Goal: Transaction & Acquisition: Purchase product/service

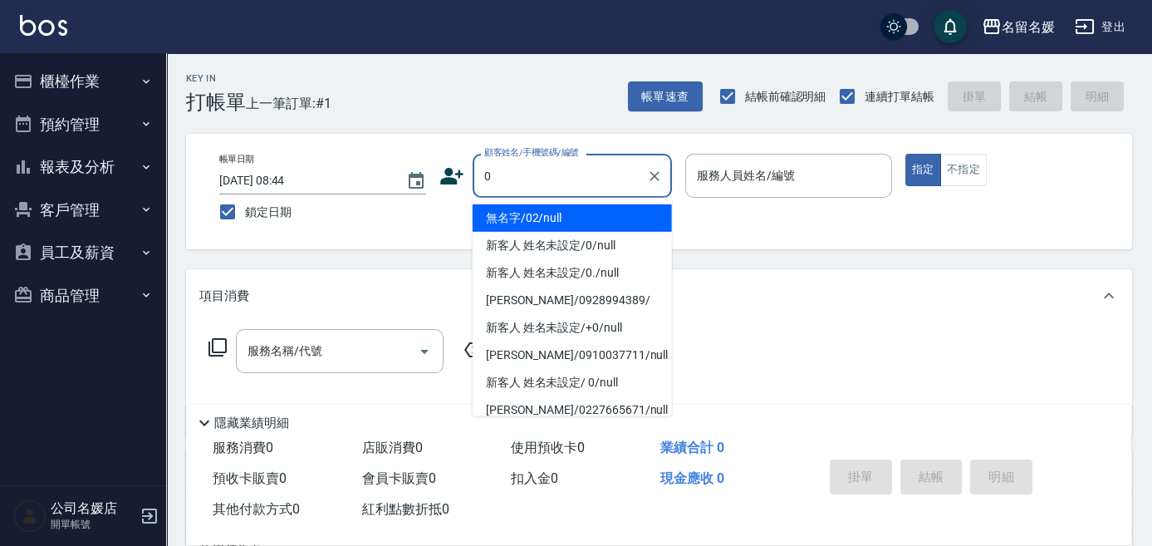
type input "0"
type input "04"
type input "無名字/02/null"
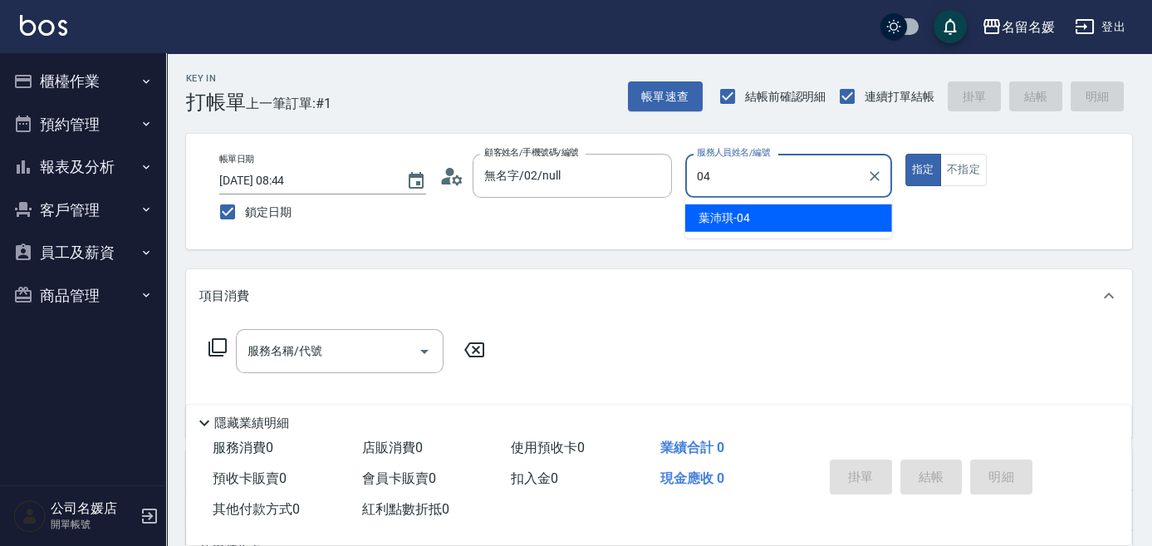
type input "04"
type button "true"
type input "[PERSON_NAME]-04"
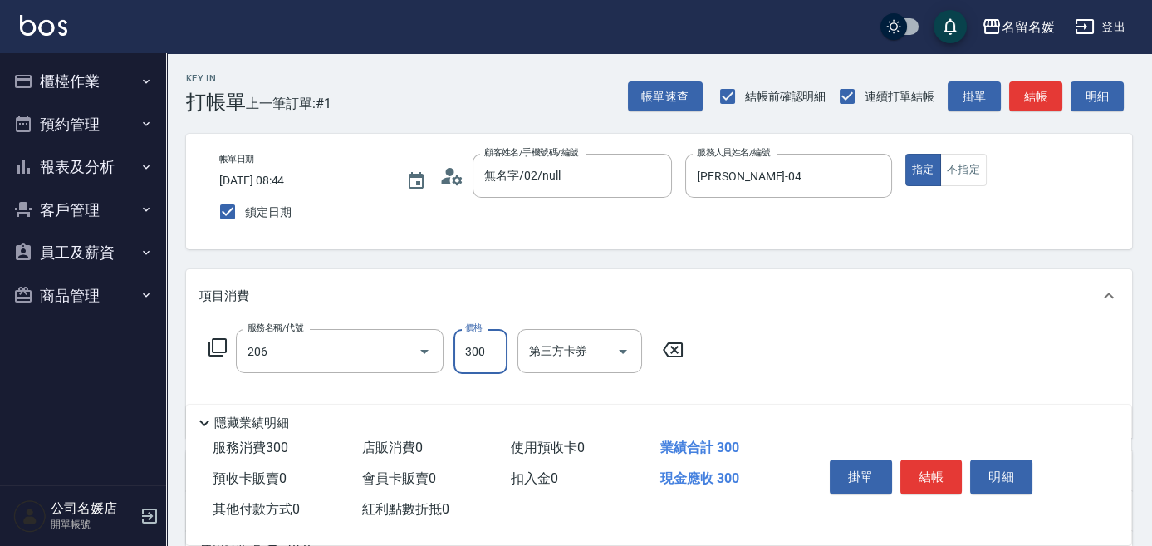
type input "洗髮[300](206)"
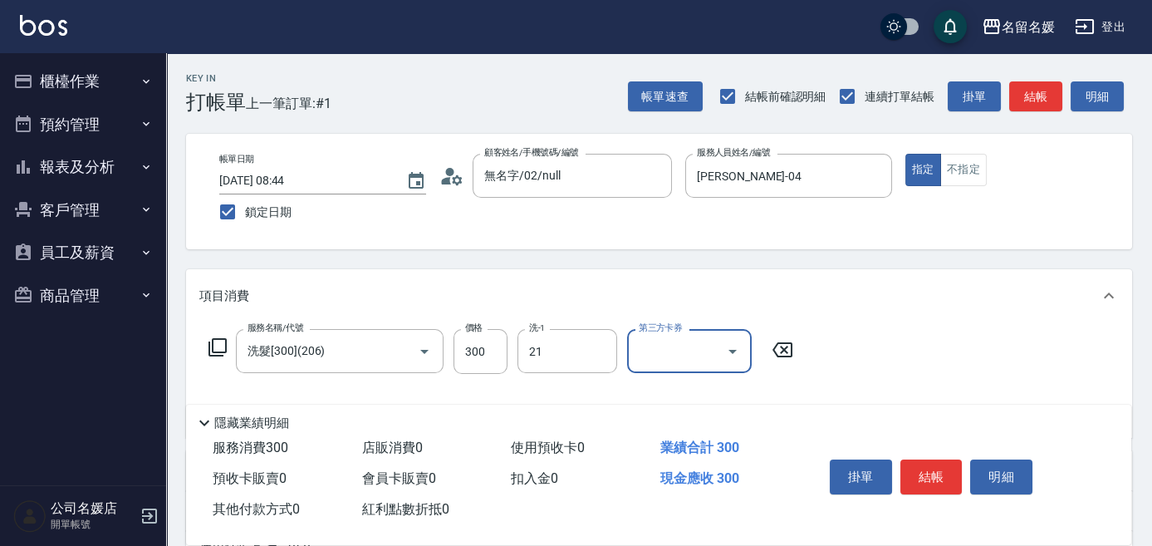
type input "[PERSON_NAME]-21"
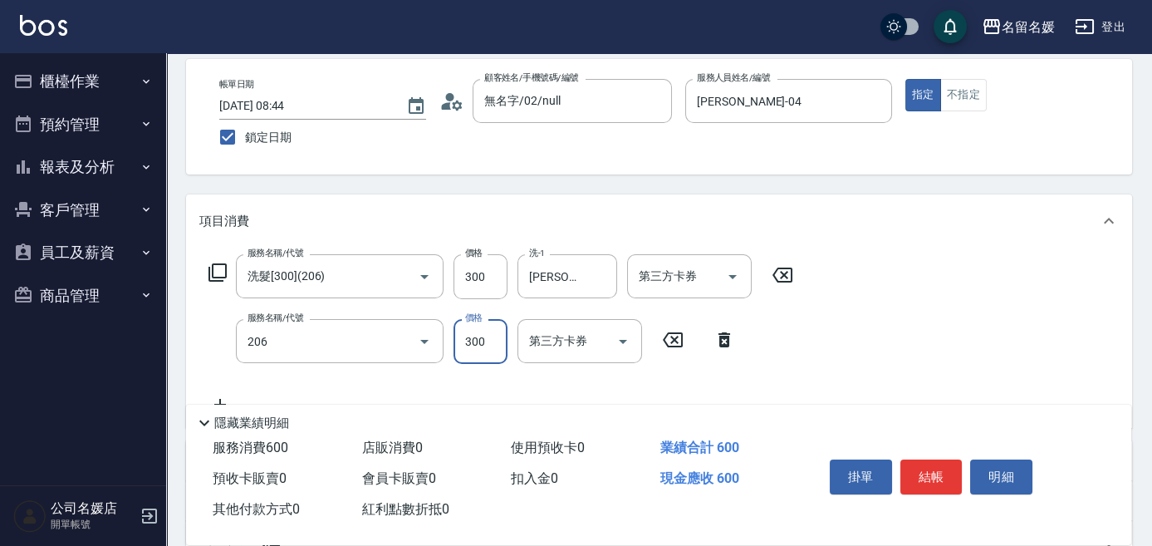
type input "洗髮[300](206)"
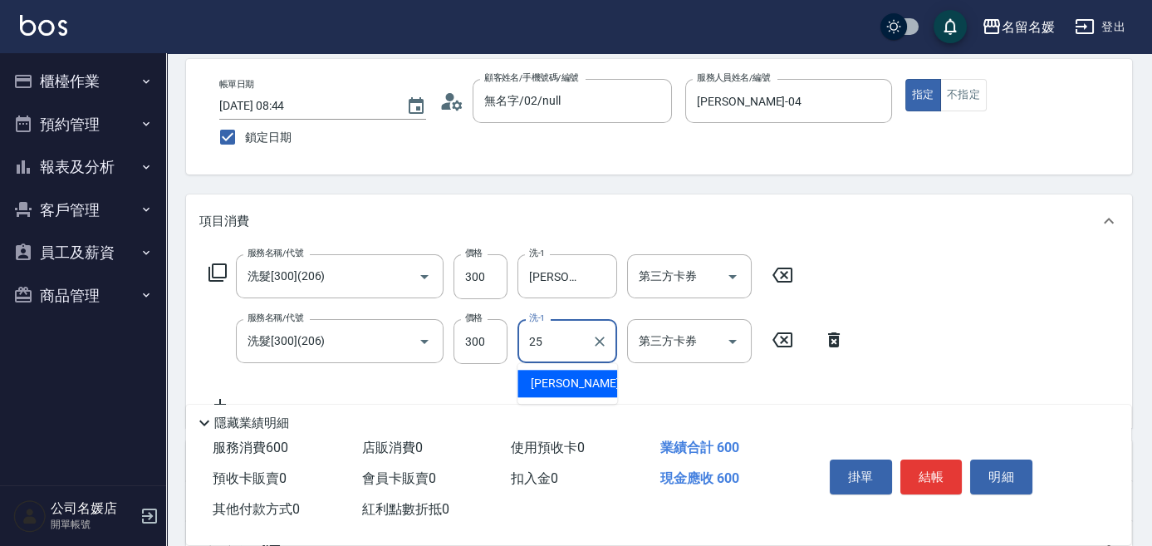
type input "[PERSON_NAME]-25"
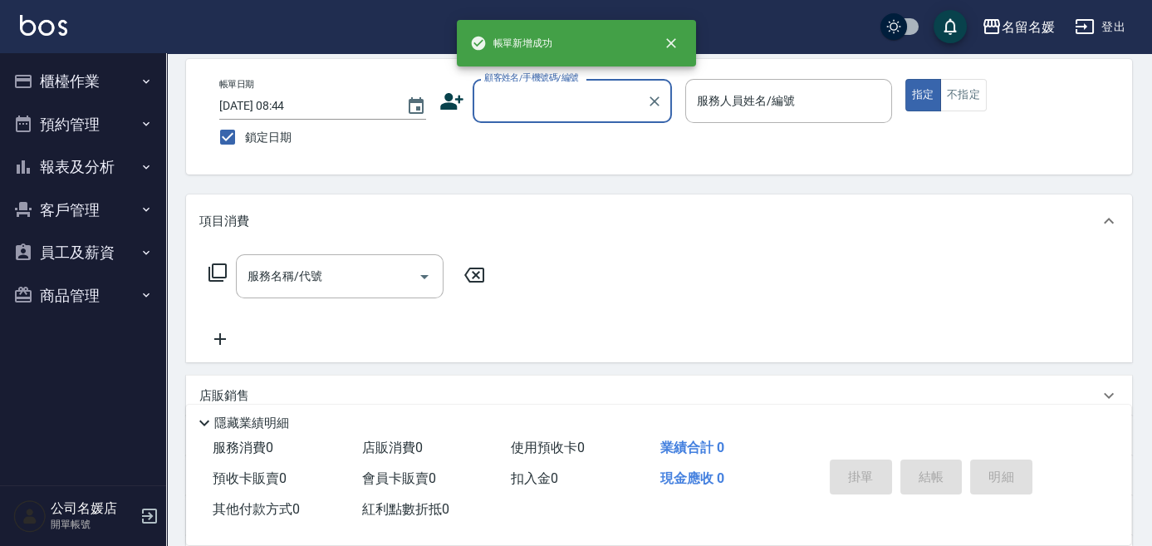
scroll to position [0, 0]
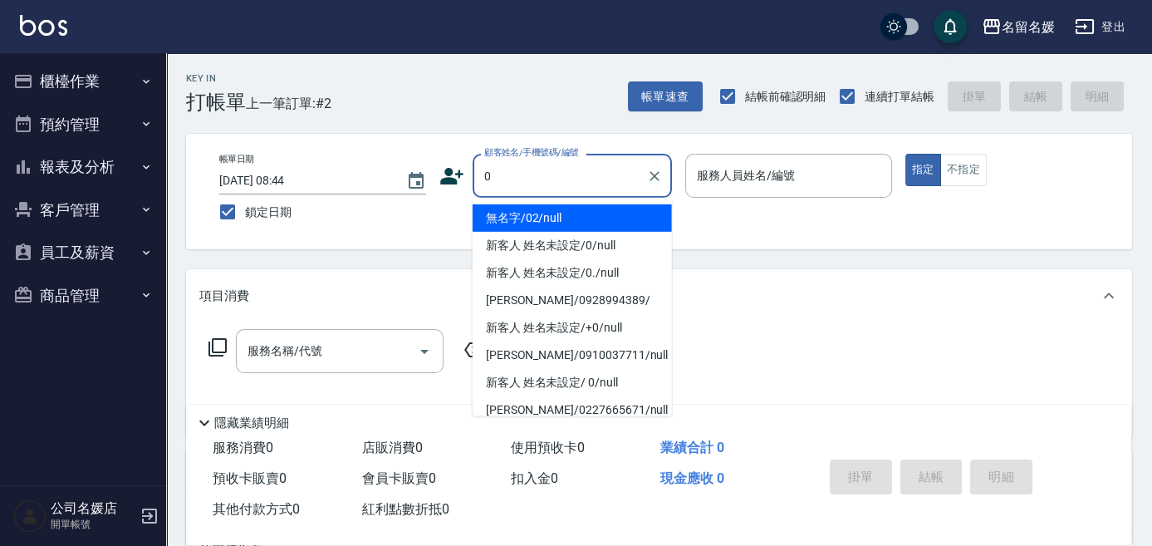
type input "無名字/02/null"
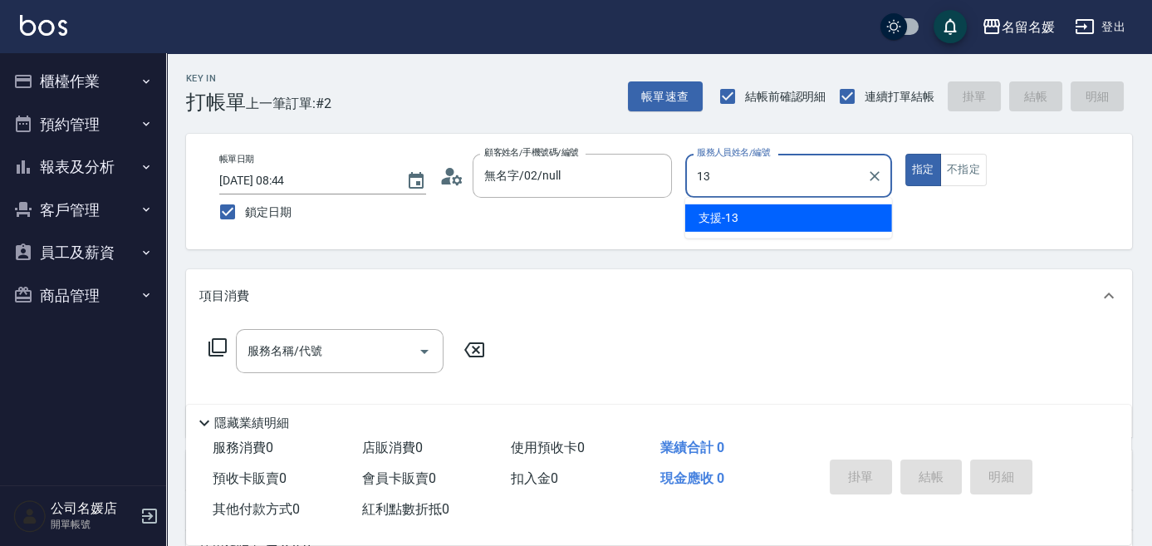
type input "支援-13"
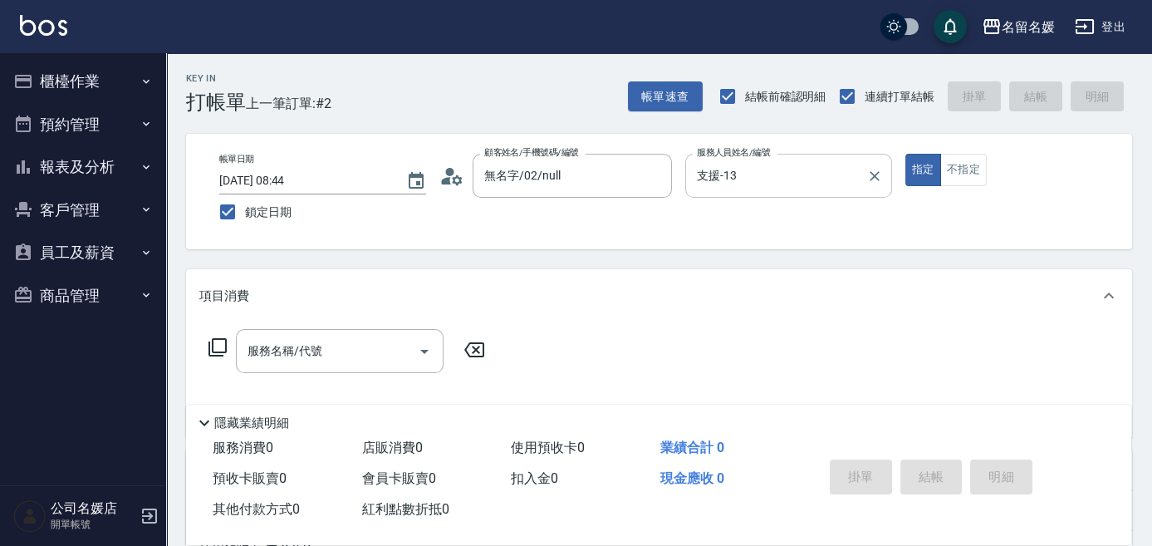
click at [851, 173] on input "支援-13" at bounding box center [776, 175] width 167 height 29
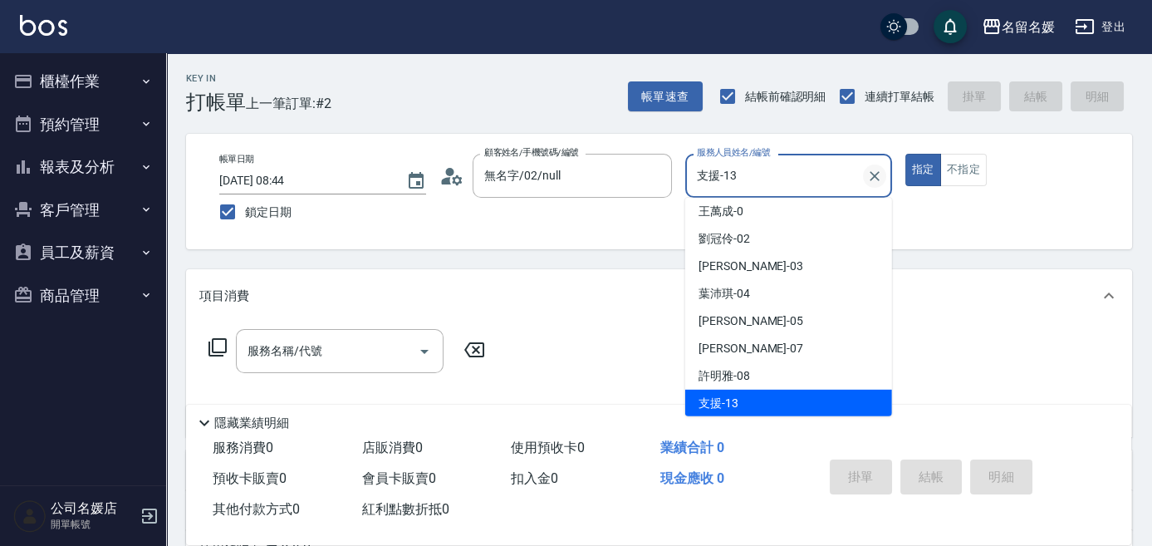
click at [868, 176] on icon "Clear" at bounding box center [874, 176] width 17 height 17
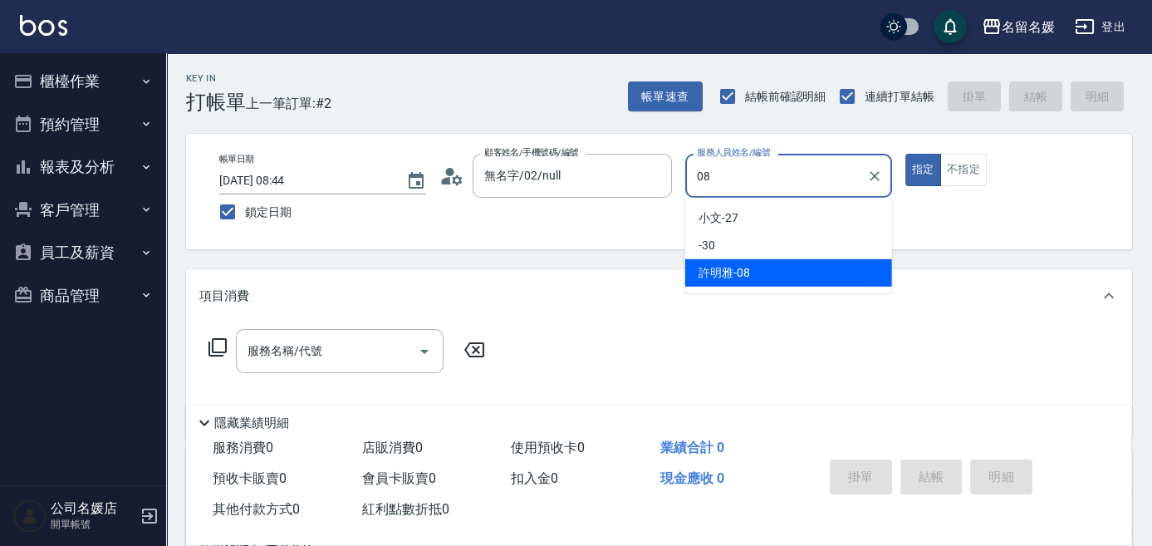
type input "[PERSON_NAME]-08"
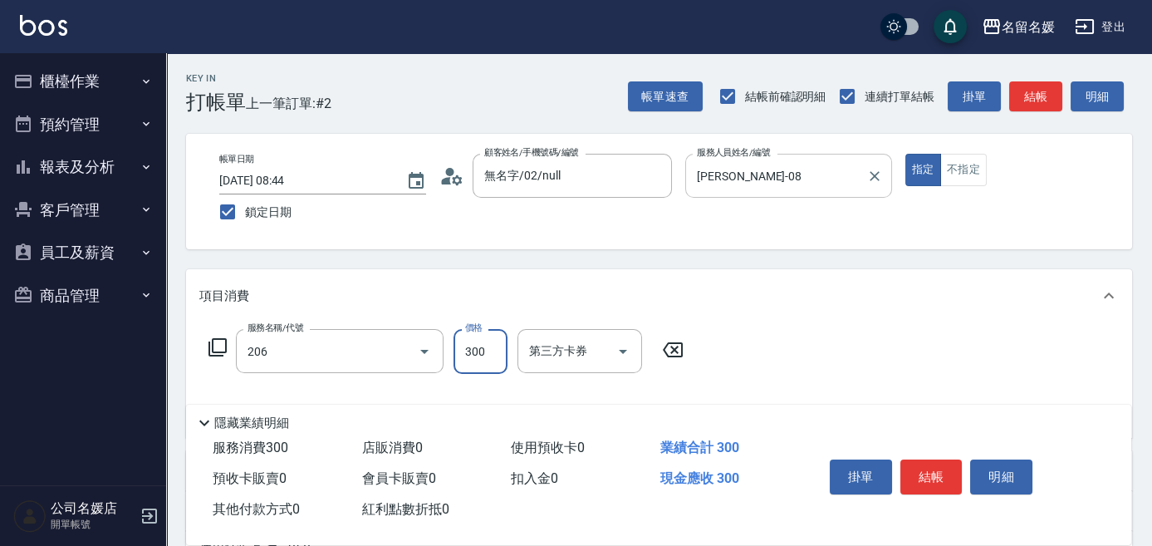
type input "洗髮[300](206)"
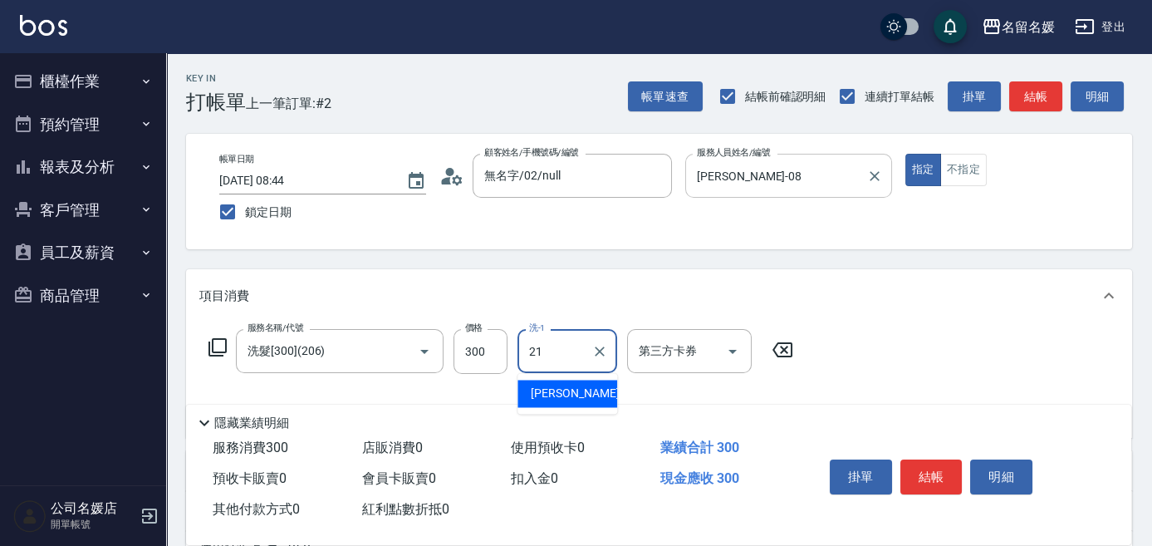
type input "[PERSON_NAME]-21"
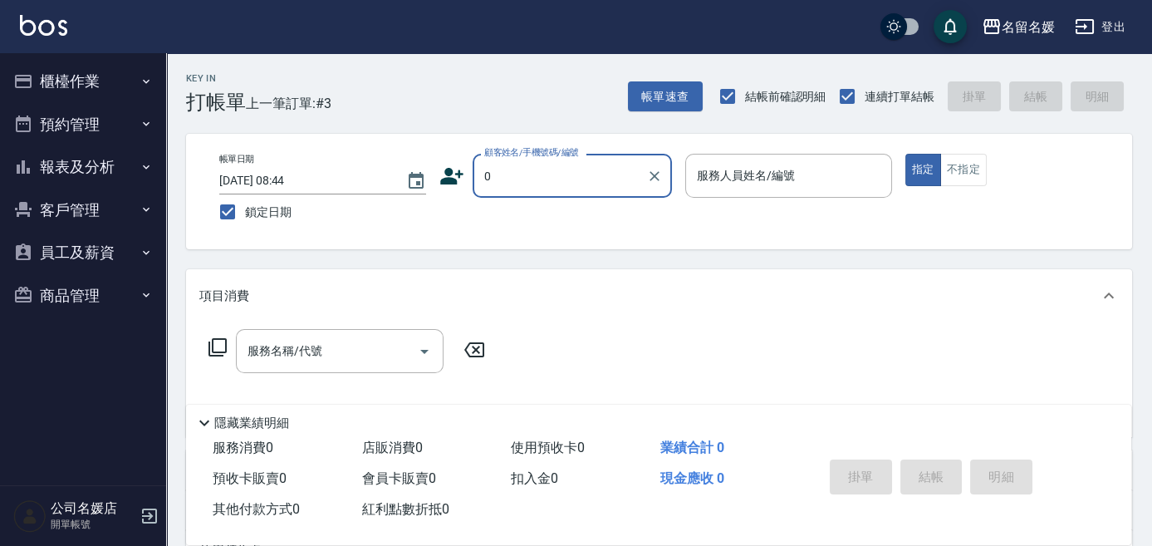
type input "無名字/02/null"
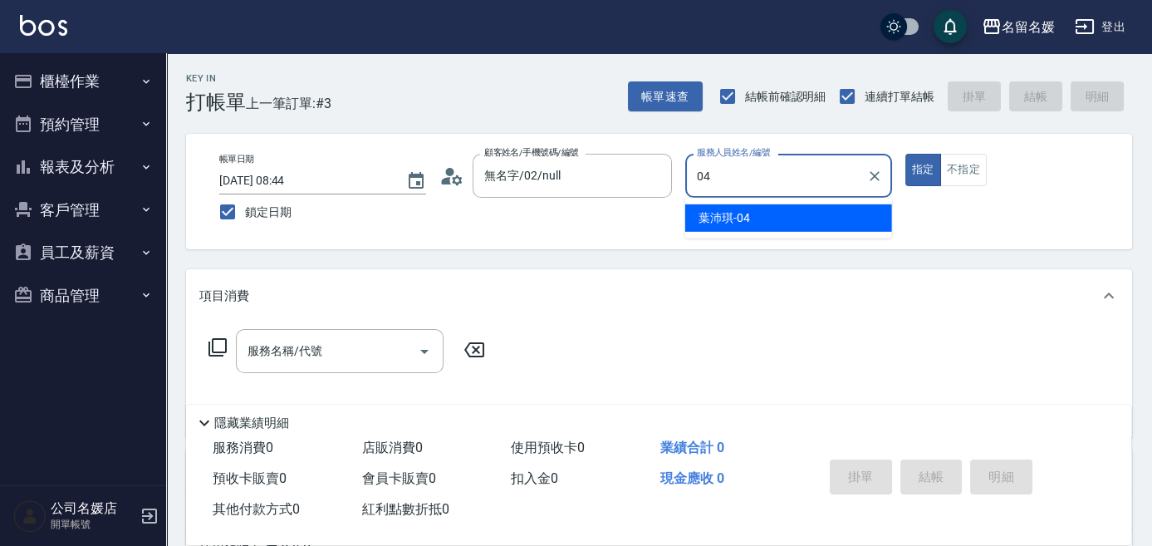
type input "[PERSON_NAME]-04"
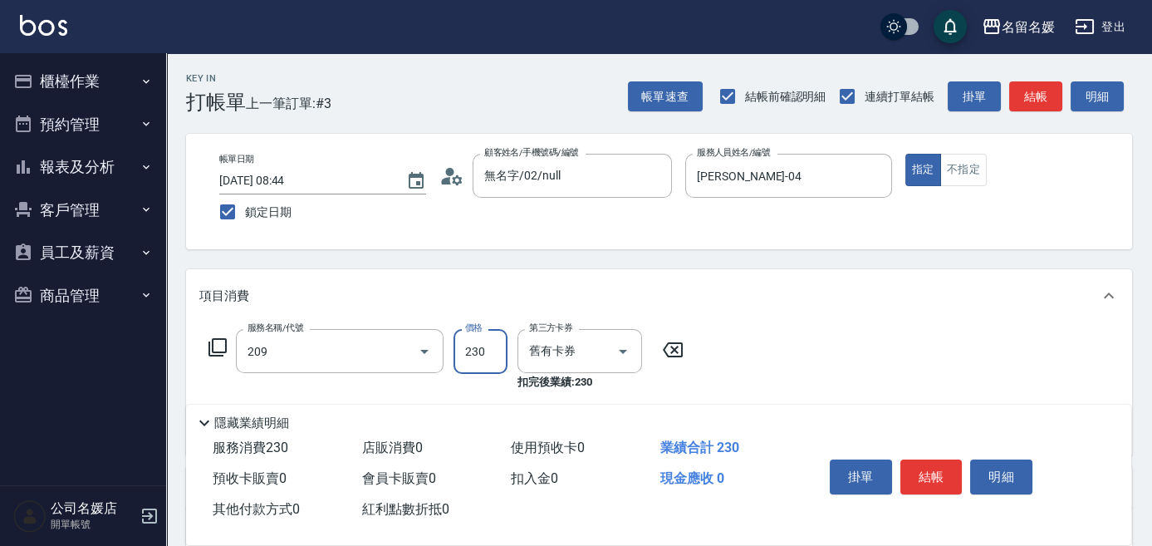
type input "洗髮券-(卡)230(209)"
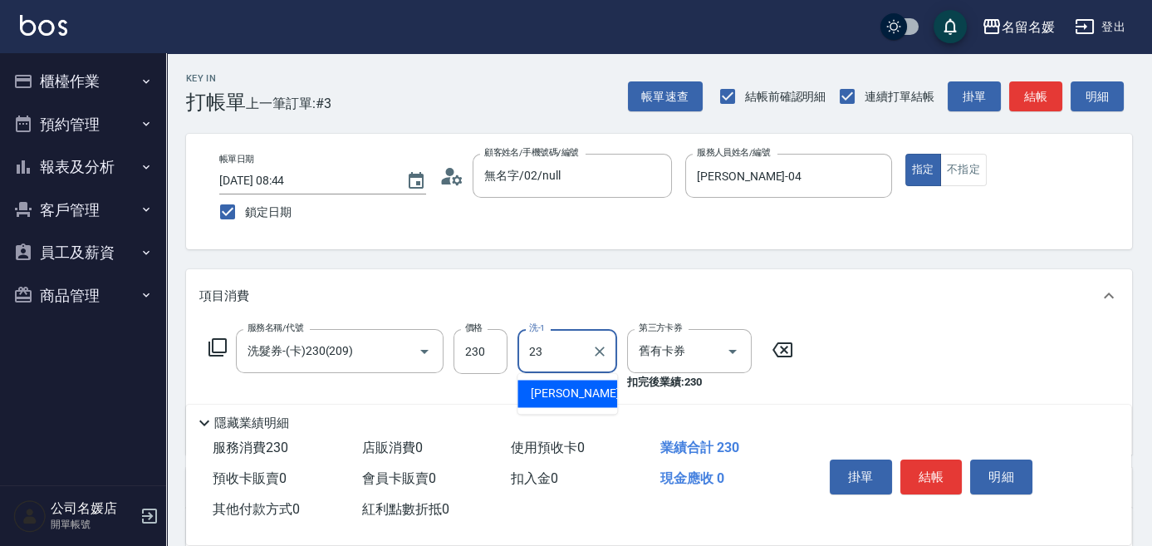
type input "[PERSON_NAME]-23"
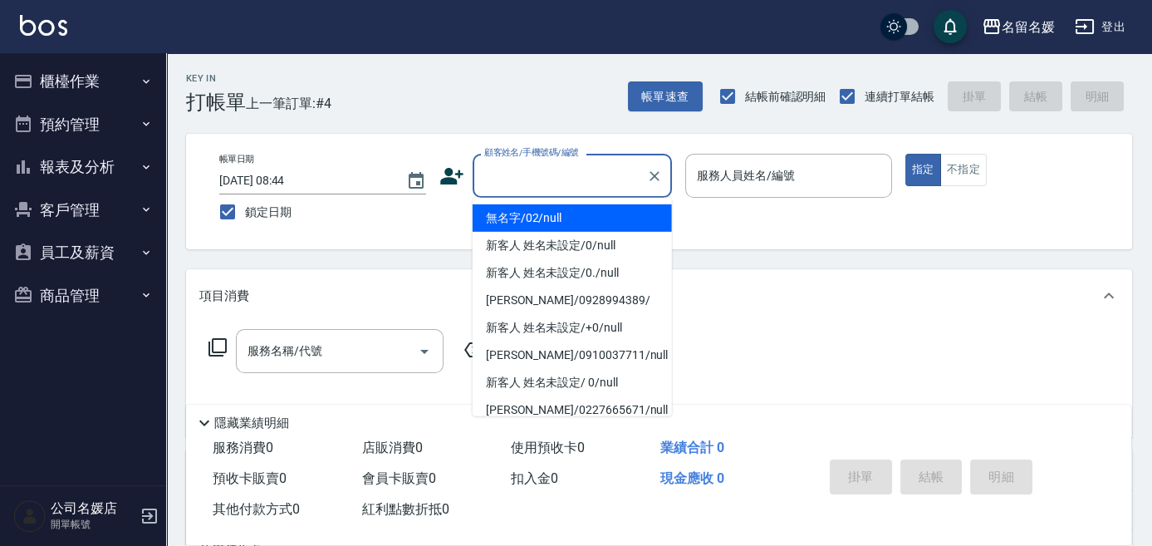
type input "無名字/02/null"
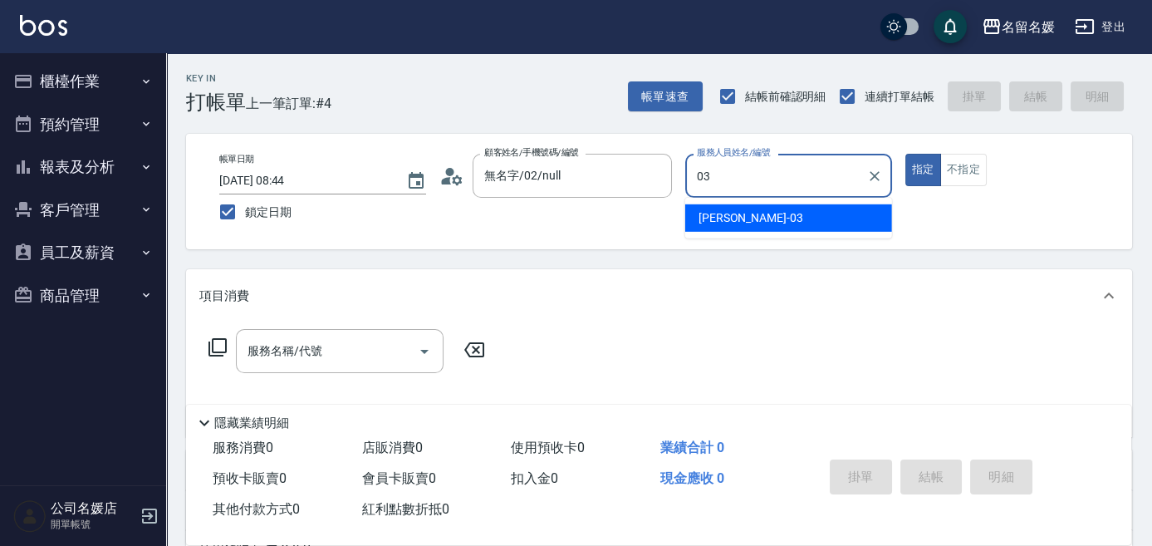
type input "[PERSON_NAME]-03"
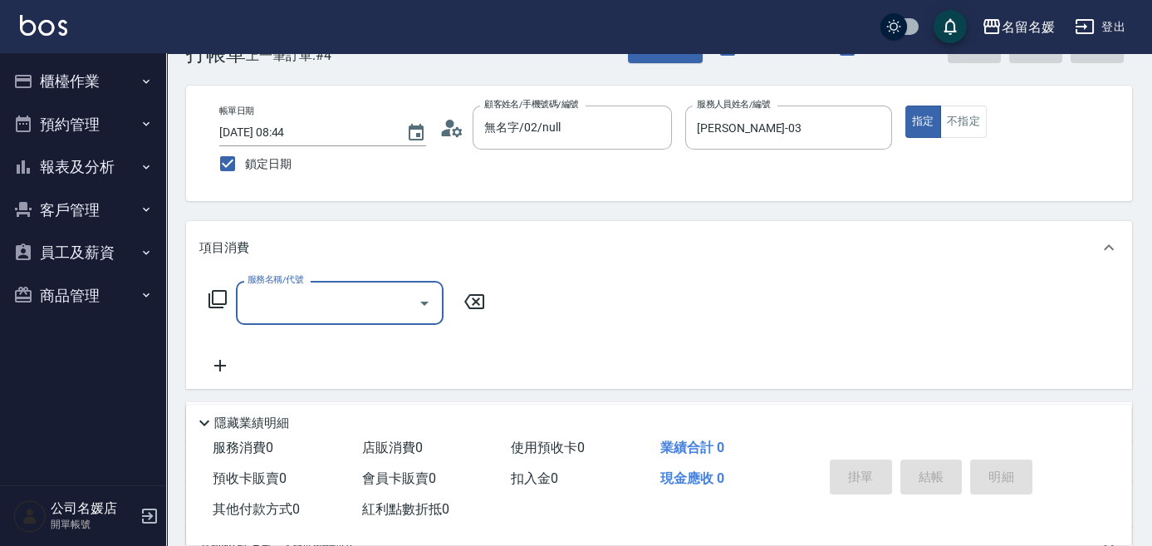
scroll to position [150, 0]
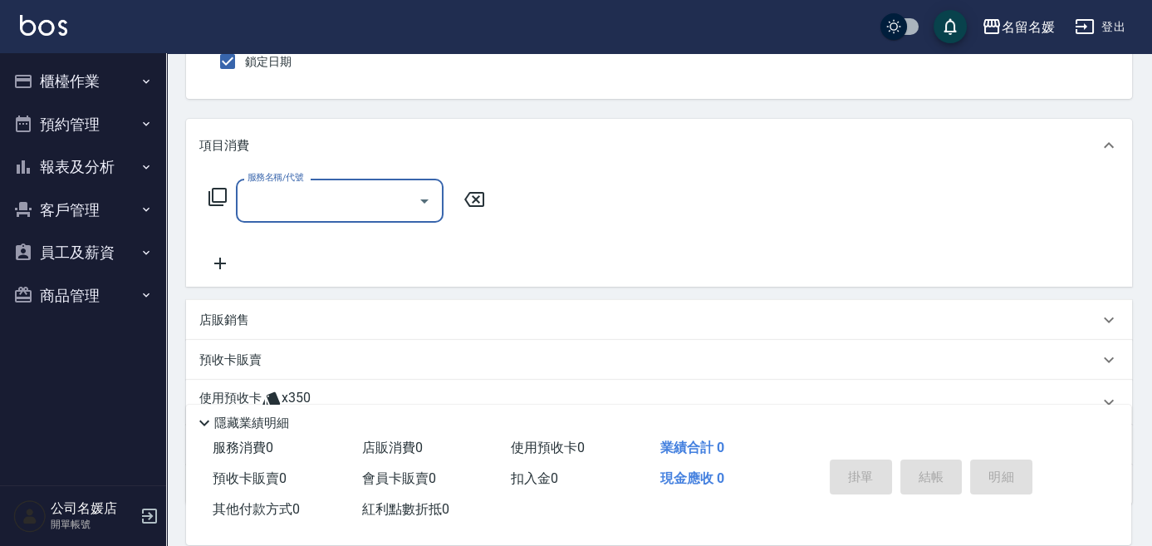
click at [302, 340] on div "預收卡販賣 卡券名稱/代號 卡券名稱/代號" at bounding box center [659, 360] width 946 height 40
click at [274, 330] on div "店販銷售" at bounding box center [659, 320] width 946 height 40
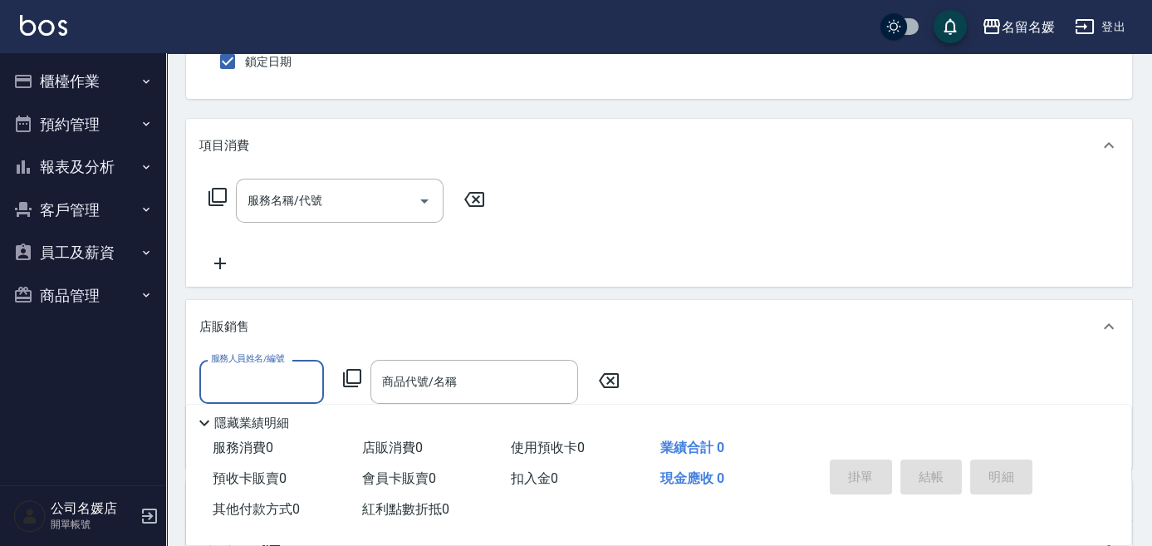
scroll to position [0, 0]
click at [272, 377] on input "服務人員姓名/編號" at bounding box center [262, 381] width 110 height 29
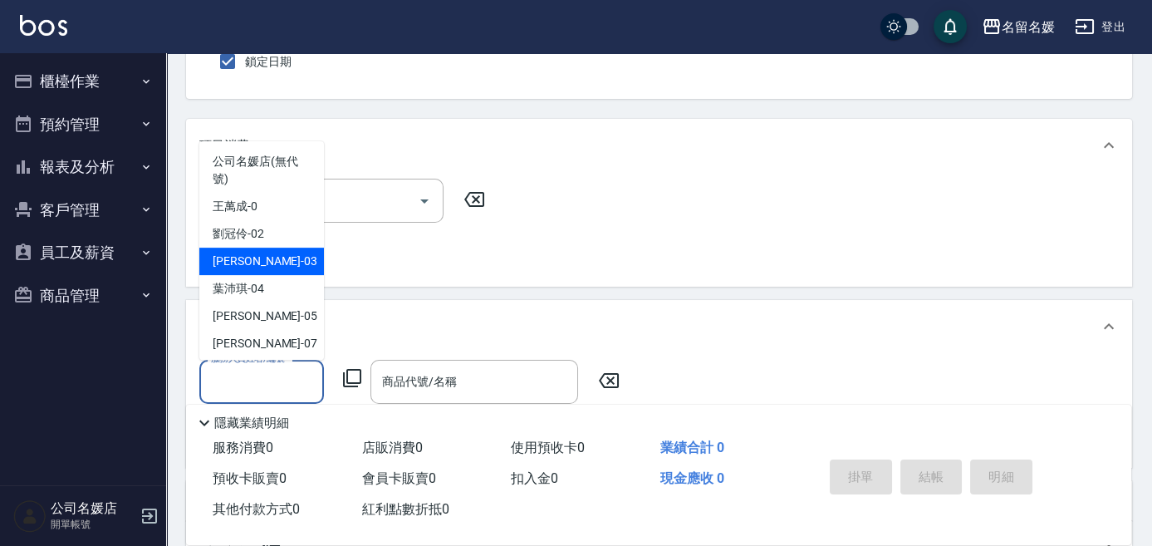
click at [287, 268] on div "[PERSON_NAME]-03" at bounding box center [261, 261] width 125 height 27
type input "[PERSON_NAME]-03"
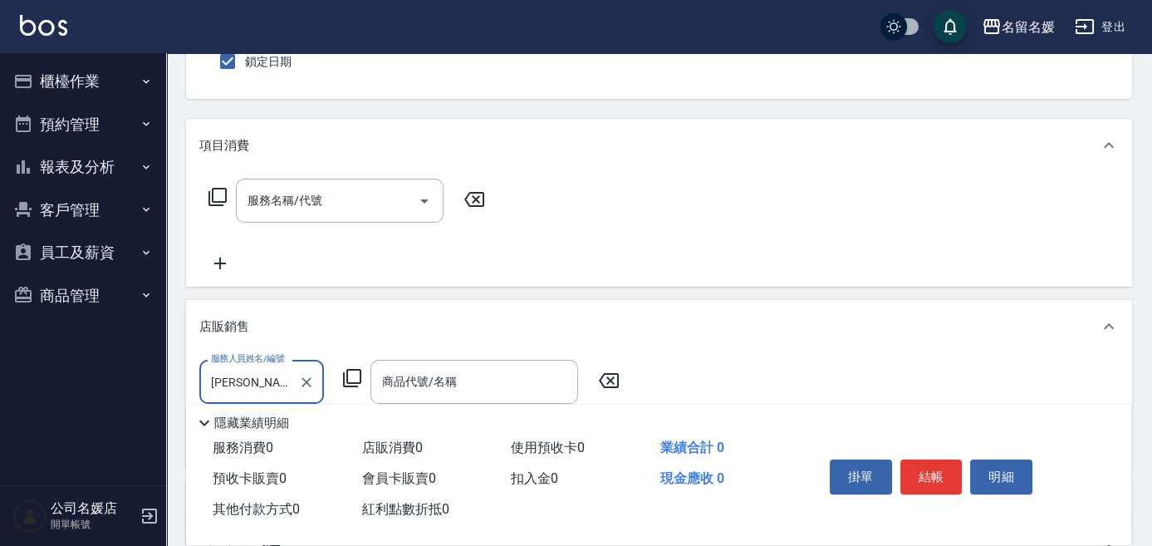
click at [351, 383] on icon at bounding box center [352, 378] width 20 height 20
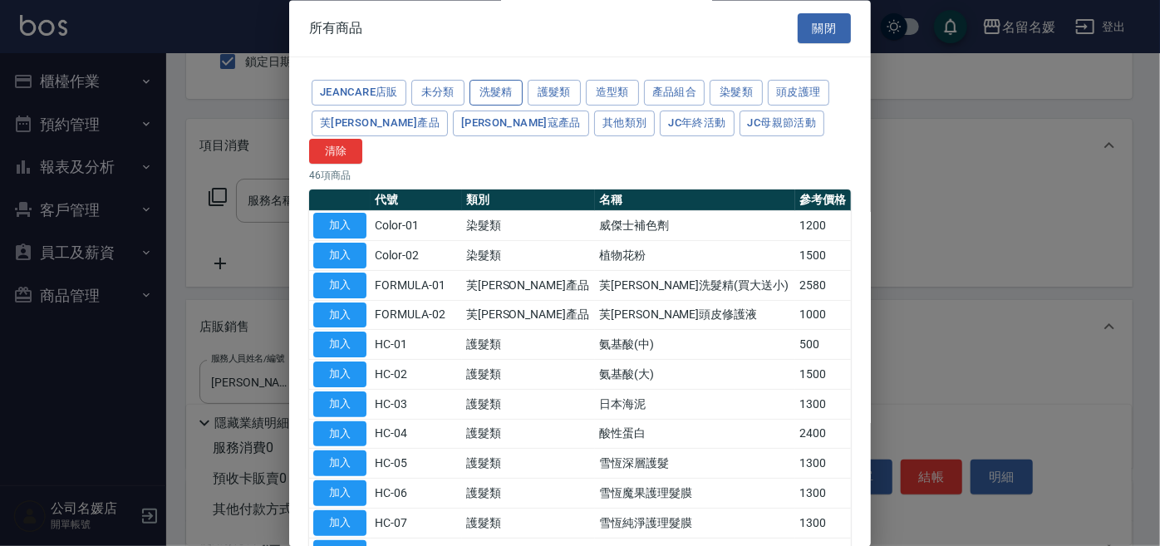
click at [511, 96] on button "洗髮精" at bounding box center [495, 94] width 53 height 26
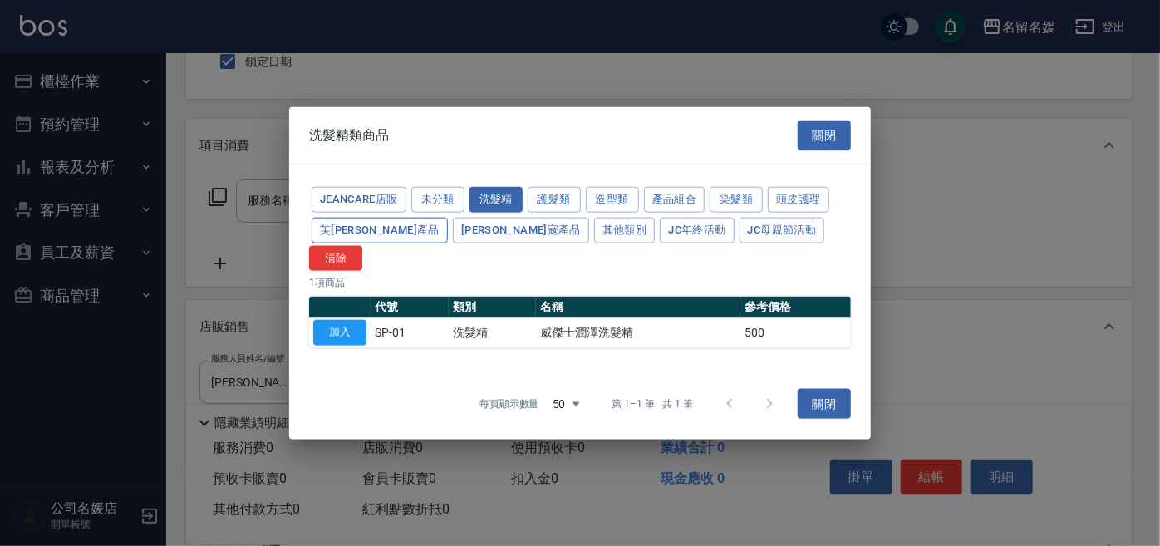
click at [323, 243] on button "芙[PERSON_NAME]產品" at bounding box center [380, 230] width 136 height 26
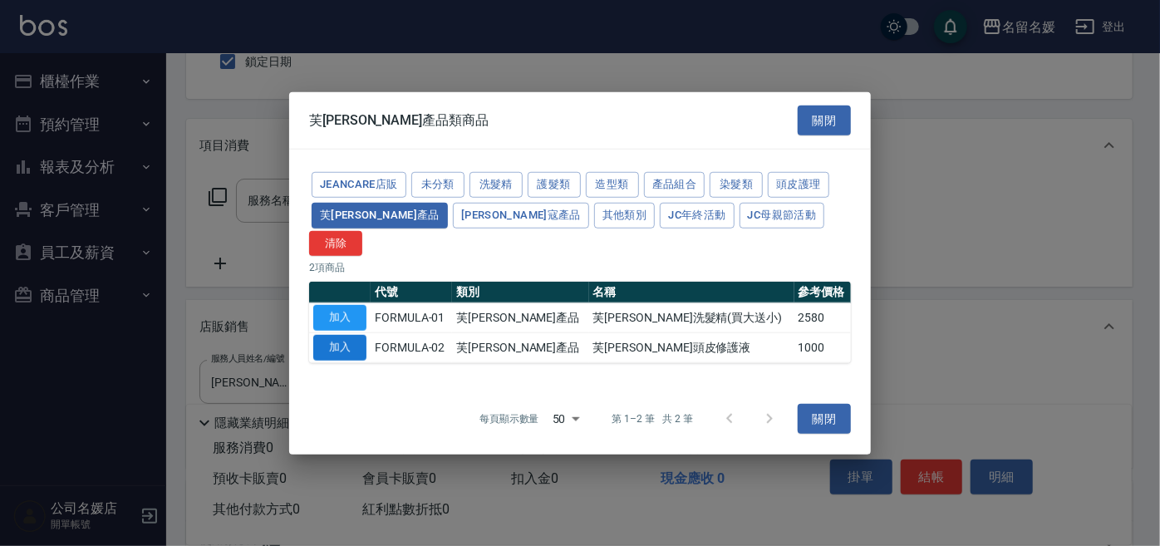
click at [327, 335] on button "加入" at bounding box center [339, 348] width 53 height 26
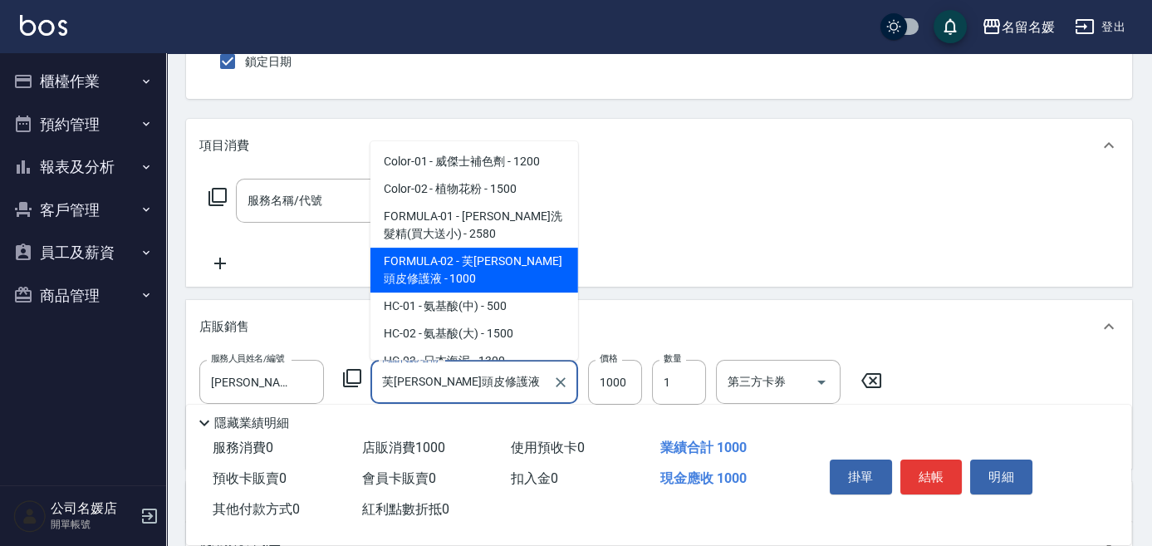
click at [489, 377] on input "芙[PERSON_NAME]頭皮修護液" at bounding box center [462, 381] width 168 height 29
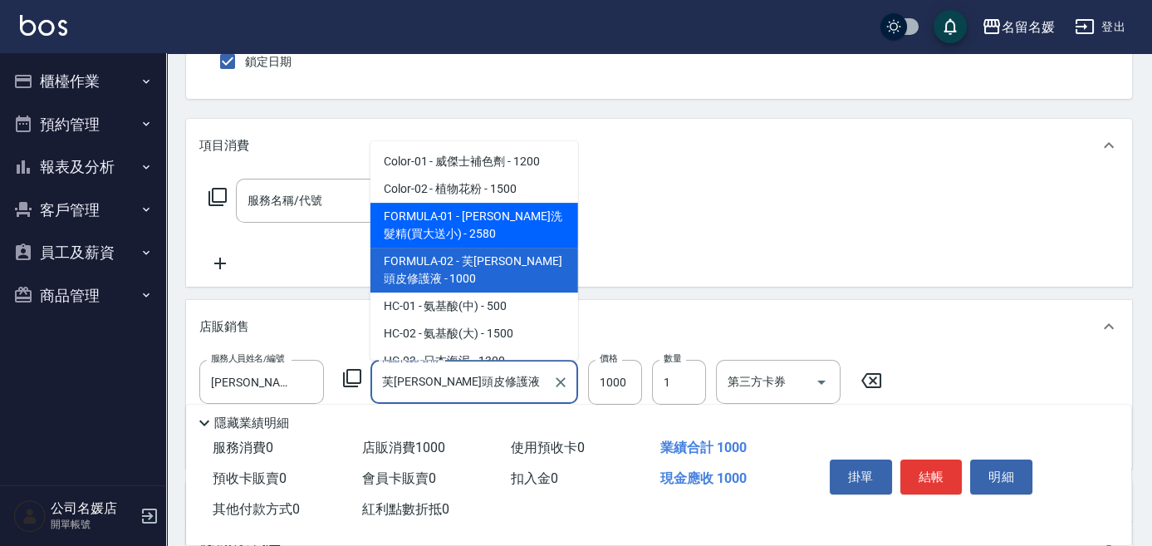
click at [479, 229] on span "FORMULA-01 - [PERSON_NAME]洗髮精(買大送小) - 2580" at bounding box center [475, 225] width 208 height 45
type input "芙[PERSON_NAME]洗髮精(買大送小)"
type input "2580"
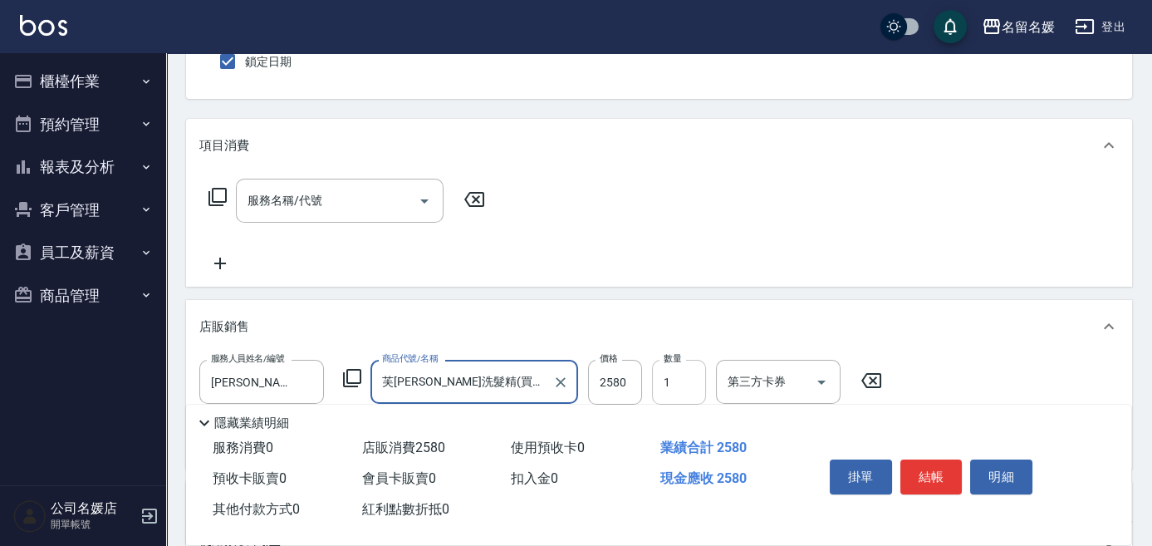
click at [676, 375] on input "1" at bounding box center [679, 382] width 54 height 45
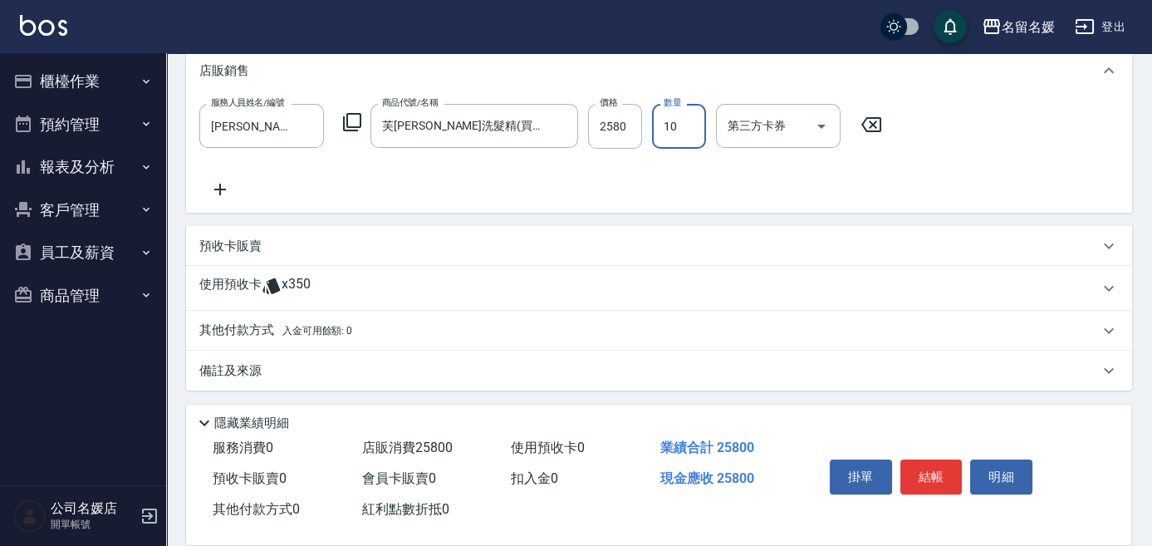
scroll to position [408, 0]
type input "10"
click at [373, 253] on div "預收卡販賣" at bounding box center [659, 244] width 946 height 40
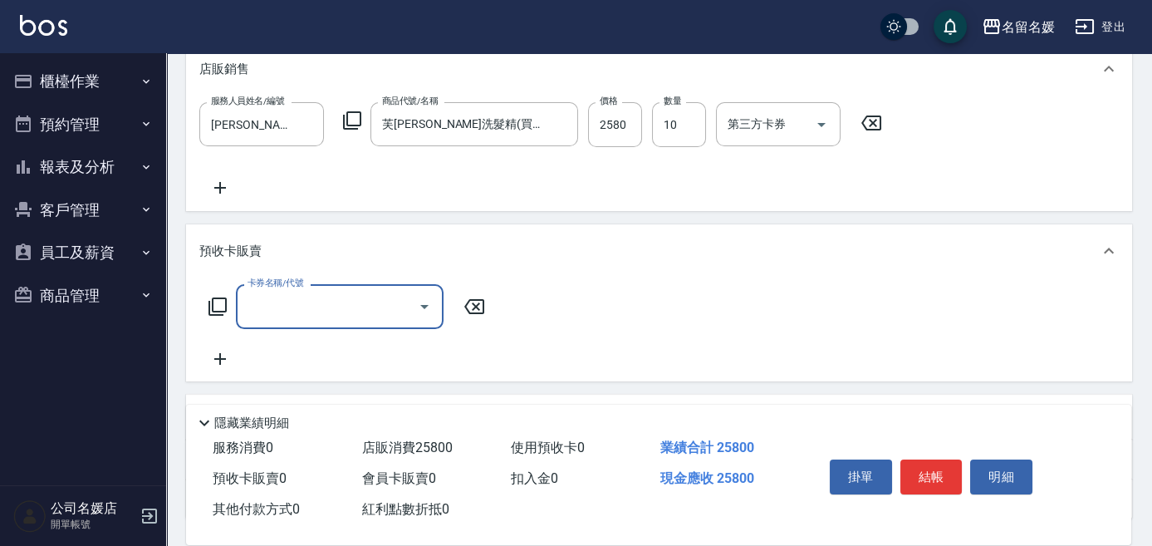
scroll to position [0, 0]
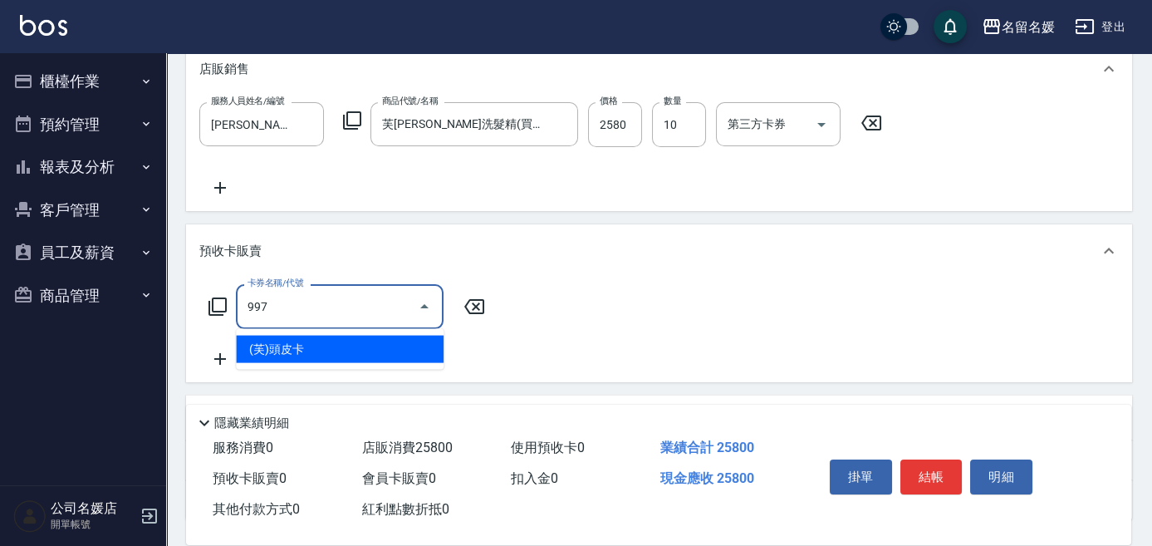
type input "(芙)頭皮卡(997)"
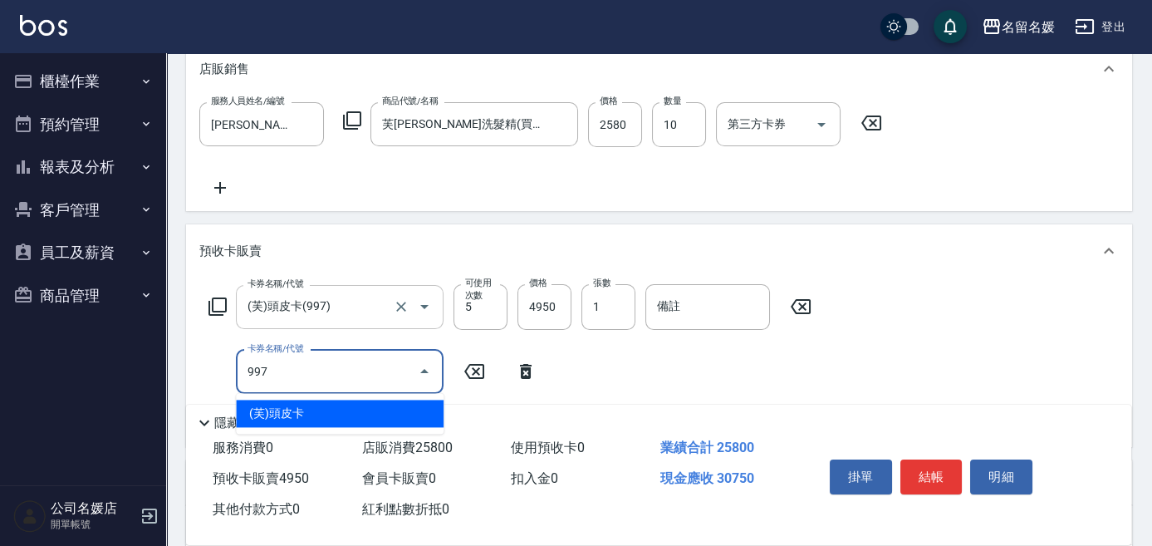
type input "(芙)頭皮卡(997)"
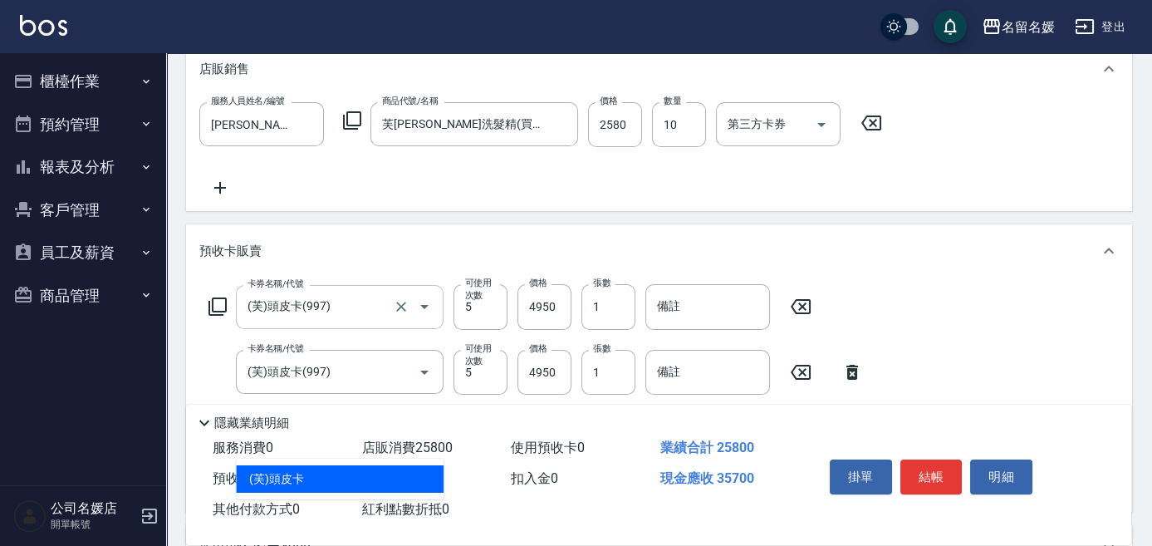
type input "(芙)頭皮卡(997)"
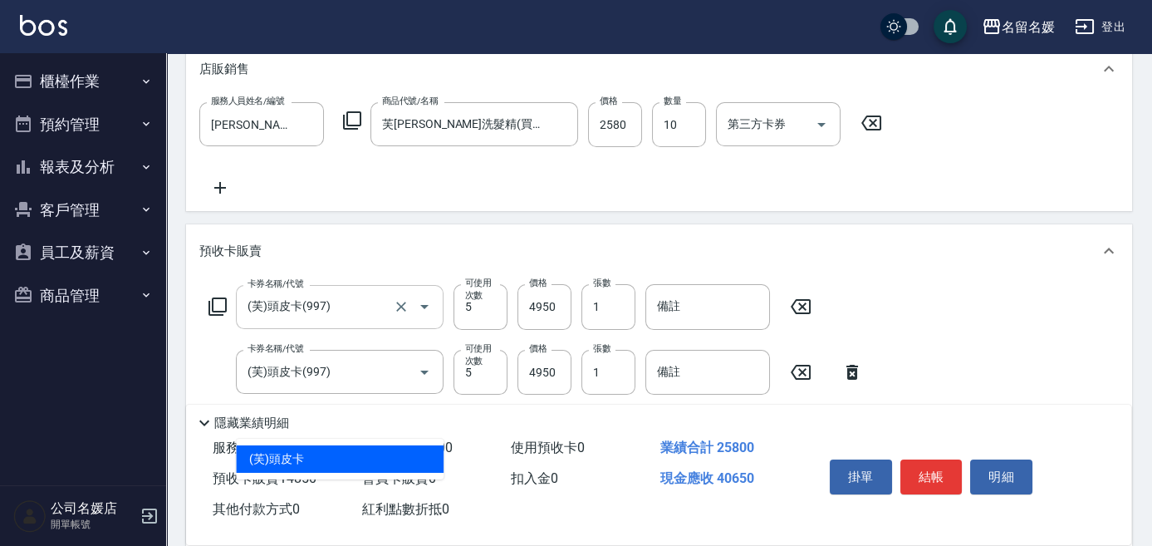
type input "(芙)頭皮卡(997)"
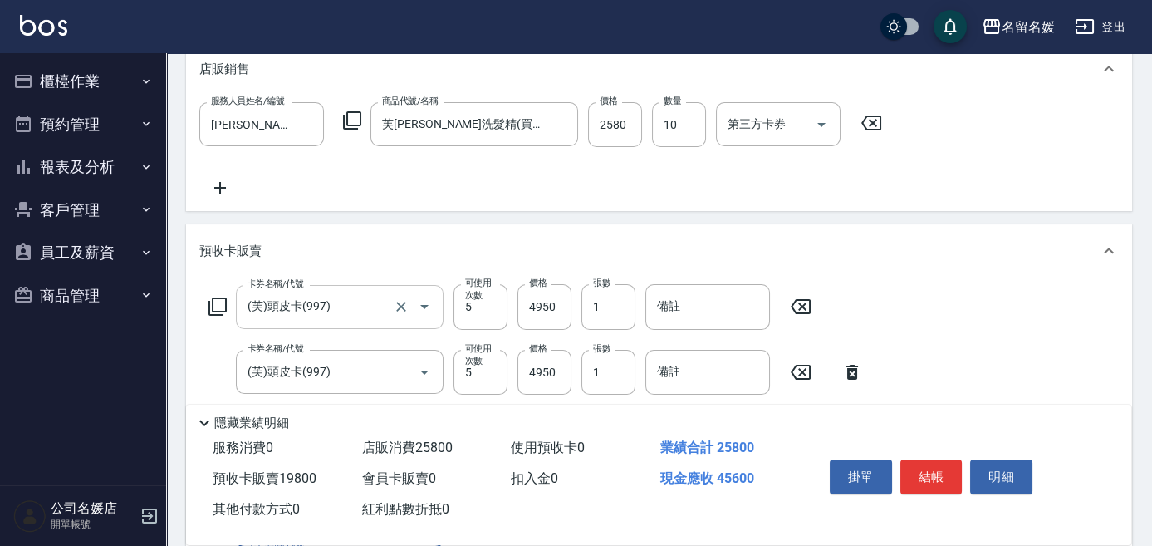
scroll to position [700, 0]
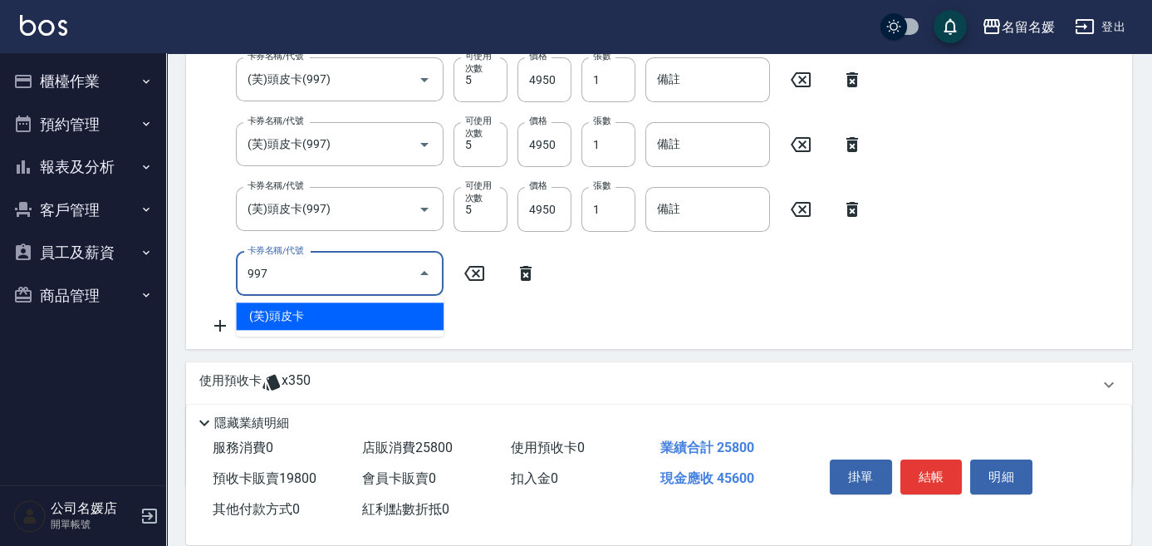
type input "(芙)頭皮卡(997)"
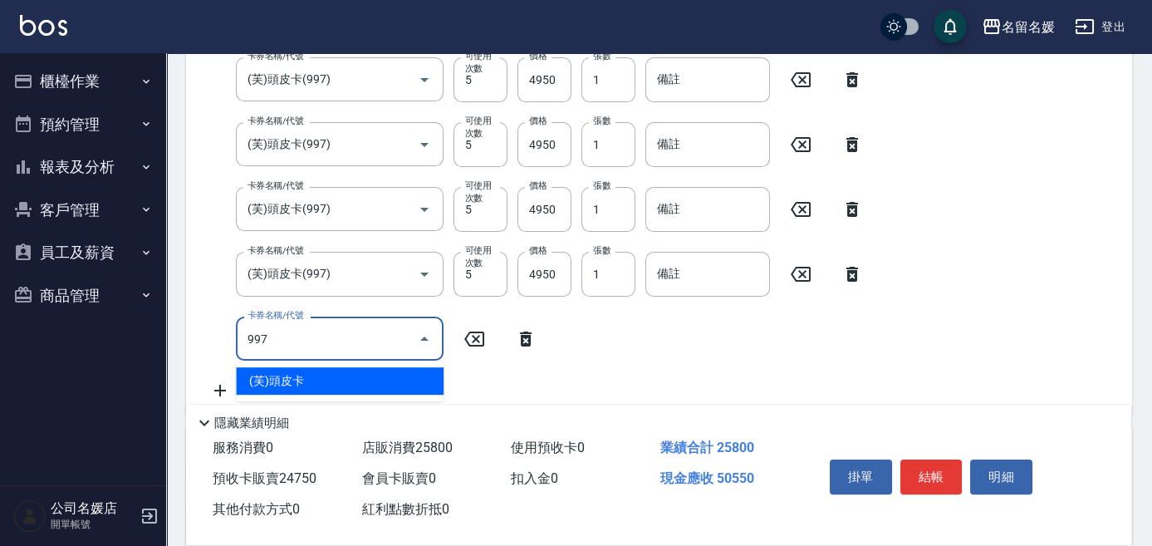
type input "(芙)頭皮卡(997)"
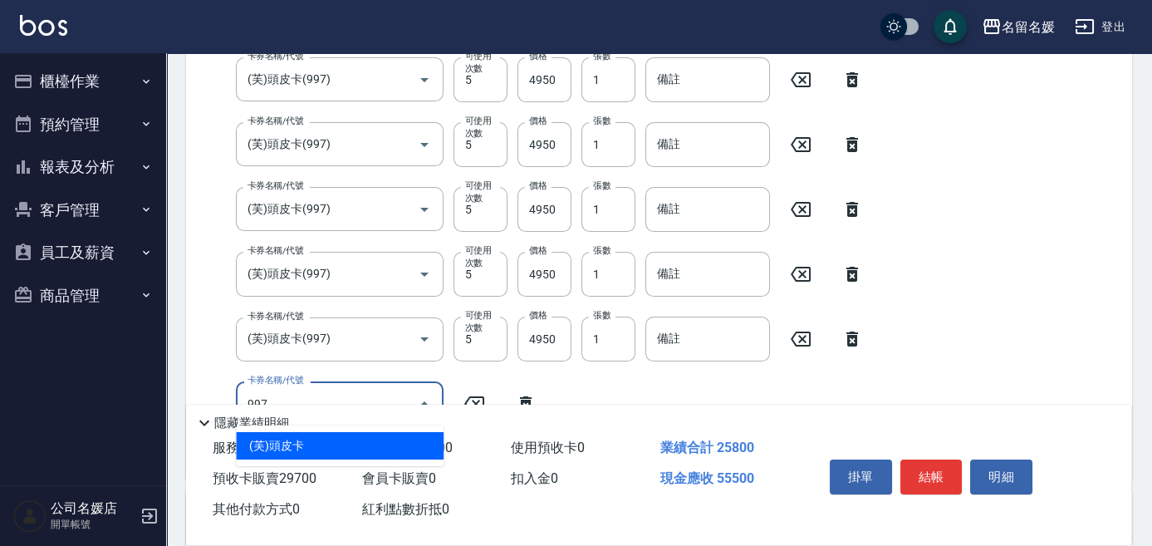
type input "(芙)頭皮卡(997)"
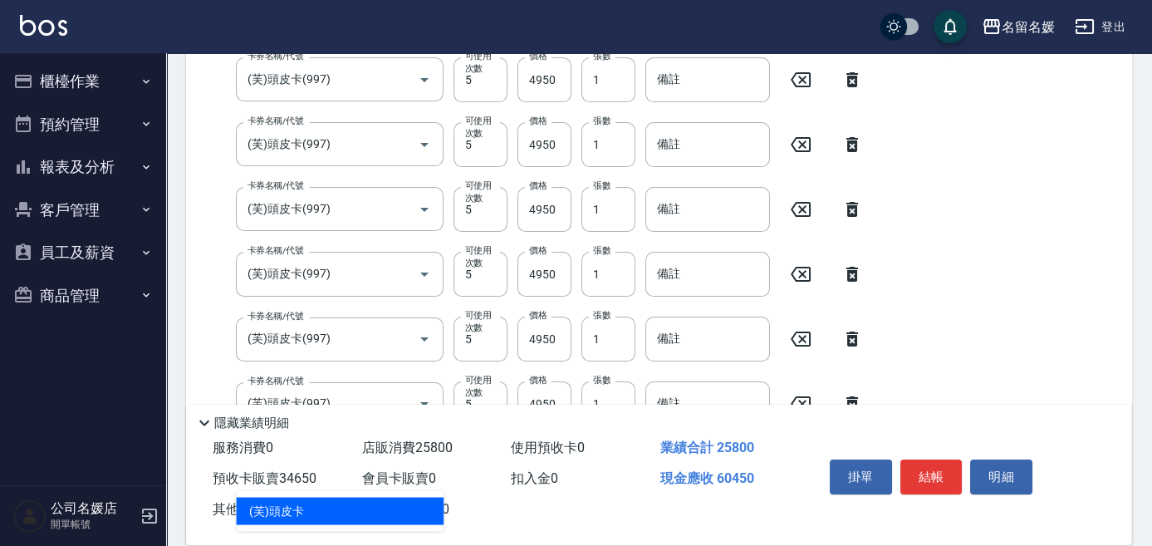
type input "(芙)頭皮卡(997)"
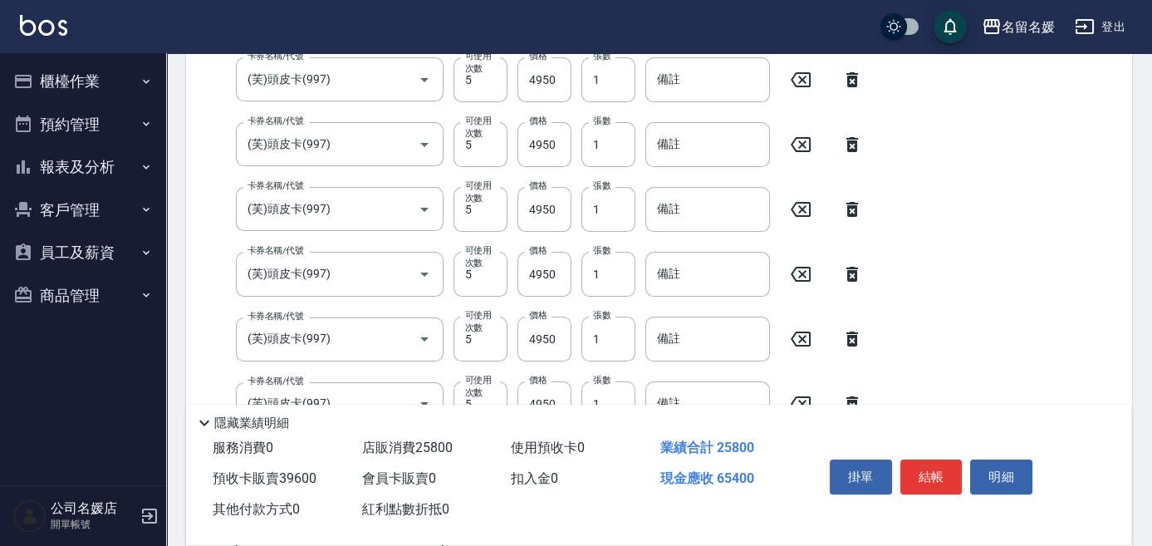
scroll to position [701, 0]
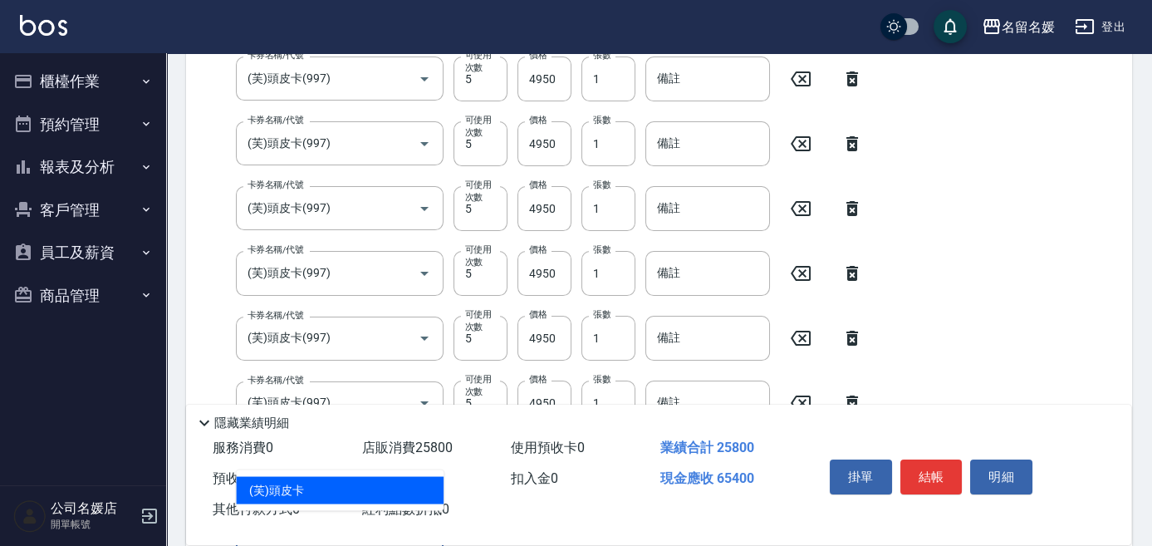
type input "(芙)頭皮卡(997)"
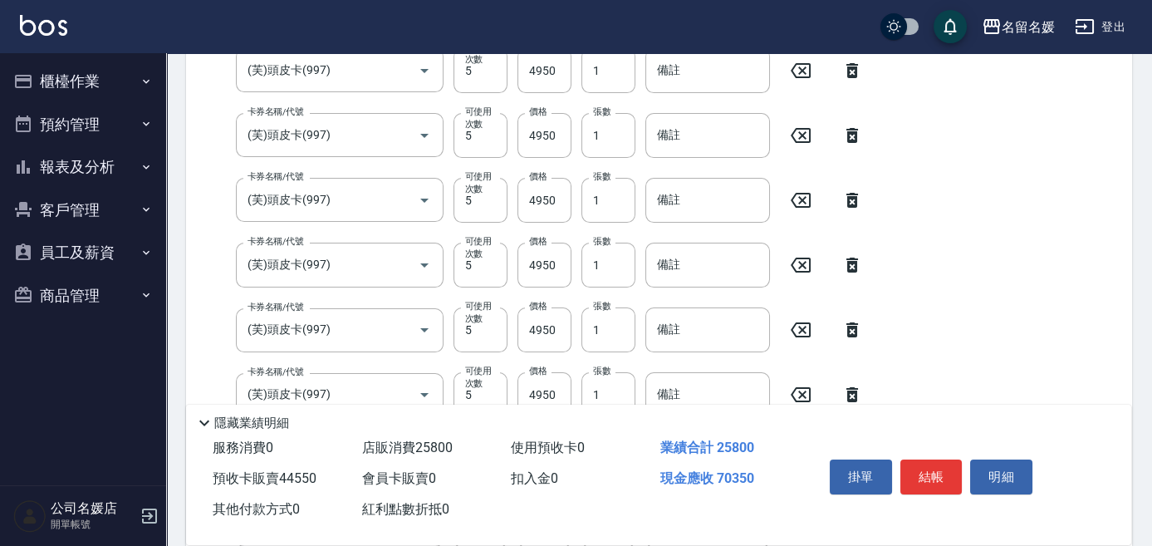
scroll to position [1025, 0]
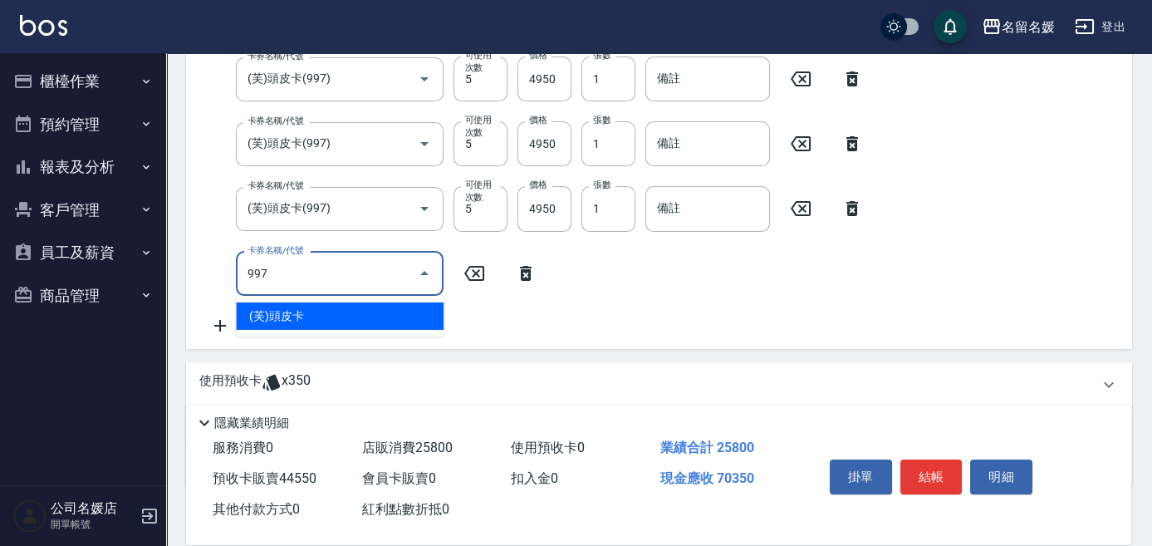
type input "(芙)頭皮卡(997)"
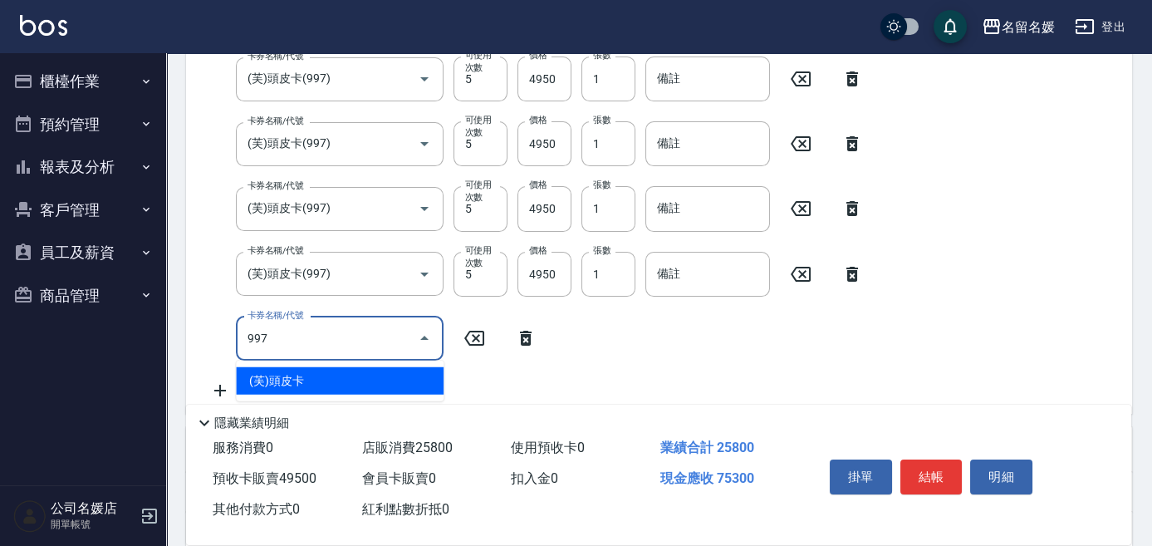
type input "(芙)頭皮卡(997)"
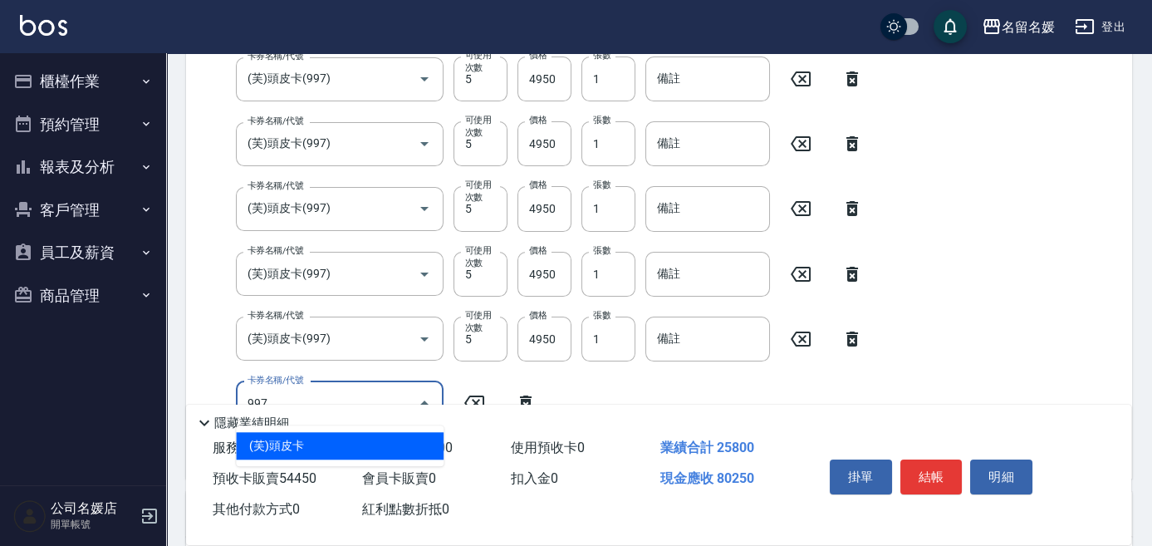
type input "(芙)頭皮卡(997)"
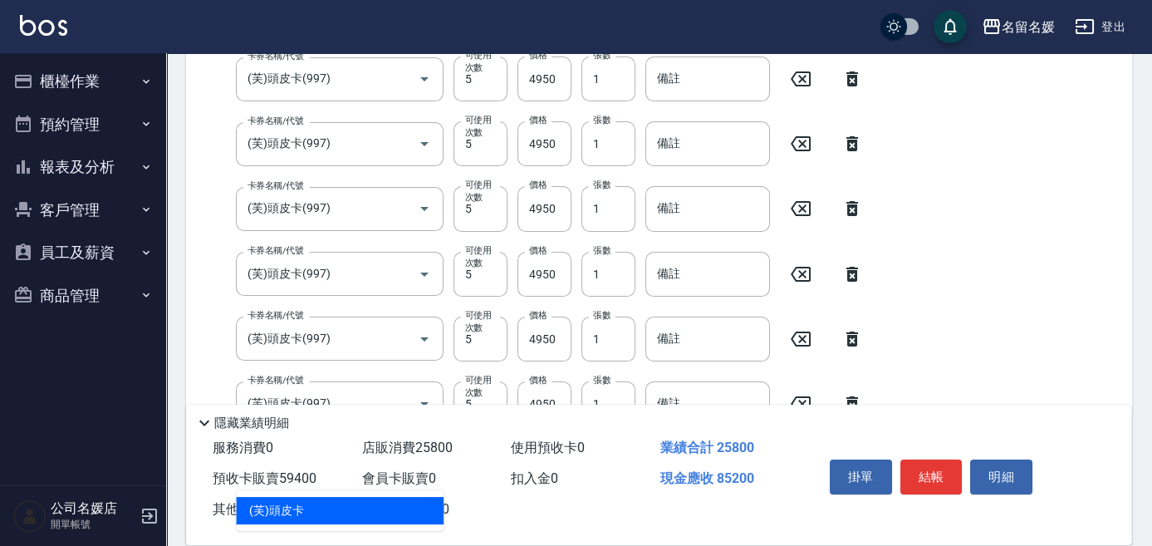
type input "(芙)頭皮卡(997)"
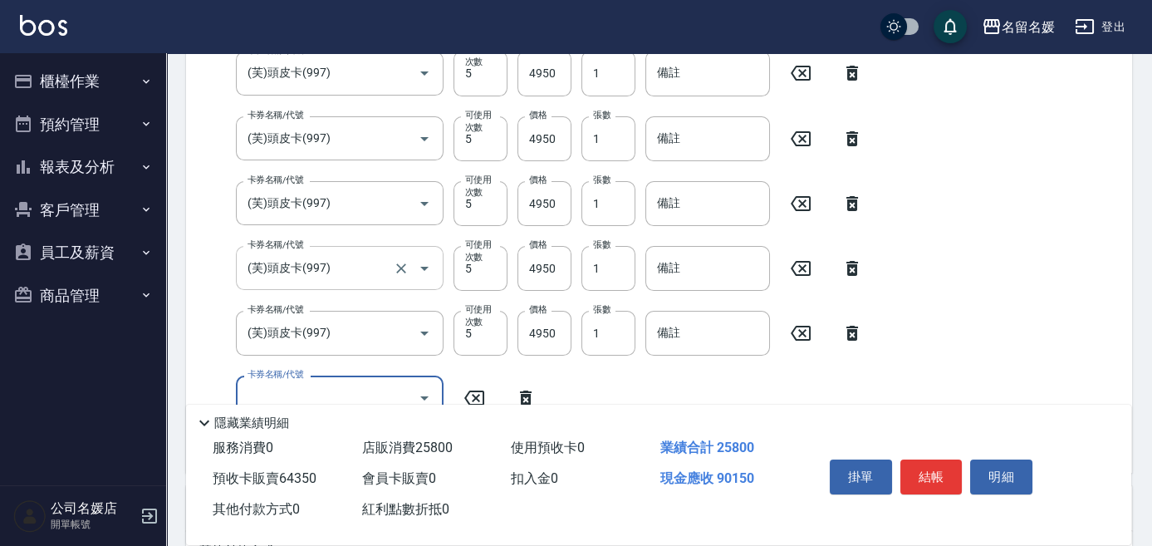
scroll to position [1177, 0]
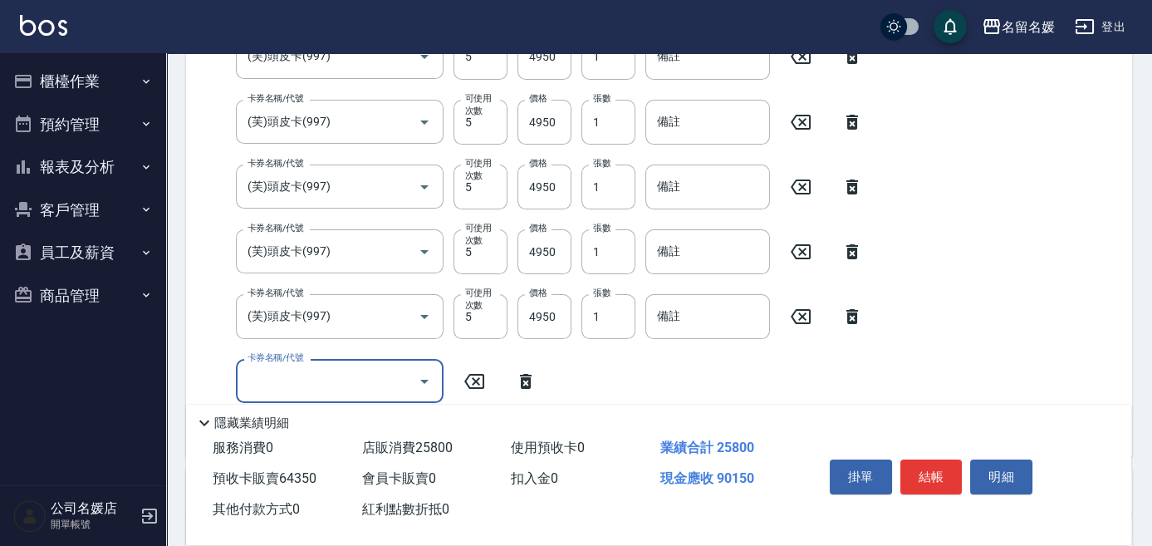
drag, startPoint x: 857, startPoint y: 323, endPoint x: 873, endPoint y: 258, distance: 67.7
click at [857, 323] on icon at bounding box center [853, 317] width 42 height 20
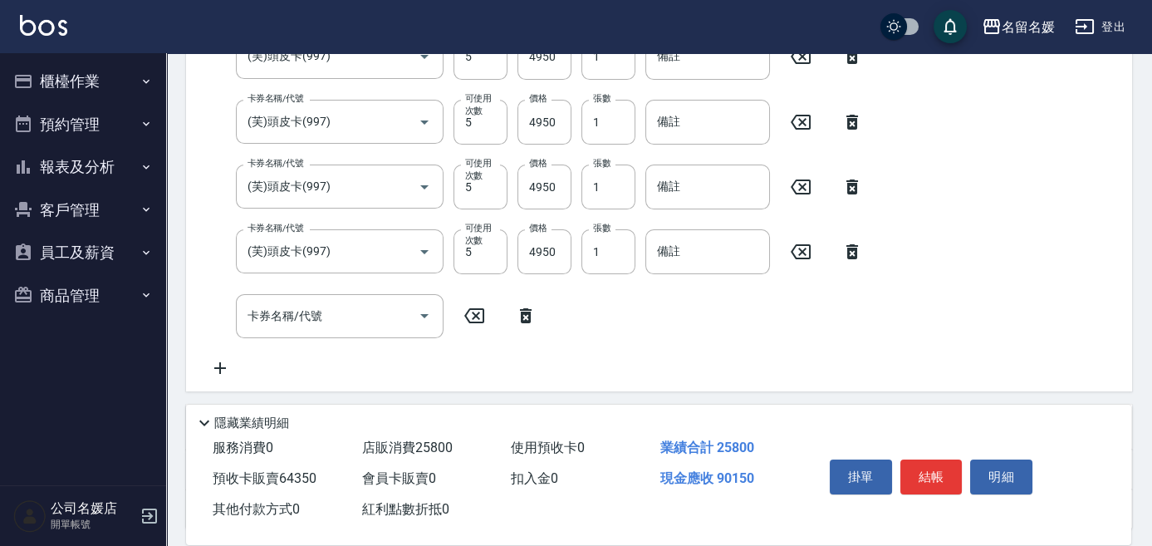
click at [855, 251] on icon at bounding box center [853, 252] width 42 height 20
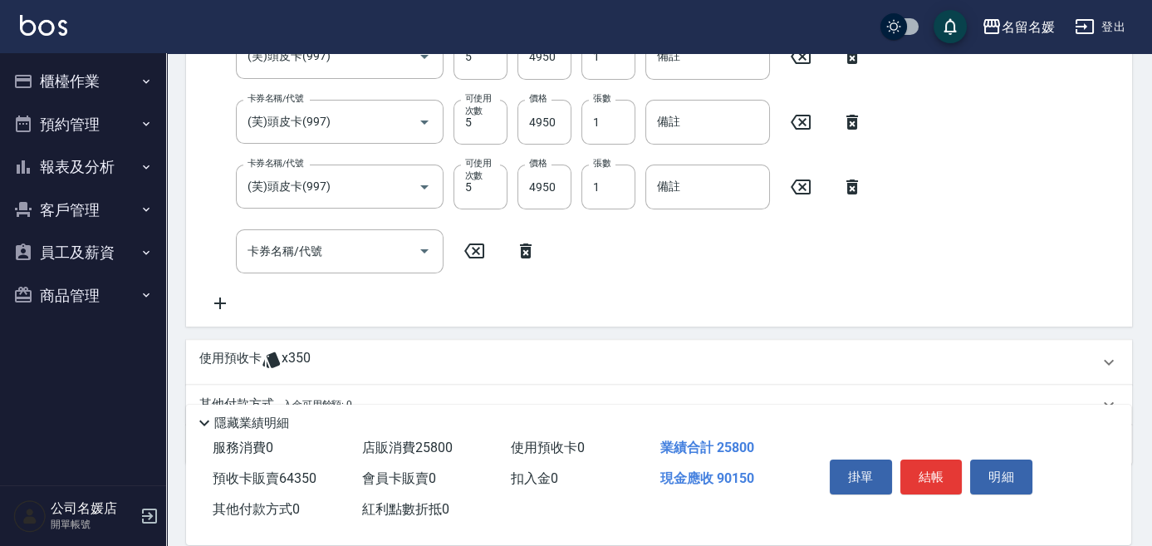
click at [849, 183] on icon at bounding box center [853, 186] width 12 height 15
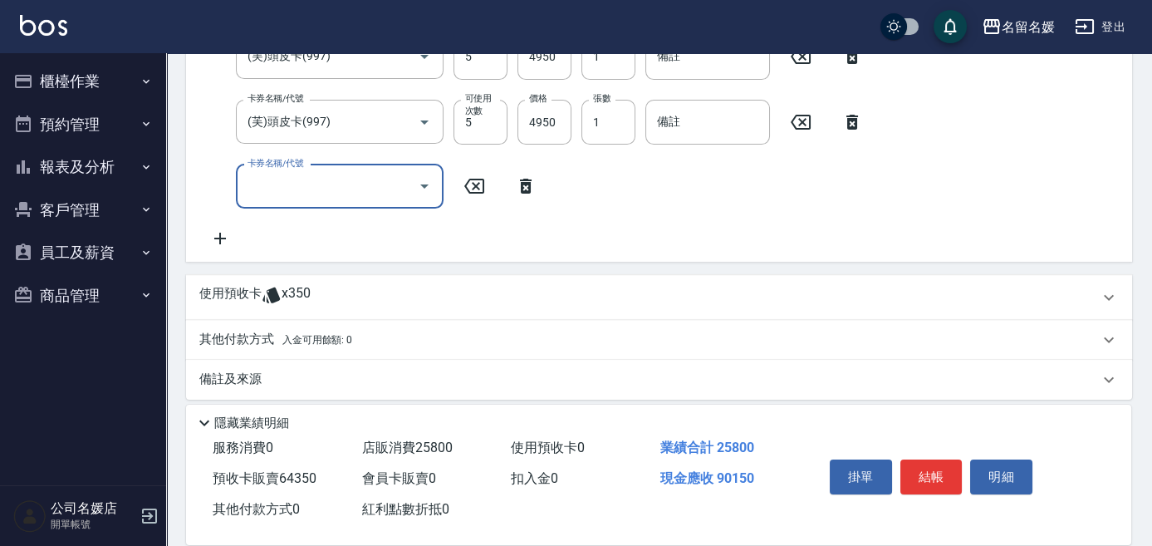
click at [857, 118] on icon at bounding box center [853, 122] width 12 height 15
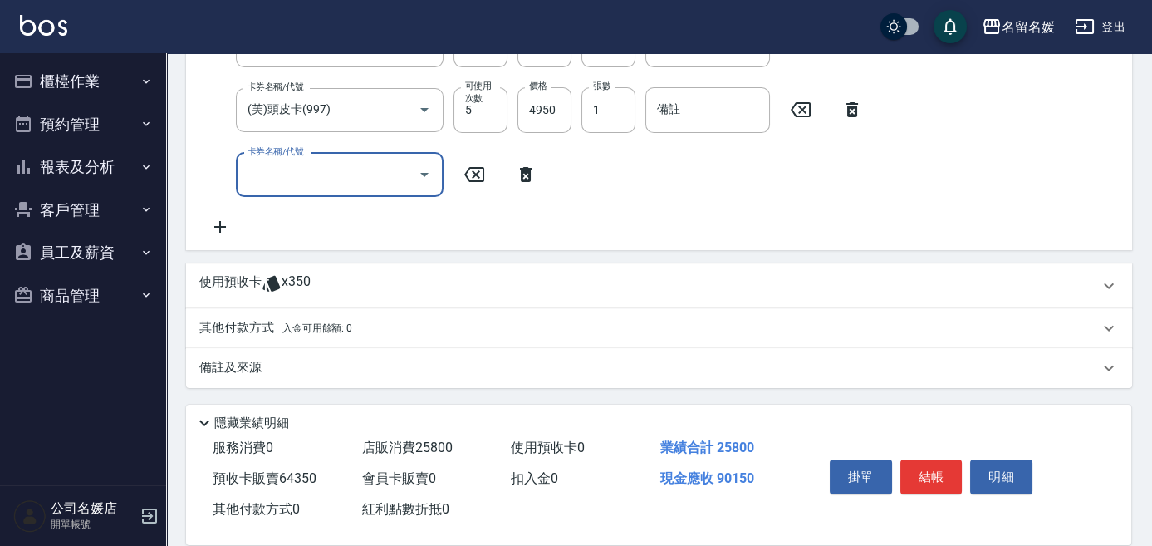
scroll to position [1123, 0]
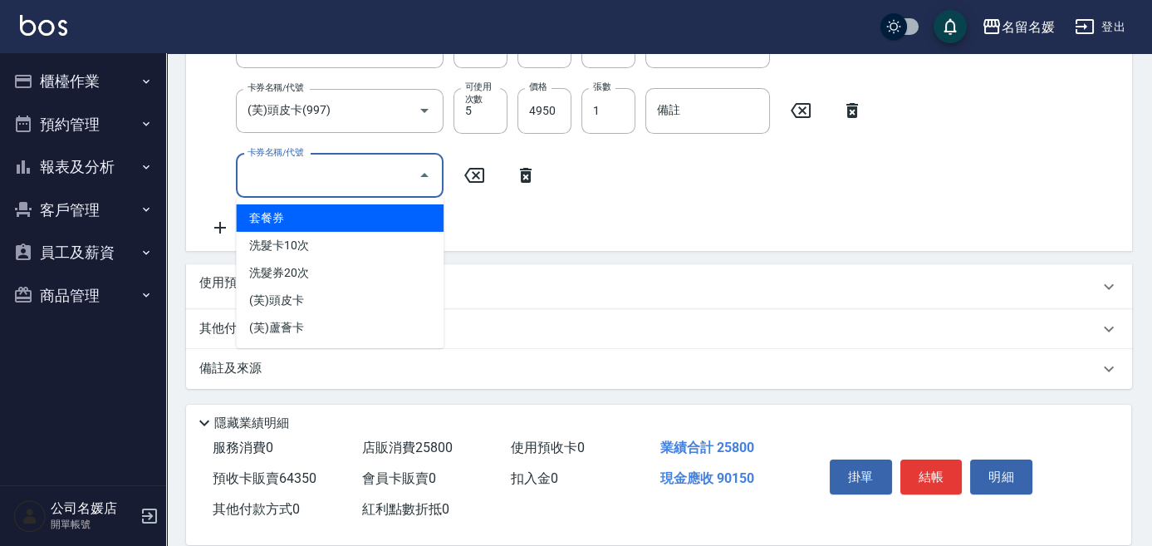
click at [290, 162] on input "卡券名稱/代號" at bounding box center [327, 175] width 168 height 29
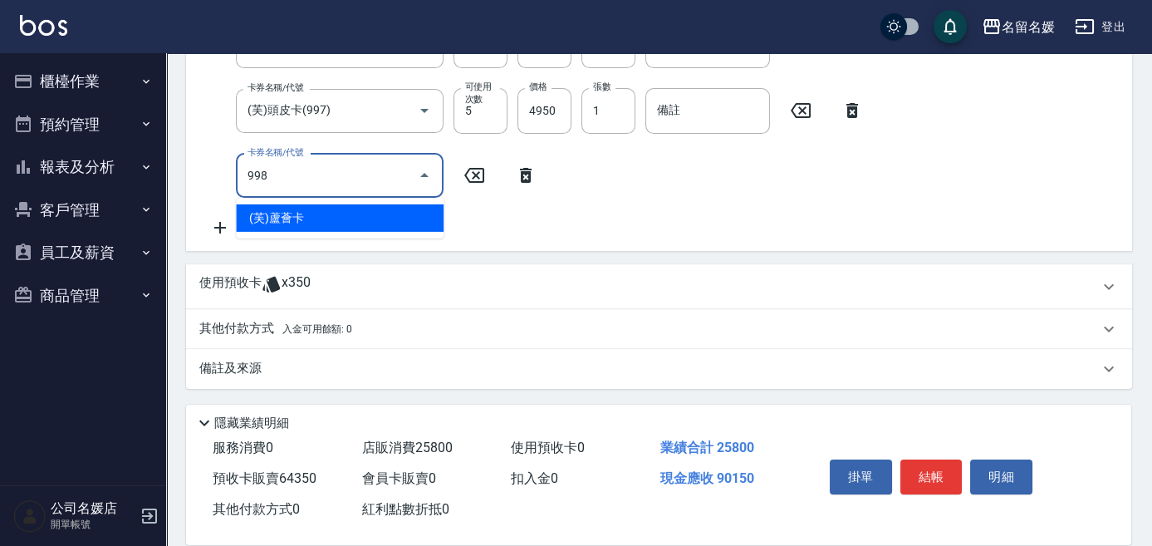
type input "(芙)蘆薈卡(998)"
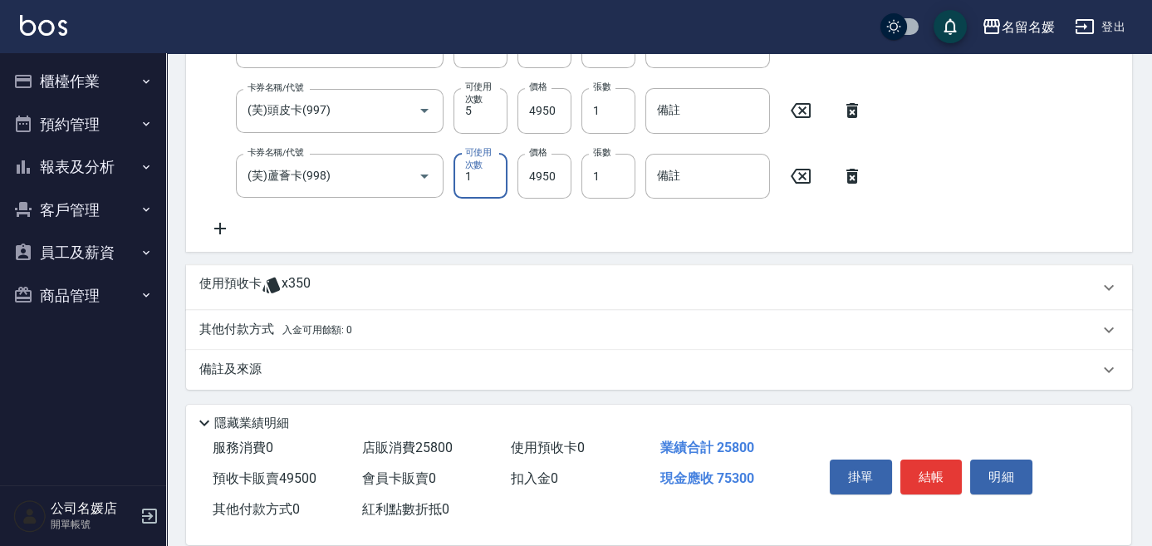
type input "1"
click at [859, 178] on icon at bounding box center [853, 176] width 42 height 20
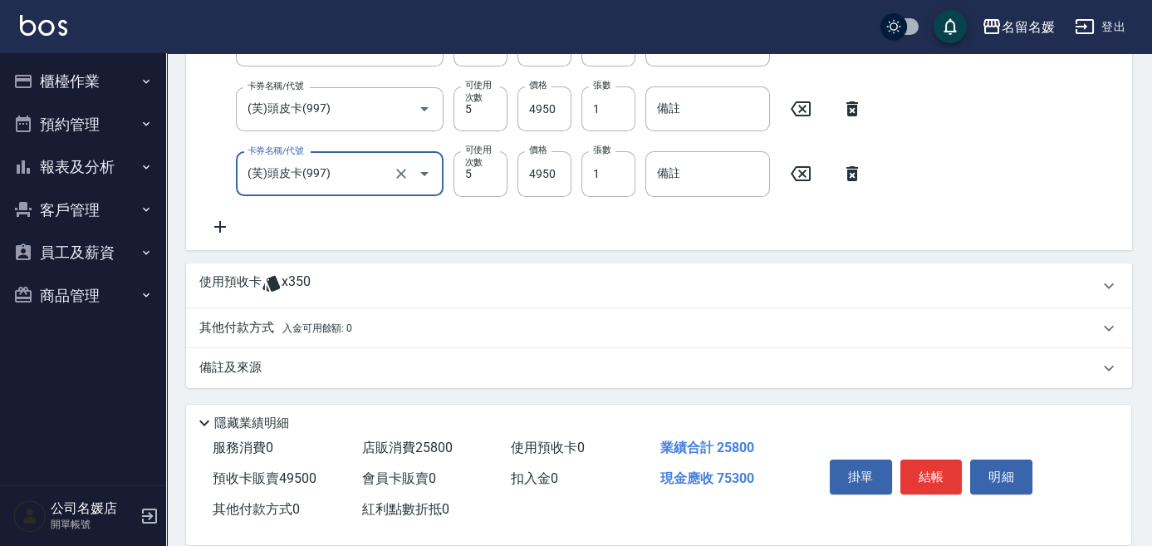
scroll to position [1058, 0]
click at [400, 171] on icon "Clear" at bounding box center [401, 175] width 17 height 17
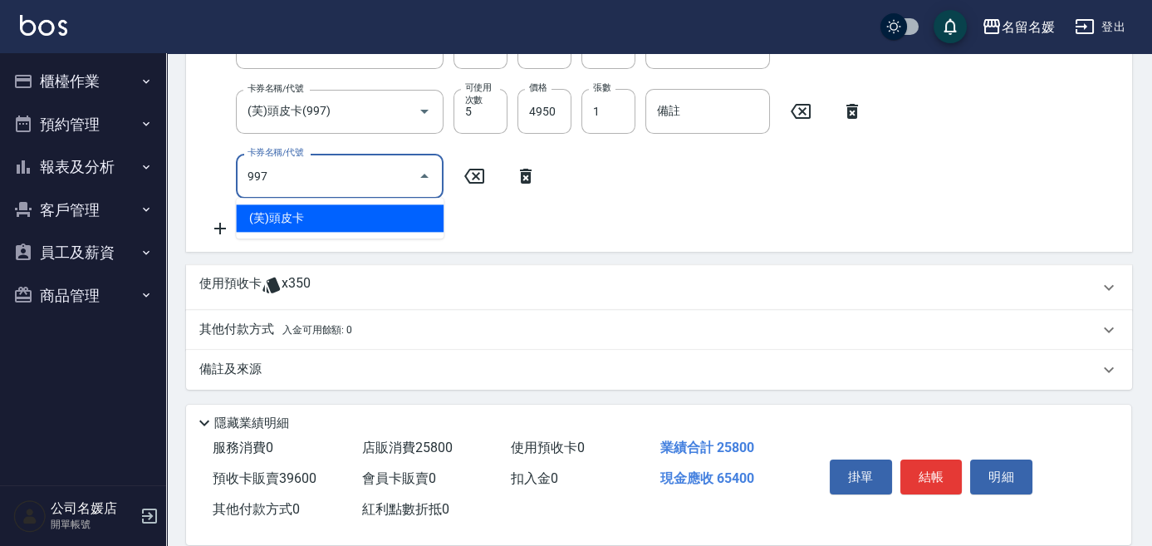
type input "(芙)頭皮卡(997)"
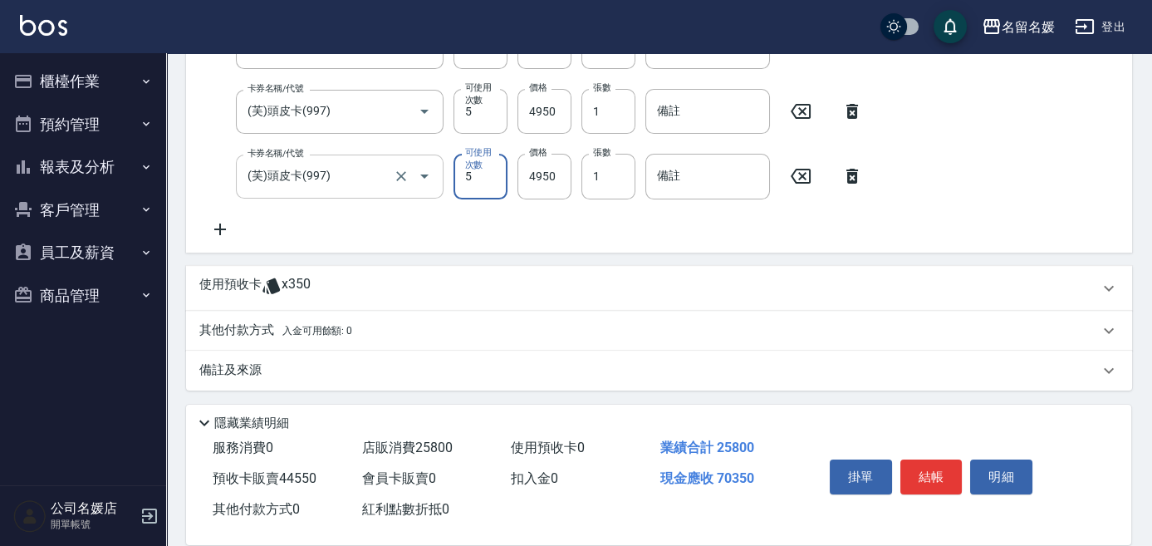
scroll to position [1058, 0]
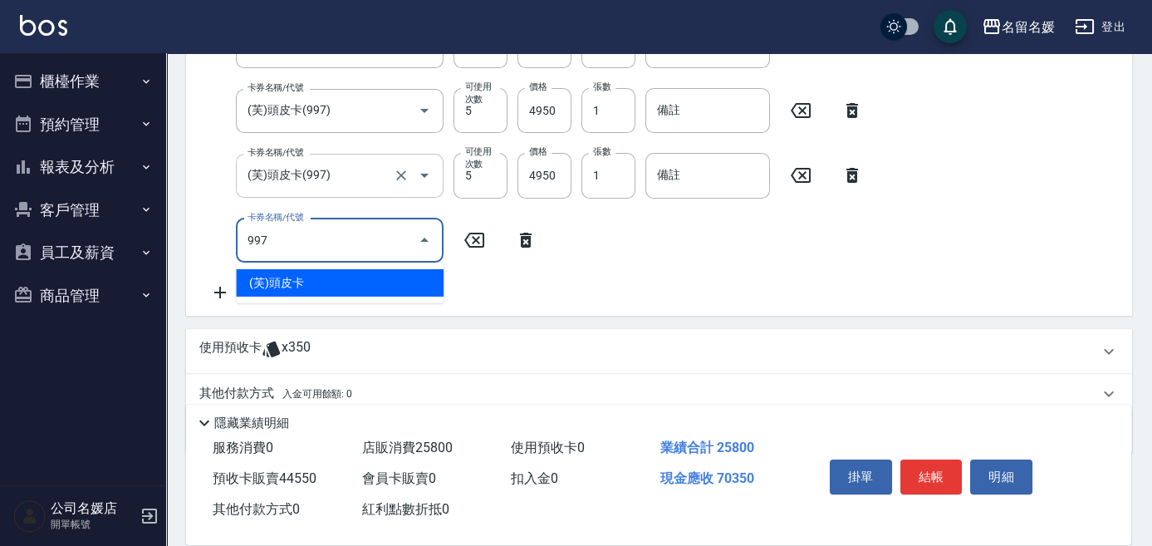
type input "(芙)頭皮卡(997)"
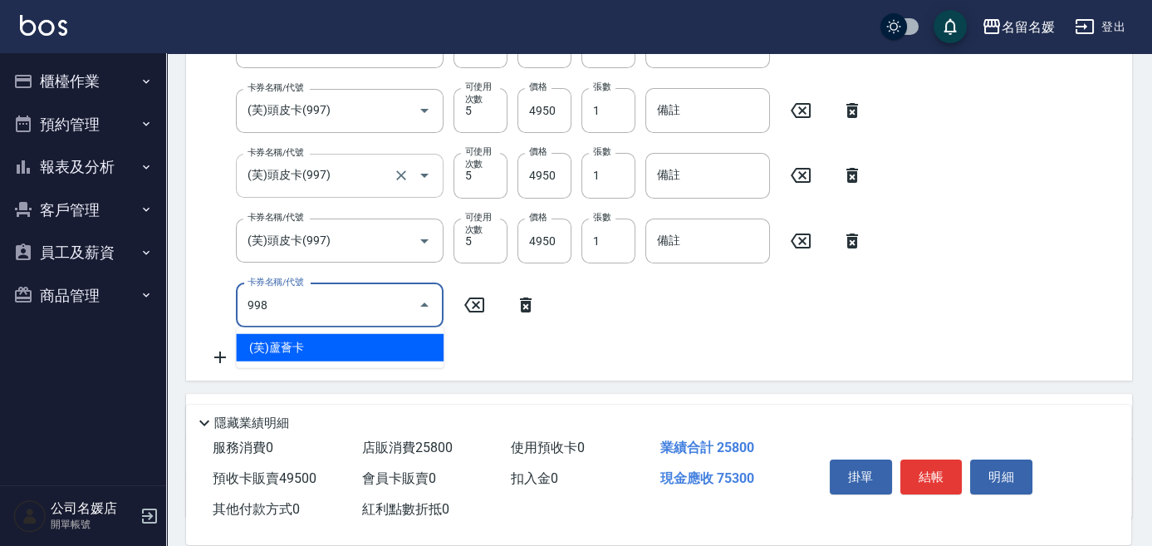
type input "(芙)蘆薈卡(998)"
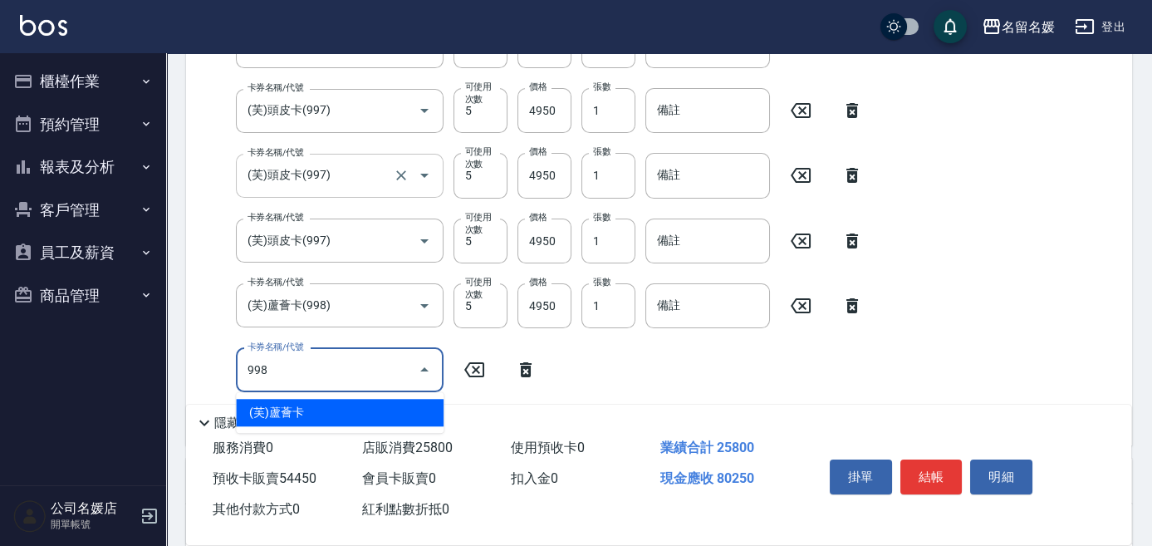
type input "(芙)蘆薈卡(998)"
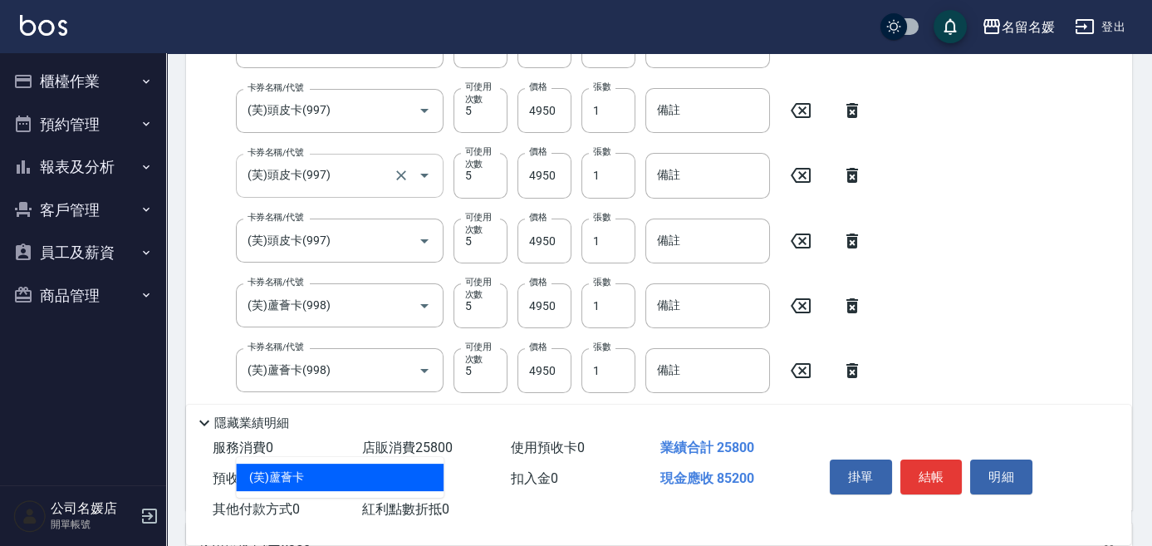
type input "(芙)蘆薈卡(998)"
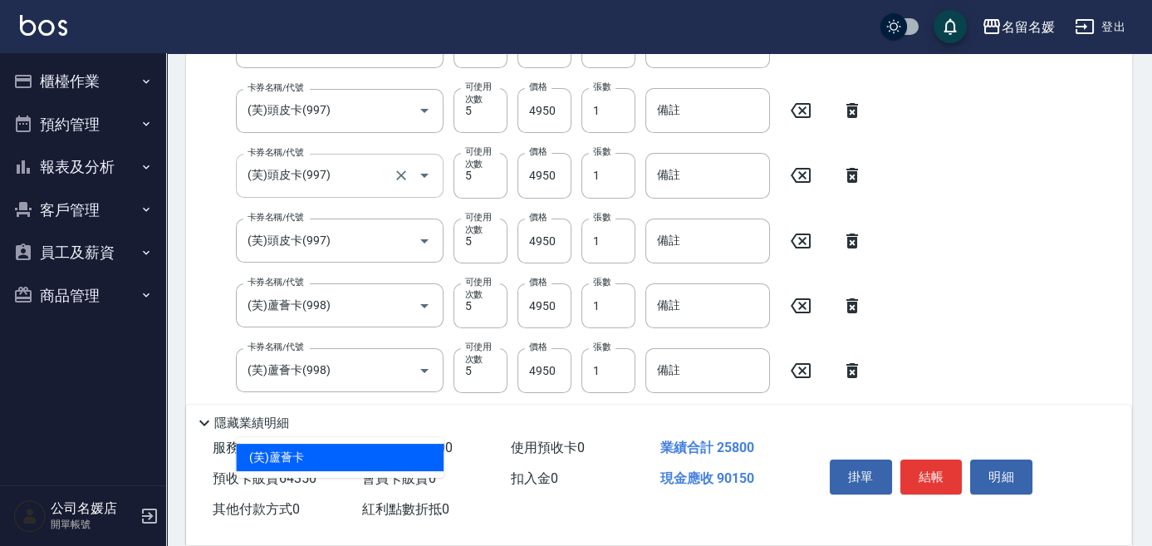
type input "(芙)蘆薈卡(998)"
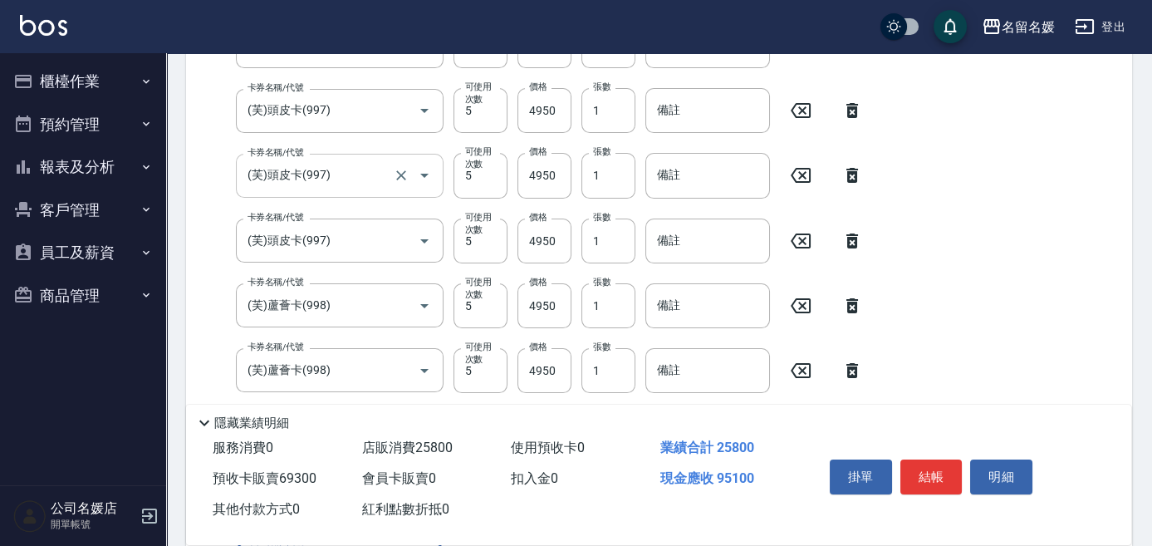
scroll to position [1349, 0]
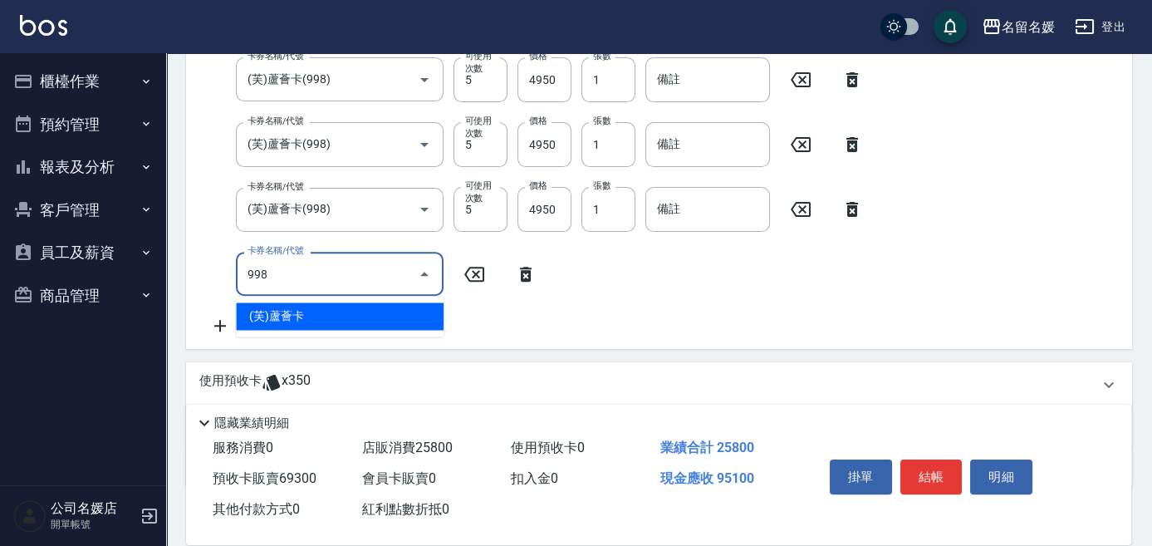
type input "(芙)蘆薈卡(998)"
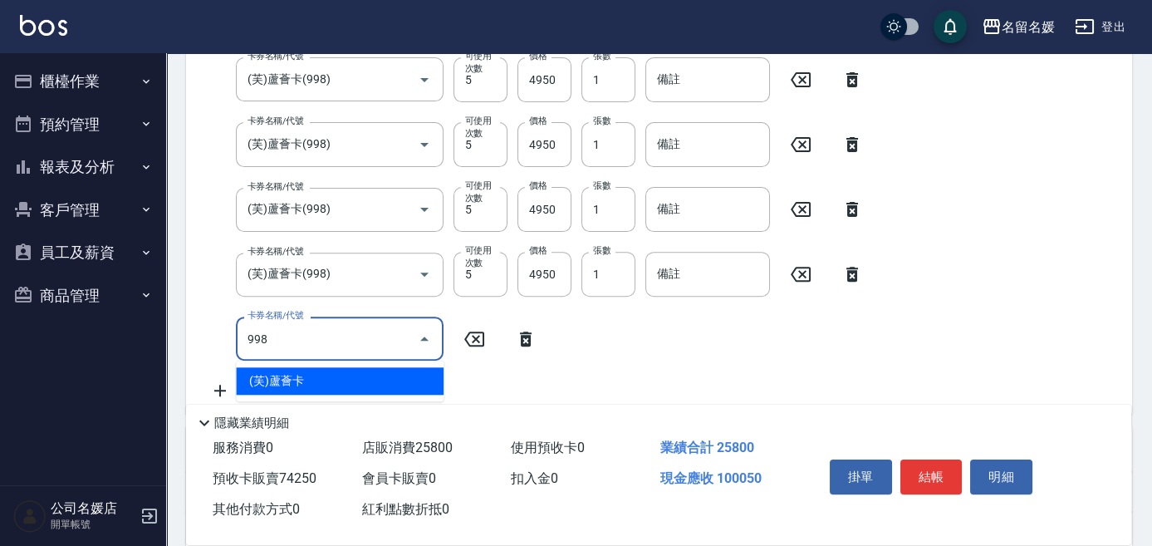
type input "(芙)蘆薈卡(998)"
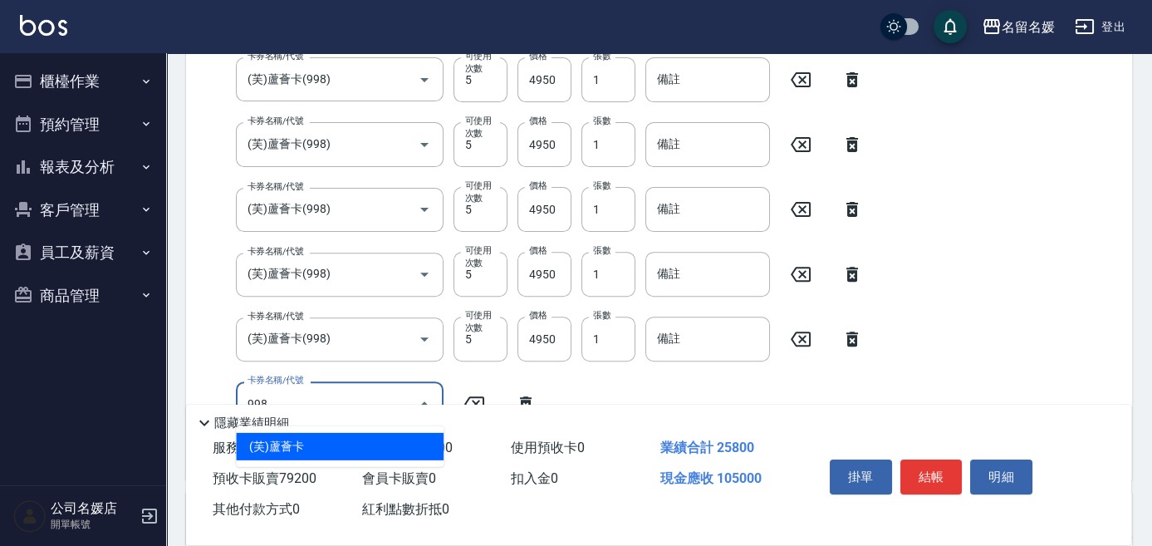
type input "(芙)蘆薈卡(998)"
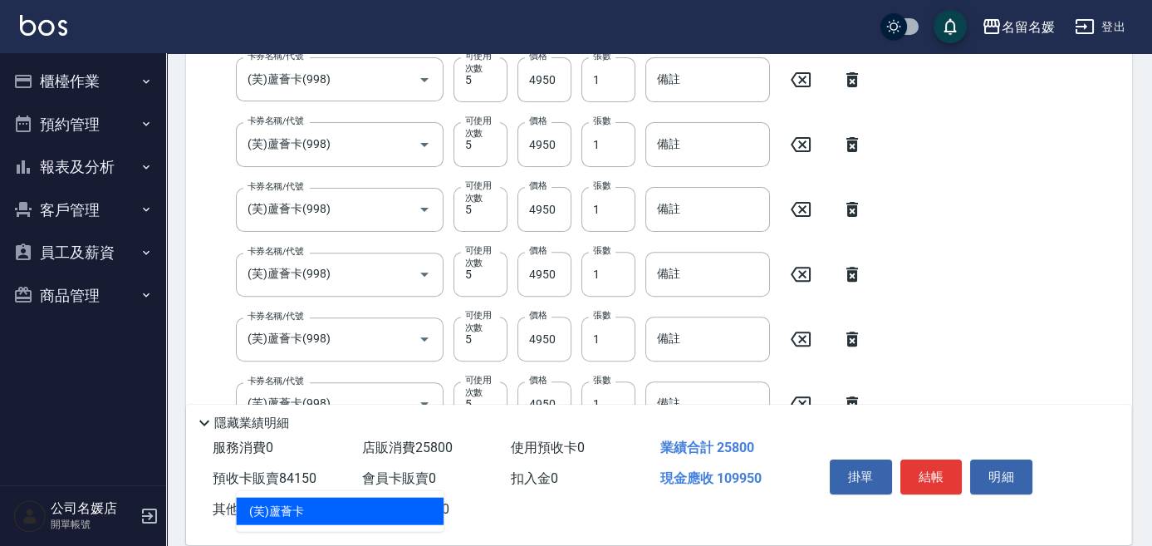
type input "(芙)蘆薈卡(998)"
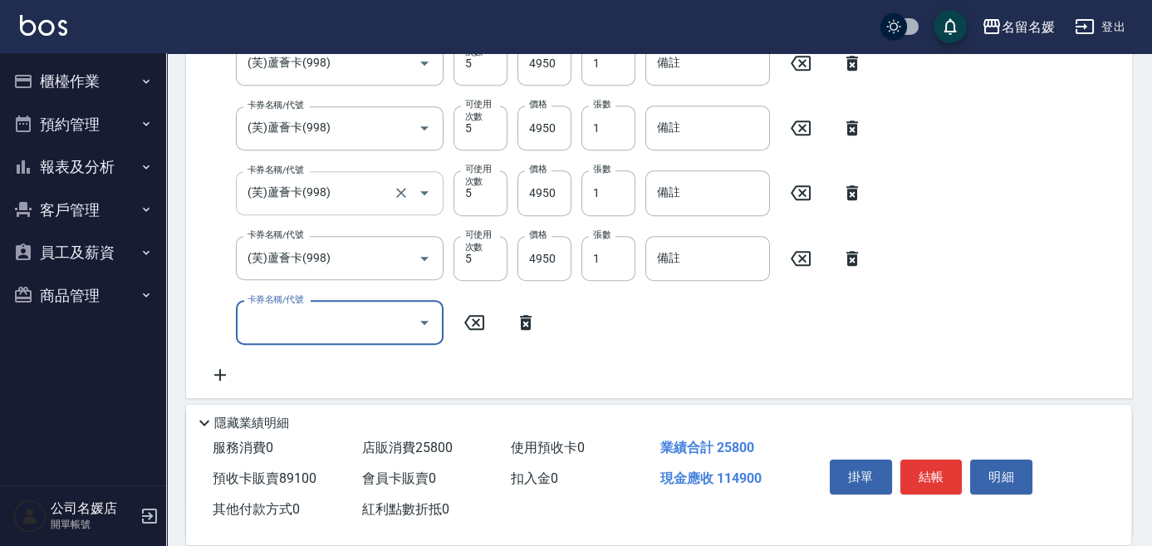
scroll to position [1577, 0]
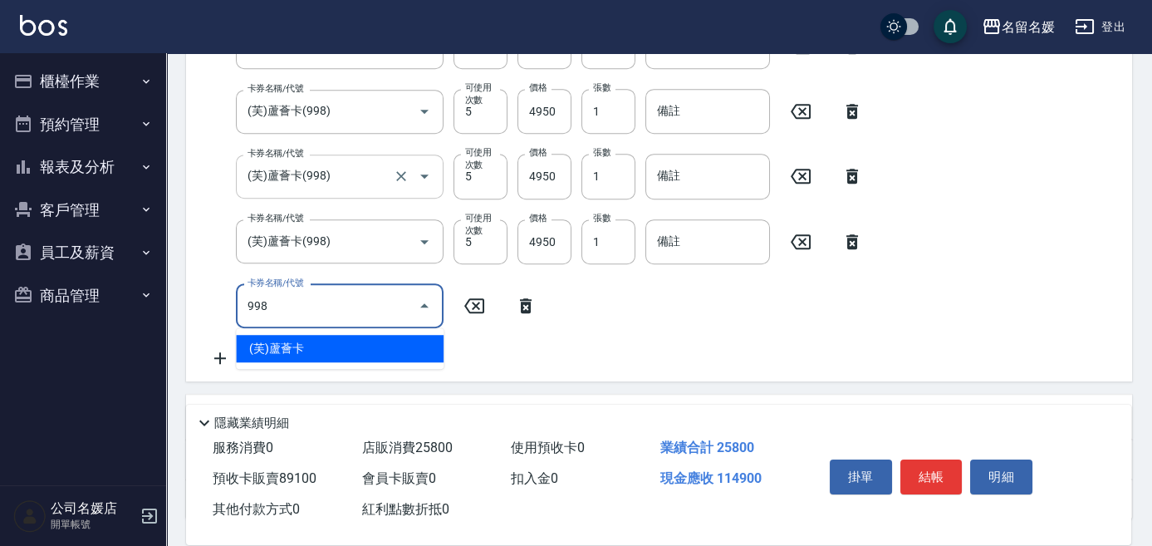
type input "(芙)蘆薈卡(998)"
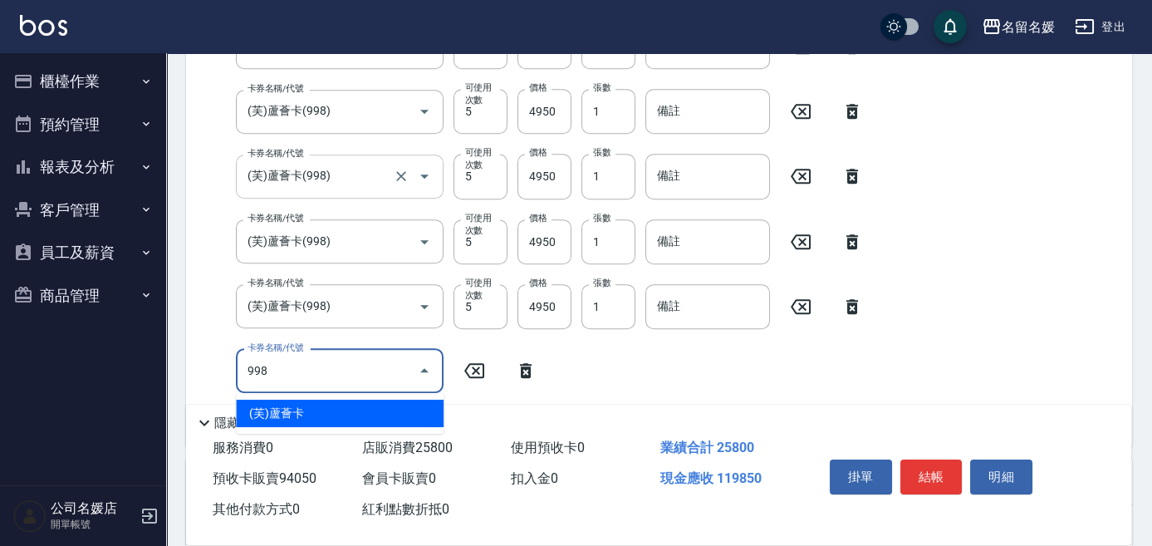
type input "(芙)蘆薈卡(998)"
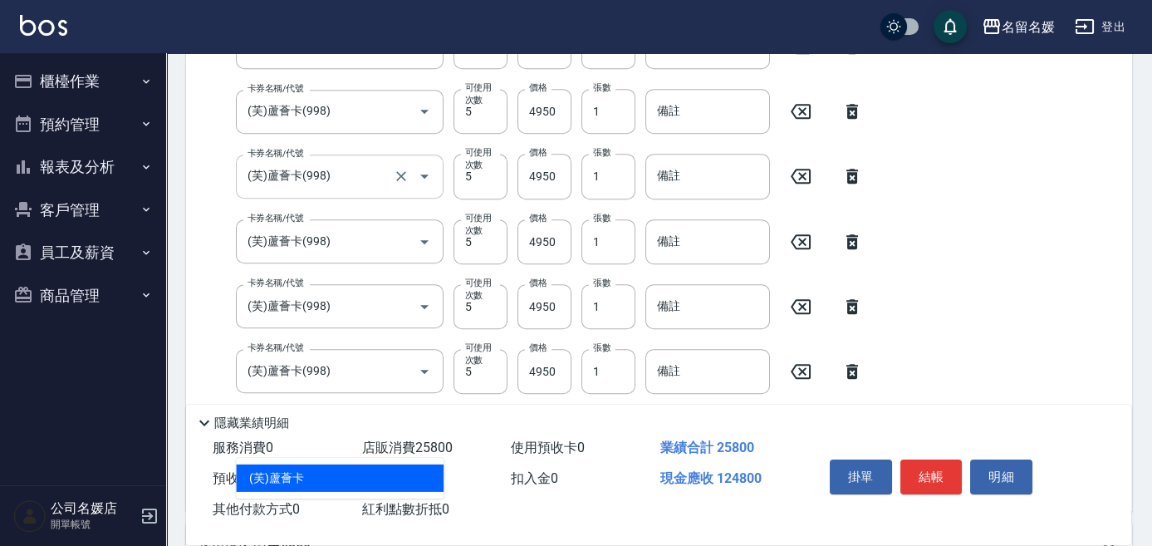
type input "(芙)蘆薈卡(998)"
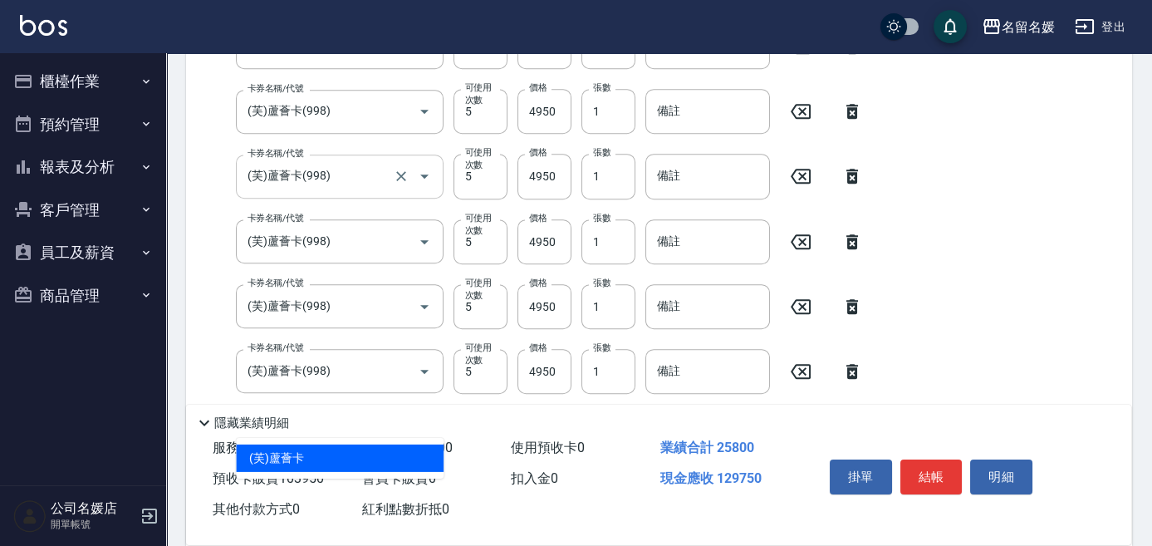
type input "(芙)蘆薈卡(998)"
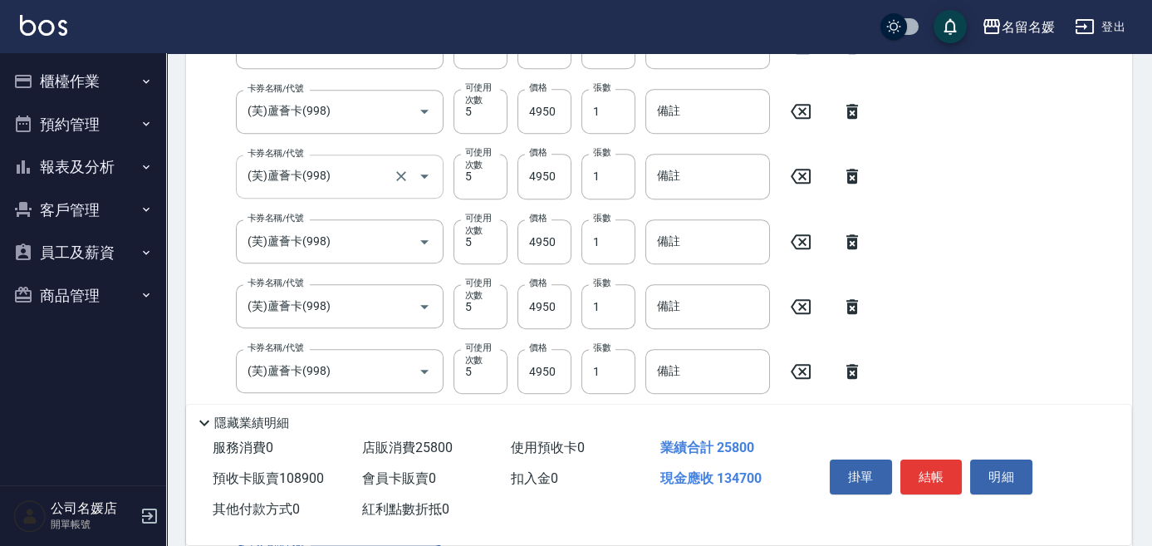
scroll to position [1868, 0]
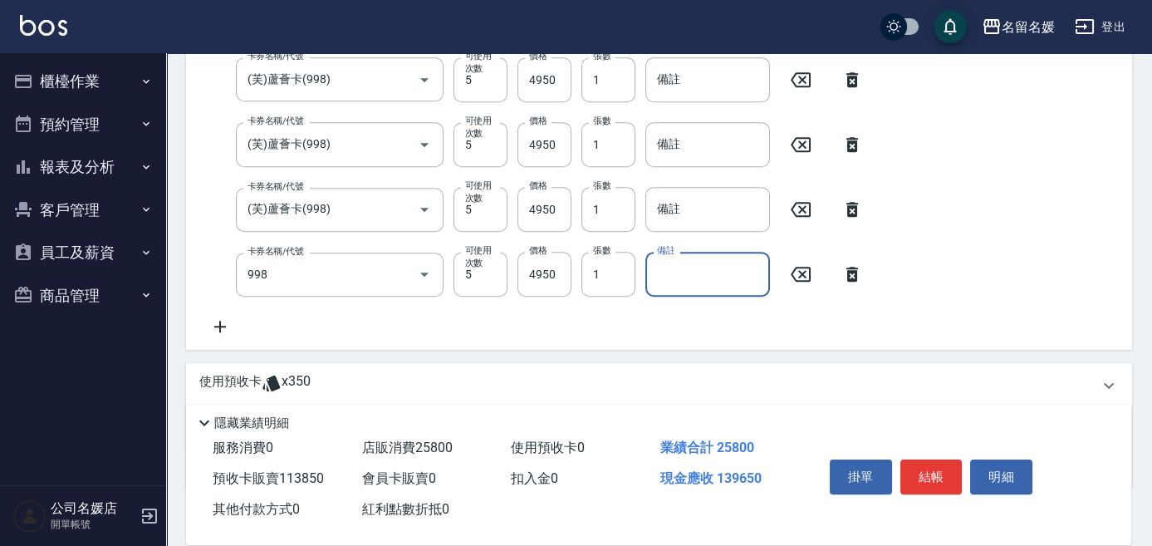
type input "(芙)蘆薈卡(998)"
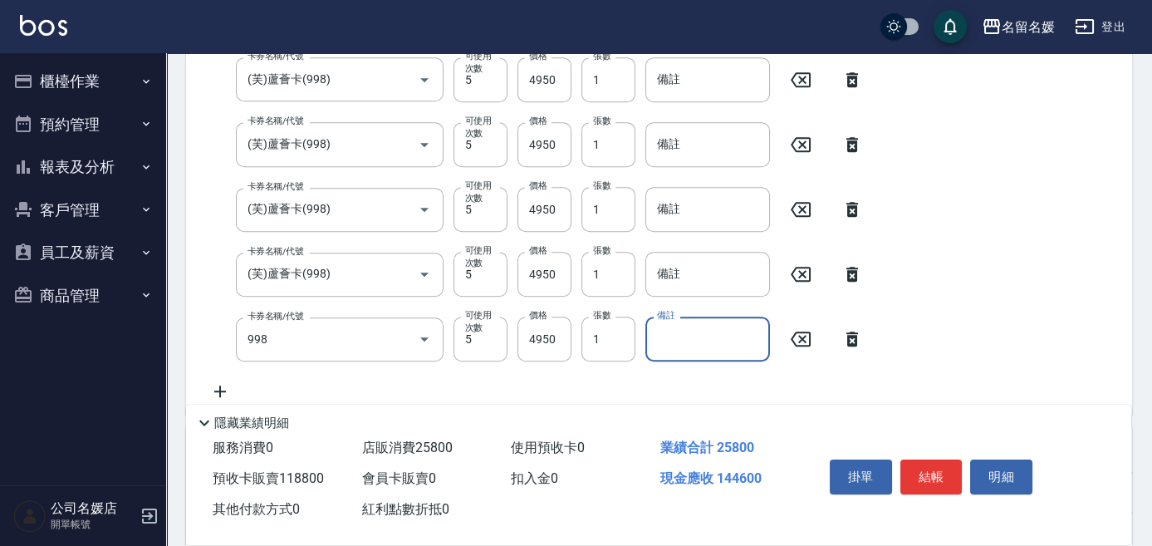
type input "(芙)蘆薈卡(998)"
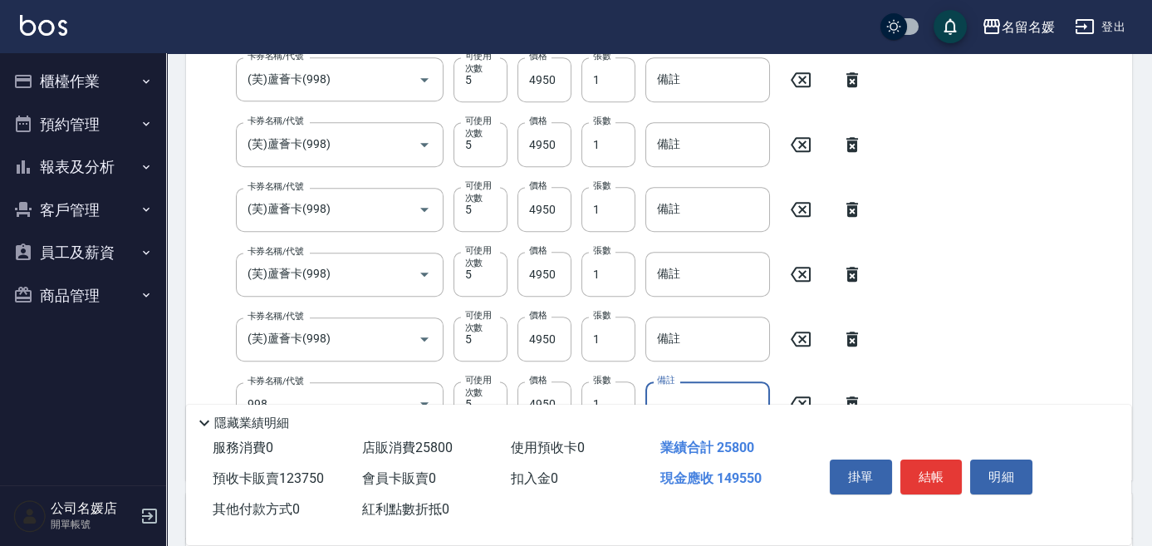
type input "(芙)蘆薈卡(998)"
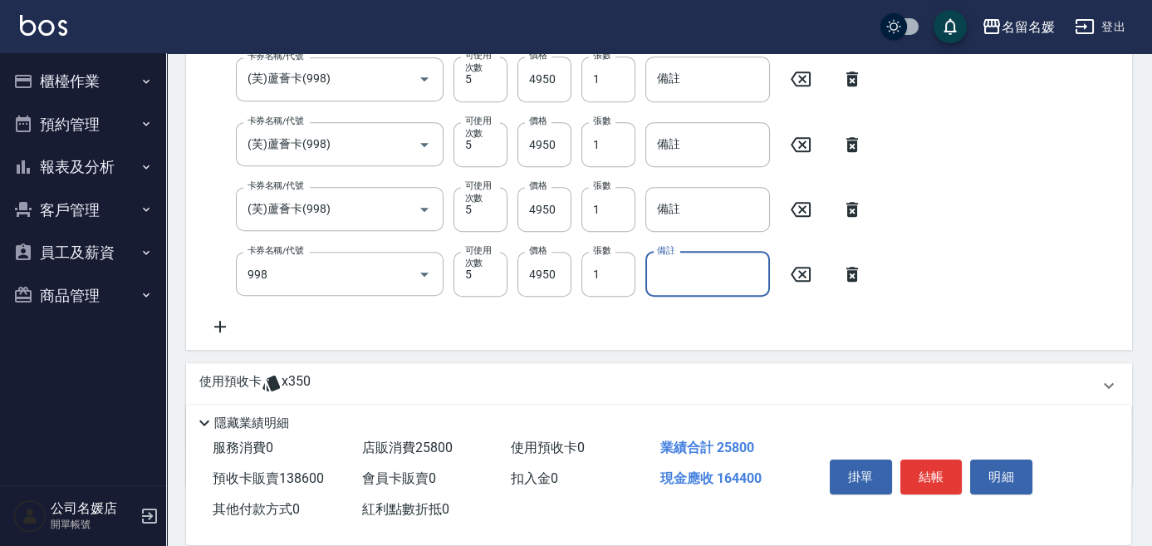
type input "(芙)蘆薈卡(998)"
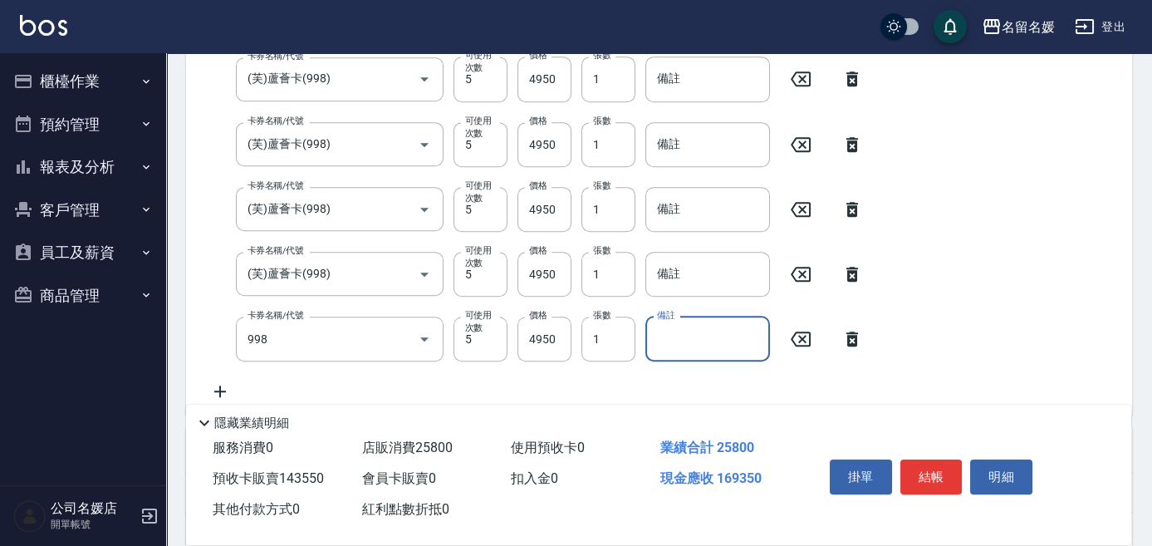
type input "(芙)蘆薈卡(998)"
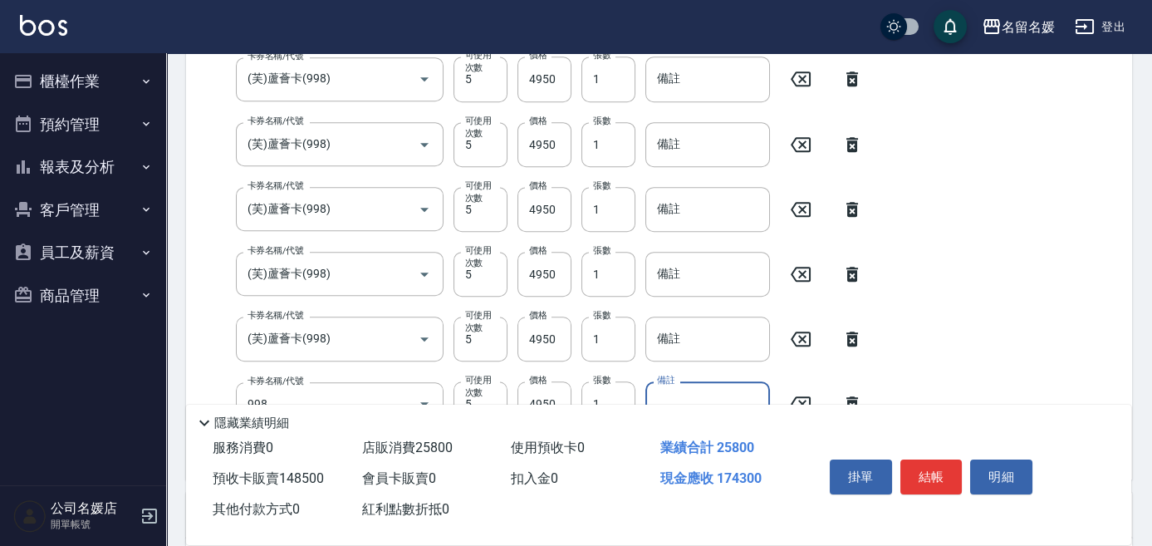
type input "(芙)蘆薈卡(998)"
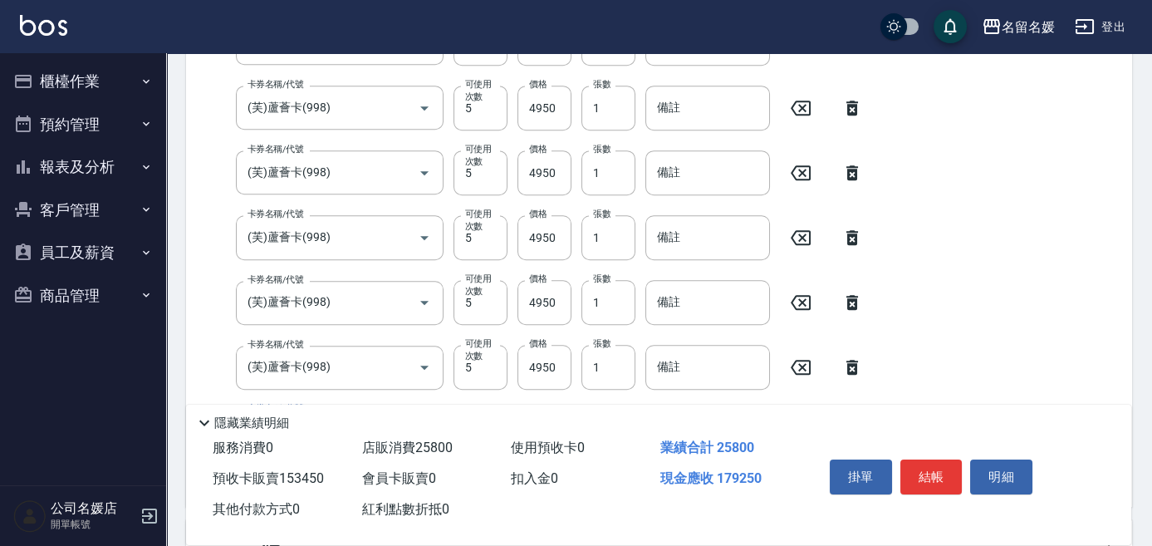
scroll to position [2345, 0]
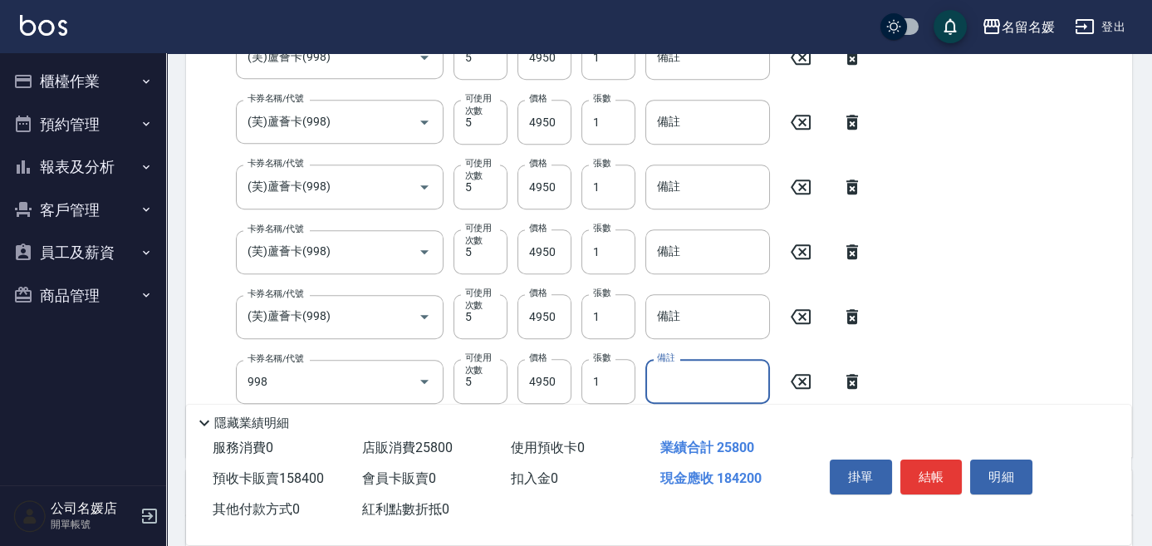
type input "(芙)蘆薈卡(998)"
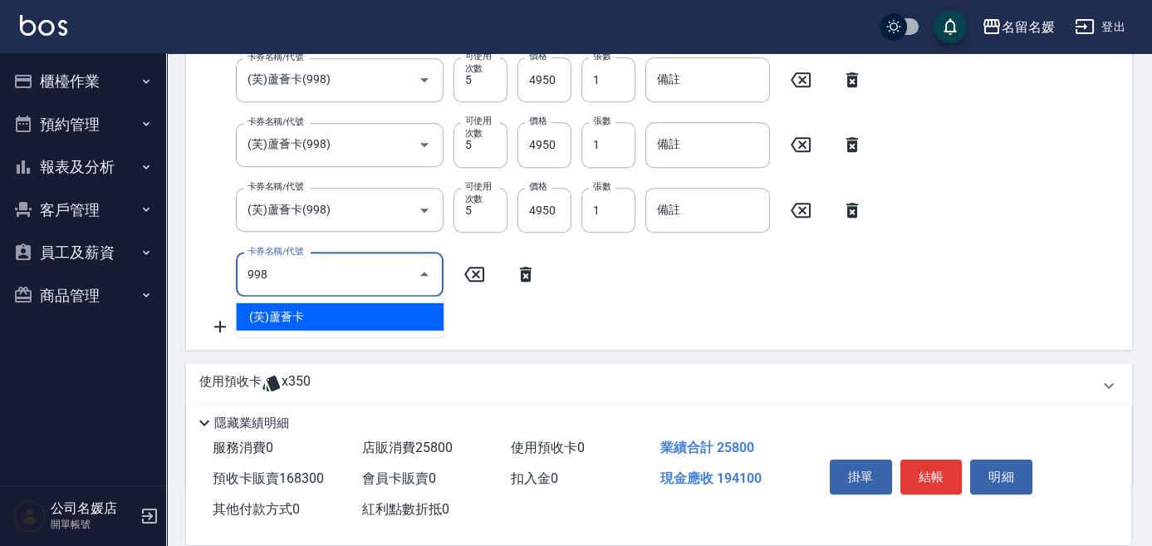
type input "(芙)蘆薈卡(998)"
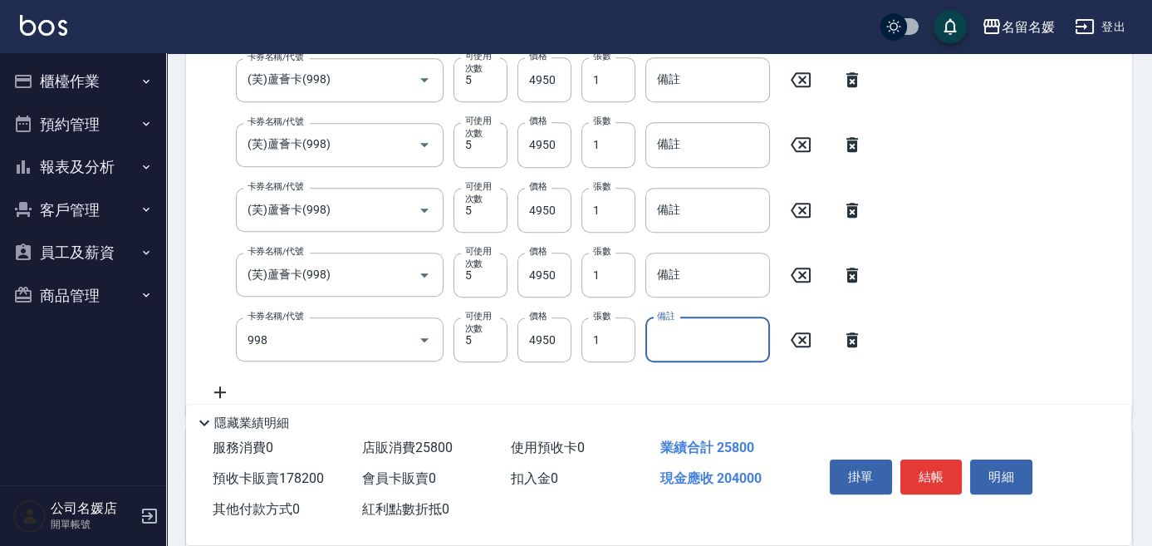
type input "(芙)蘆薈卡(998)"
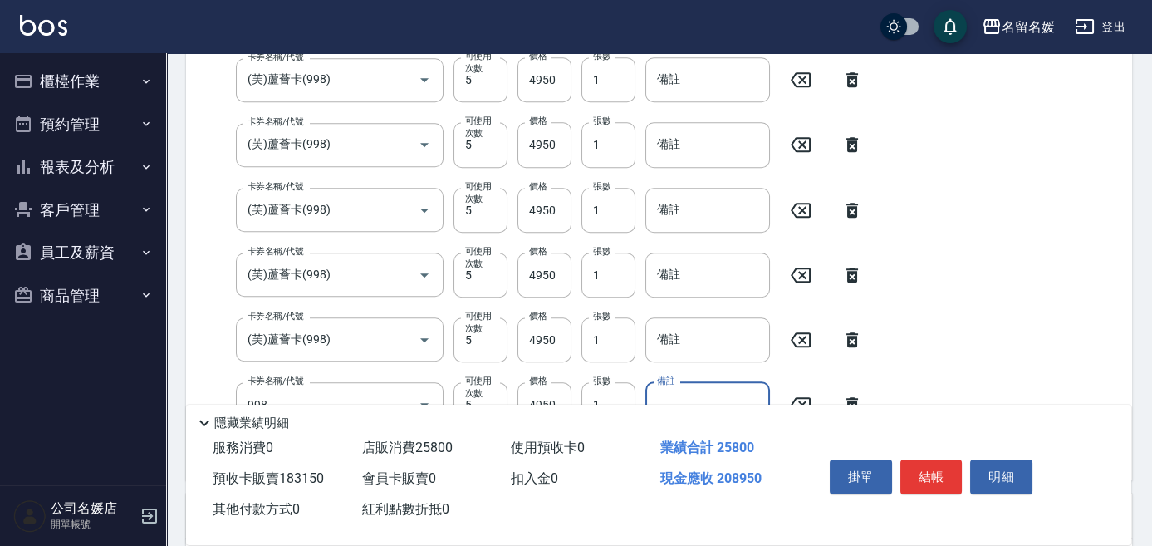
type input "(芙)蘆薈卡(998)"
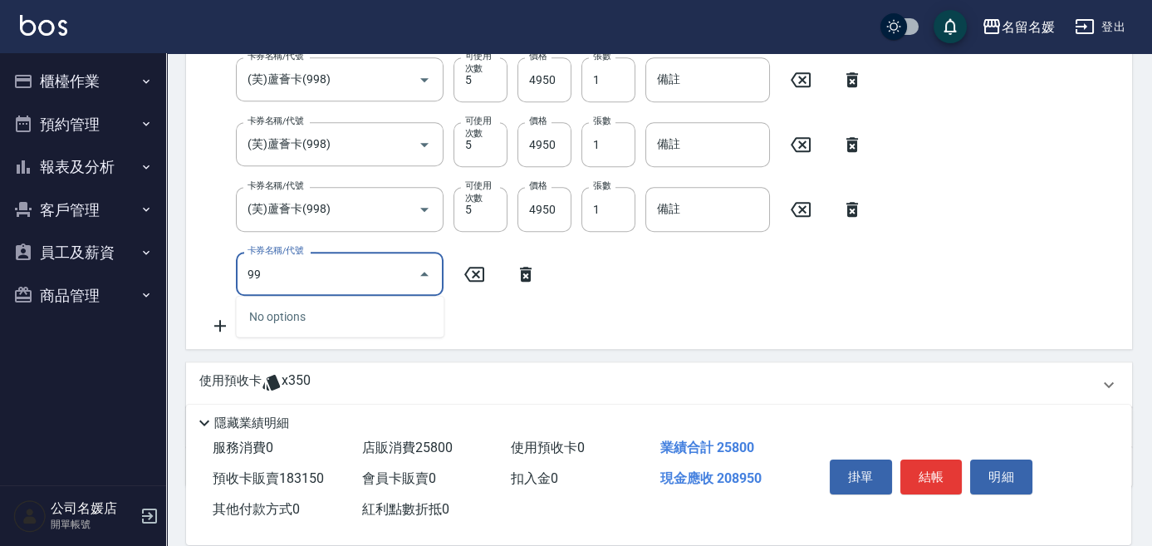
scroll to position [2940, 0]
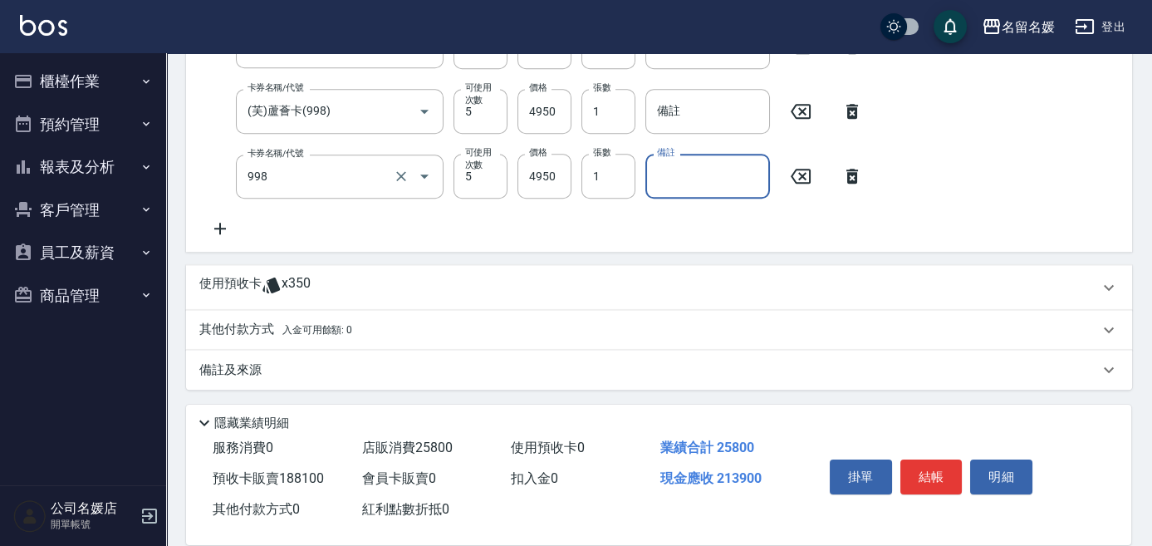
type input "(芙)蘆薈卡(998)"
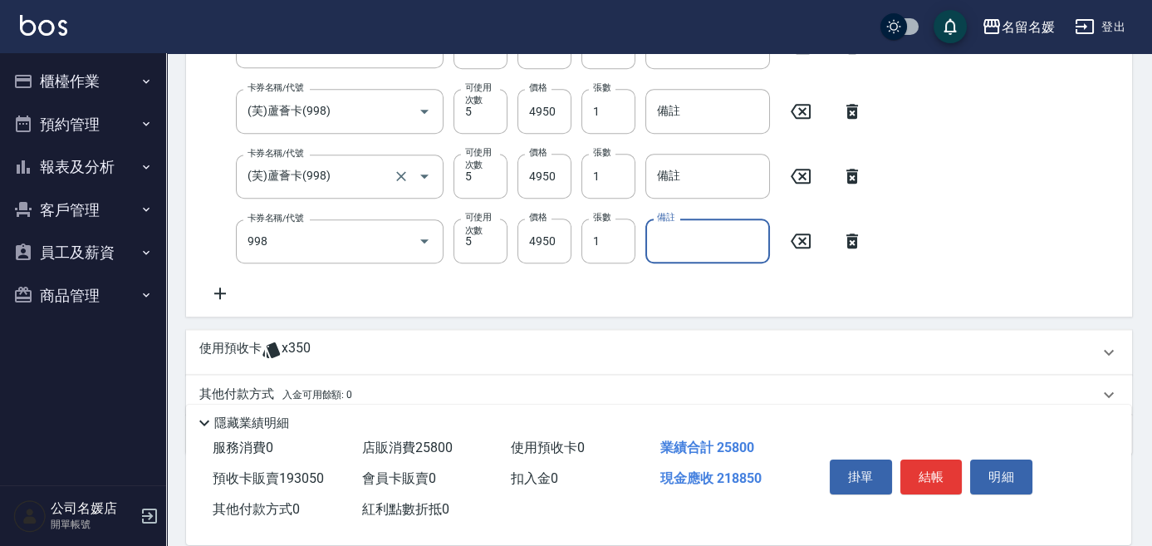
type input "(芙)蘆薈卡(998)"
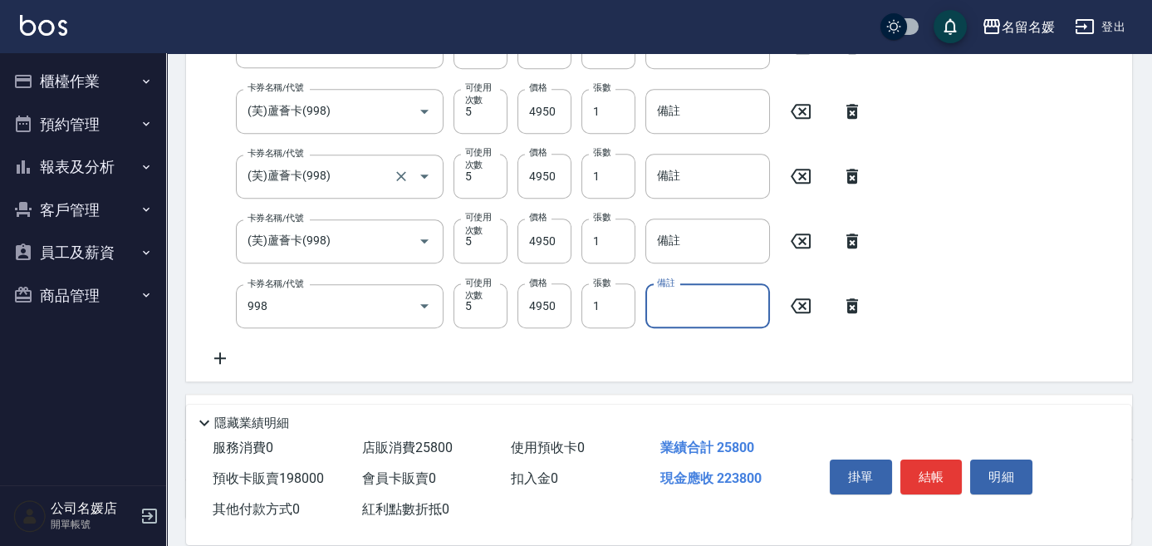
type input "(芙)蘆薈卡(998)"
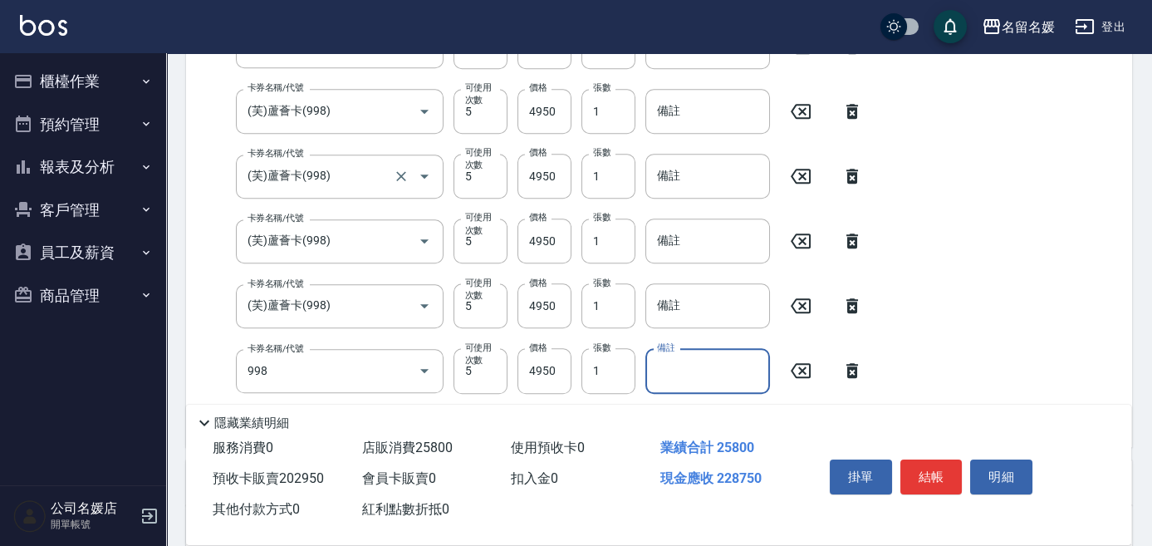
type input "(芙)蘆薈卡(998)"
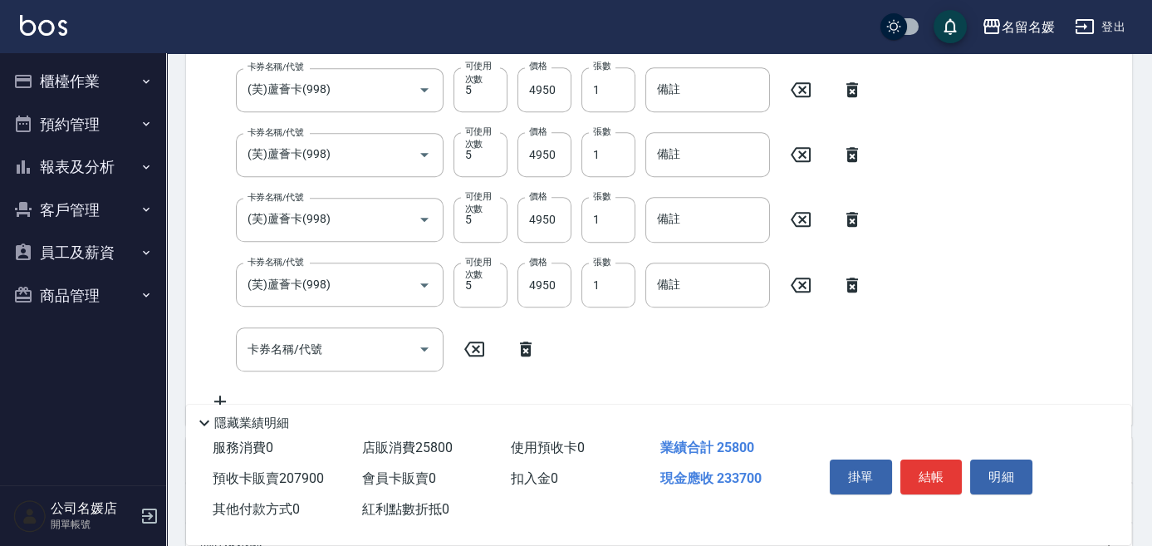
click at [847, 287] on icon at bounding box center [853, 285] width 42 height 20
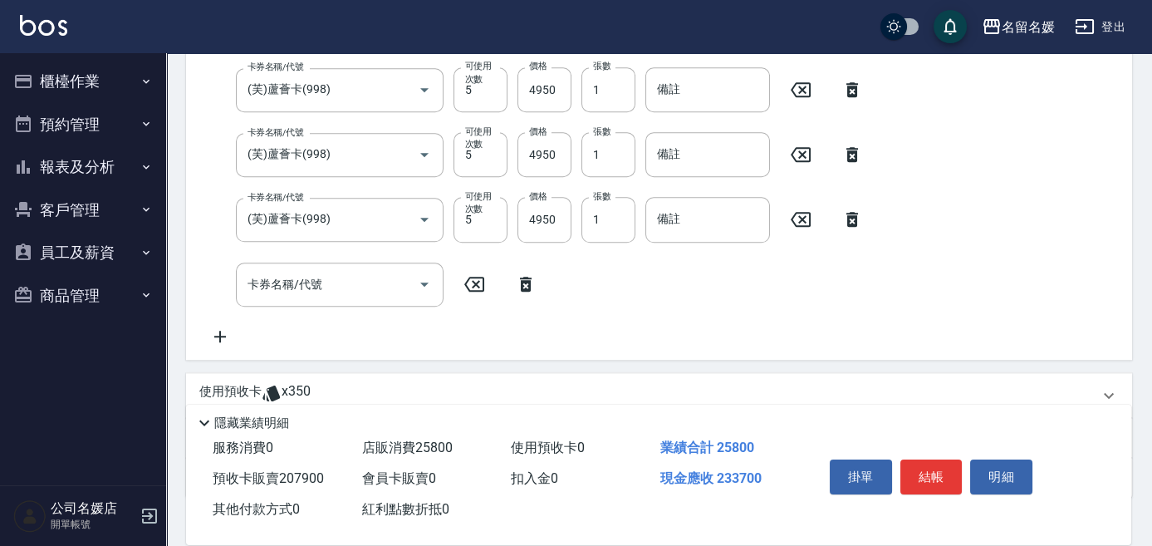
click at [856, 214] on icon at bounding box center [853, 219] width 12 height 15
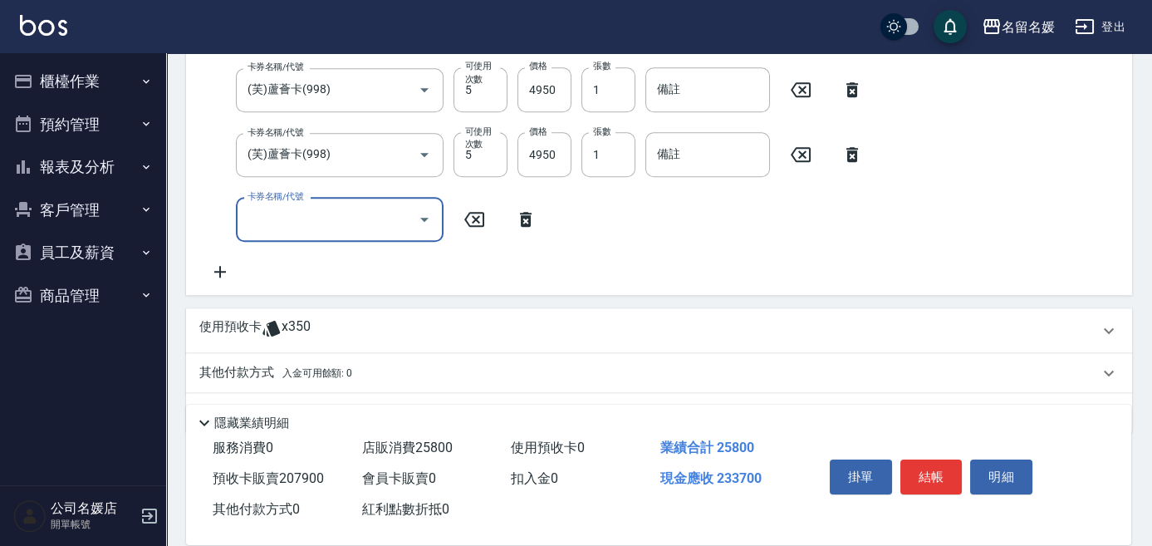
click at [343, 217] on input "卡券名稱/代號" at bounding box center [327, 218] width 168 height 29
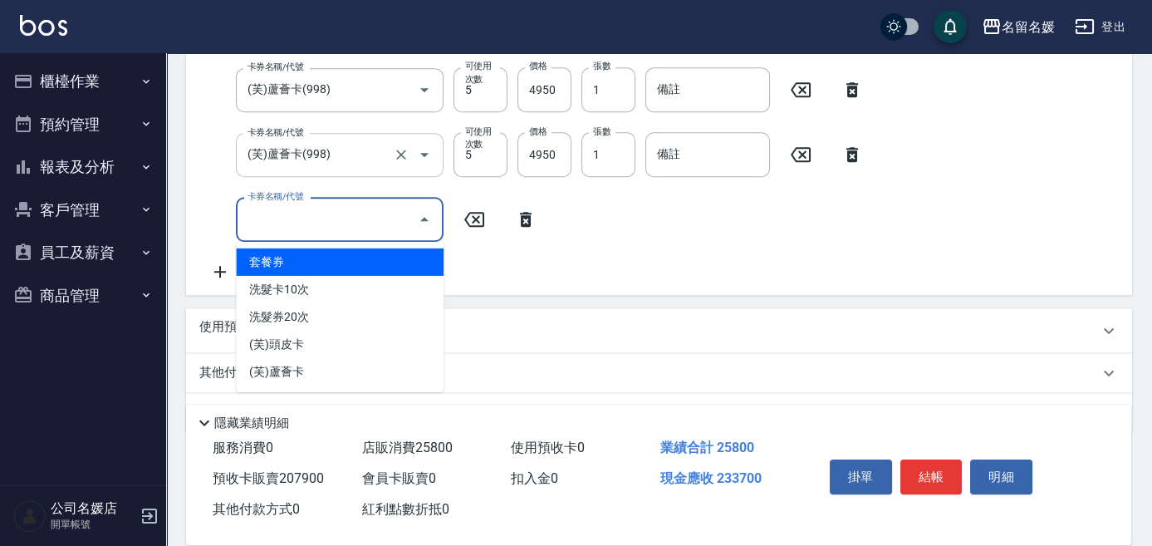
click at [359, 154] on input "(芙)蘆薈卡(998)" at bounding box center [316, 154] width 146 height 29
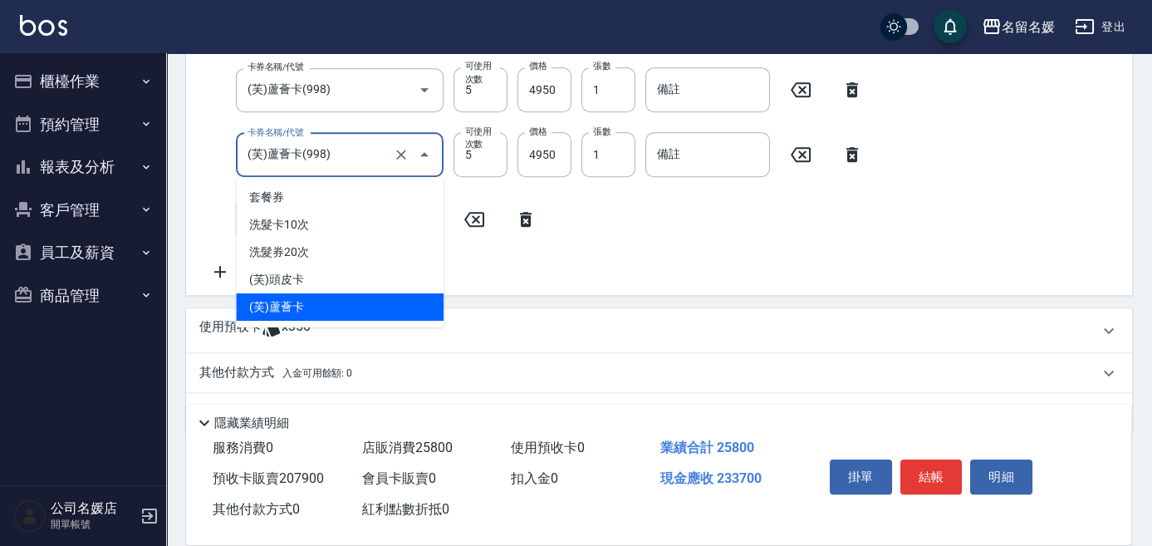
click at [359, 154] on input "(芙)蘆薈卡(998)" at bounding box center [316, 154] width 146 height 29
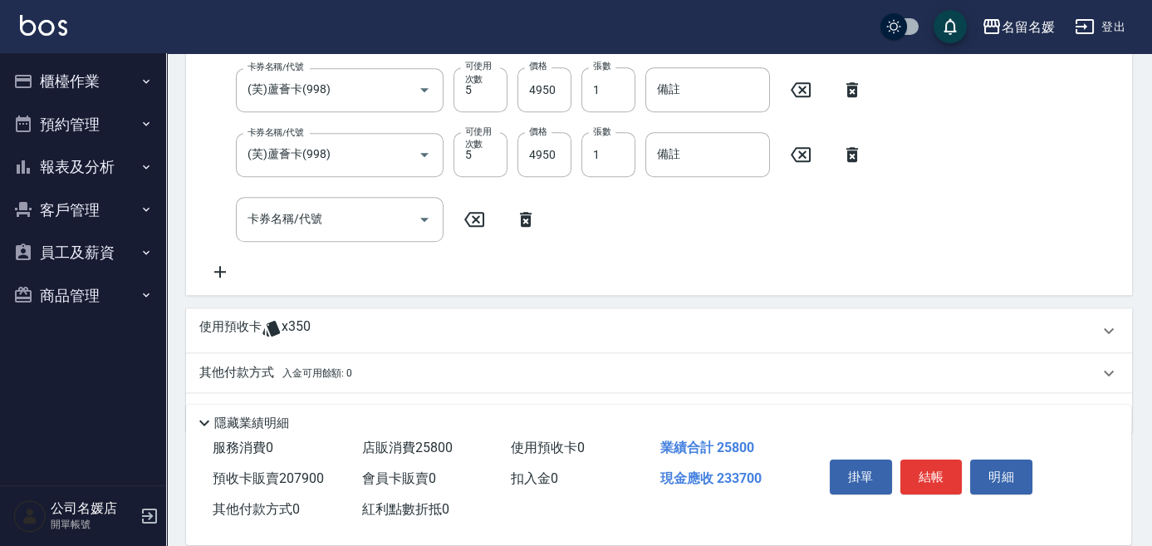
click at [475, 218] on icon at bounding box center [474, 219] width 20 height 15
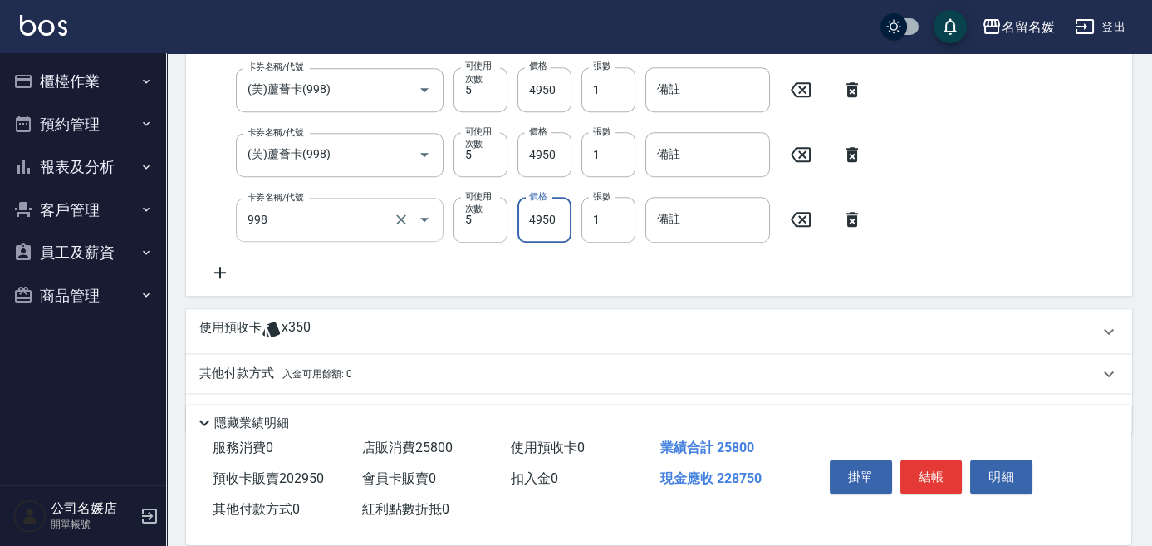
type input "(芙)蘆薈卡(998)"
click at [615, 218] on input "20" at bounding box center [609, 219] width 54 height 45
drag, startPoint x: 615, startPoint y: 218, endPoint x: 590, endPoint y: 228, distance: 26.5
click at [590, 228] on input "20" at bounding box center [609, 219] width 54 height 45
click at [618, 218] on input "10" at bounding box center [609, 219] width 54 height 45
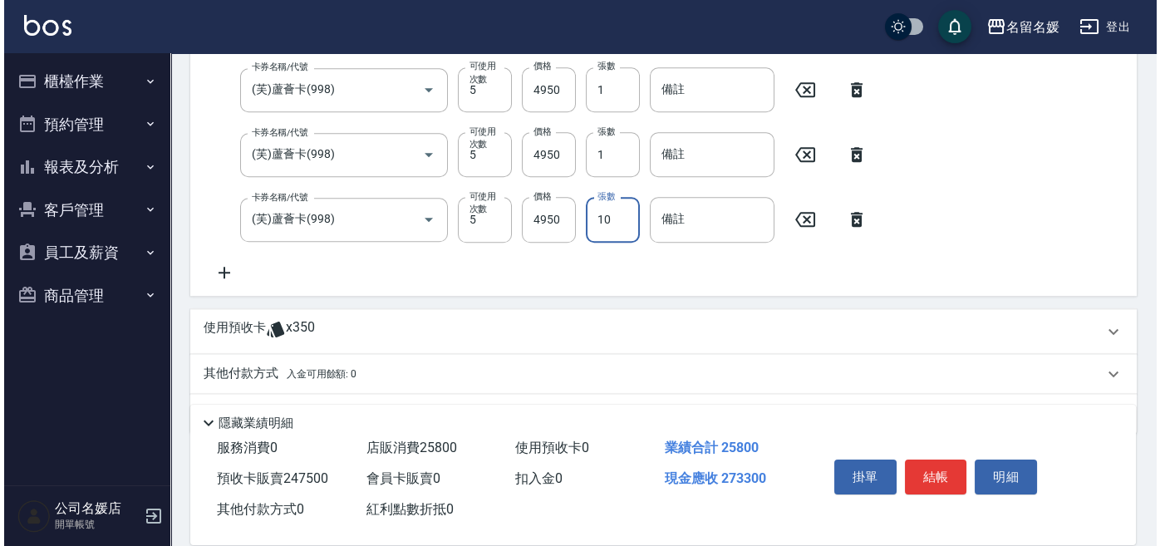
scroll to position [3135, 0]
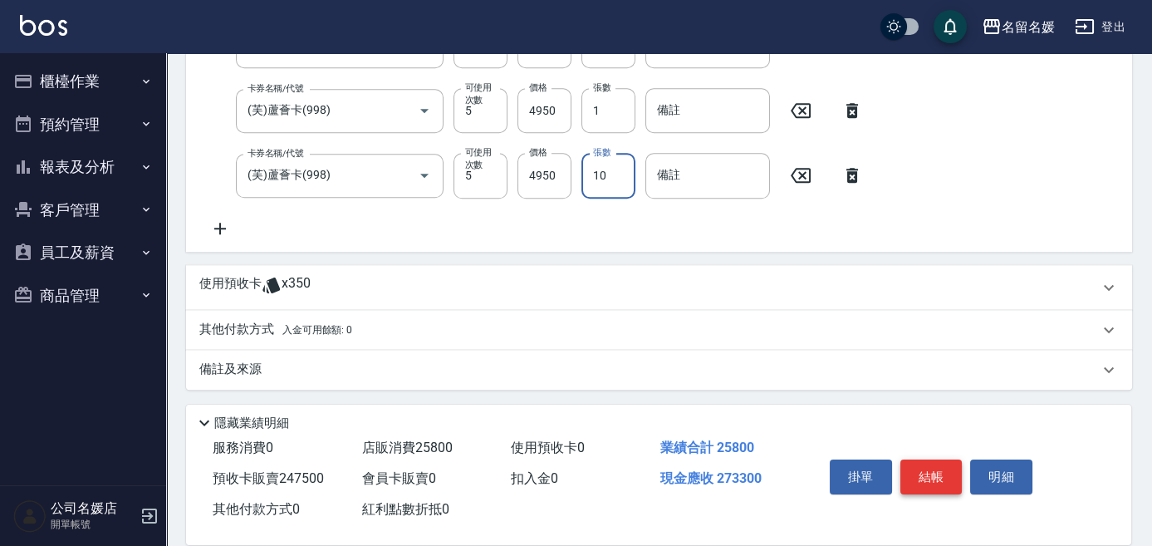
click at [925, 473] on button "結帳" at bounding box center [932, 476] width 62 height 35
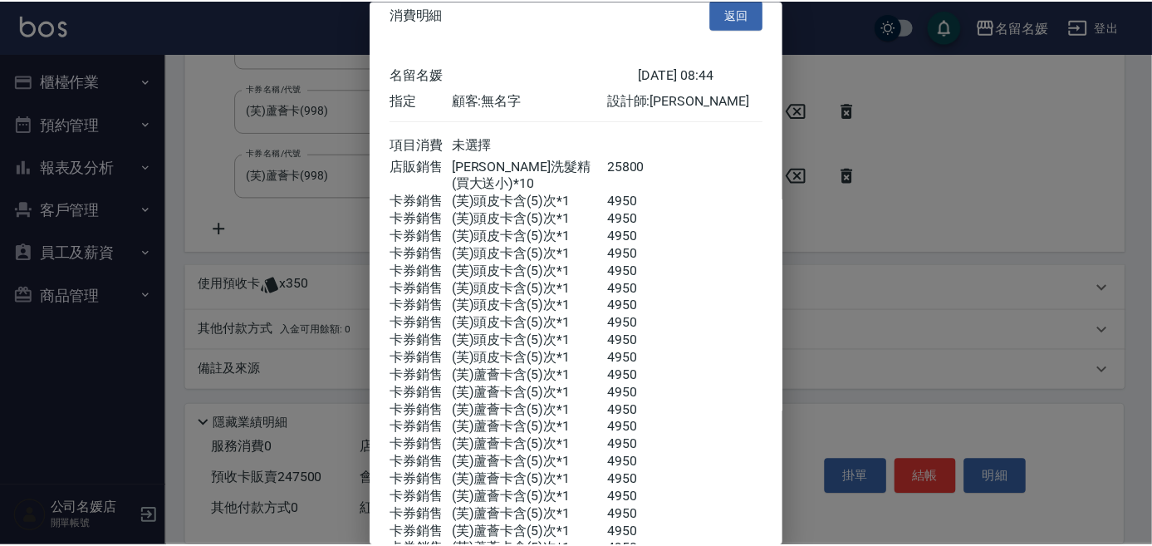
scroll to position [0, 0]
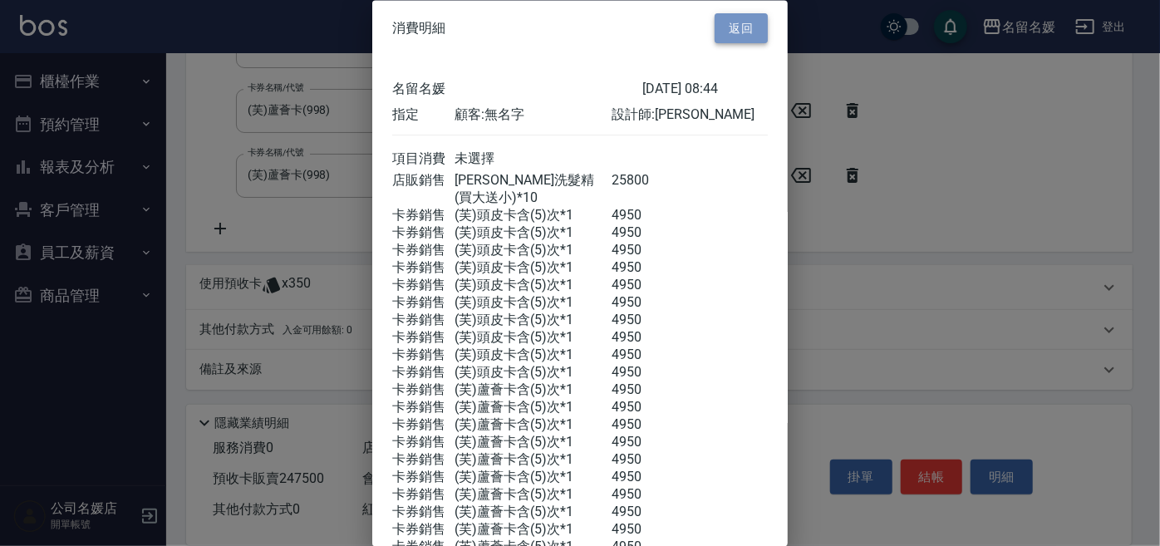
click at [715, 38] on button "返回" at bounding box center [740, 28] width 53 height 31
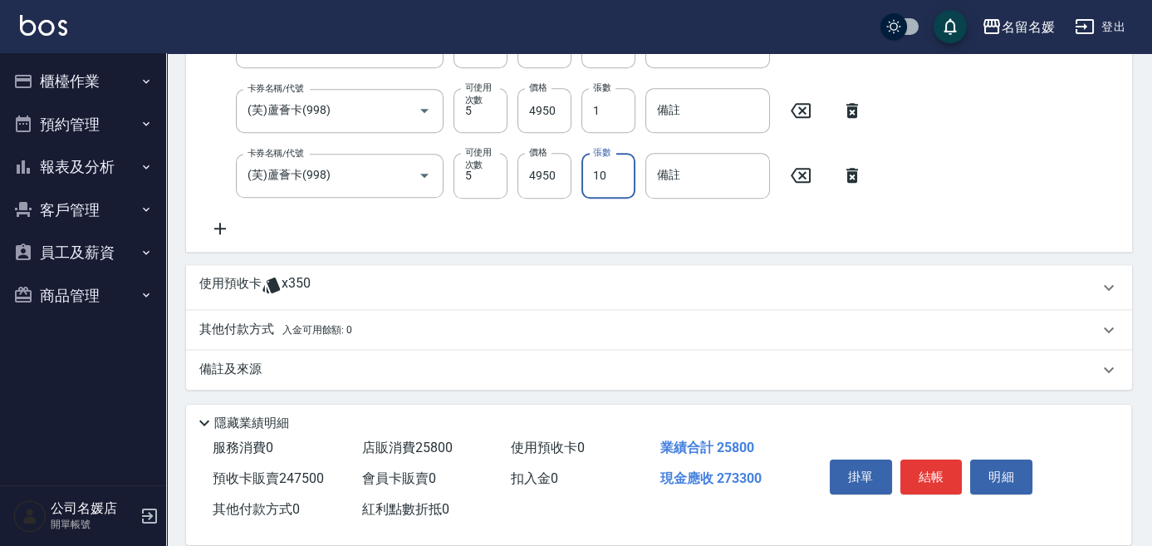
click at [618, 179] on input "10" at bounding box center [609, 175] width 54 height 45
type input "1"
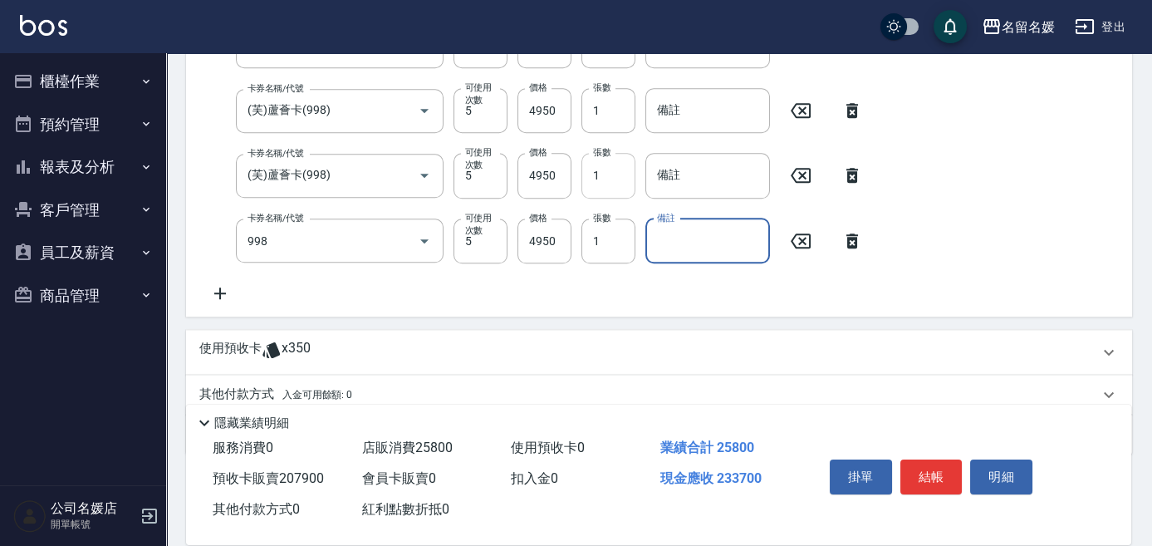
type input "(芙)蘆薈卡(998)"
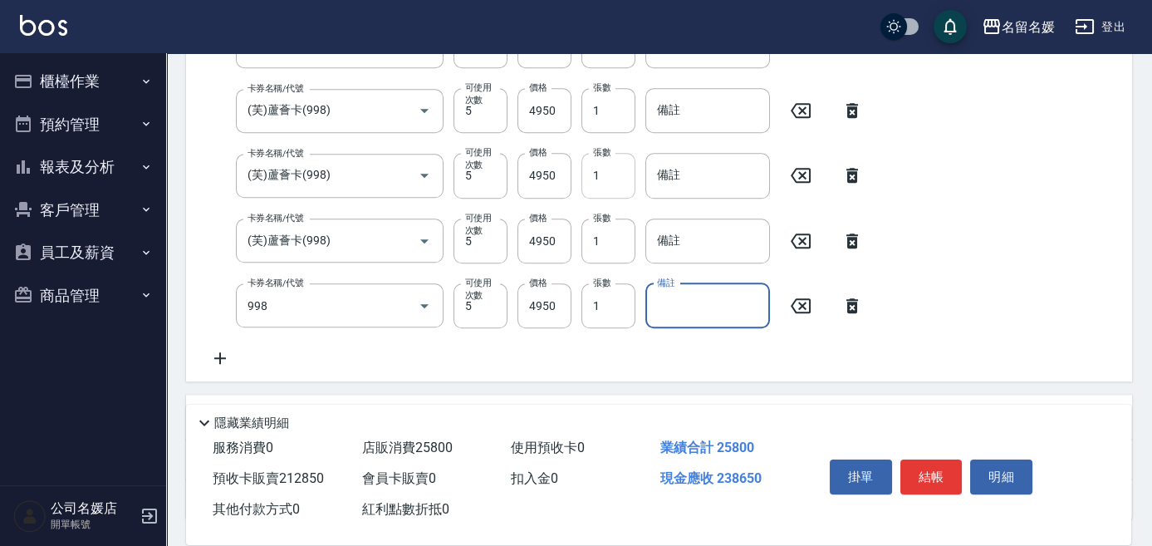
type input "(芙)蘆薈卡(998)"
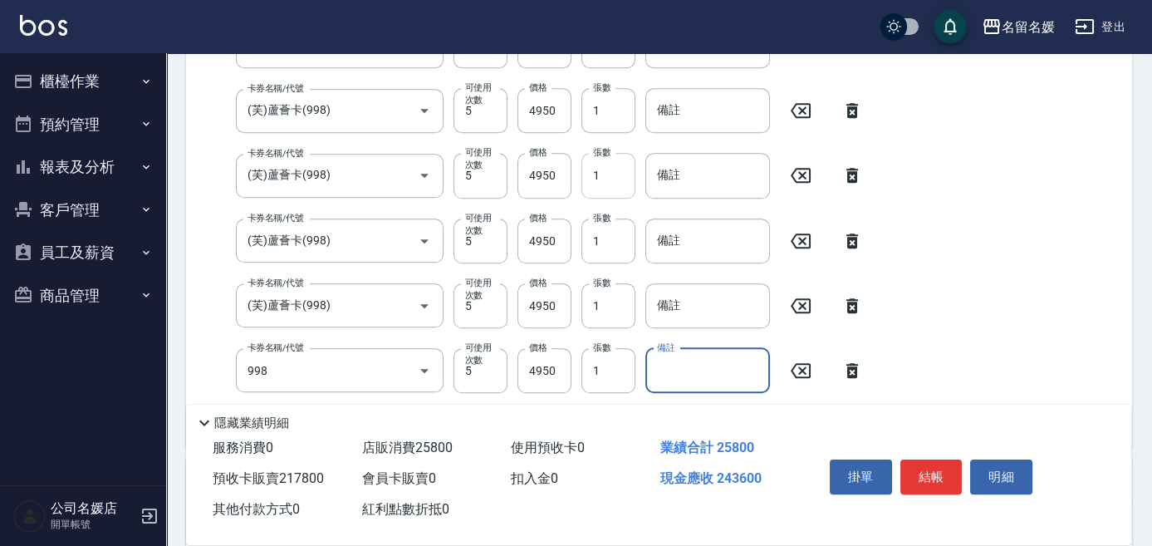
type input "(芙)蘆薈卡(998)"
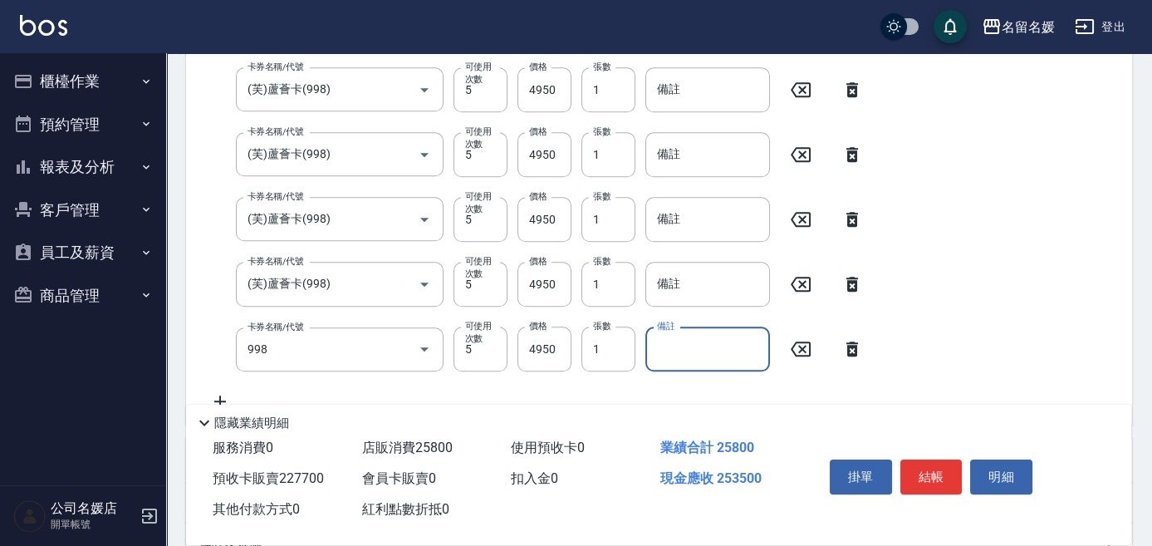
type input "(芙)蘆薈卡(998)"
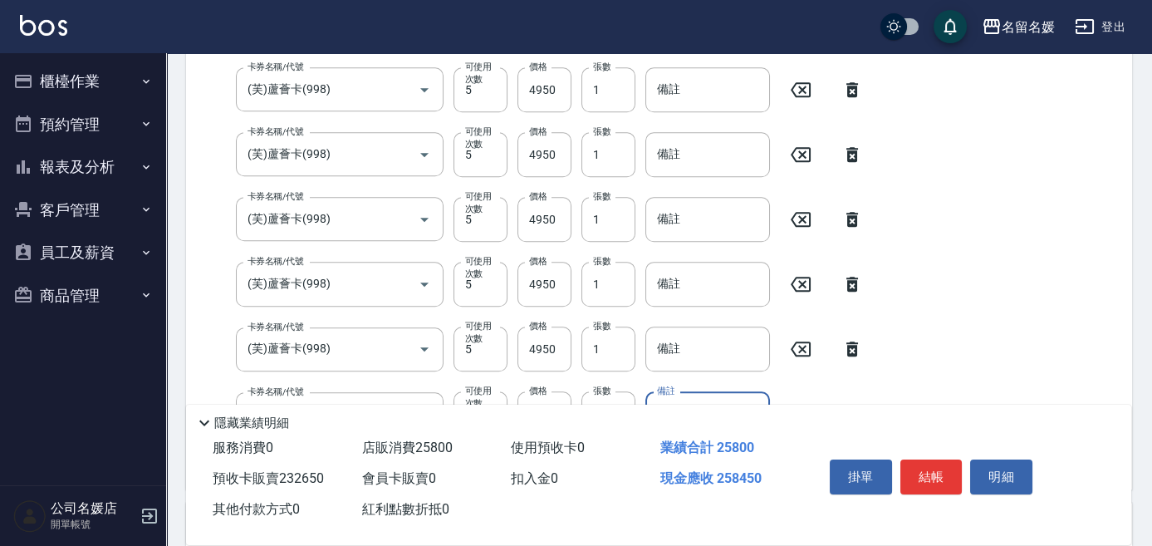
type input "(芙)蘆薈卡(998)"
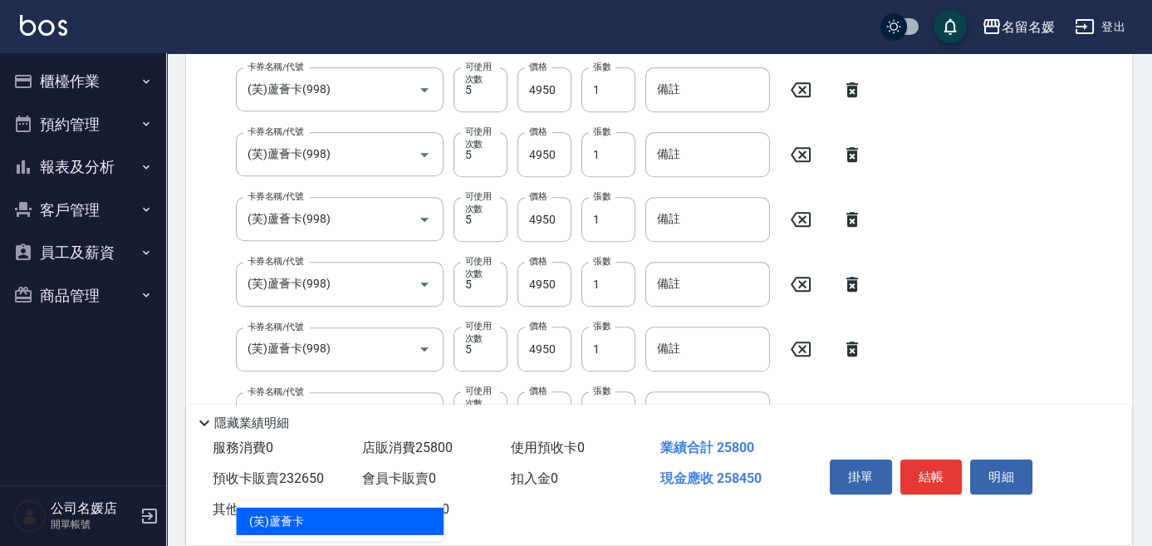
type input "(芙)蘆薈卡(998)"
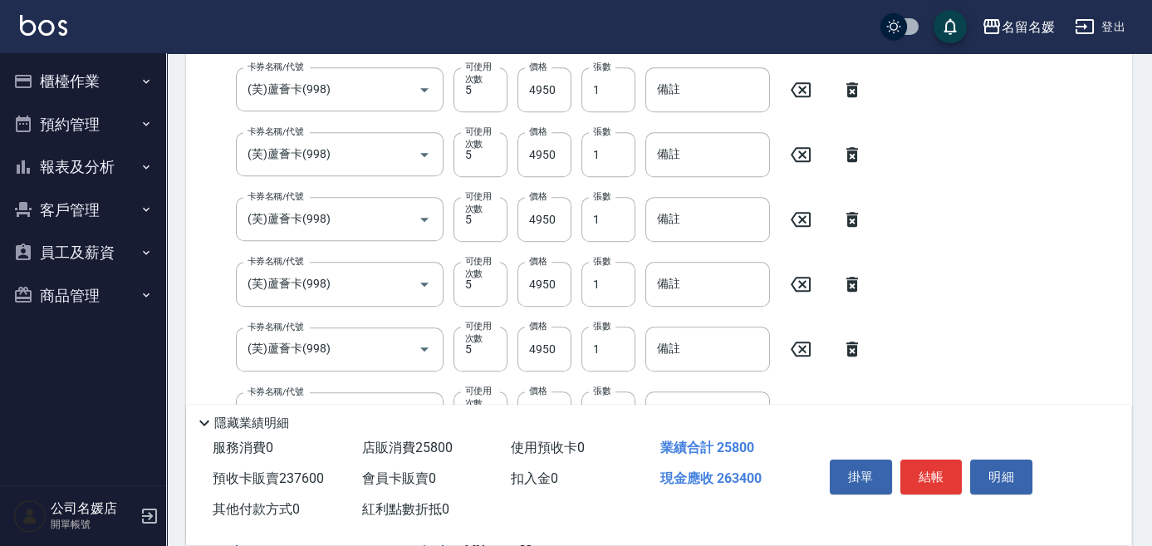
scroll to position [3297, 0]
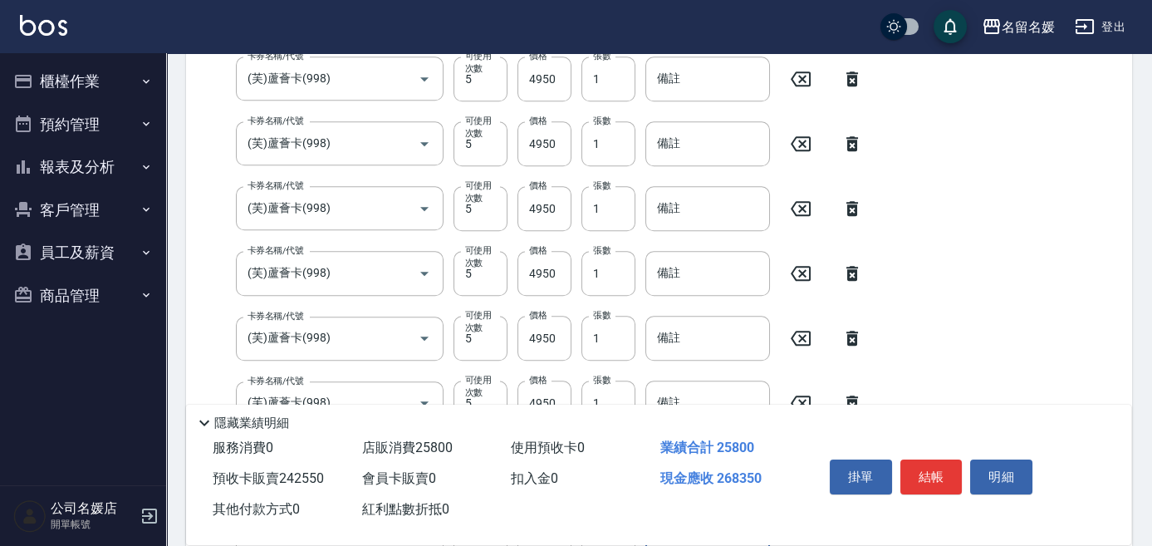
type input "(芙)蘆薈卡(998)"
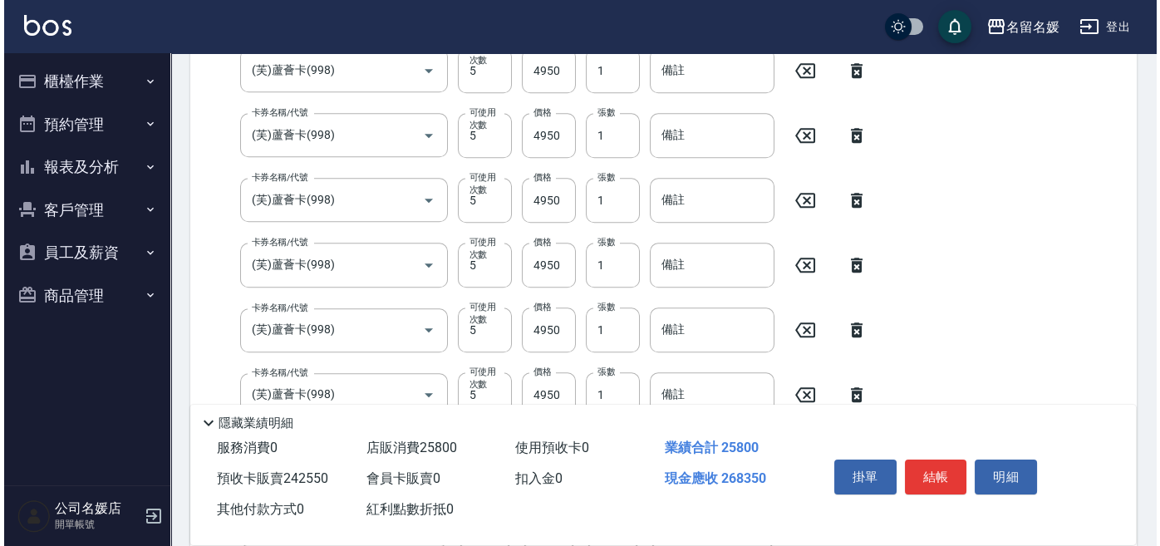
scroll to position [3621, 0]
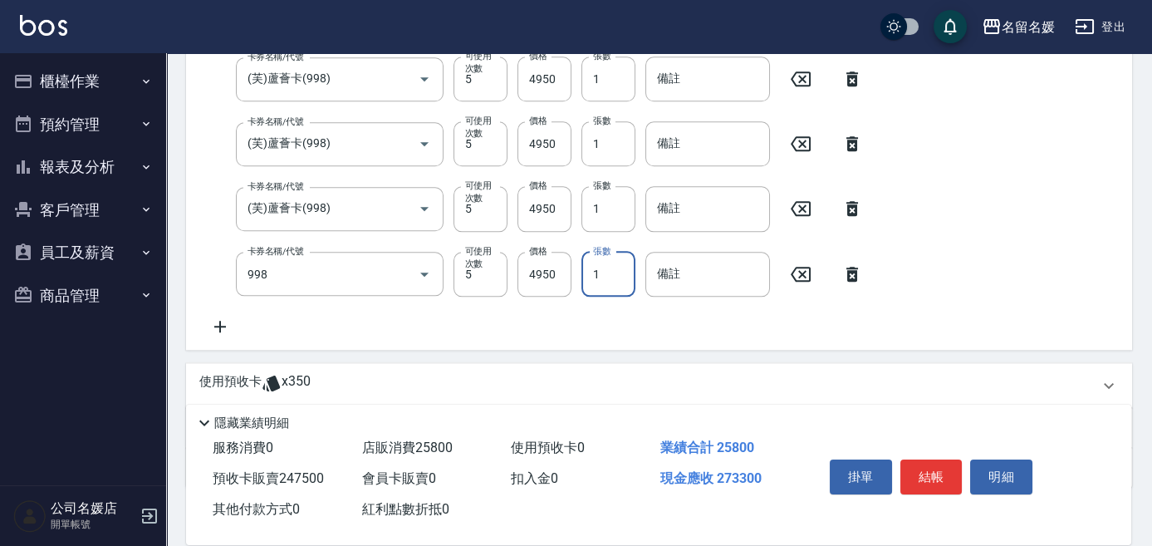
type input "(芙)蘆薈卡(998)"
click at [922, 475] on button "結帳" at bounding box center [932, 476] width 62 height 35
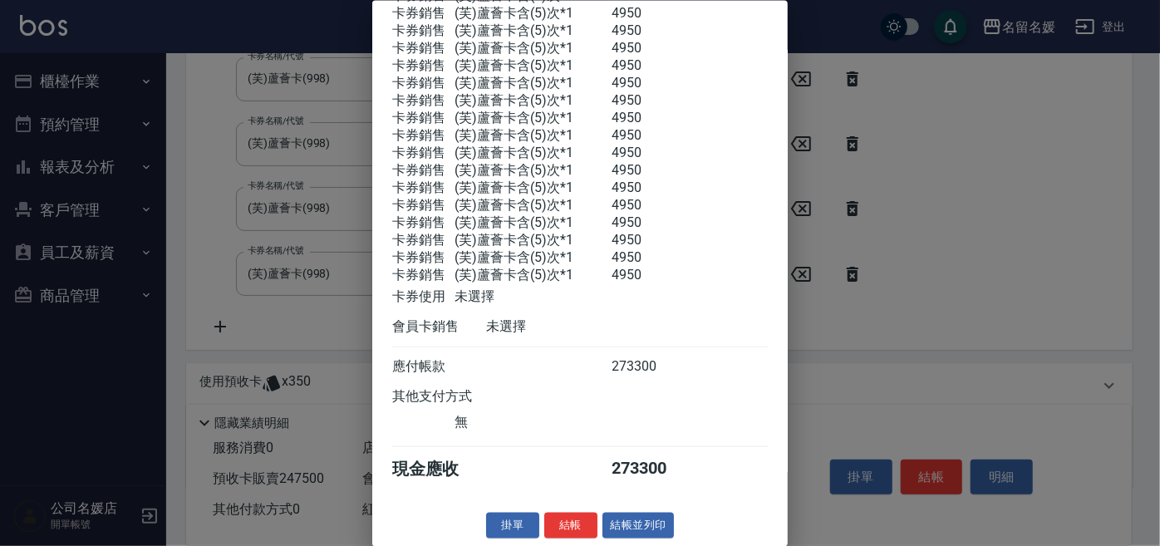
scroll to position [910, 0]
click at [565, 527] on button "結帳" at bounding box center [570, 526] width 53 height 26
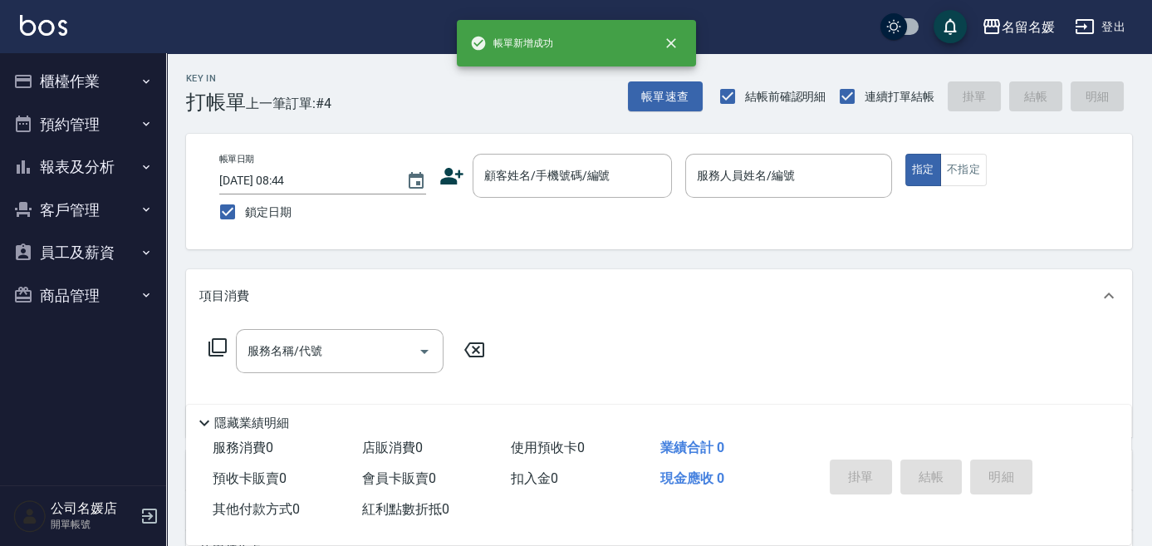
scroll to position [0, 0]
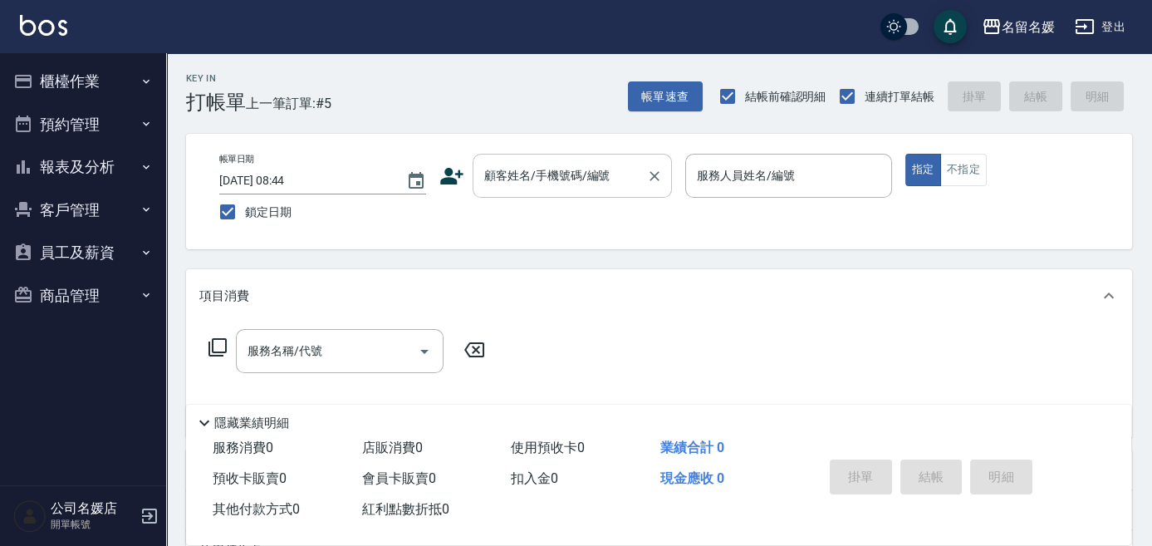
click at [596, 192] on div "顧客姓名/手機號碼/編號" at bounding box center [572, 176] width 199 height 44
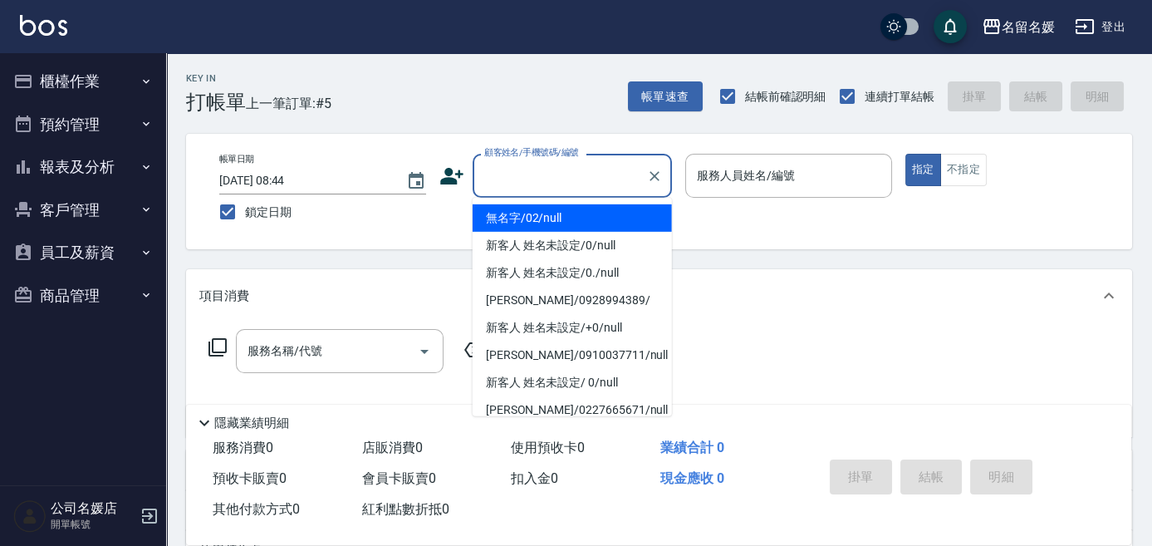
type input "0"
type input "無名字/02/null"
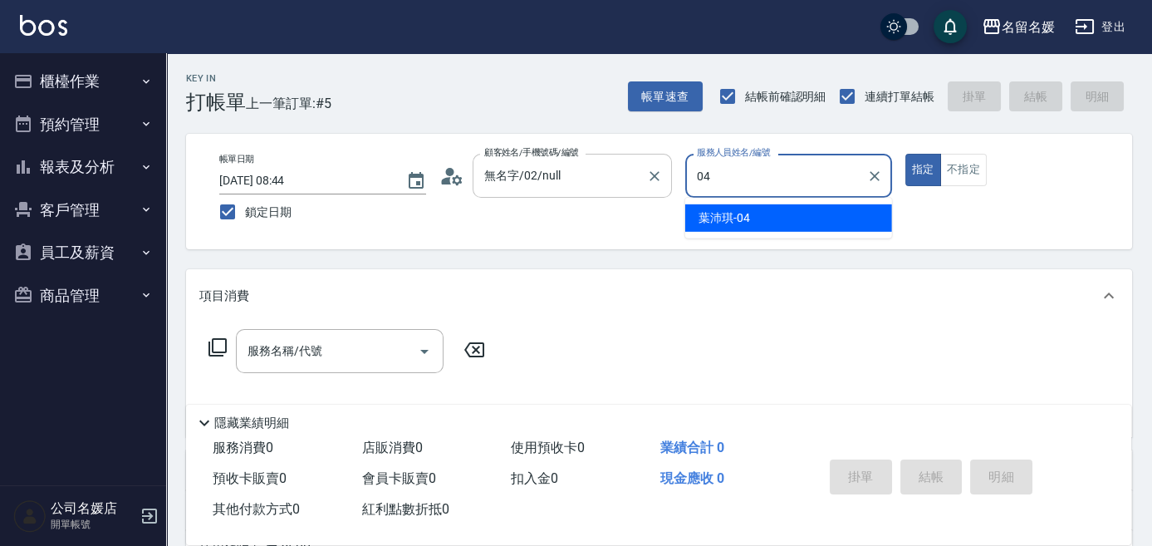
type input "[PERSON_NAME]-04"
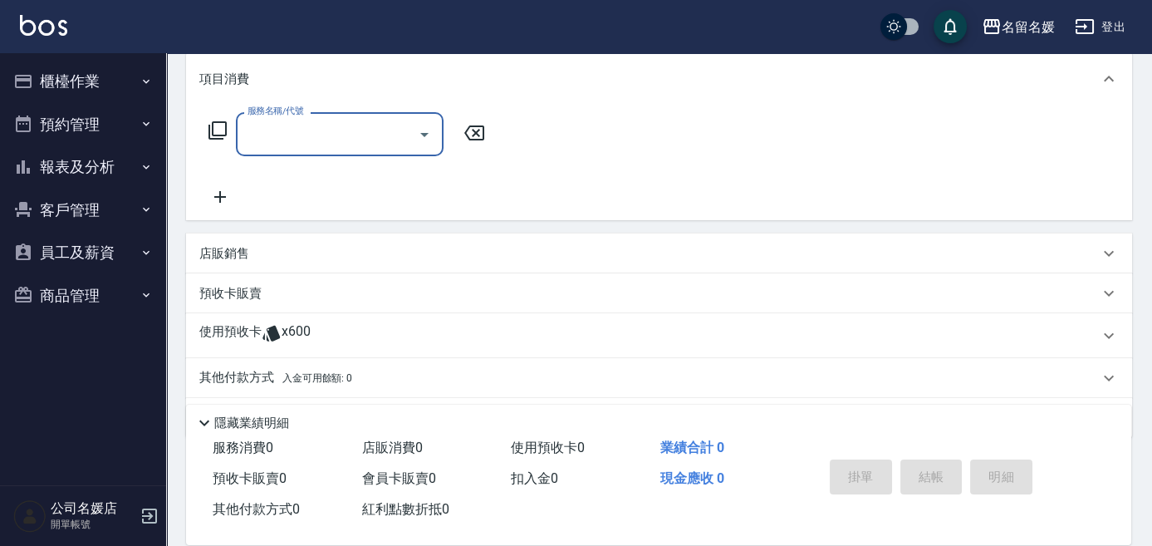
scroll to position [226, 0]
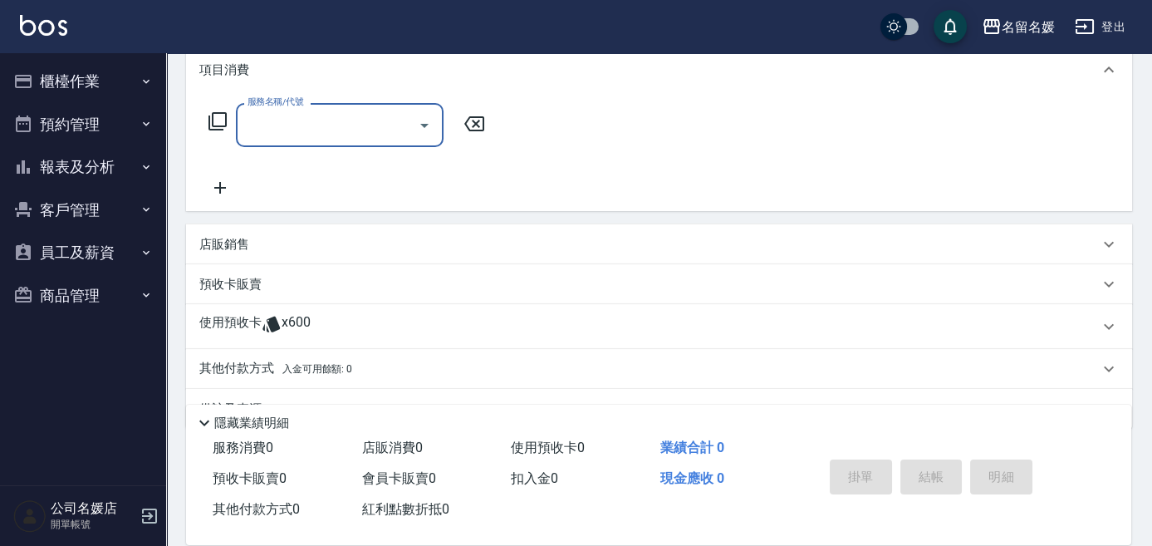
click at [307, 249] on div "店販銷售" at bounding box center [649, 244] width 900 height 17
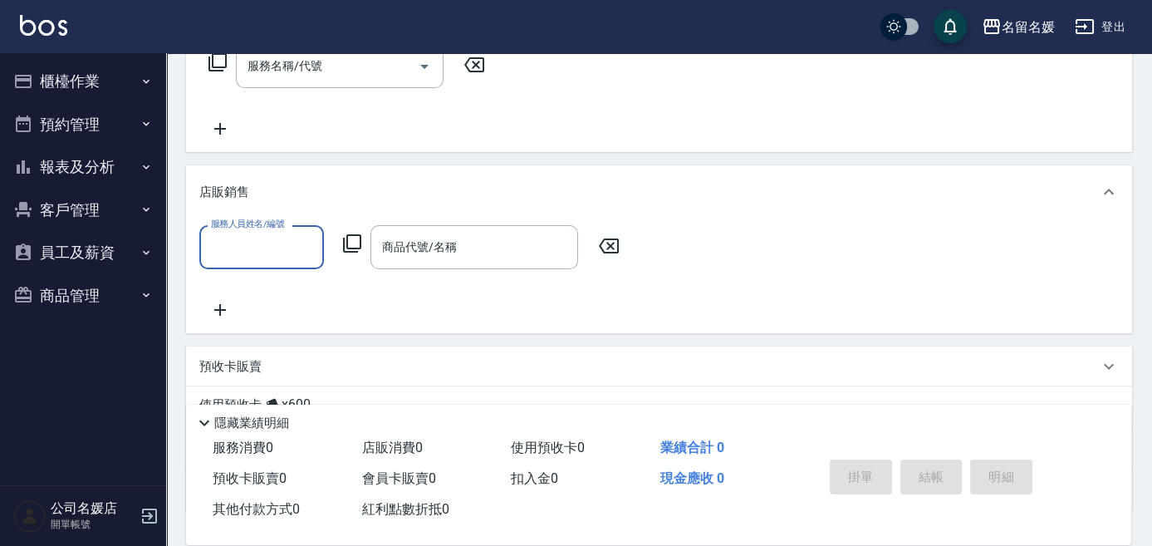
scroll to position [302, 0]
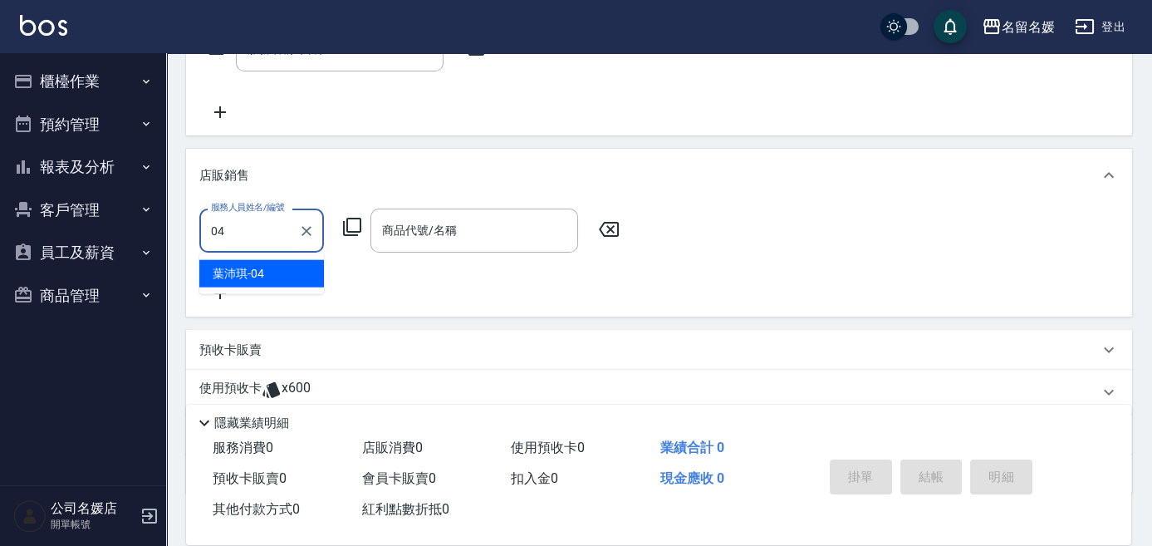
type input "[PERSON_NAME]-04"
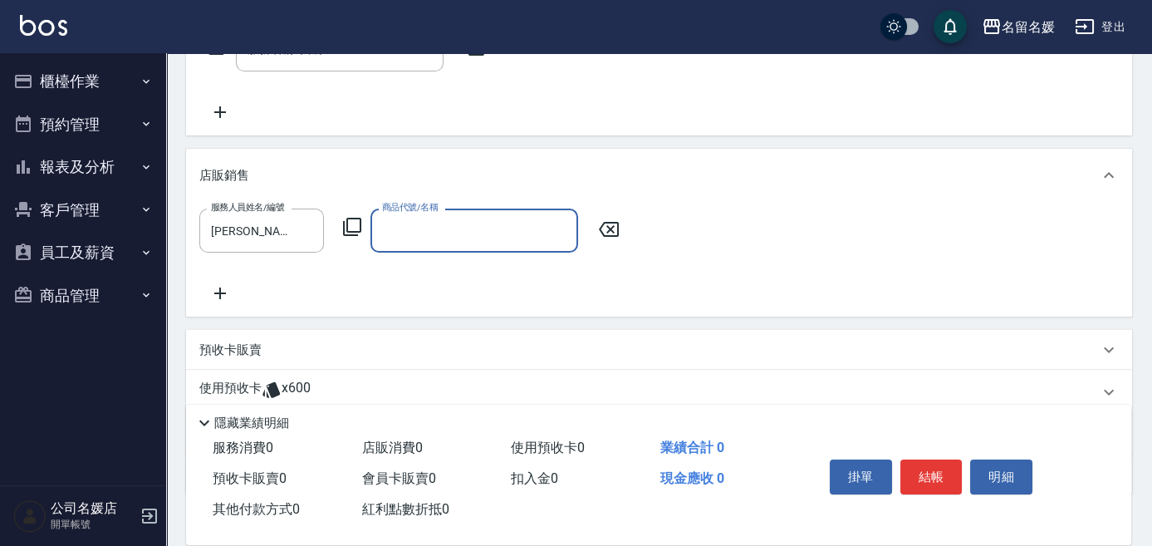
click at [342, 228] on icon at bounding box center [352, 227] width 20 height 20
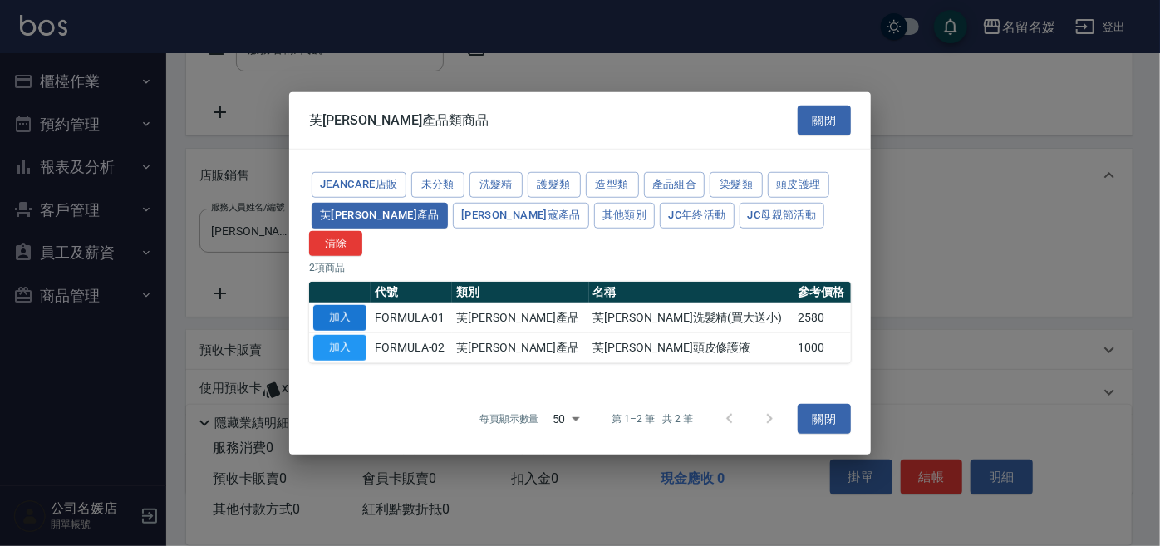
click at [328, 305] on button "加入" at bounding box center [339, 318] width 53 height 26
type input "芙[PERSON_NAME]洗髮精(買大送小)"
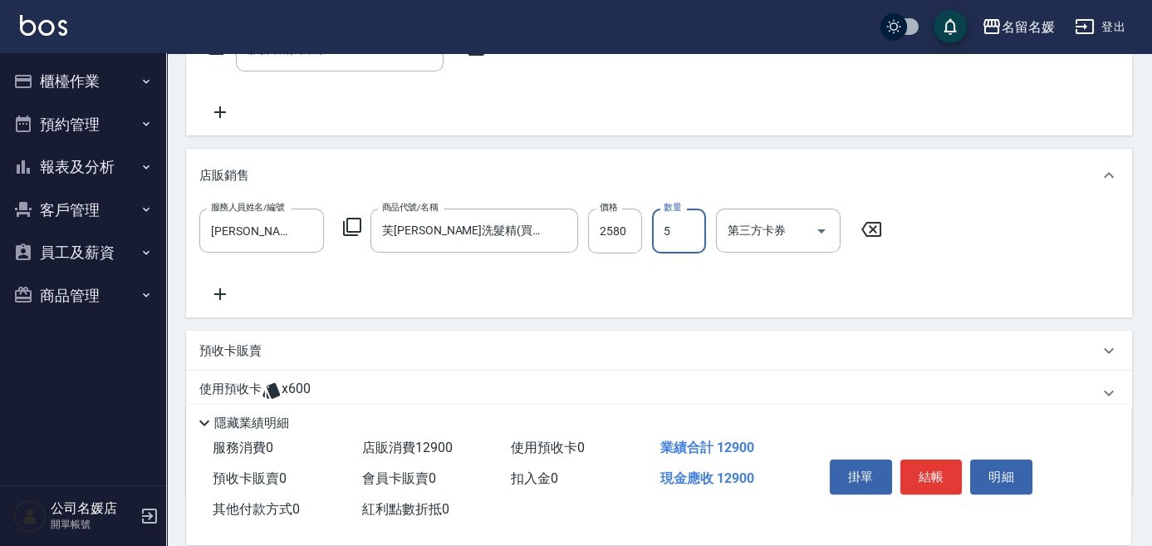
type input "5"
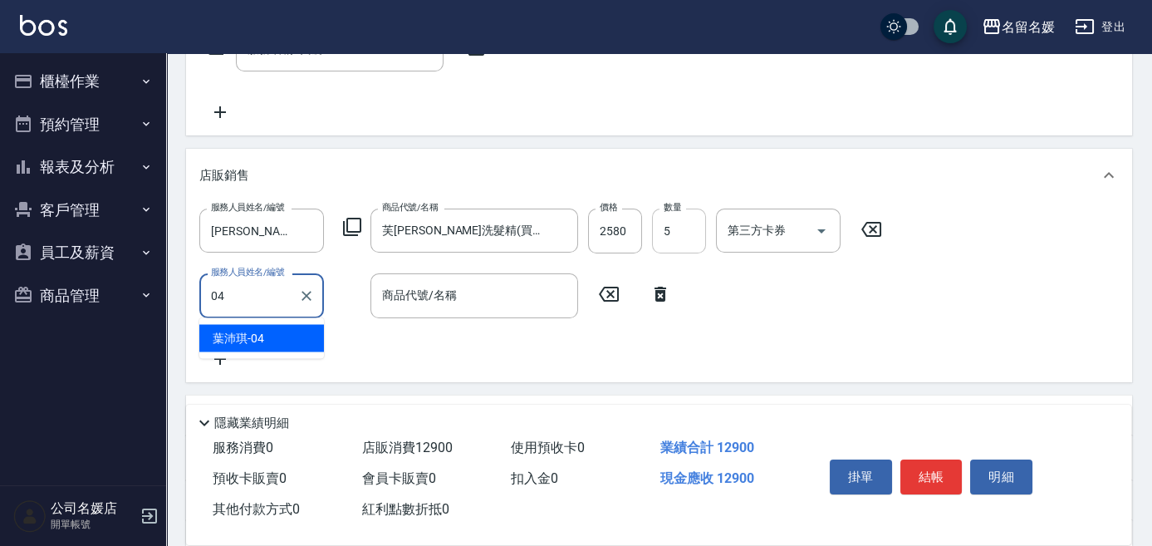
type input "[PERSON_NAME]-04"
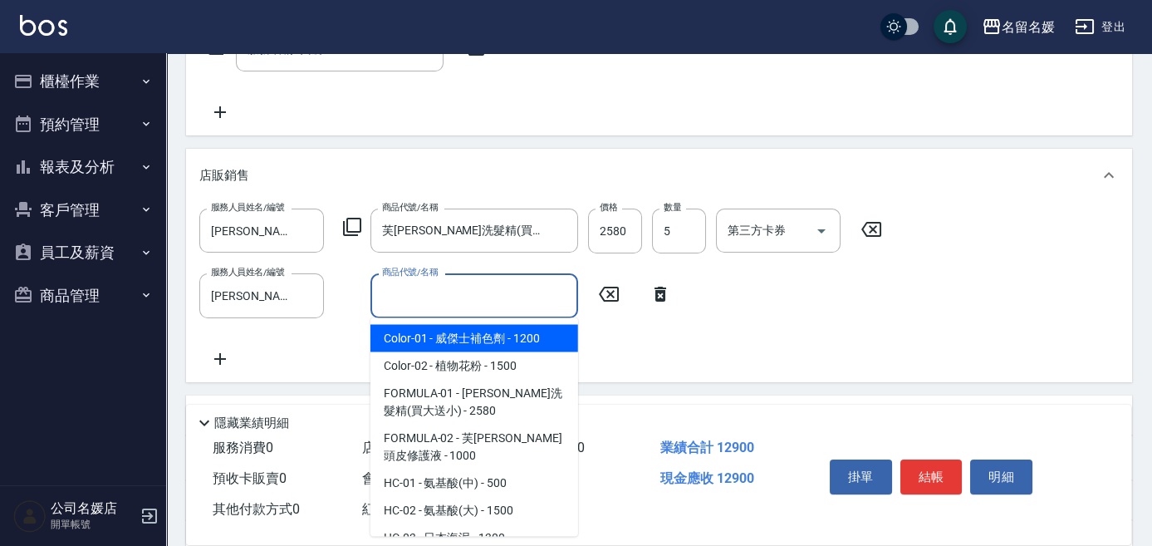
click at [509, 282] on input "商品代號/名稱" at bounding box center [474, 295] width 193 height 29
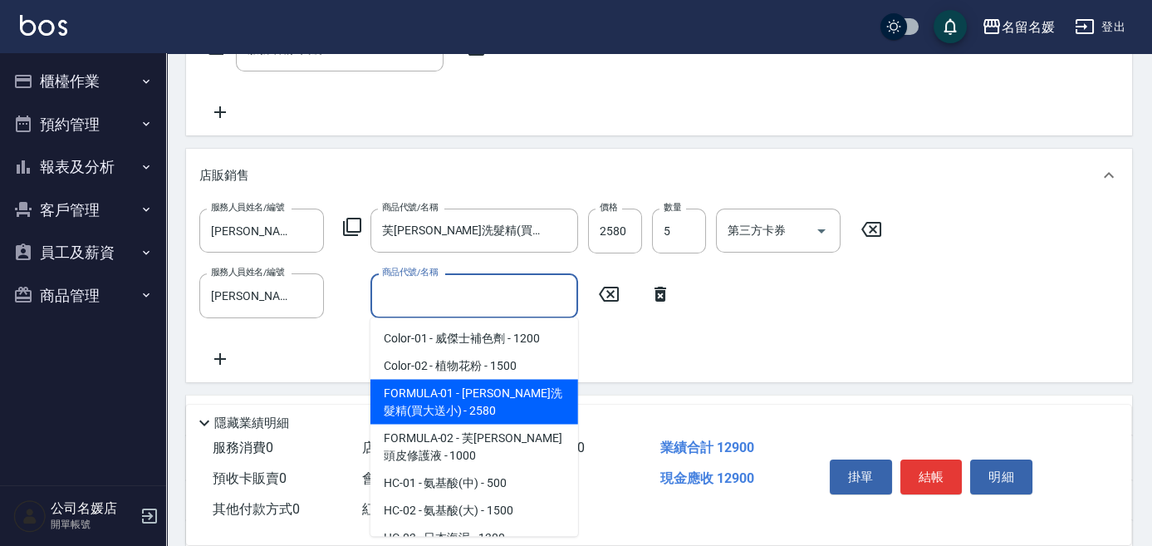
click at [461, 381] on span "FORMULA-01 - [PERSON_NAME]洗髮精(買大送小) - 2580" at bounding box center [475, 401] width 208 height 45
type input "芙[PERSON_NAME]洗髮精(買大送小)"
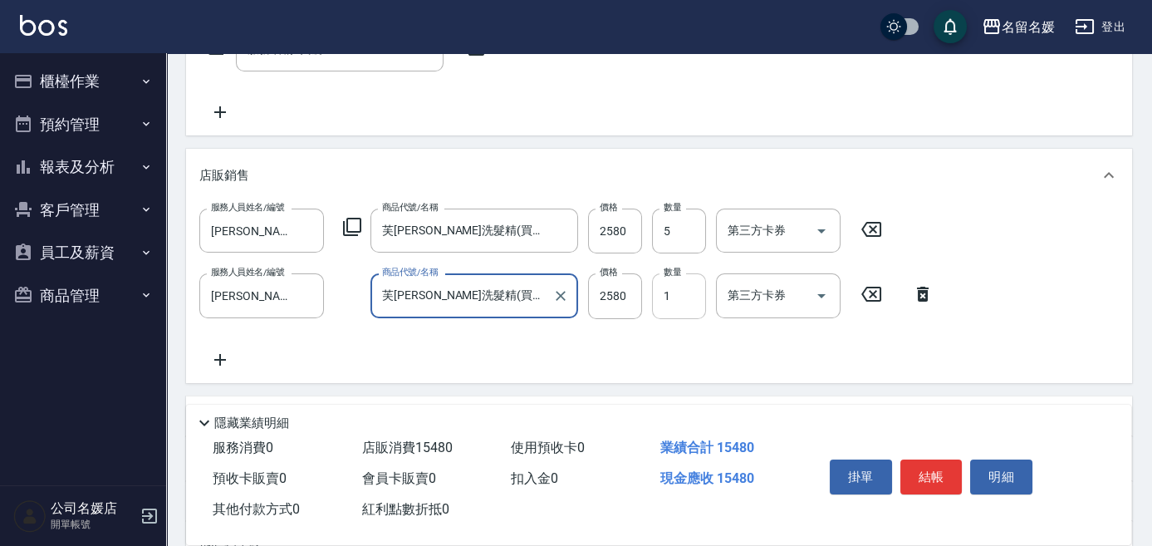
click at [678, 288] on input "1" at bounding box center [679, 295] width 54 height 45
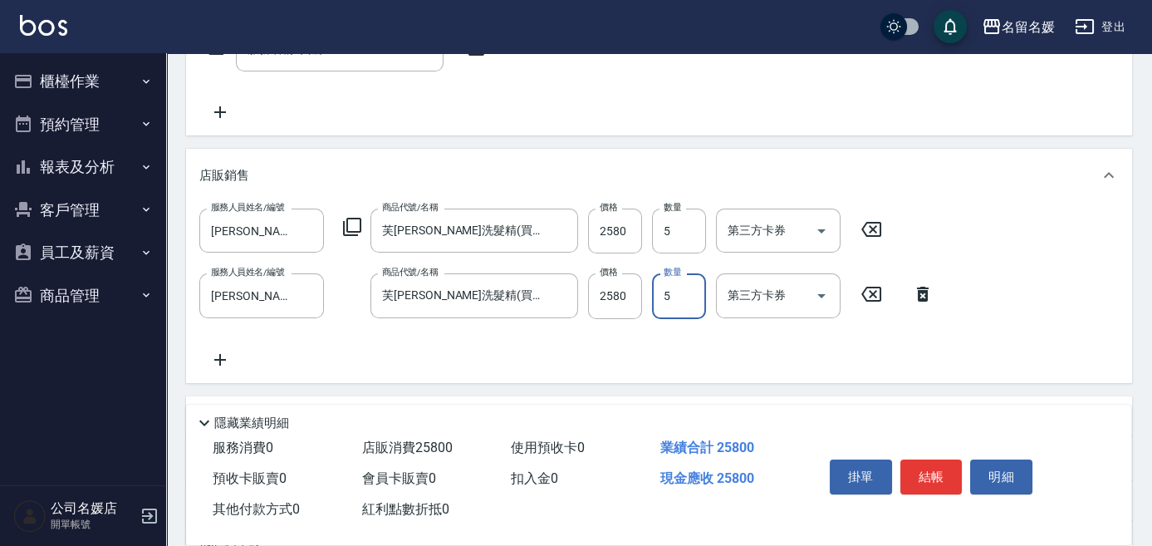
type input "5"
click at [623, 296] on input "2580" at bounding box center [615, 295] width 54 height 45
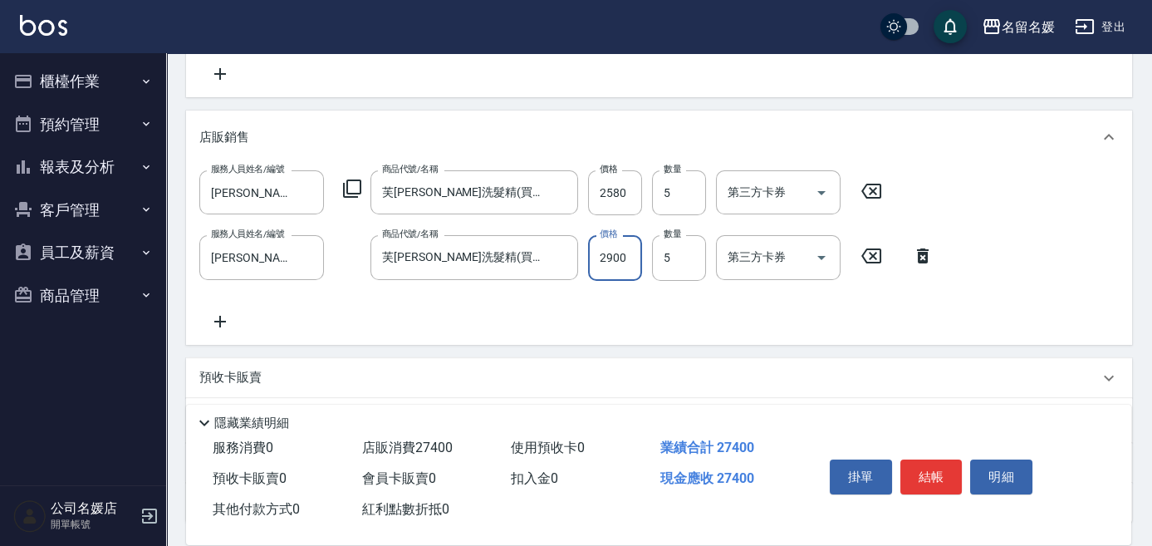
scroll to position [377, 0]
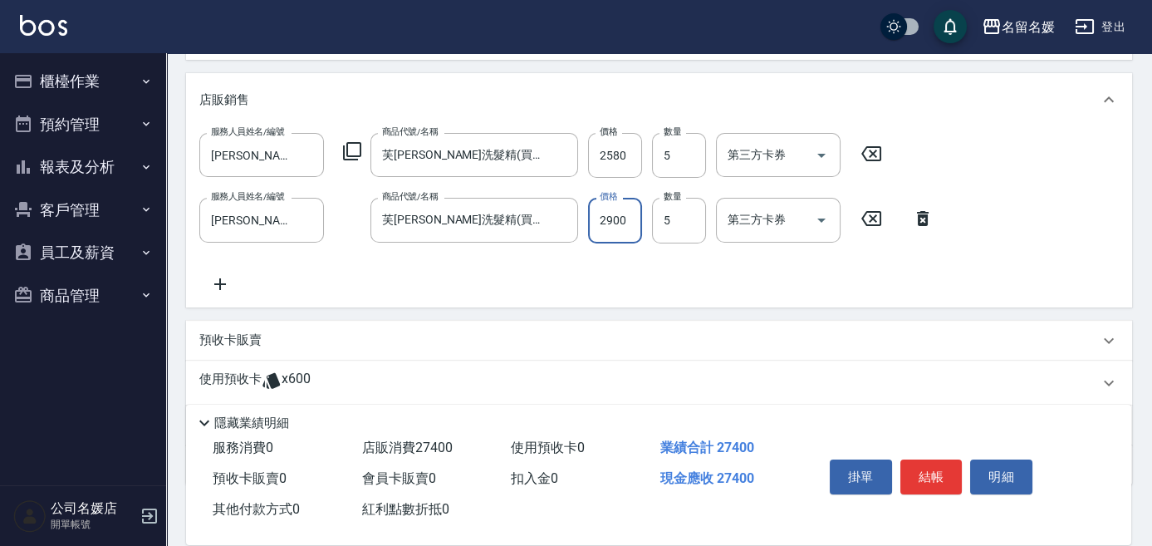
type input "2900"
click at [334, 335] on div "預收卡販賣" at bounding box center [649, 339] width 900 height 17
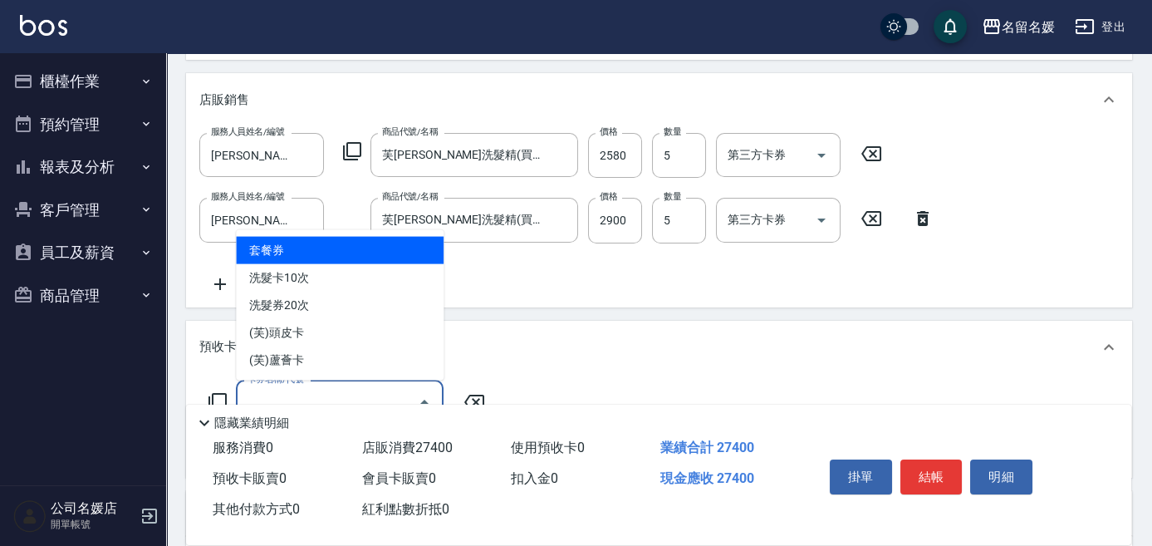
click at [288, 389] on input "卡券名稱/代號" at bounding box center [327, 402] width 168 height 29
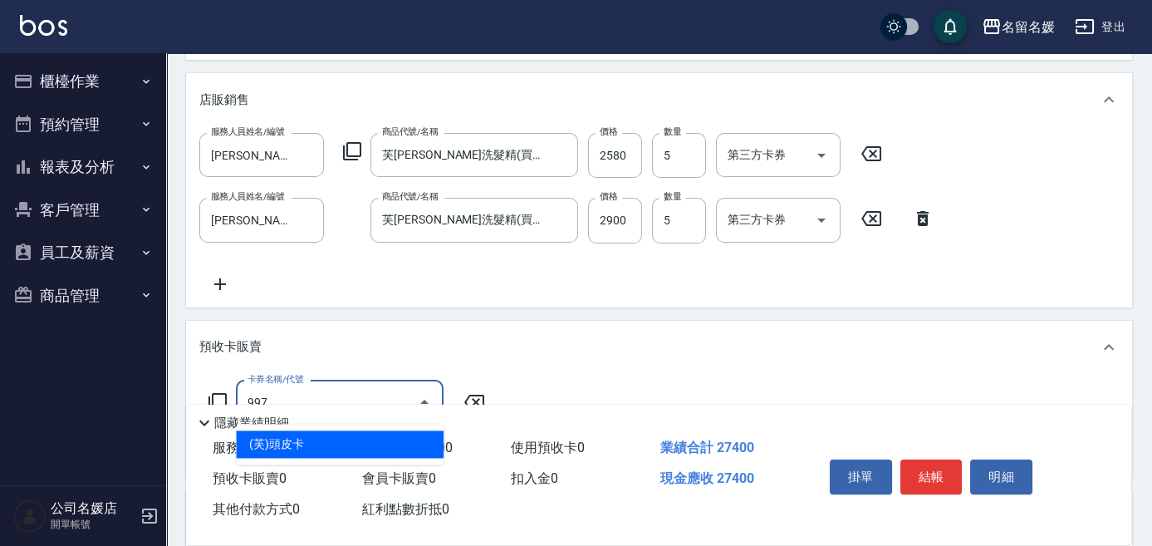
type input "(芙)頭皮卡(997)"
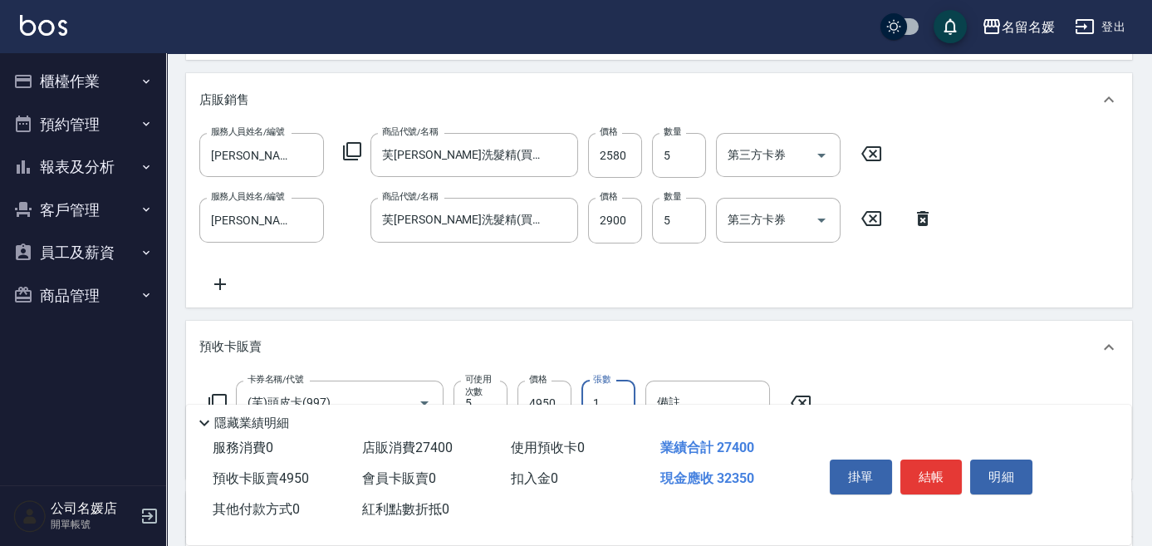
scroll to position [453, 0]
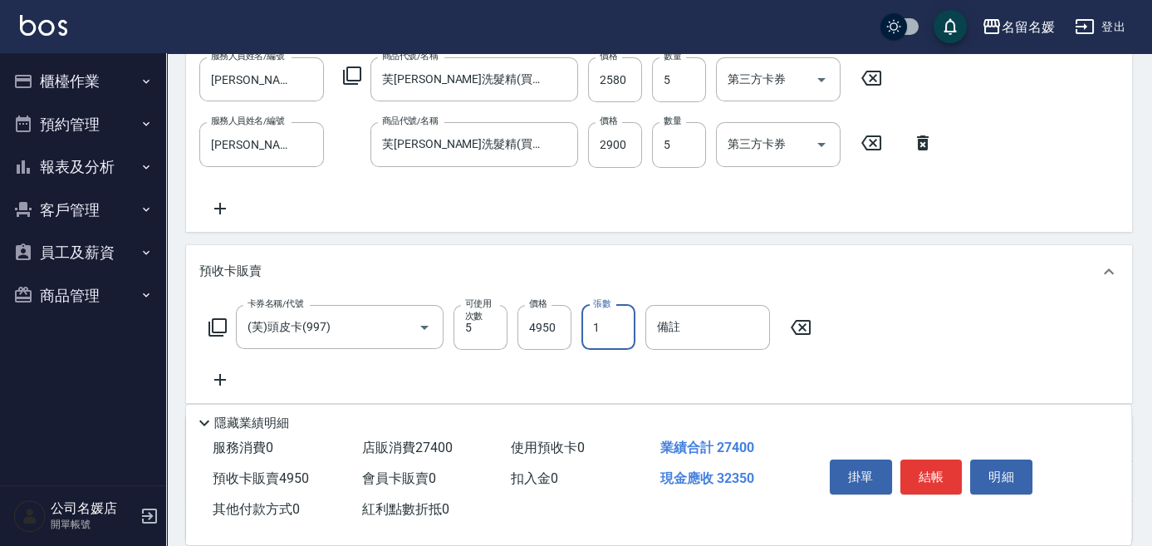
drag, startPoint x: 618, startPoint y: 328, endPoint x: 591, endPoint y: 337, distance: 28.1
click at [591, 337] on input "1" at bounding box center [609, 327] width 54 height 45
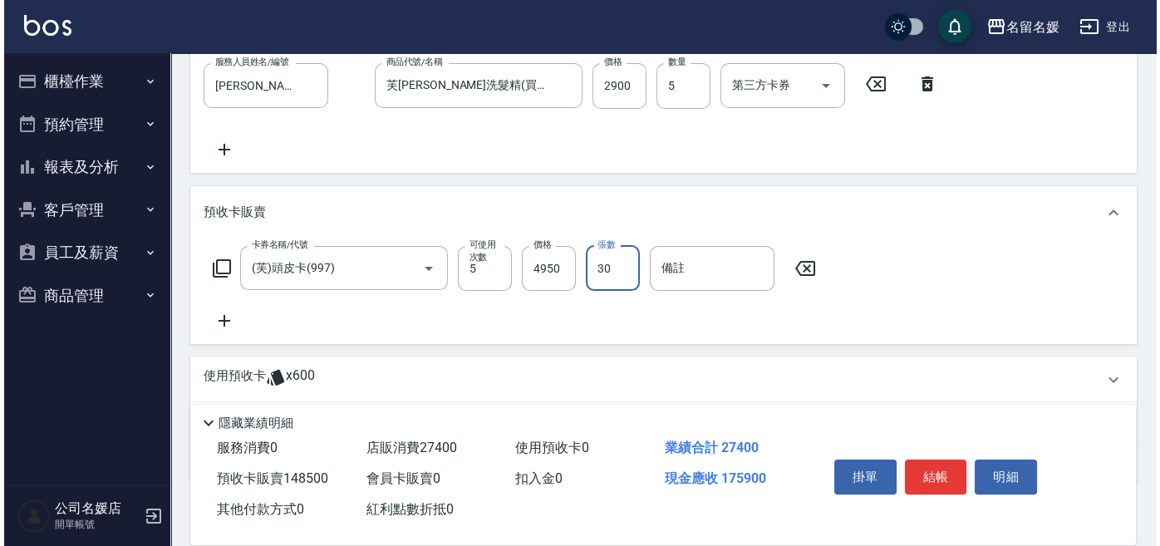
scroll to position [528, 0]
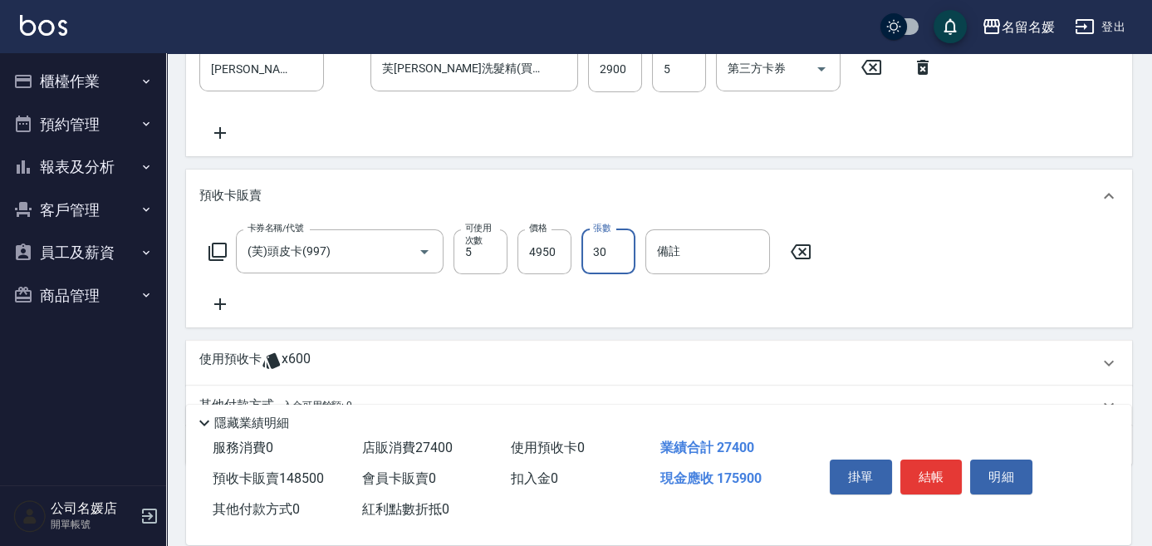
type input "30"
click at [218, 306] on icon at bounding box center [220, 304] width 42 height 20
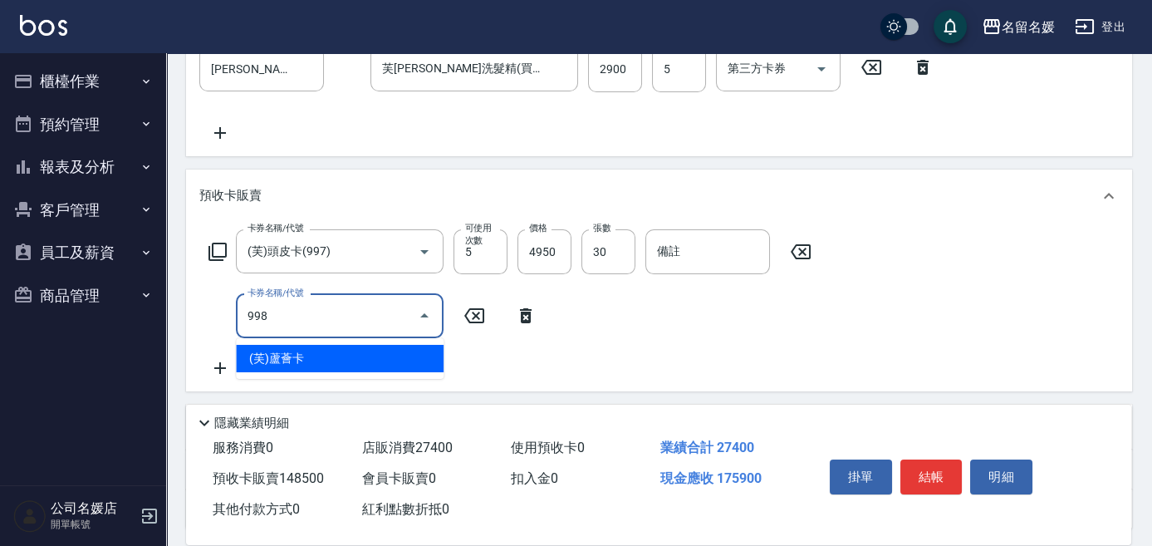
type input "(芙)蘆薈卡(998)"
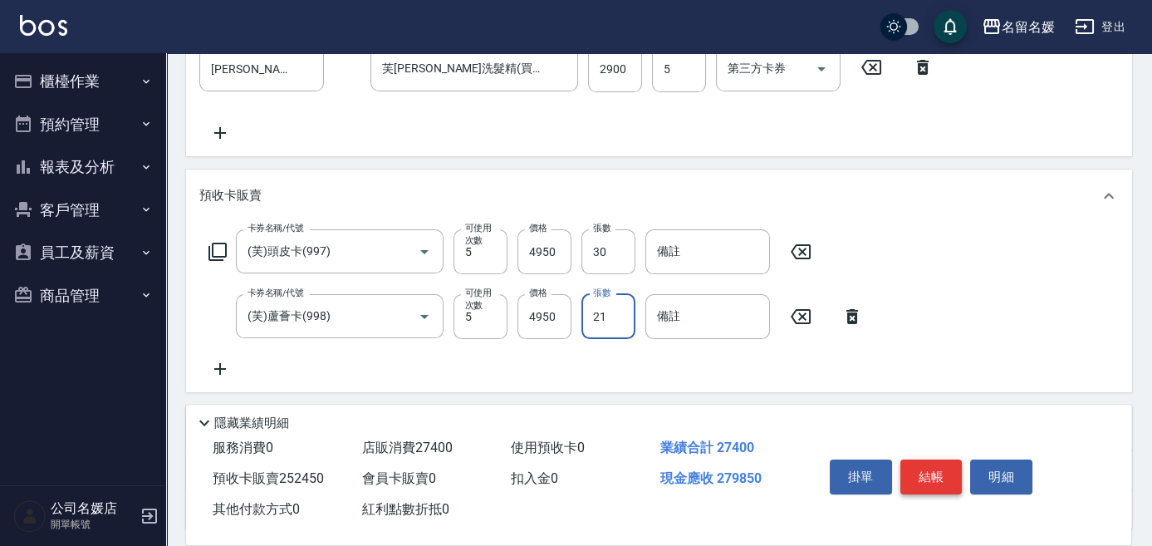
type input "21"
click at [909, 466] on button "結帳" at bounding box center [932, 476] width 62 height 35
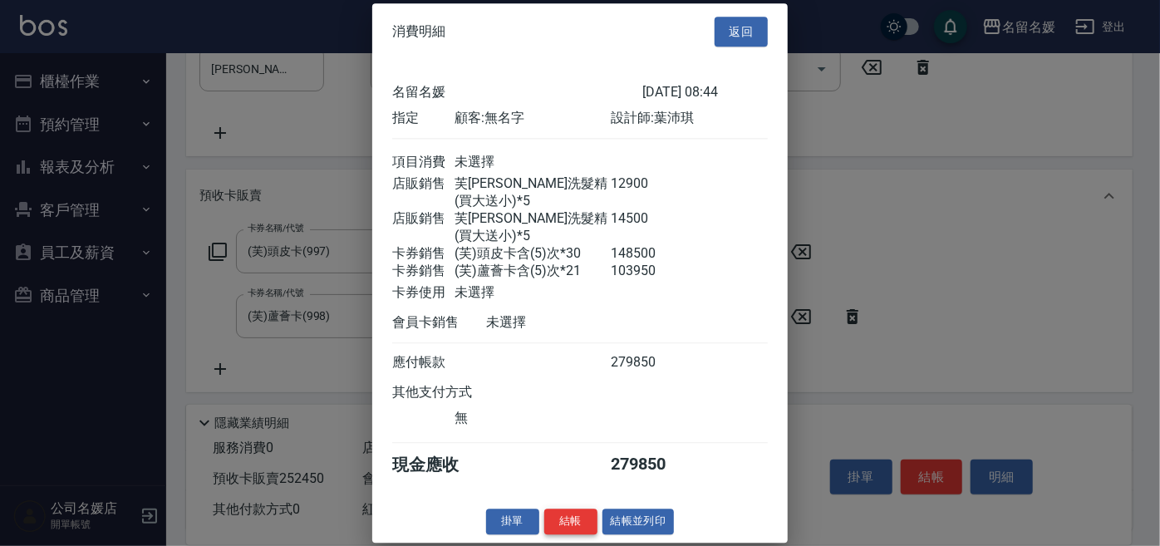
click at [561, 519] on button "結帳" at bounding box center [570, 521] width 53 height 26
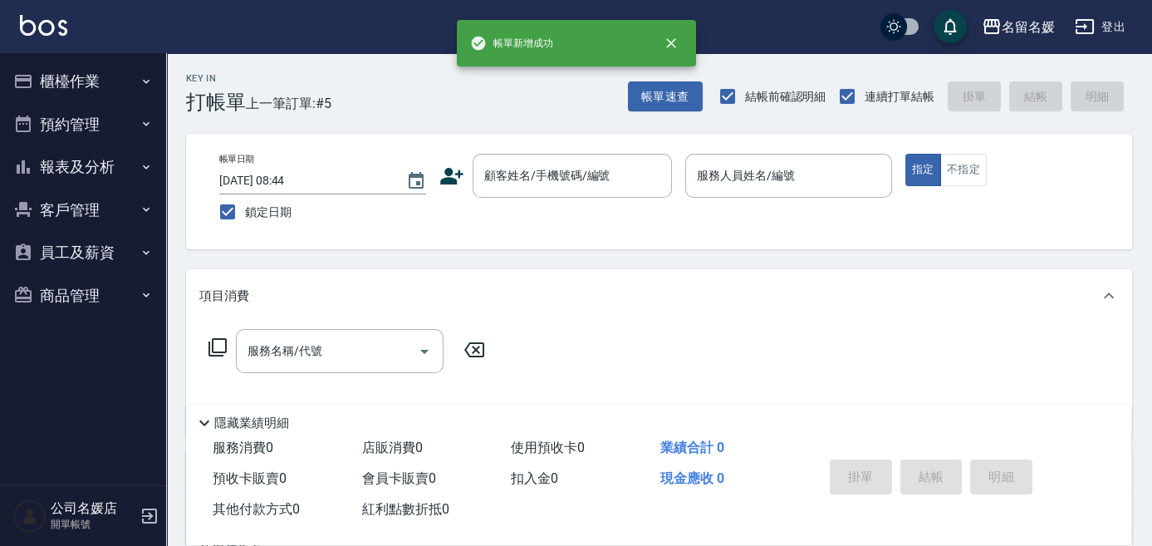
scroll to position [0, 0]
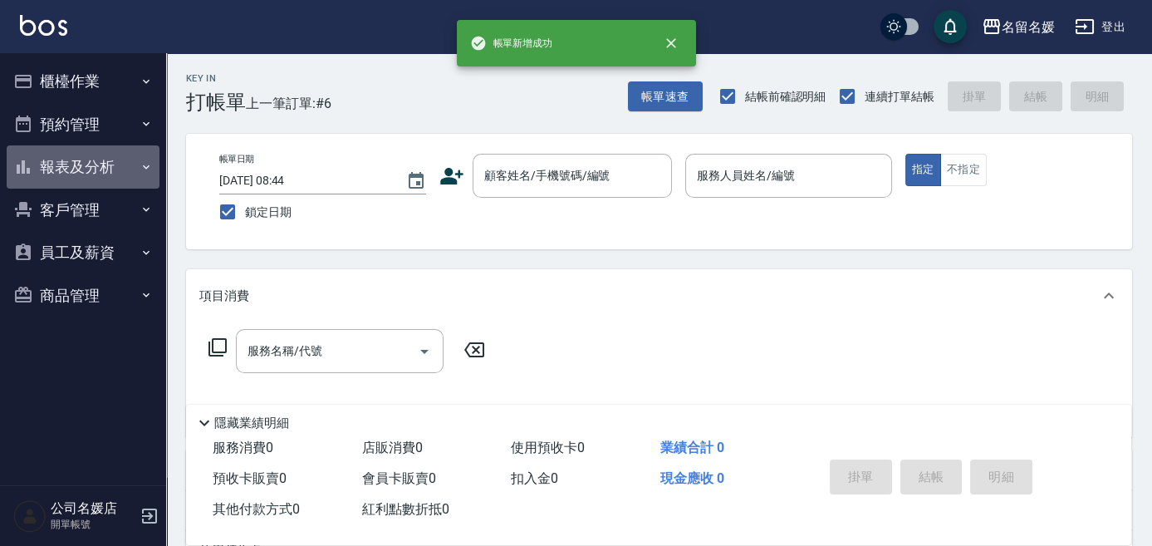
click at [51, 165] on button "報表及分析" at bounding box center [83, 166] width 153 height 43
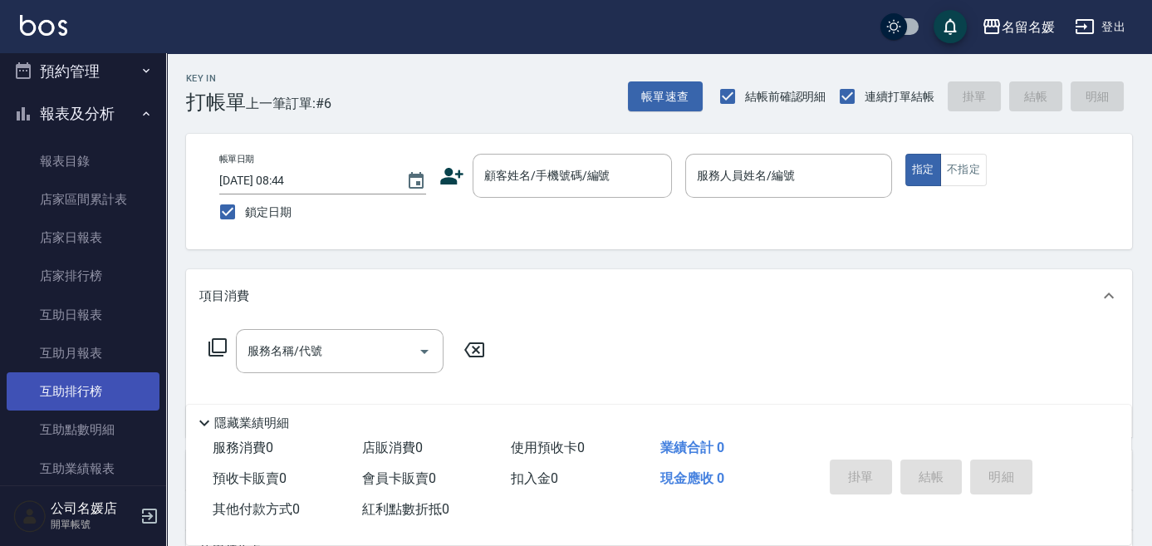
scroll to position [226, 0]
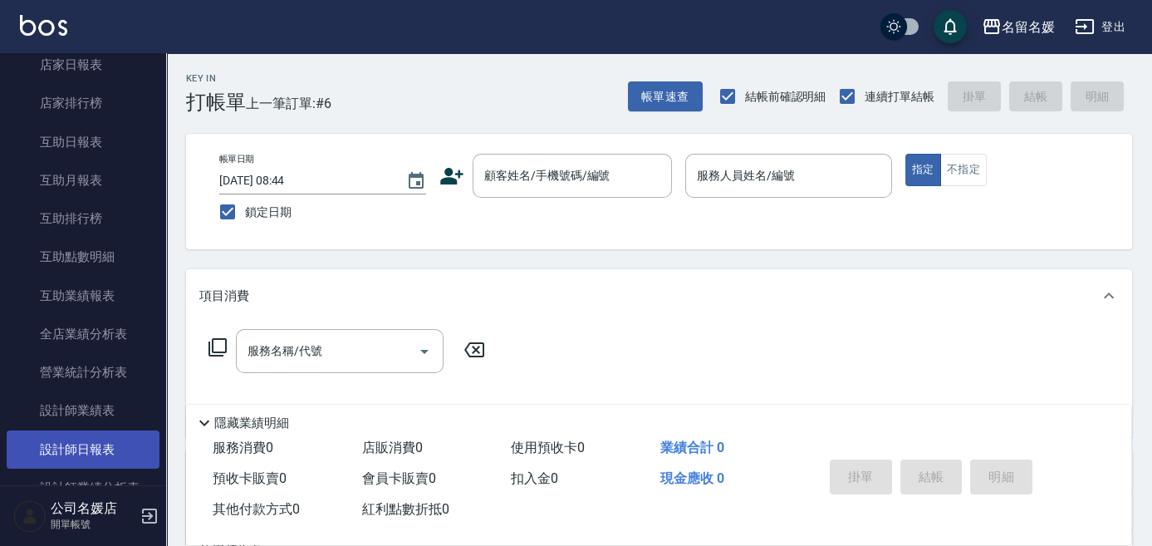
click at [94, 439] on link "設計師日報表" at bounding box center [83, 449] width 153 height 38
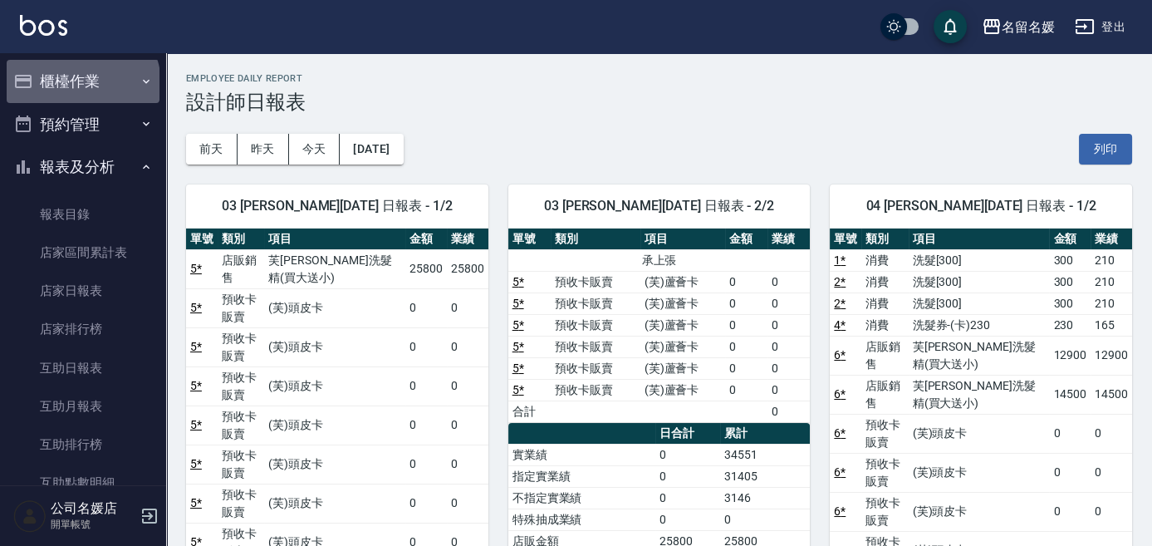
click at [81, 84] on button "櫃檯作業" at bounding box center [83, 81] width 153 height 43
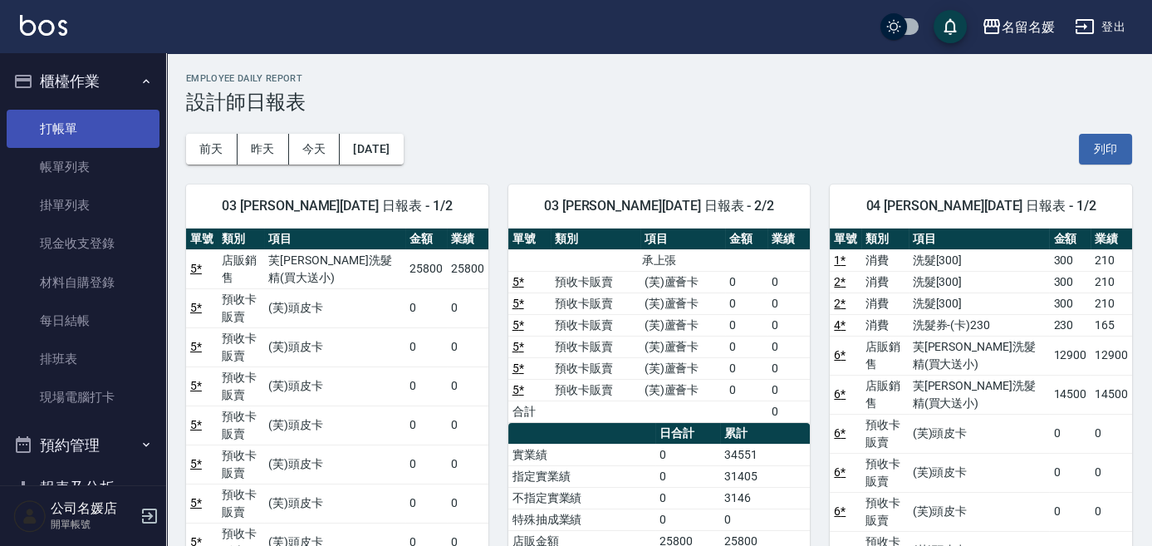
click at [71, 130] on link "打帳單" at bounding box center [83, 129] width 153 height 38
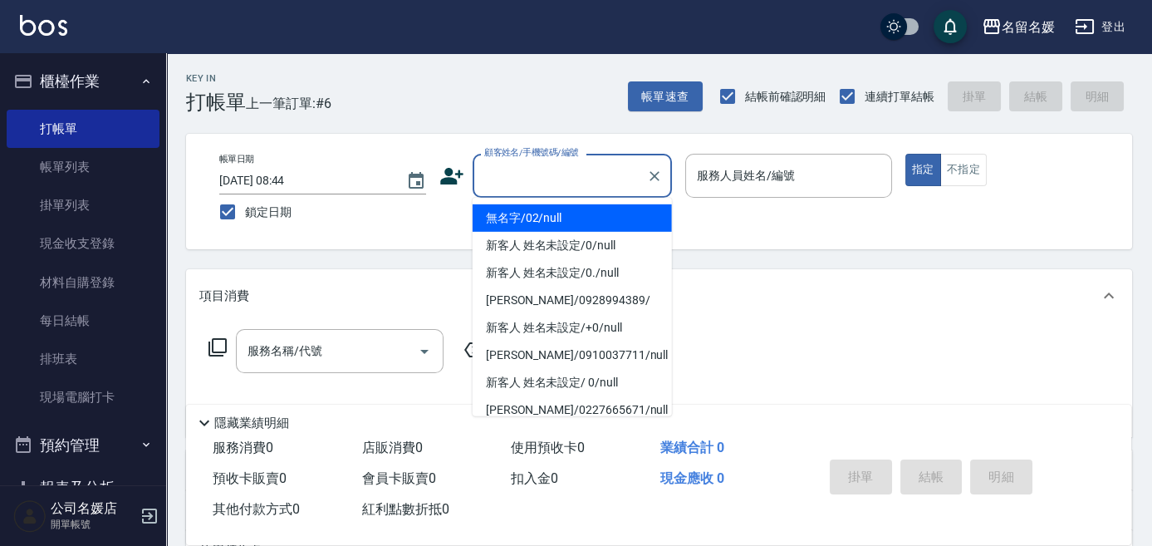
type input "無名字/02/null"
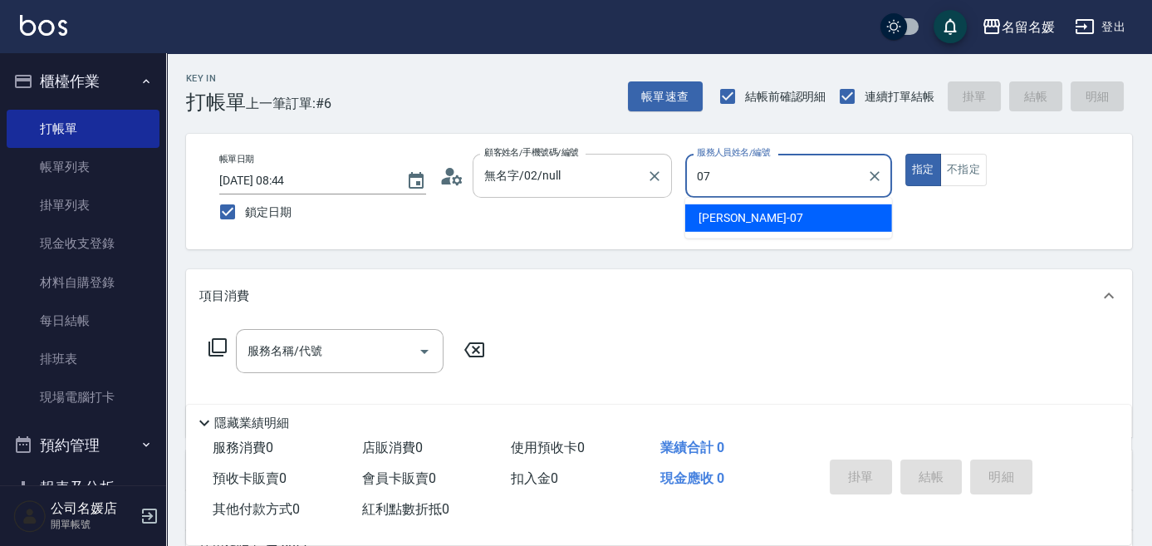
type input "[PERSON_NAME]-07"
type button "true"
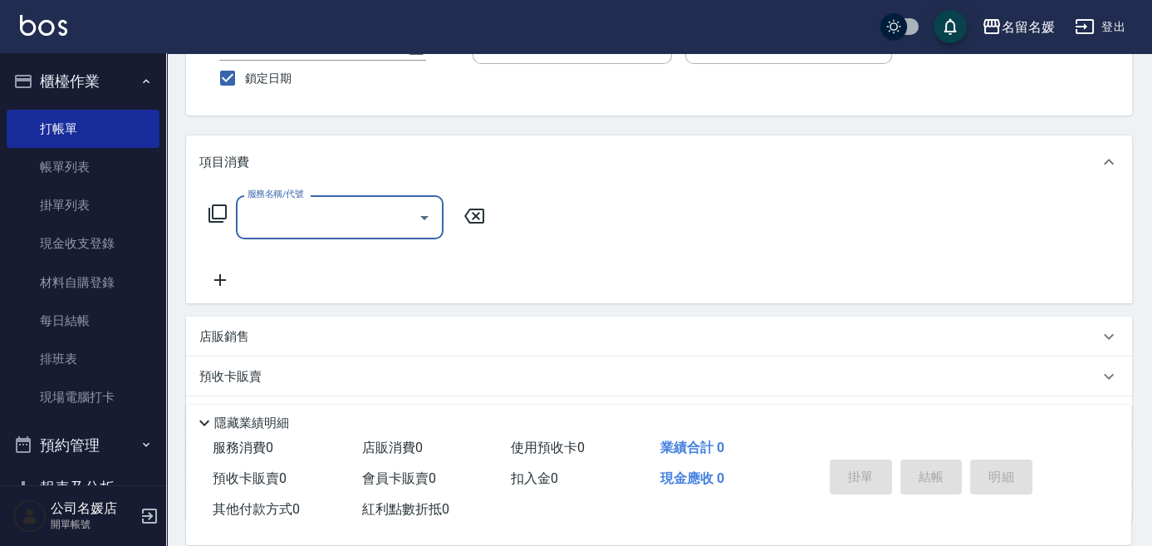
scroll to position [150, 0]
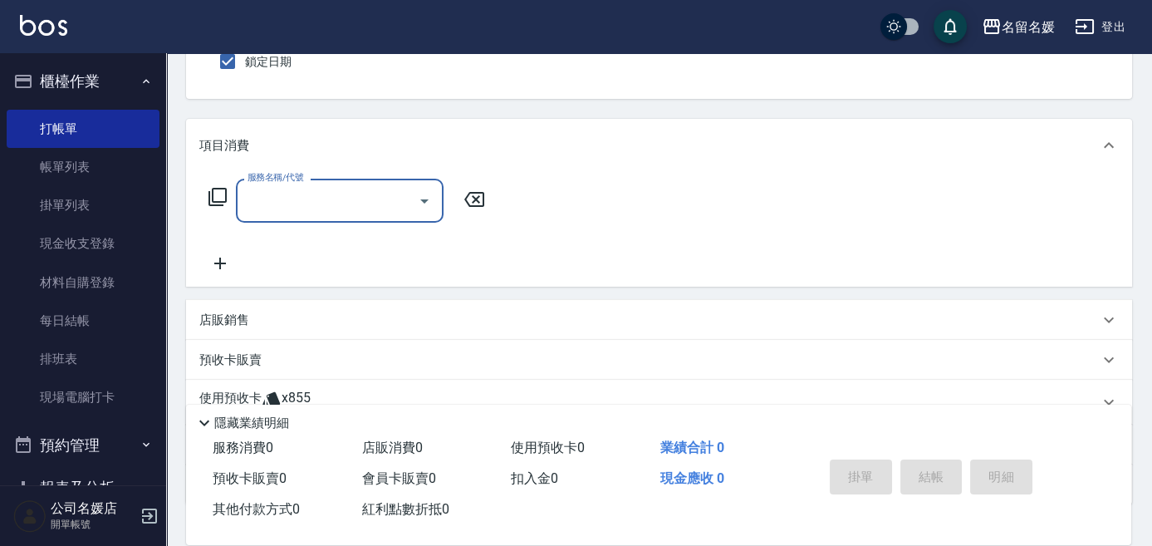
click at [336, 336] on div "店販銷售" at bounding box center [659, 320] width 946 height 40
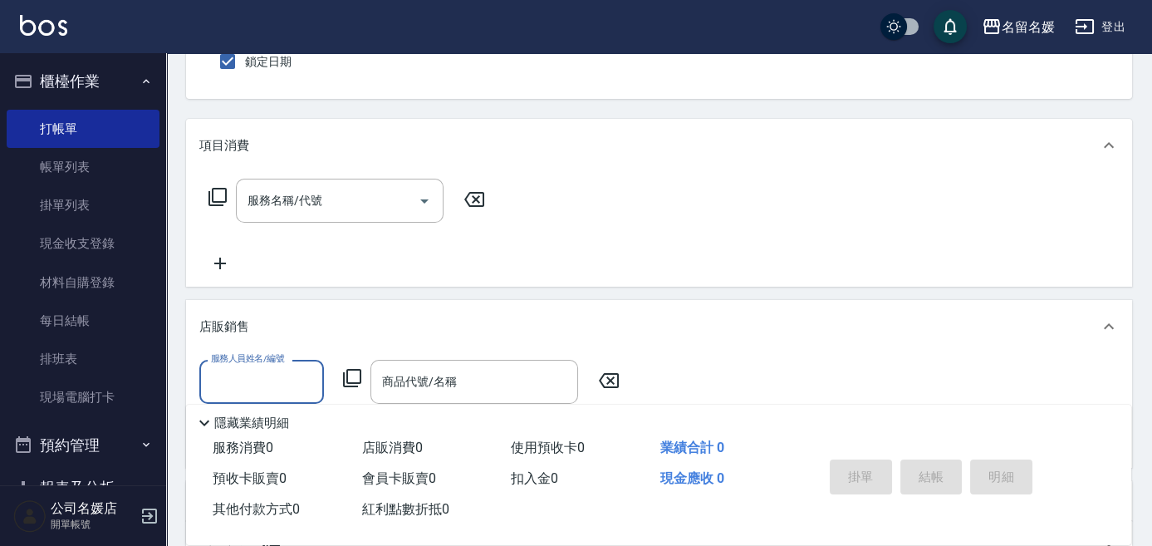
scroll to position [0, 0]
type input "[PERSON_NAME]-07"
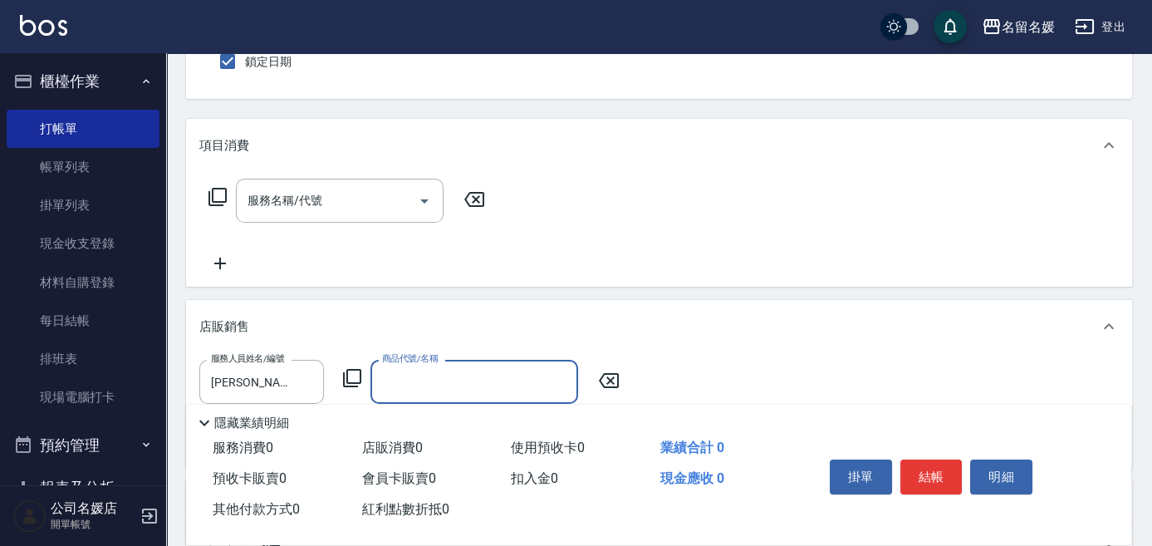
click at [350, 393] on div "服務人員姓名/編號 [PERSON_NAME]-07 服務人員姓名/編號 商品代號/名稱 商品代號/名稱" at bounding box center [414, 382] width 430 height 44
click at [356, 380] on icon at bounding box center [352, 378] width 20 height 20
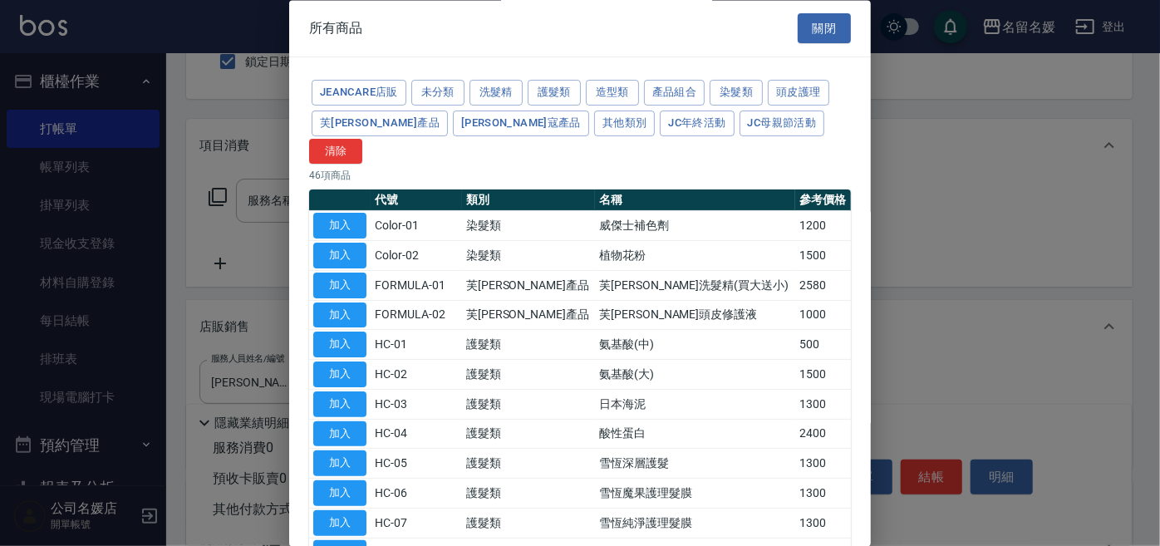
click at [540, 271] on td "芙[PERSON_NAME]產品" at bounding box center [528, 286] width 133 height 30
click at [343, 272] on button "加入" at bounding box center [339, 285] width 53 height 26
type input "芙[PERSON_NAME]洗髮精(買大送小)"
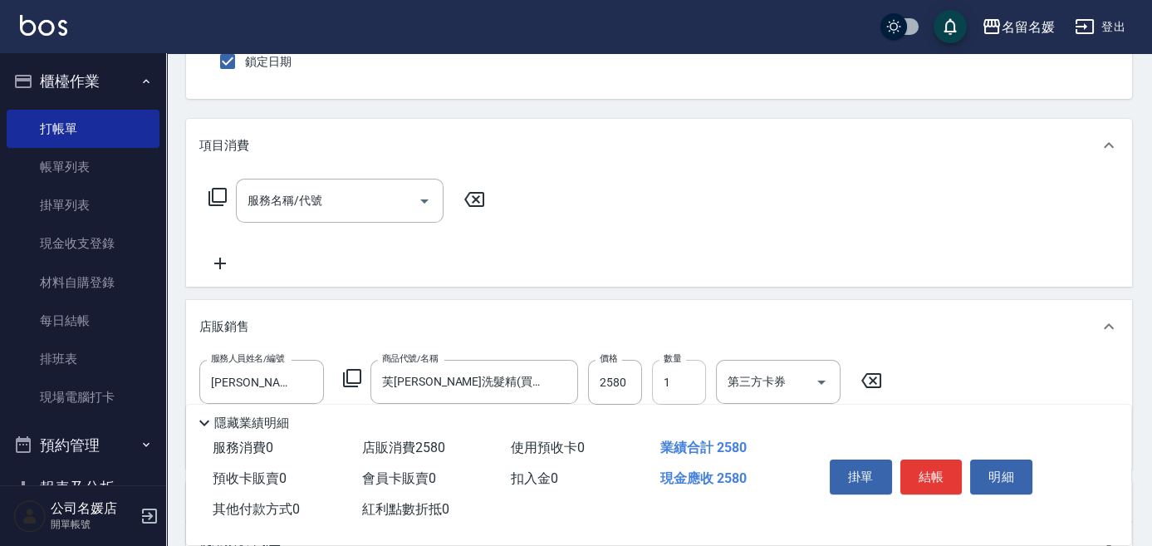
click at [689, 382] on input "1" at bounding box center [679, 382] width 54 height 45
type input "10"
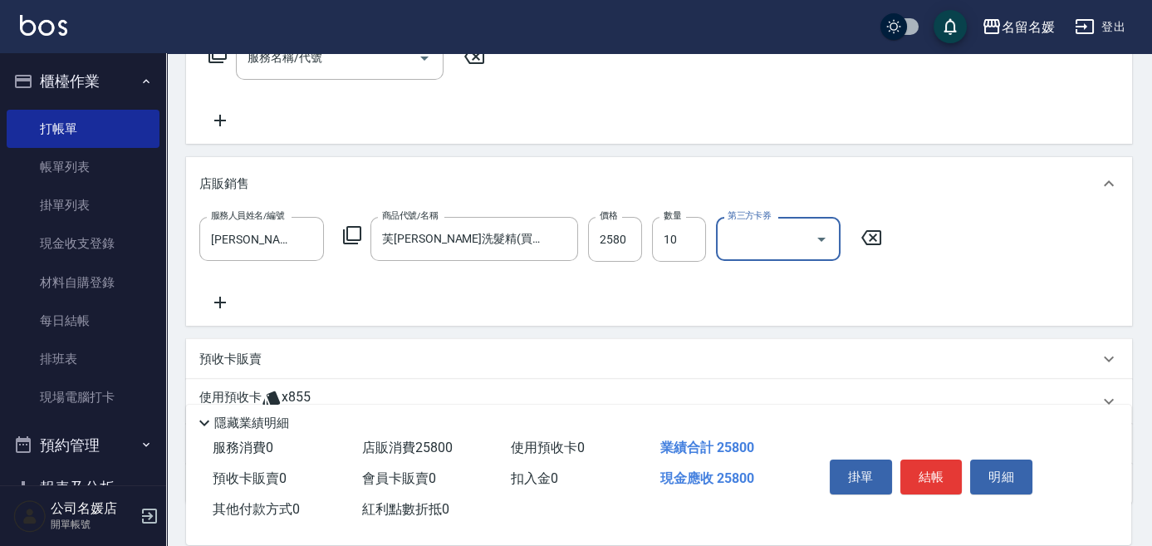
scroll to position [302, 0]
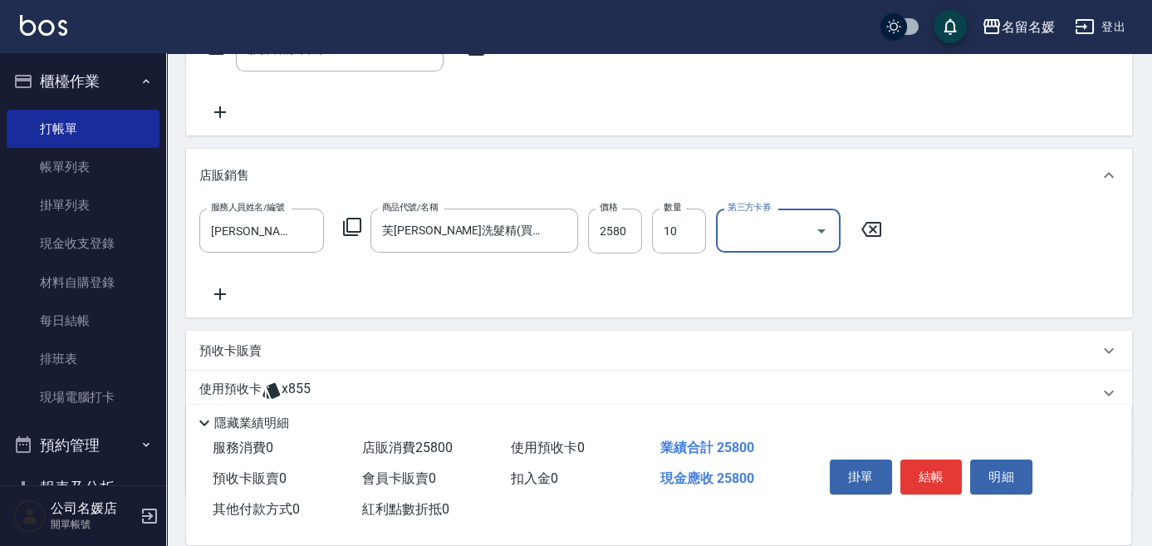
click at [290, 346] on div "預收卡販賣" at bounding box center [649, 350] width 900 height 17
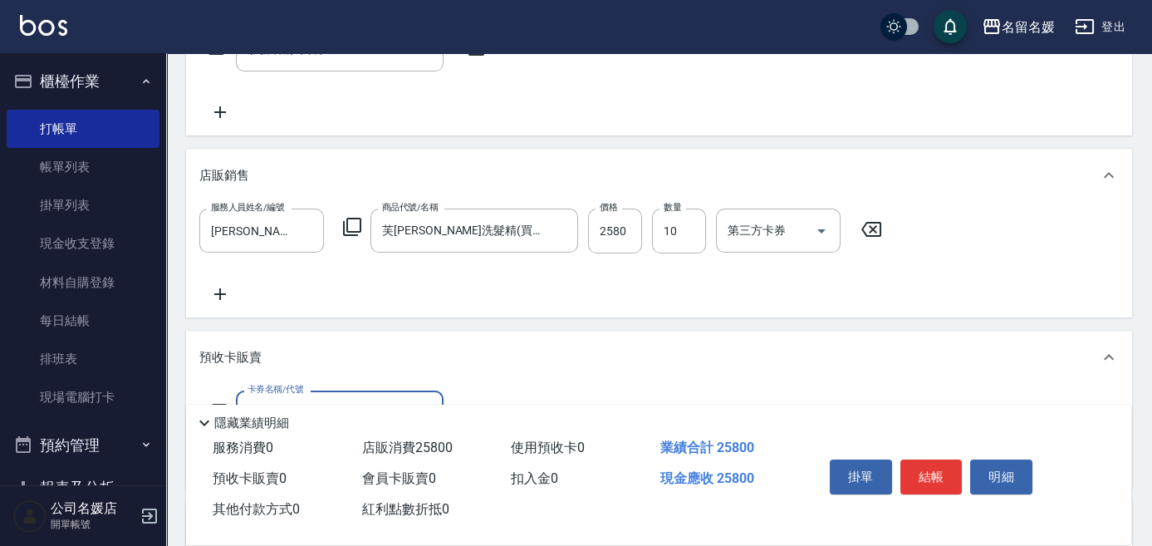
scroll to position [377, 0]
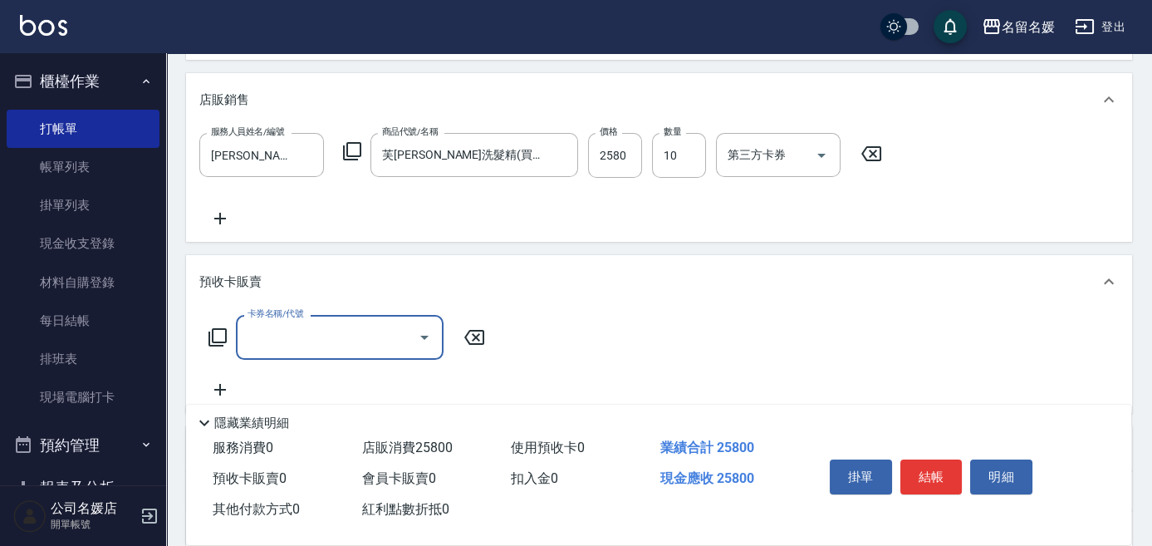
click at [359, 341] on input "卡券名稱/代號" at bounding box center [327, 336] width 168 height 29
type input "(芙)頭皮卡(997)"
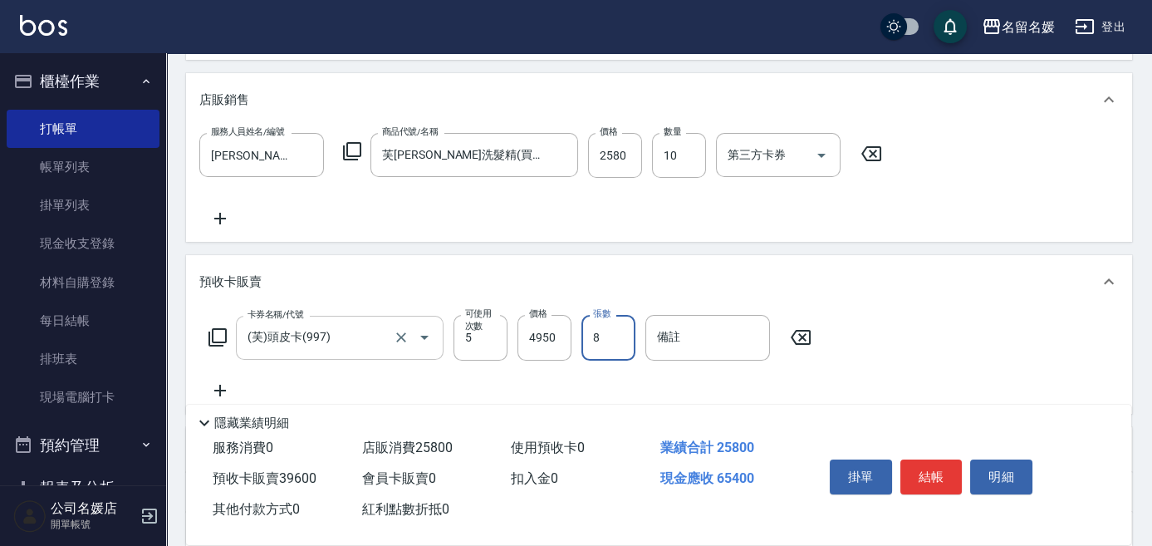
type input "8"
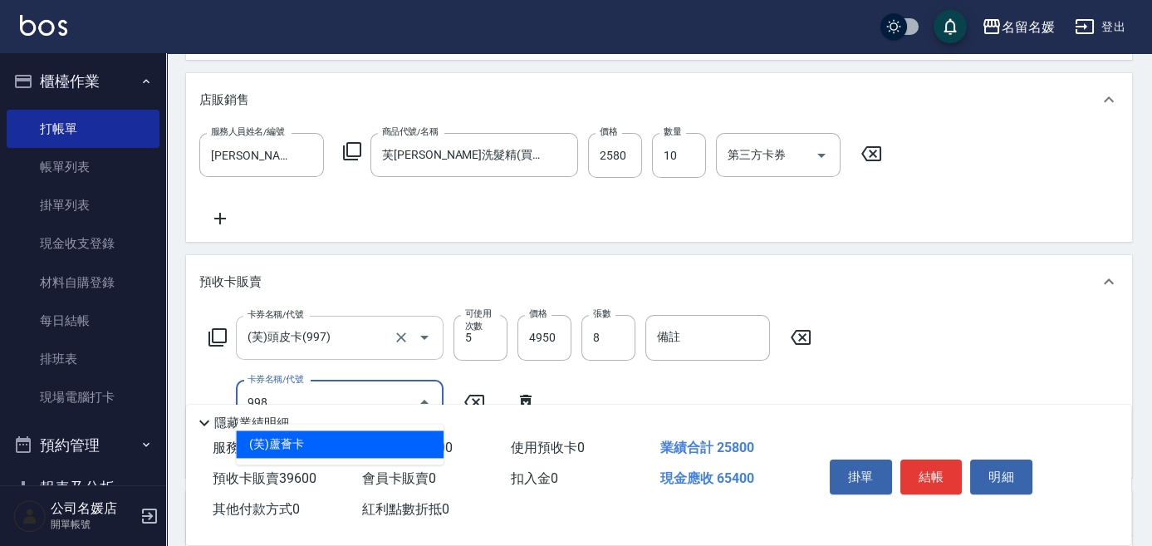
type input "(芙)蘆薈卡(998)"
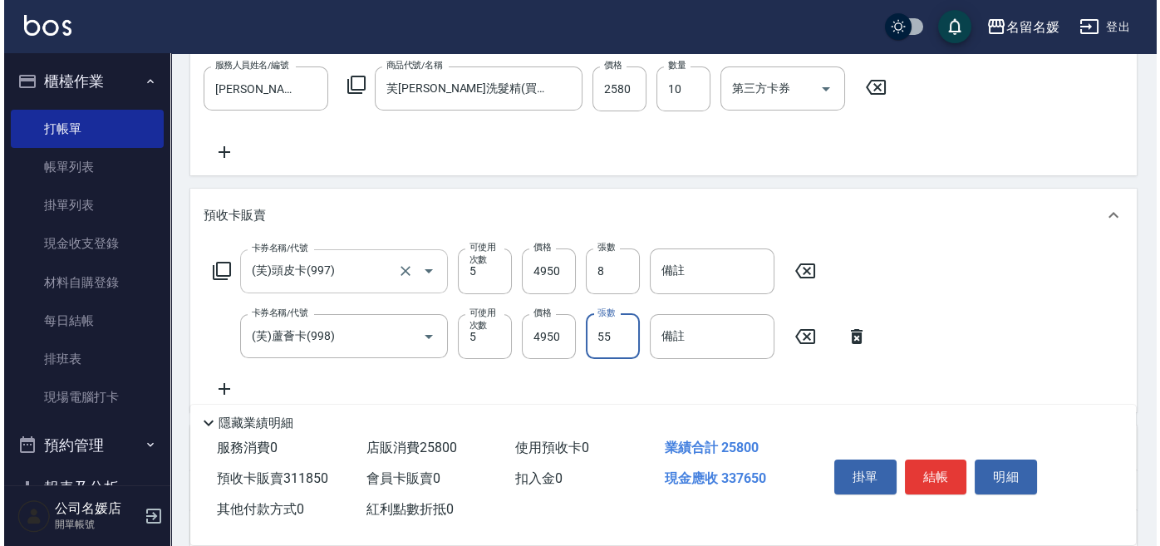
scroll to position [453, 0]
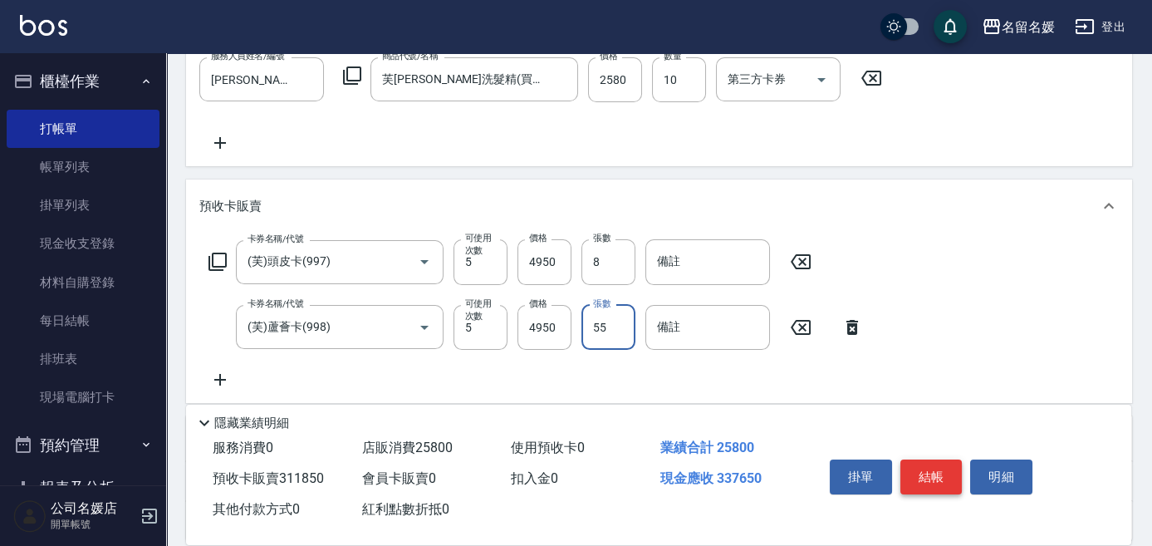
type input "55"
click at [930, 464] on button "結帳" at bounding box center [932, 476] width 62 height 35
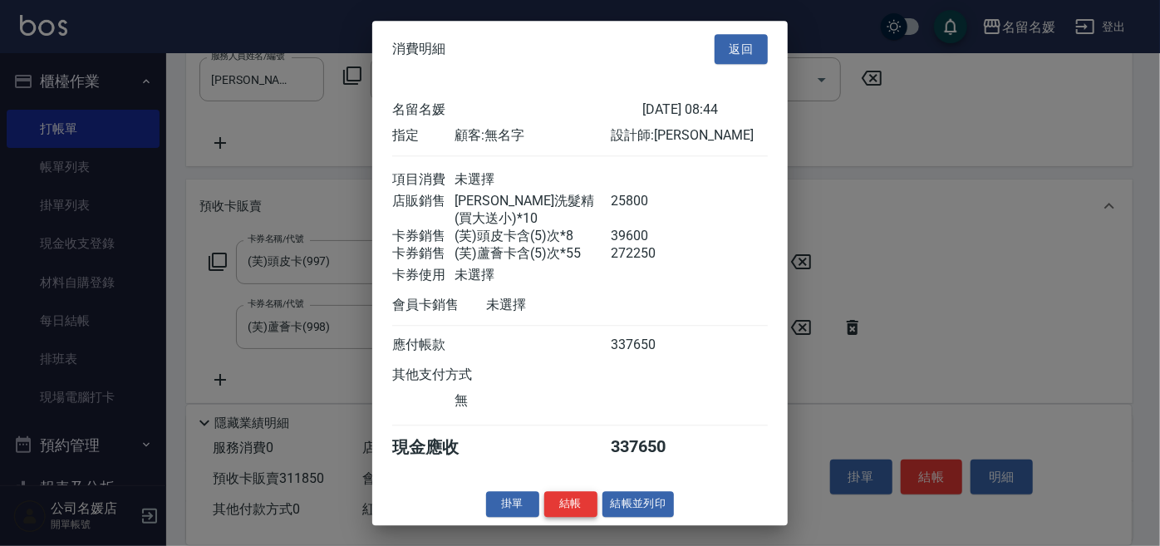
click at [560, 507] on button "結帳" at bounding box center [570, 504] width 53 height 26
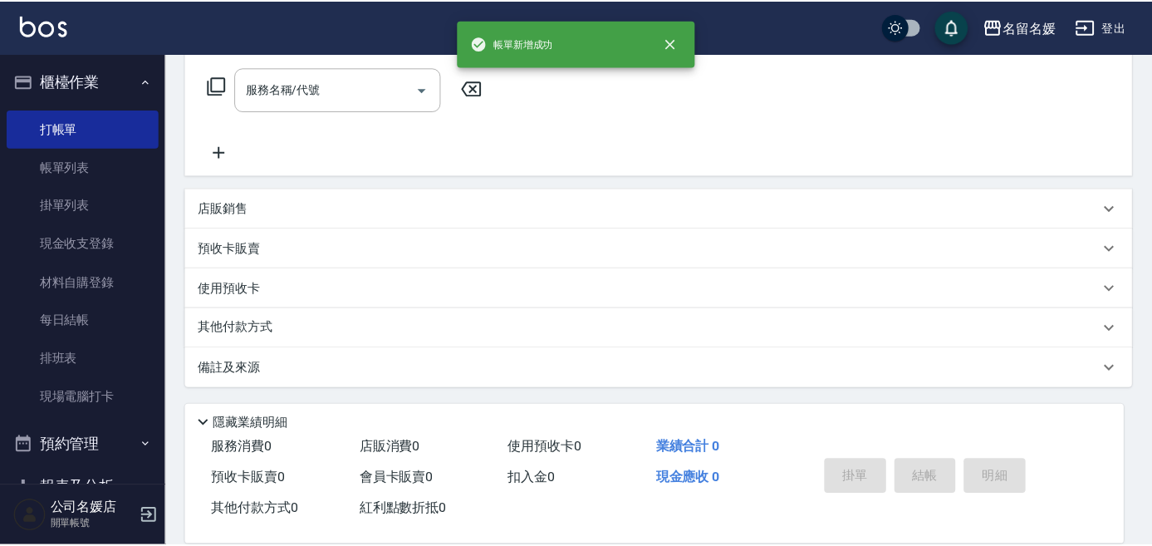
scroll to position [0, 0]
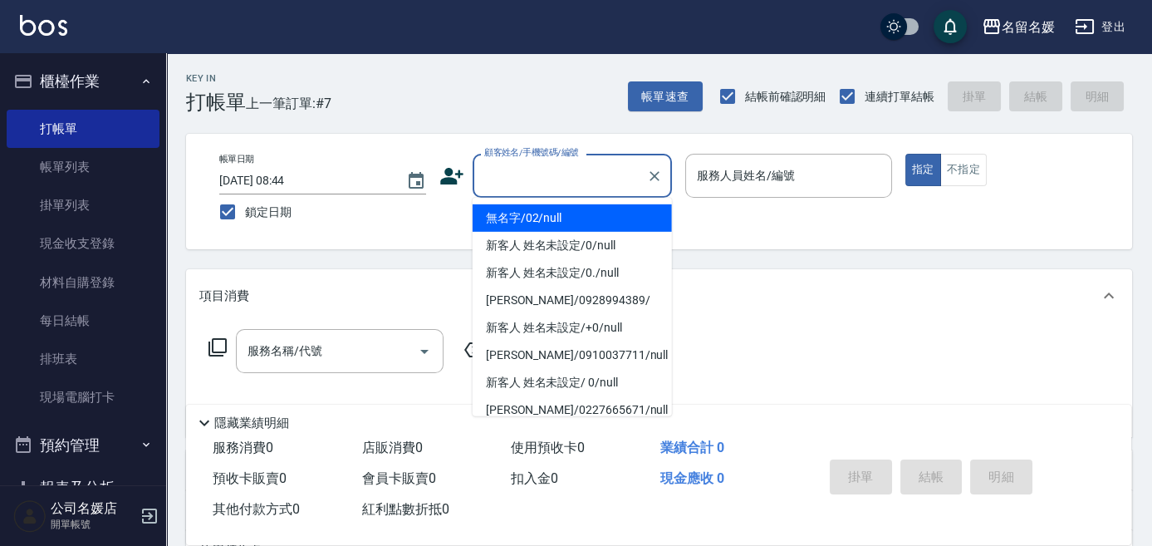
click at [516, 187] on input "顧客姓名/手機號碼/編號" at bounding box center [560, 175] width 160 height 29
type input "無名字/02/null"
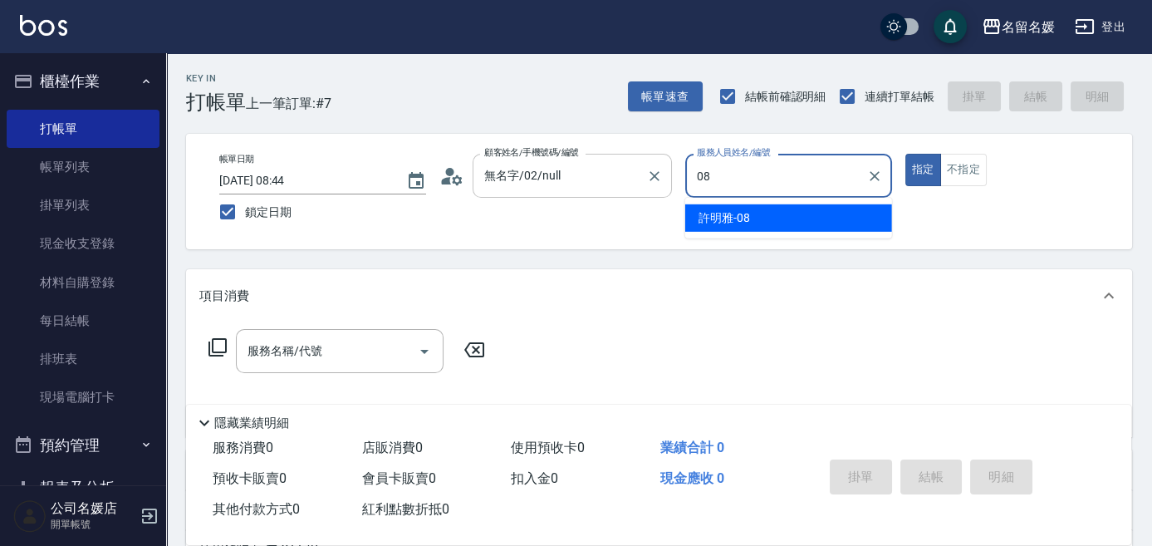
type input "[PERSON_NAME]-08"
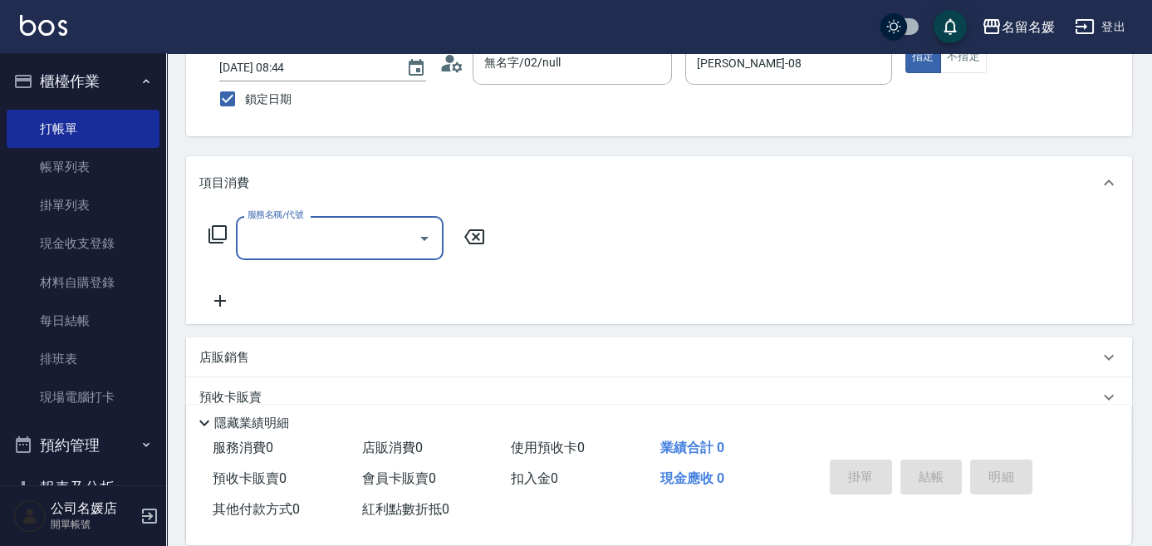
scroll to position [150, 0]
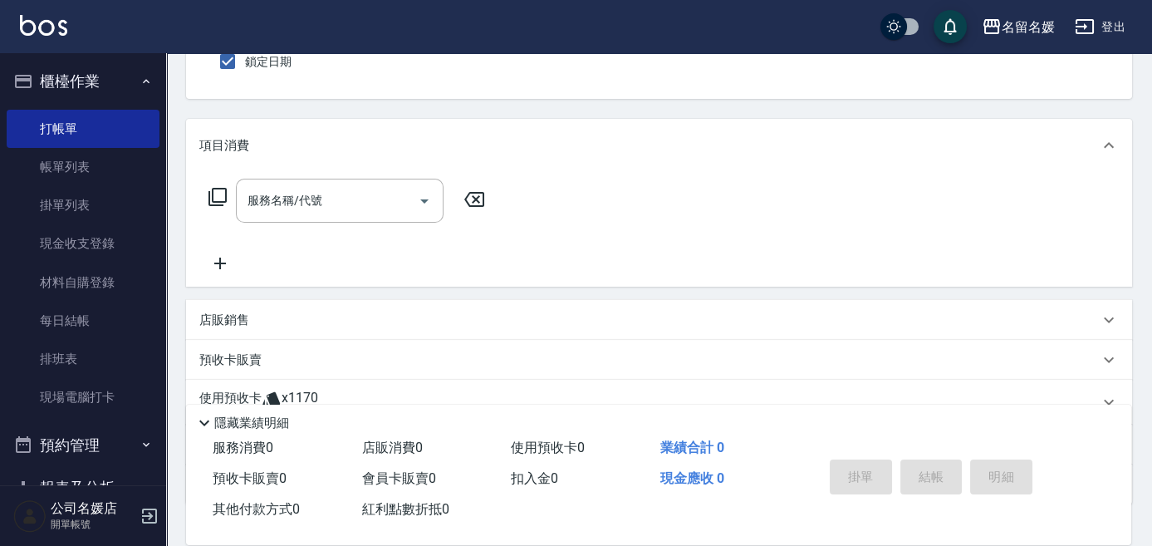
click at [369, 320] on div "店販銷售" at bounding box center [649, 320] width 900 height 17
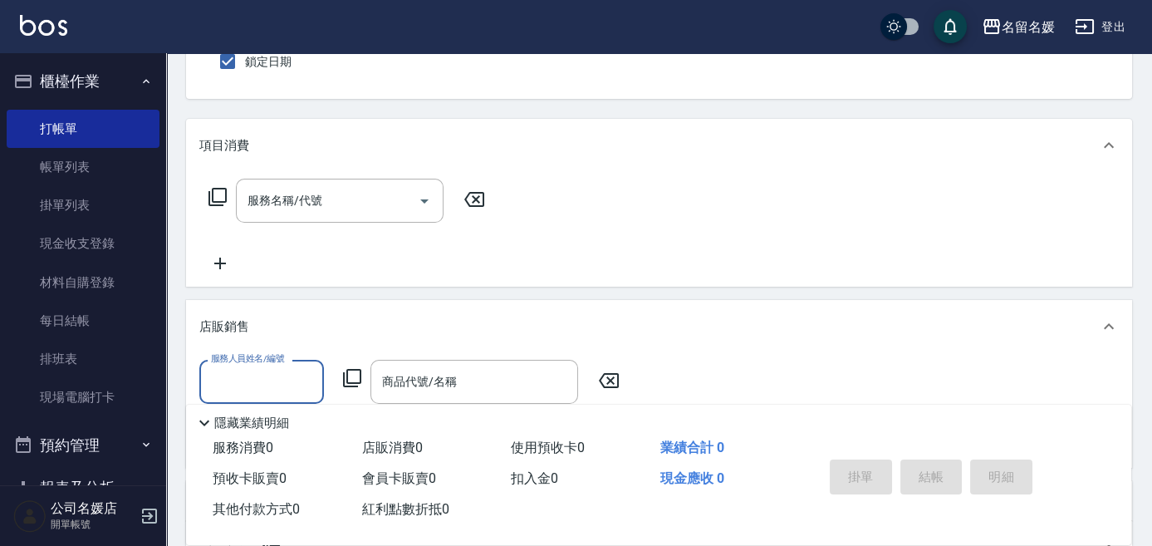
scroll to position [0, 0]
type input "[PERSON_NAME]-08"
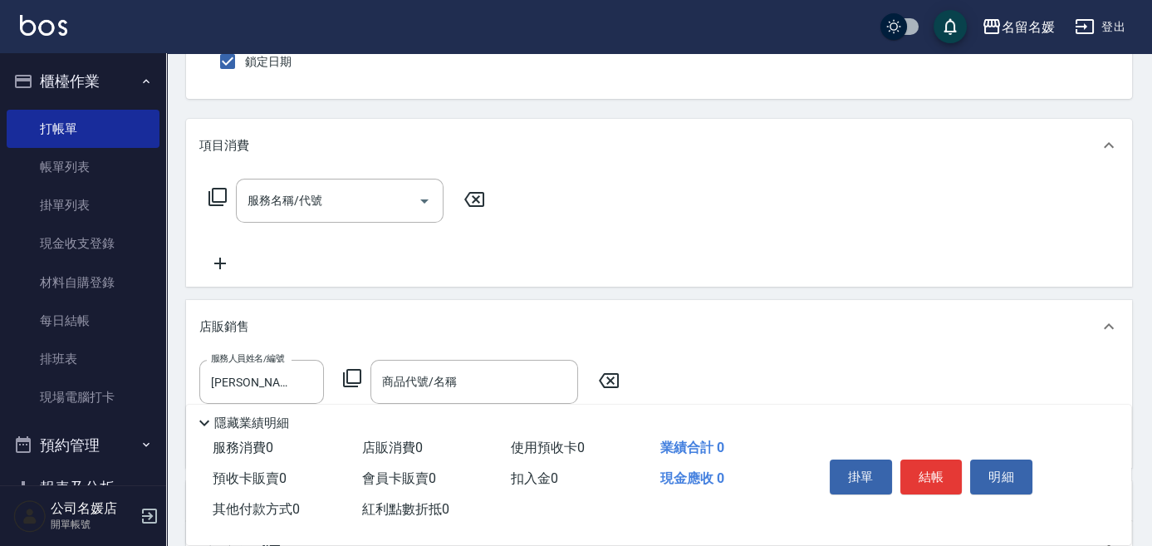
click at [350, 383] on icon at bounding box center [352, 378] width 20 height 20
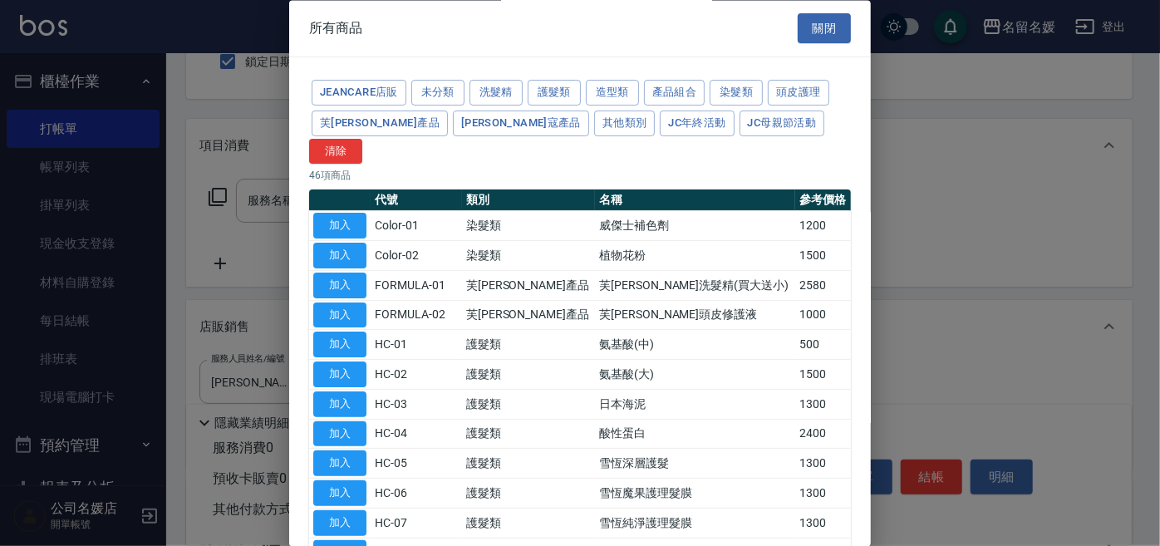
click at [595, 271] on td "芙[PERSON_NAME]洗髮精(買大送小)" at bounding box center [695, 286] width 200 height 30
click at [332, 272] on button "加入" at bounding box center [339, 285] width 53 height 26
type input "芙[PERSON_NAME]洗髮精(買大送小)"
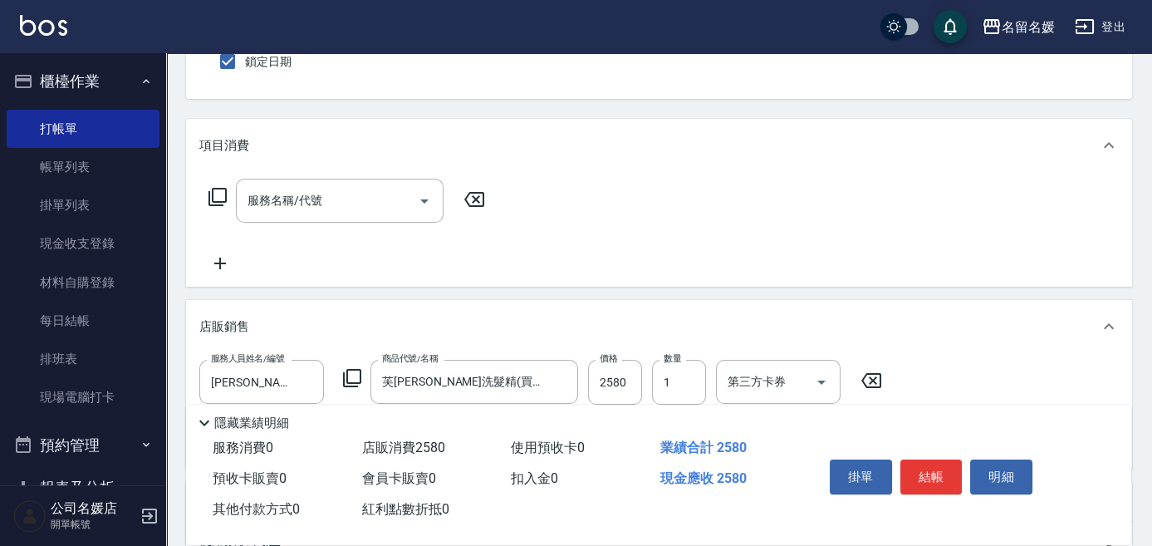
click at [642, 382] on div "服務人員姓名/編號 [PERSON_NAME]-08 服務人員姓名/編號 商品代號/名稱 [PERSON_NAME]洗髮精(買大送小) 商品代號/名稱 價格 …" at bounding box center [545, 382] width 693 height 45
click at [669, 377] on input "1" at bounding box center [679, 382] width 54 height 45
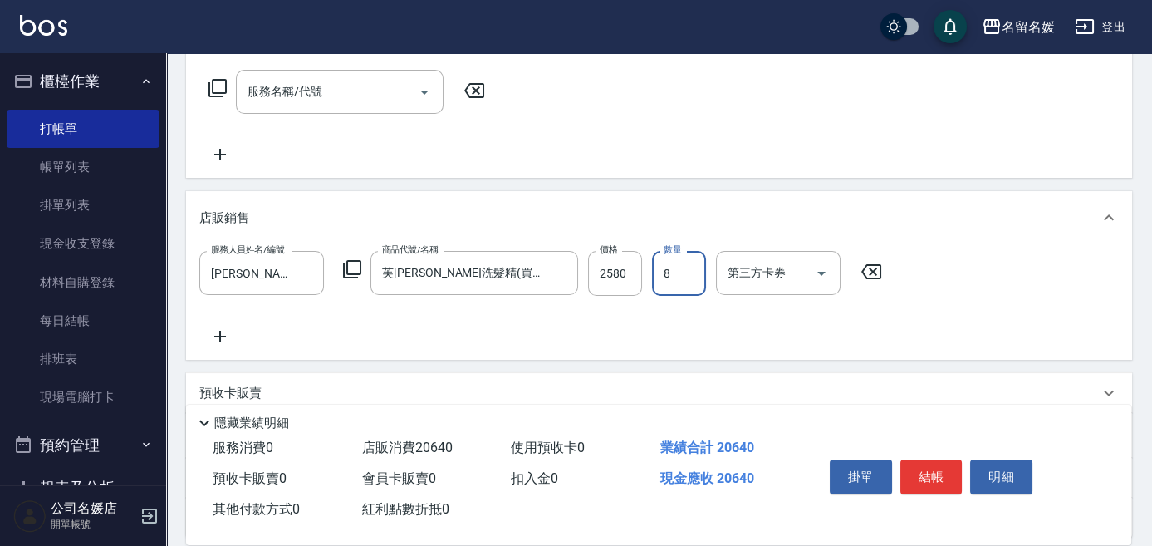
scroll to position [302, 0]
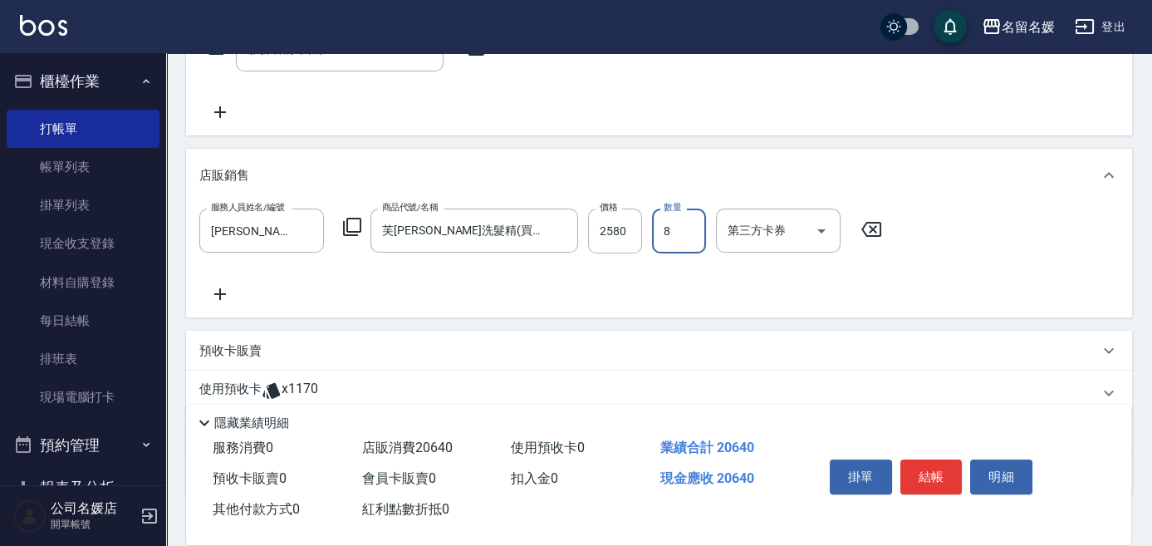
type input "8"
click at [219, 294] on icon at bounding box center [220, 294] width 12 height 12
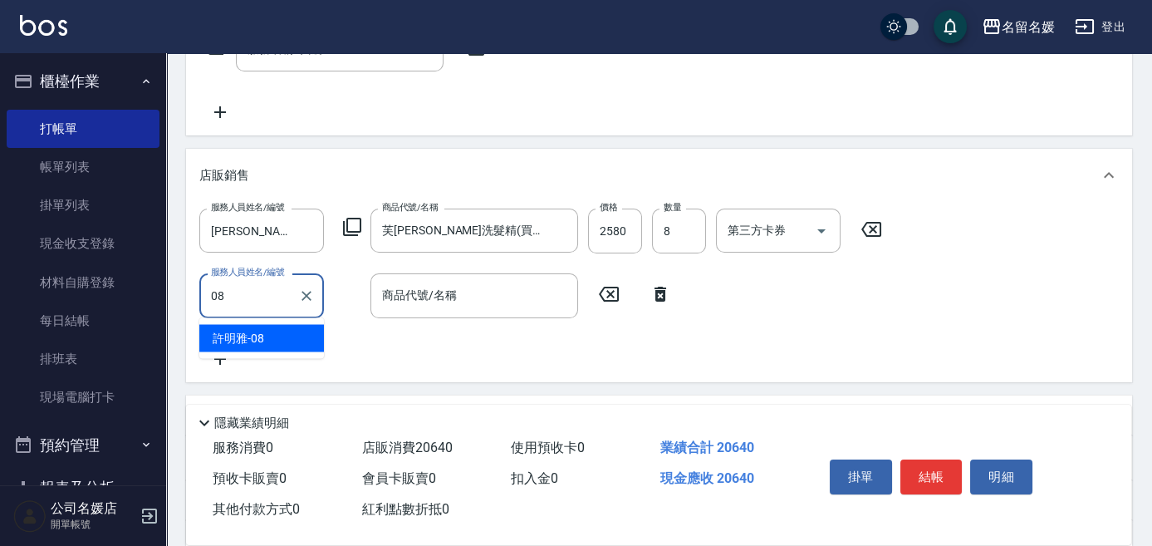
click at [250, 336] on span "[PERSON_NAME]-08" at bounding box center [239, 337] width 52 height 17
type input "[PERSON_NAME]-08"
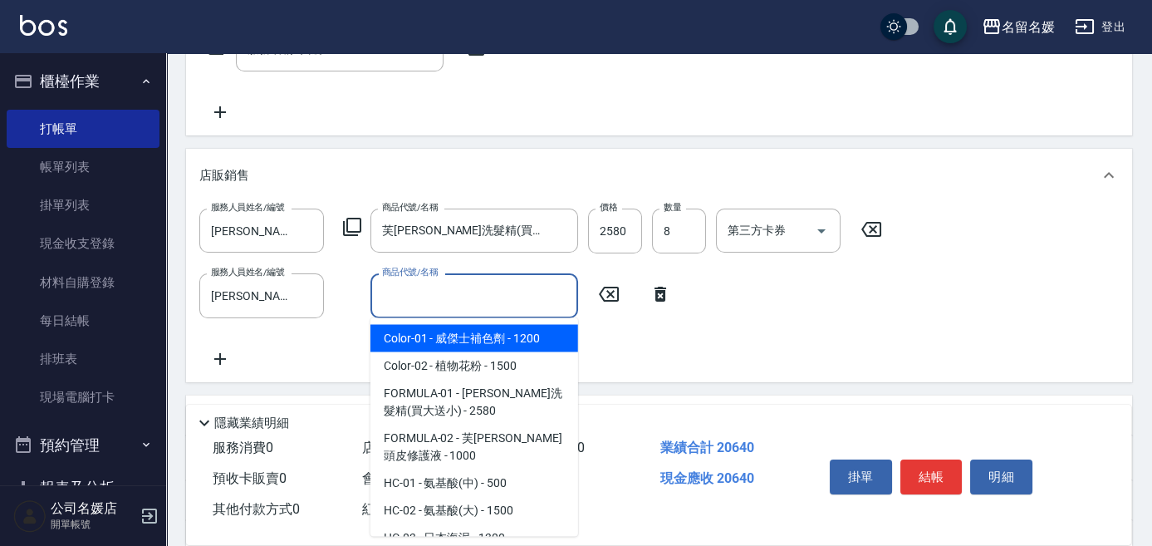
click at [412, 300] on div "商品代號/名稱 商品代號/名稱" at bounding box center [475, 295] width 208 height 44
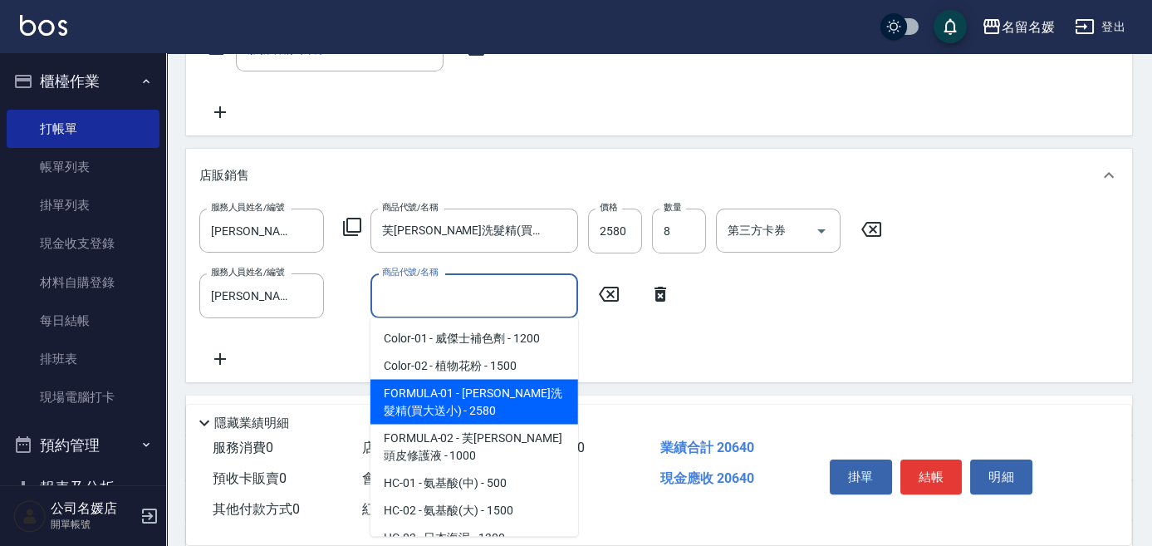
click at [405, 397] on span "FORMULA-01 - [PERSON_NAME]洗髮精(買大送小) - 2580" at bounding box center [475, 401] width 208 height 45
type input "芙[PERSON_NAME]洗髮精(買大送小)"
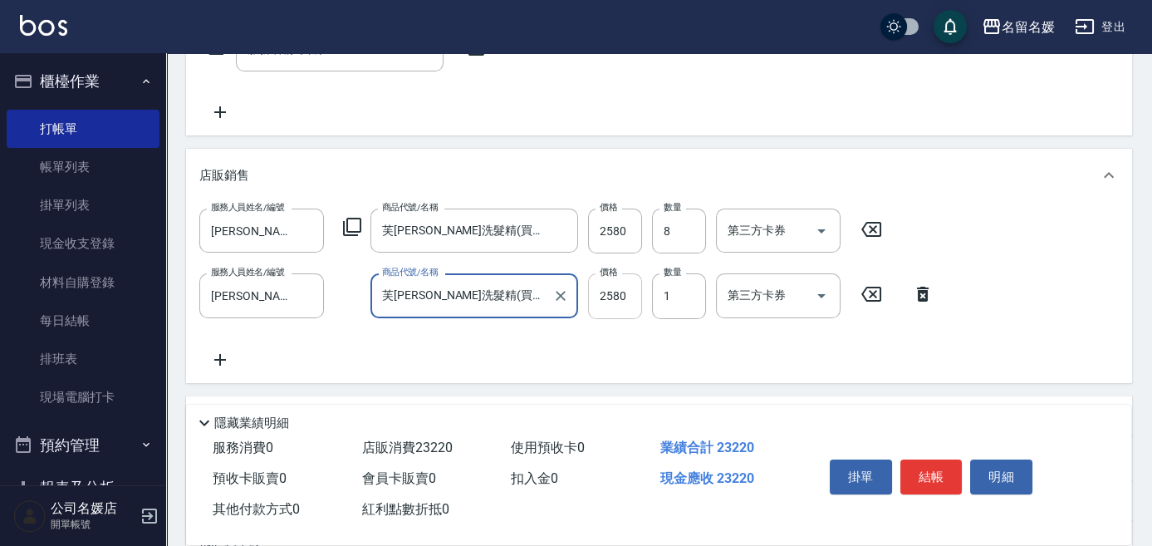
click at [625, 303] on input "2580" at bounding box center [615, 295] width 54 height 45
type input "2900"
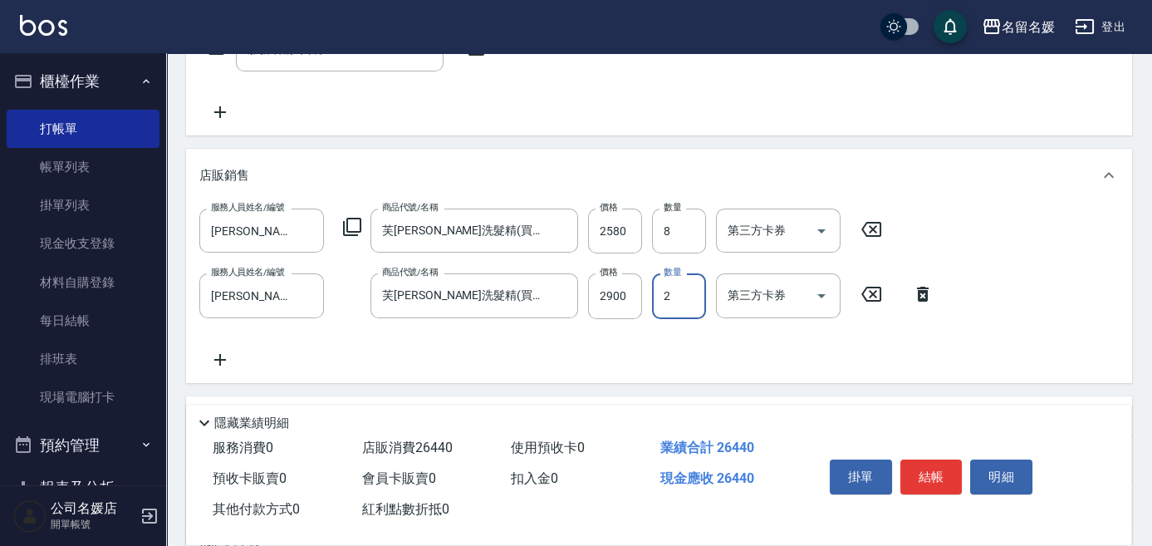
type input "2"
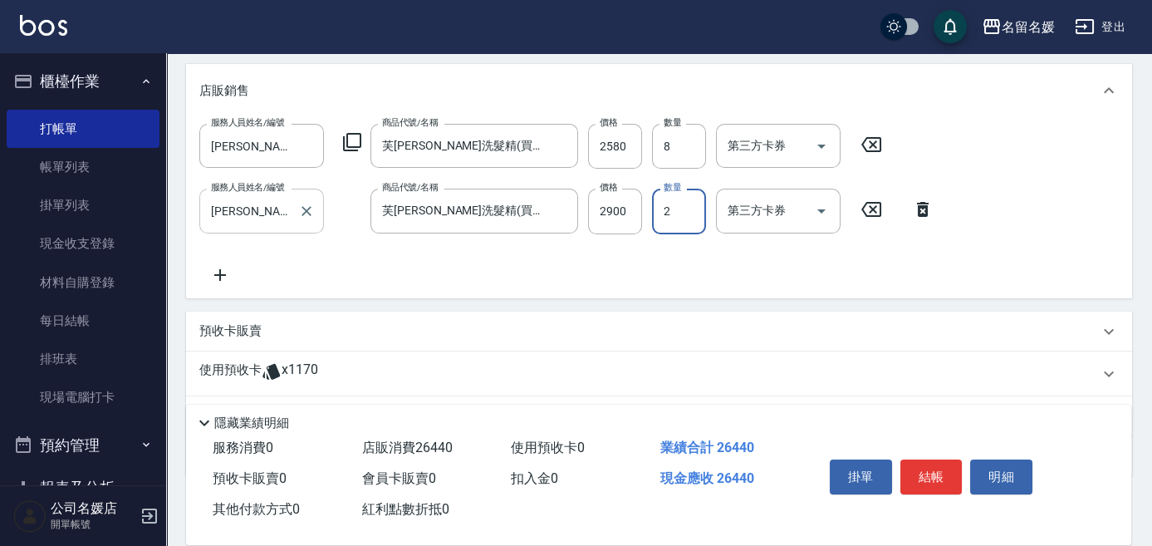
scroll to position [453, 0]
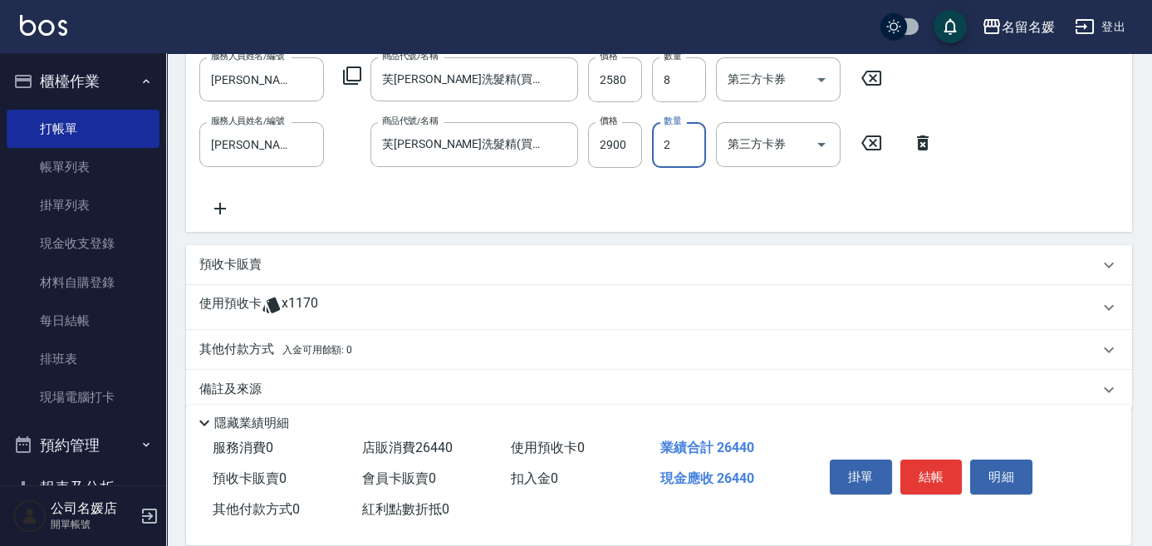
click at [279, 263] on div "預收卡販賣" at bounding box center [649, 264] width 900 height 17
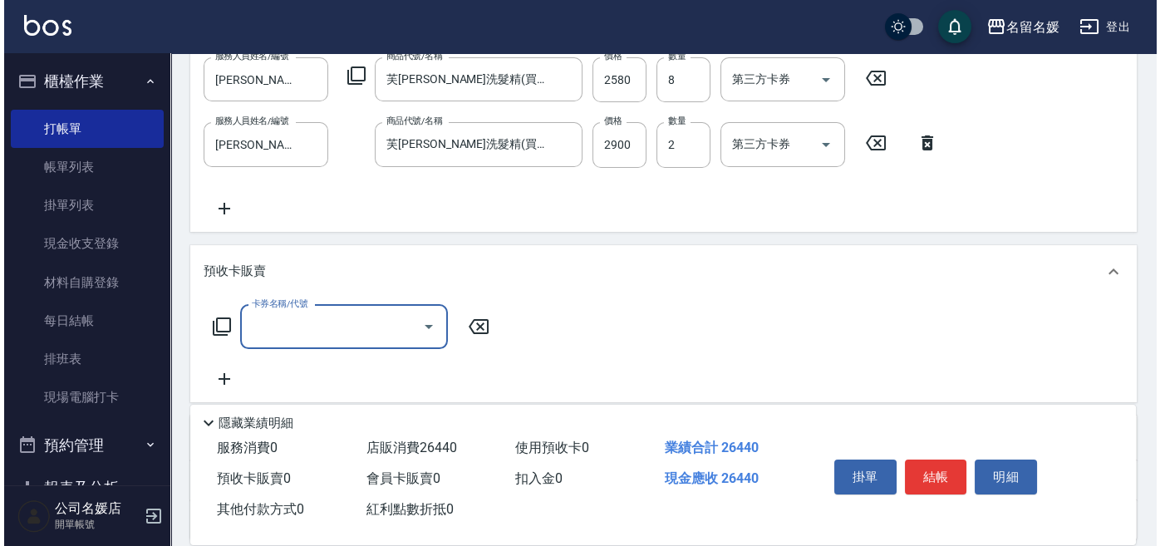
scroll to position [0, 0]
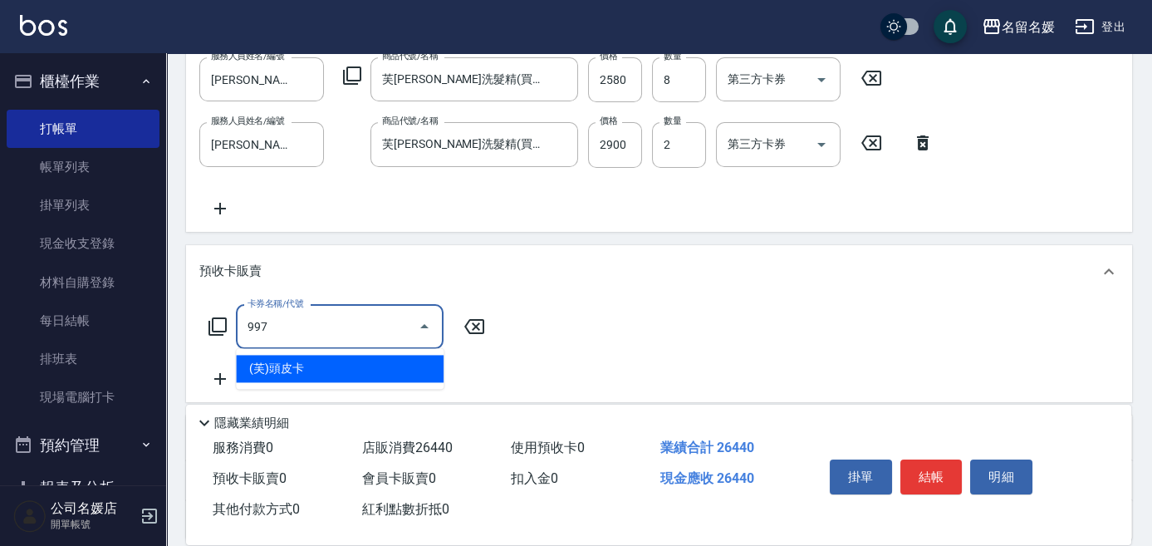
type input "(芙)頭皮卡(997)"
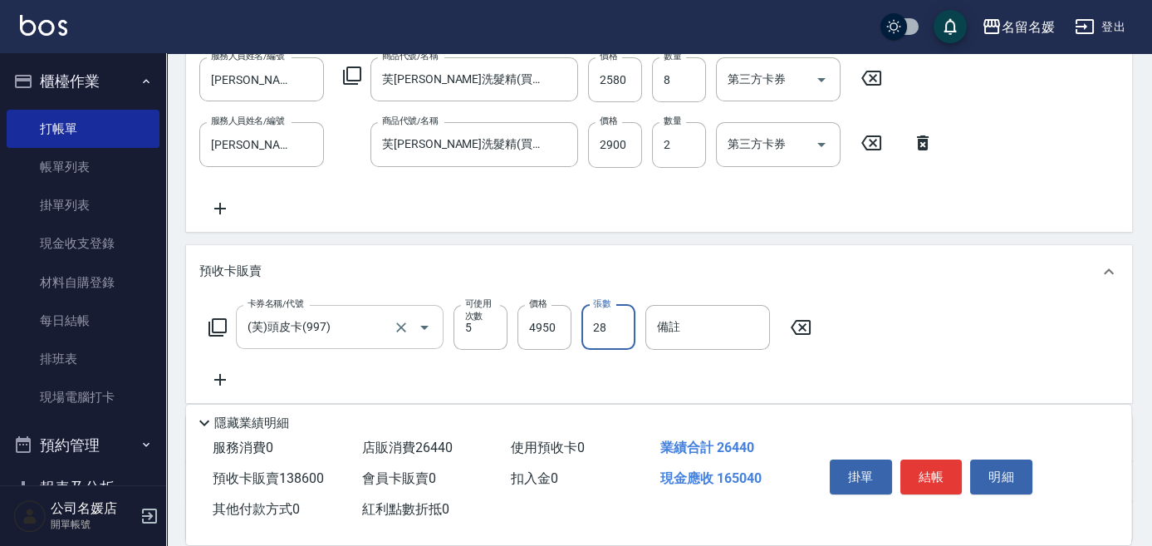
type input "28"
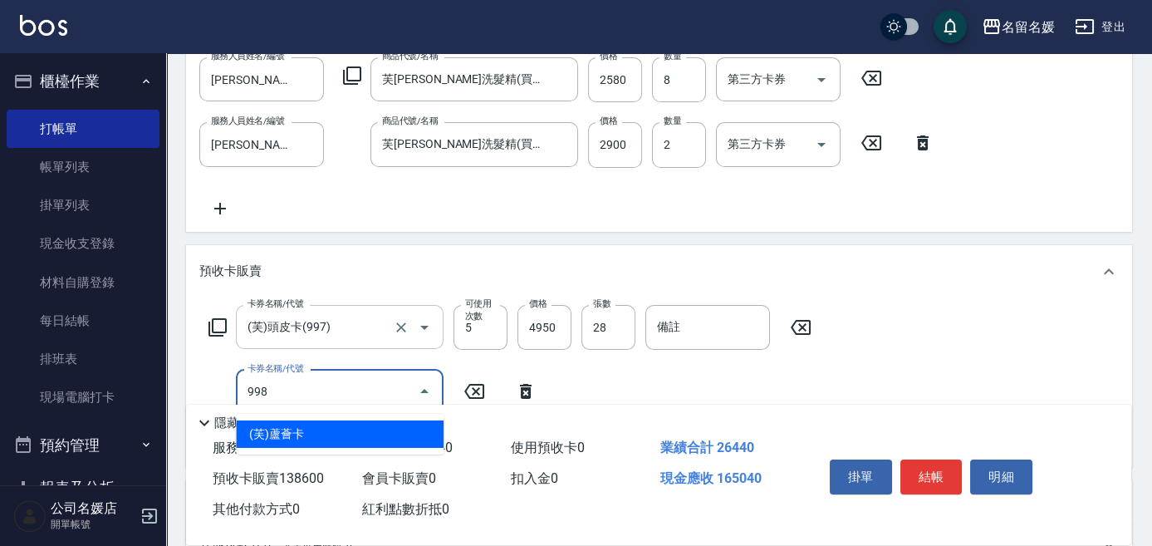
type input "(芙)蘆薈卡(998)"
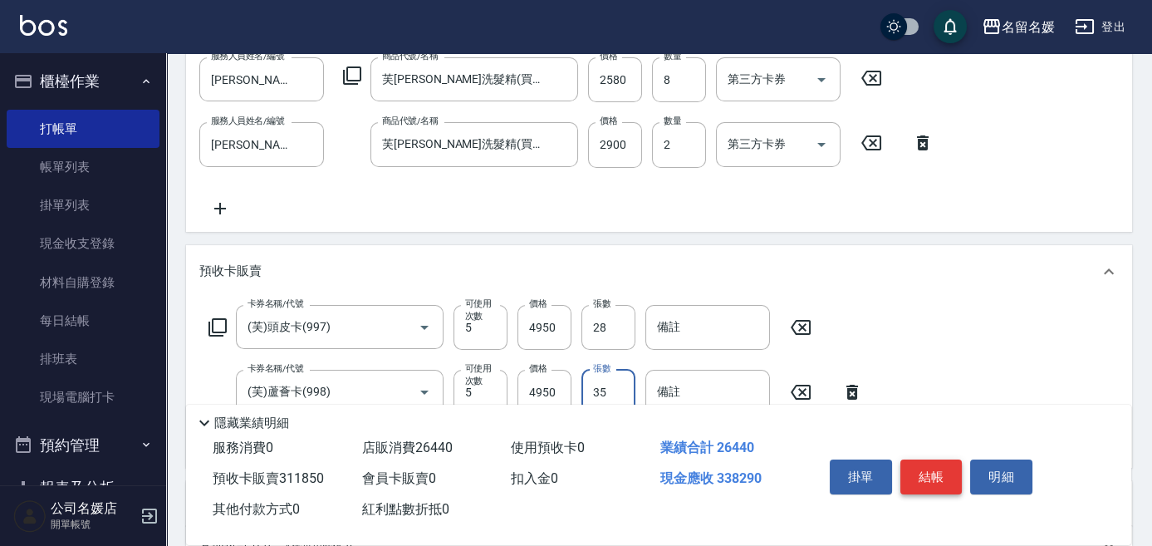
type input "35"
click at [950, 469] on button "結帳" at bounding box center [932, 476] width 62 height 35
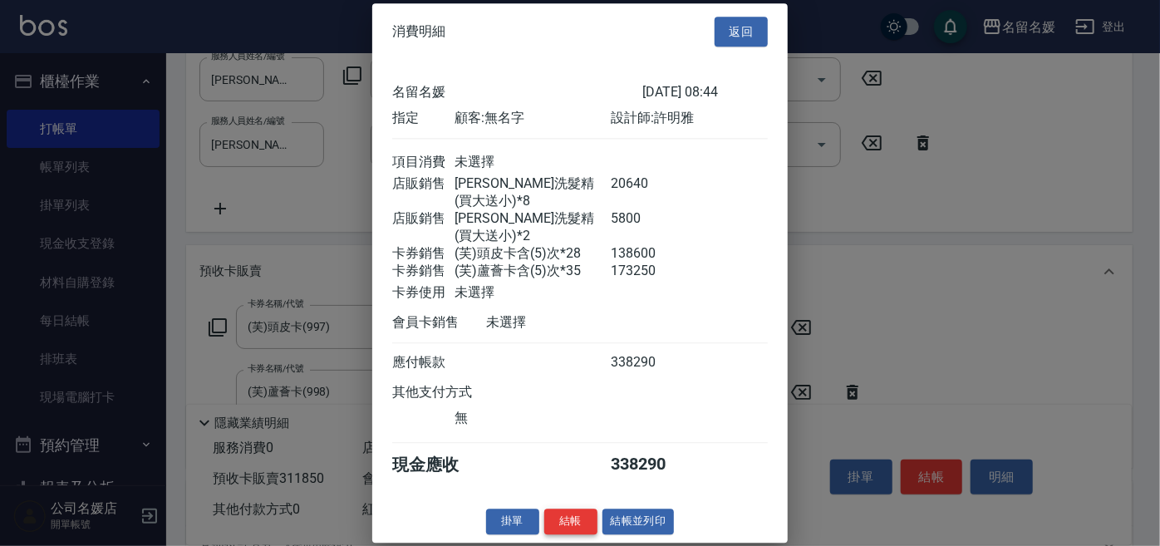
click at [577, 508] on button "結帳" at bounding box center [570, 521] width 53 height 26
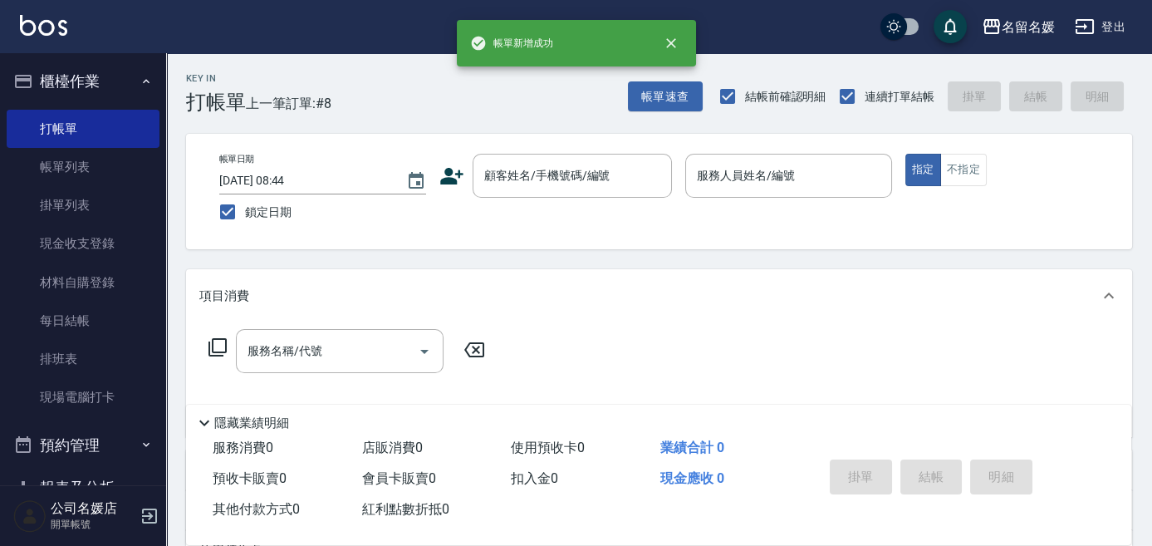
scroll to position [30, 0]
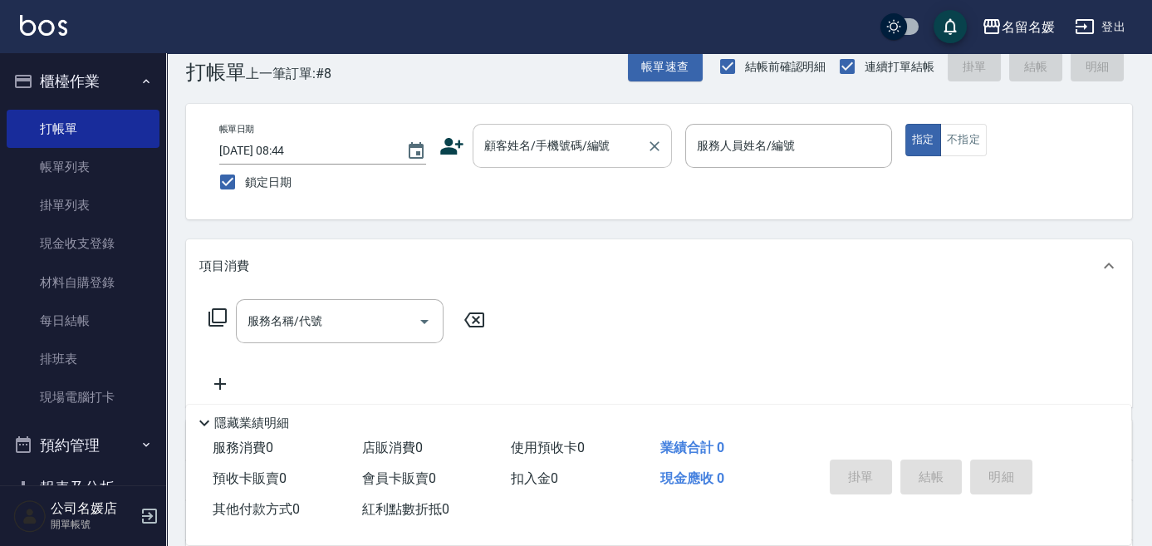
click at [525, 150] on input "顧客姓名/手機號碼/編號" at bounding box center [560, 145] width 160 height 29
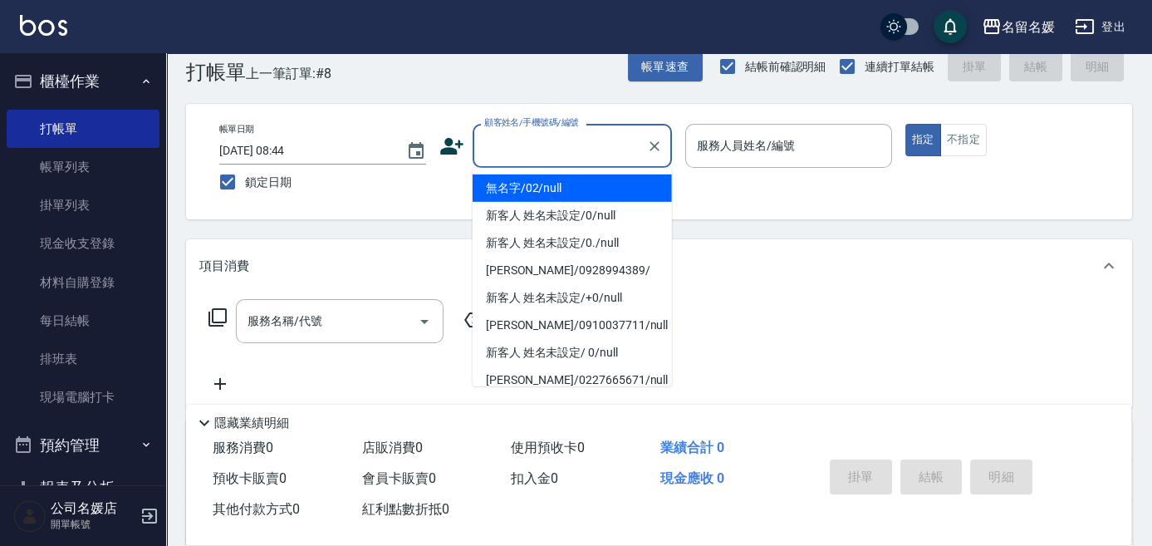
type input "無名字/02/null"
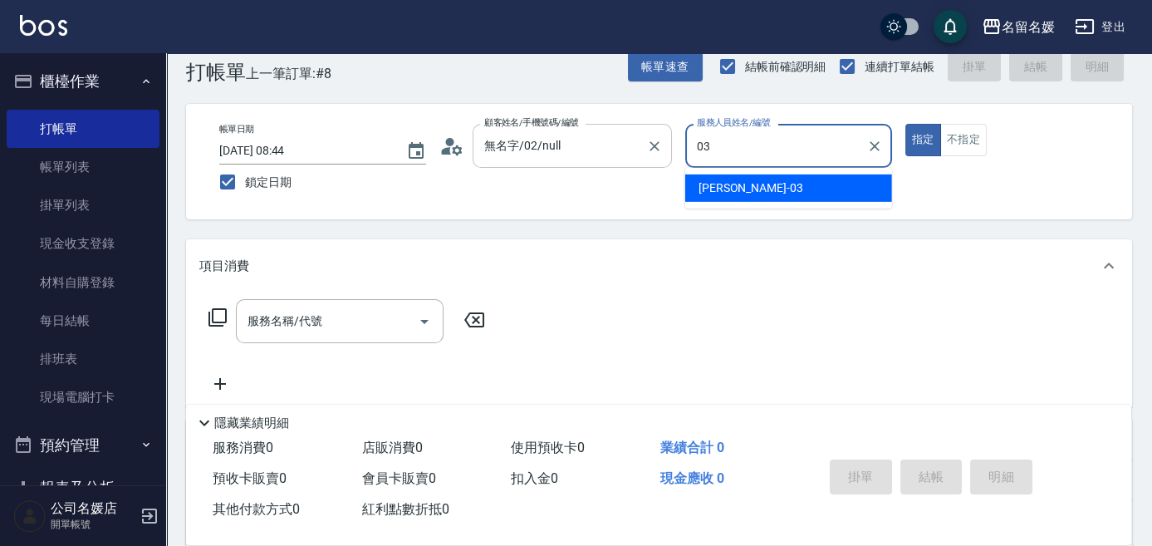
type input "[PERSON_NAME]-03"
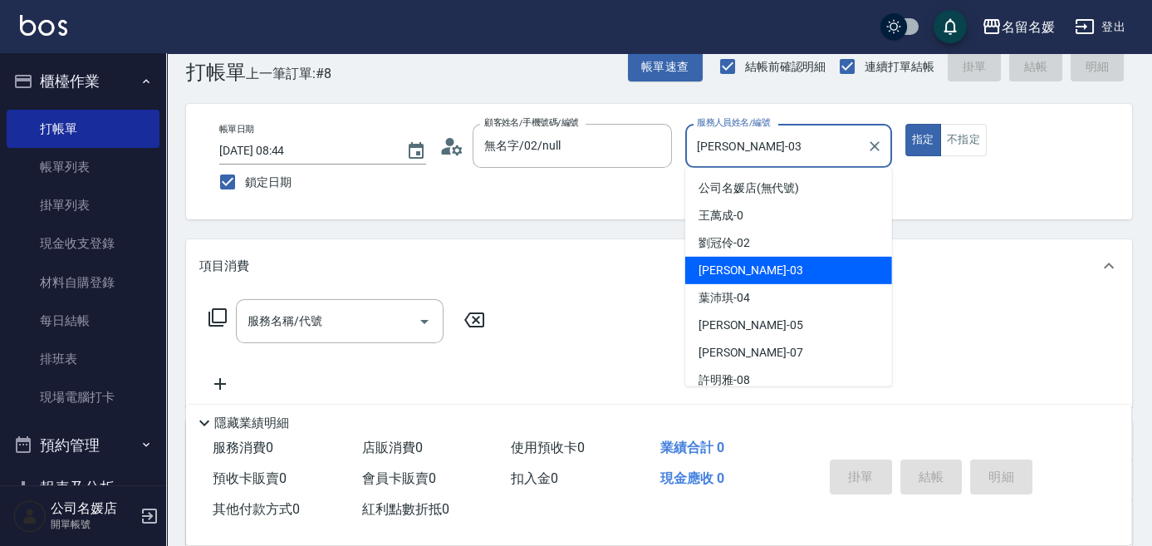
click at [835, 143] on input "[PERSON_NAME]-03" at bounding box center [776, 145] width 167 height 29
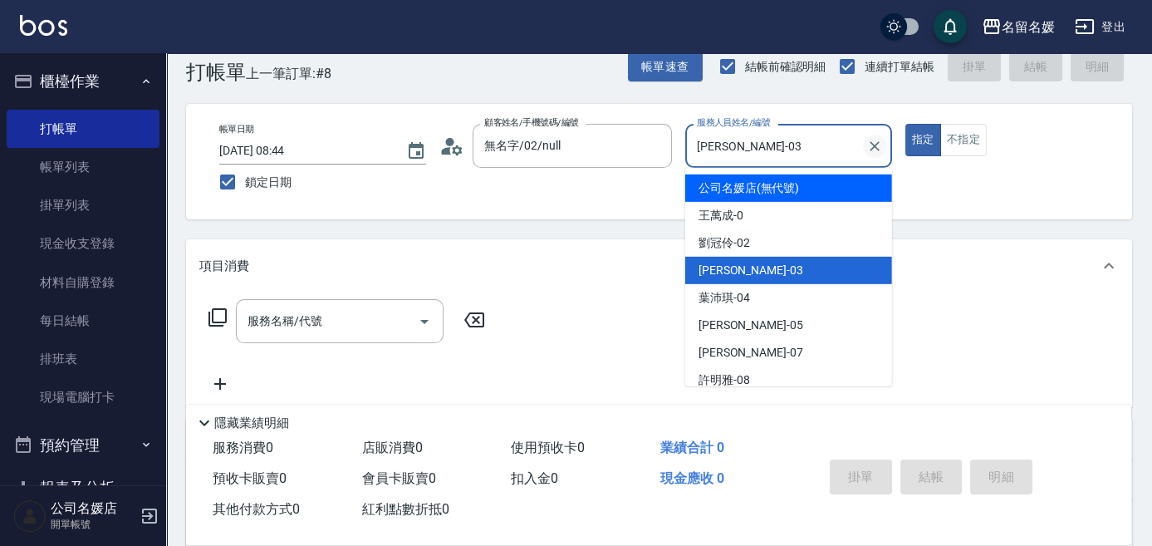
click at [875, 147] on icon "Clear" at bounding box center [874, 146] width 17 height 17
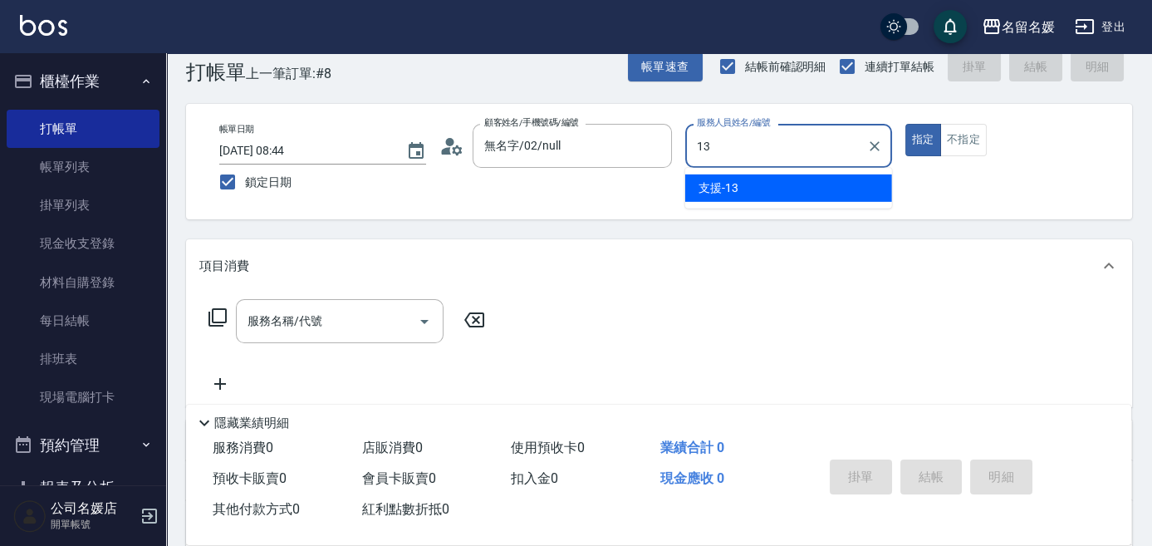
type input "支援-13"
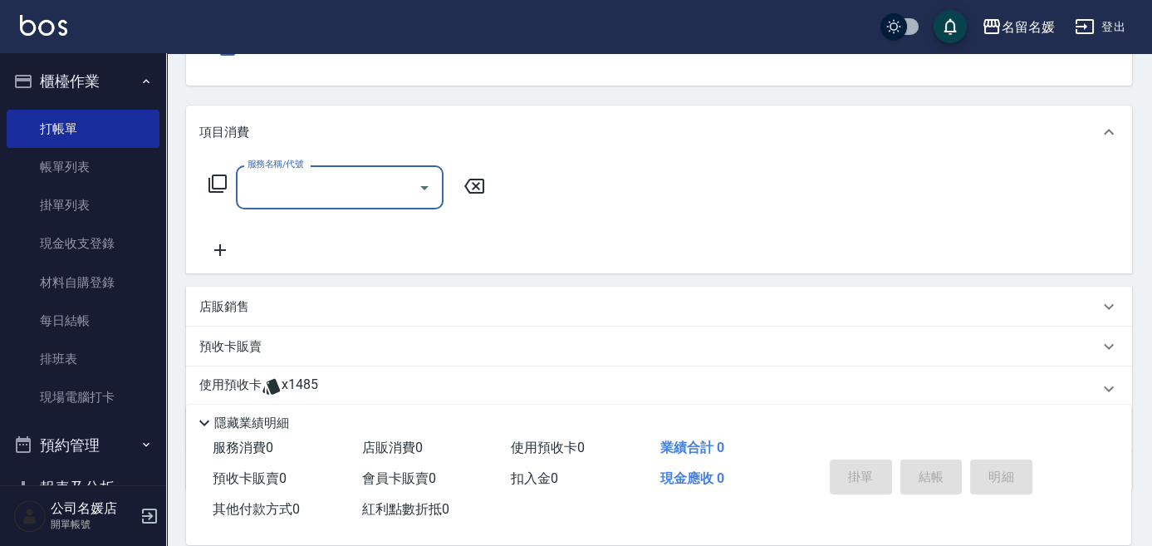
scroll to position [181, 0]
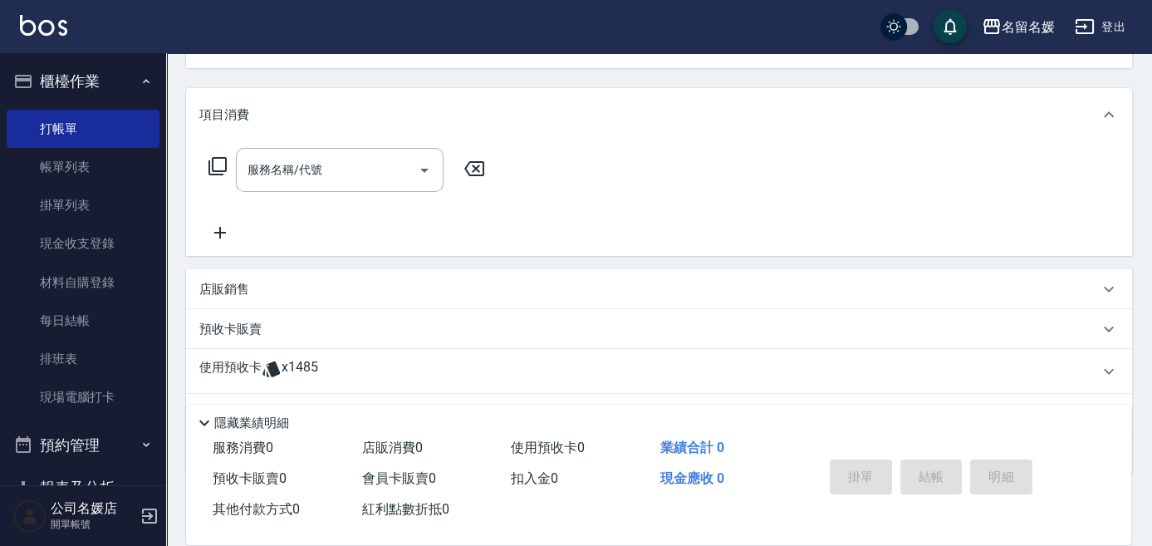
click at [493, 282] on div "店販銷售" at bounding box center [649, 289] width 900 height 17
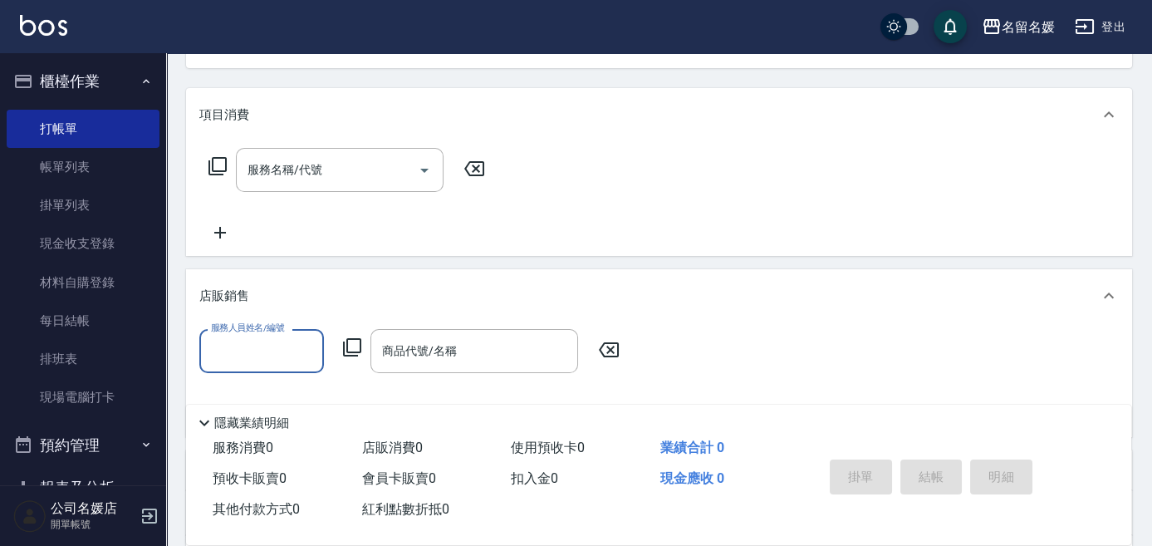
scroll to position [0, 0]
type input "9"
type input "[PERSON_NAME]-21"
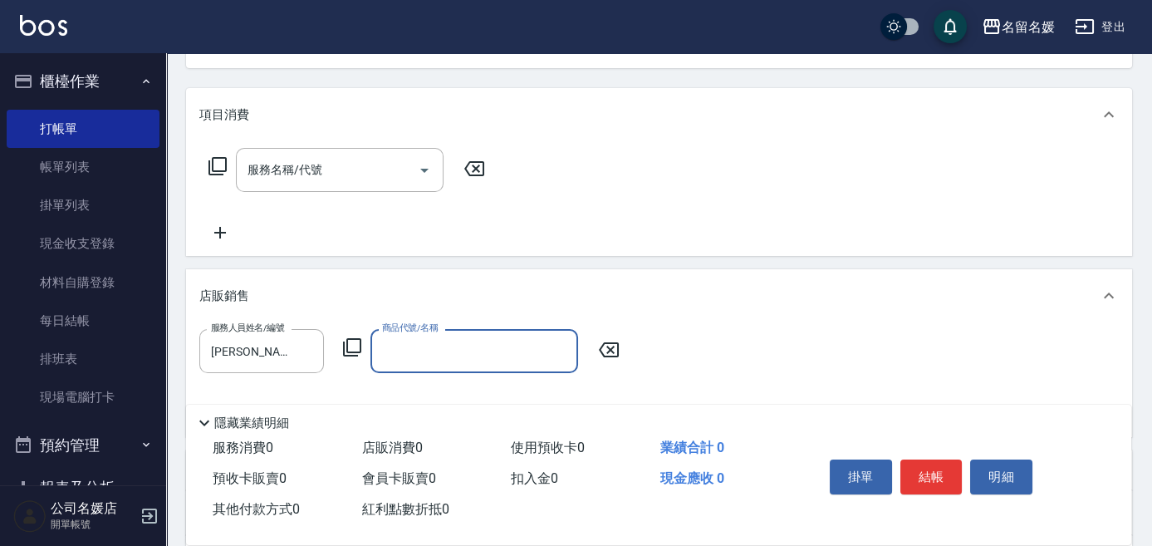
click at [487, 343] on input "商品代號/名稱" at bounding box center [474, 350] width 193 height 29
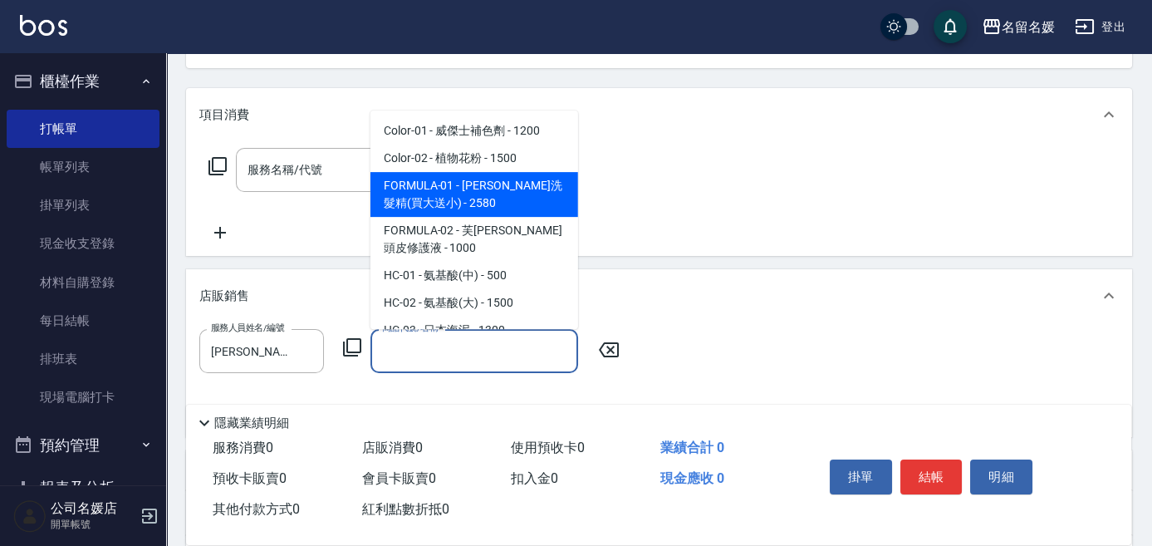
click at [443, 190] on span "FORMULA-01 - [PERSON_NAME]洗髮精(買大送小) - 2580" at bounding box center [475, 194] width 208 height 45
type input "芙[PERSON_NAME]洗髮精(買大送小)"
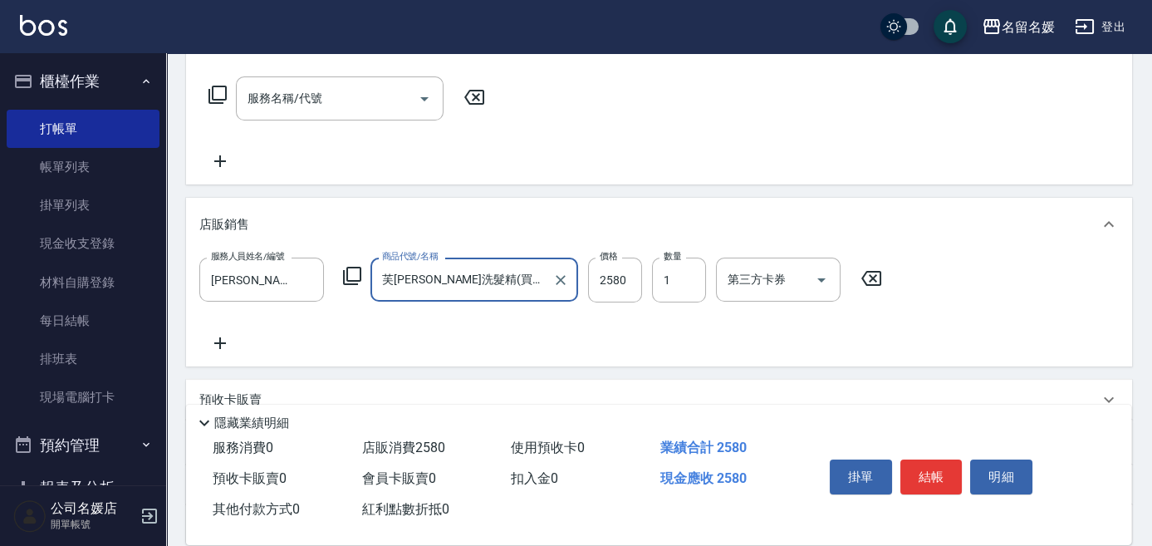
scroll to position [257, 0]
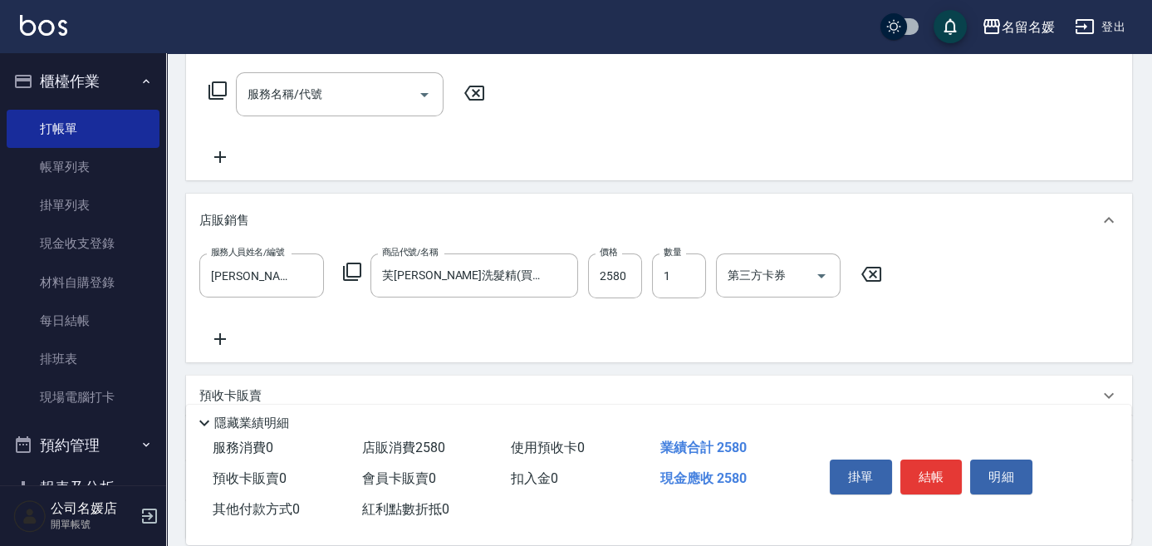
click at [224, 329] on icon at bounding box center [220, 339] width 42 height 20
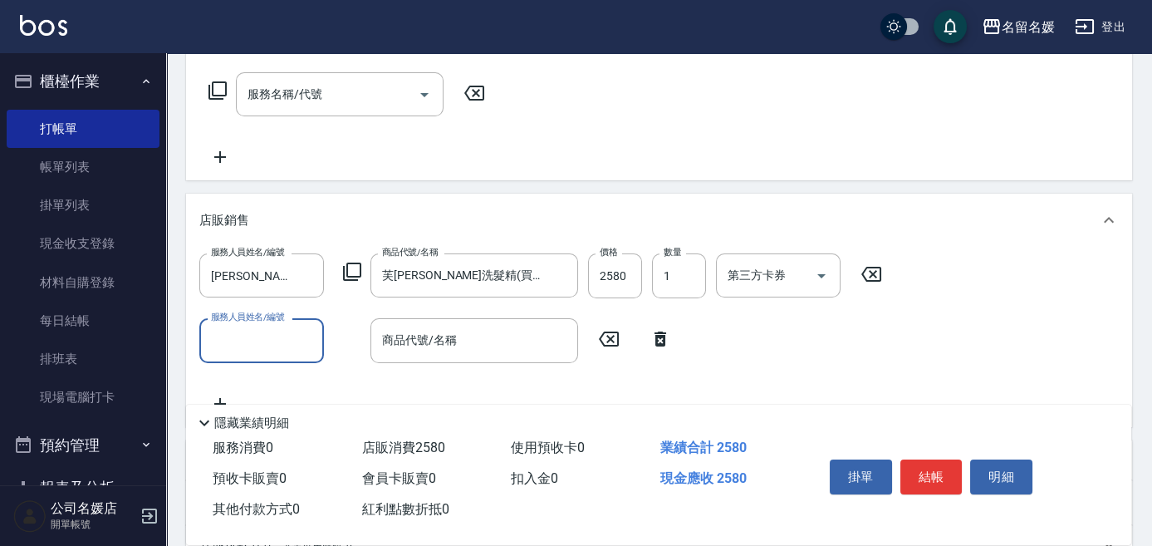
click at [243, 340] on input "服務人員姓名/編號" at bounding box center [262, 340] width 110 height 29
type input "[PERSON_NAME]-21"
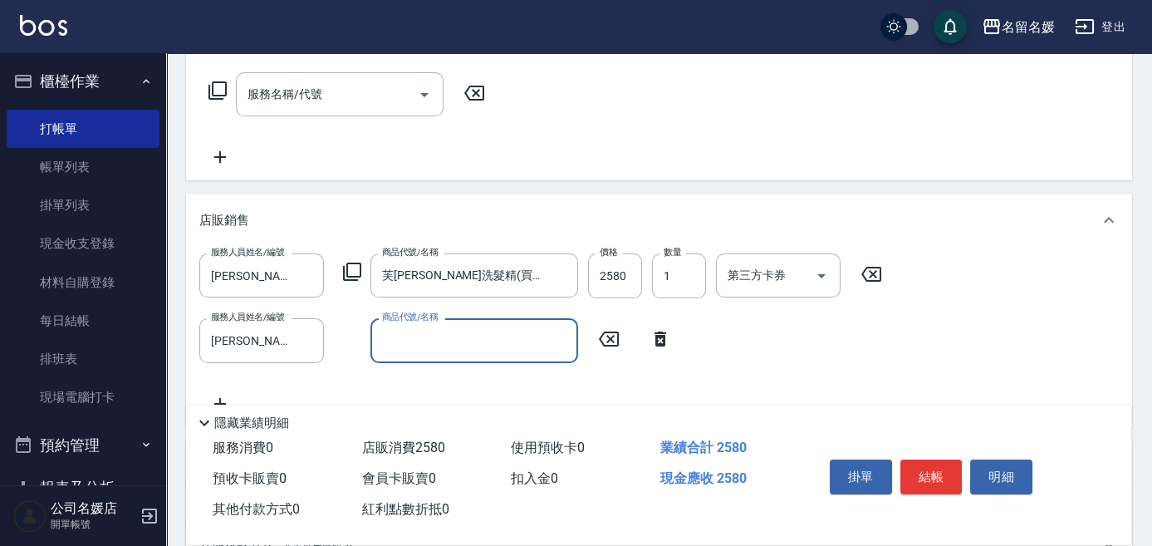
click at [435, 320] on label "商品代號/名稱" at bounding box center [410, 317] width 56 height 12
click at [435, 326] on input "商品代號/名稱" at bounding box center [474, 340] width 193 height 29
click at [425, 329] on input "商品代號/名稱" at bounding box center [474, 340] width 193 height 29
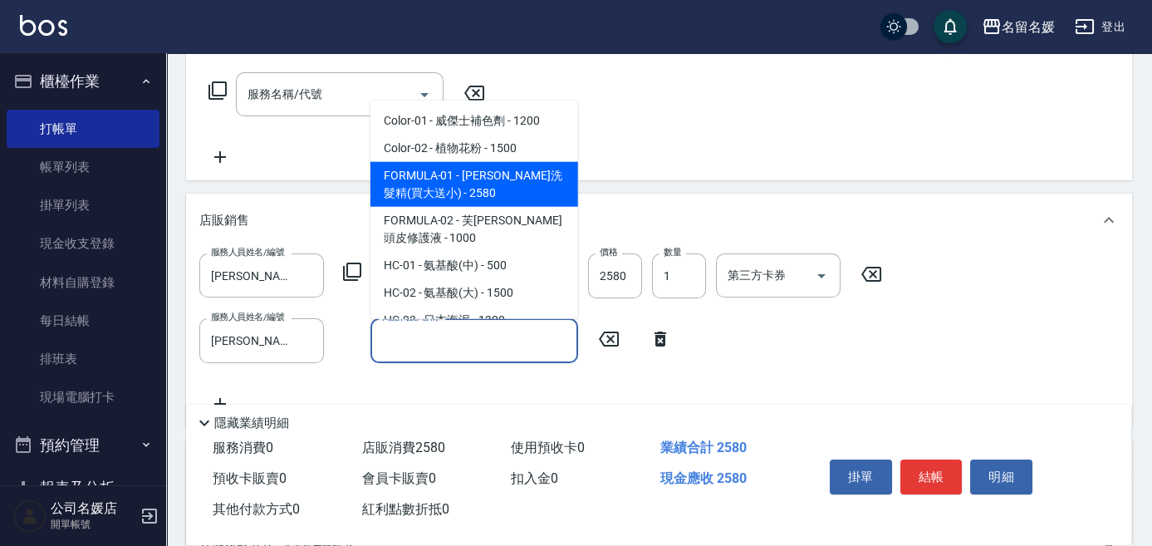
click at [468, 197] on span "FORMULA-01 - [PERSON_NAME]洗髮精(買大送小) - 2580" at bounding box center [475, 184] width 208 height 45
type input "芙[PERSON_NAME]洗髮精(買大送小)"
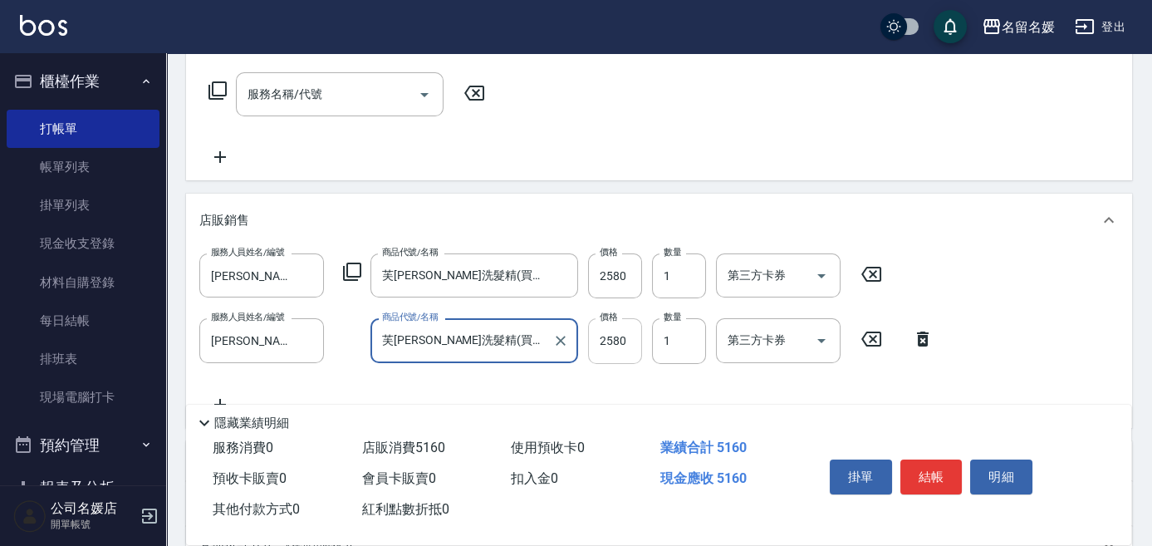
click at [631, 329] on input "2580" at bounding box center [615, 340] width 54 height 45
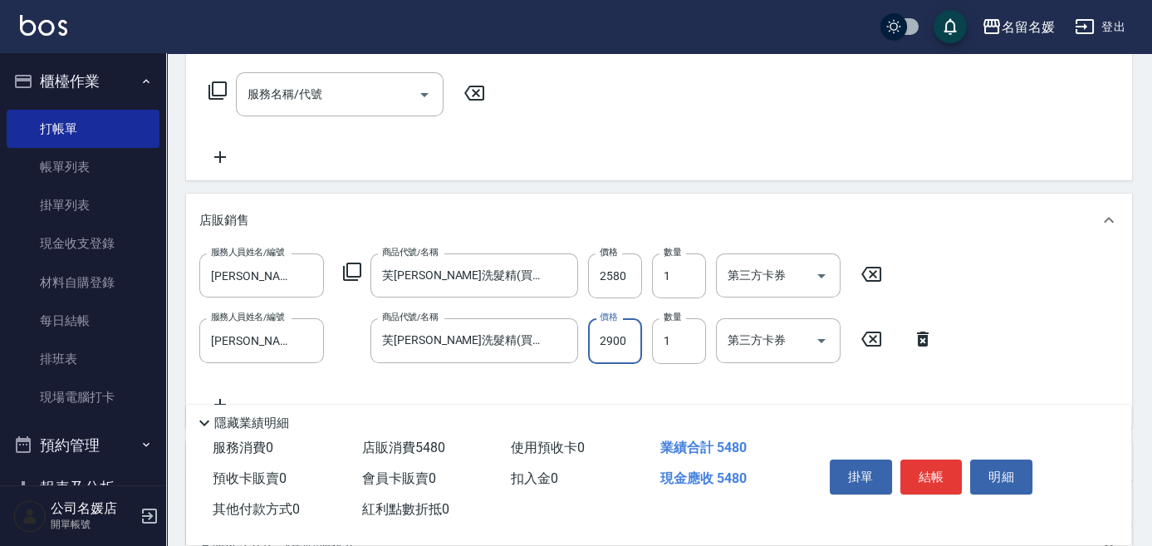
type input "2900"
type input "2"
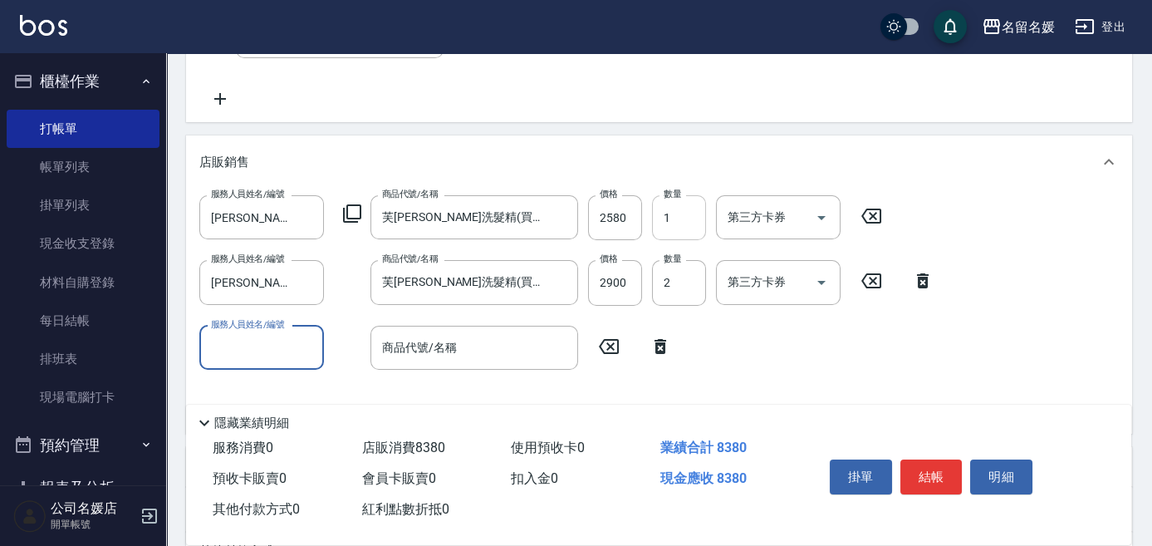
scroll to position [332, 0]
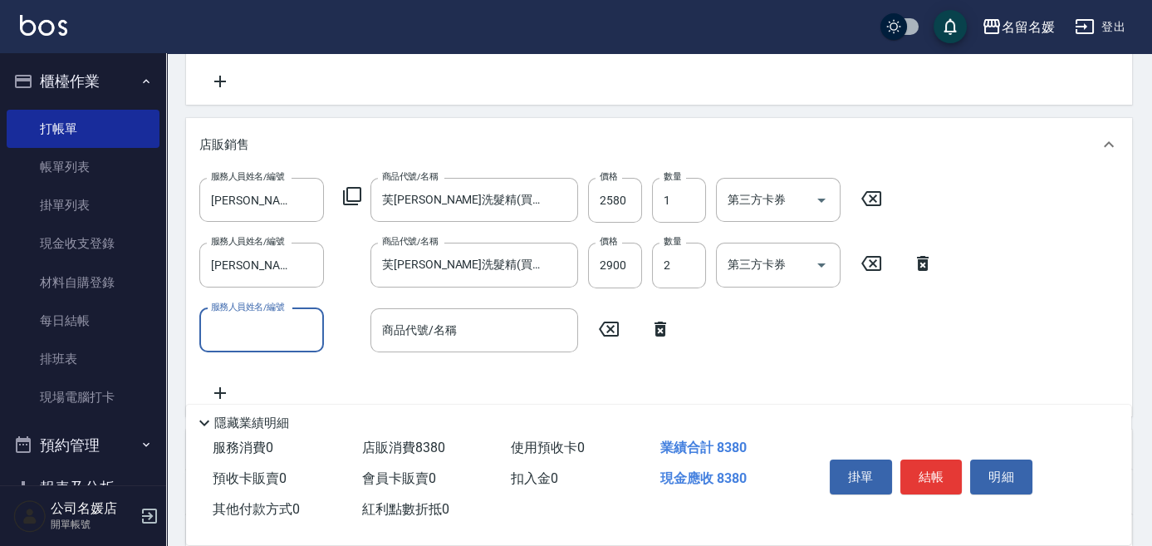
click at [655, 331] on icon at bounding box center [661, 329] width 42 height 20
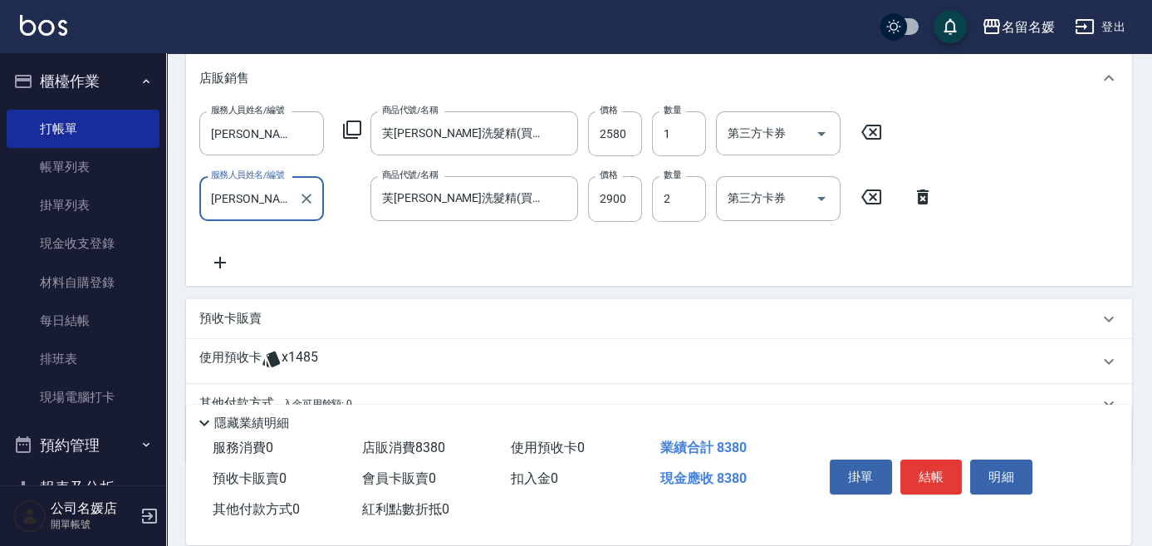
scroll to position [407, 0]
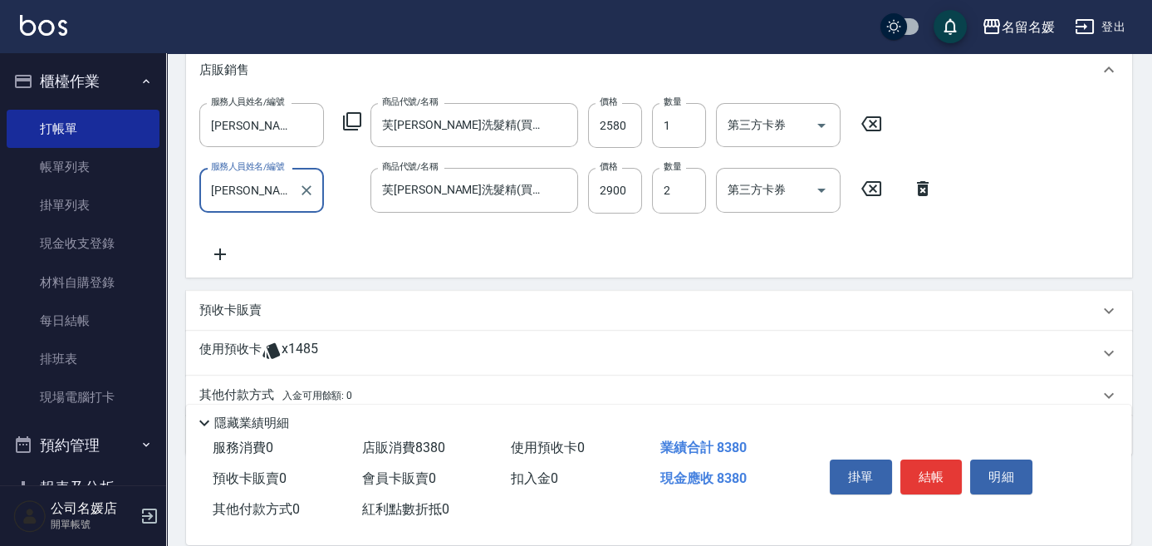
click at [281, 313] on div "預收卡販賣" at bounding box center [649, 310] width 900 height 17
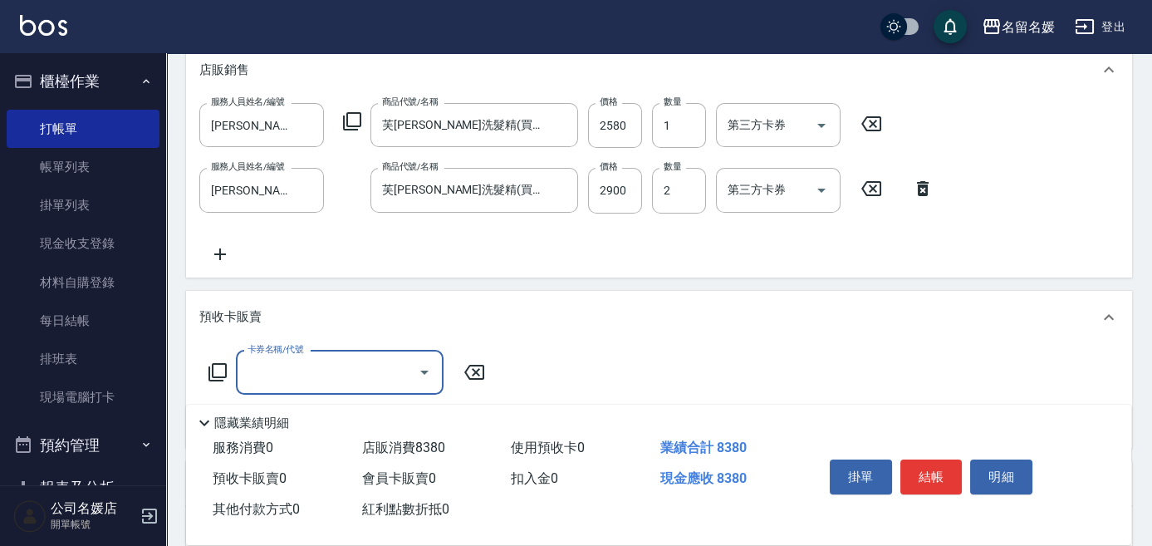
scroll to position [0, 0]
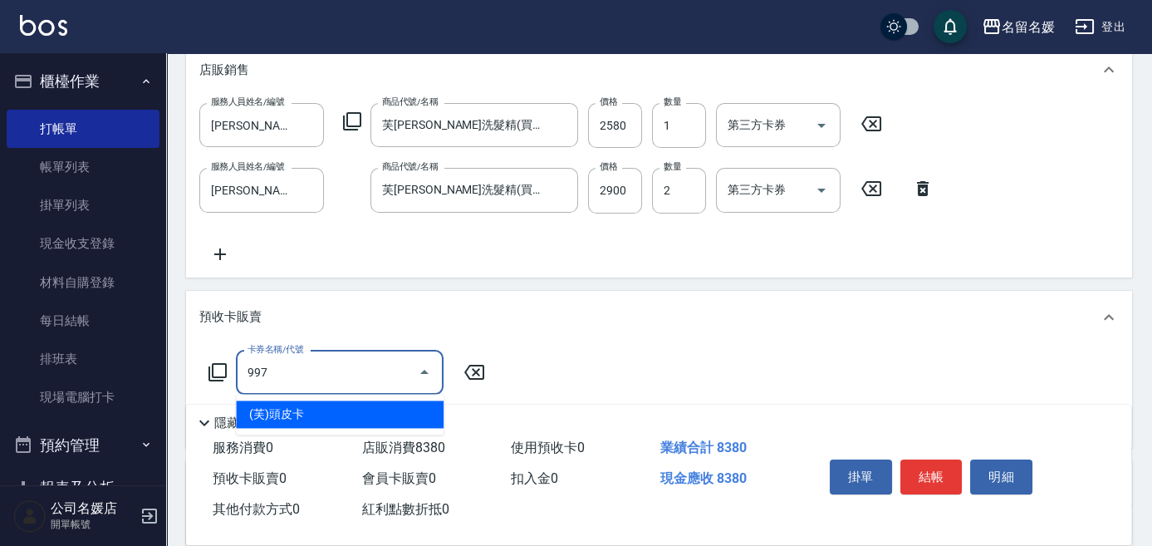
type input "(芙)頭皮卡(997)"
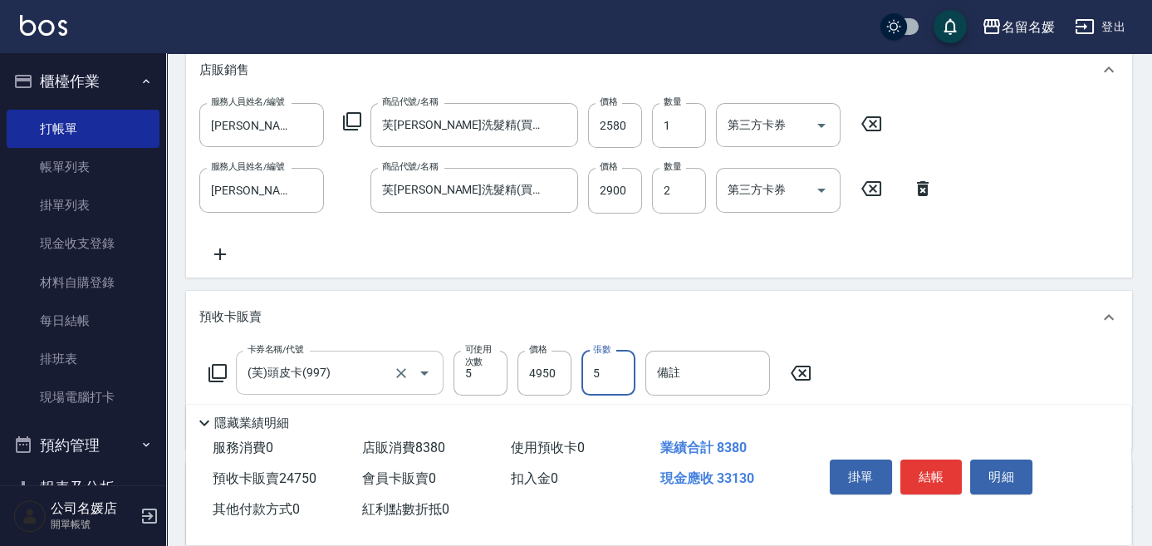
type input "5"
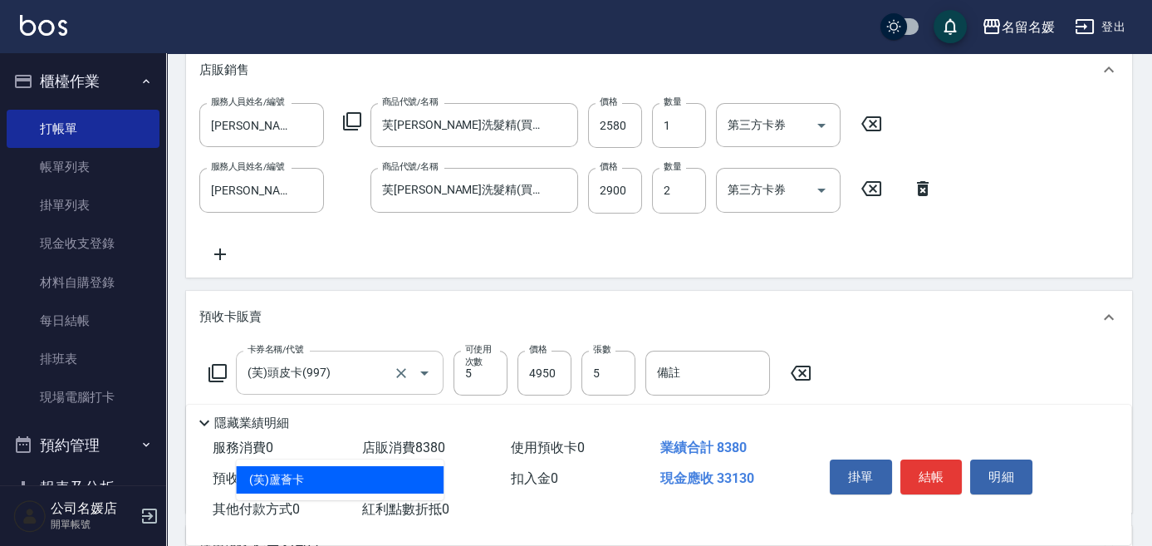
type input "(芙)蘆薈卡(998)"
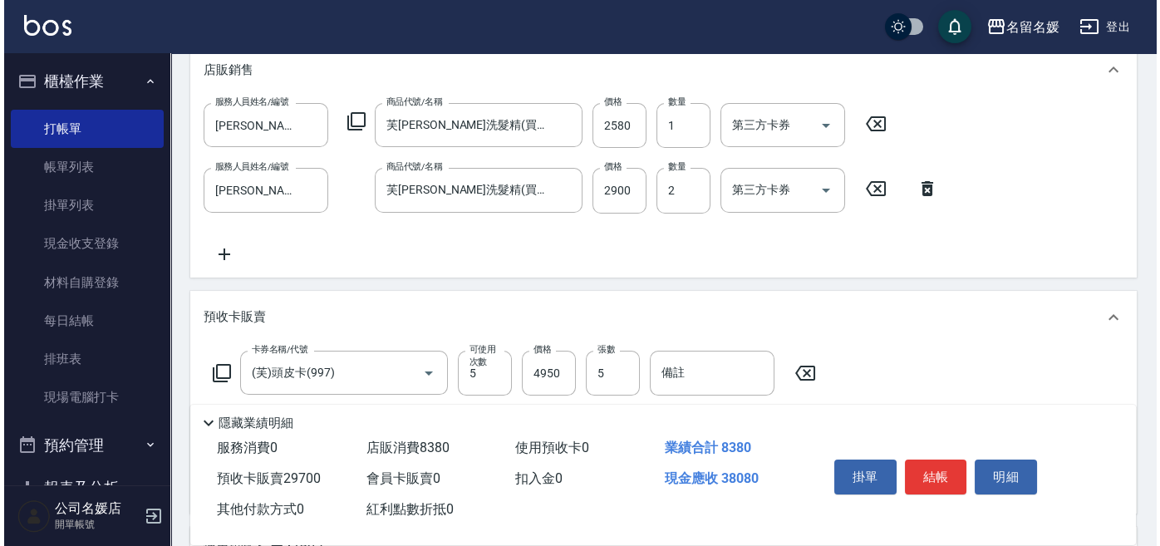
scroll to position [483, 0]
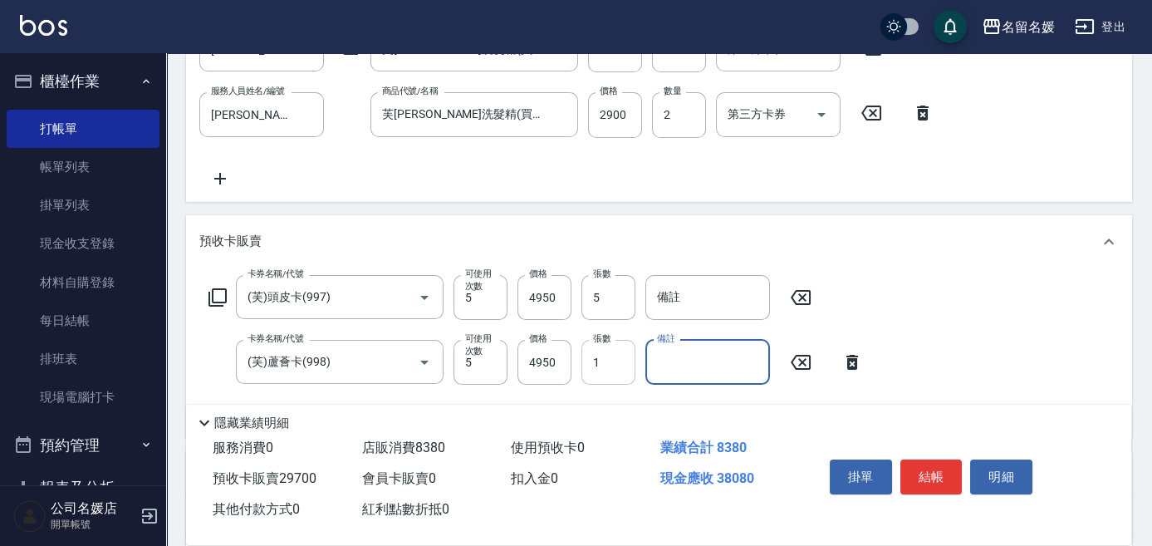
click at [619, 358] on input "1" at bounding box center [609, 362] width 54 height 45
type input "10"
click at [919, 474] on button "結帳" at bounding box center [932, 476] width 62 height 35
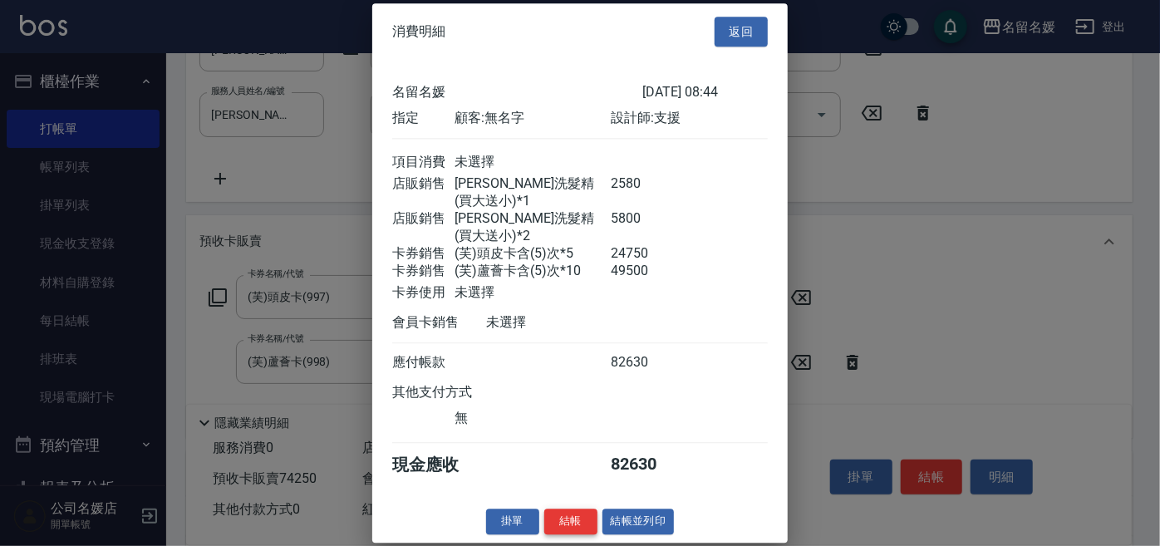
click at [576, 508] on button "結帳" at bounding box center [570, 521] width 53 height 26
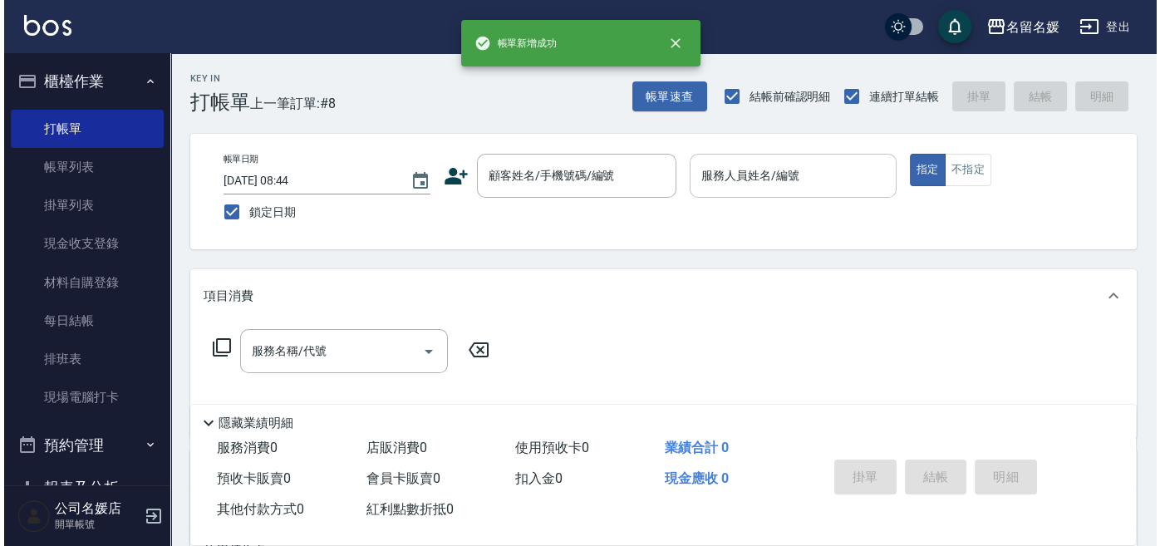
scroll to position [0, 0]
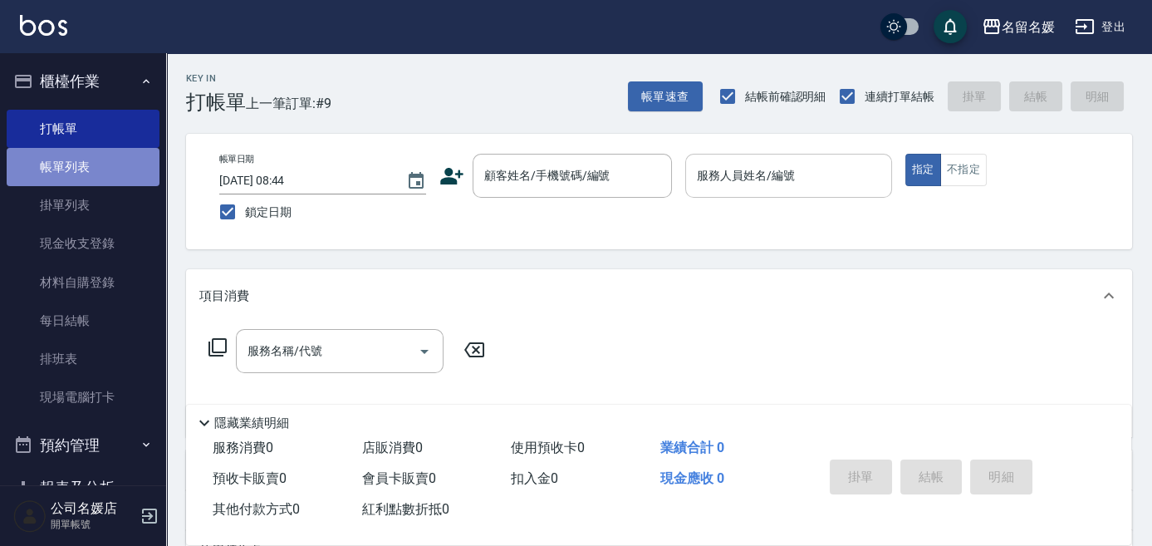
click at [108, 179] on link "帳單列表" at bounding box center [83, 167] width 153 height 38
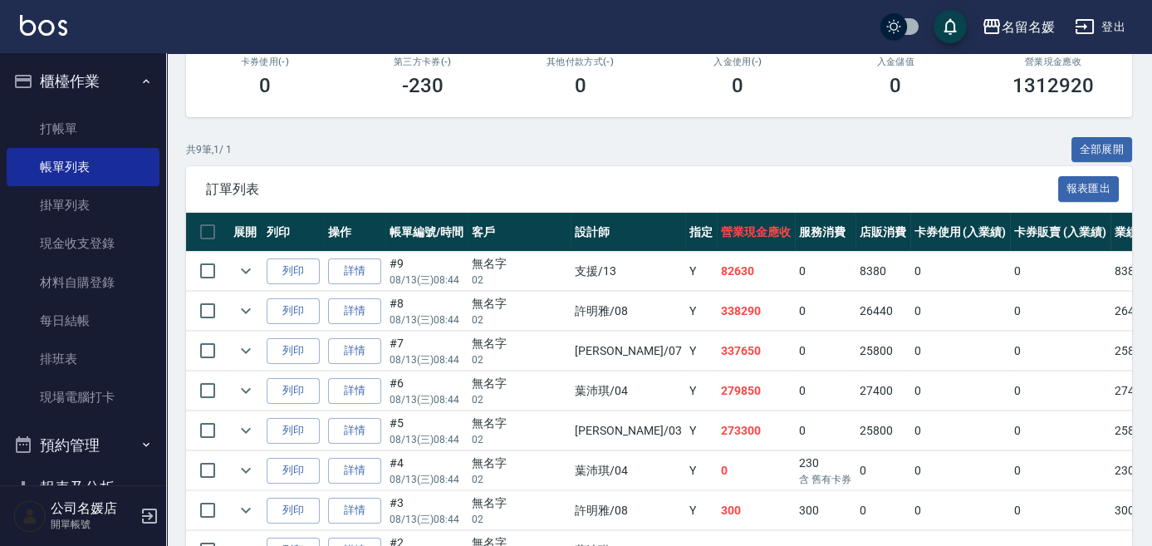
scroll to position [302, 0]
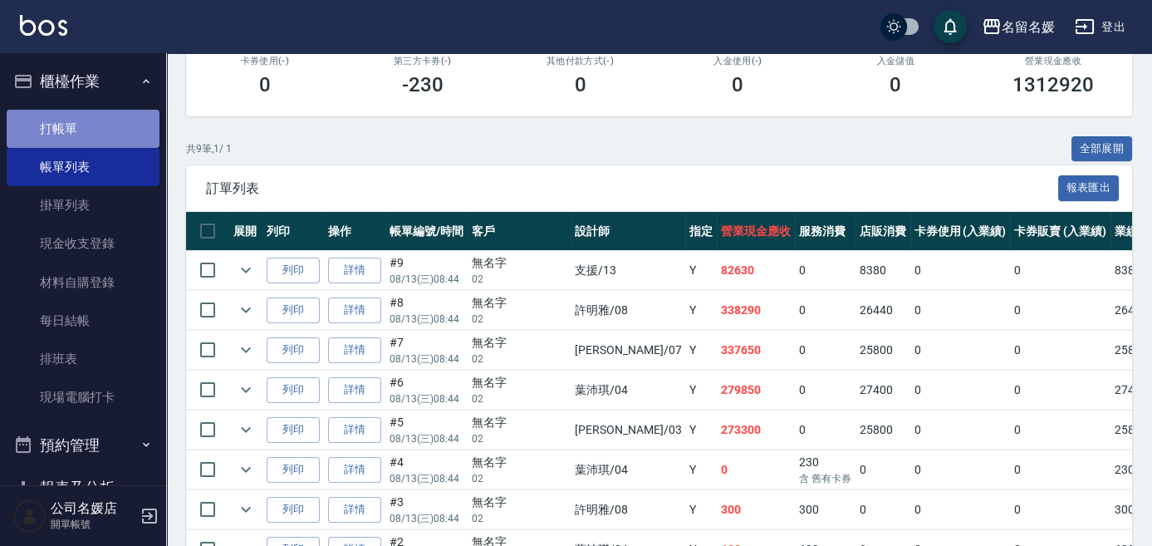
click at [102, 131] on link "打帳單" at bounding box center [83, 129] width 153 height 38
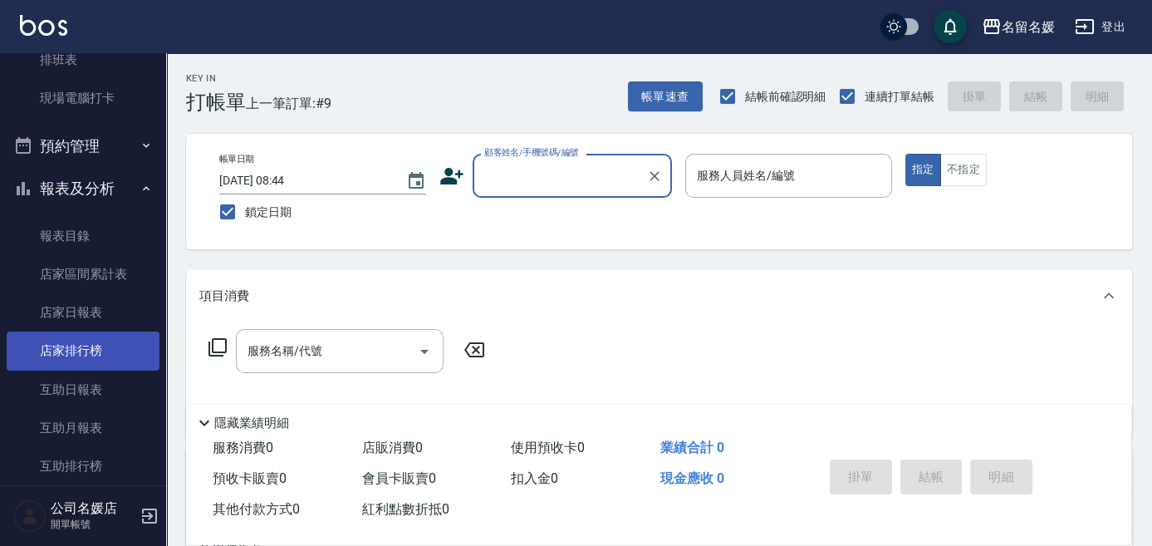
scroll to position [302, 0]
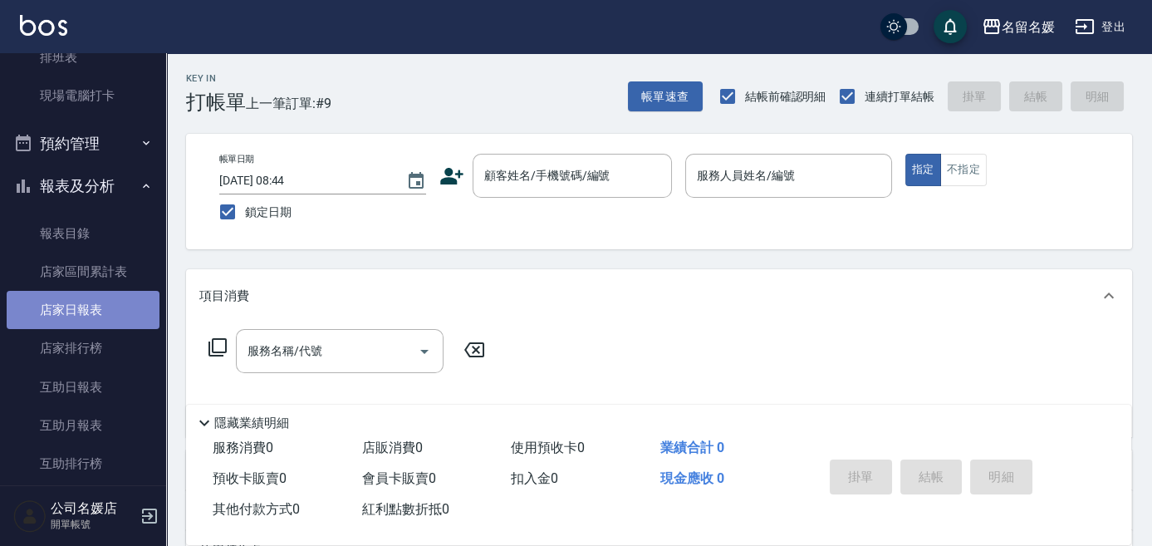
click at [104, 307] on link "店家日報表" at bounding box center [83, 310] width 153 height 38
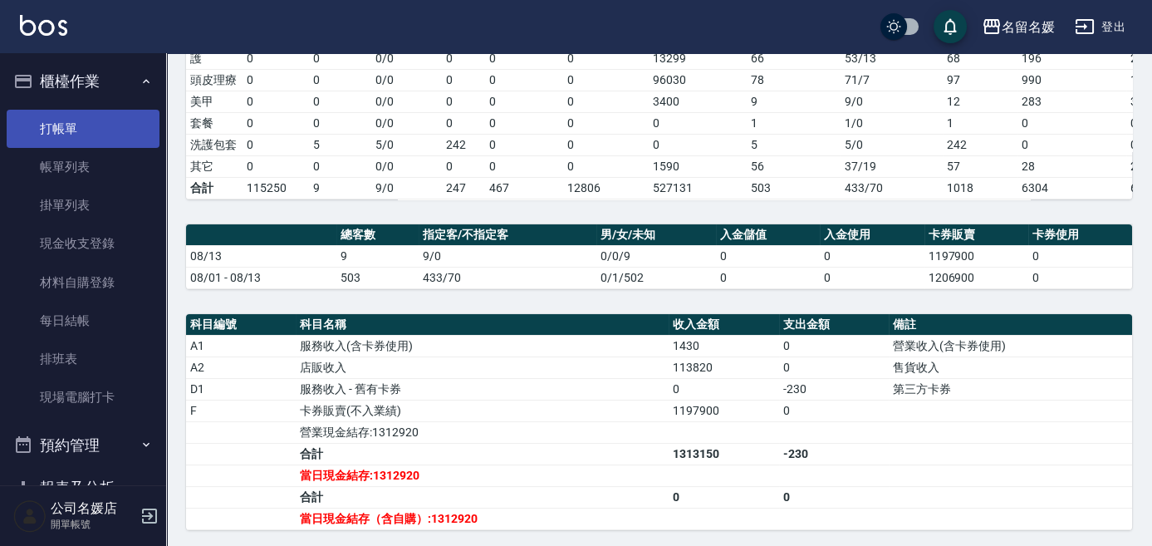
scroll to position [341, 0]
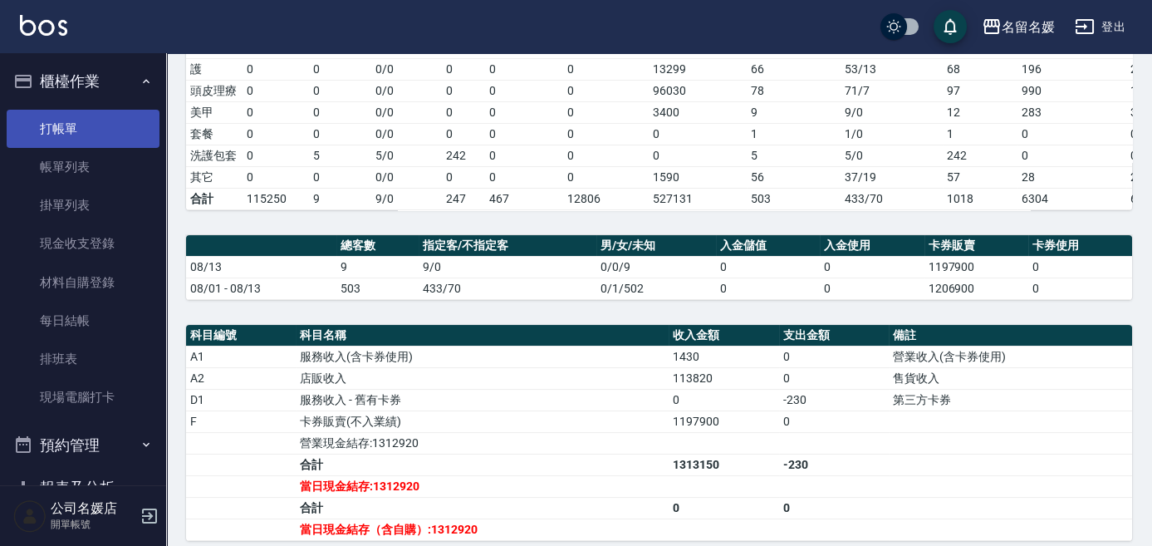
click at [68, 138] on link "打帳單" at bounding box center [83, 129] width 153 height 38
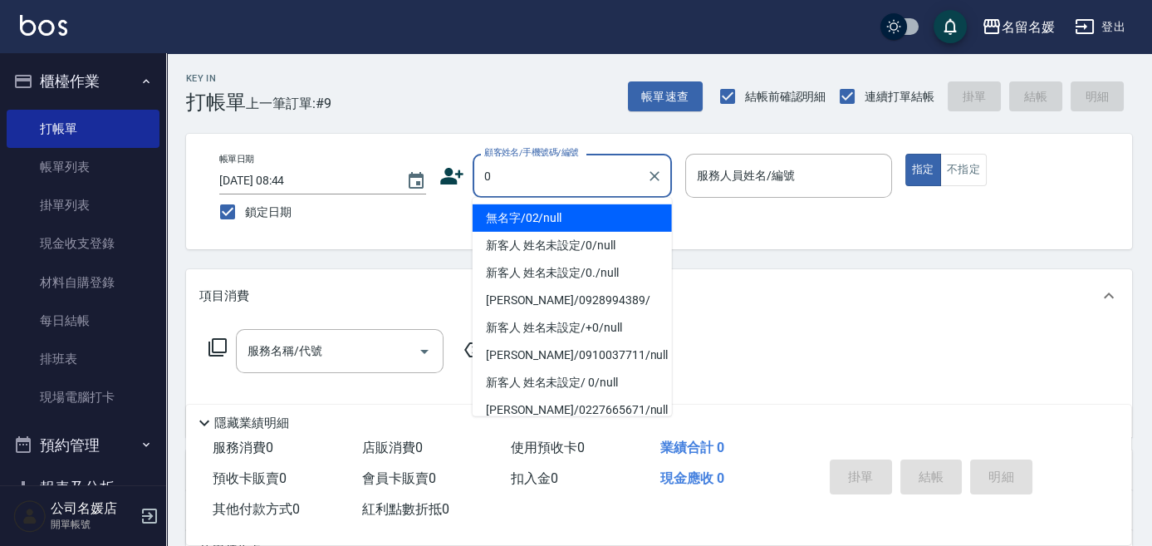
type input "0"
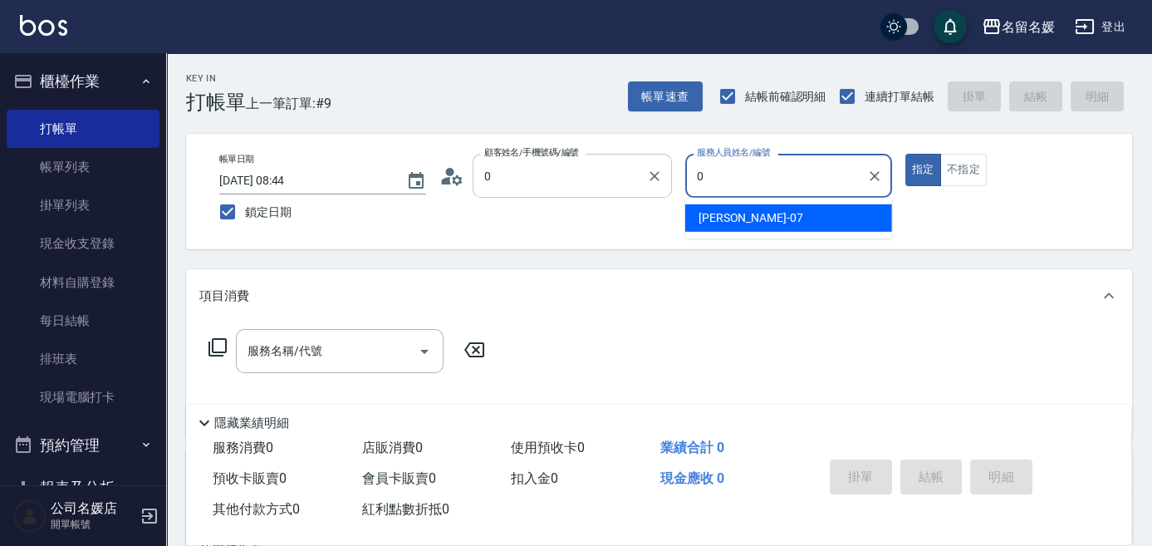
type input "無名字/02/null"
type input "07"
type button "true"
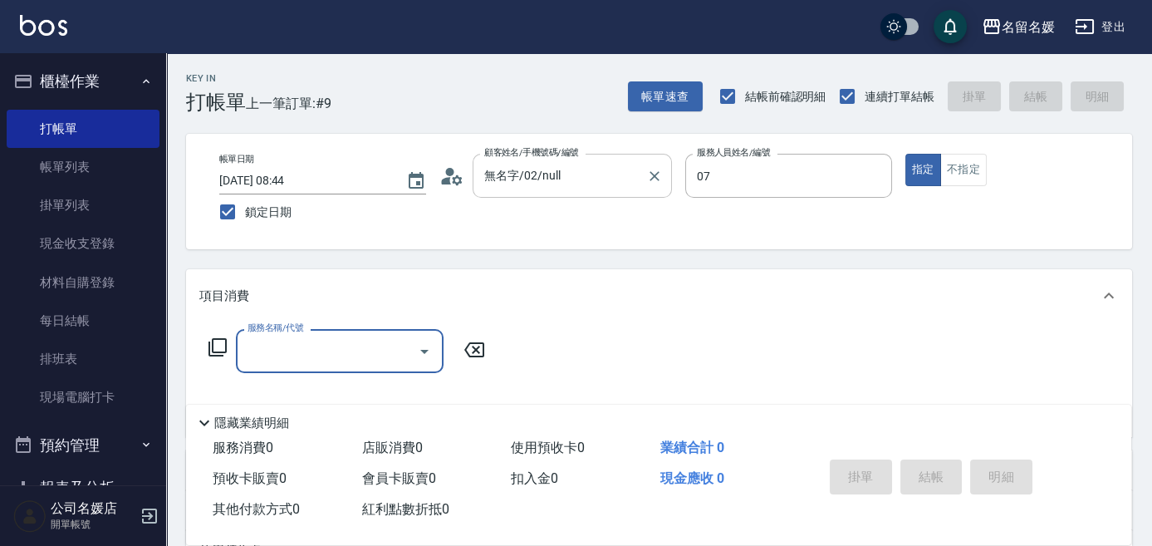
type input "[PERSON_NAME]-07"
type input "新客人 姓名未設定/0/null"
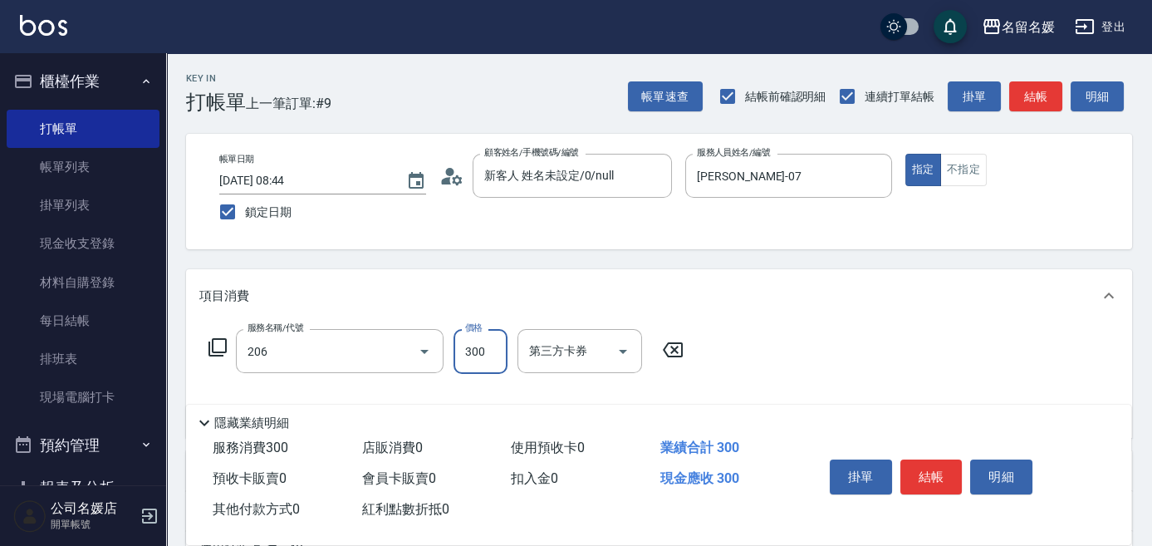
type input "洗髮[300](206)"
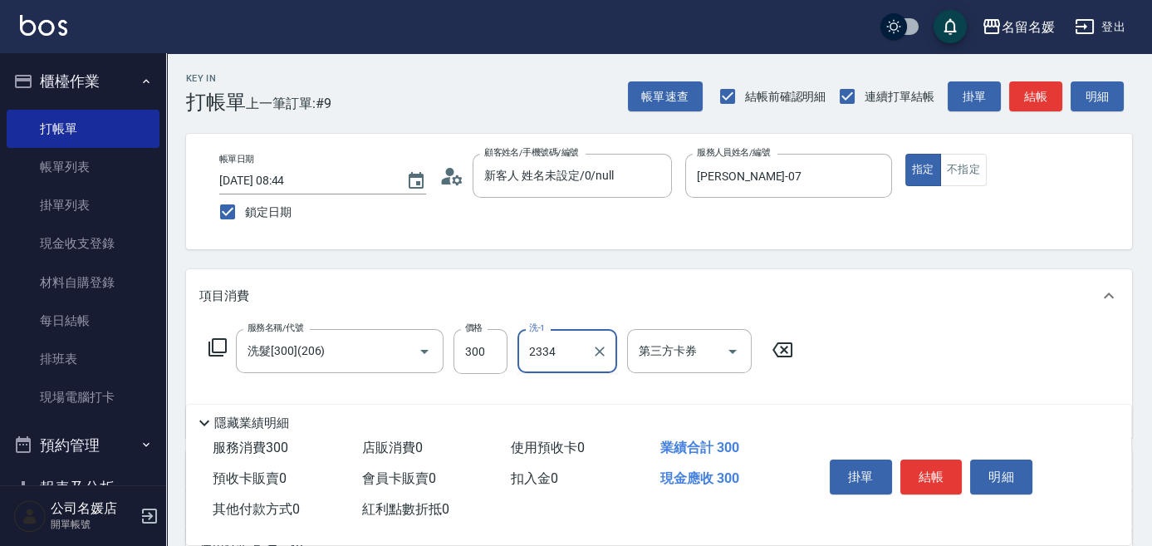
type input "2334"
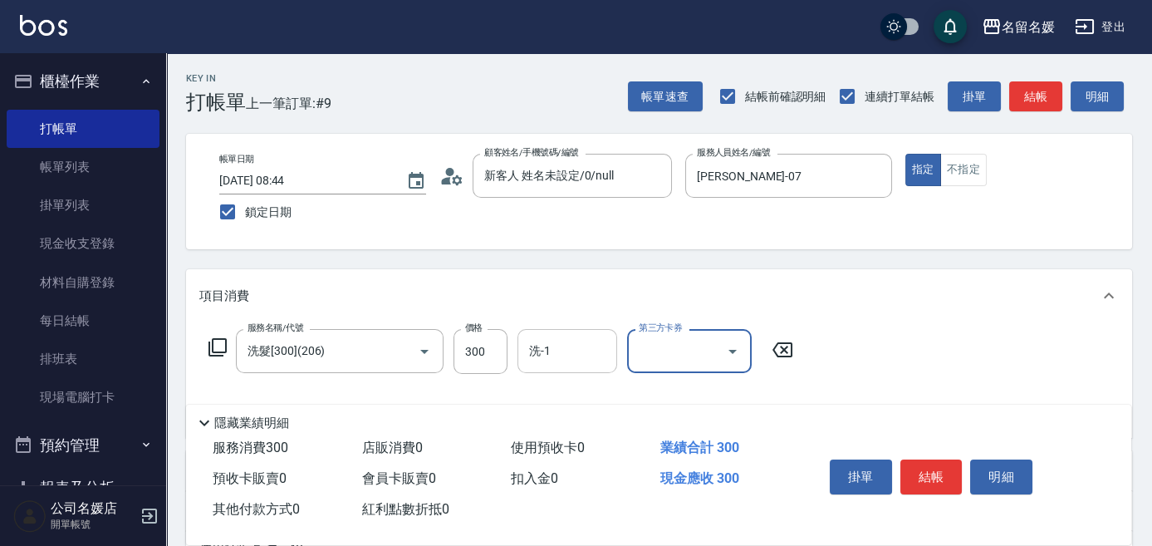
click at [534, 353] on div "洗-1 洗-1" at bounding box center [568, 351] width 100 height 44
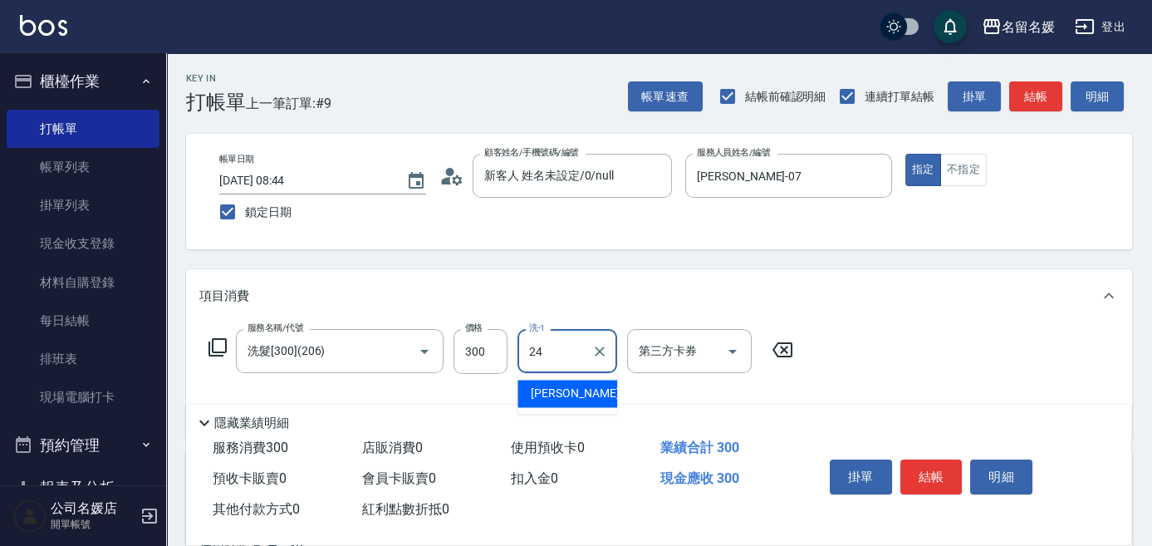
type input "[PERSON_NAME]-24"
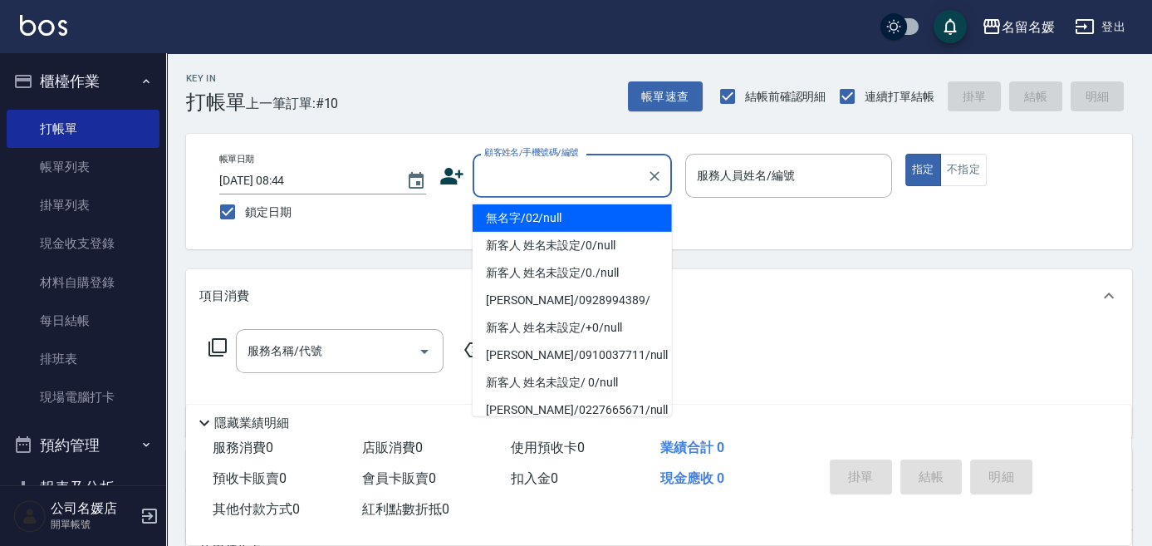
type input "0"
type input "無名字/02/null"
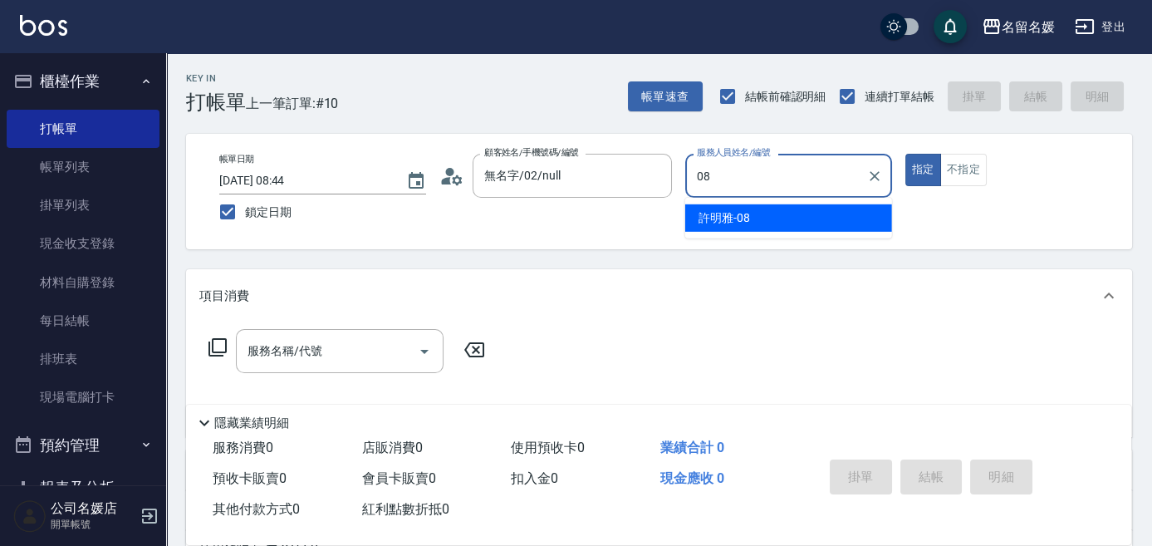
type input "[PERSON_NAME]-08"
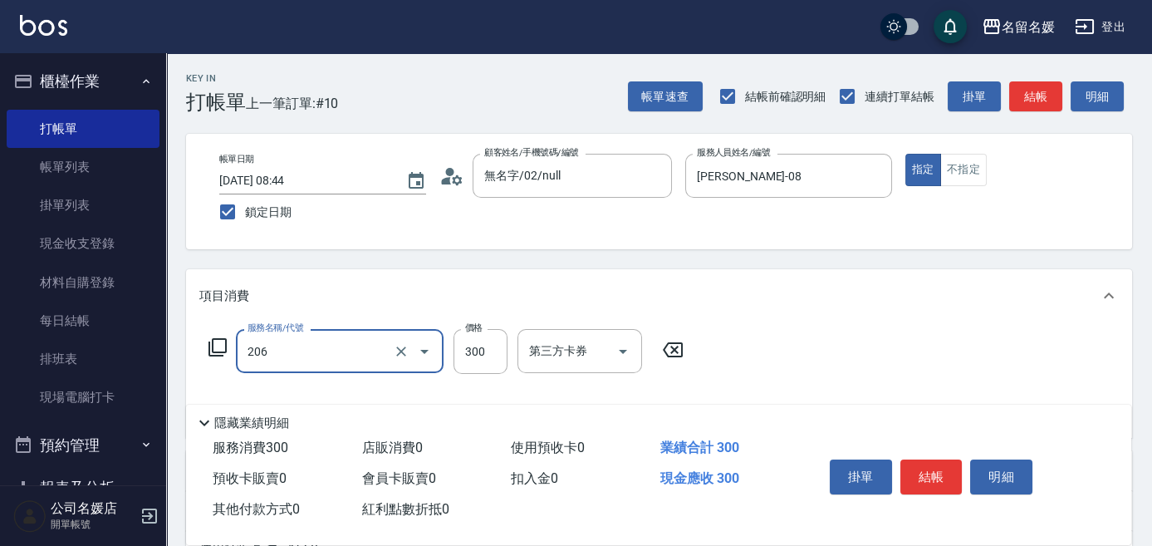
type input "洗髮[300](206)"
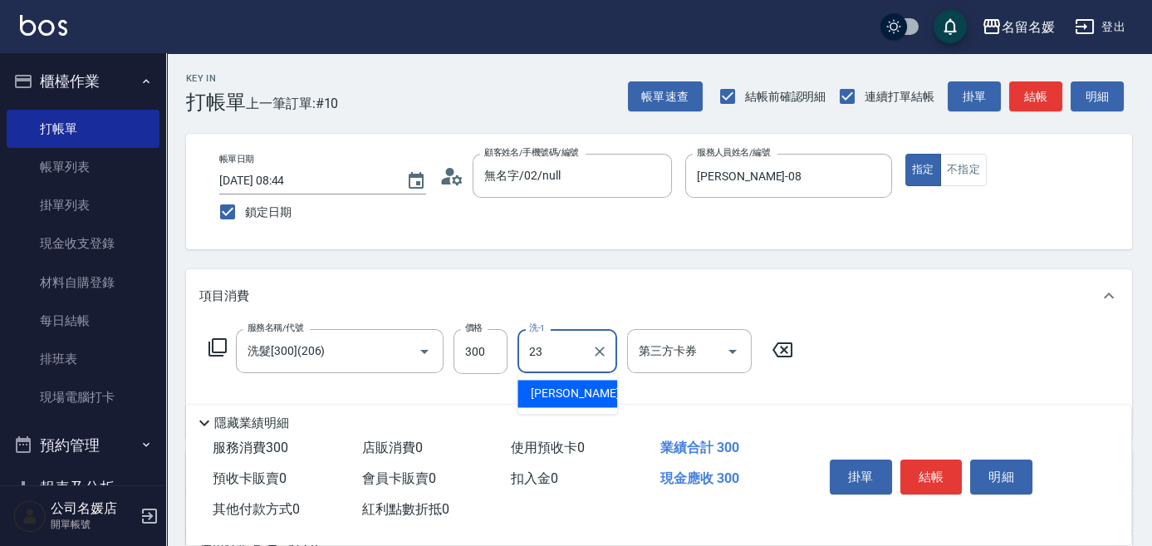
type input "[PERSON_NAME]-23"
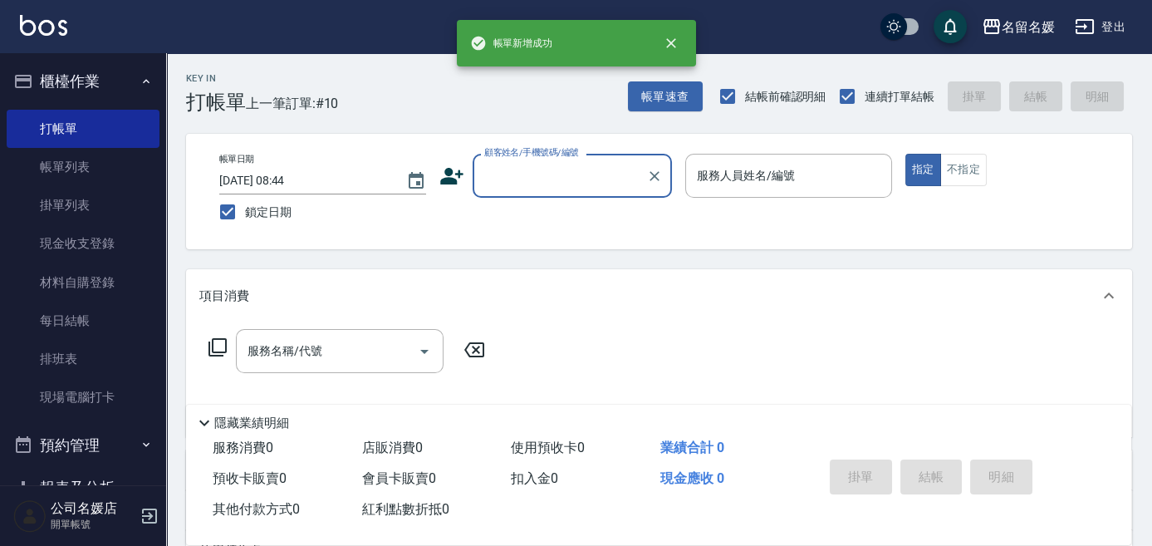
click at [84, 159] on link "帳單列表" at bounding box center [83, 167] width 153 height 38
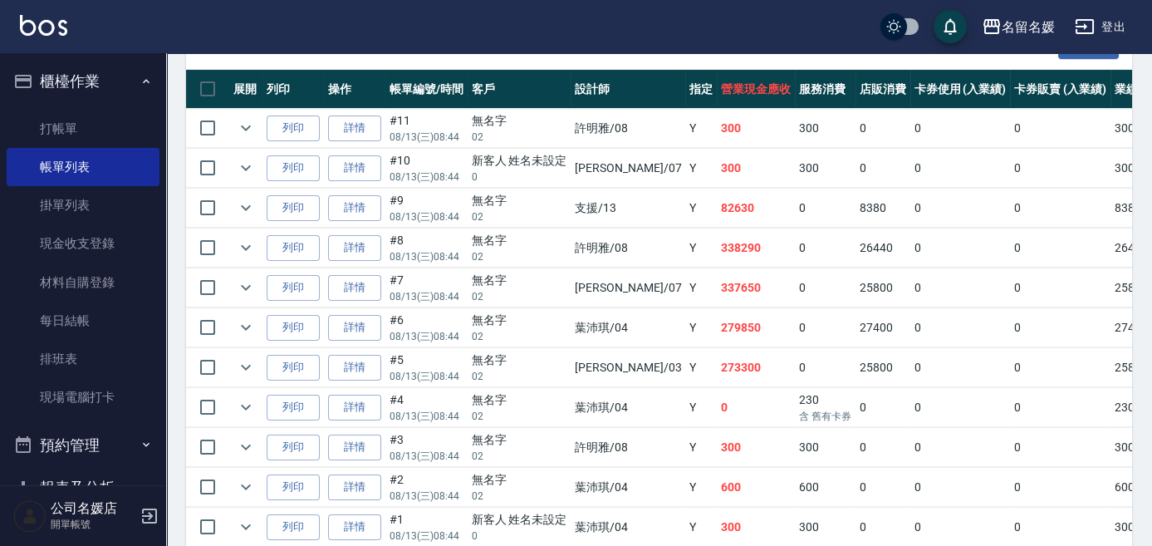
scroll to position [453, 0]
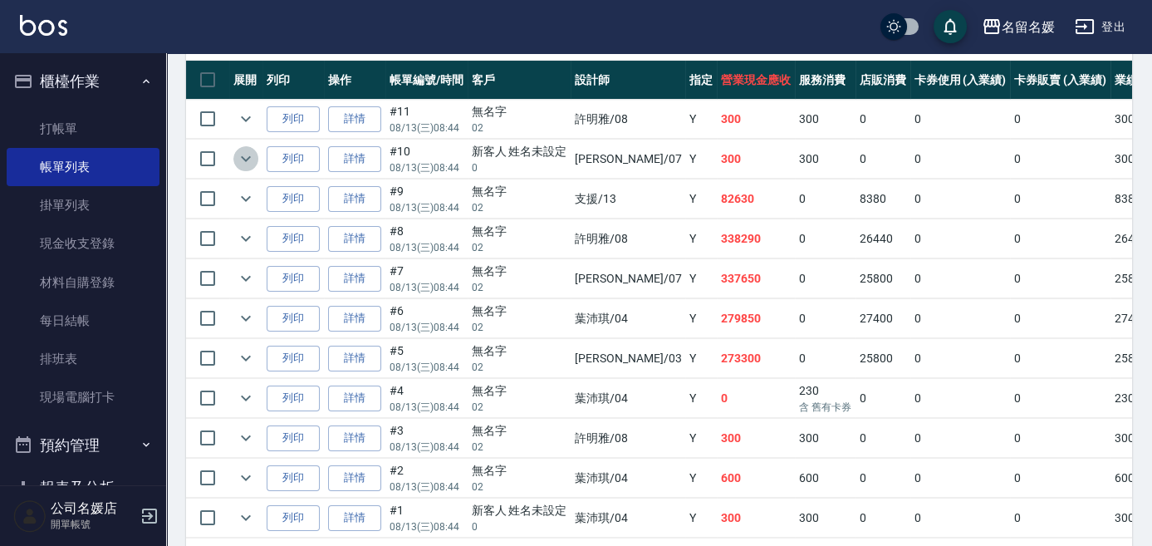
click at [250, 159] on icon "expand row" at bounding box center [246, 159] width 20 height 20
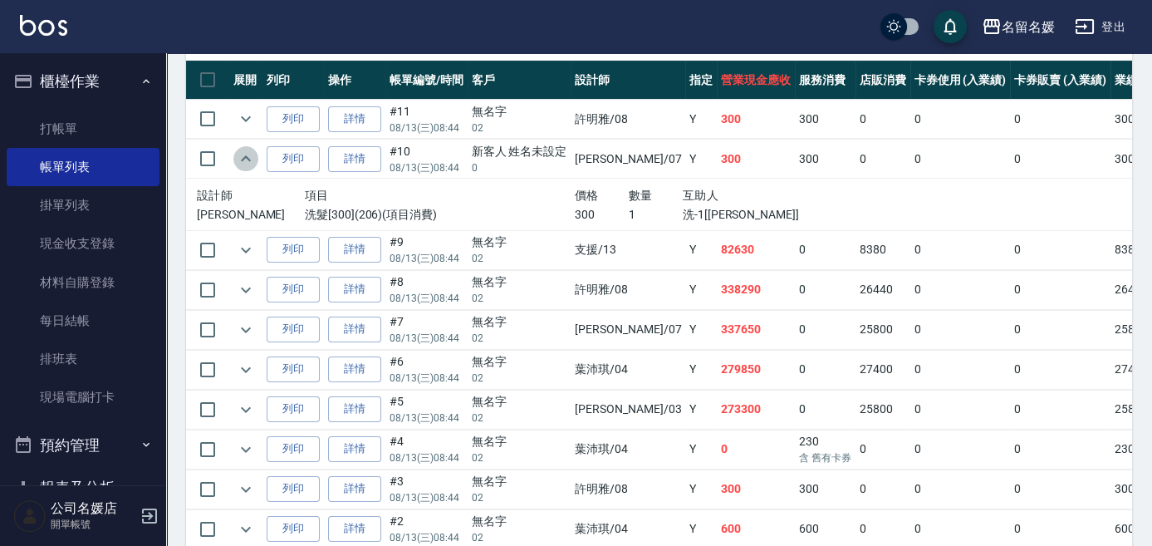
click at [250, 159] on icon "expand row" at bounding box center [246, 158] width 10 height 6
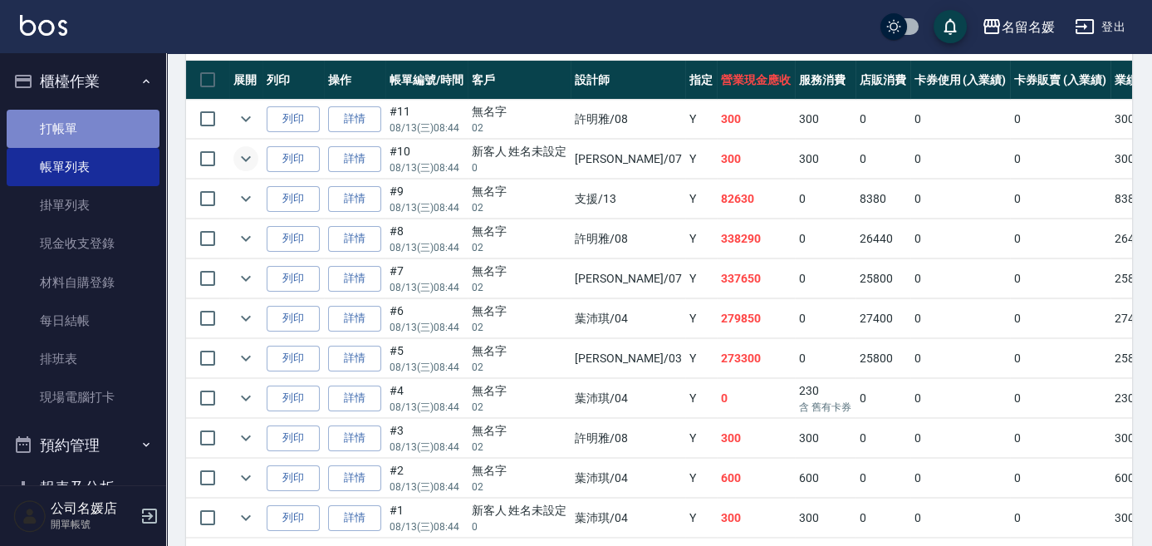
click at [133, 135] on link "打帳單" at bounding box center [83, 129] width 153 height 38
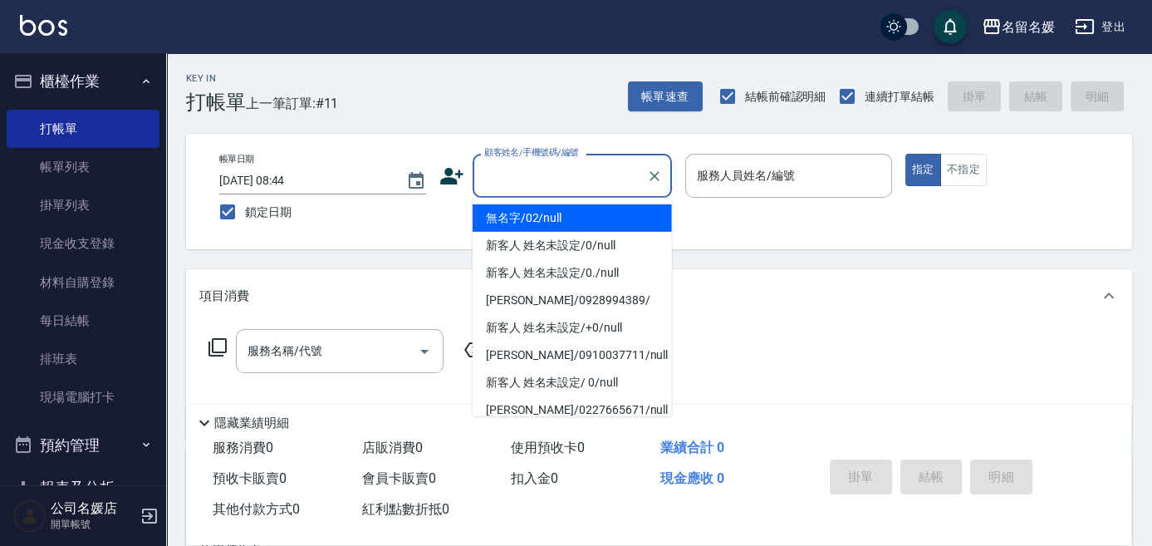
type input "無名字/02/null"
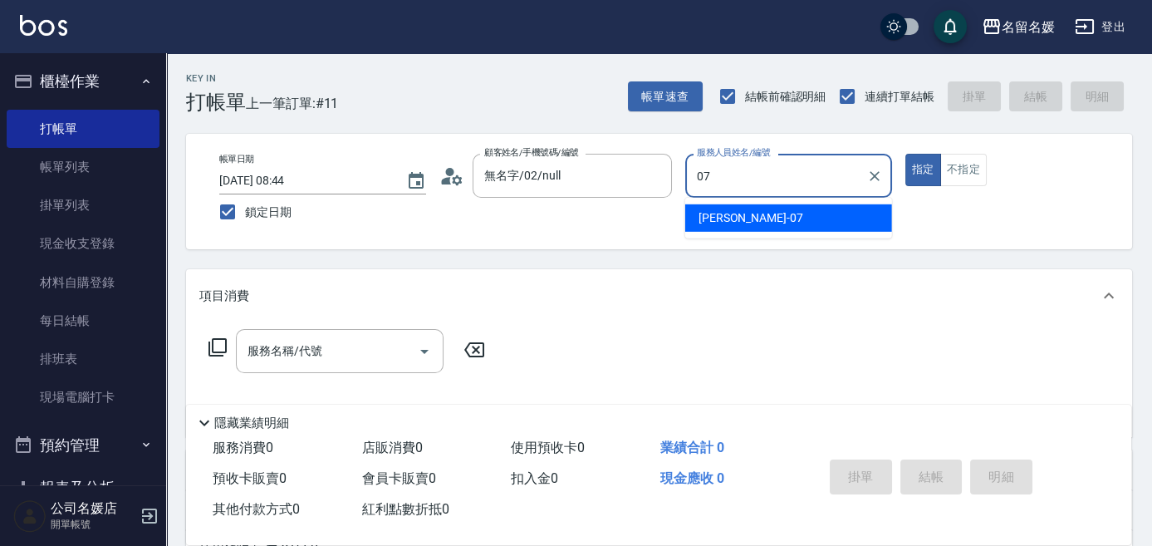
type input "07"
type button "true"
type input "[PERSON_NAME]-07"
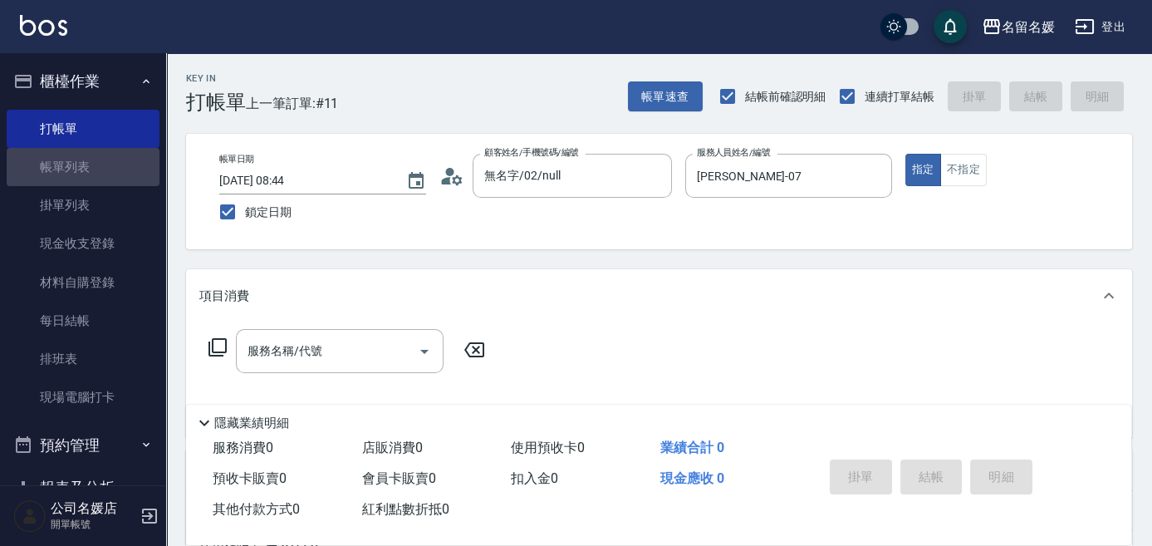
drag, startPoint x: 113, startPoint y: 167, endPoint x: 464, endPoint y: 338, distance: 390.1
click at [114, 167] on link "帳單列表" at bounding box center [83, 167] width 153 height 38
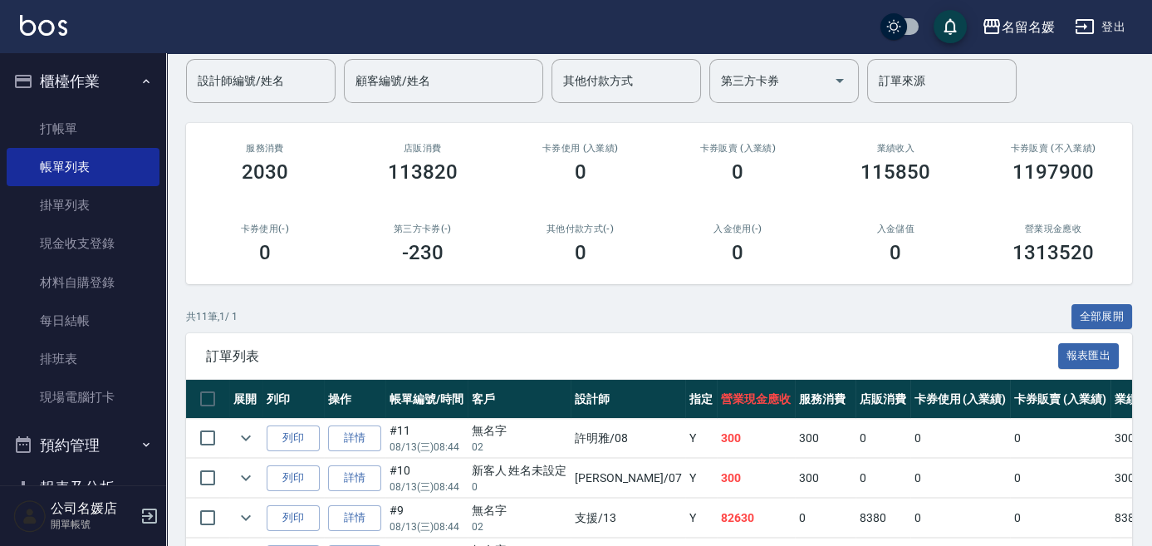
scroll to position [226, 0]
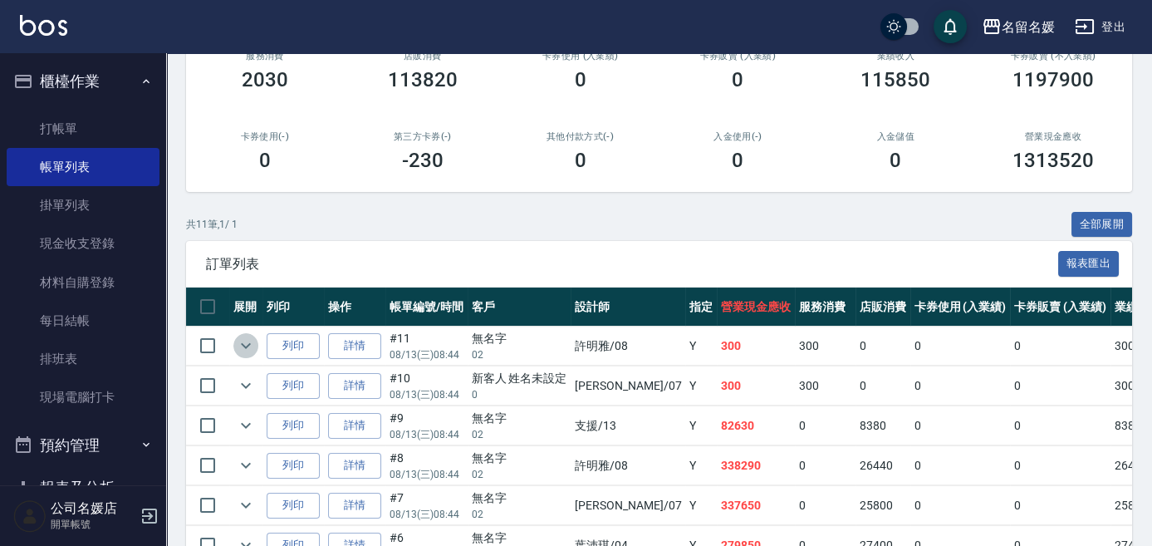
click at [250, 337] on icon "expand row" at bounding box center [246, 346] width 20 height 20
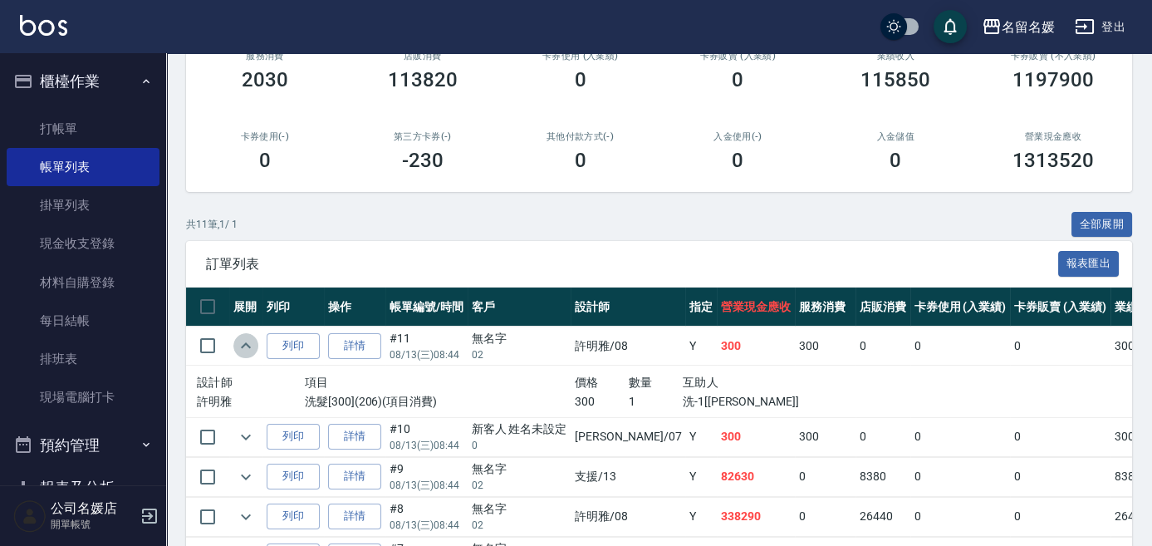
click at [251, 337] on icon "expand row" at bounding box center [246, 346] width 20 height 20
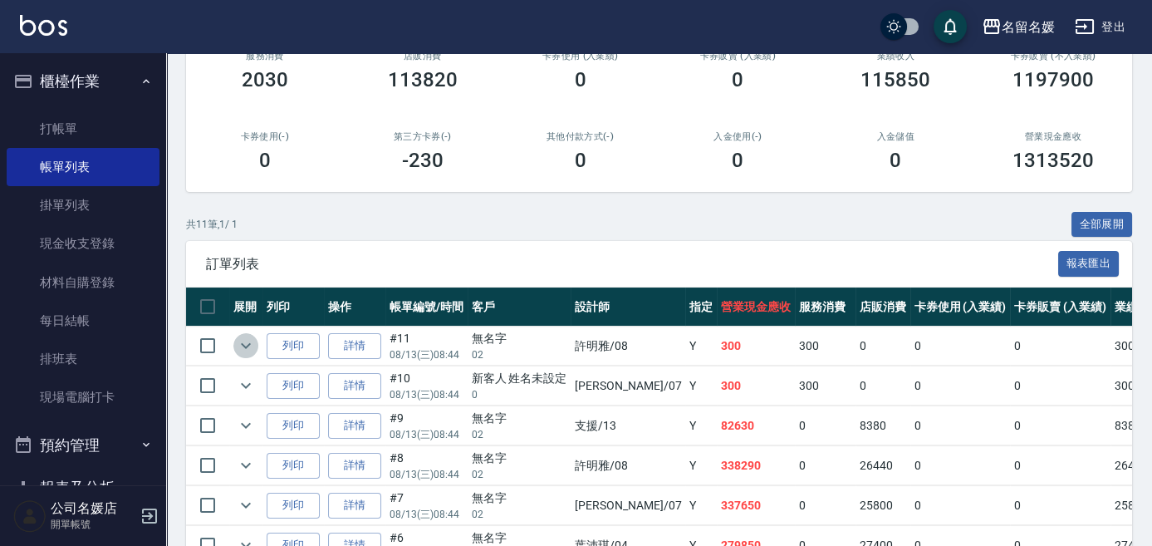
click at [253, 336] on icon "expand row" at bounding box center [246, 346] width 20 height 20
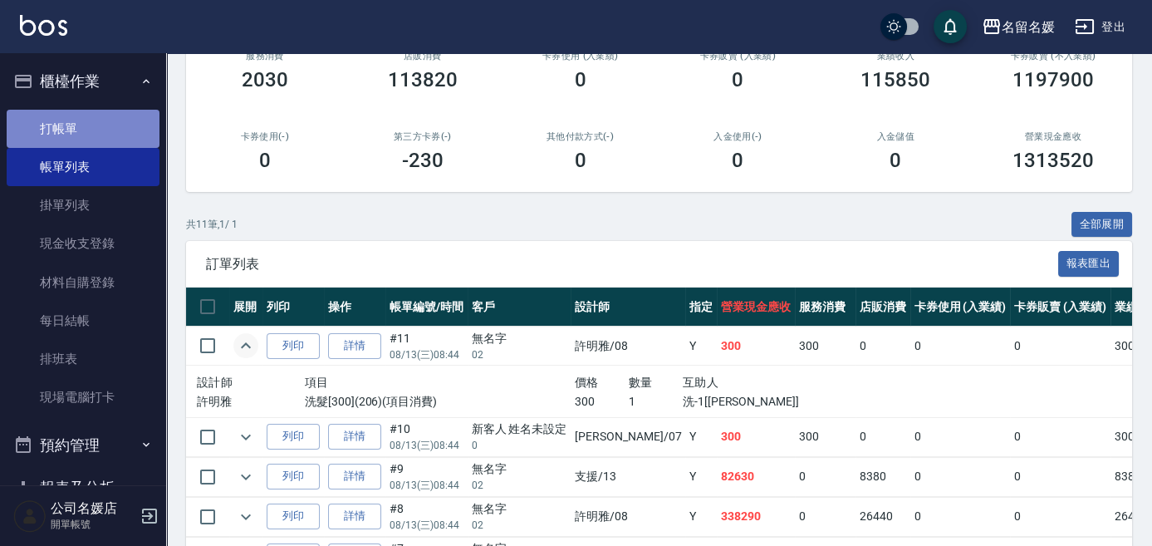
click at [126, 126] on link "打帳單" at bounding box center [83, 129] width 153 height 38
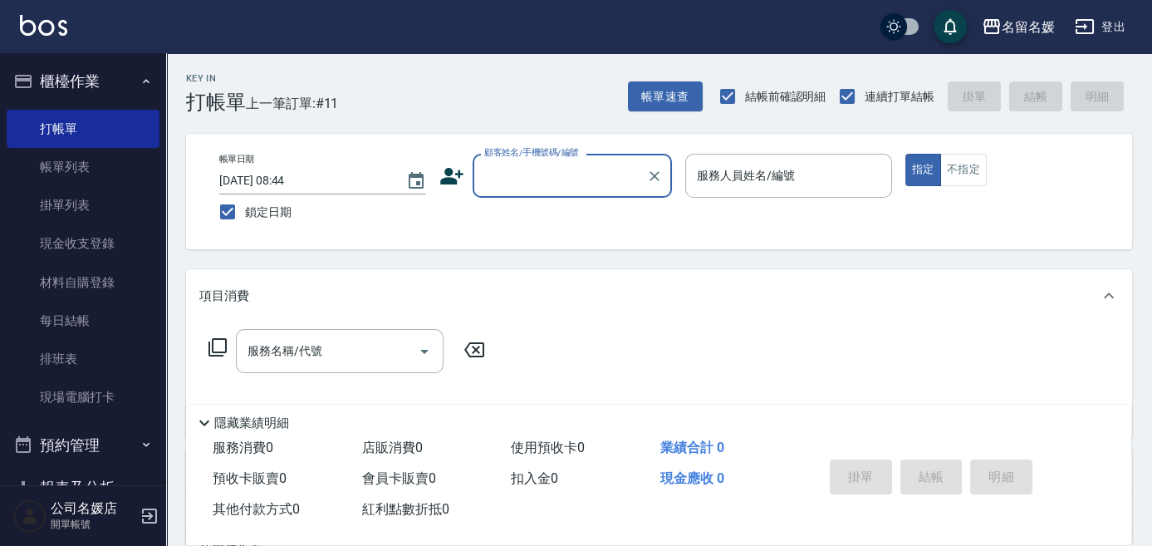
click at [564, 180] on input "顧客姓名/手機號碼/編號" at bounding box center [560, 175] width 160 height 29
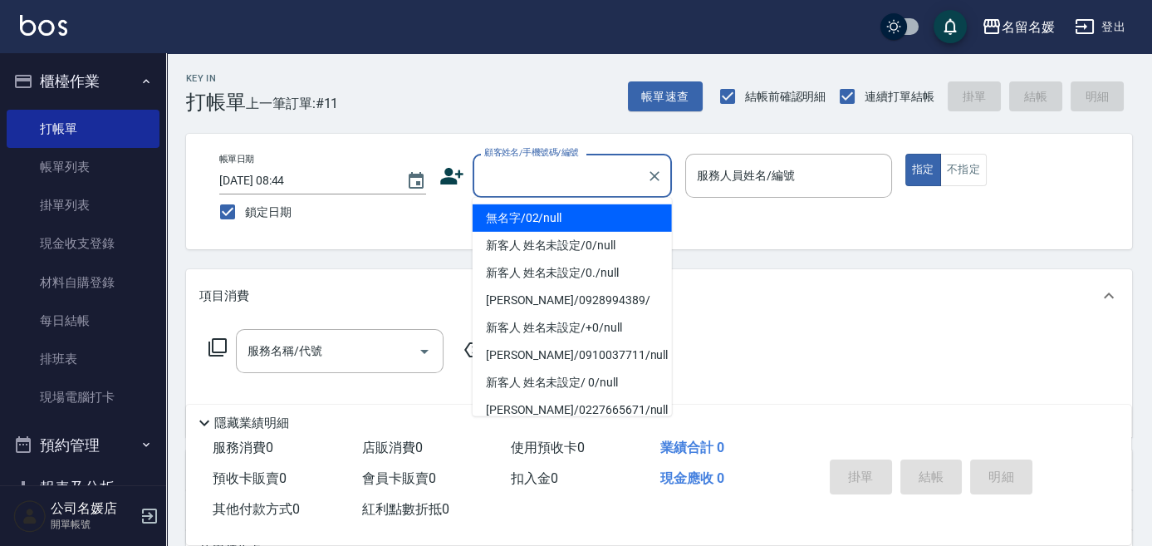
click at [564, 213] on li "無名字/02/null" at bounding box center [572, 217] width 199 height 27
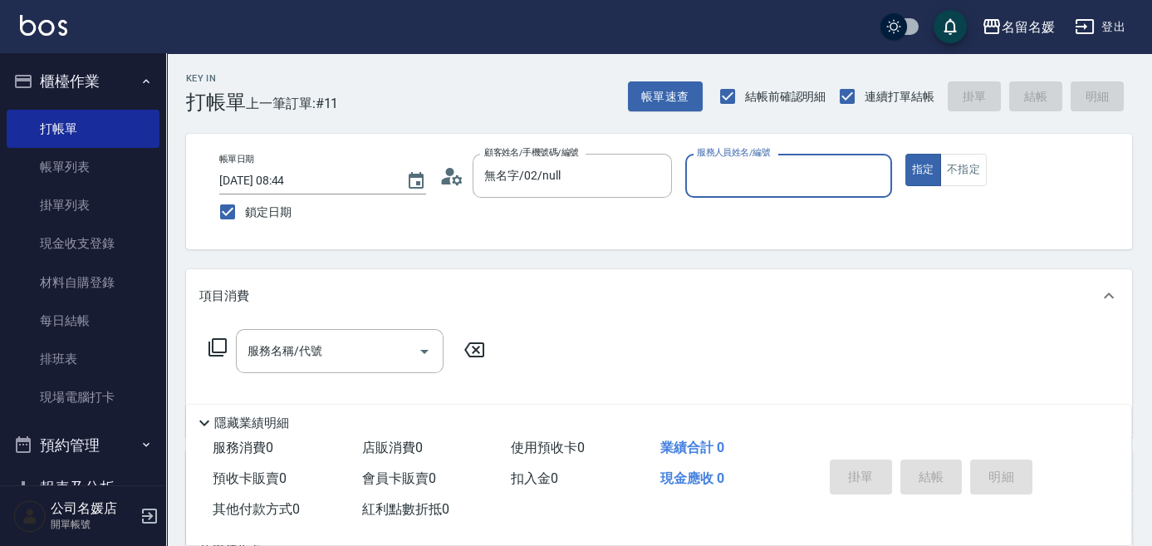
type input "無名字/02/null"
click at [714, 174] on div "服務人員姓名/編號 服務人員姓名/編號" at bounding box center [788, 176] width 207 height 44
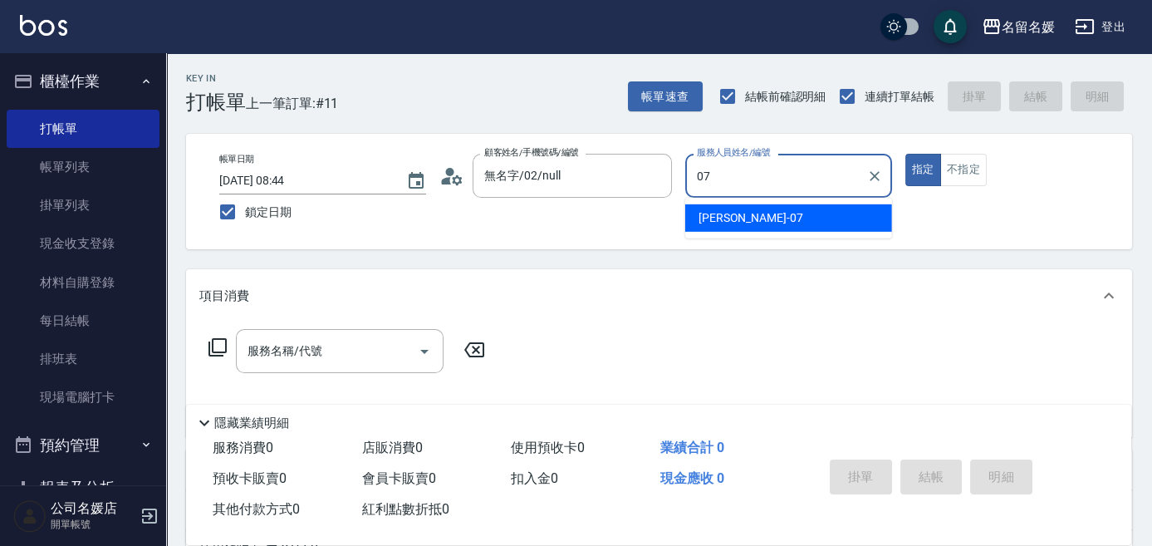
type input "[PERSON_NAME]-07"
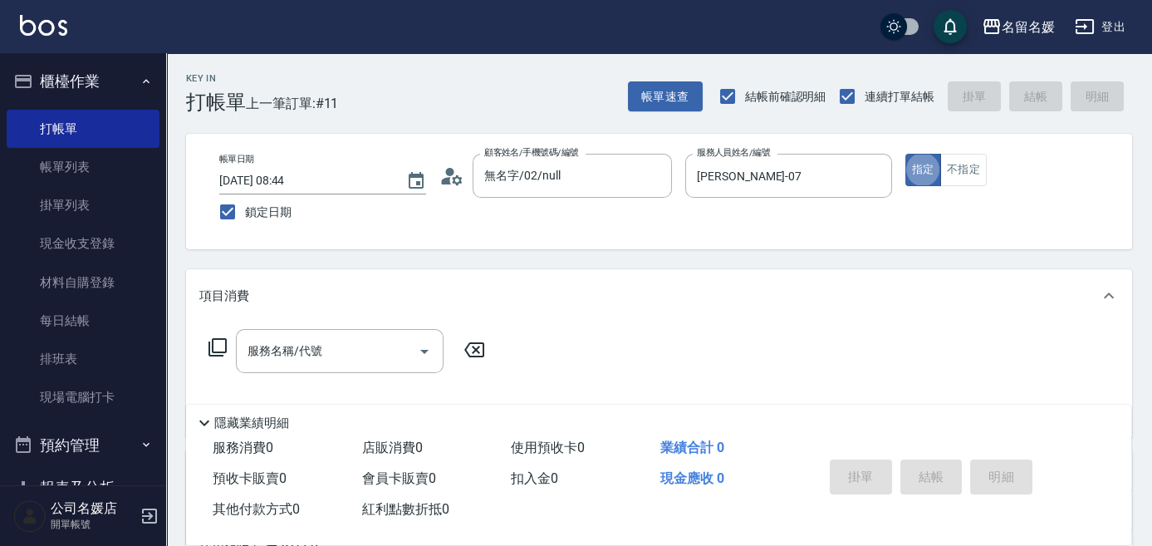
type button "true"
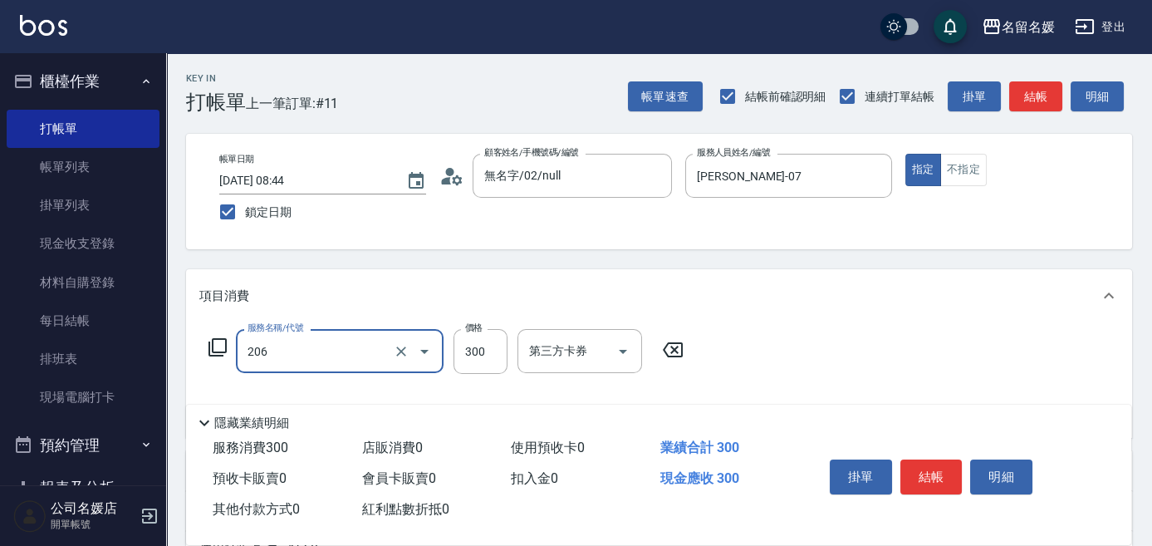
type input "洗髮[300](206)"
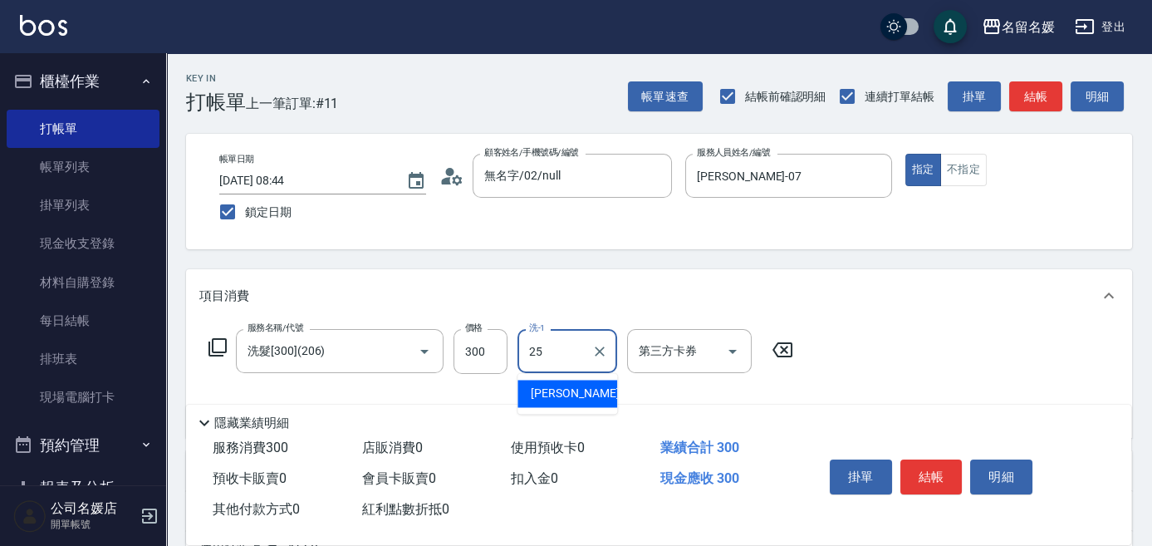
type input "[PERSON_NAME]-25"
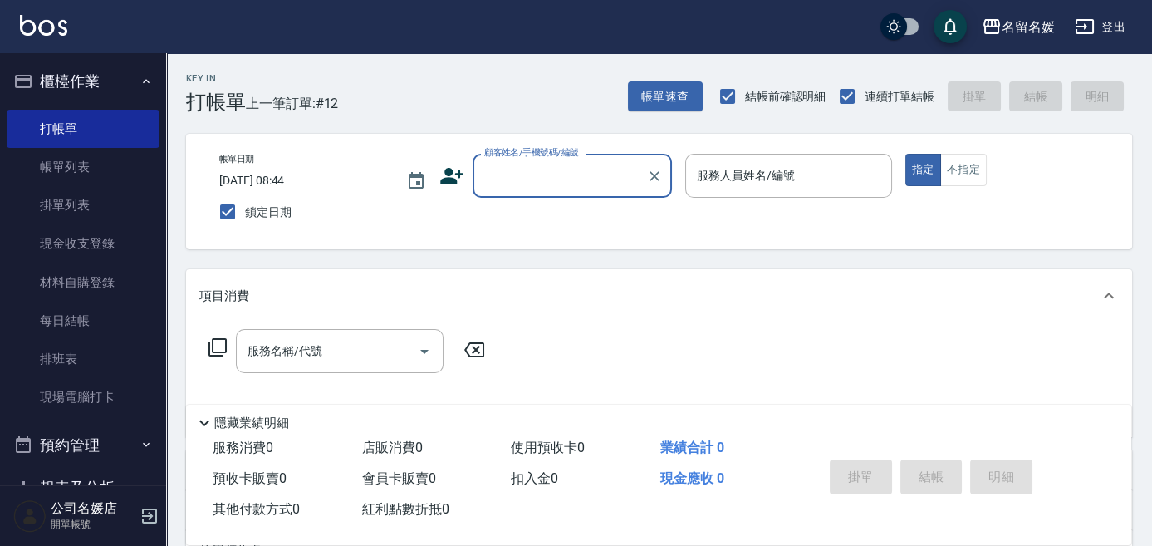
click at [489, 172] on input "顧客姓名/手機號碼/編號" at bounding box center [560, 175] width 160 height 29
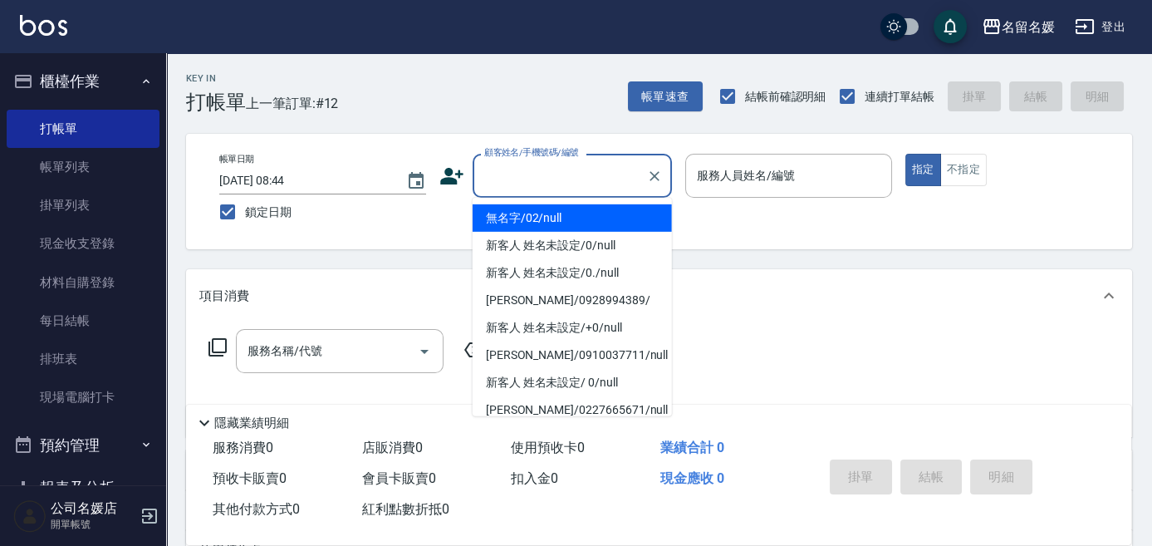
click at [573, 214] on li "無名字/02/null" at bounding box center [572, 217] width 199 height 27
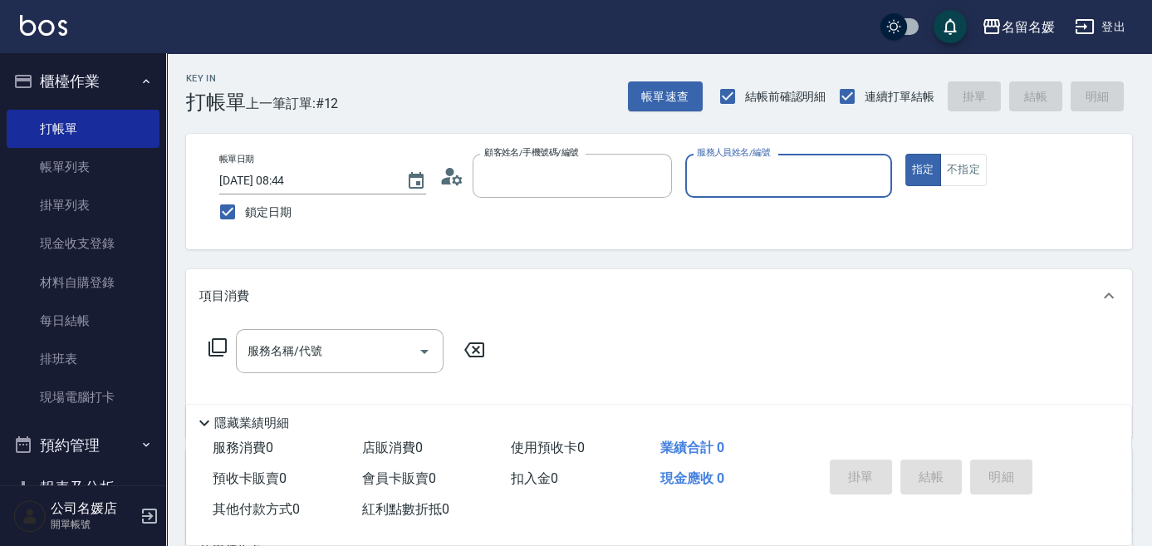
type input "無名字/02/null"
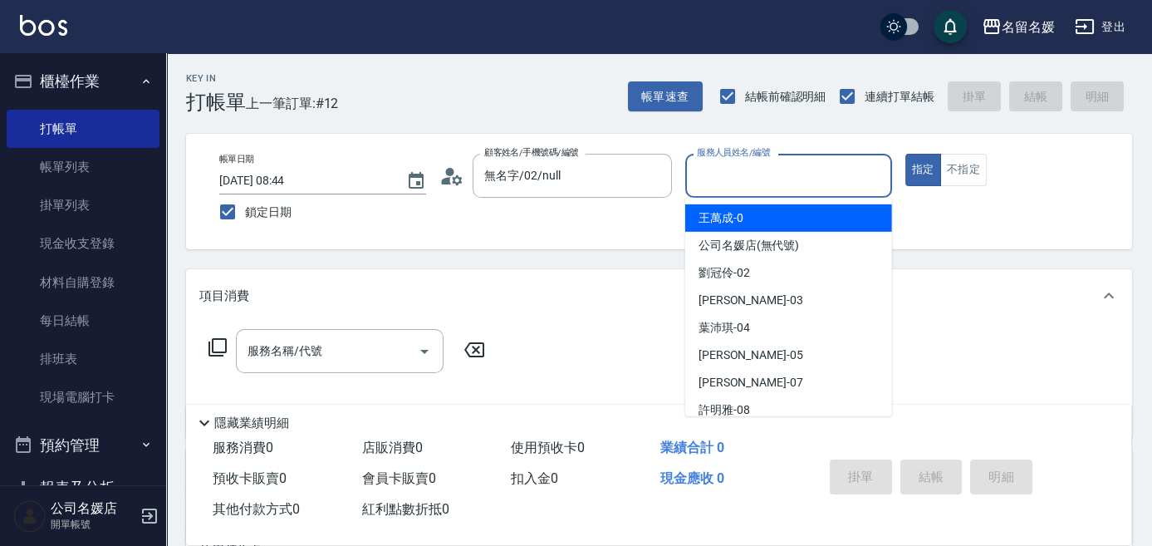
click at [739, 169] on input "服務人員姓名/編號" at bounding box center [789, 175] width 192 height 29
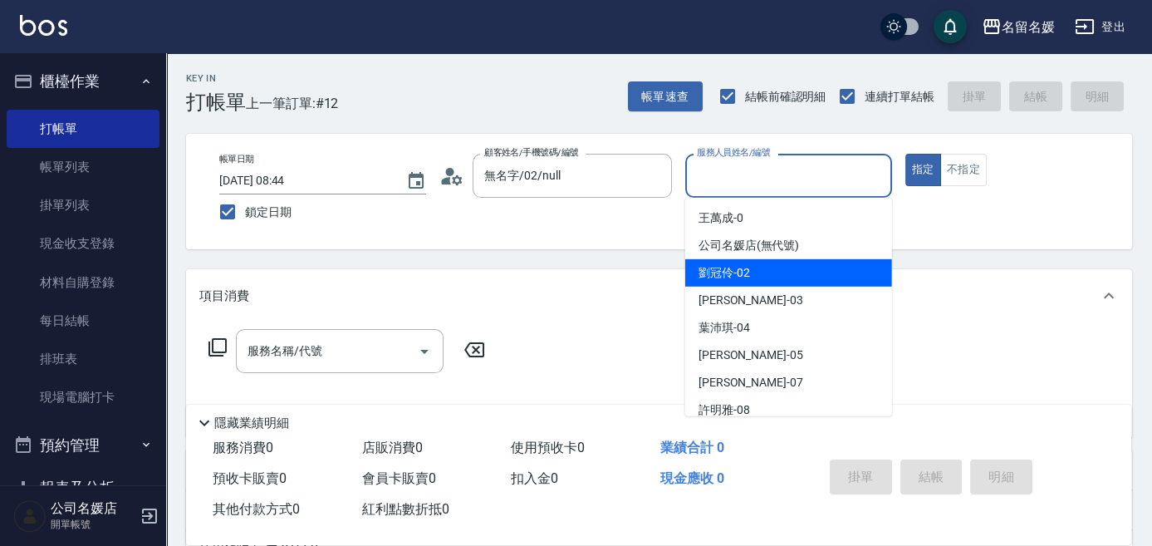
click at [726, 268] on span "[PERSON_NAME]-02" at bounding box center [725, 272] width 52 height 17
type input "[PERSON_NAME]-02"
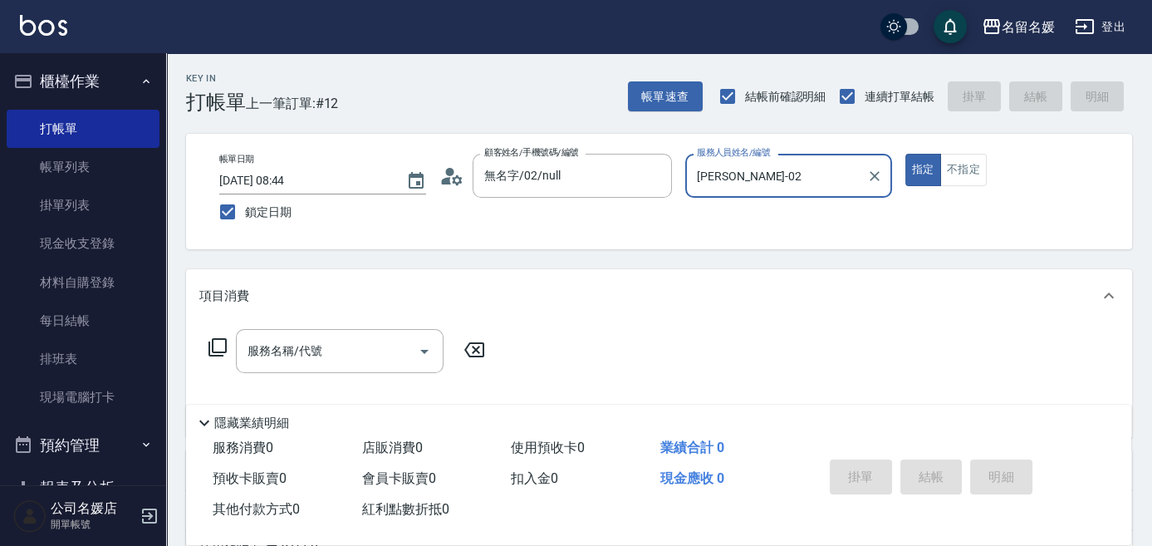
click at [221, 340] on icon at bounding box center [218, 347] width 20 height 20
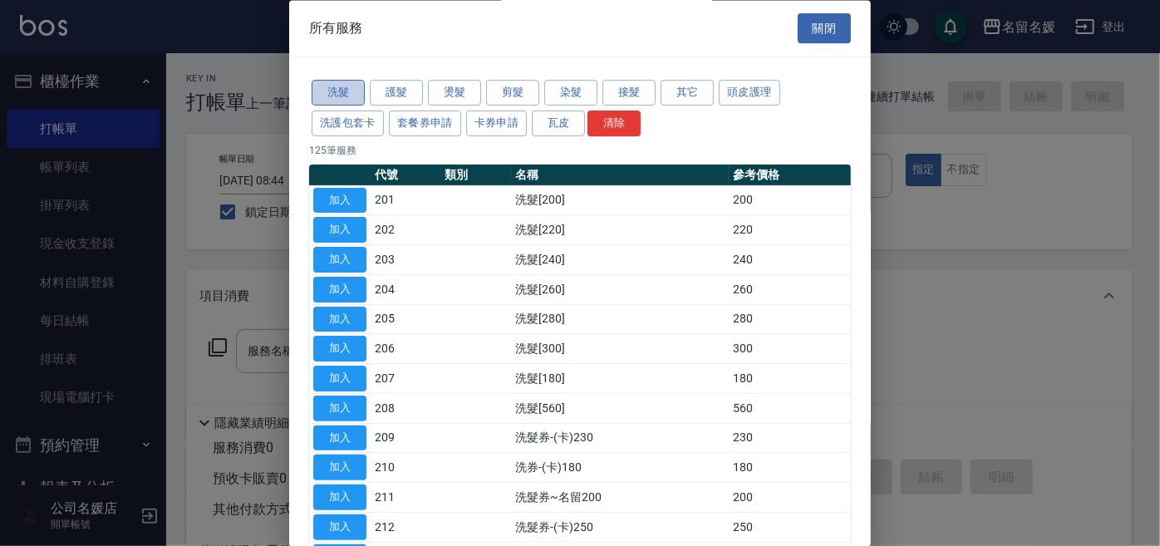
click at [322, 98] on button "洗髮" at bounding box center [338, 94] width 53 height 26
click at [354, 349] on button "加入" at bounding box center [339, 349] width 53 height 26
type input "洗髮[300](206)"
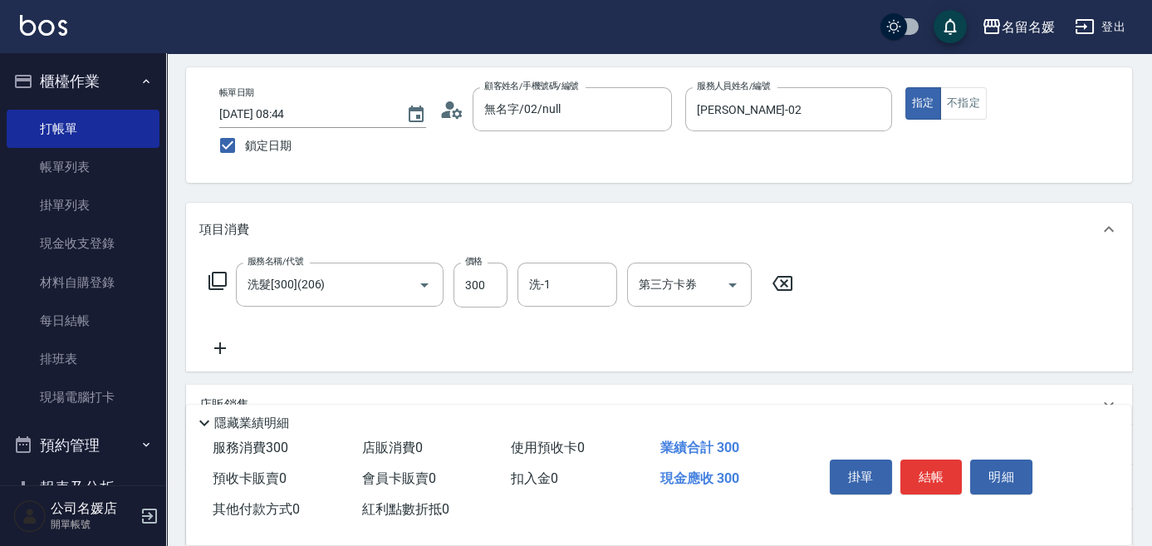
scroll to position [75, 0]
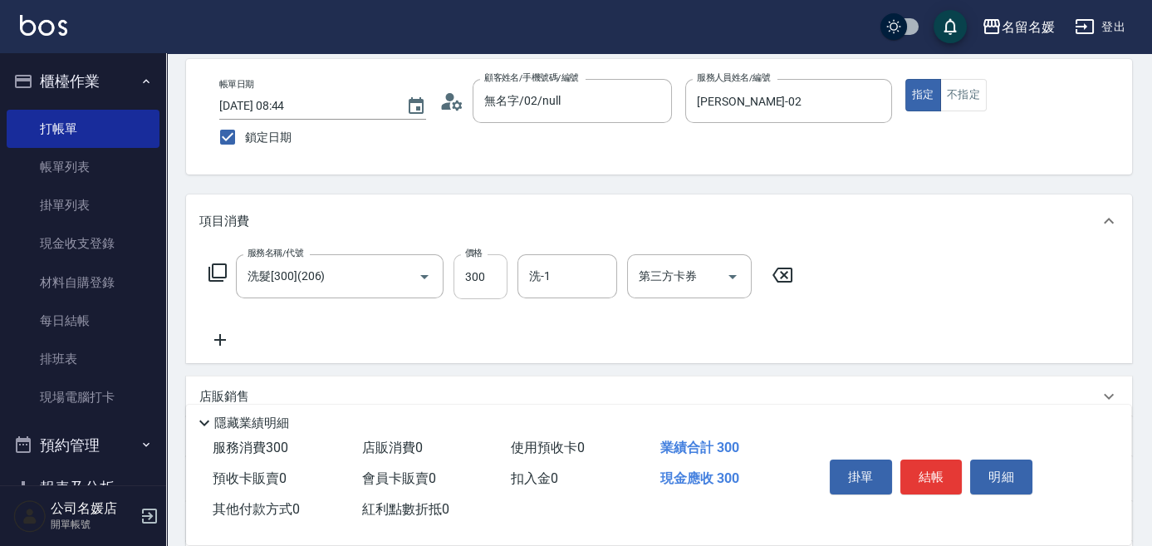
click at [479, 271] on input "300" at bounding box center [481, 276] width 54 height 45
click at [493, 277] on input "1500" at bounding box center [481, 276] width 54 height 45
click at [532, 266] on input "洗-1" at bounding box center [567, 276] width 85 height 29
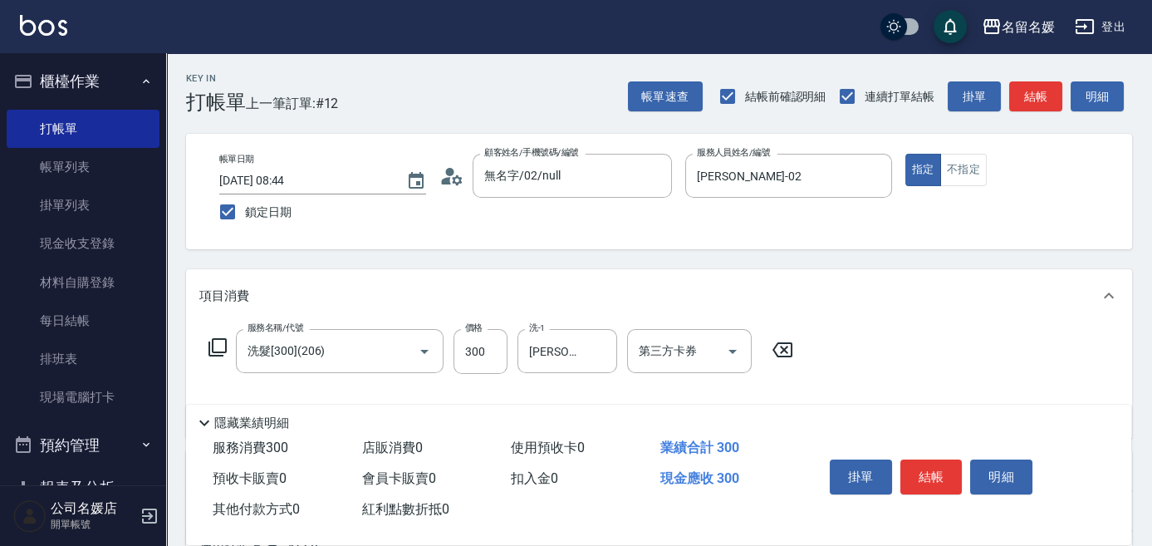
click at [223, 348] on icon at bounding box center [218, 347] width 20 height 20
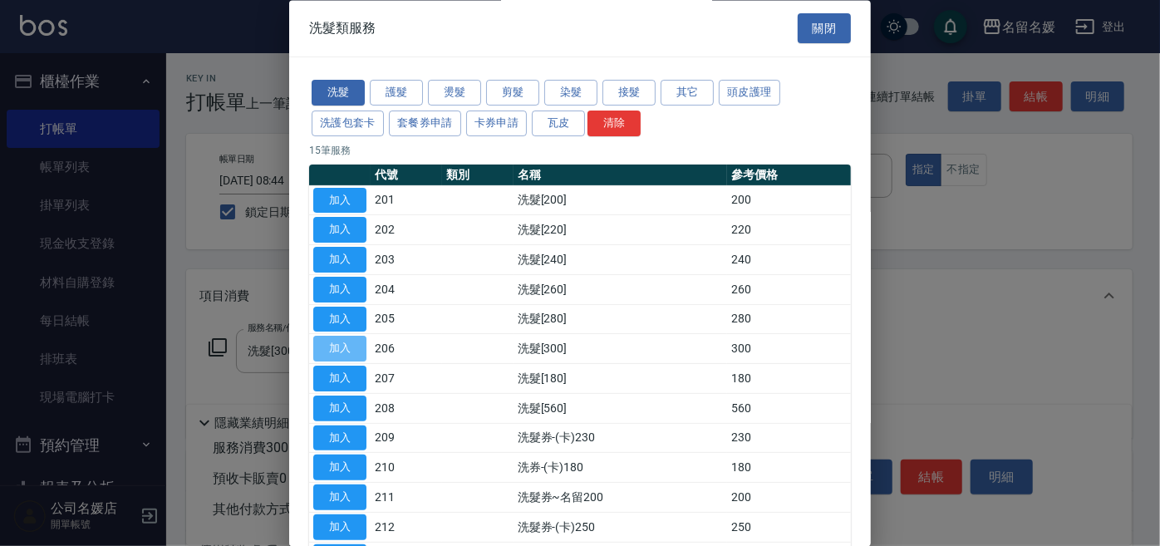
drag, startPoint x: 341, startPoint y: 348, endPoint x: 464, endPoint y: 350, distance: 122.1
click at [343, 348] on button "加入" at bounding box center [339, 349] width 53 height 26
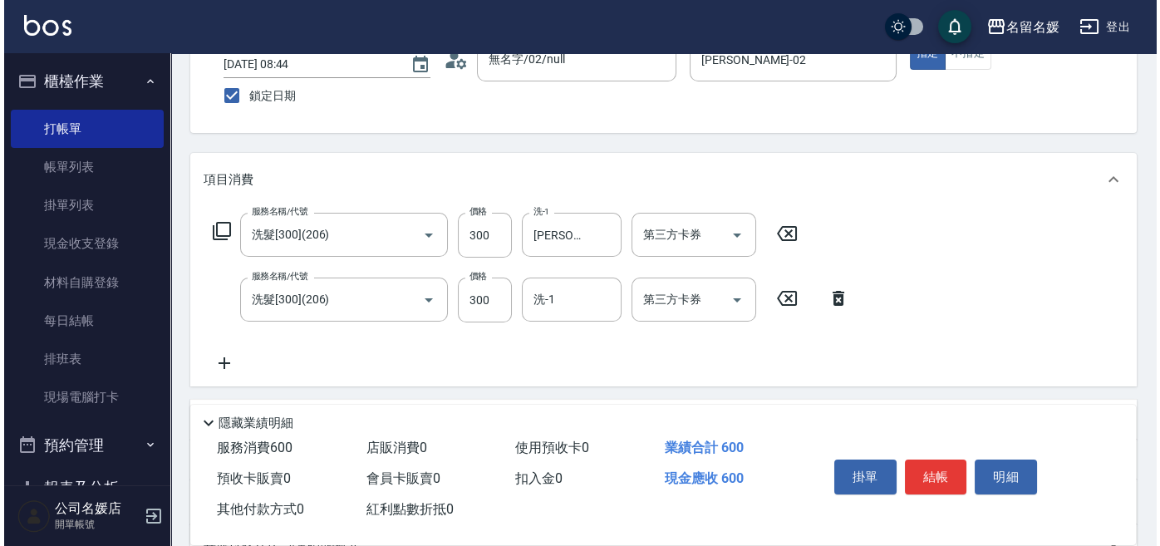
scroll to position [150, 0]
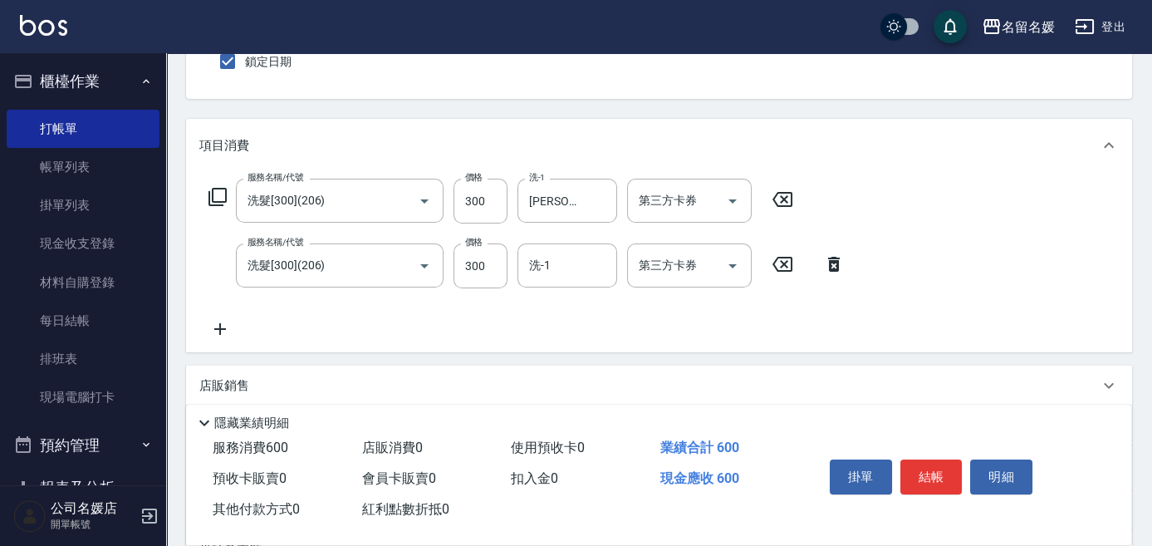
click at [218, 189] on icon at bounding box center [218, 197] width 20 height 20
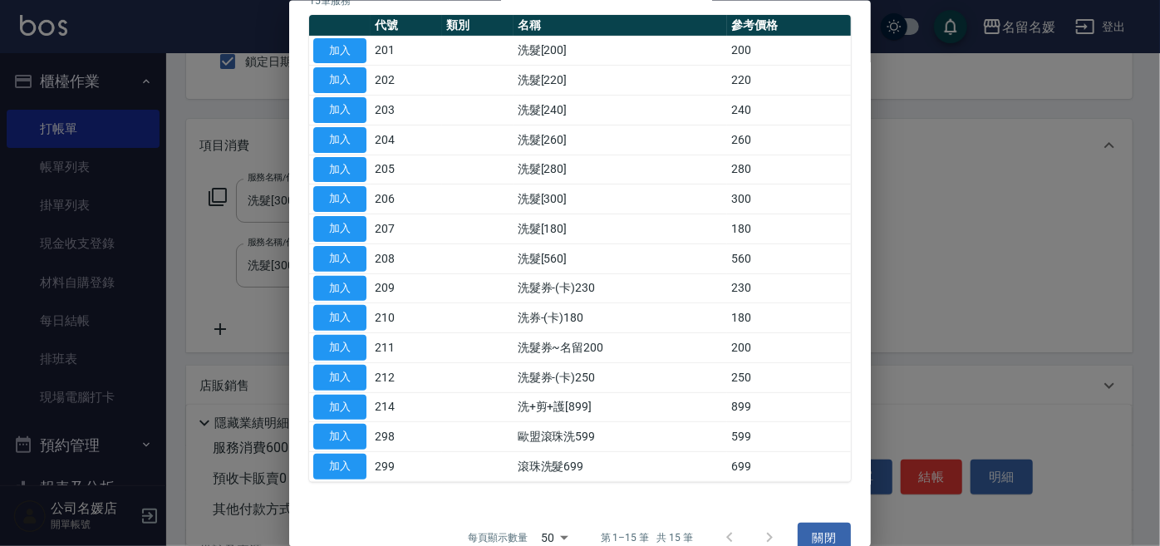
drag, startPoint x: 350, startPoint y: 197, endPoint x: 480, endPoint y: 200, distance: 130.5
click at [350, 196] on button "加入" at bounding box center [339, 199] width 53 height 26
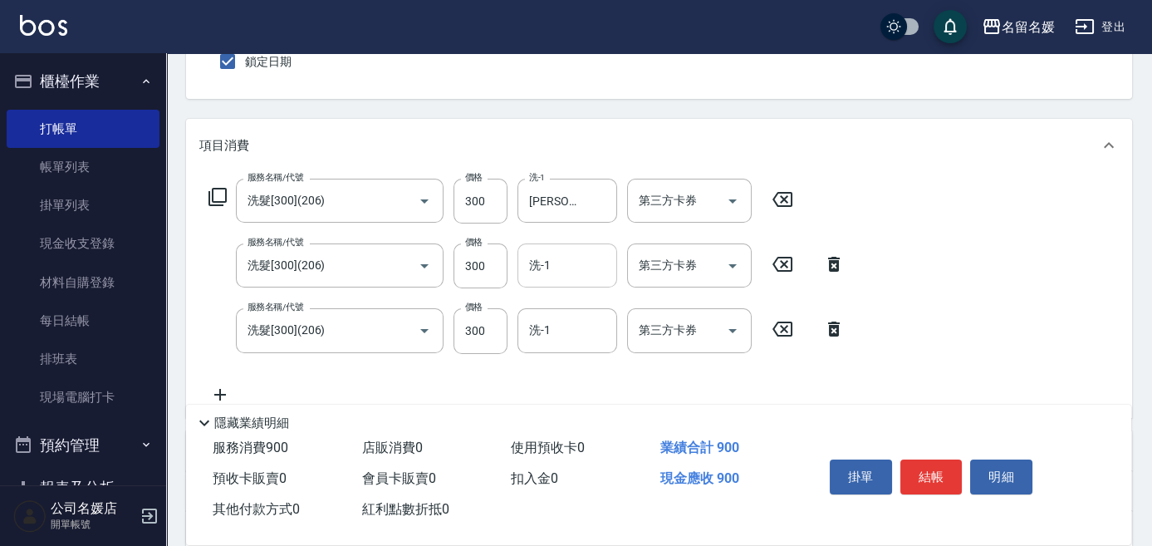
click at [553, 268] on input "洗-1" at bounding box center [567, 265] width 85 height 29
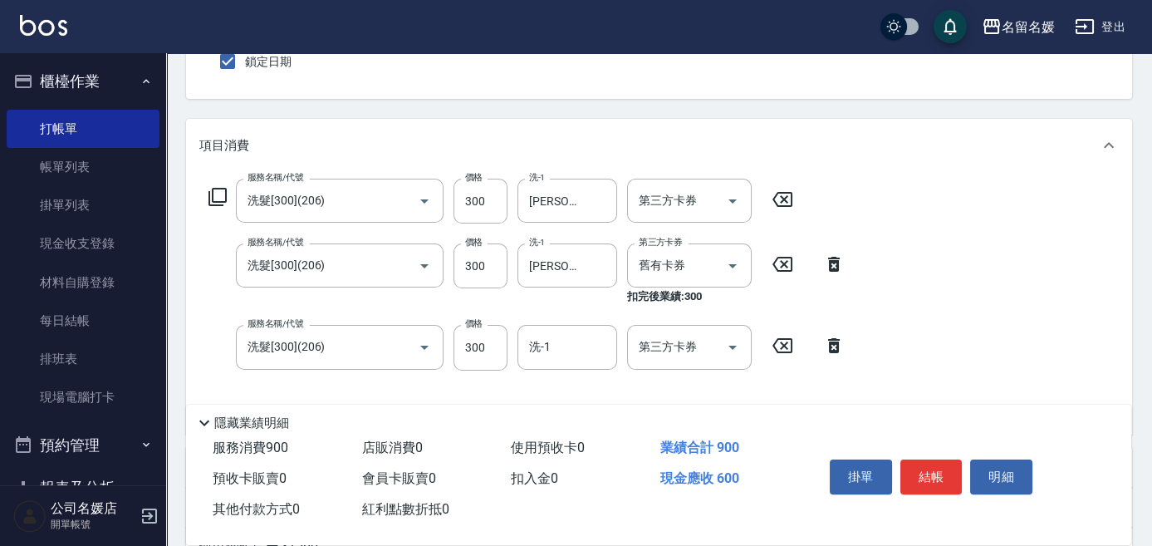
click at [218, 198] on icon at bounding box center [218, 197] width 20 height 20
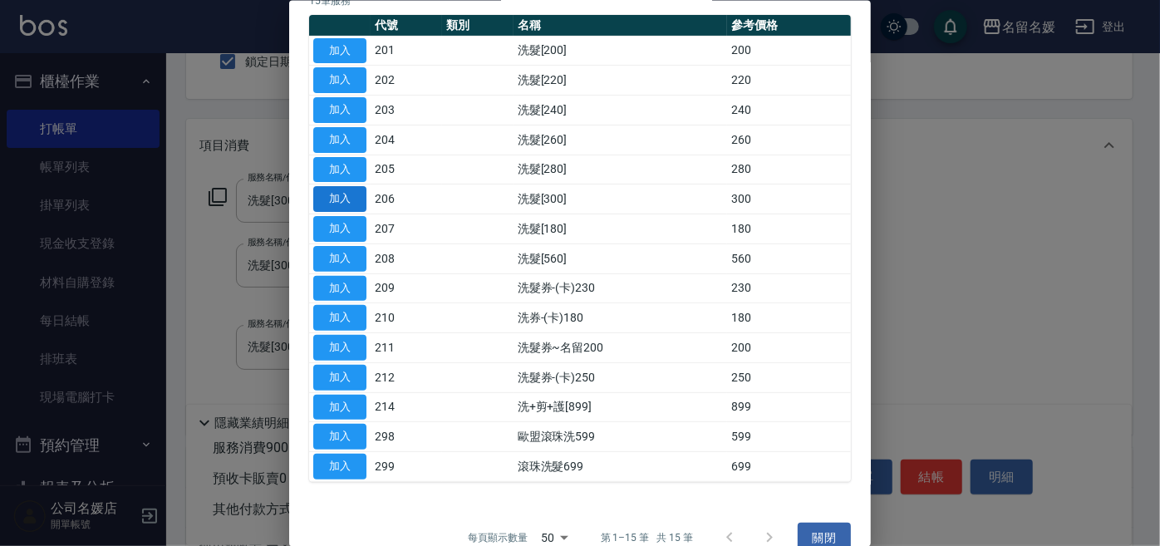
click at [336, 194] on button "加入" at bounding box center [339, 199] width 53 height 26
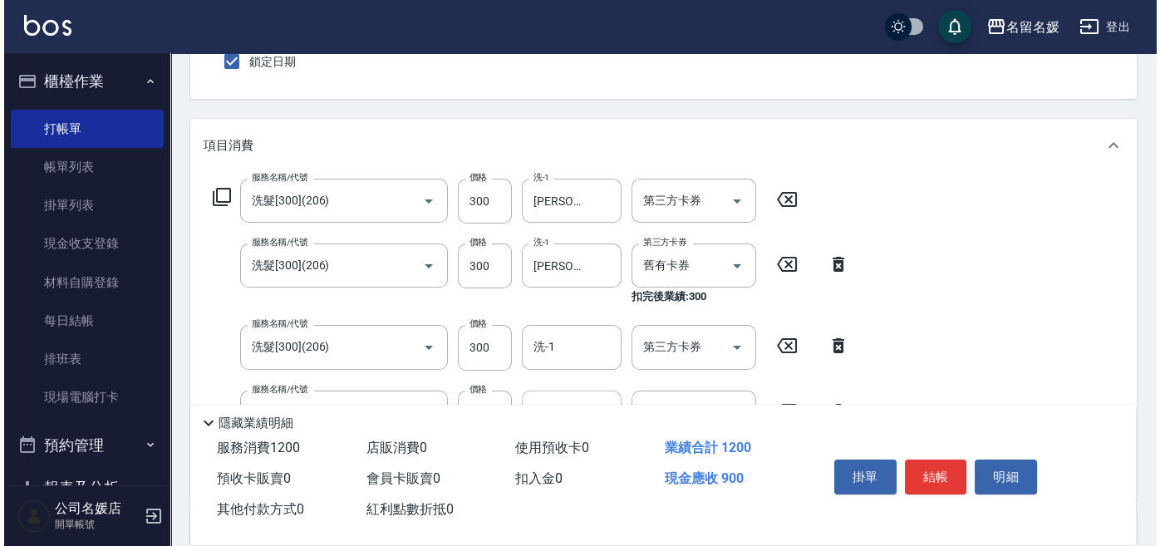
scroll to position [226, 0]
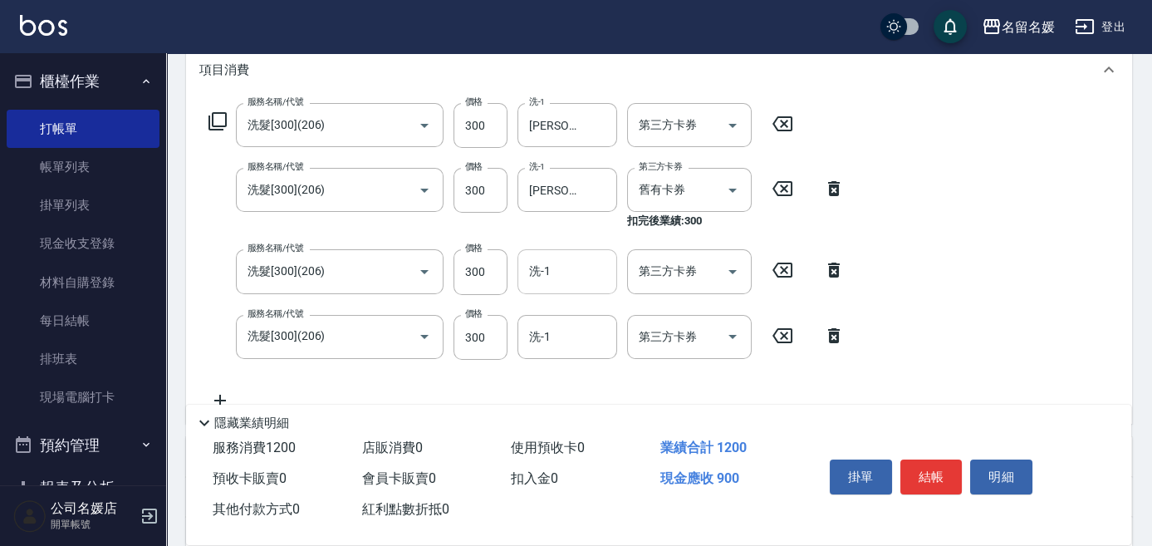
click at [552, 270] on input "洗-1" at bounding box center [567, 271] width 85 height 29
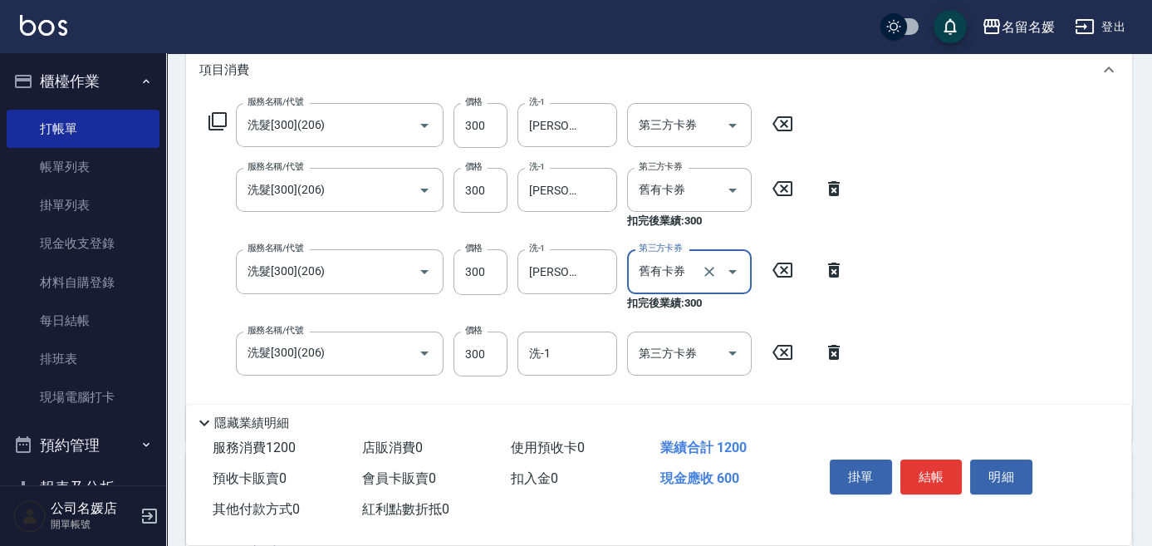
click at [545, 356] on div "洗-1 洗-1" at bounding box center [568, 353] width 100 height 44
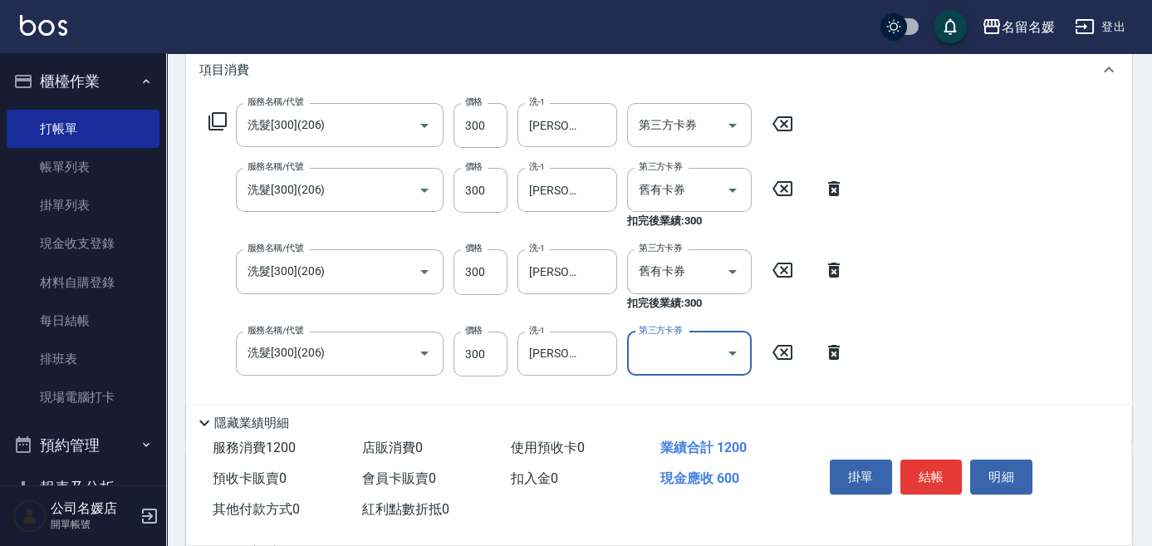
click at [217, 117] on icon at bounding box center [218, 121] width 20 height 20
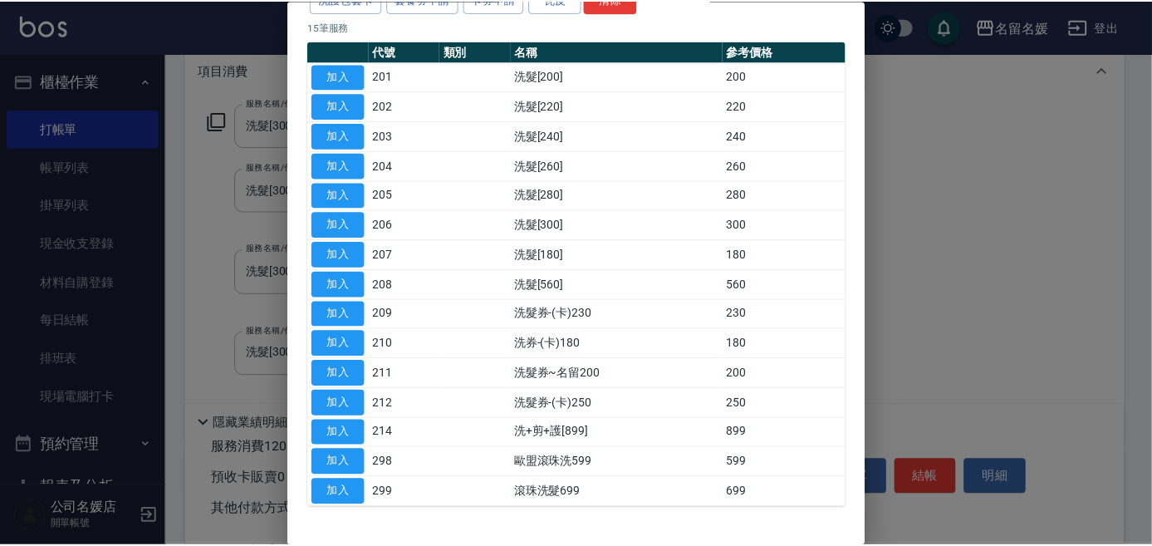
scroll to position [150, 0]
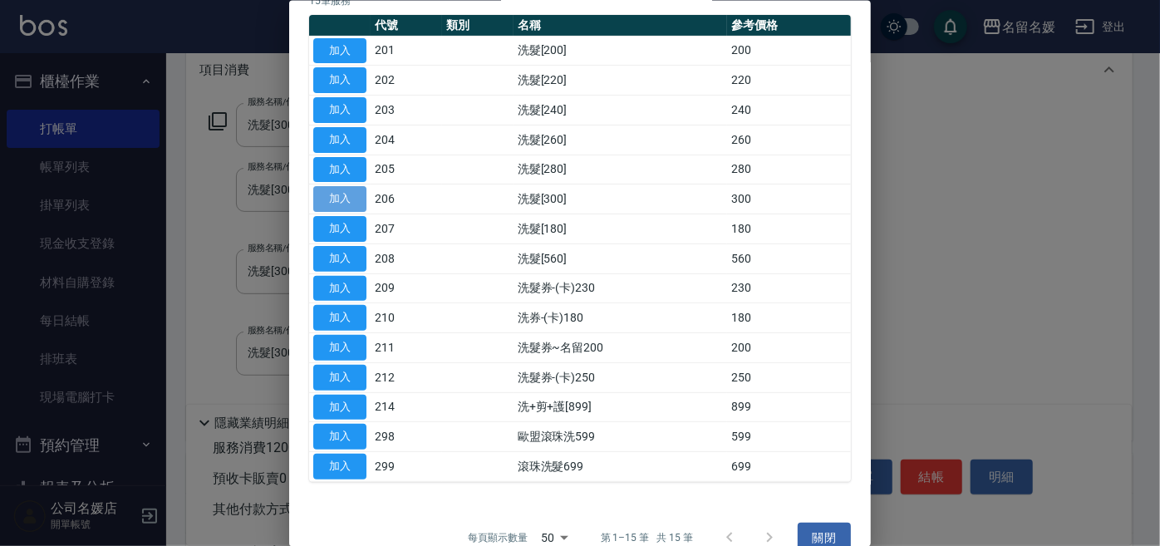
click at [344, 189] on button "加入" at bounding box center [339, 199] width 53 height 26
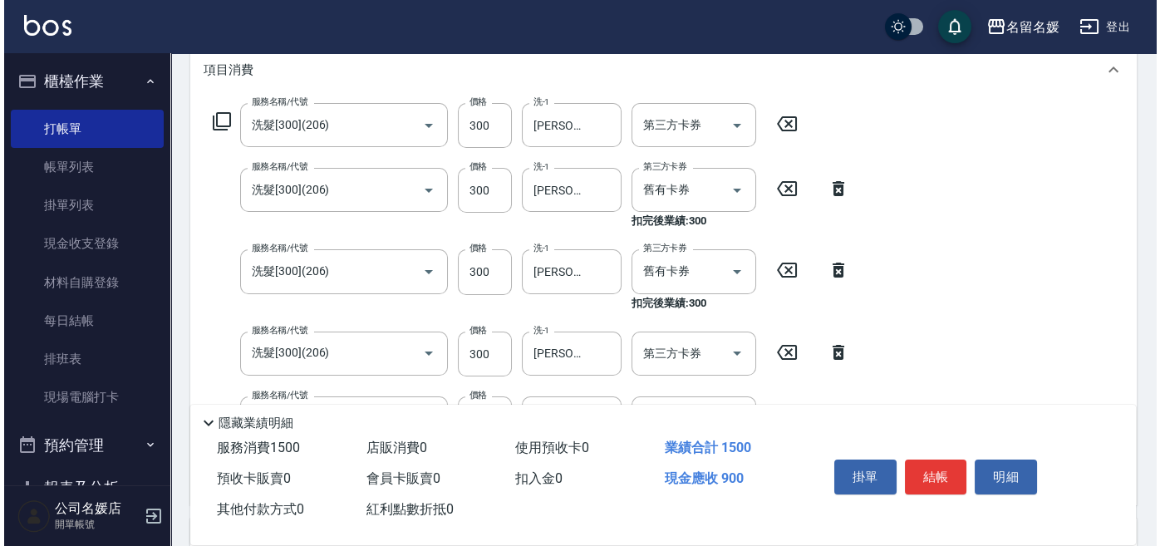
scroll to position [302, 0]
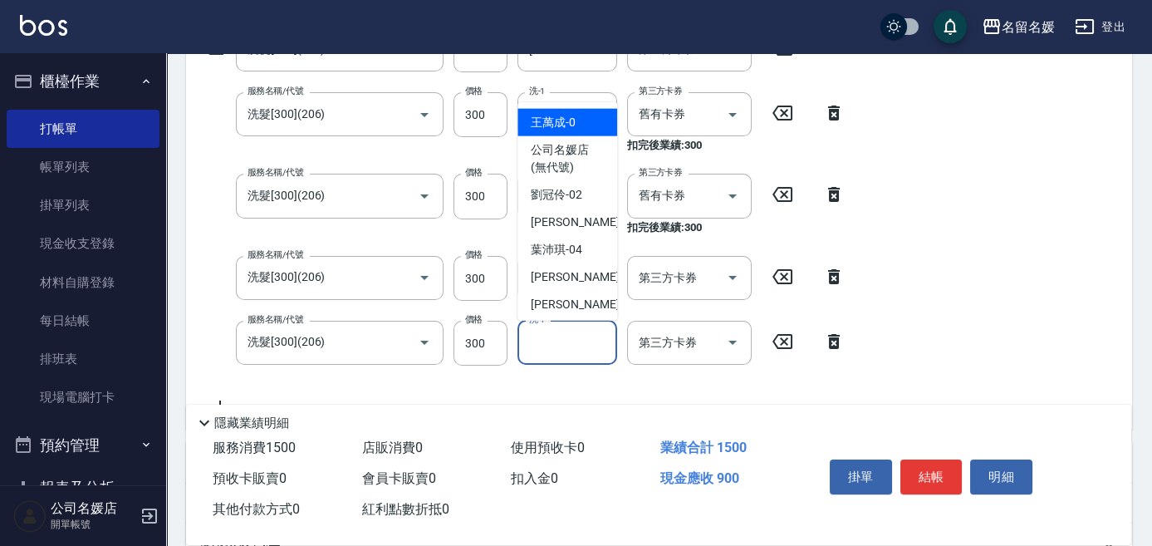
click at [543, 336] on div "洗-1 洗-1" at bounding box center [568, 343] width 100 height 44
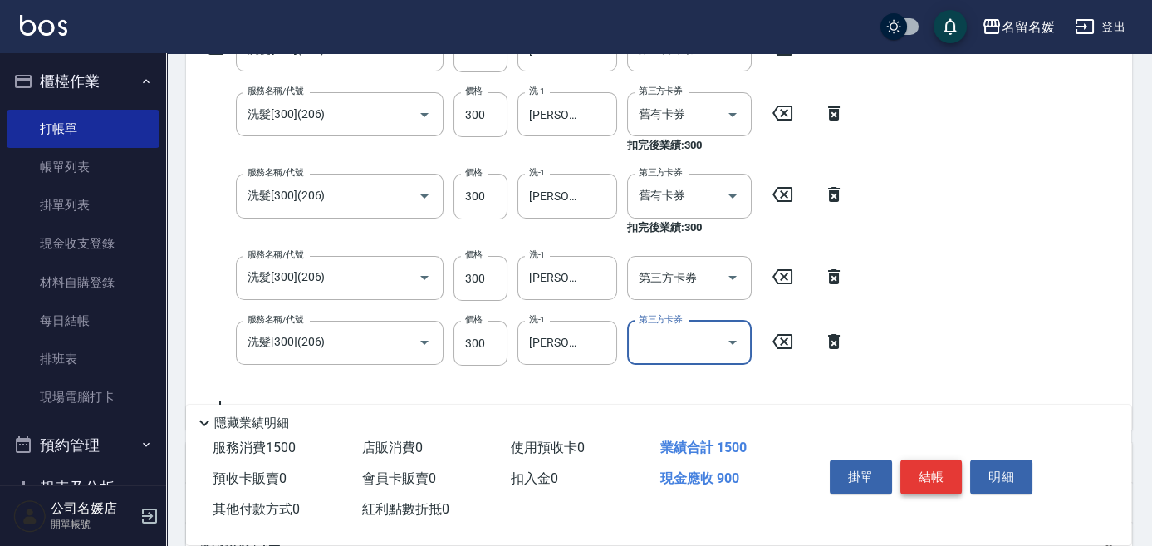
click at [940, 470] on button "結帳" at bounding box center [932, 476] width 62 height 35
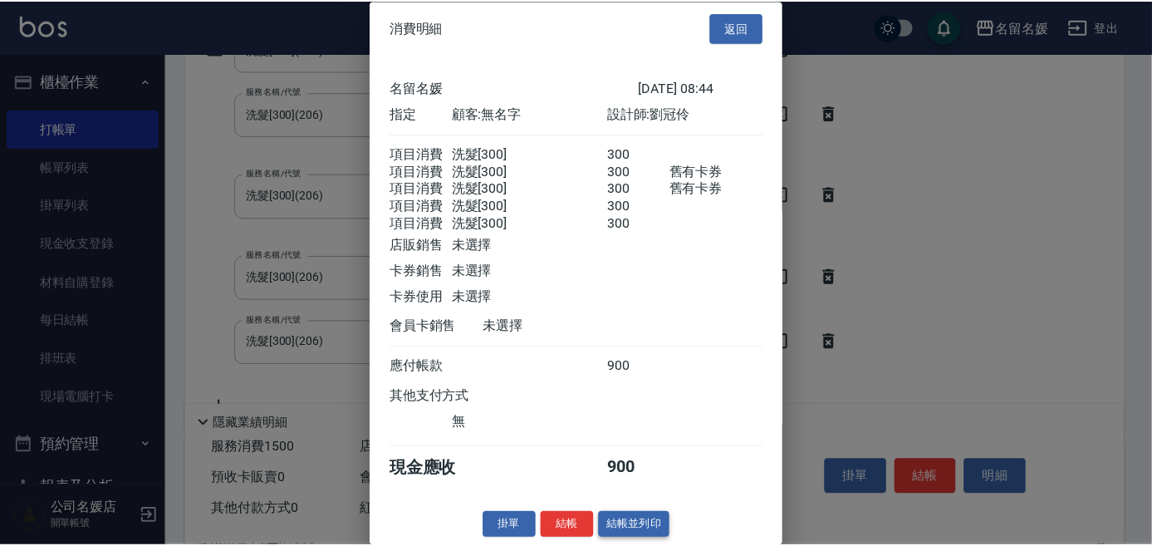
scroll to position [28, 0]
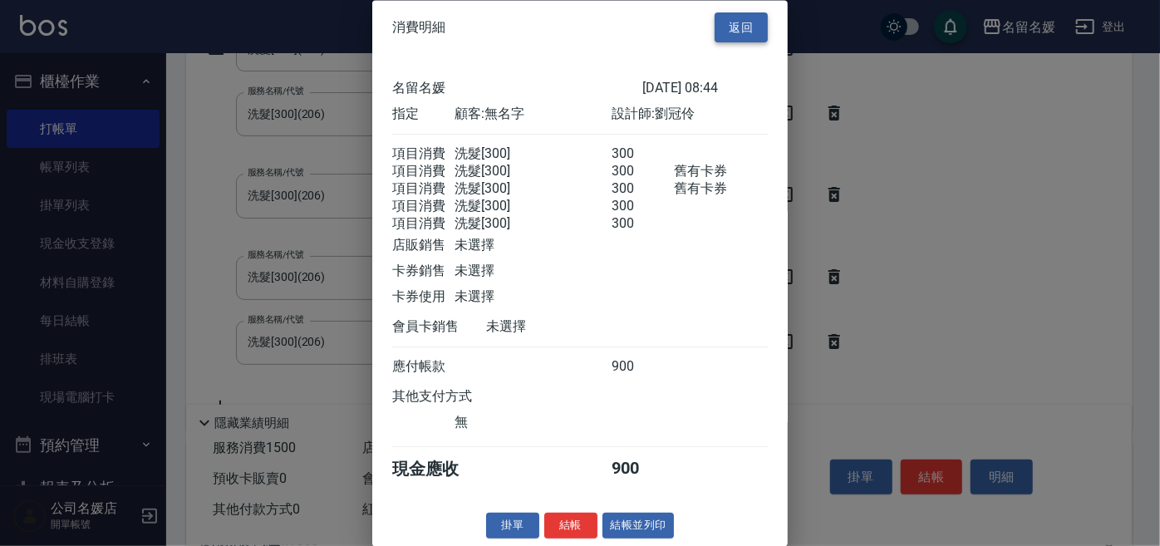
click at [729, 12] on button "返回" at bounding box center [740, 27] width 53 height 31
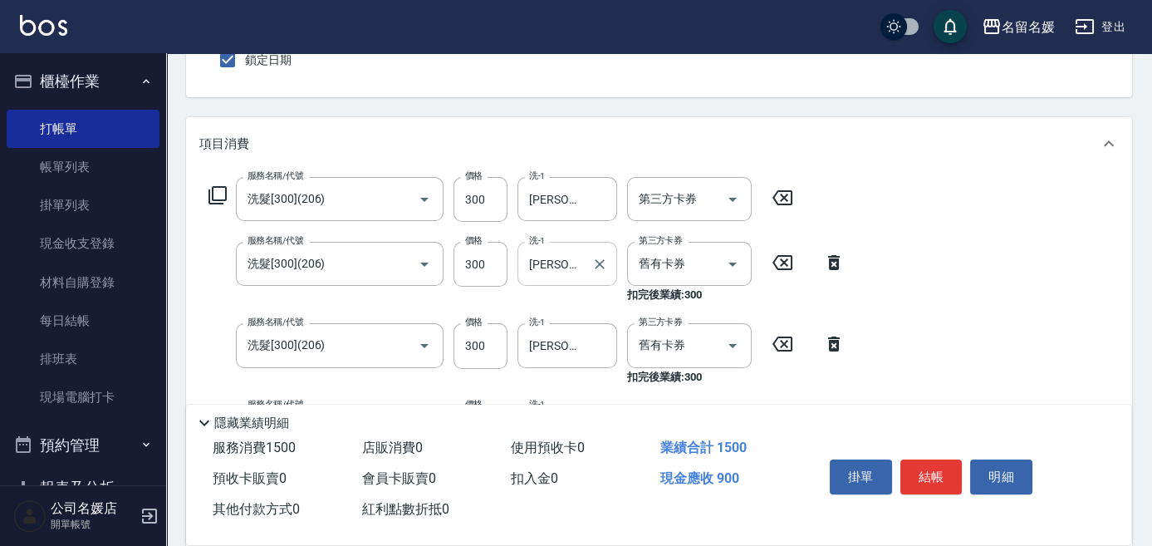
scroll to position [150, 0]
click at [706, 264] on icon "Clear" at bounding box center [709, 266] width 17 height 17
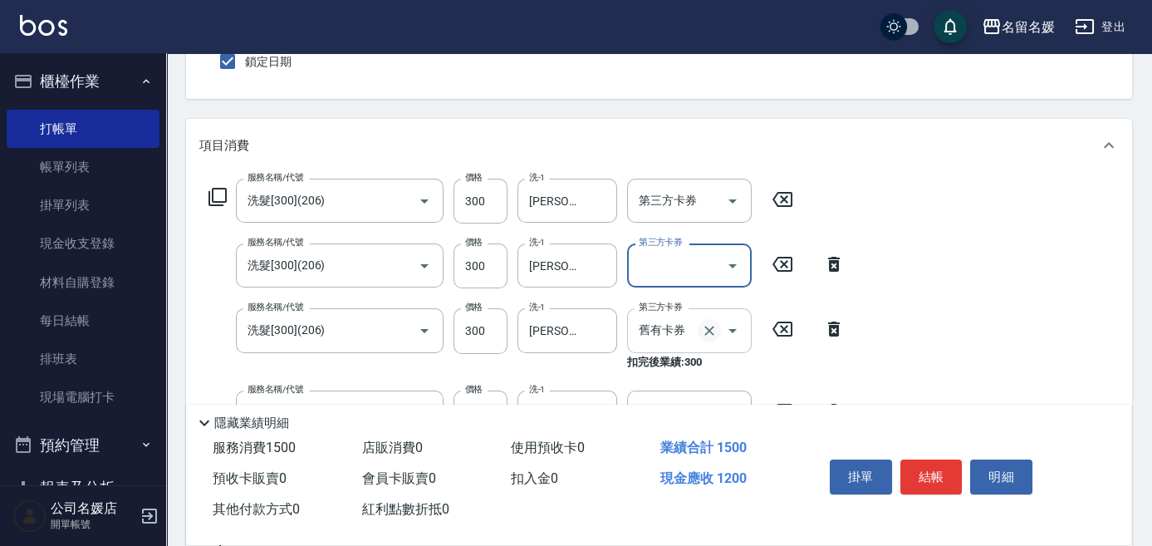
click at [711, 329] on icon "Clear" at bounding box center [709, 331] width 10 height 10
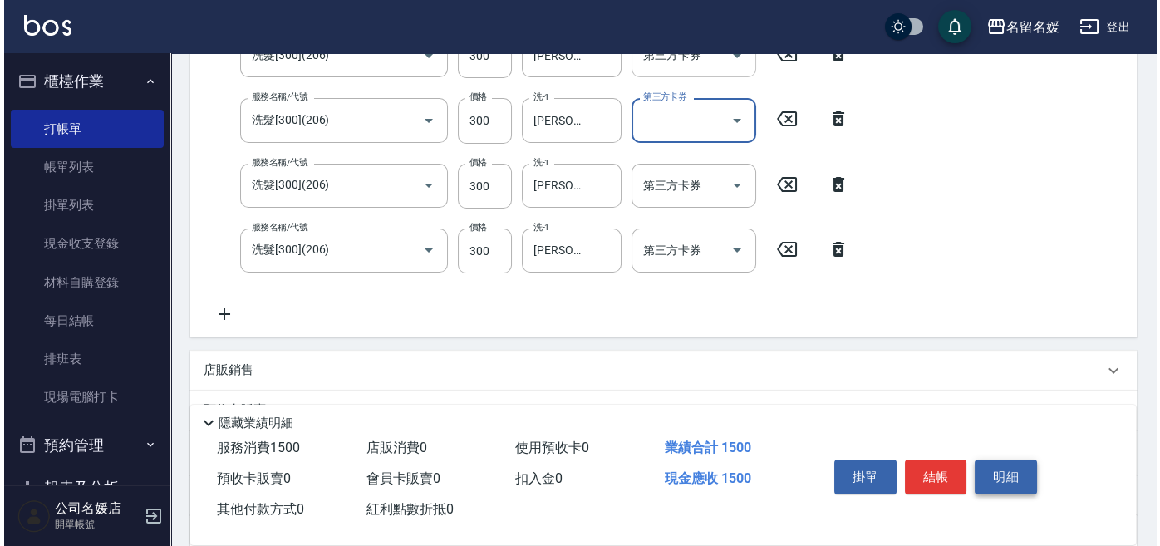
scroll to position [377, 0]
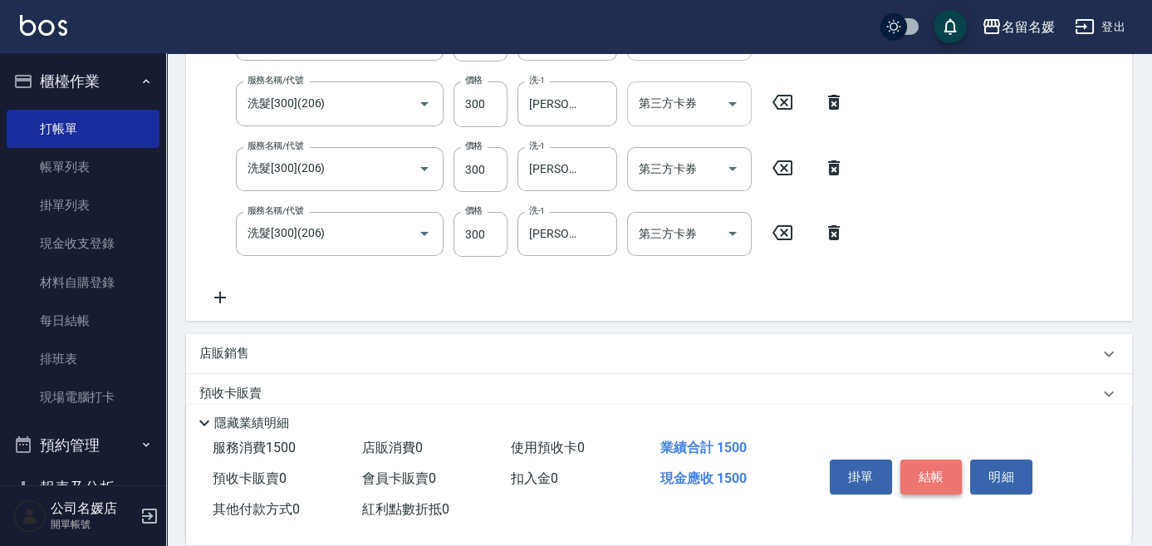
click at [915, 459] on button "結帳" at bounding box center [932, 476] width 62 height 35
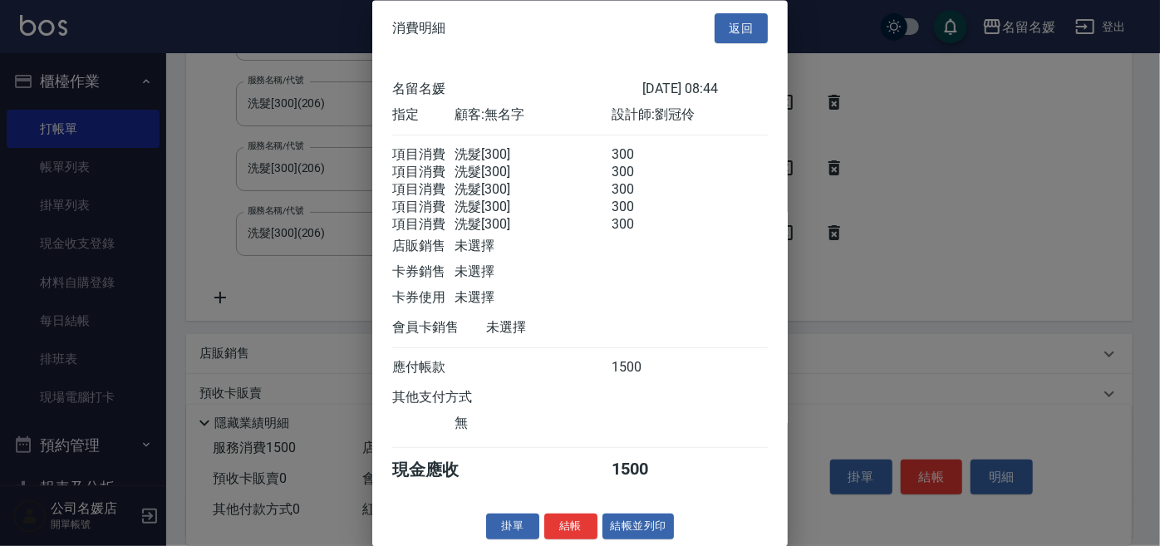
scroll to position [28, 0]
click at [569, 519] on button "結帳" at bounding box center [570, 526] width 53 height 26
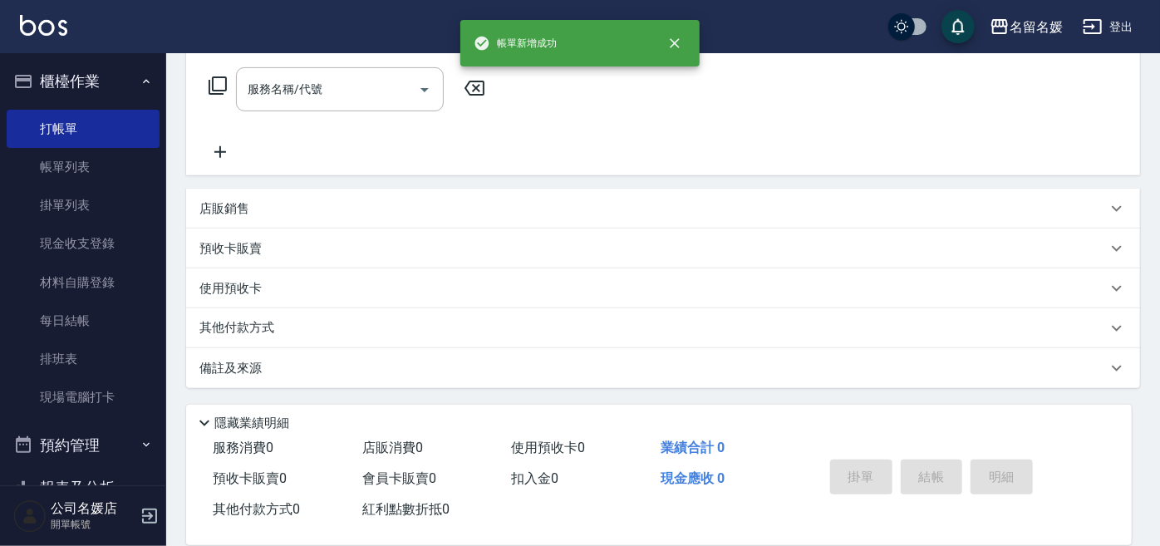
scroll to position [0, 0]
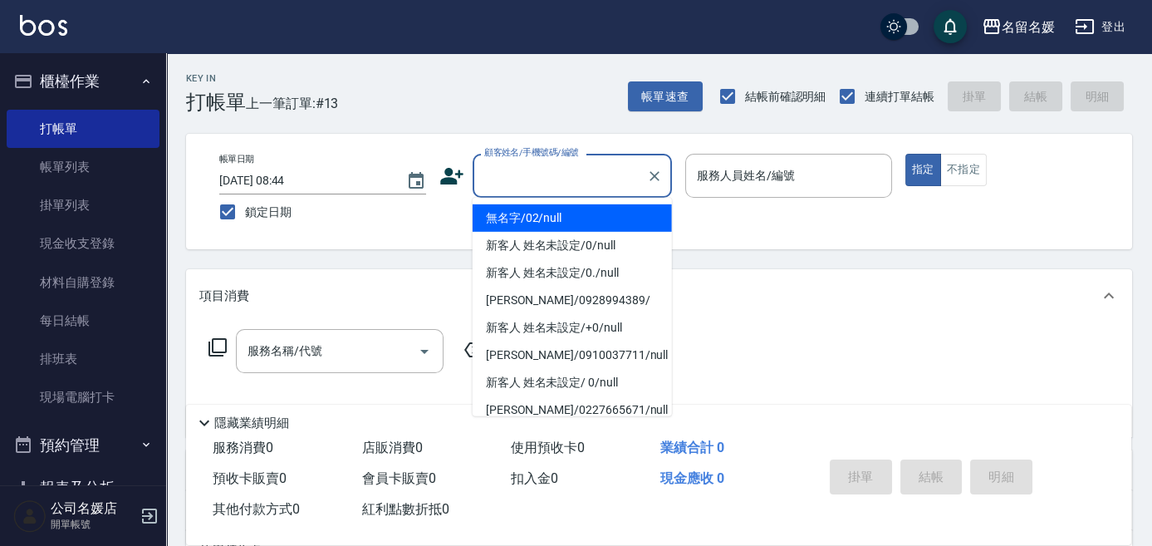
click at [527, 179] on input "顧客姓名/手機號碼/編號" at bounding box center [560, 175] width 160 height 29
click at [505, 220] on li "無名字/02/null" at bounding box center [572, 217] width 199 height 27
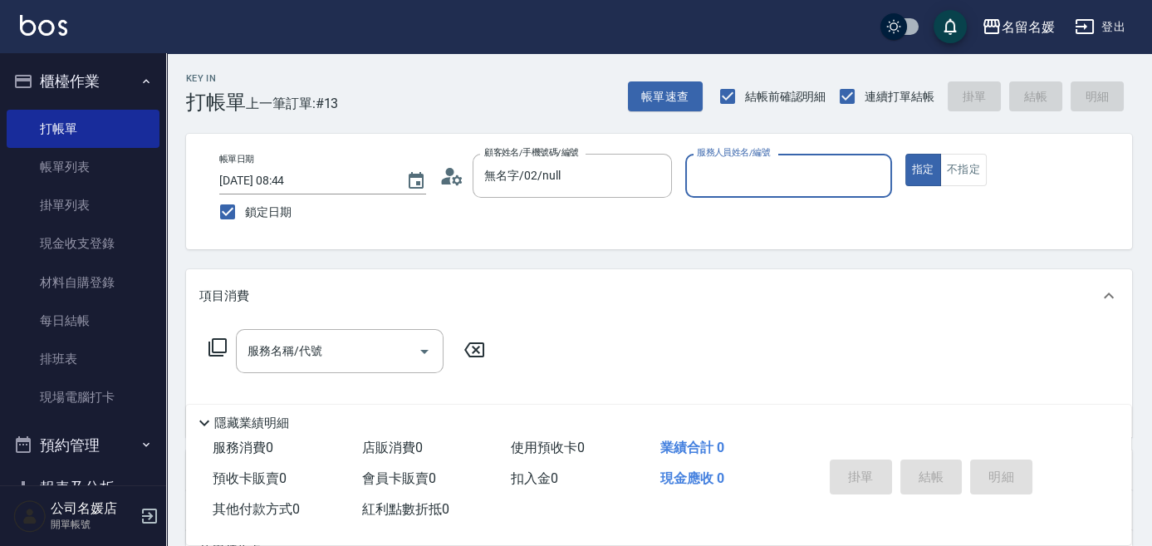
click at [742, 167] on input "服務人員姓名/編號" at bounding box center [789, 175] width 192 height 29
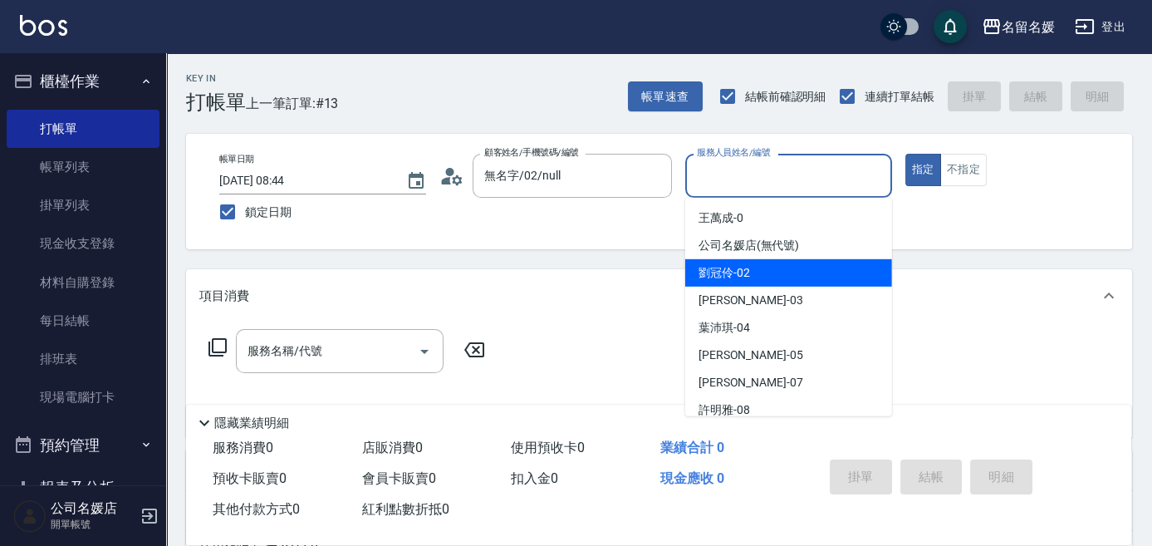
click at [802, 275] on div "[PERSON_NAME]-02" at bounding box center [788, 272] width 207 height 27
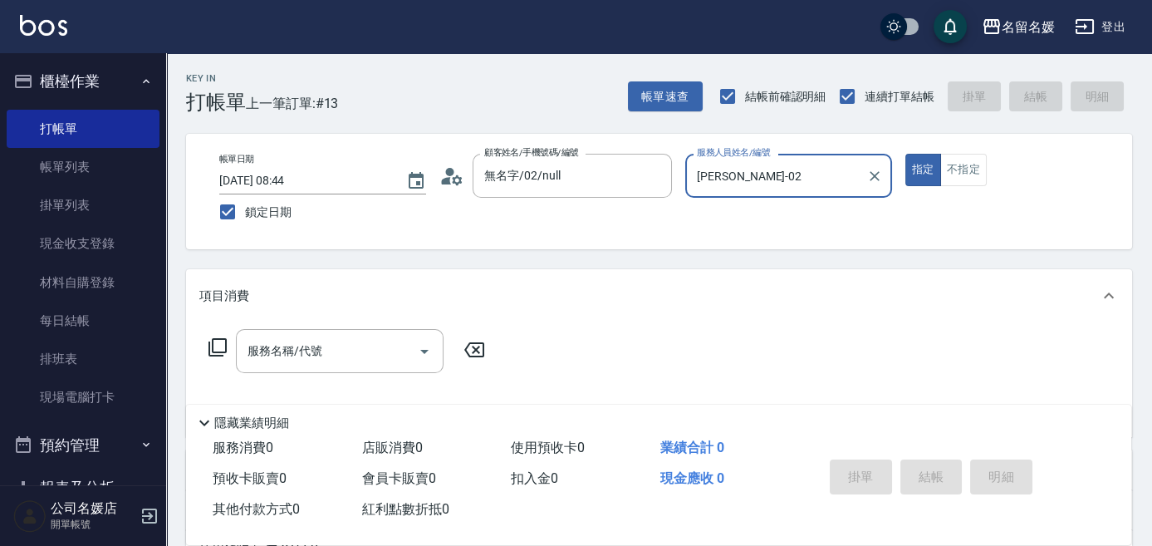
click at [214, 345] on icon at bounding box center [218, 347] width 20 height 20
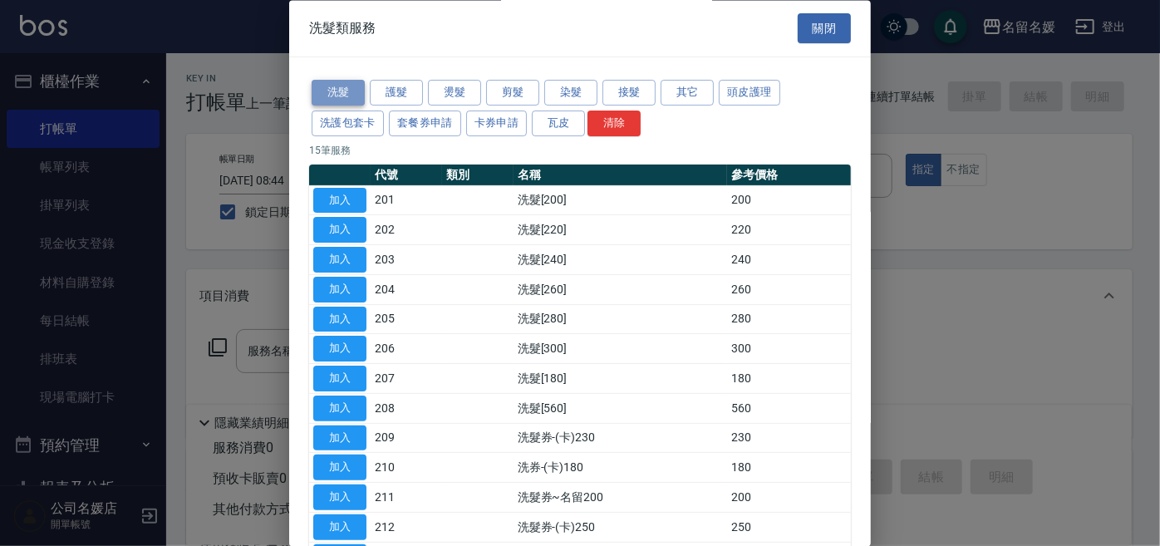
click at [347, 96] on button "洗髮" at bounding box center [338, 94] width 53 height 26
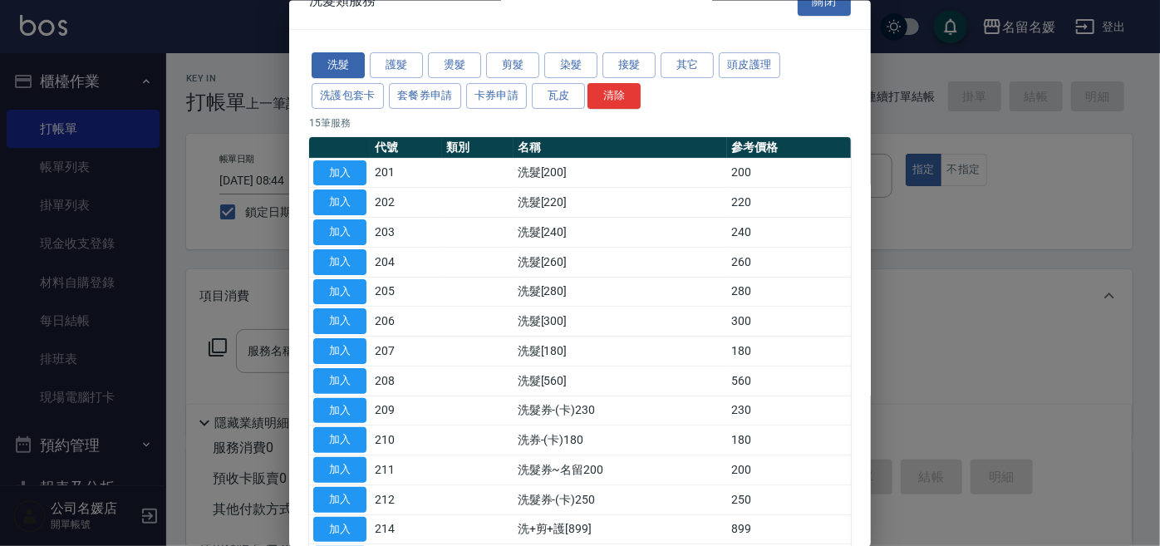
scroll to position [22, 0]
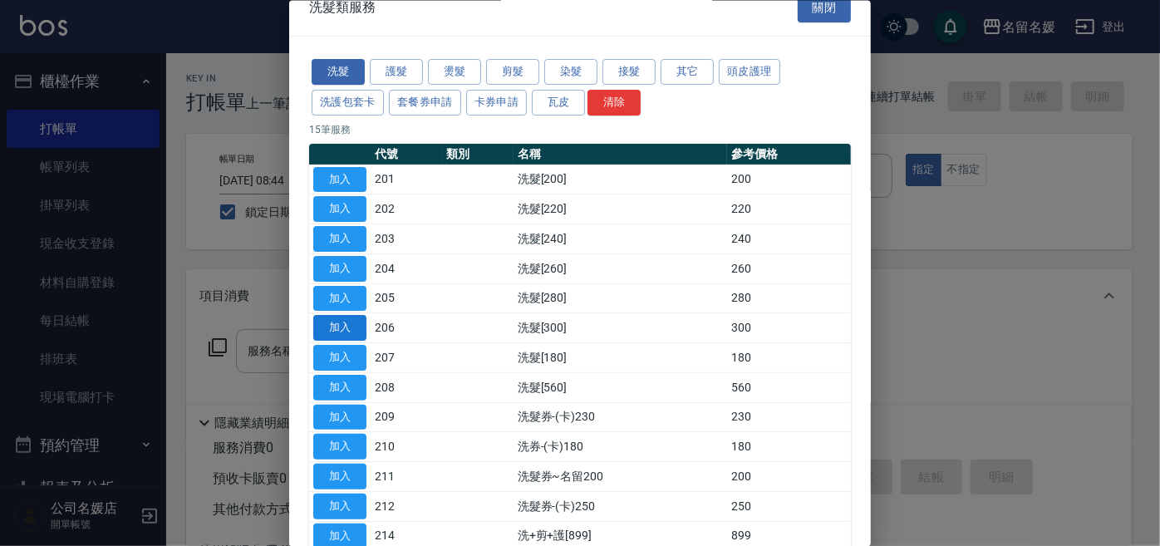
click at [347, 321] on button "加入" at bounding box center [339, 328] width 53 height 26
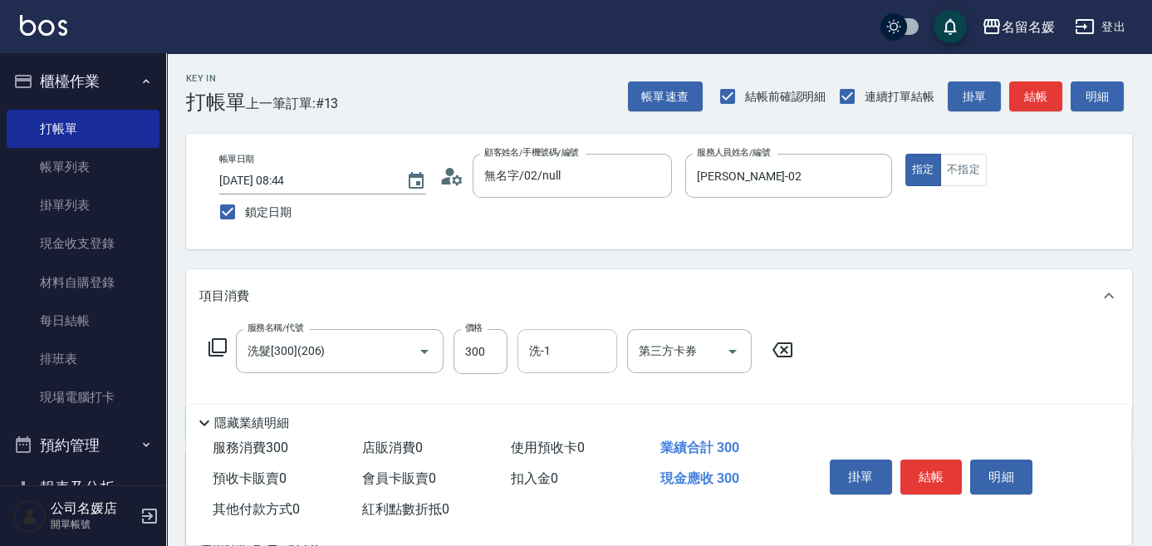
click at [545, 351] on div "洗-1 洗-1" at bounding box center [568, 351] width 100 height 44
click at [215, 347] on icon at bounding box center [218, 347] width 20 height 20
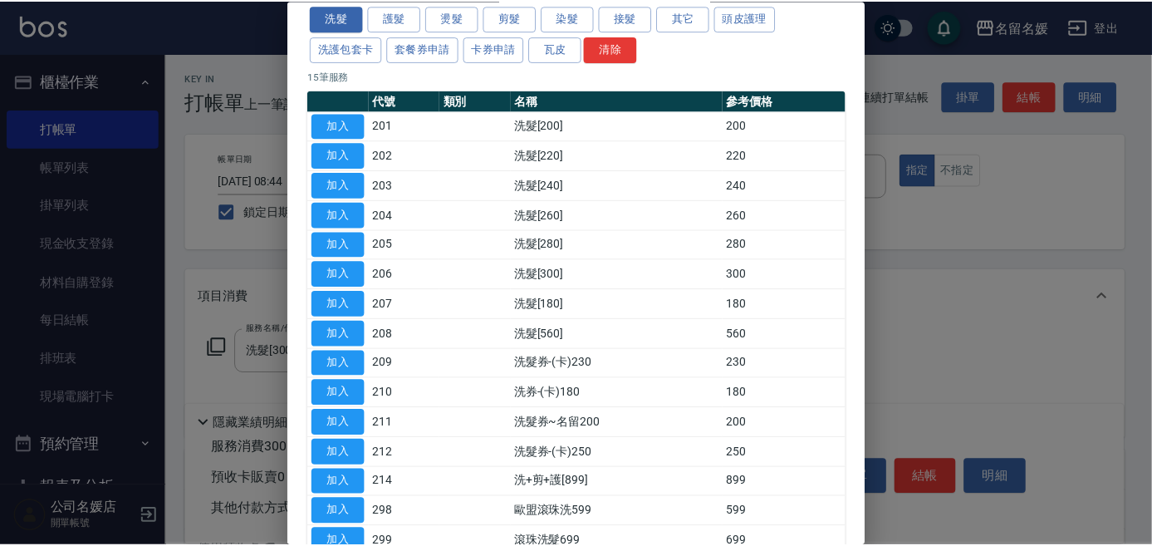
scroll to position [150, 0]
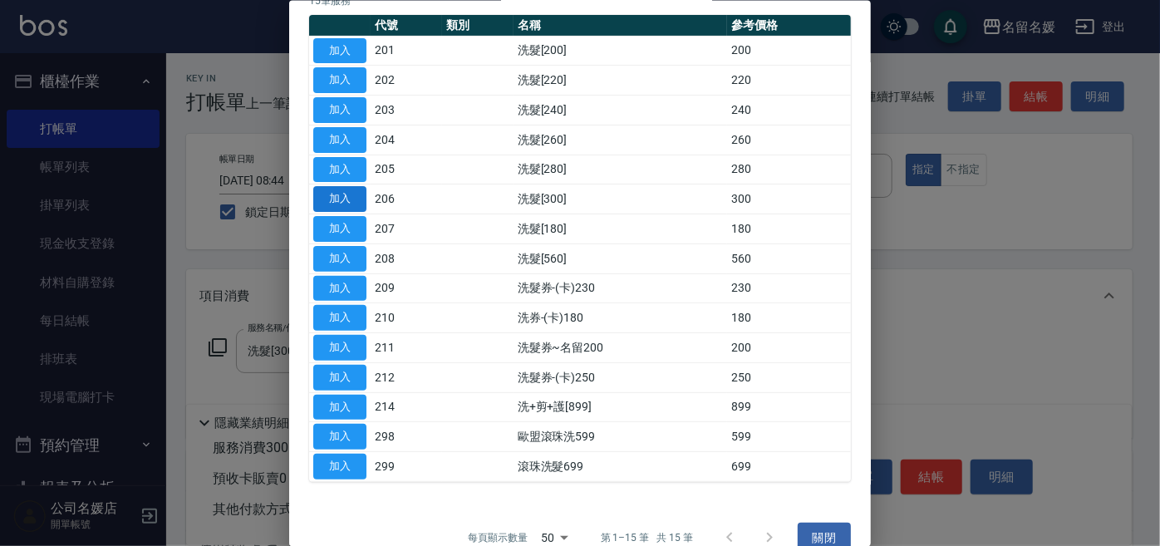
click at [354, 195] on button "加入" at bounding box center [339, 199] width 53 height 26
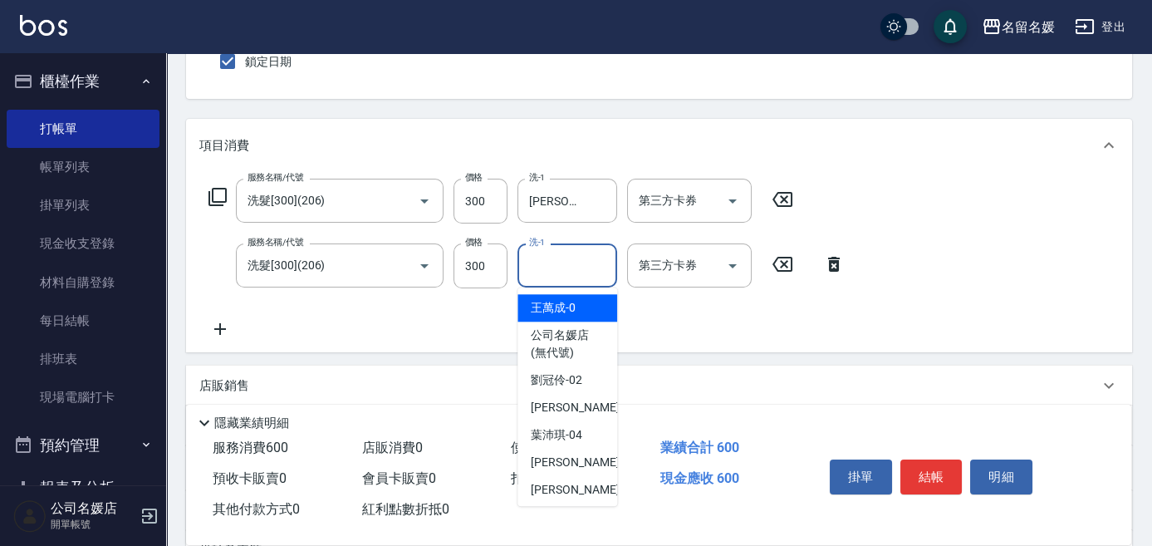
click at [565, 263] on input "洗-1" at bounding box center [567, 265] width 85 height 29
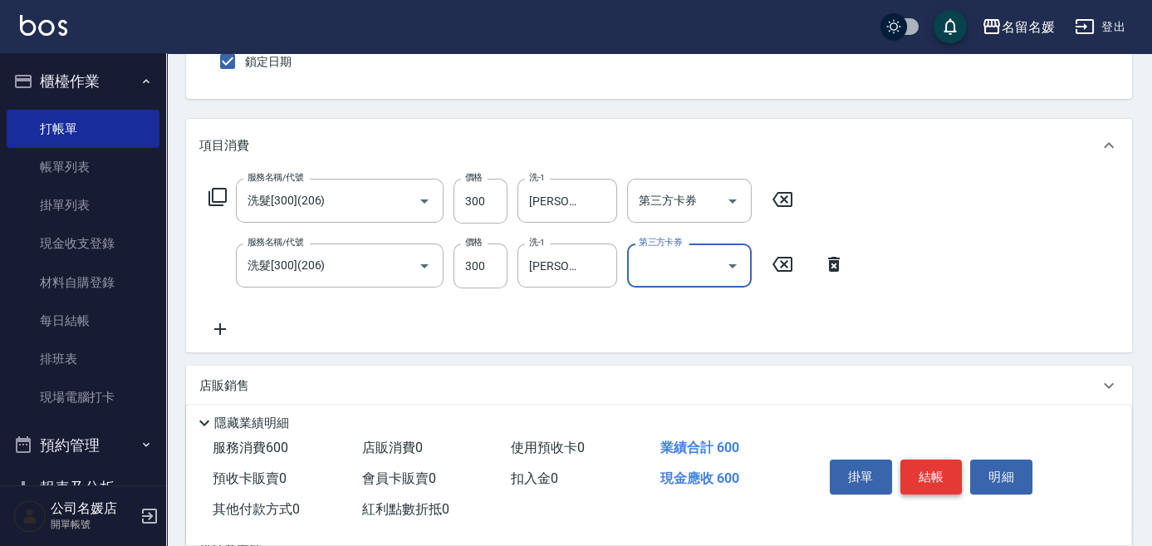
click at [919, 464] on button "結帳" at bounding box center [932, 476] width 62 height 35
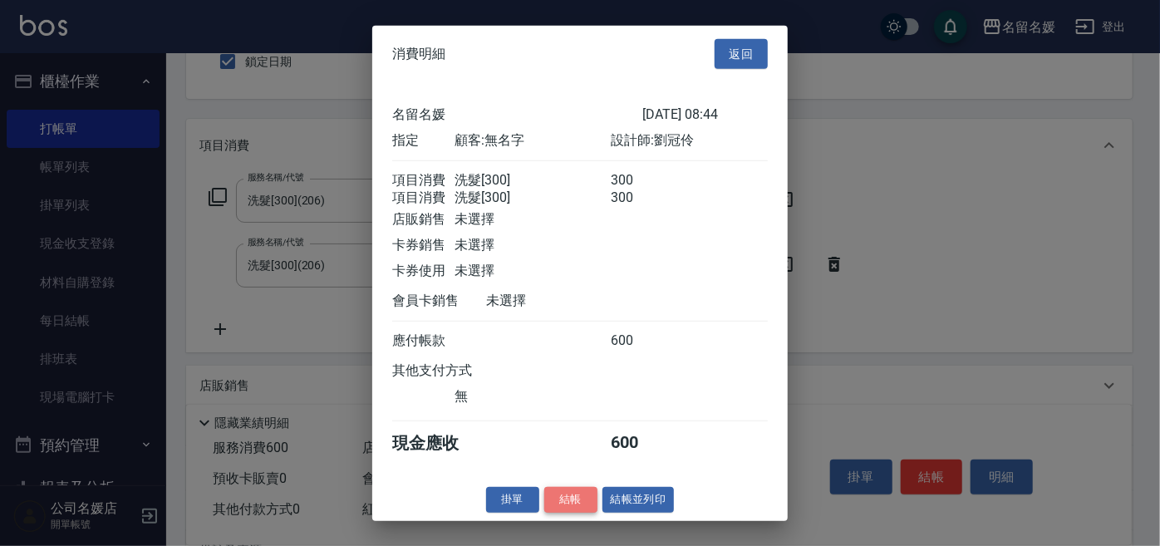
click at [573, 510] on button "結帳" at bounding box center [570, 500] width 53 height 26
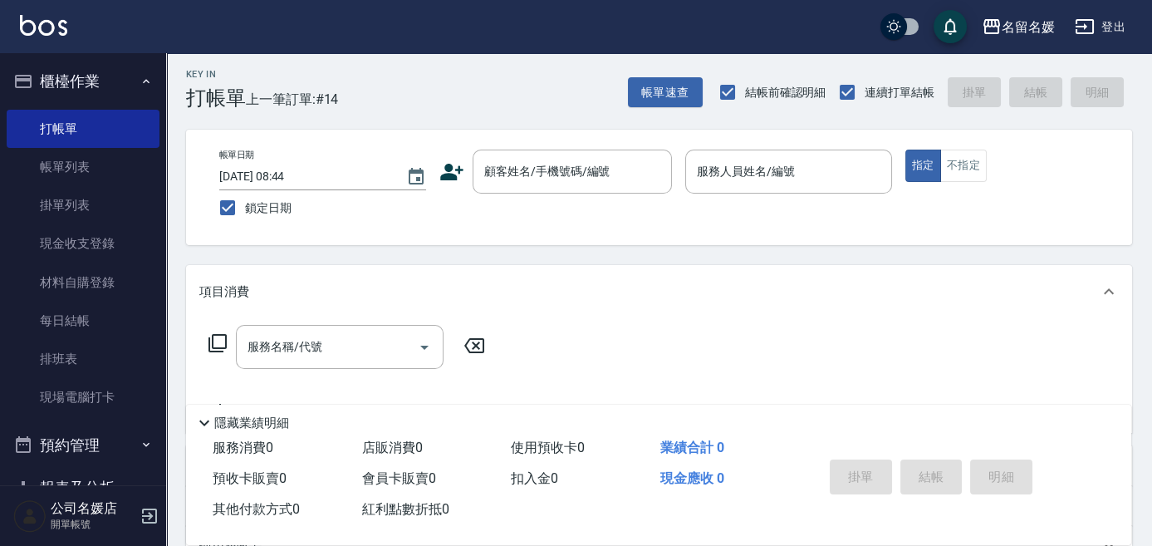
scroll to position [0, 0]
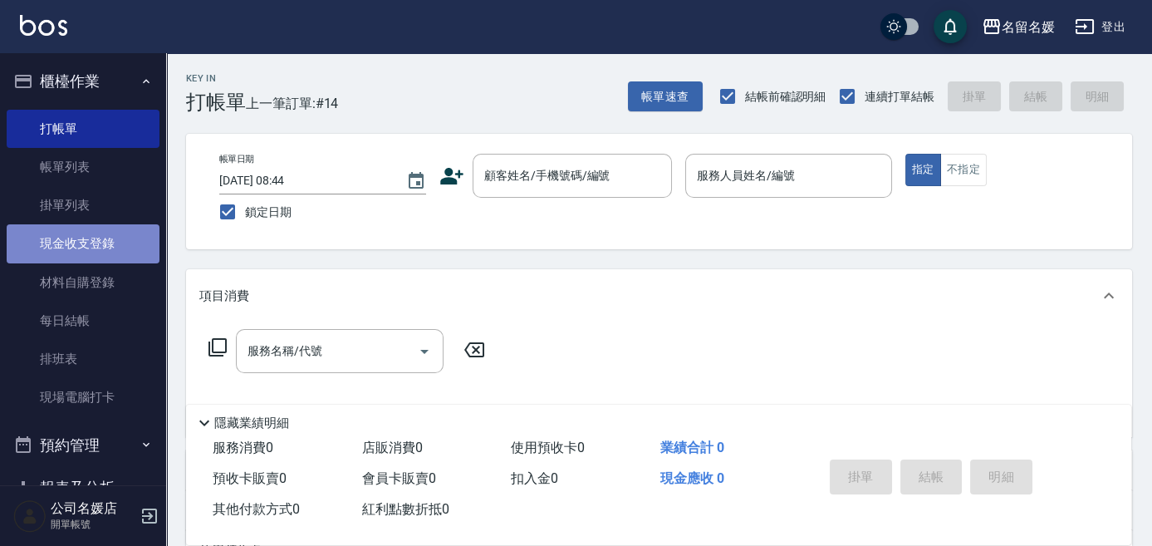
click at [95, 238] on link "現金收支登錄" at bounding box center [83, 243] width 153 height 38
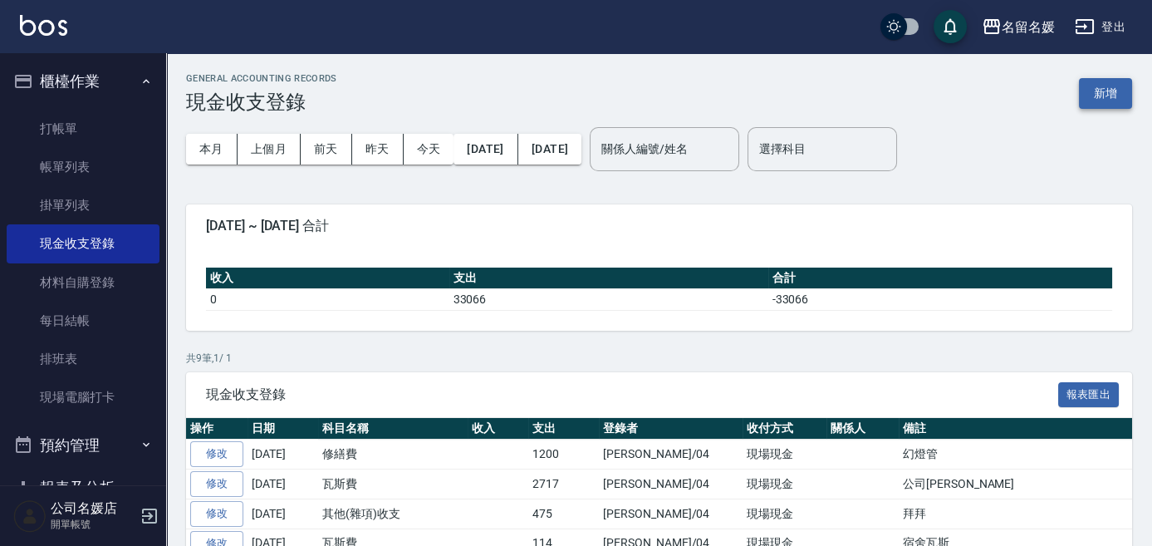
click at [1110, 90] on button "新增" at bounding box center [1105, 93] width 53 height 31
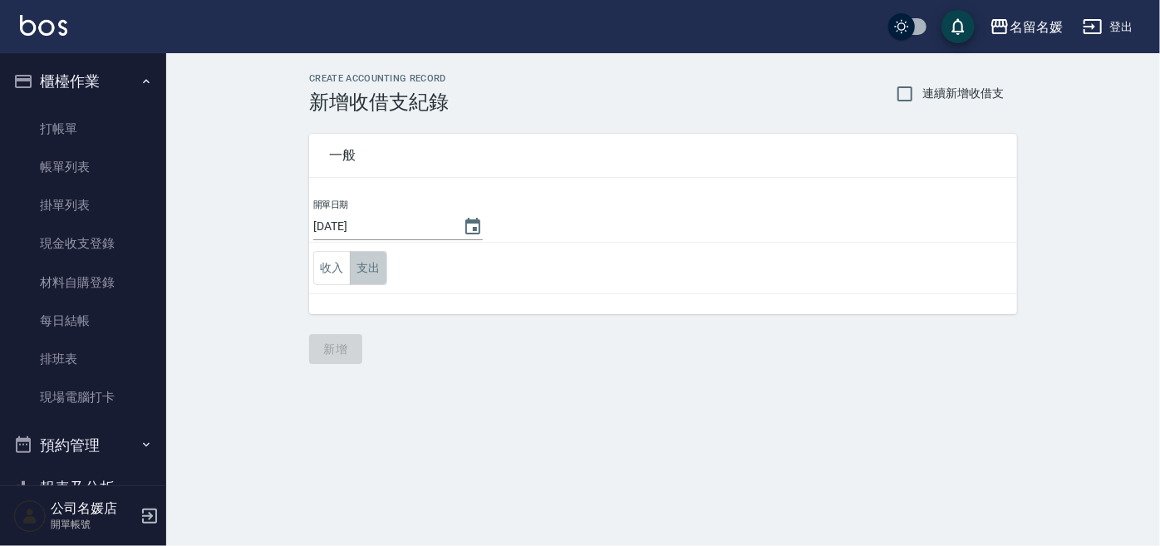
click at [366, 262] on button "支出" at bounding box center [368, 268] width 37 height 34
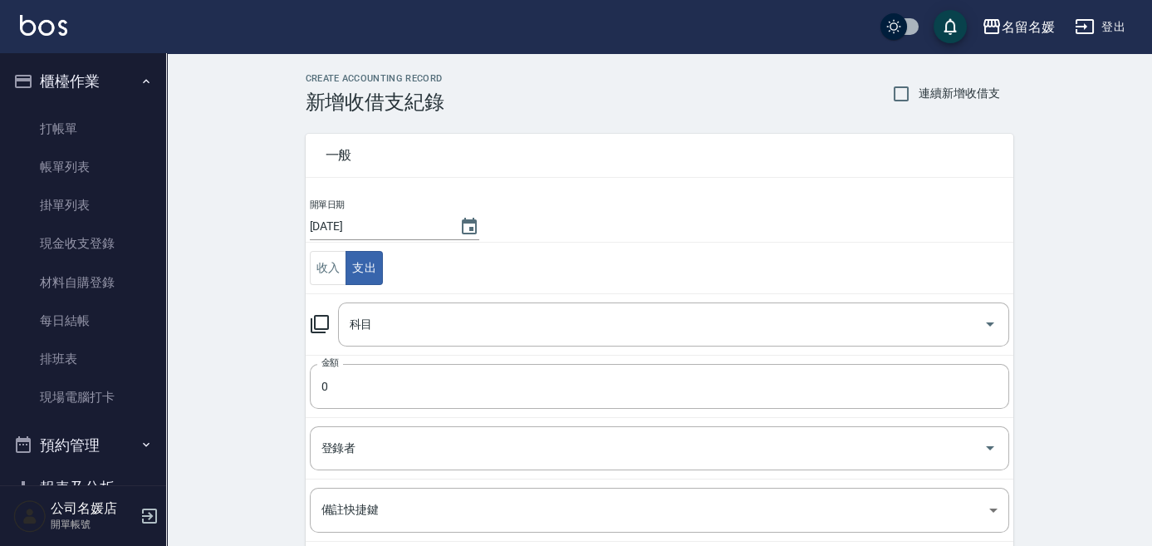
click at [314, 320] on icon at bounding box center [320, 324] width 18 height 18
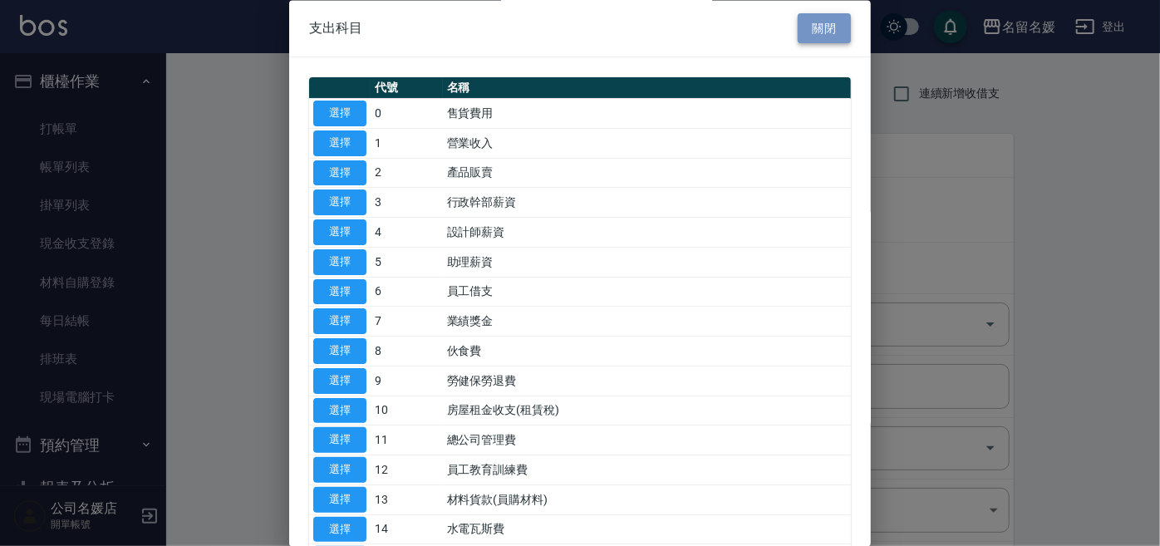
click at [798, 21] on button "關閉" at bounding box center [824, 28] width 53 height 31
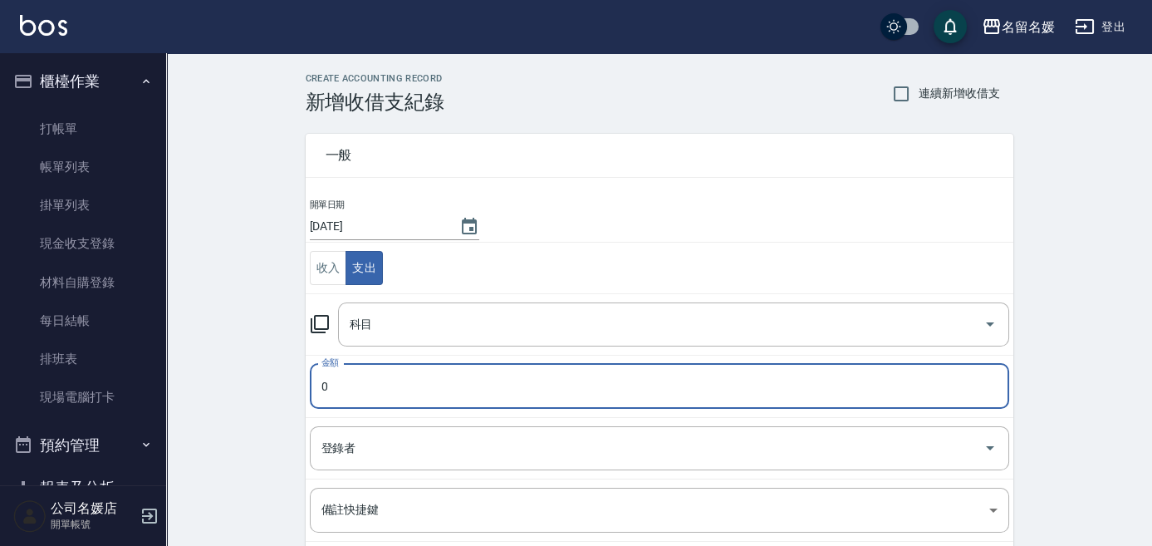
click at [400, 382] on input "0" at bounding box center [659, 386] width 699 height 45
click at [366, 450] on input "登錄者" at bounding box center [647, 448] width 660 height 29
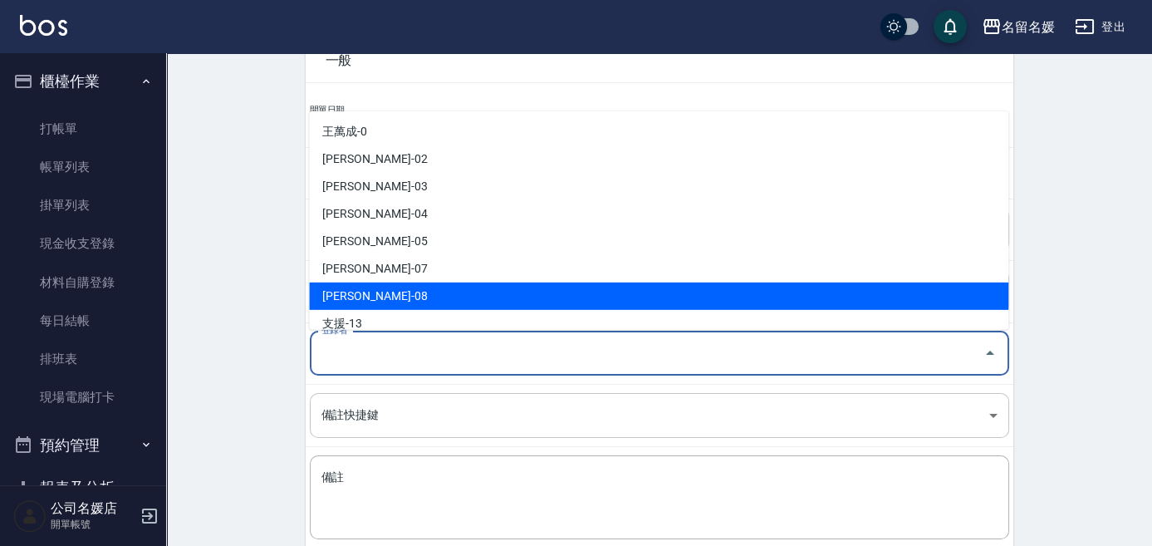
scroll to position [150, 0]
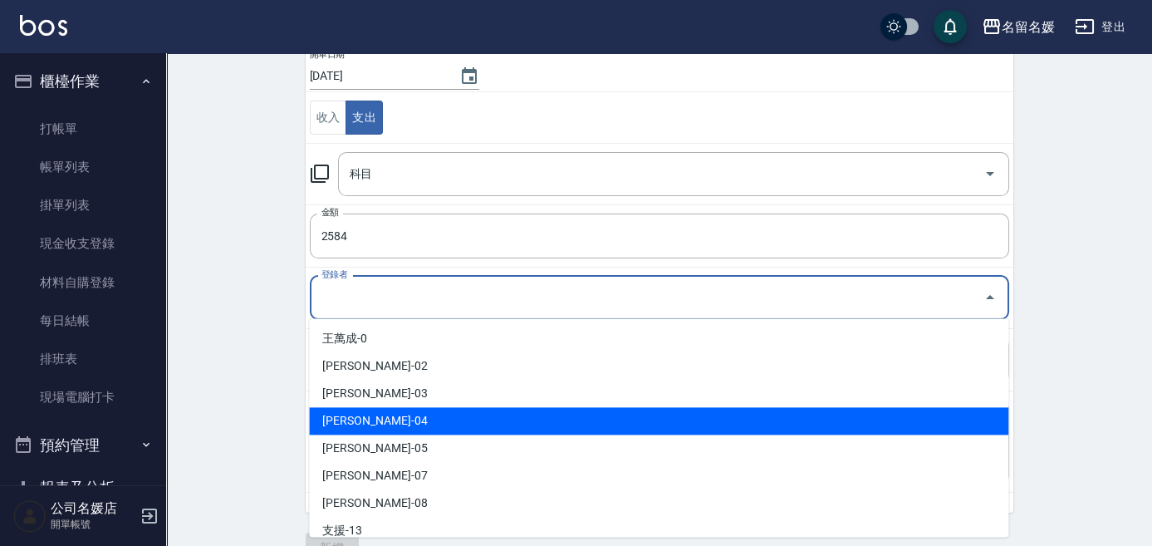
click at [394, 418] on li "[PERSON_NAME]-04" at bounding box center [658, 420] width 699 height 27
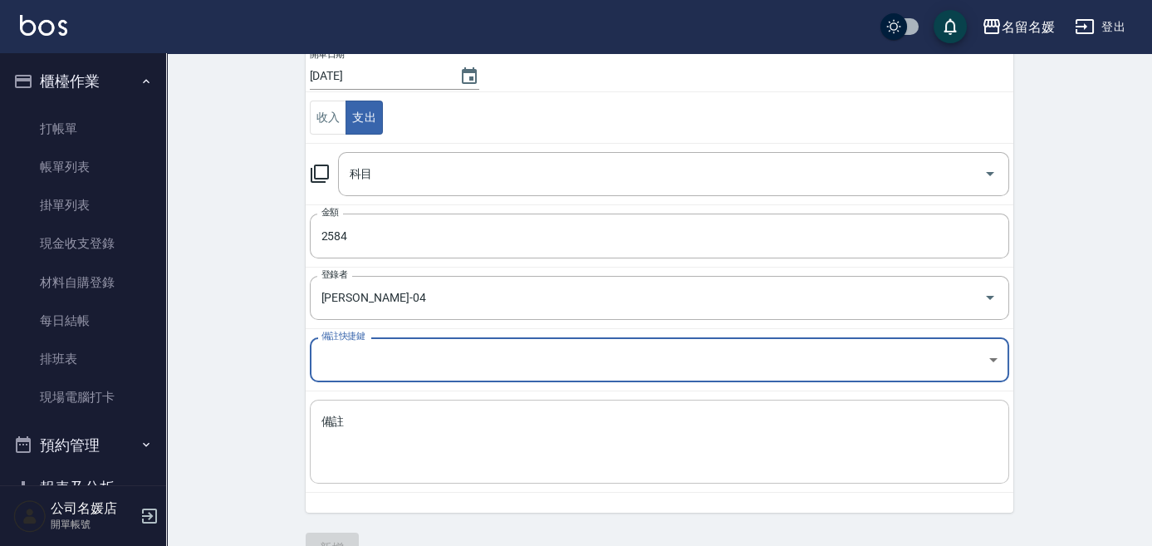
click at [394, 430] on textarea "備註" at bounding box center [659, 442] width 676 height 56
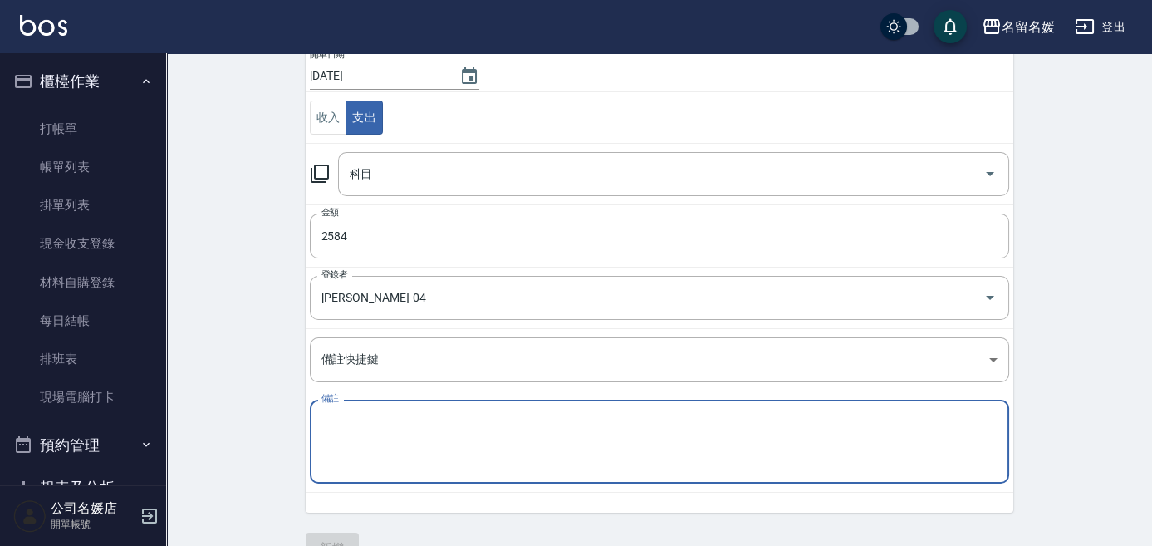
click at [413, 435] on textarea "備註" at bounding box center [659, 442] width 676 height 56
click at [392, 160] on input "科目" at bounding box center [661, 174] width 631 height 29
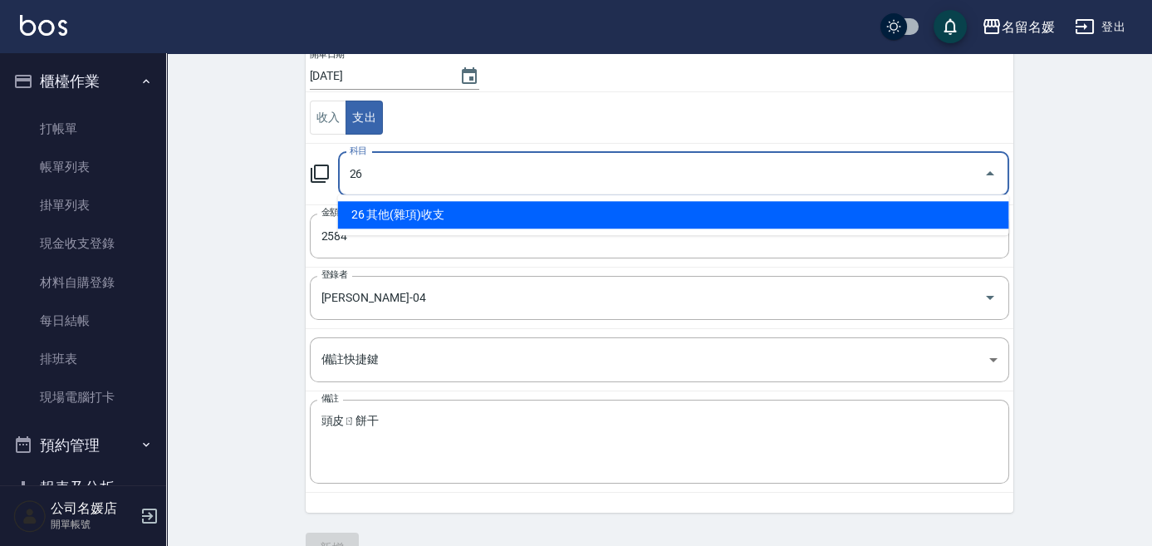
click at [454, 214] on li "26 其他(雜項)收支" at bounding box center [673, 214] width 671 height 27
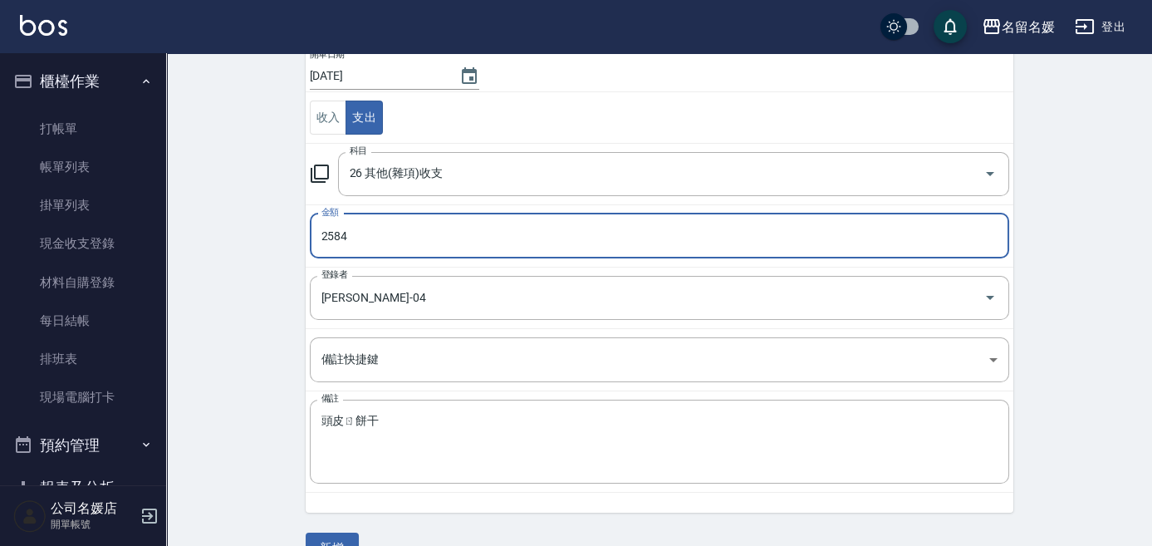
scroll to position [184, 0]
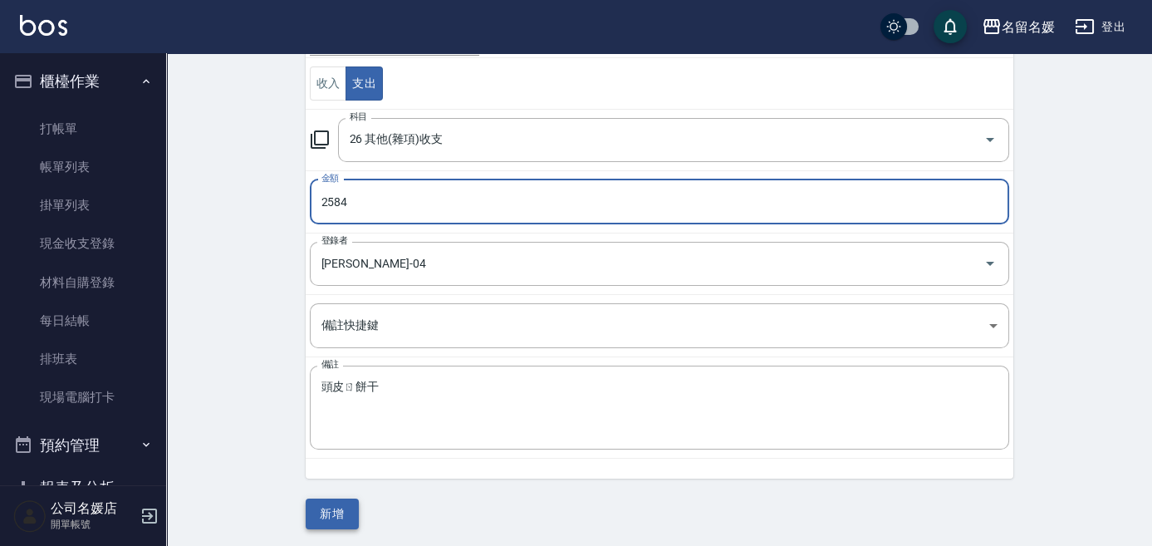
click at [327, 501] on button "新增" at bounding box center [332, 513] width 53 height 31
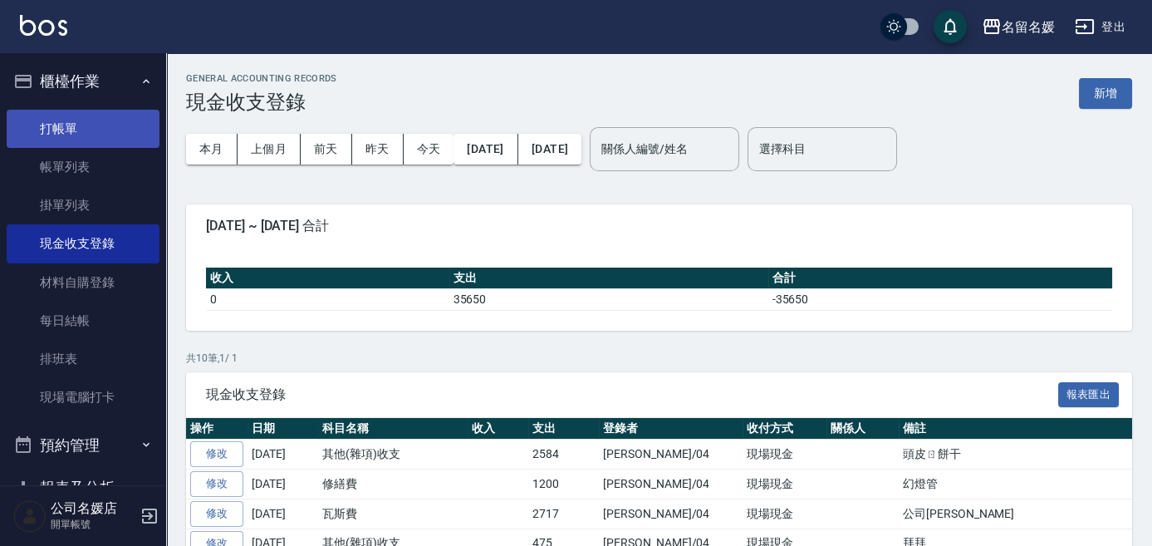
click at [115, 130] on link "打帳單" at bounding box center [83, 129] width 153 height 38
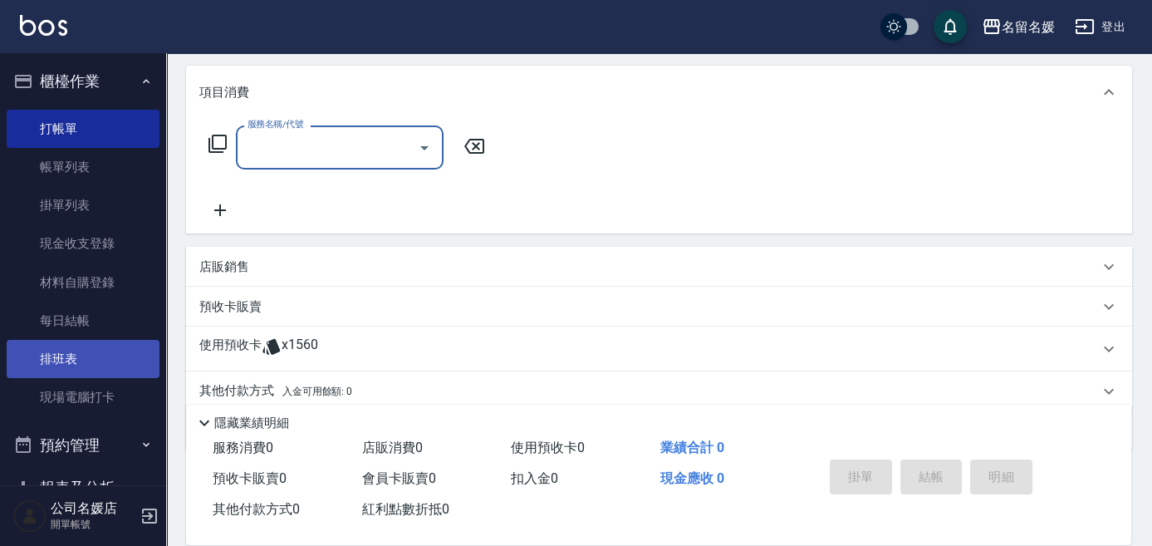
scroll to position [266, 0]
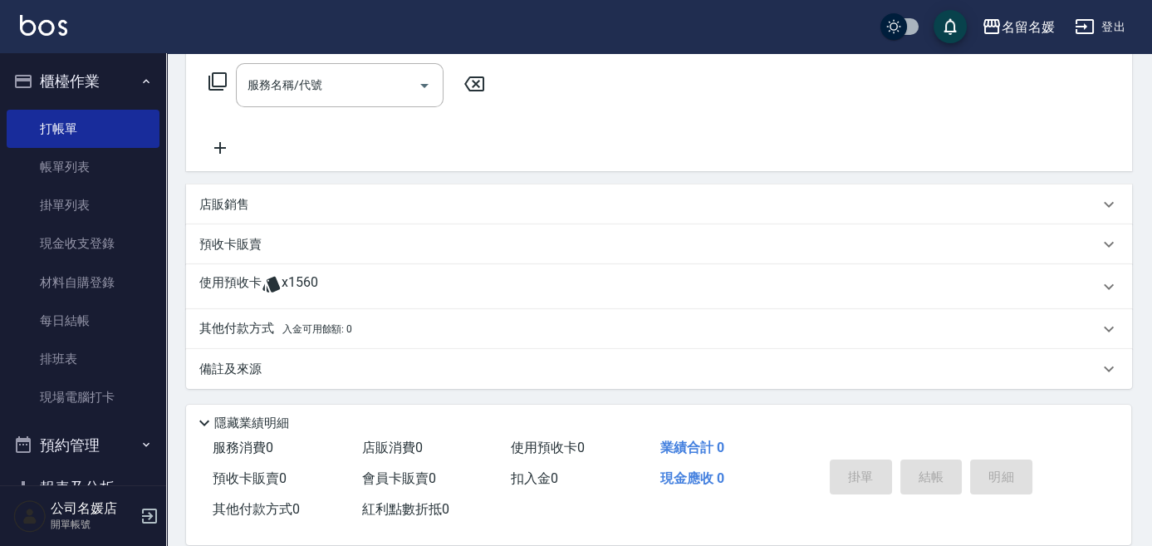
click at [263, 214] on div "店販銷售" at bounding box center [659, 204] width 946 height 40
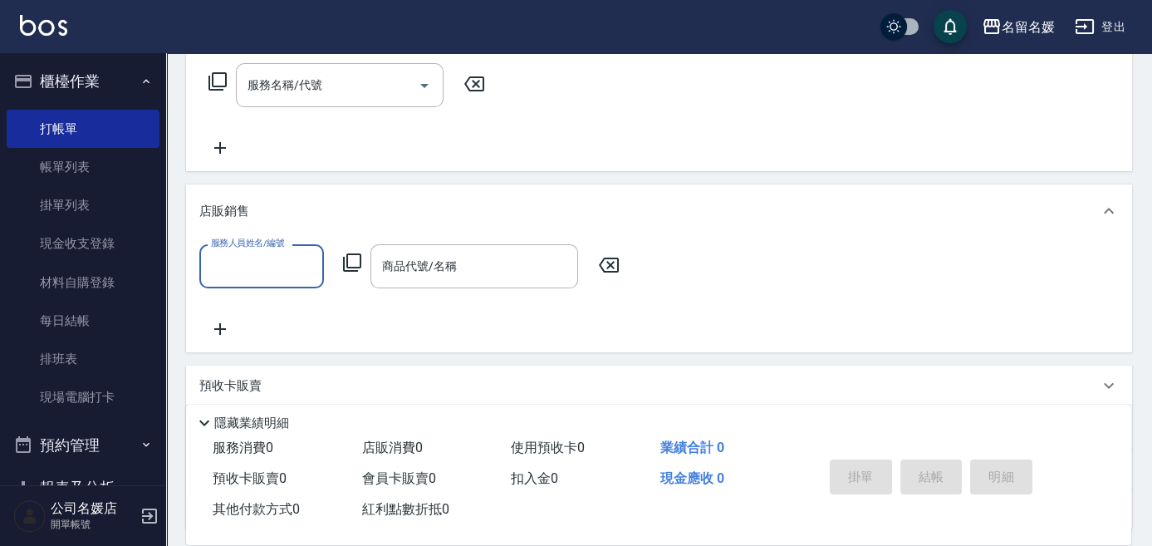
scroll to position [0, 0]
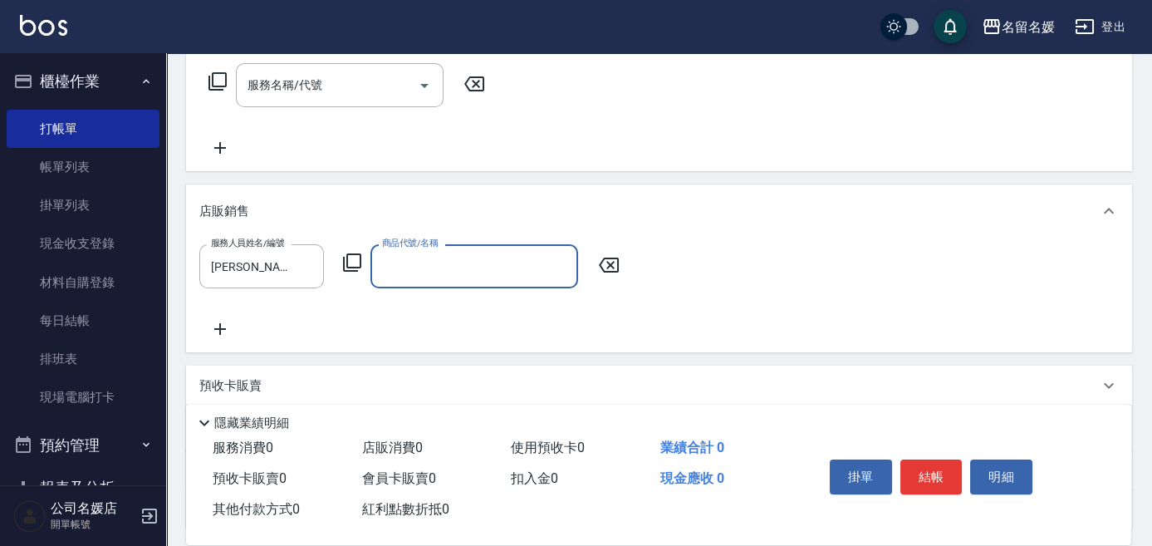
click at [503, 276] on input "商品代號/名稱" at bounding box center [474, 266] width 193 height 29
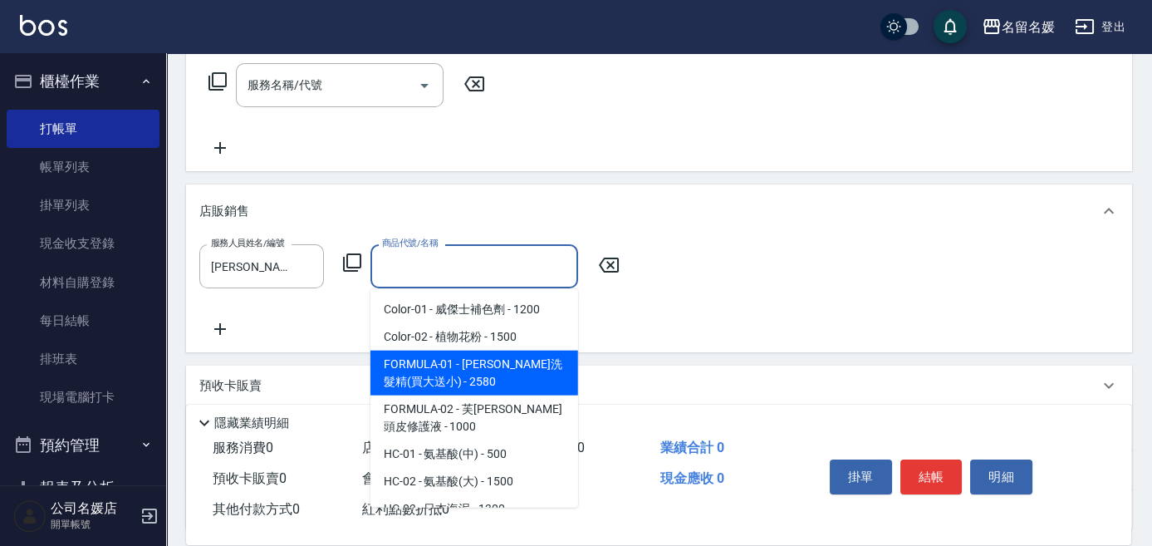
click at [497, 384] on span "FORMULA-01 - [PERSON_NAME]洗髮精(買大送小) - 2580" at bounding box center [475, 373] width 208 height 45
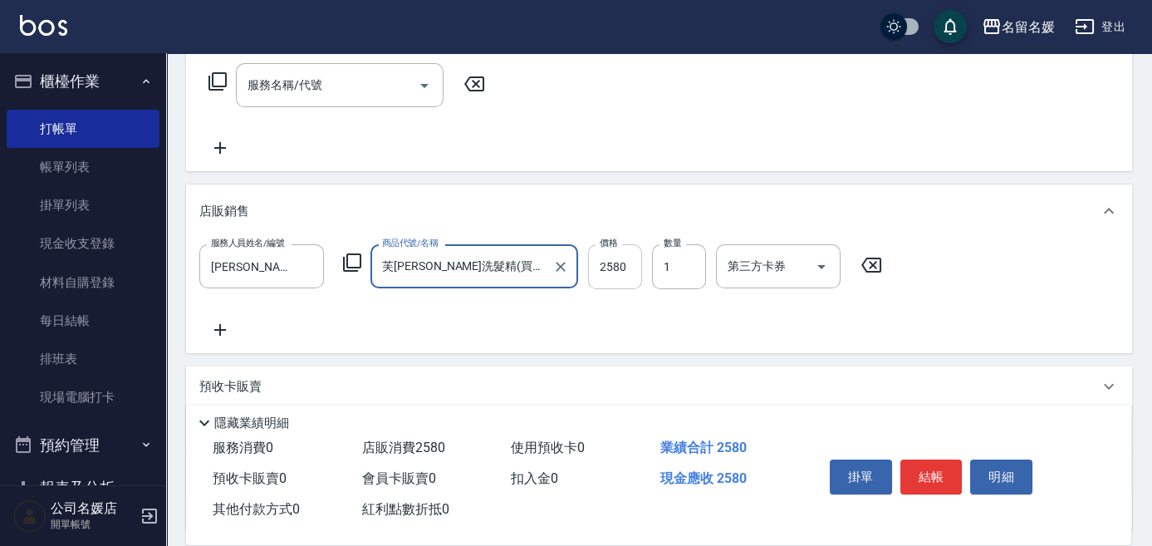
click at [629, 274] on input "2580" at bounding box center [615, 266] width 54 height 45
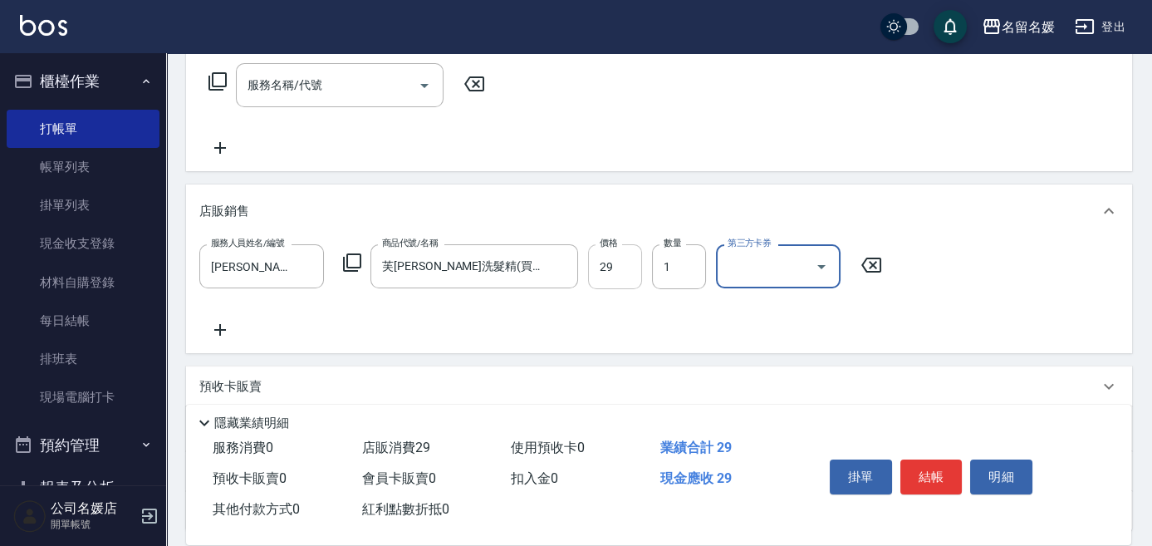
click at [629, 274] on input "29" at bounding box center [615, 266] width 54 height 45
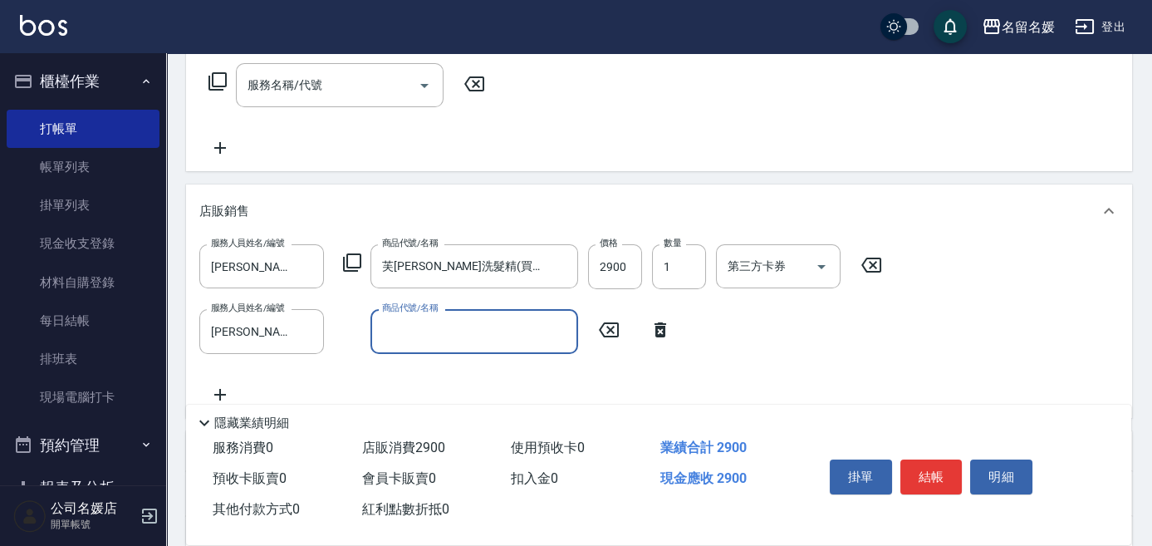
click at [409, 311] on label "商品代號/名稱" at bounding box center [410, 308] width 56 height 12
click at [409, 317] on input "商品代號/名稱" at bounding box center [474, 331] width 193 height 29
click at [408, 320] on input "商品代號/名稱" at bounding box center [474, 331] width 193 height 29
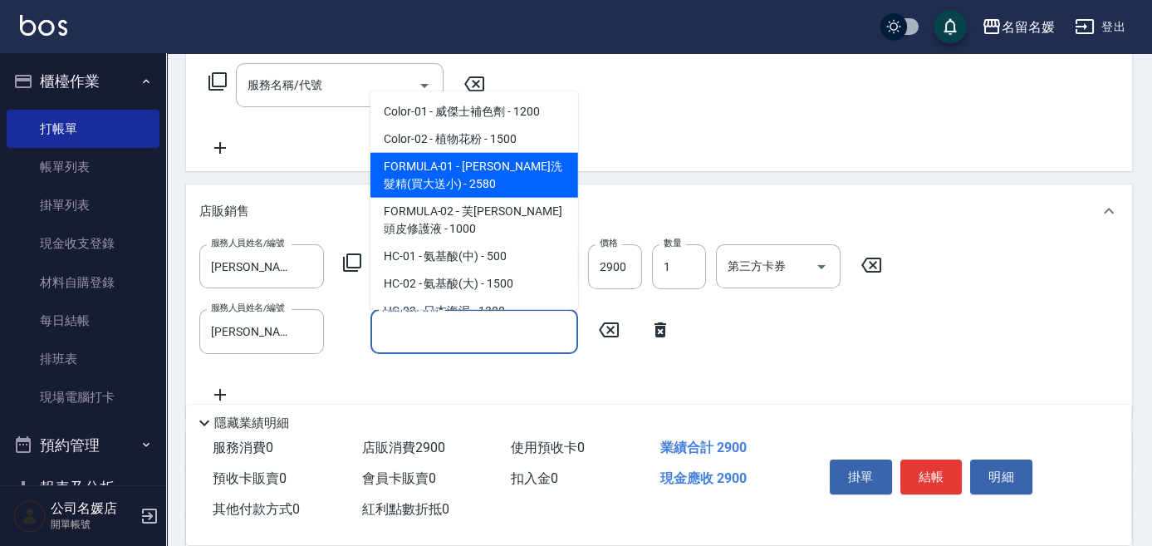
click at [495, 193] on span "FORMULA-01 - [PERSON_NAME]洗髮精(買大送小) - 2580" at bounding box center [475, 175] width 208 height 45
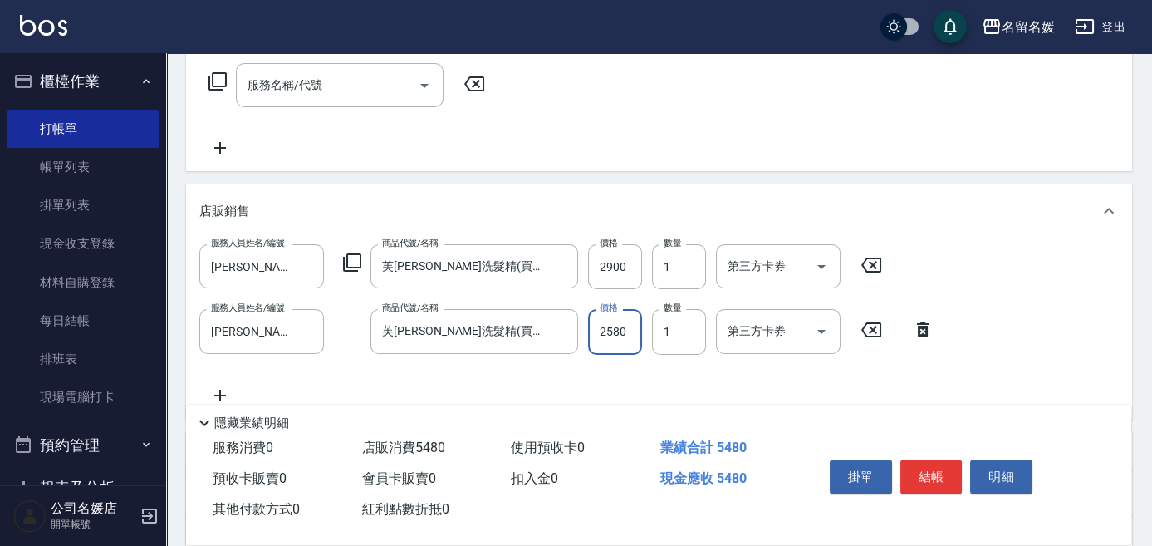
click at [628, 336] on input "2580" at bounding box center [615, 331] width 54 height 45
click at [679, 326] on input "1" at bounding box center [679, 331] width 54 height 45
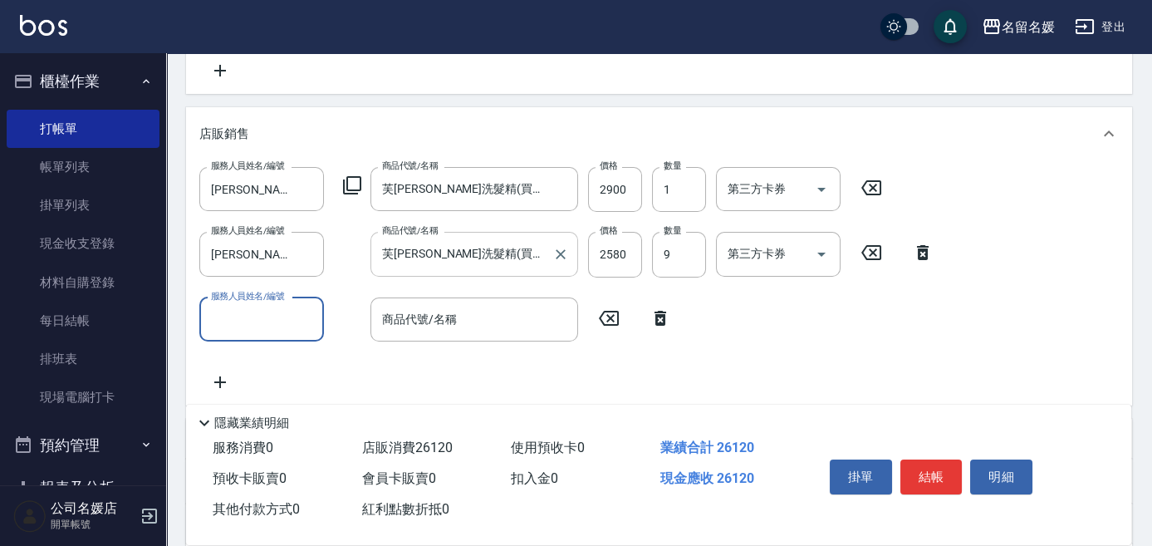
scroll to position [417, 0]
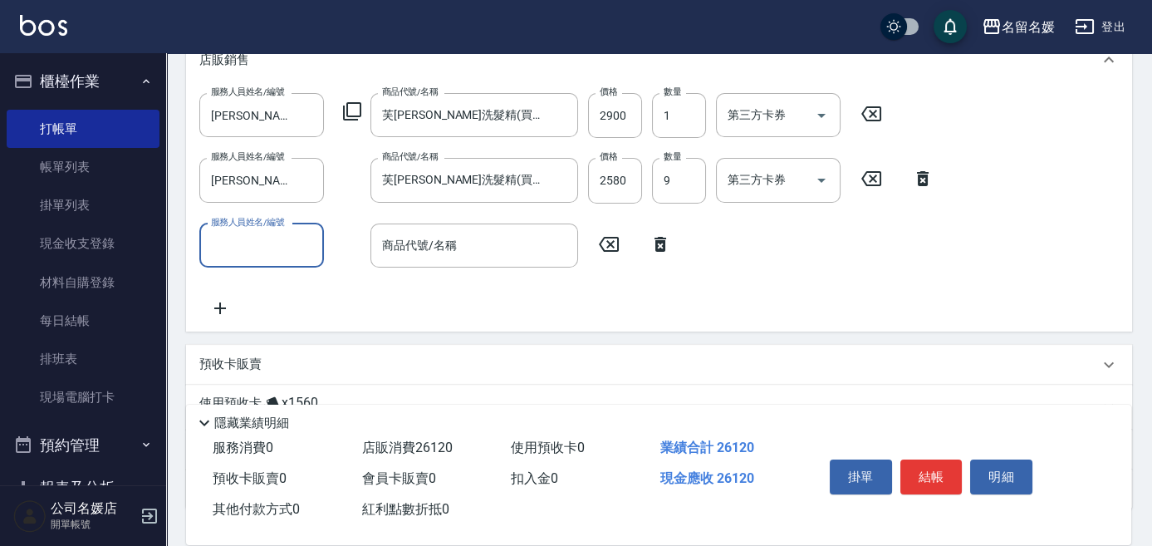
click at [664, 236] on icon at bounding box center [661, 244] width 42 height 20
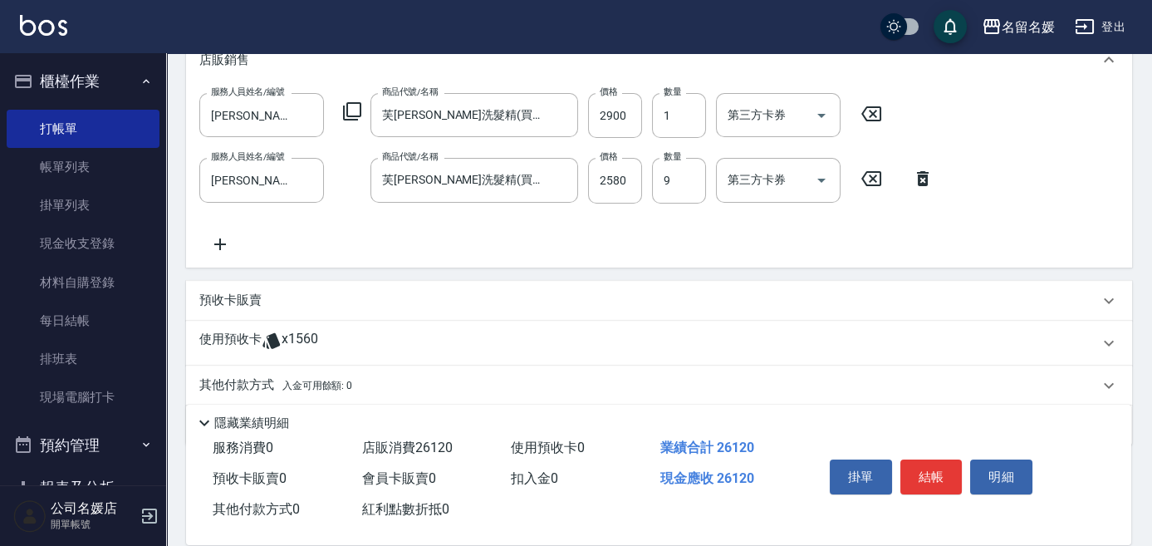
click at [483, 317] on div "預收卡販賣" at bounding box center [659, 301] width 946 height 40
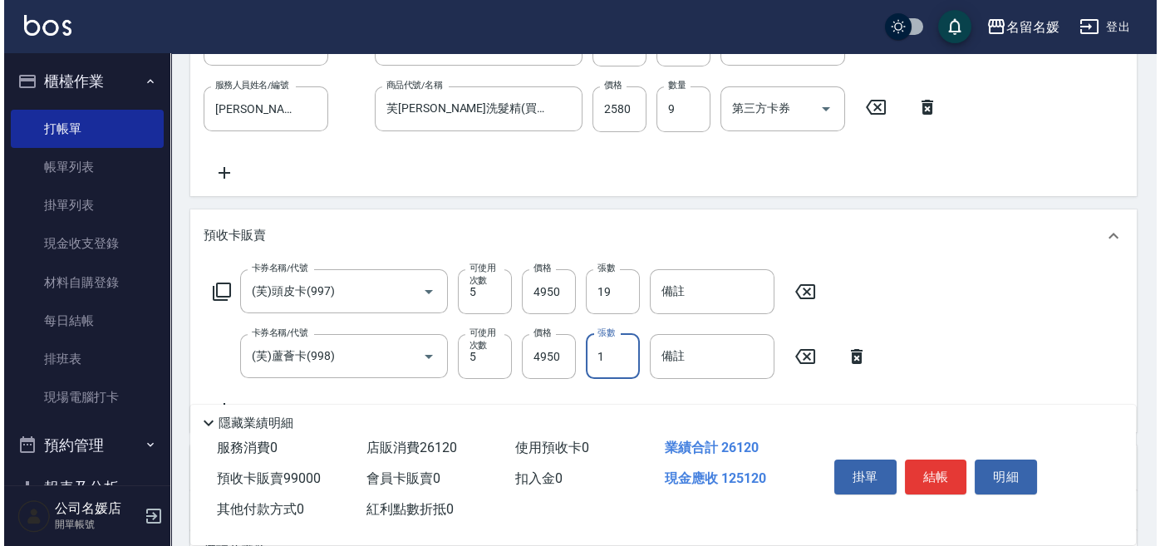
scroll to position [493, 0]
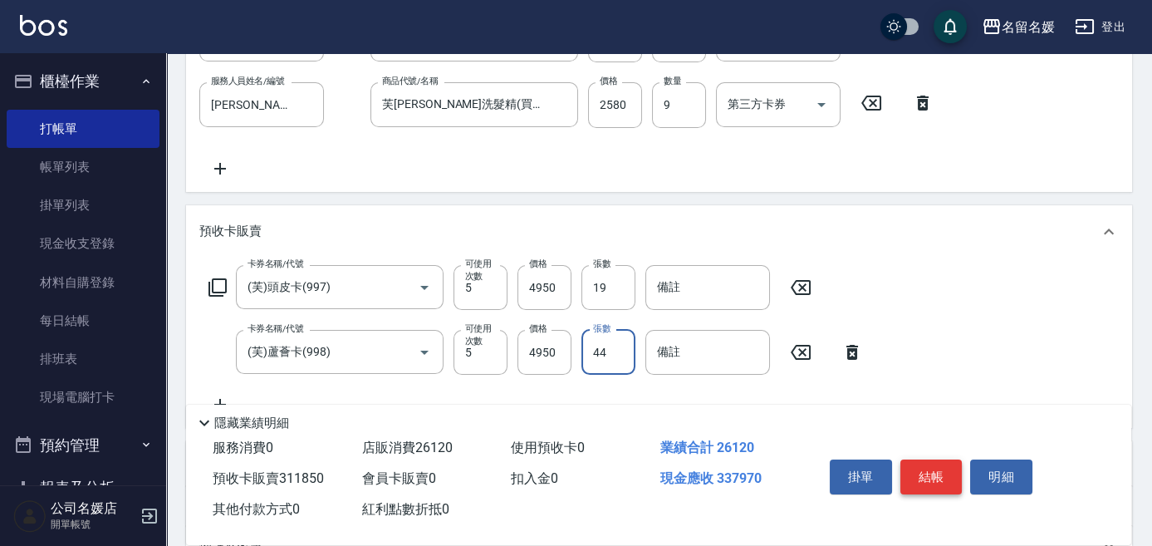
click at [931, 479] on button "結帳" at bounding box center [932, 476] width 62 height 35
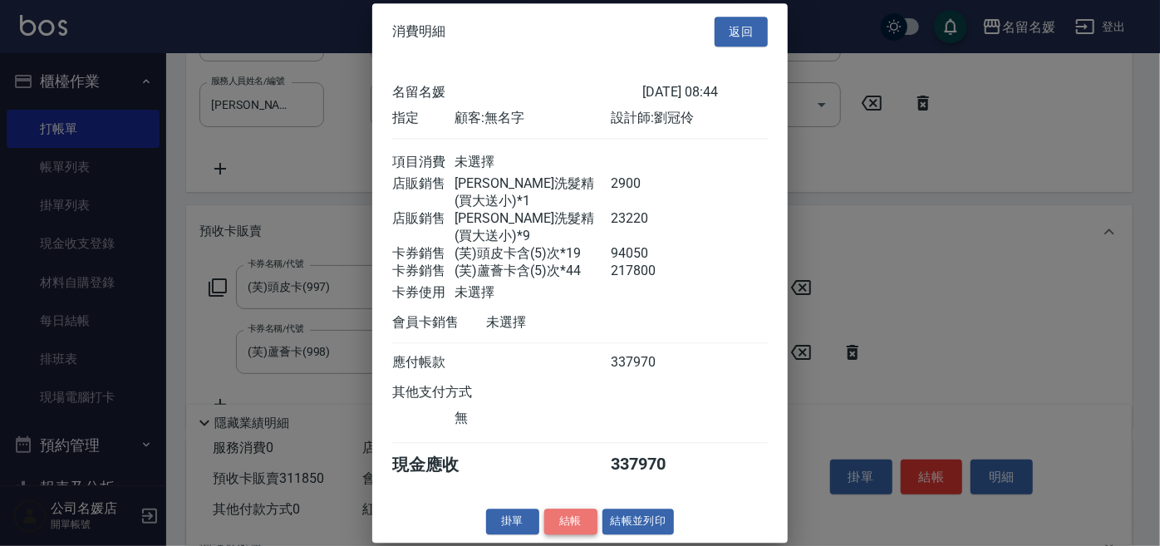
click at [546, 517] on button "結帳" at bounding box center [570, 521] width 53 height 26
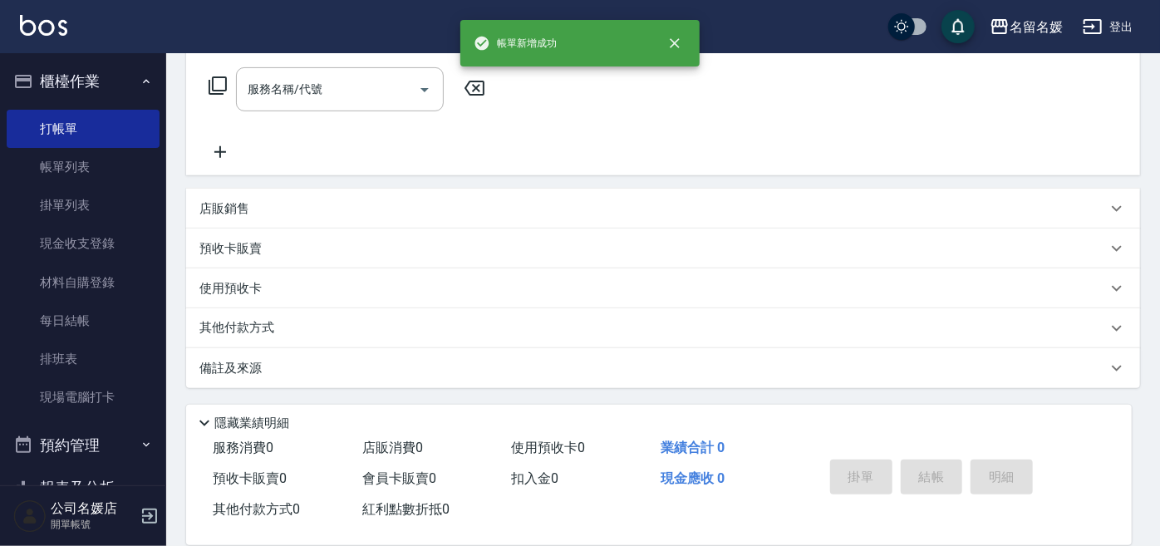
scroll to position [0, 0]
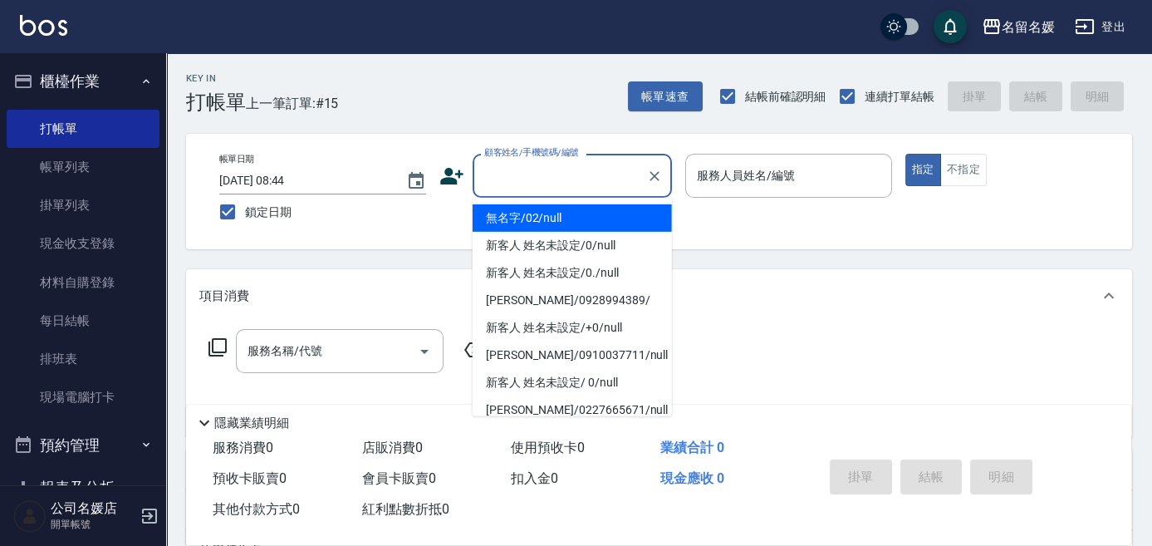
click at [546, 167] on div "顧客姓名/手機號碼/編號 顧客姓名/手機號碼/編號" at bounding box center [572, 176] width 199 height 44
click at [547, 214] on li "無名字/02/null" at bounding box center [572, 217] width 199 height 27
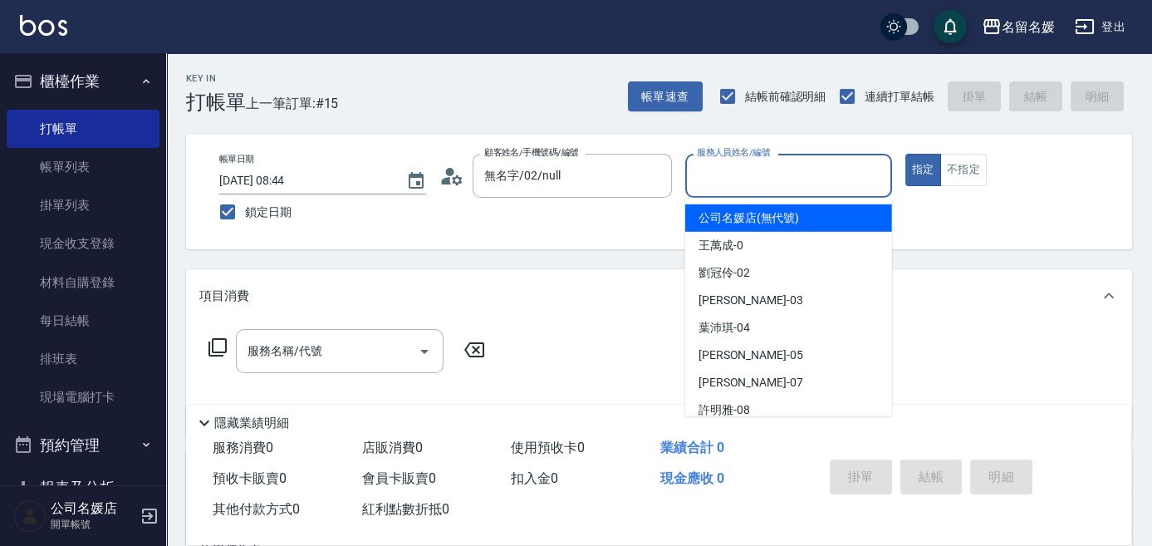
click at [708, 171] on input "服務人員姓名/編號" at bounding box center [789, 175] width 192 height 29
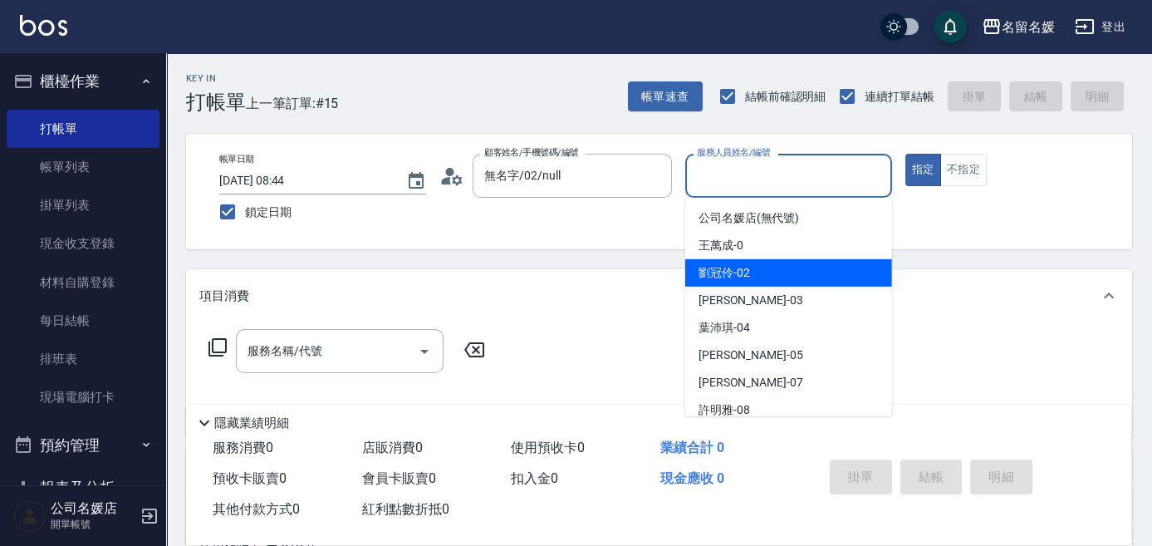
click at [744, 270] on span "[PERSON_NAME]-02" at bounding box center [725, 272] width 52 height 17
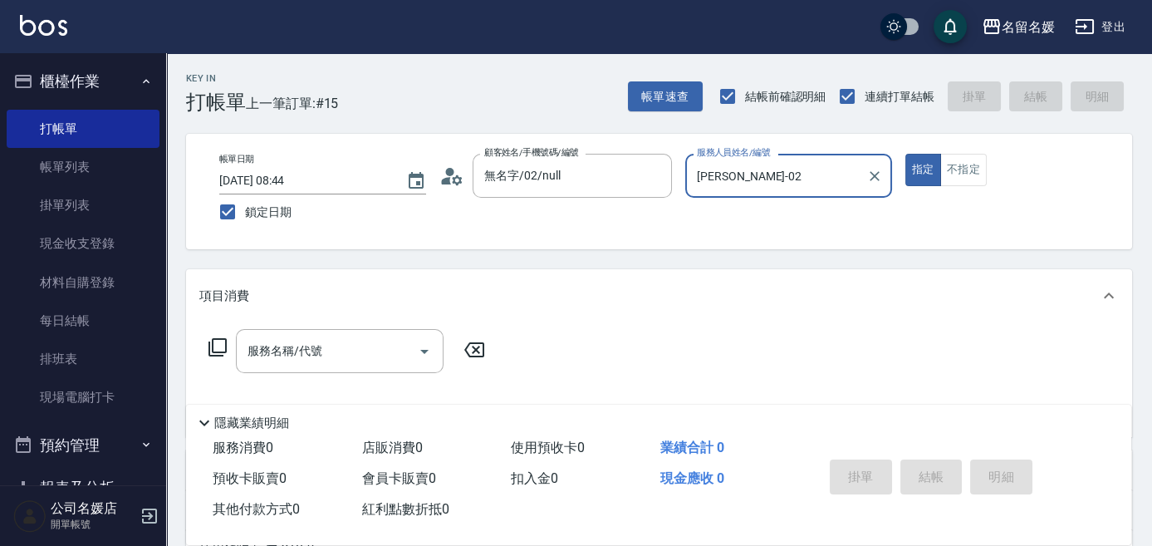
click at [226, 349] on icon at bounding box center [218, 347] width 18 height 18
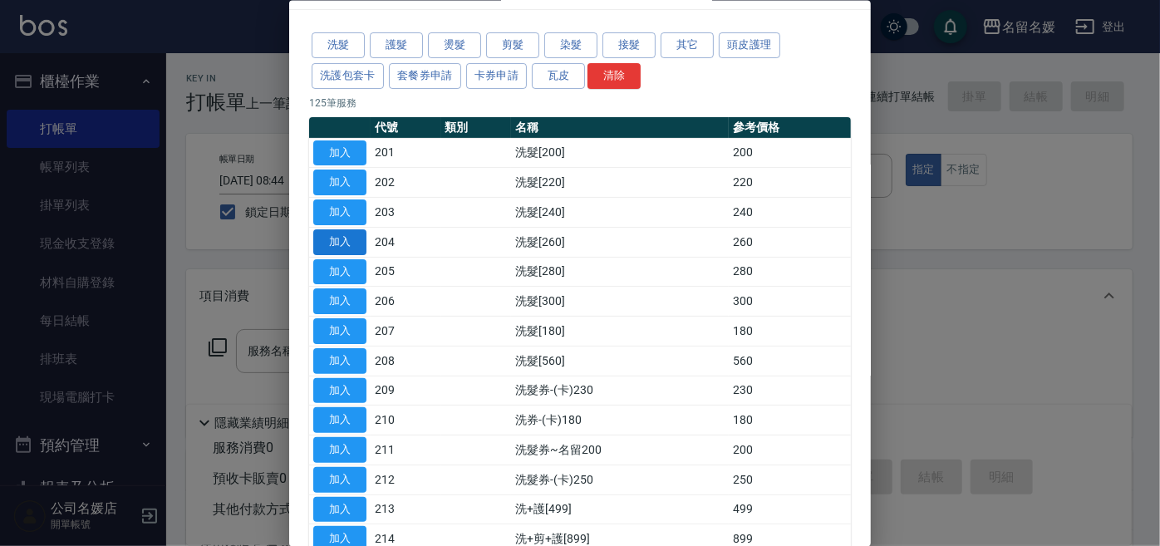
scroll to position [75, 0]
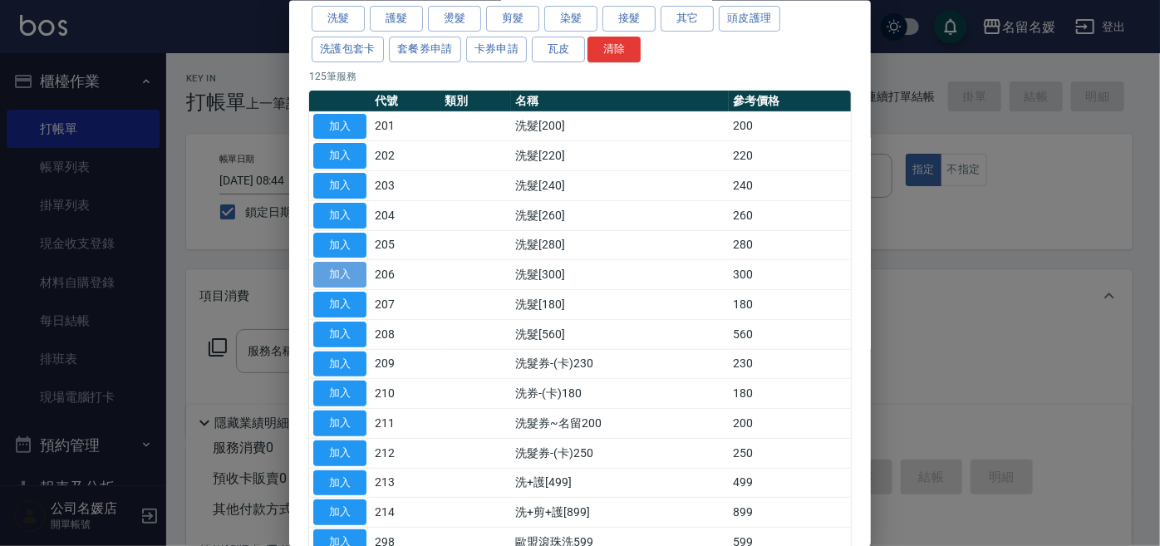
click at [325, 272] on button "加入" at bounding box center [339, 275] width 53 height 26
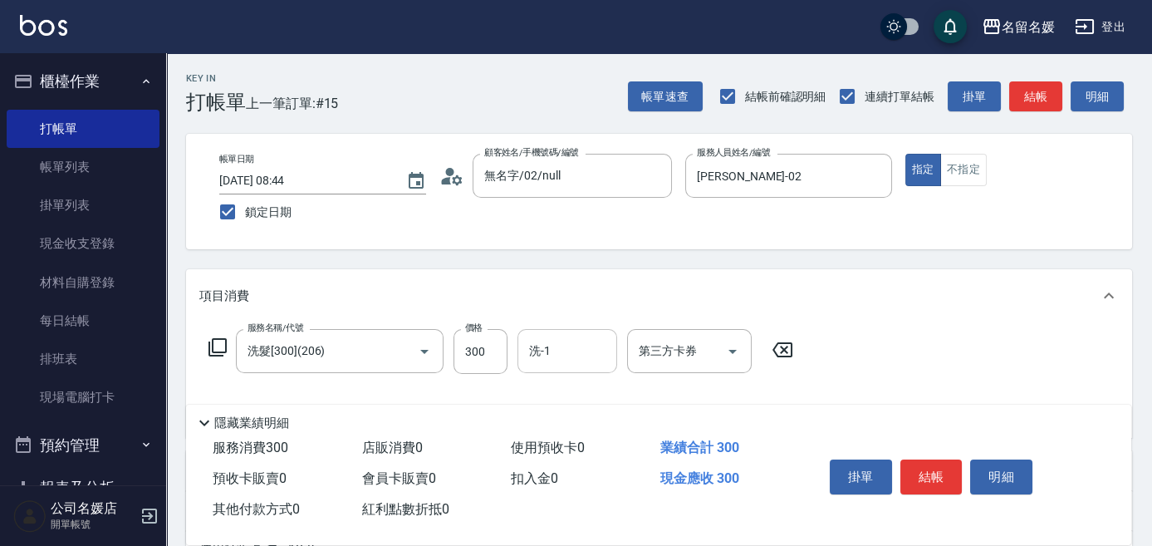
click at [576, 353] on input "洗-1" at bounding box center [567, 350] width 85 height 29
click at [919, 474] on button "結帳" at bounding box center [932, 476] width 62 height 35
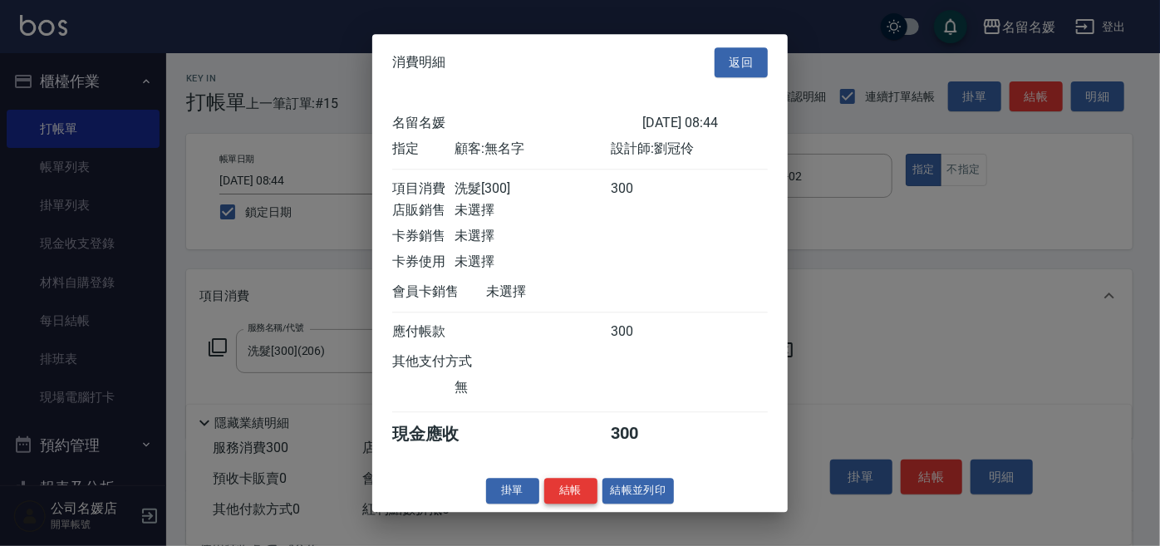
click at [571, 501] on button "結帳" at bounding box center [570, 491] width 53 height 26
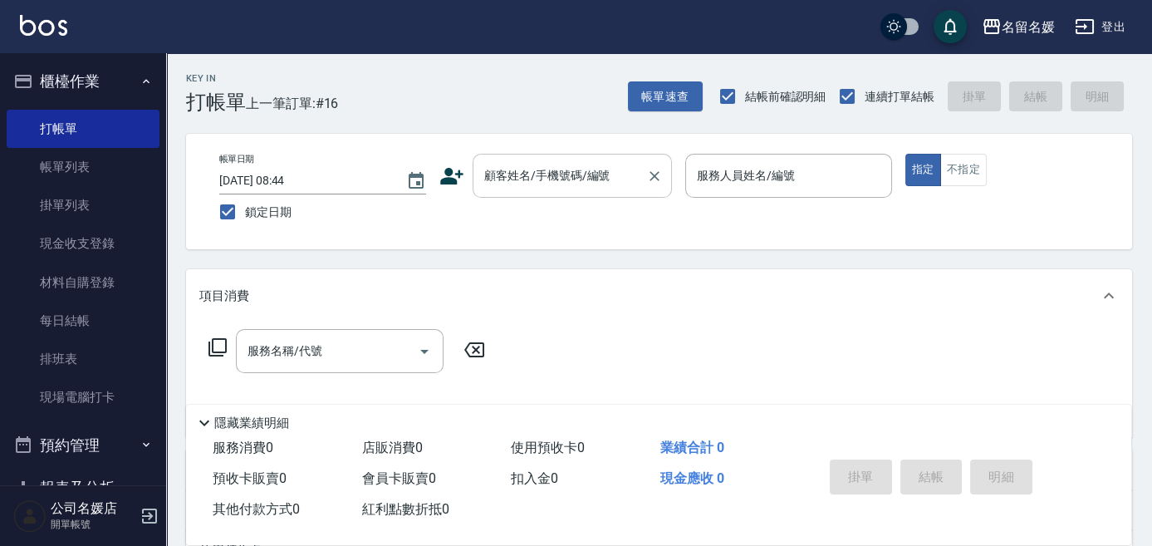
click at [567, 176] on input "顧客姓名/手機號碼/編號" at bounding box center [560, 175] width 160 height 29
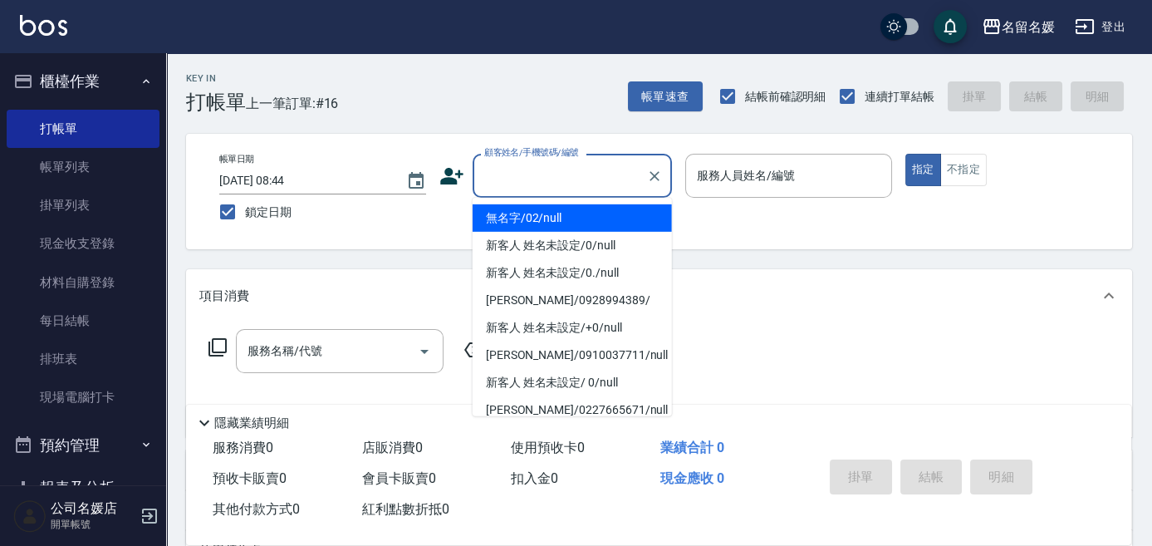
click at [574, 228] on li "無名字/02/null" at bounding box center [572, 217] width 199 height 27
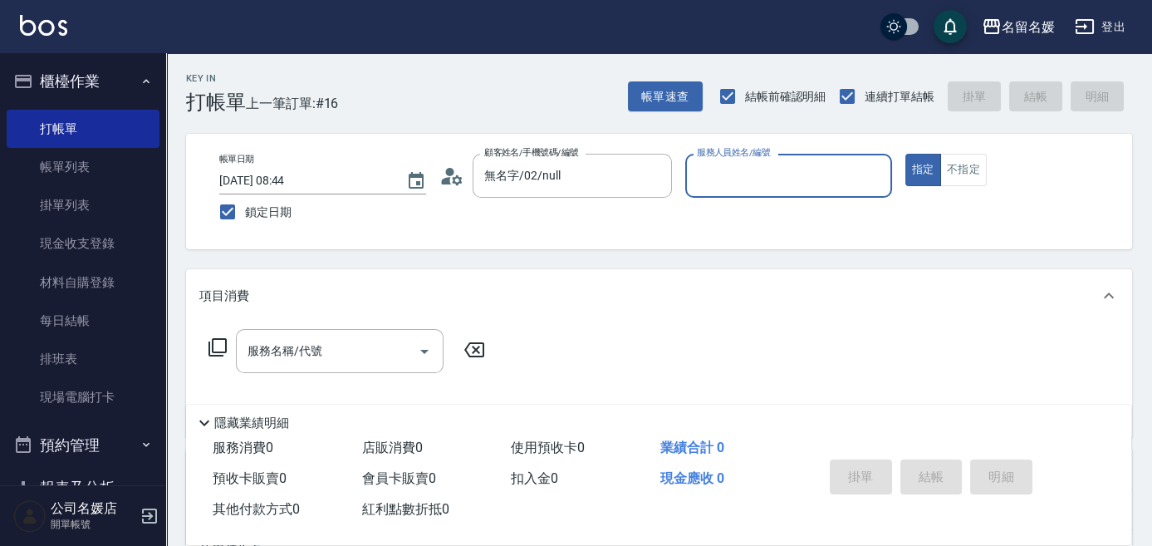
click at [785, 181] on input "服務人員姓名/編號" at bounding box center [789, 175] width 192 height 29
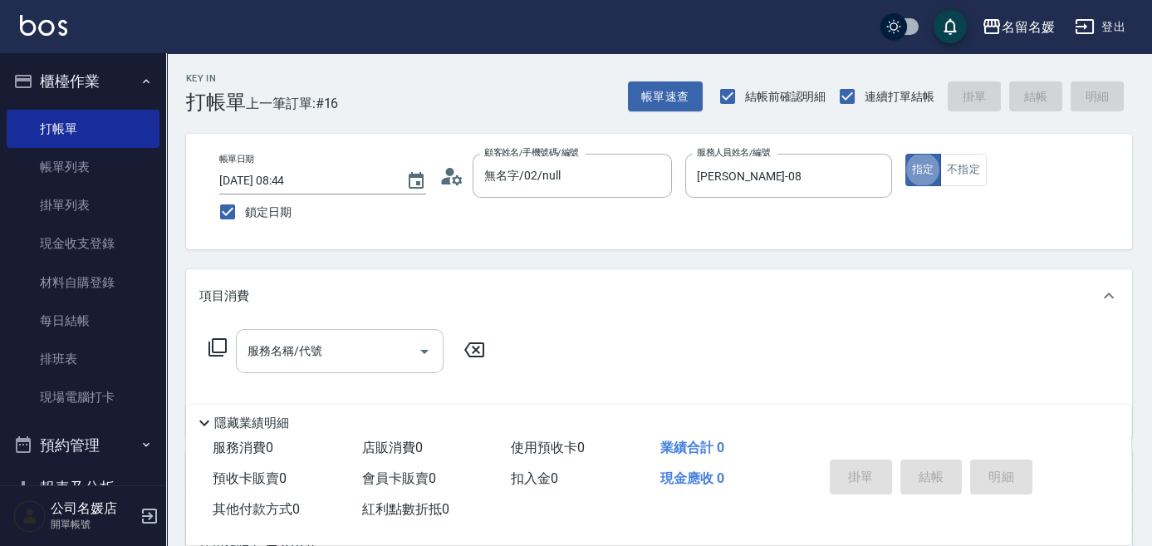
click at [385, 351] on input "服務名稱/代號" at bounding box center [327, 350] width 168 height 29
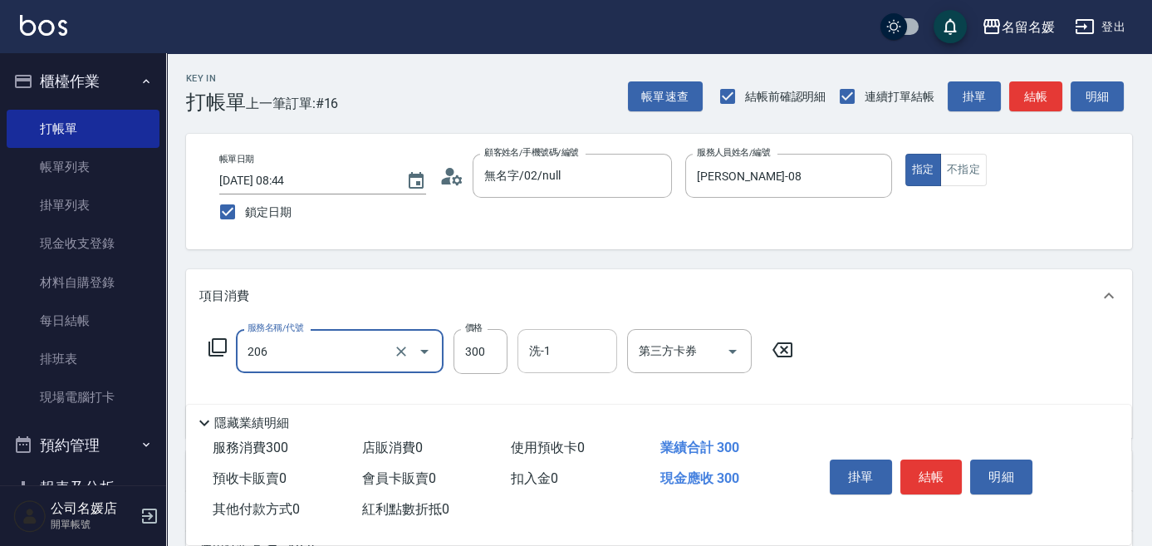
click at [574, 354] on input "洗-1" at bounding box center [567, 350] width 85 height 29
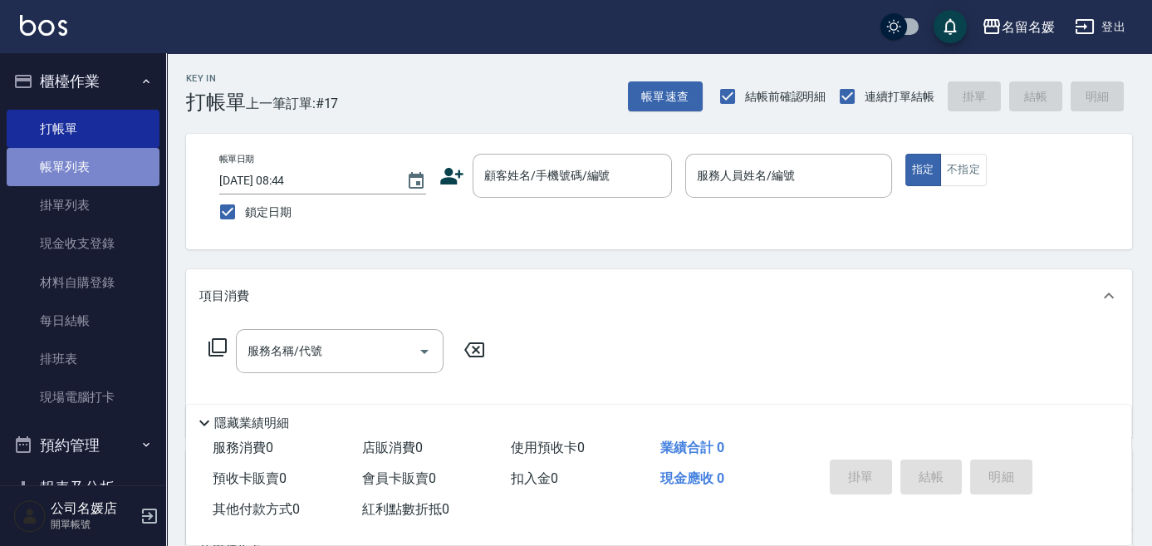
click at [124, 164] on link "帳單列表" at bounding box center [83, 167] width 153 height 38
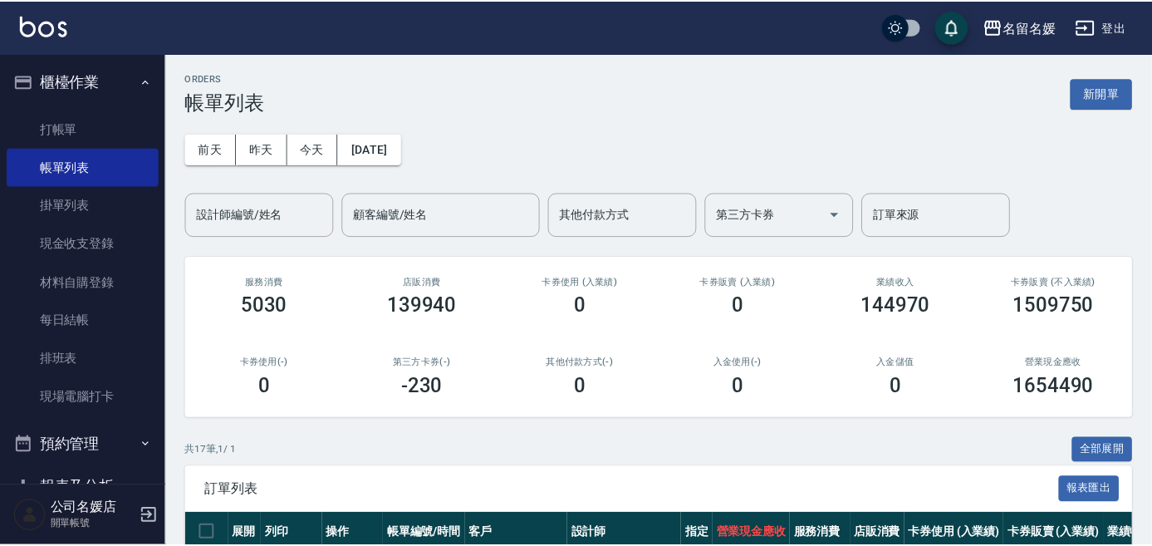
scroll to position [228, 0]
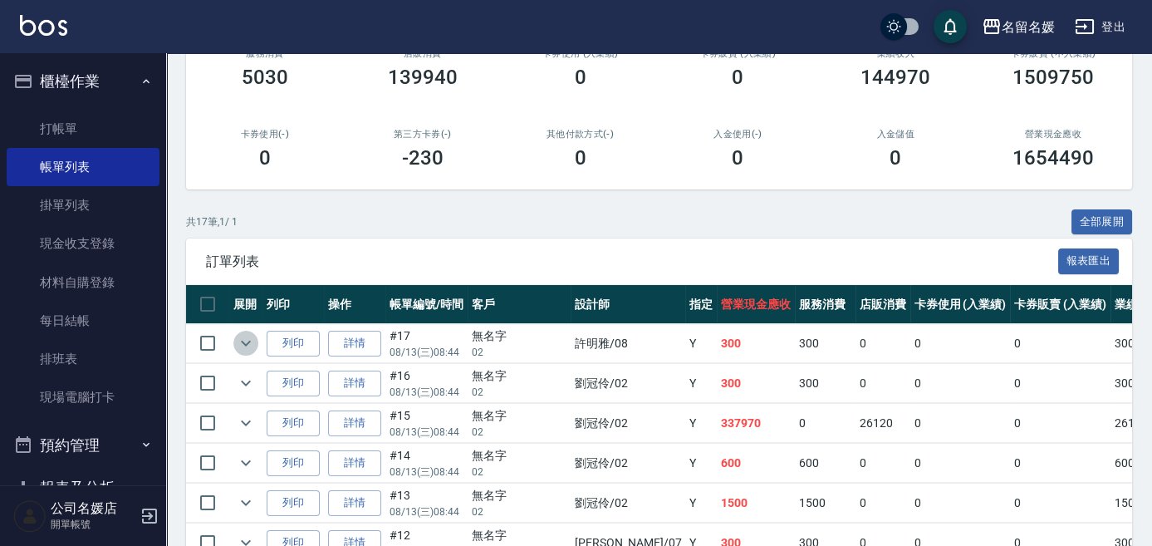
click at [244, 344] on icon "expand row" at bounding box center [246, 344] width 10 height 6
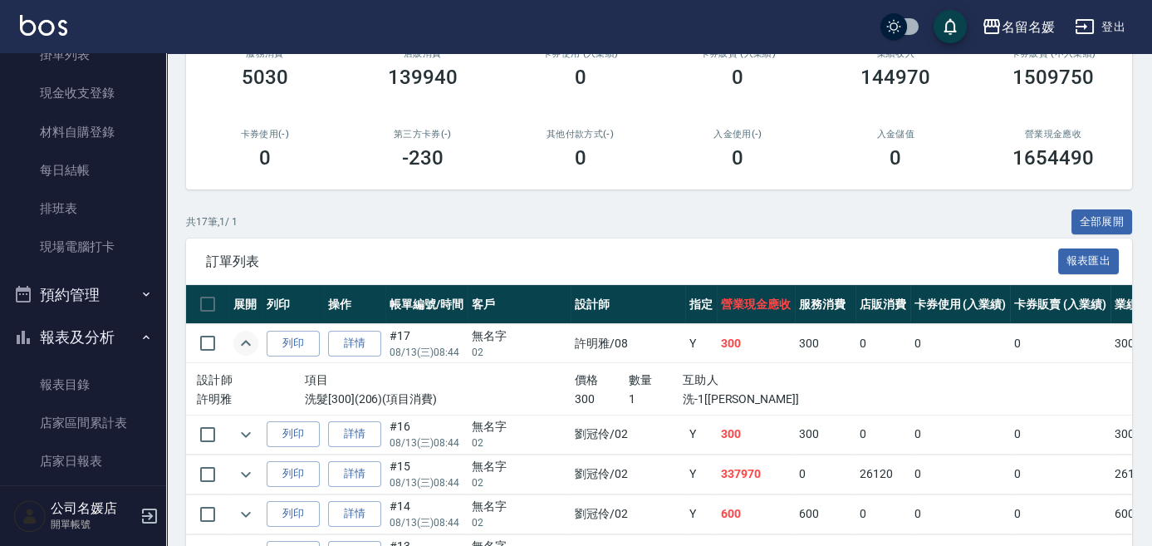
scroll to position [0, 0]
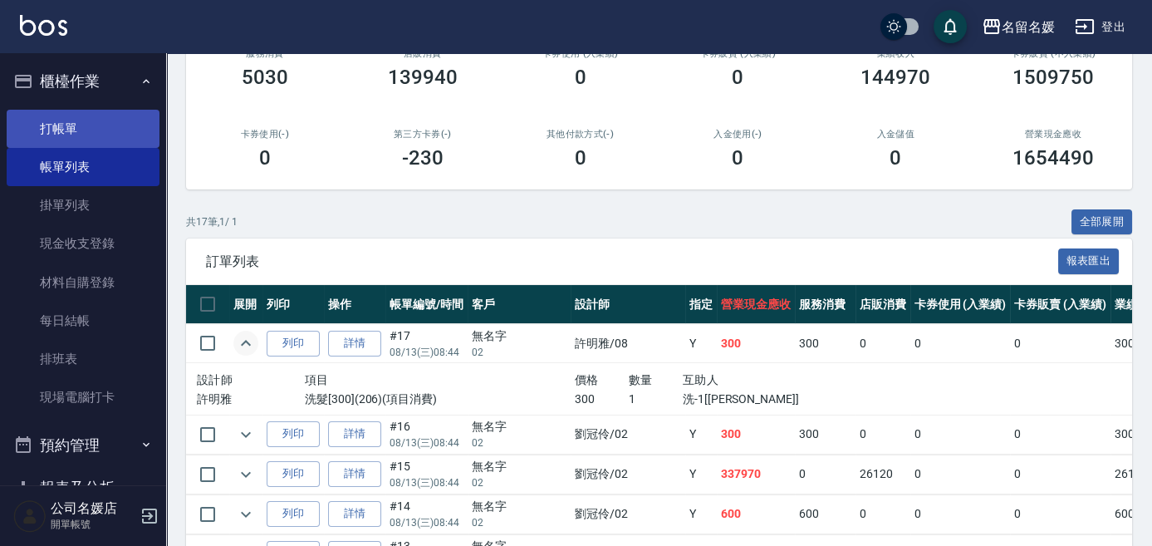
click at [57, 123] on link "打帳單" at bounding box center [83, 129] width 153 height 38
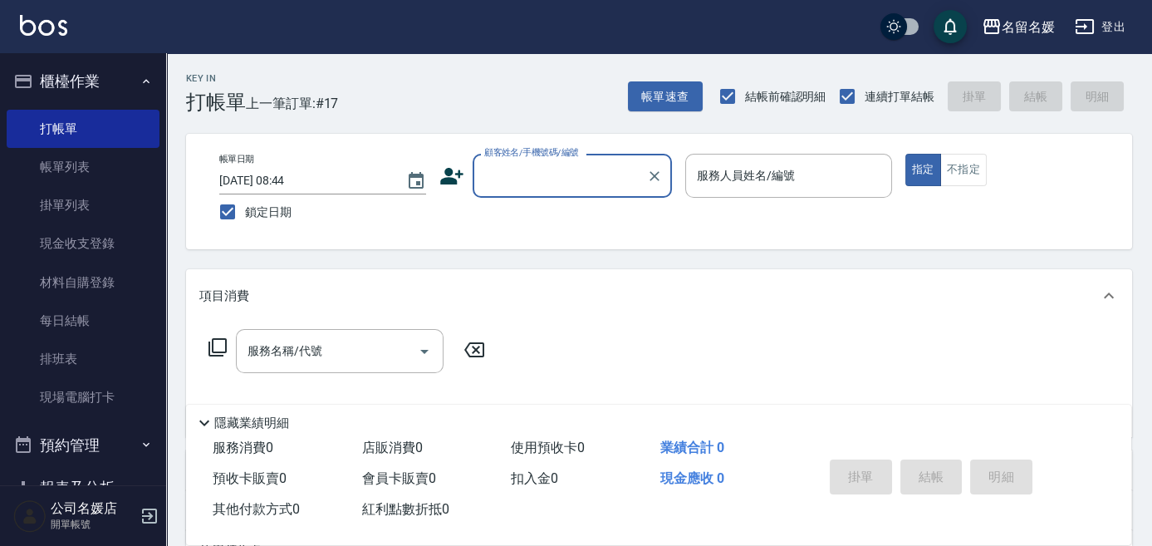
click at [572, 169] on input "顧客姓名/手機號碼/編號" at bounding box center [560, 175] width 160 height 29
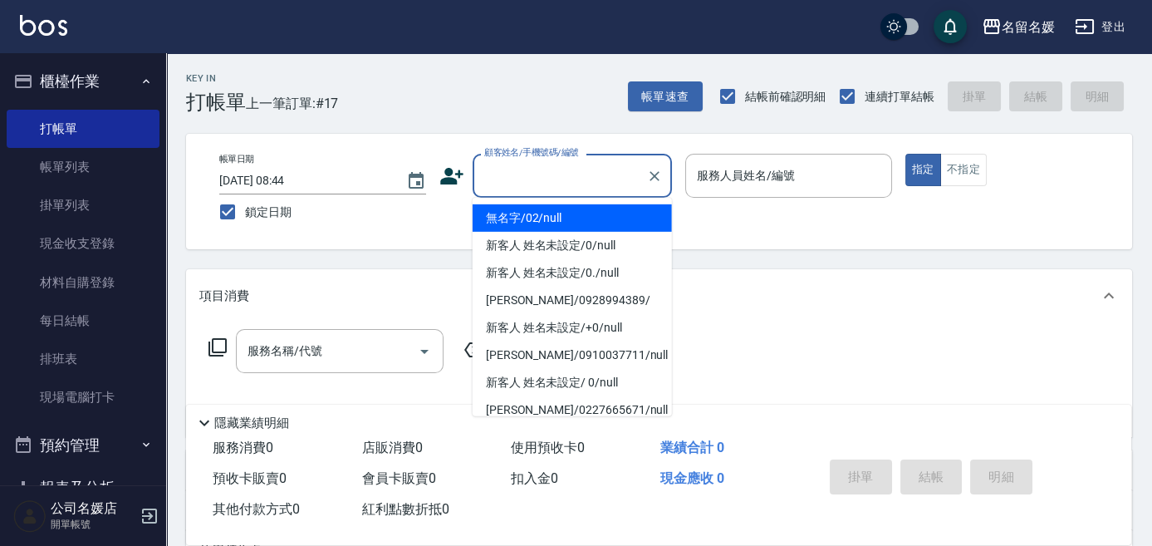
click at [578, 210] on li "無名字/02/null" at bounding box center [572, 217] width 199 height 27
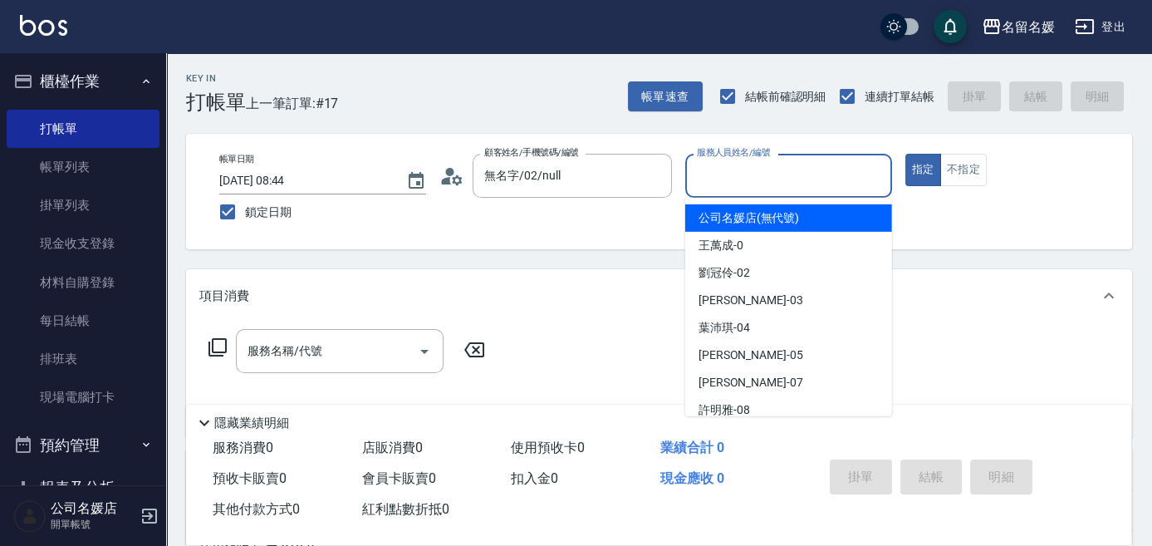
click at [762, 173] on input "服務人員姓名/編號" at bounding box center [789, 175] width 192 height 29
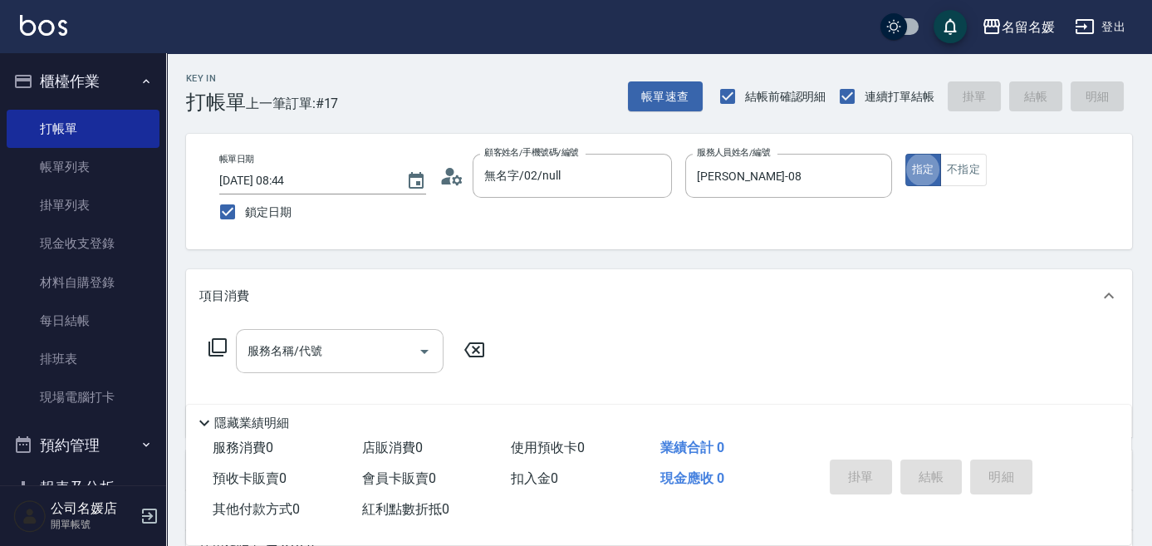
click at [371, 349] on input "服務名稱/代號" at bounding box center [327, 350] width 168 height 29
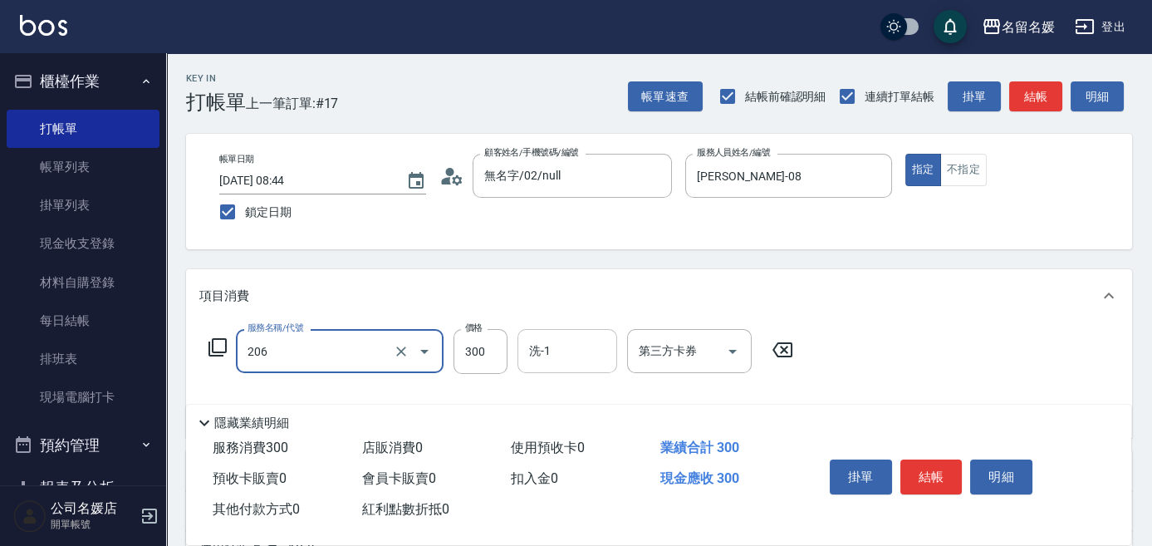
click at [565, 360] on input "洗-1" at bounding box center [567, 350] width 85 height 29
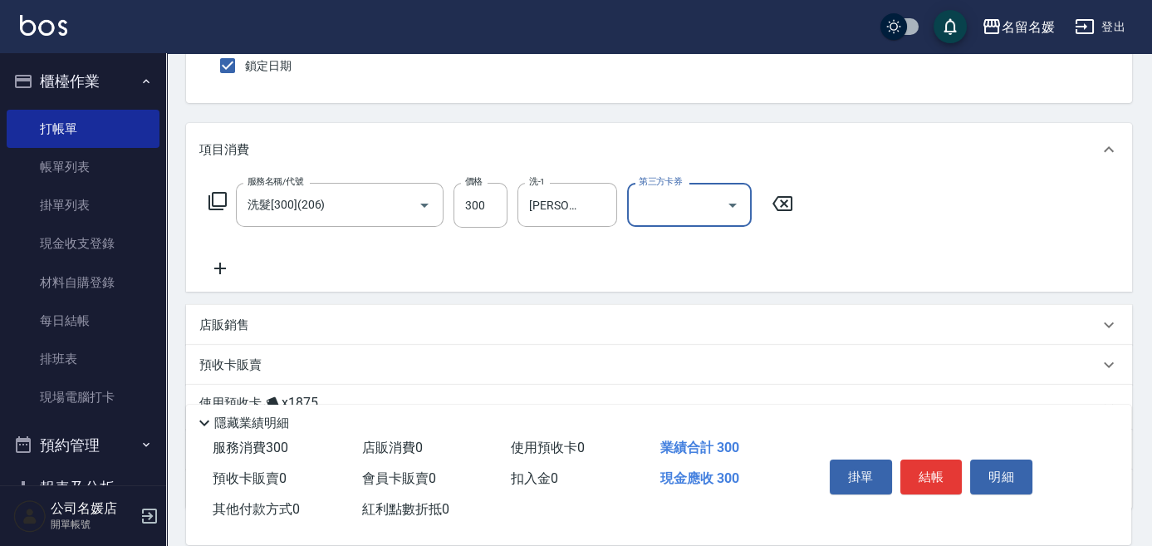
scroll to position [150, 0]
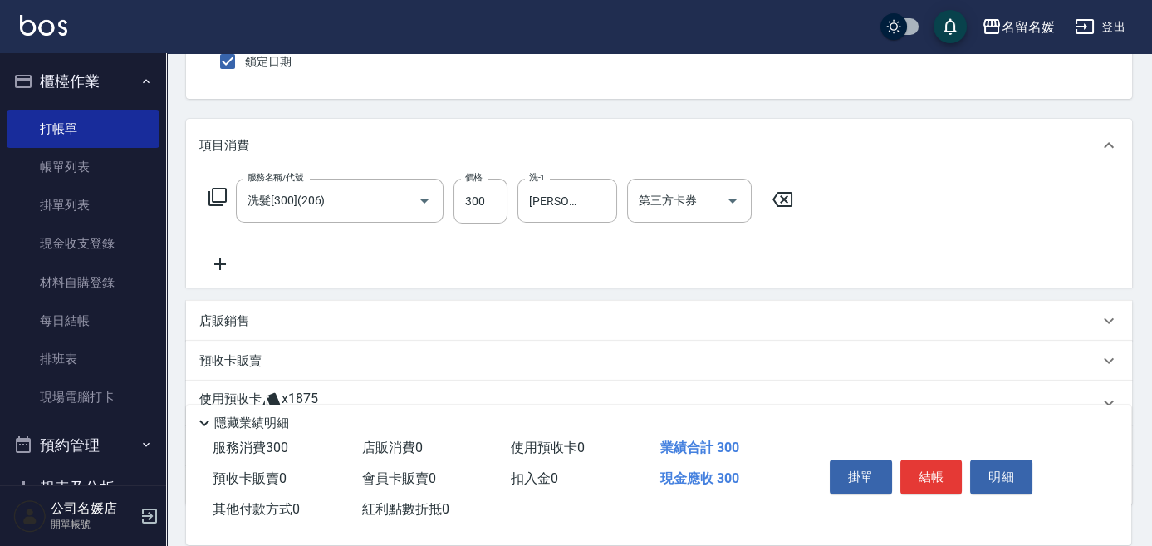
click at [224, 264] on icon at bounding box center [220, 264] width 12 height 12
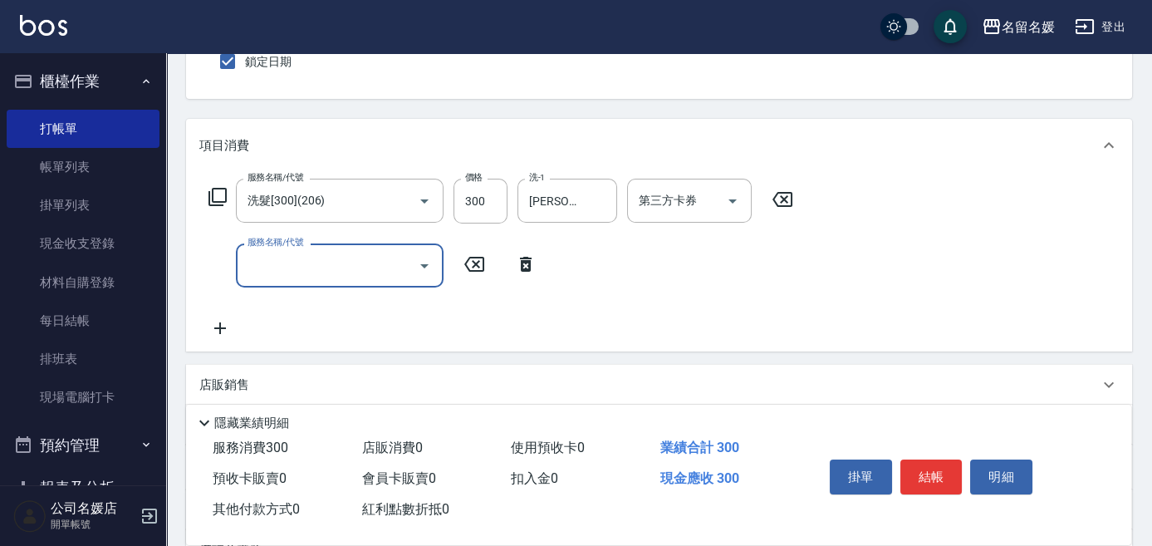
click at [295, 264] on input "服務名稱/代號" at bounding box center [327, 265] width 168 height 29
click at [572, 269] on input "洗-1" at bounding box center [567, 265] width 85 height 29
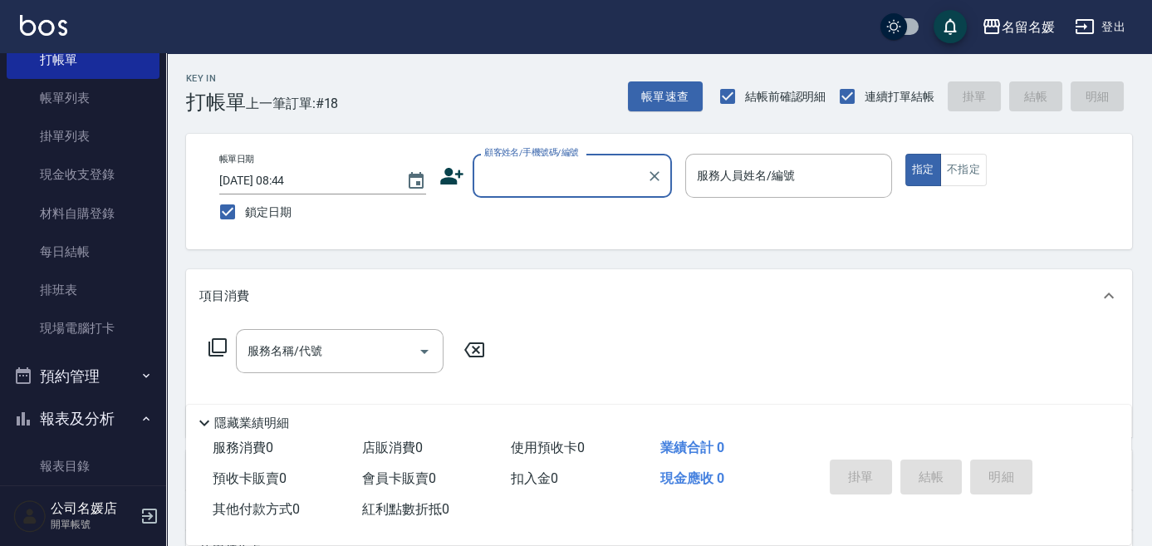
scroll to position [302, 0]
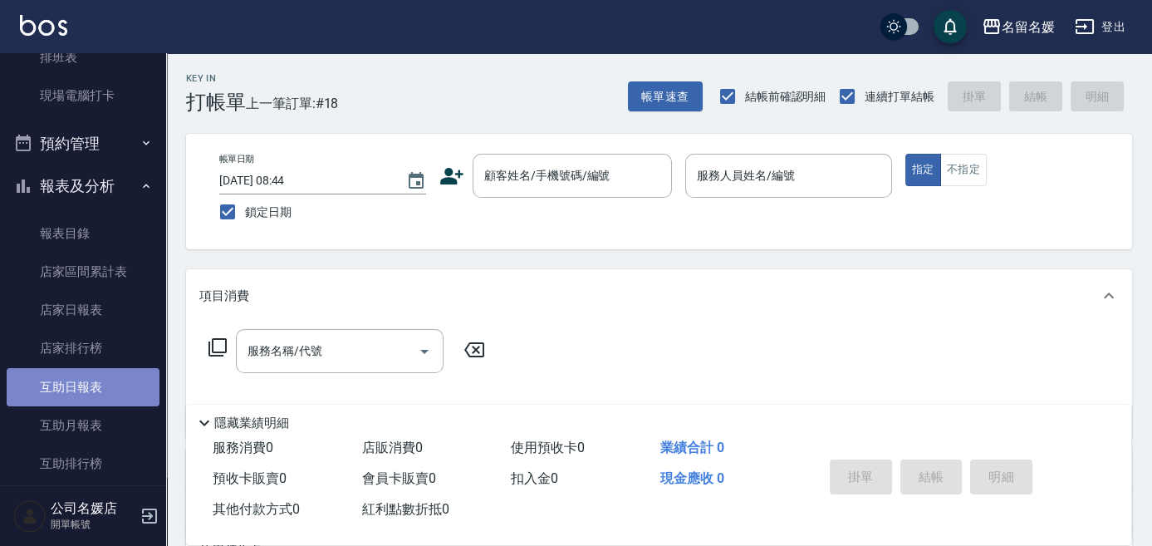
click at [135, 385] on link "互助日報表" at bounding box center [83, 387] width 153 height 38
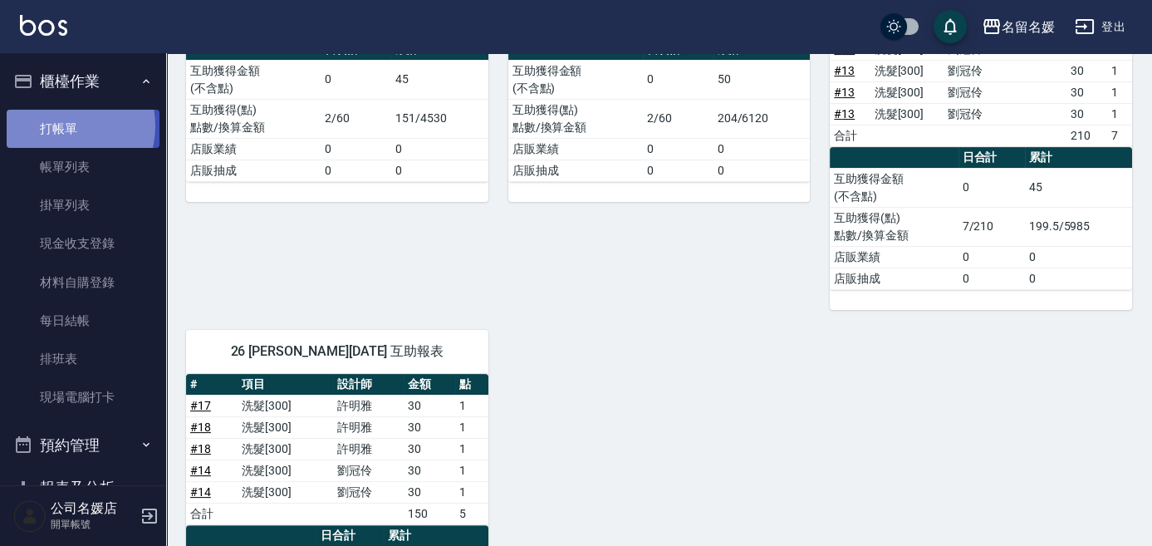
click at [64, 125] on link "打帳單" at bounding box center [83, 129] width 153 height 38
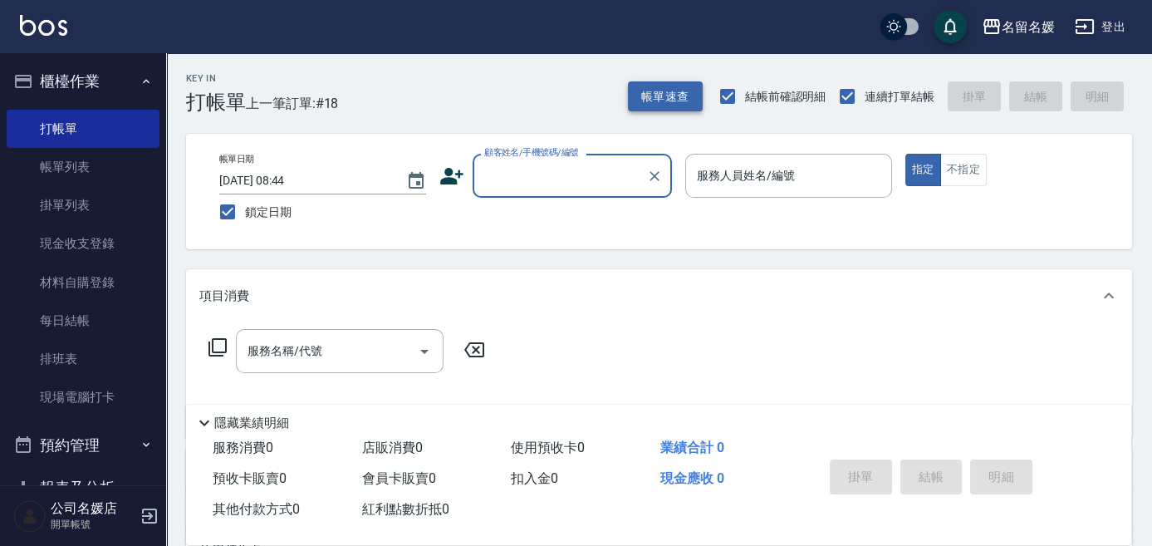
click at [636, 88] on button "帳單速查" at bounding box center [665, 96] width 75 height 31
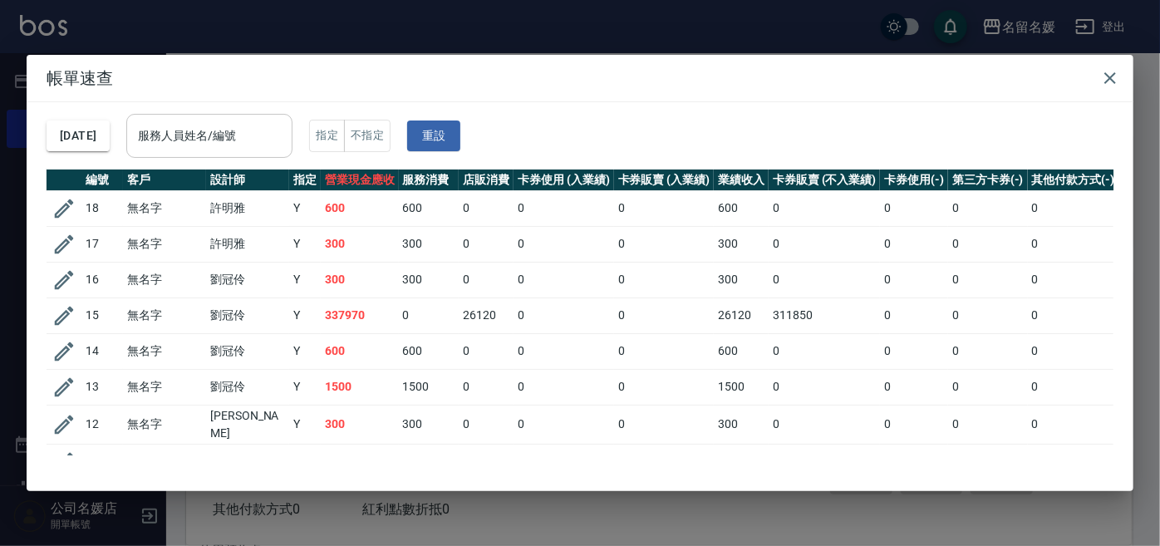
click at [200, 135] on input "服務人員姓名/編號" at bounding box center [209, 135] width 151 height 29
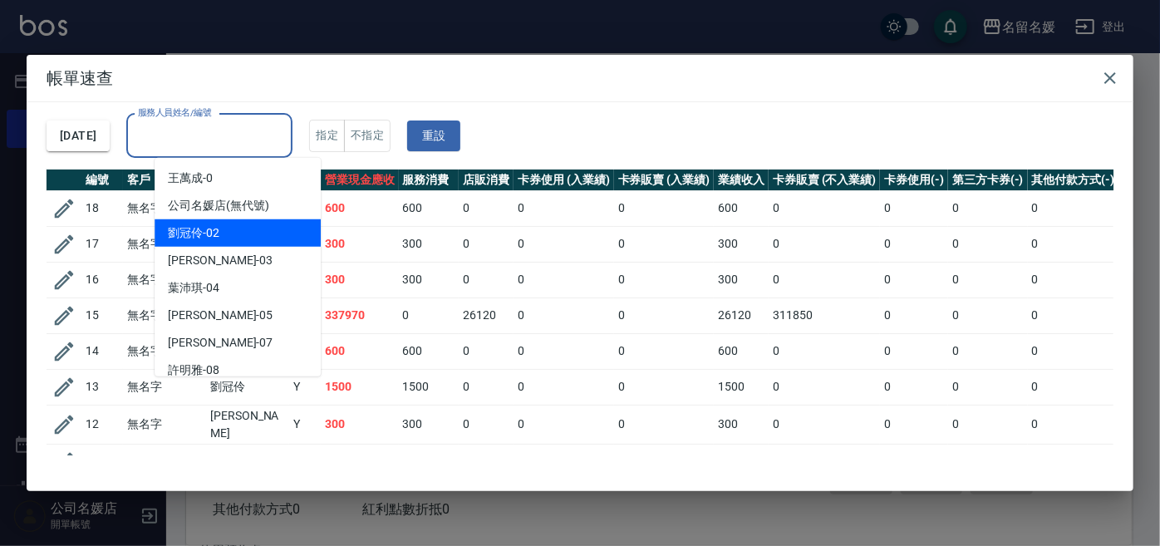
click at [197, 229] on span "[PERSON_NAME]-02" at bounding box center [194, 232] width 52 height 17
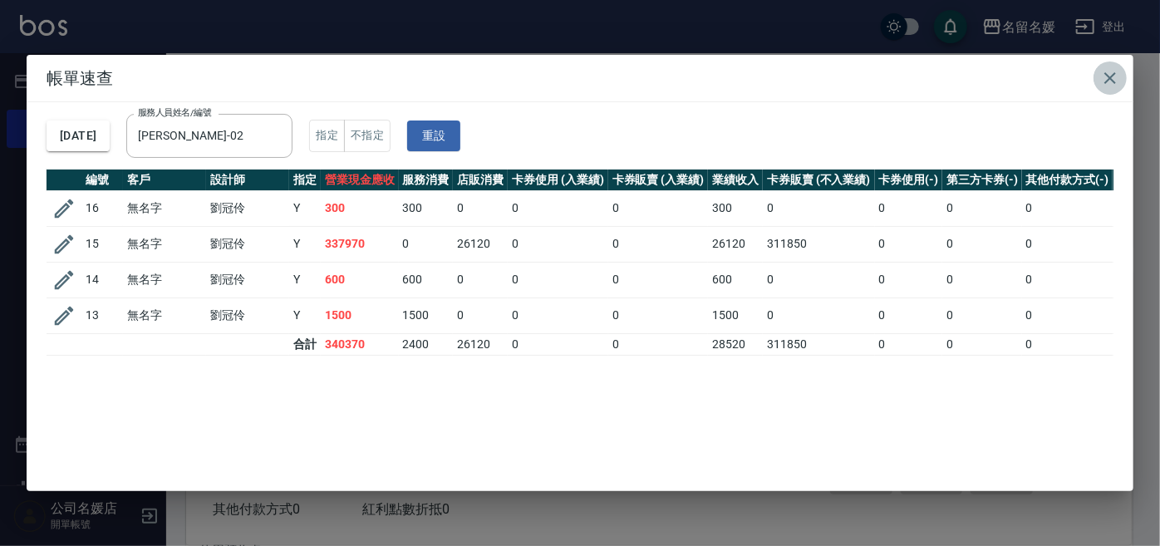
click at [1107, 70] on icon "button" at bounding box center [1110, 78] width 20 height 20
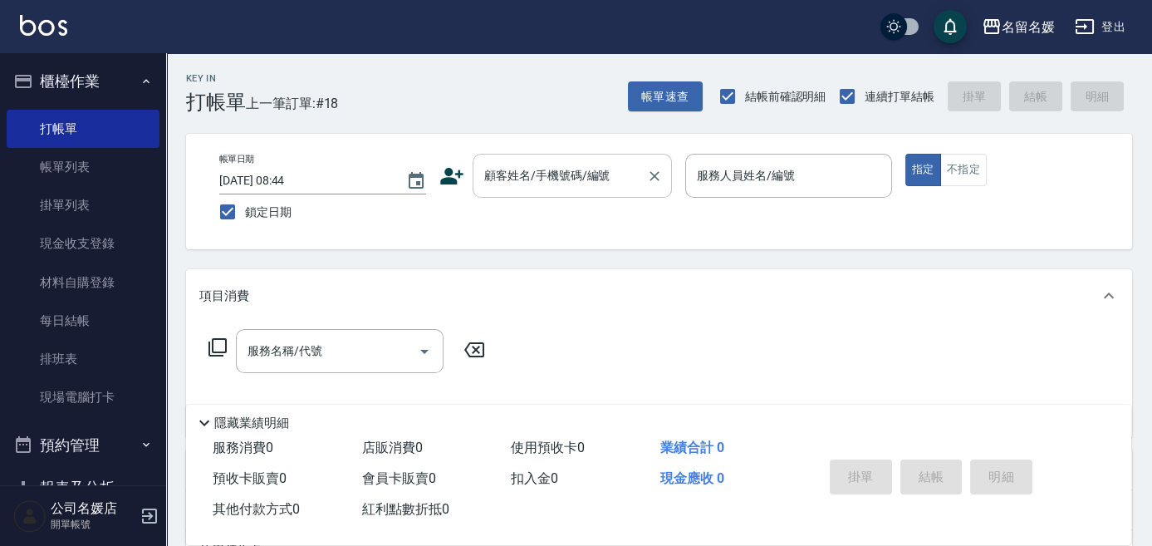
click at [566, 173] on input "顧客姓名/手機號碼/編號" at bounding box center [560, 175] width 160 height 29
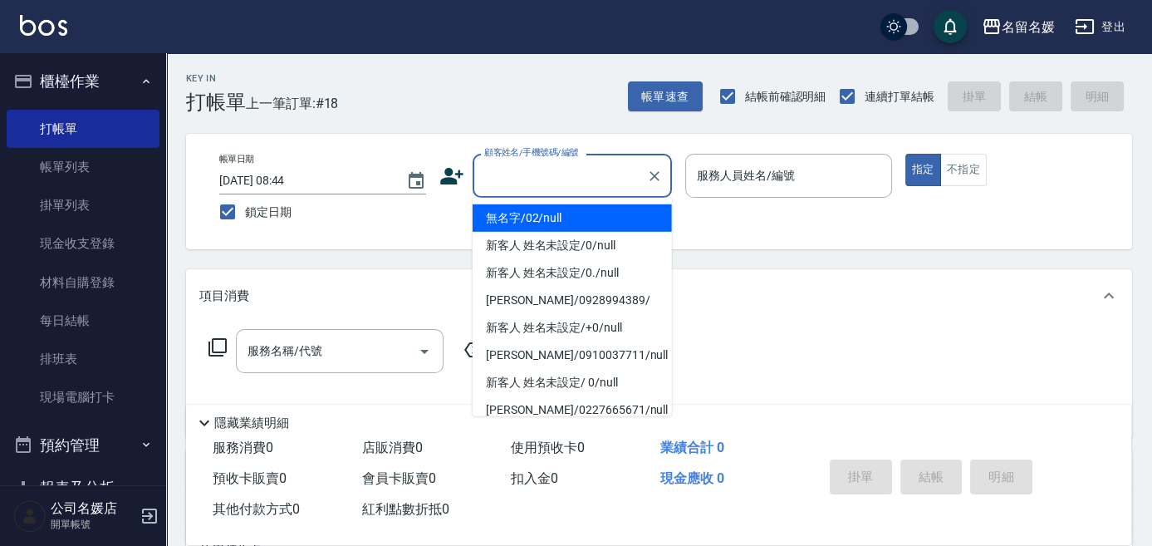
click at [587, 214] on li "無名字/02/null" at bounding box center [572, 217] width 199 height 27
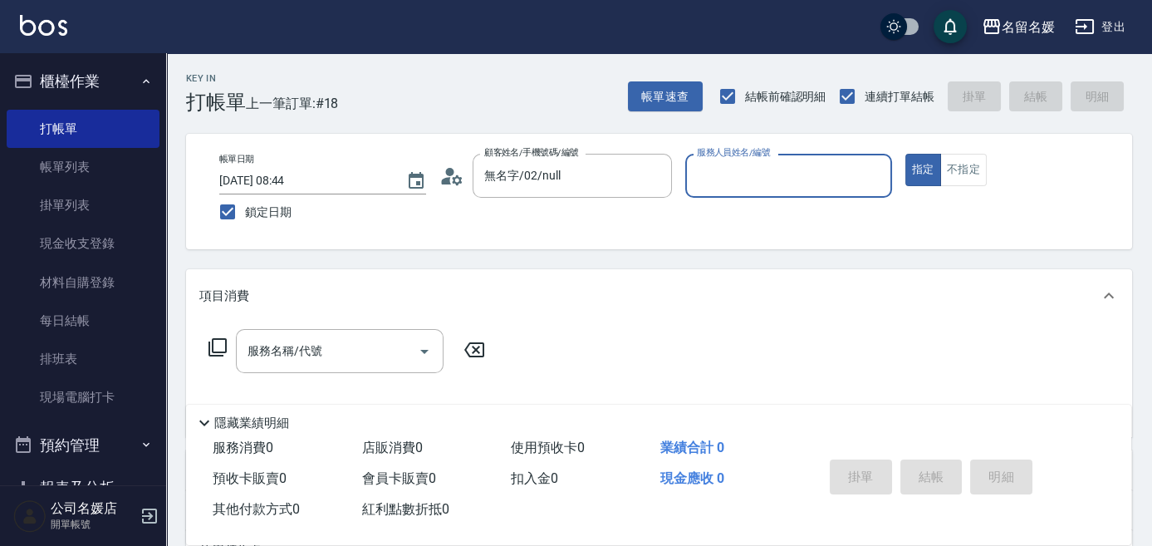
click at [749, 184] on input "服務人員姓名/編號" at bounding box center [789, 175] width 192 height 29
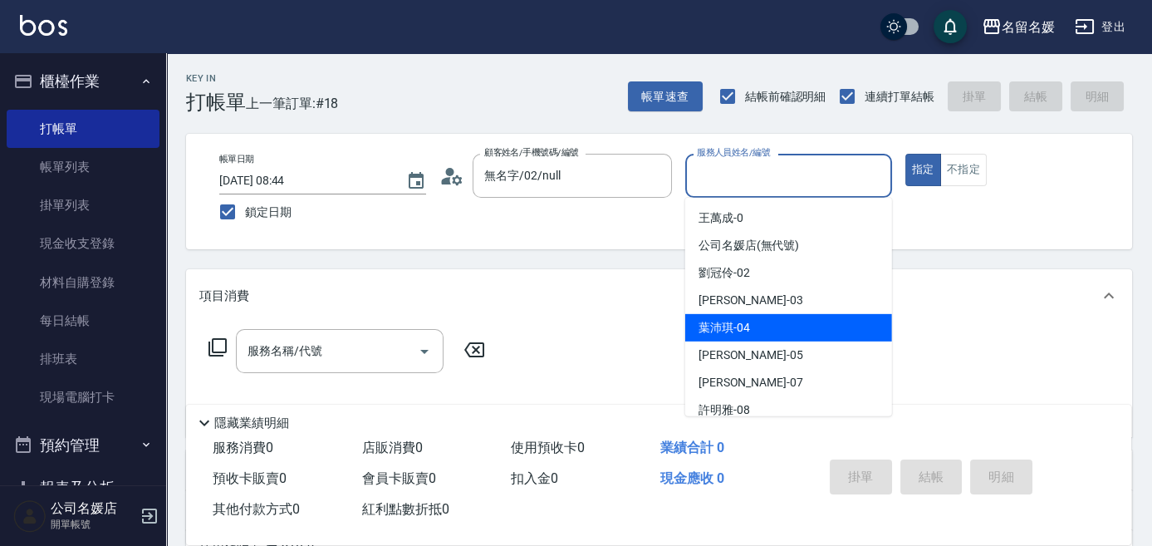
click at [755, 321] on div "[PERSON_NAME]-04" at bounding box center [788, 327] width 207 height 27
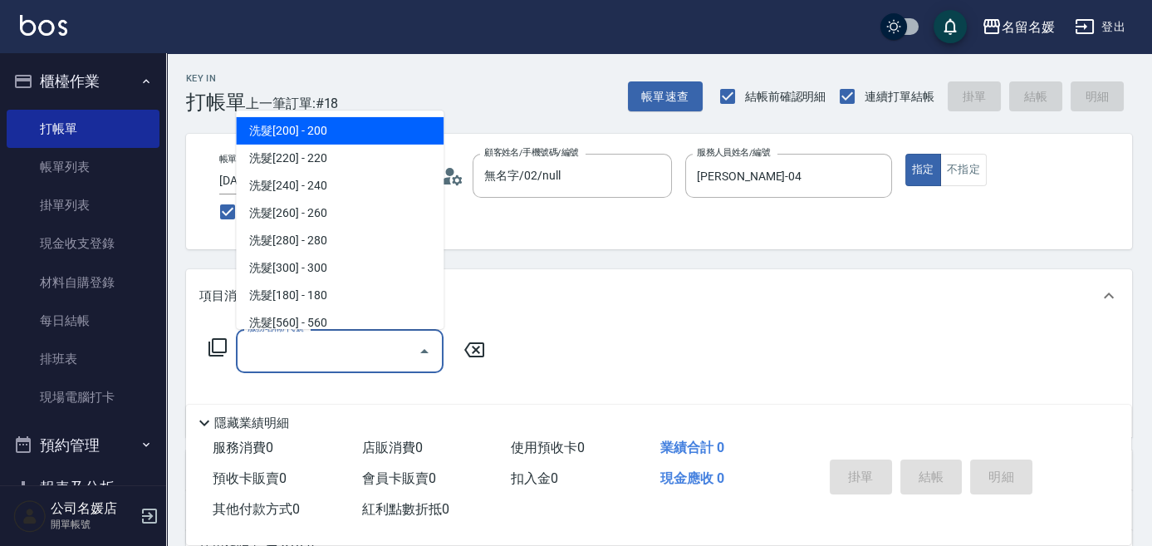
click at [343, 356] on input "服務名稱/代號" at bounding box center [327, 350] width 168 height 29
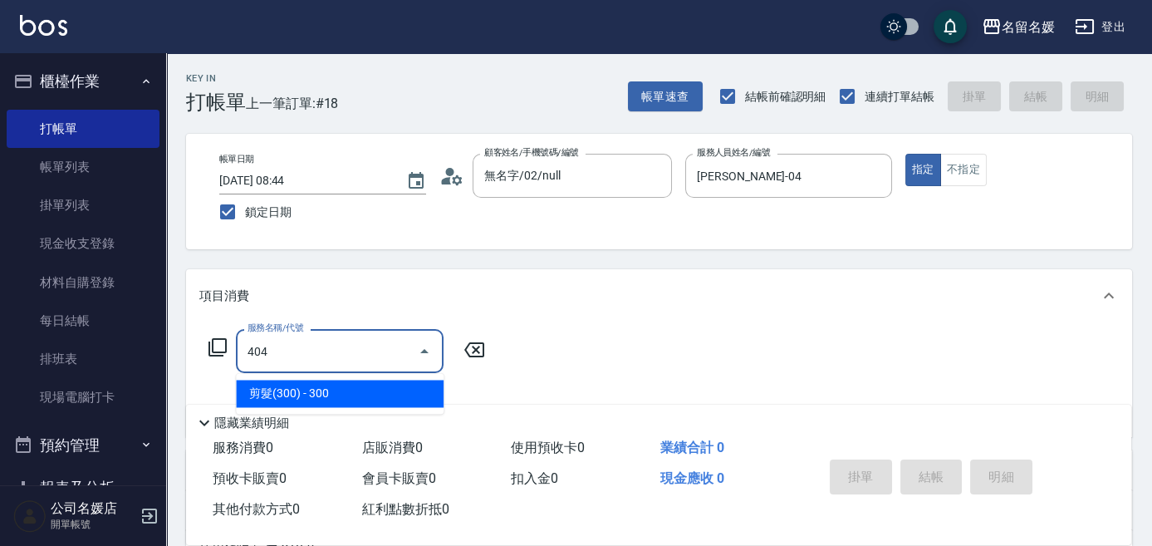
click at [393, 380] on span "剪髮(300) - 300" at bounding box center [340, 393] width 208 height 27
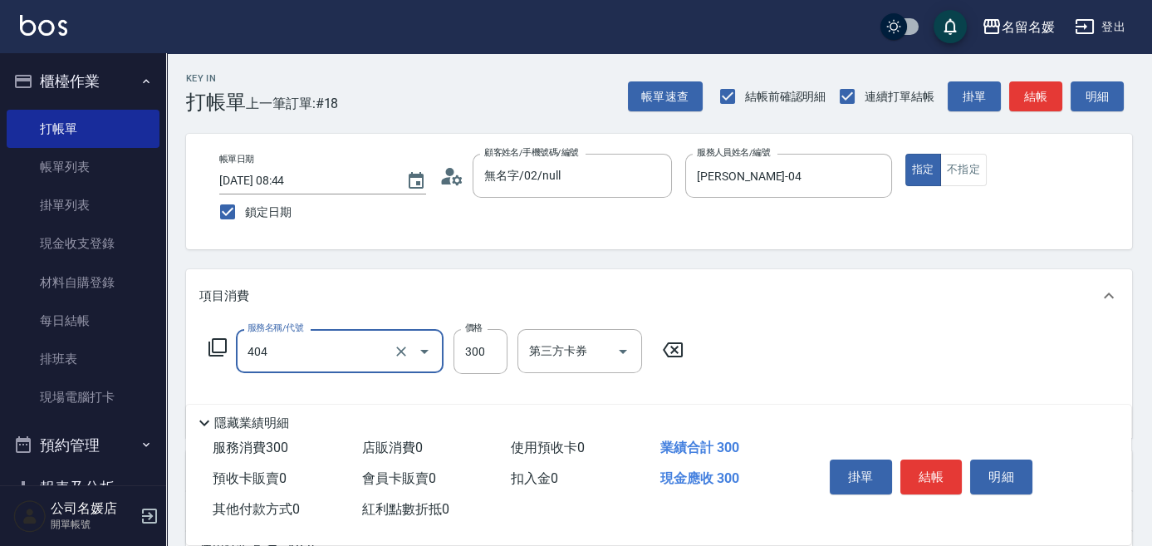
click at [372, 355] on input "404" at bounding box center [316, 350] width 146 height 29
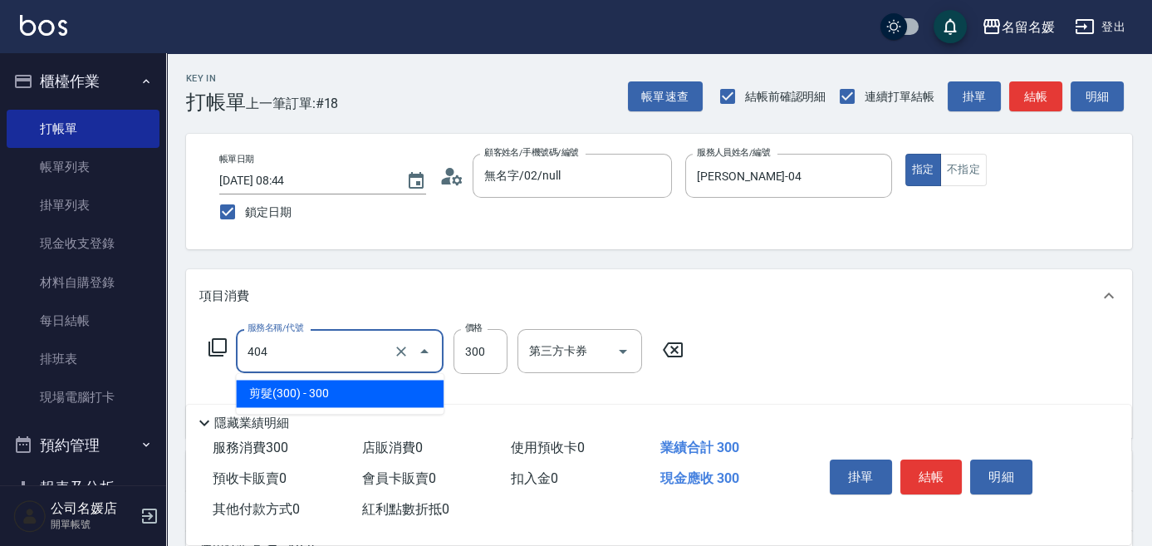
drag, startPoint x: 377, startPoint y: 396, endPoint x: 552, endPoint y: 428, distance: 177.3
click at [401, 398] on span "剪髮(300) - 300" at bounding box center [340, 393] width 208 height 27
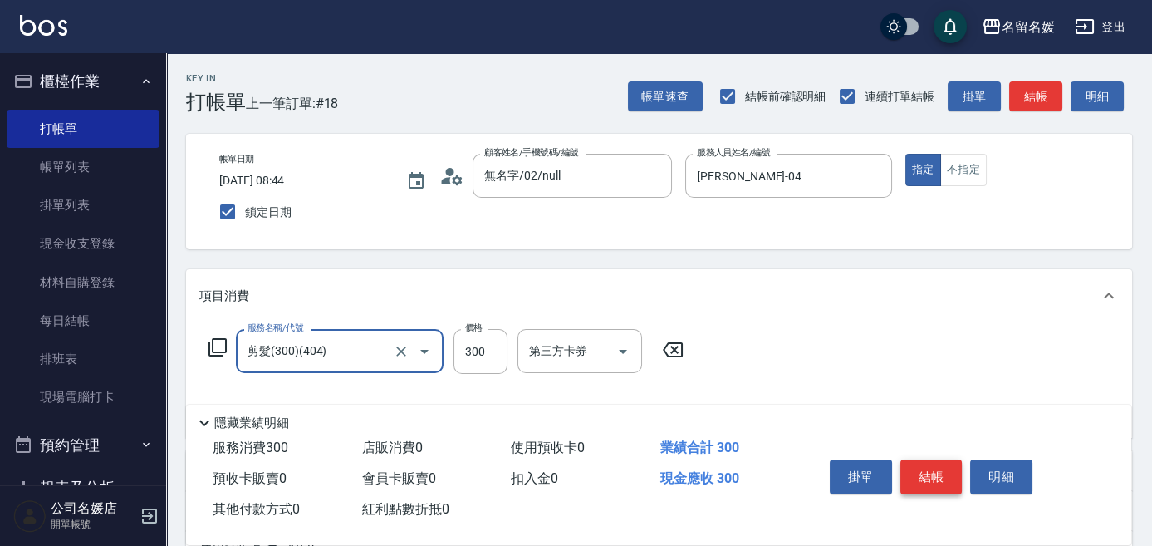
click at [922, 470] on button "結帳" at bounding box center [932, 476] width 62 height 35
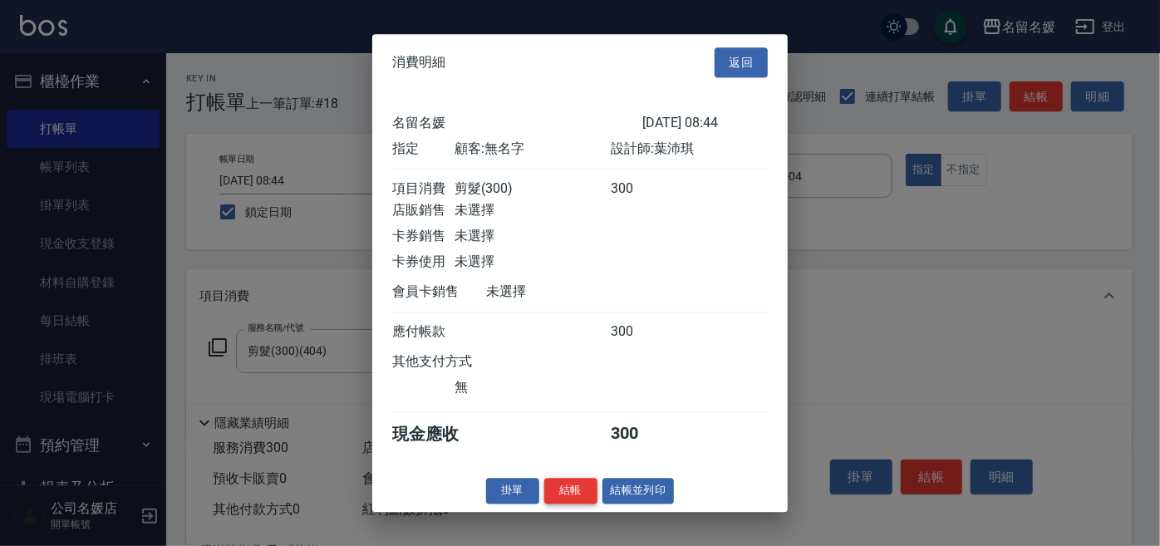
click at [575, 503] on button "結帳" at bounding box center [570, 491] width 53 height 26
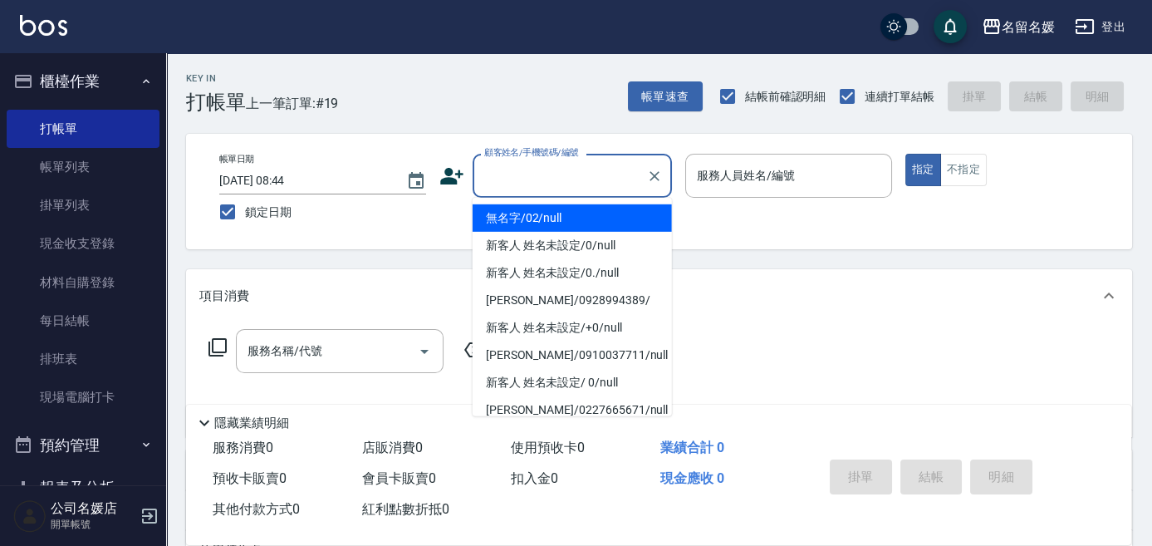
click at [545, 179] on input "顧客姓名/手機號碼/編號" at bounding box center [560, 175] width 160 height 29
click at [616, 220] on li "無名字/02/null" at bounding box center [572, 217] width 199 height 27
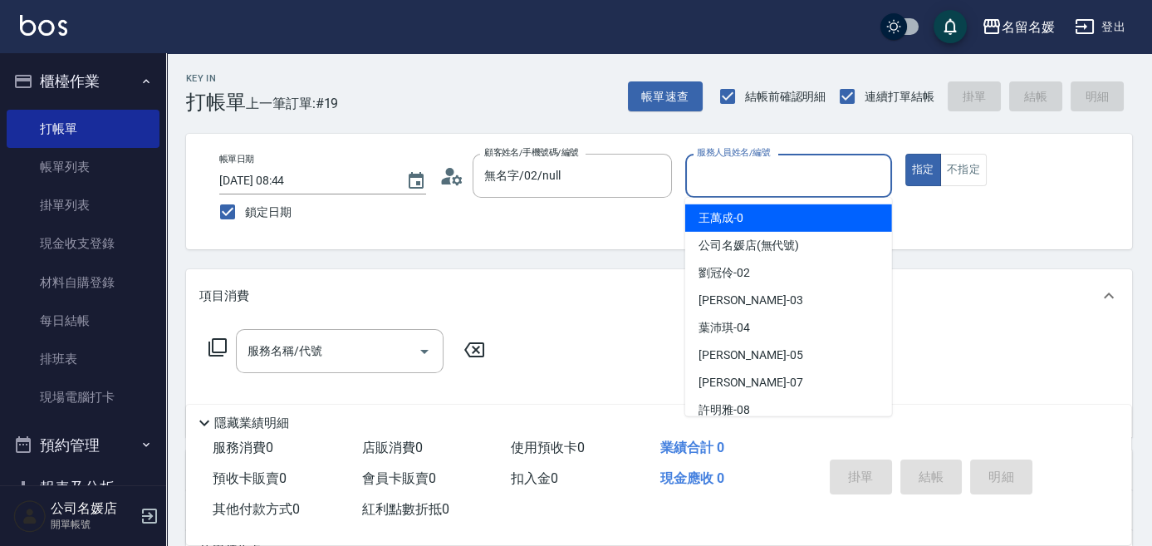
click at [762, 185] on input "服務人員姓名/編號" at bounding box center [789, 175] width 192 height 29
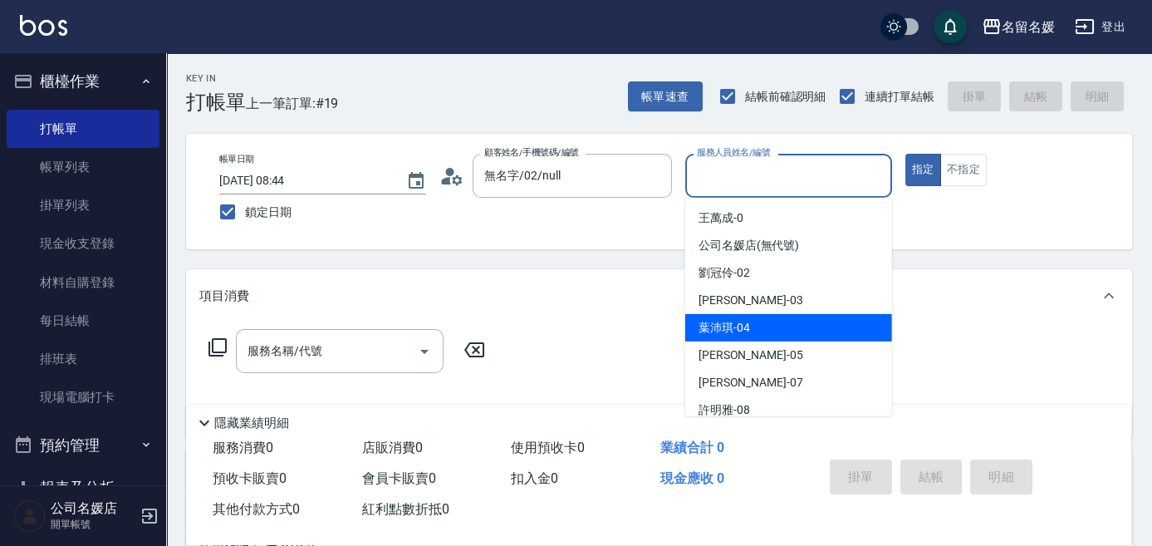
click at [787, 317] on div "[PERSON_NAME]-04" at bounding box center [788, 327] width 207 height 27
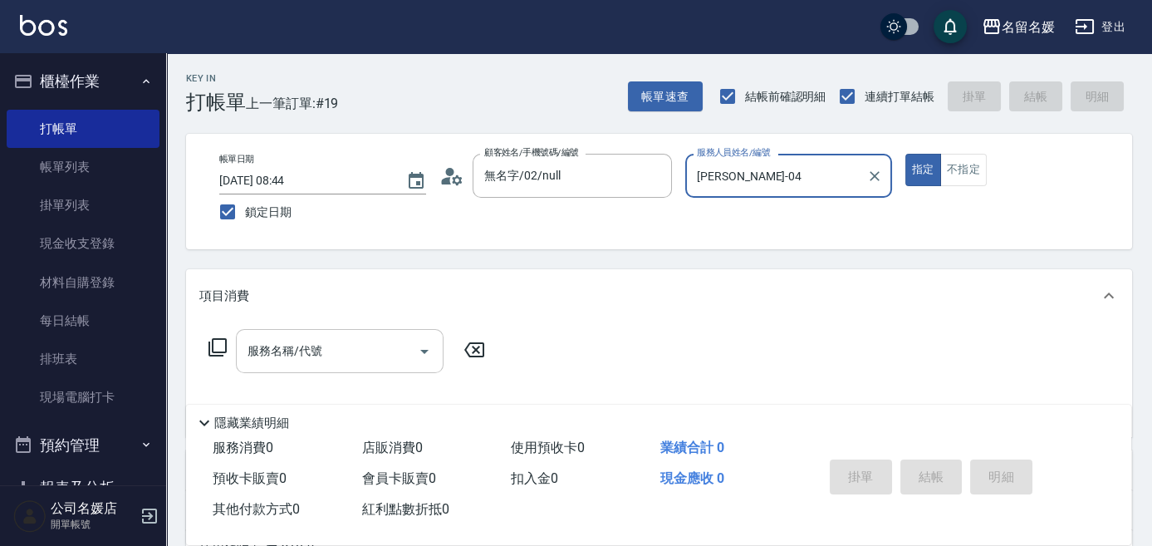
click at [351, 350] on input "服務名稱/代號" at bounding box center [327, 350] width 168 height 29
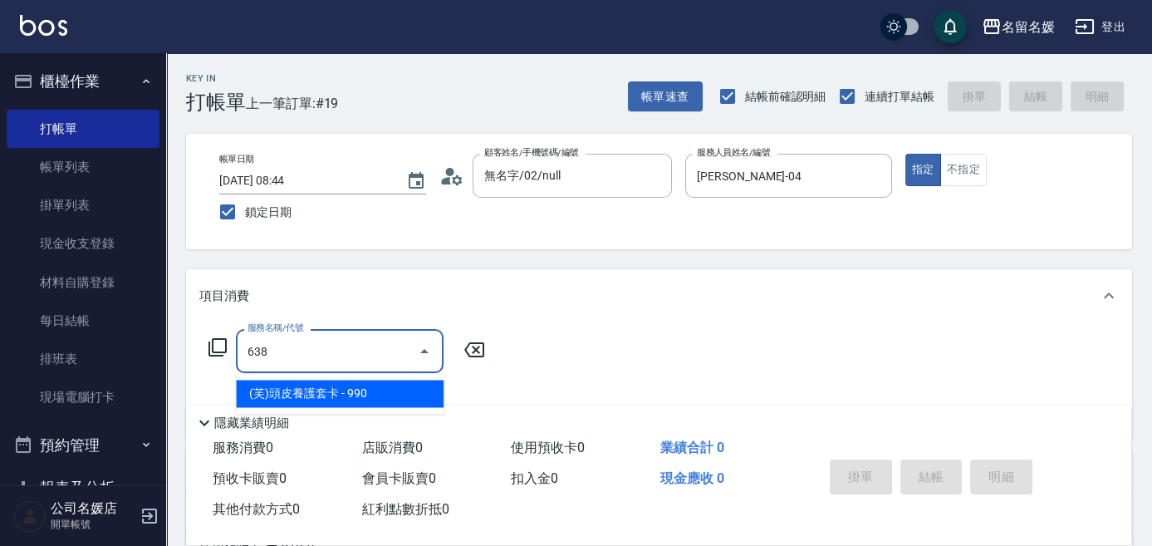
click at [361, 395] on span "(芙)頭皮養護套卡 - 990" at bounding box center [340, 393] width 208 height 27
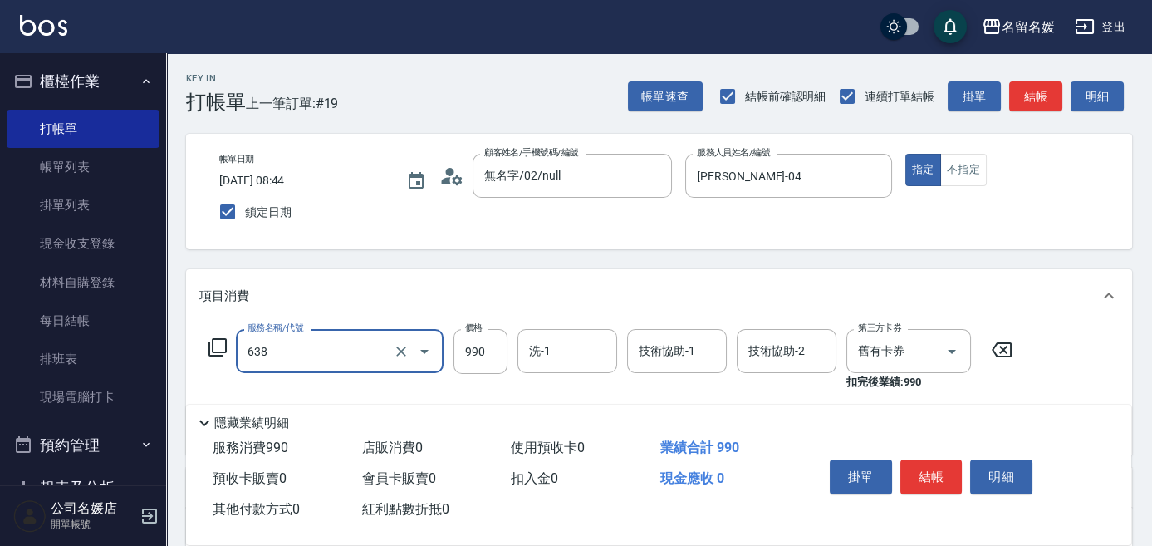
click at [328, 365] on input "638" at bounding box center [316, 350] width 146 height 29
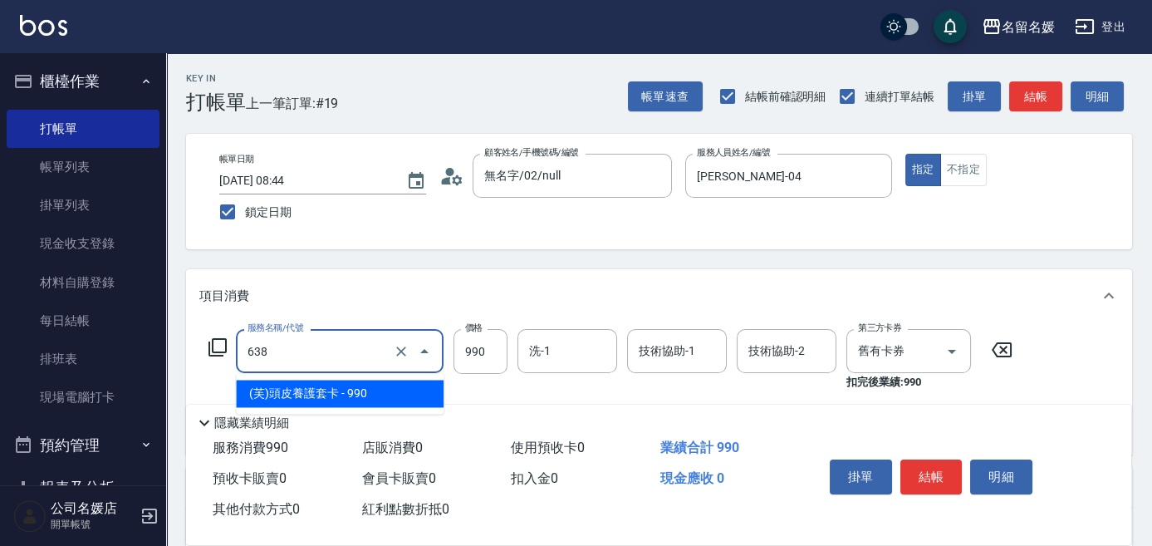
drag, startPoint x: 337, startPoint y: 386, endPoint x: 540, endPoint y: 386, distance: 202.7
click at [353, 386] on span "(芙)頭皮養護套卡 - 990" at bounding box center [340, 393] width 208 height 27
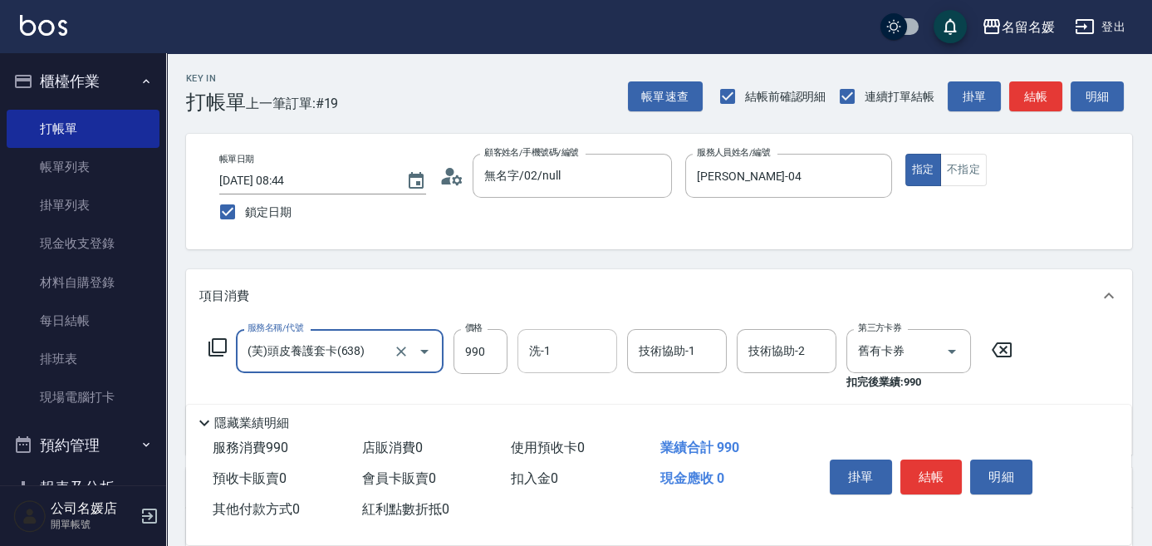
click at [582, 360] on input "洗-1" at bounding box center [567, 350] width 85 height 29
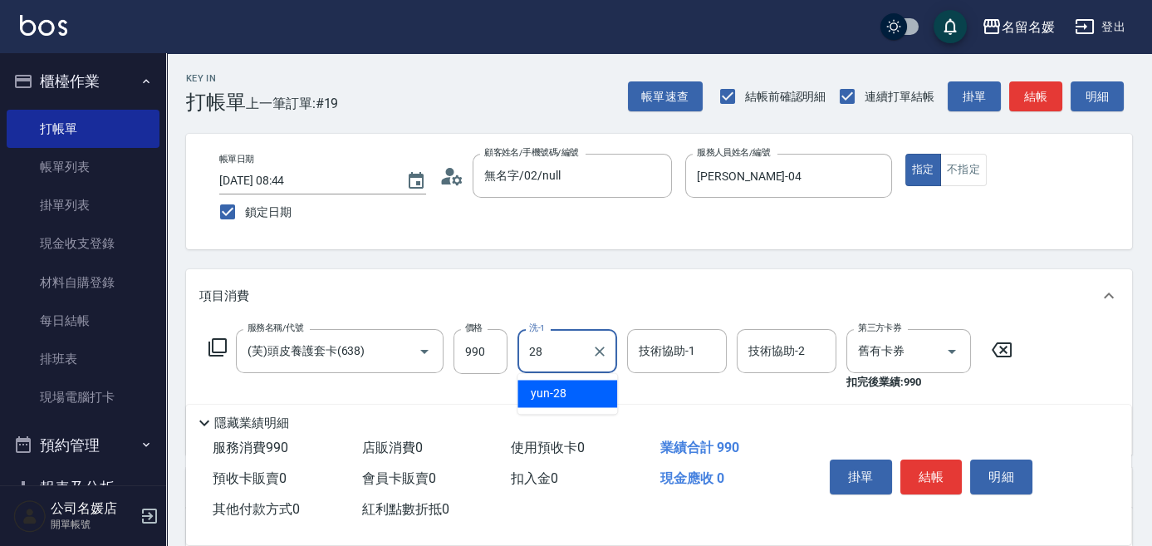
click at [579, 395] on div "yun -28" at bounding box center [568, 393] width 100 height 27
click at [679, 347] on div "技術協助-1 技術協助-1" at bounding box center [677, 351] width 100 height 44
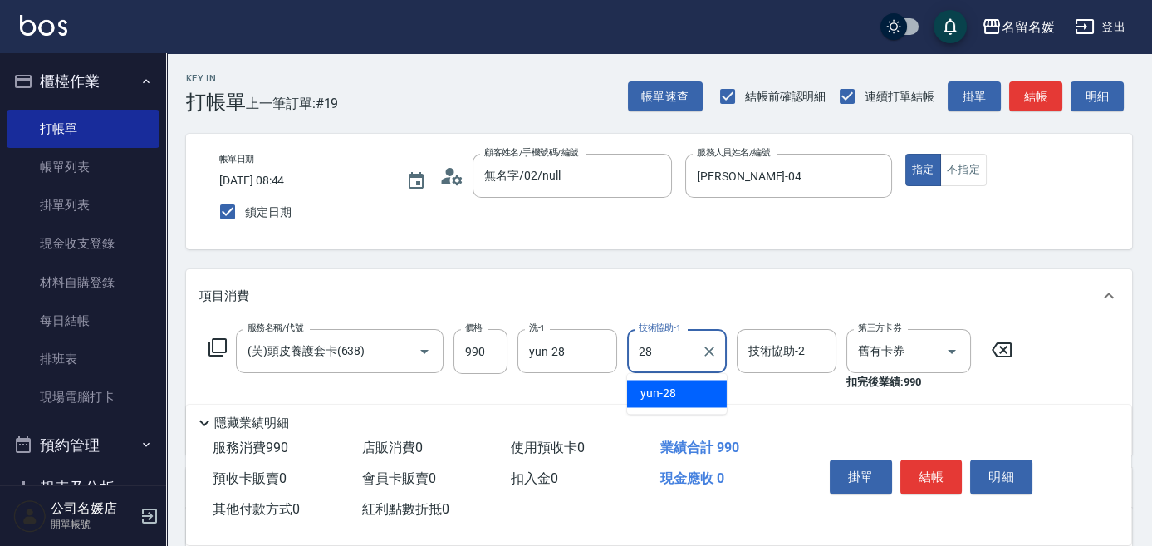
click at [689, 390] on div "yun -28" at bounding box center [677, 393] width 100 height 27
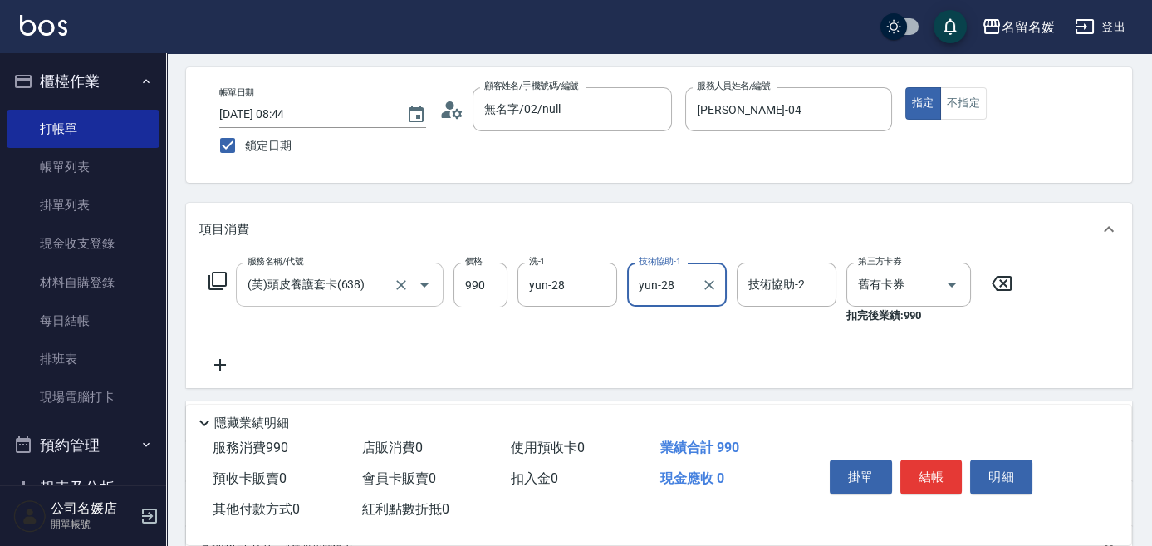
scroll to position [75, 0]
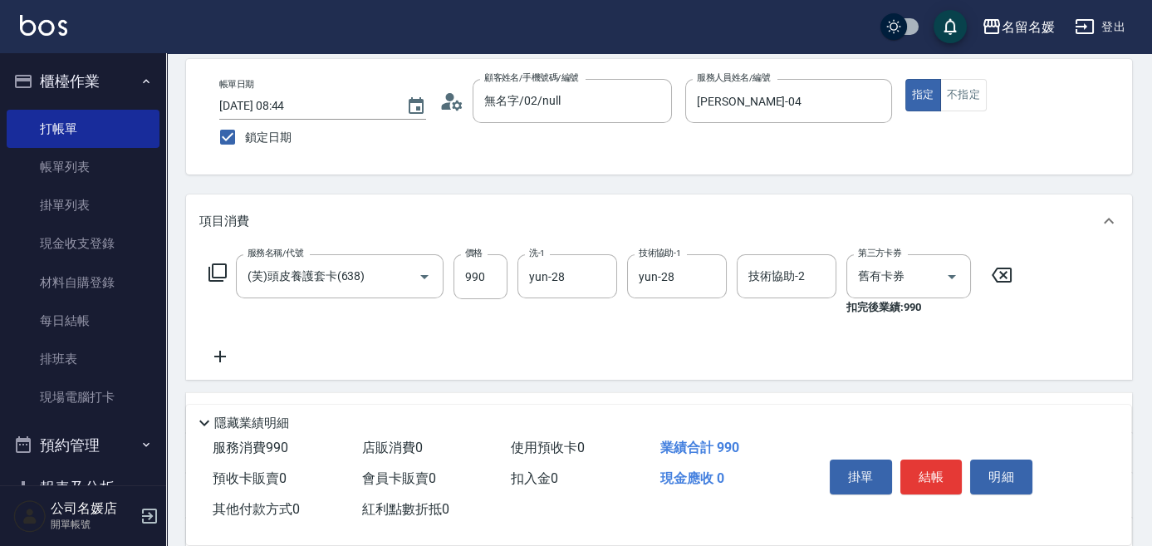
click at [214, 351] on icon at bounding box center [220, 356] width 42 height 20
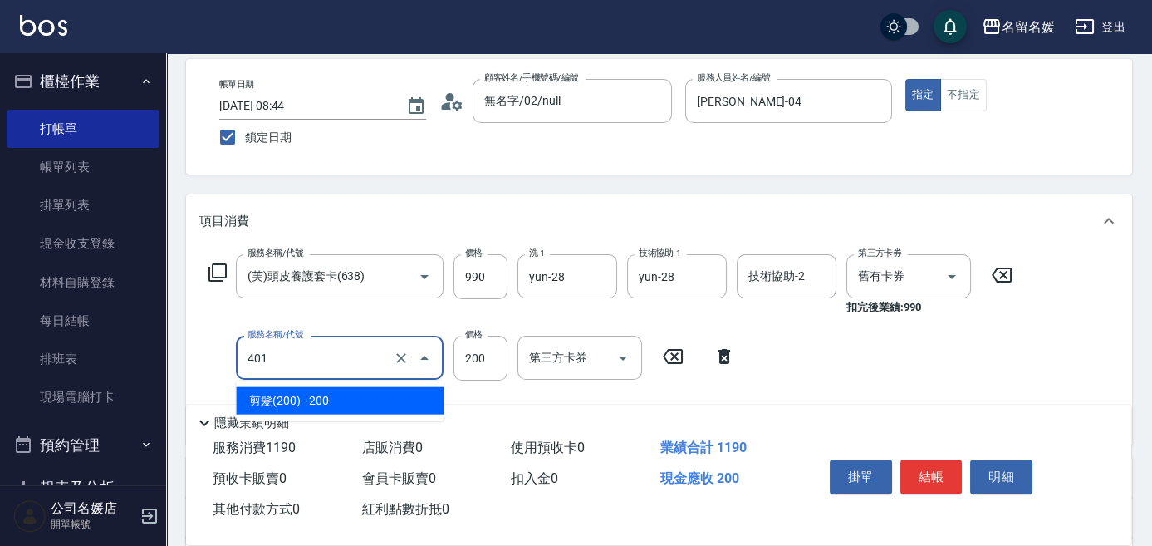
click at [371, 356] on input "401" at bounding box center [316, 357] width 146 height 29
click at [371, 394] on span "剪髮(200) - 200" at bounding box center [340, 400] width 208 height 27
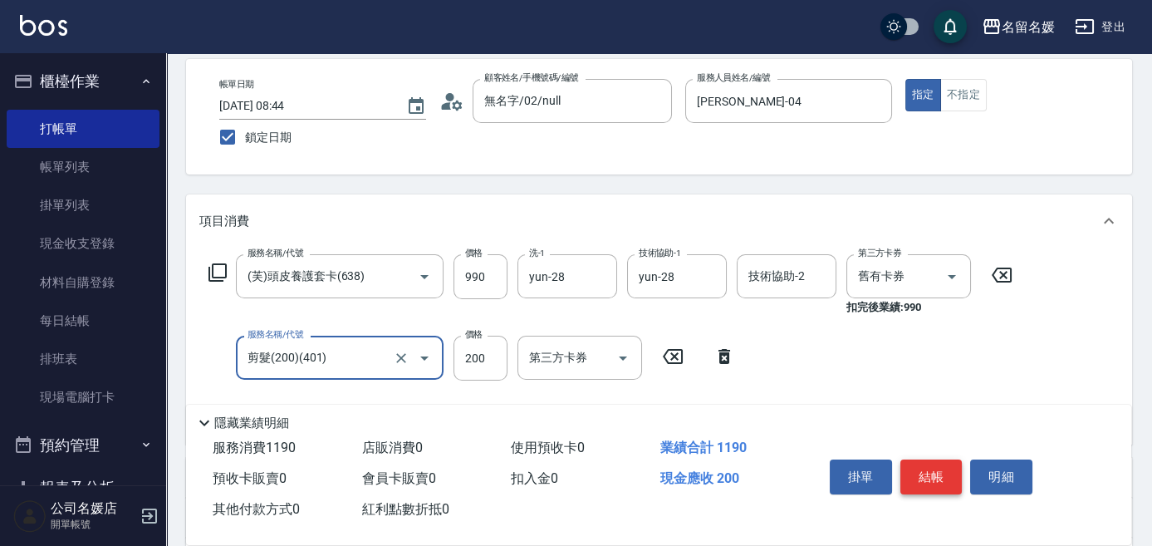
click at [940, 462] on button "結帳" at bounding box center [932, 476] width 62 height 35
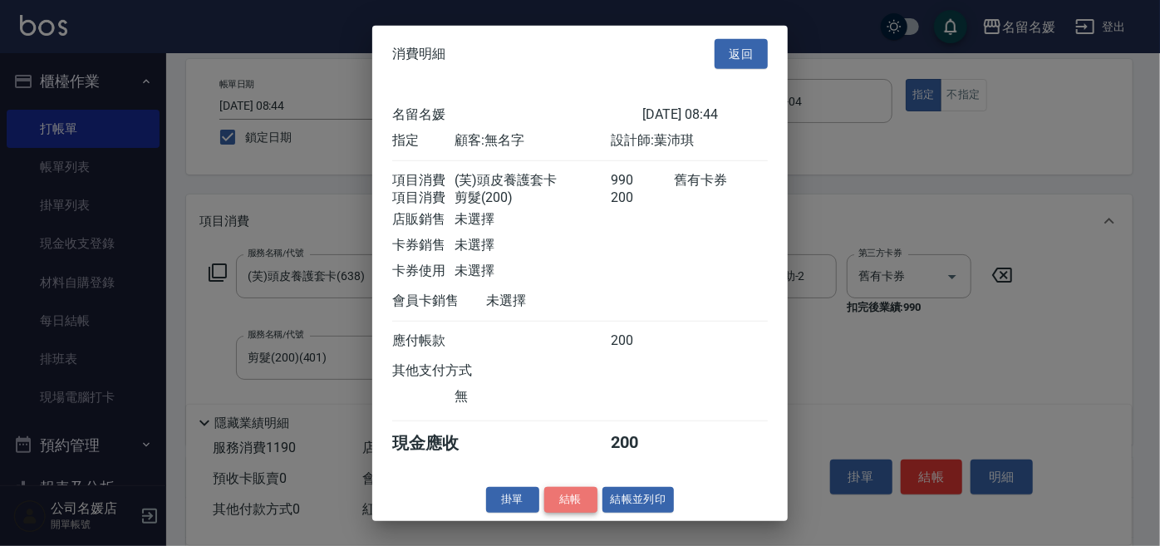
click at [570, 513] on button "結帳" at bounding box center [570, 500] width 53 height 26
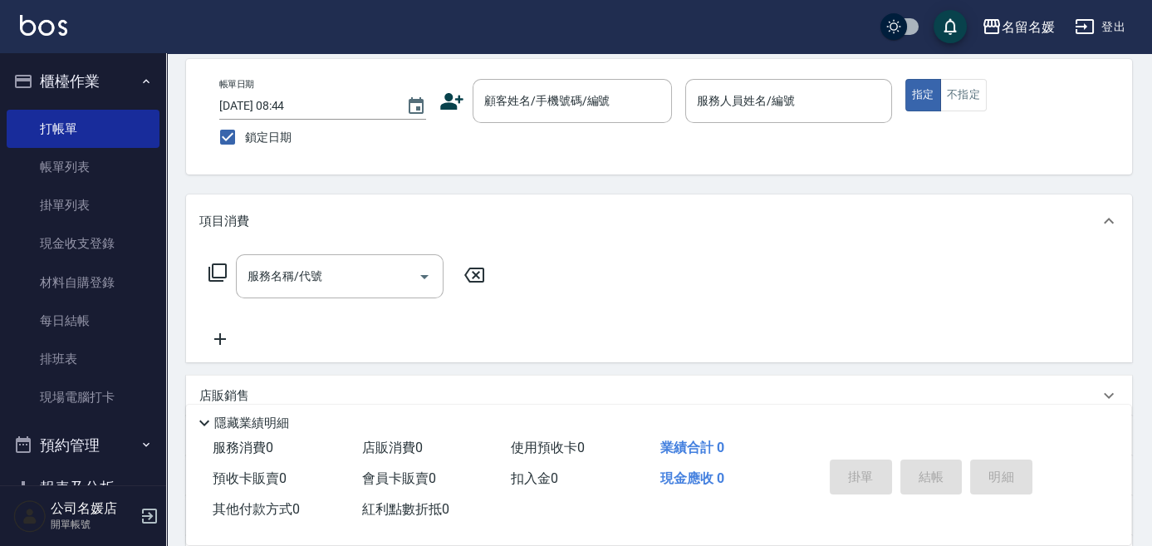
click at [577, 378] on div "店販銷售" at bounding box center [659, 395] width 946 height 40
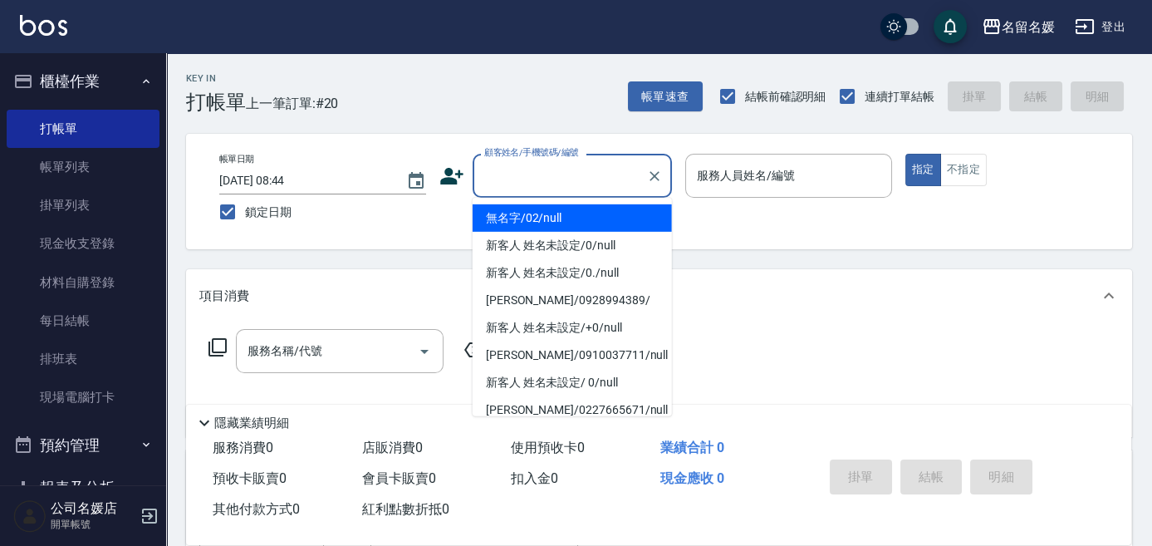
click at [520, 174] on div "顧客姓名/手機號碼/編號 顧客姓名/手機號碼/編號" at bounding box center [572, 176] width 199 height 44
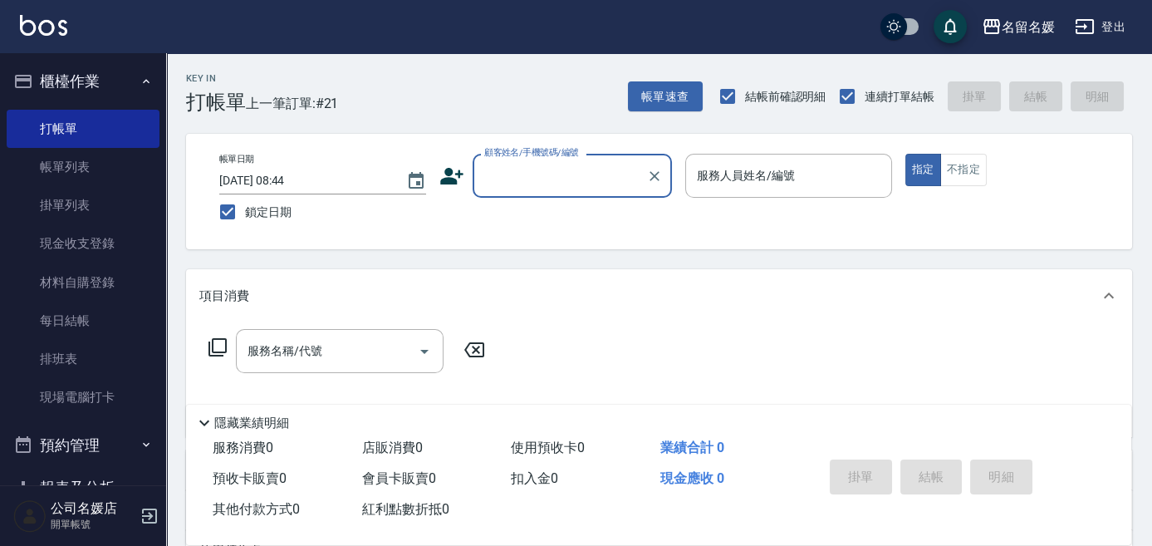
click at [525, 169] on input "顧客姓名/手機號碼/編號" at bounding box center [560, 175] width 160 height 29
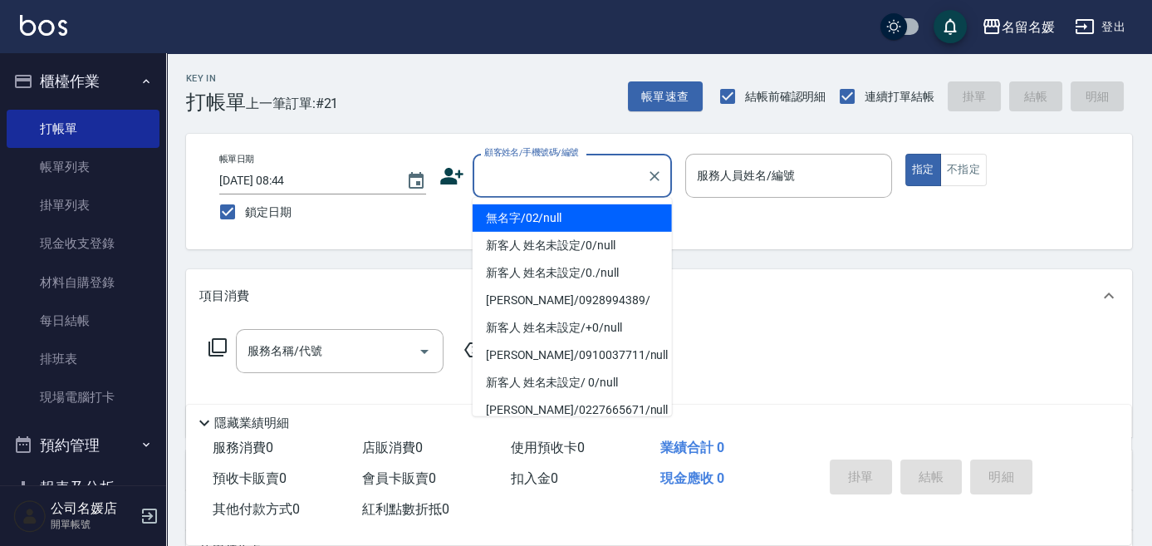
click at [527, 214] on li "無名字/02/null" at bounding box center [572, 217] width 199 height 27
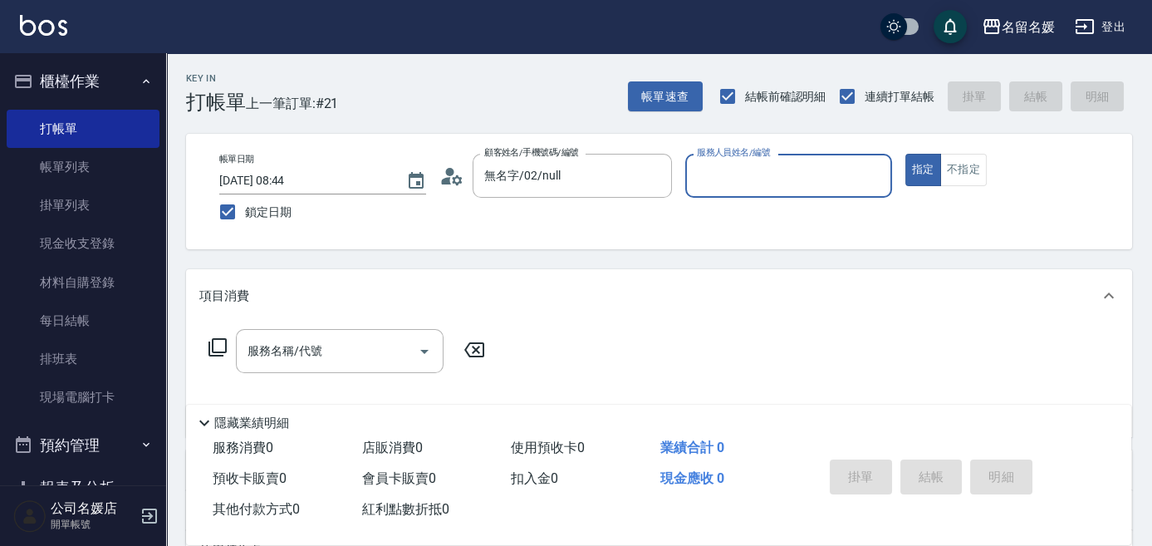
click at [722, 164] on input "服務人員姓名/編號" at bounding box center [789, 175] width 192 height 29
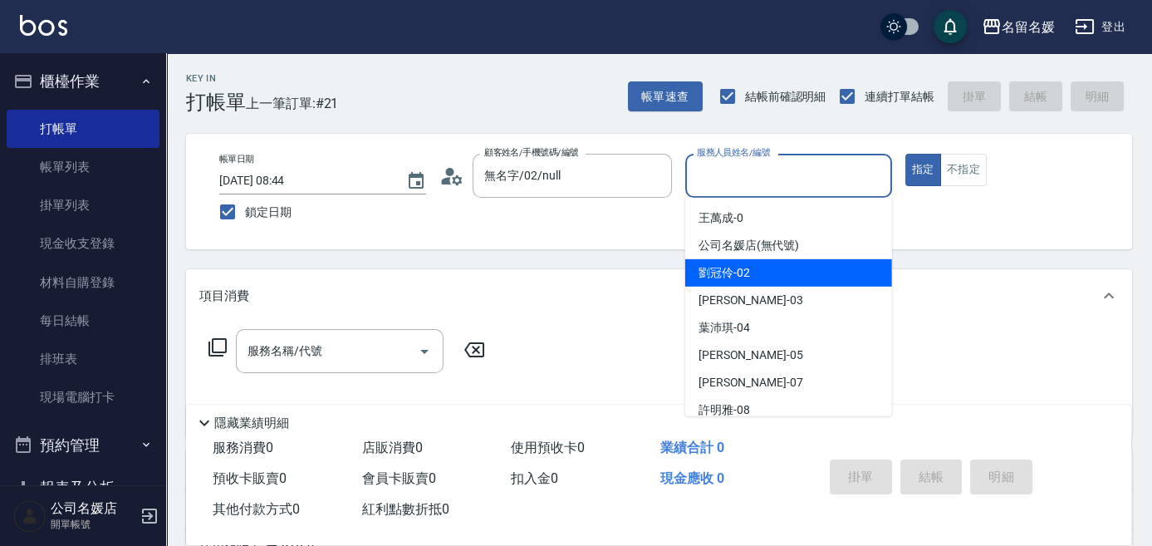
click at [716, 277] on span "[PERSON_NAME]-02" at bounding box center [725, 272] width 52 height 17
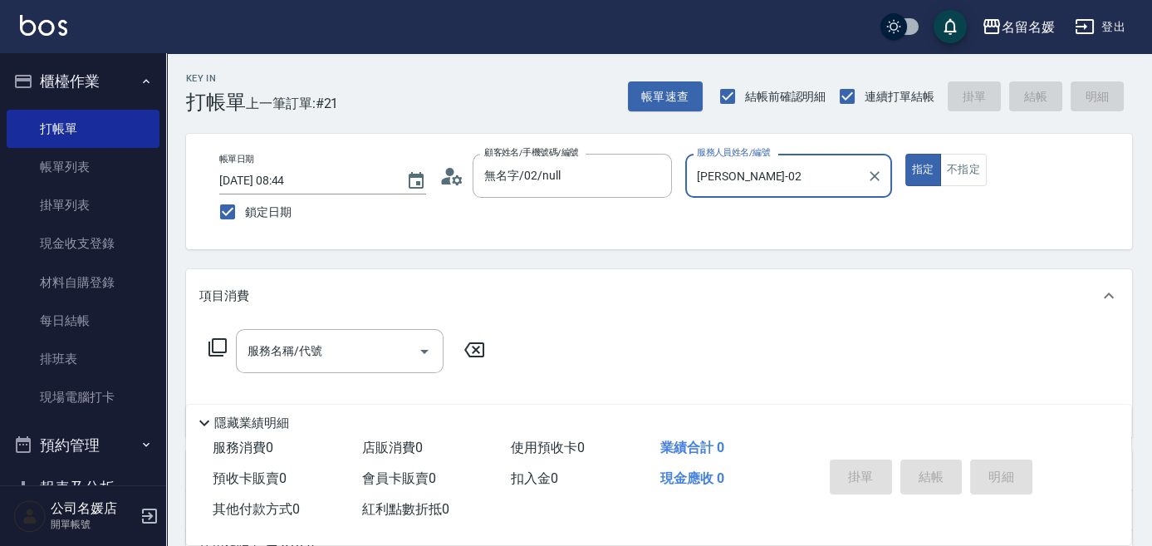
click at [219, 347] on icon at bounding box center [218, 347] width 20 height 20
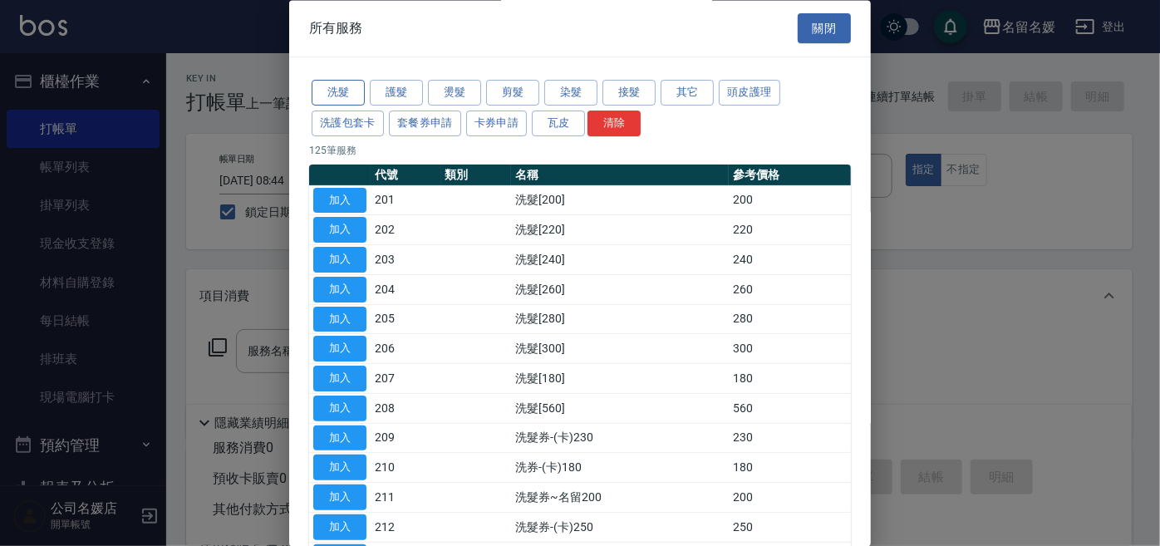
click at [336, 95] on button "洗髮" at bounding box center [338, 94] width 53 height 26
click at [352, 351] on button "加入" at bounding box center [339, 349] width 53 height 26
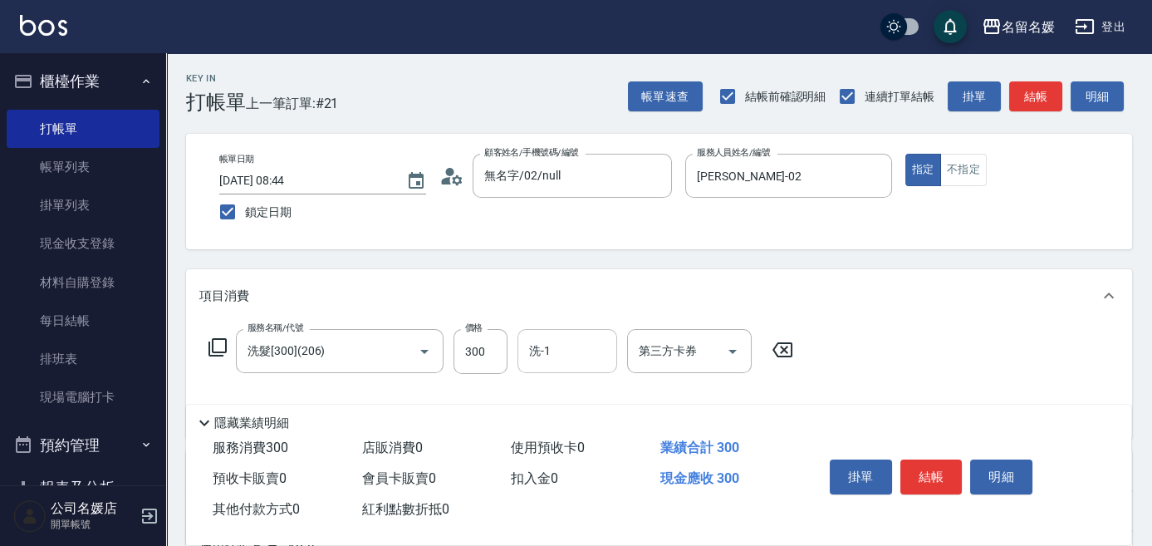
click at [568, 347] on input "洗-1" at bounding box center [567, 350] width 85 height 29
click at [927, 475] on button "結帳" at bounding box center [932, 476] width 62 height 35
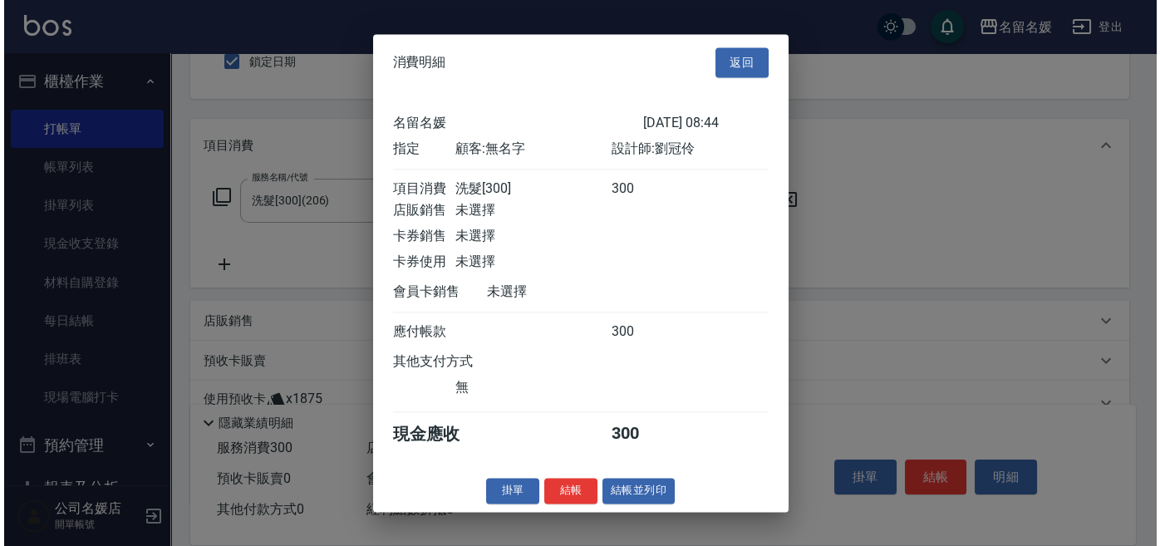
scroll to position [267, 0]
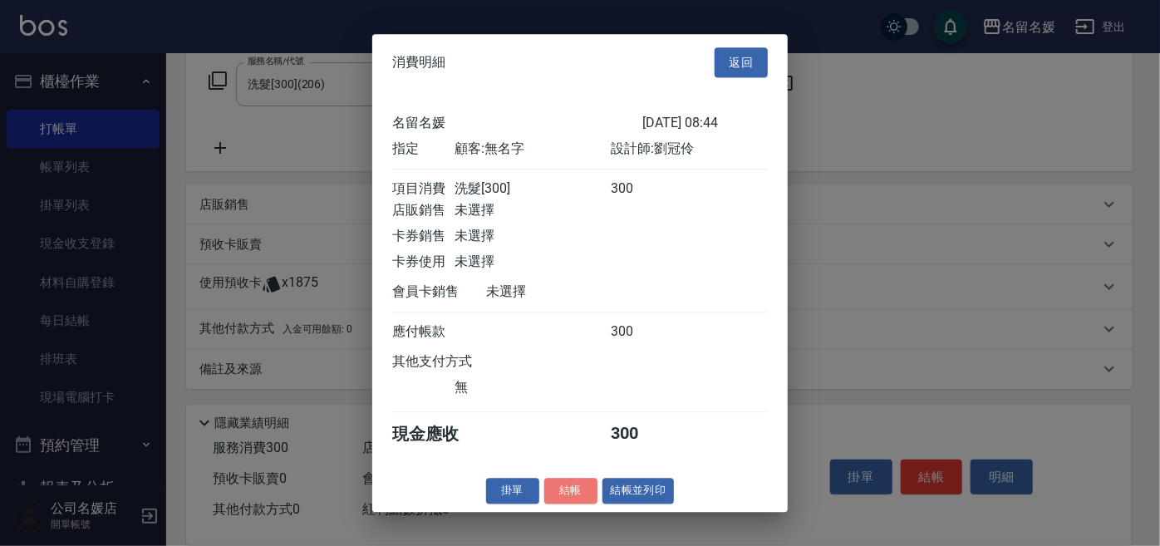
drag, startPoint x: 576, startPoint y: 503, endPoint x: 567, endPoint y: 502, distance: 8.5
click at [578, 502] on button "結帳" at bounding box center [570, 491] width 53 height 26
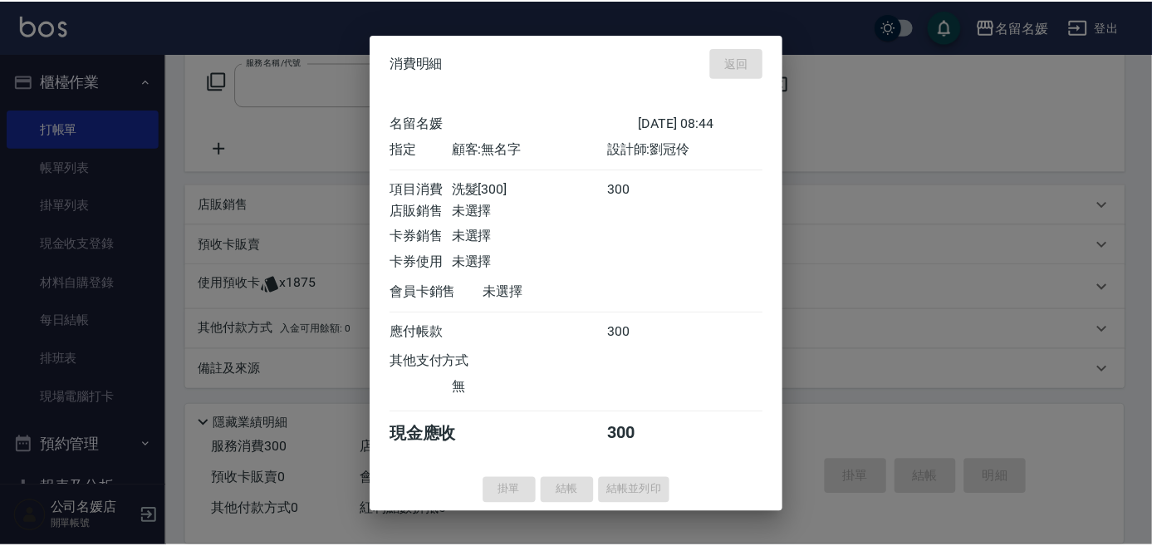
scroll to position [0, 0]
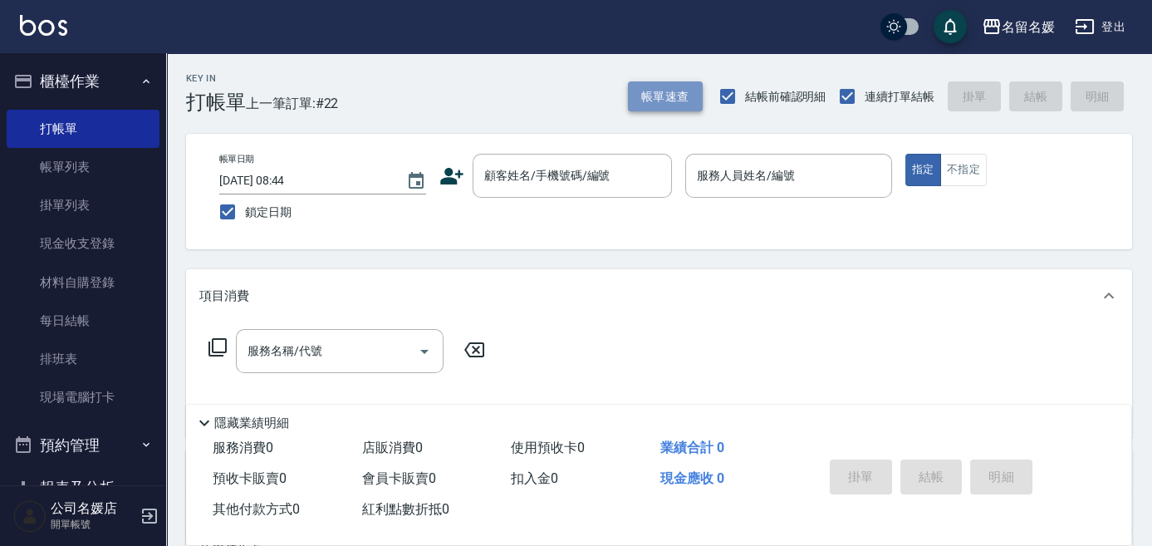
click at [646, 103] on button "帳單速查" at bounding box center [665, 96] width 75 height 31
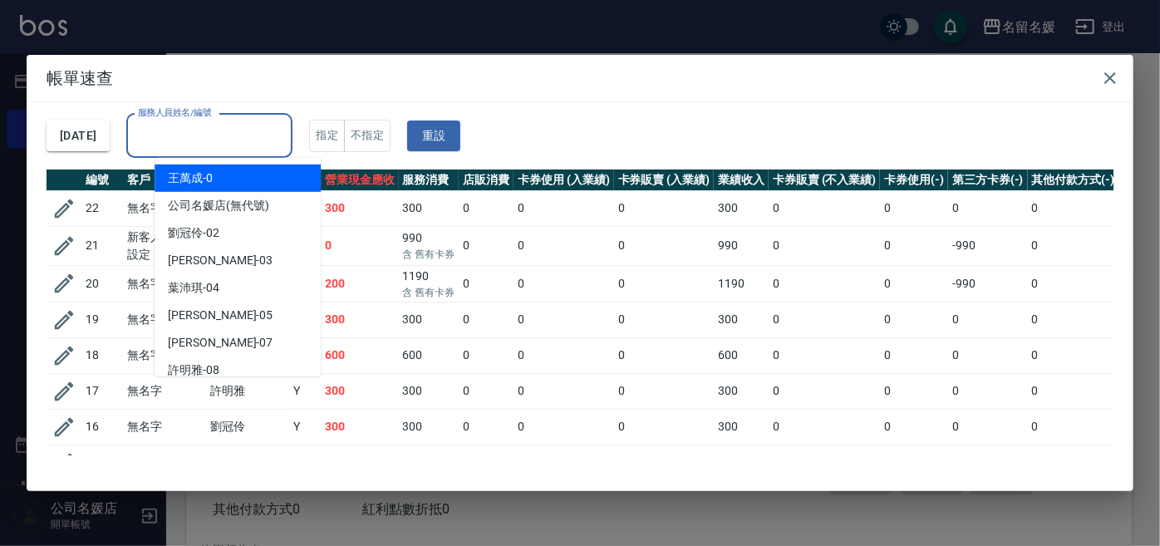
click at [191, 136] on div "服務人員姓名/編號 服務人員姓名/編號" at bounding box center [209, 136] width 166 height 44
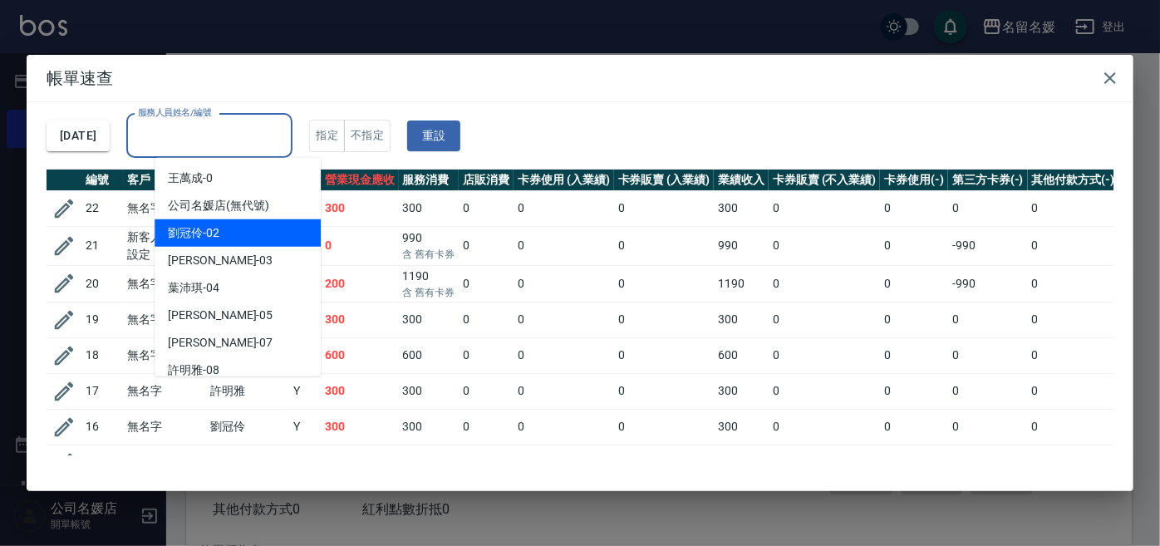
click at [201, 230] on span "[PERSON_NAME]-02" at bounding box center [194, 232] width 52 height 17
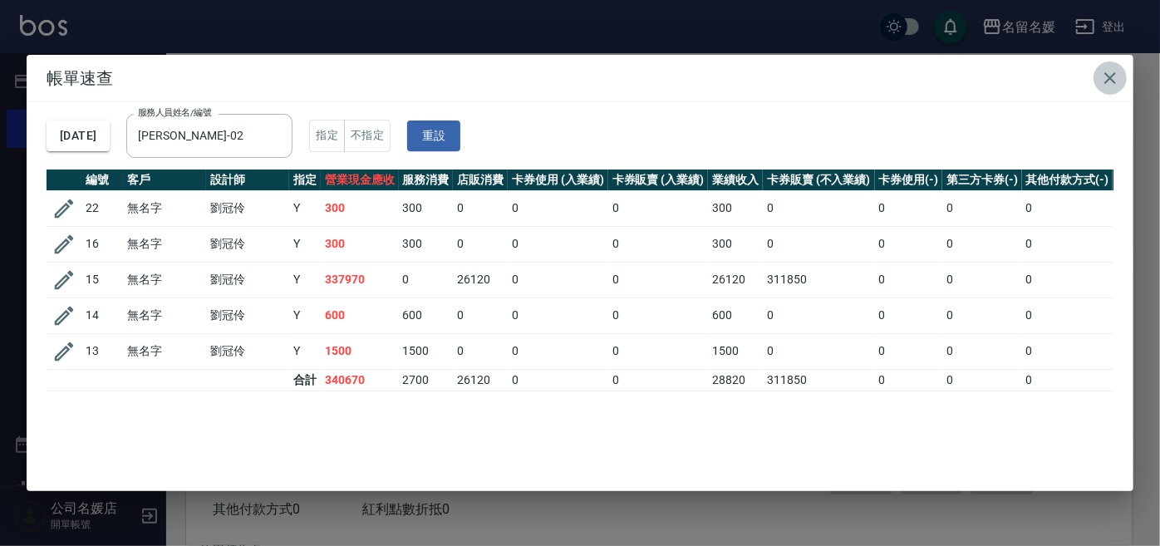
click at [1110, 76] on icon "button" at bounding box center [1110, 78] width 12 height 12
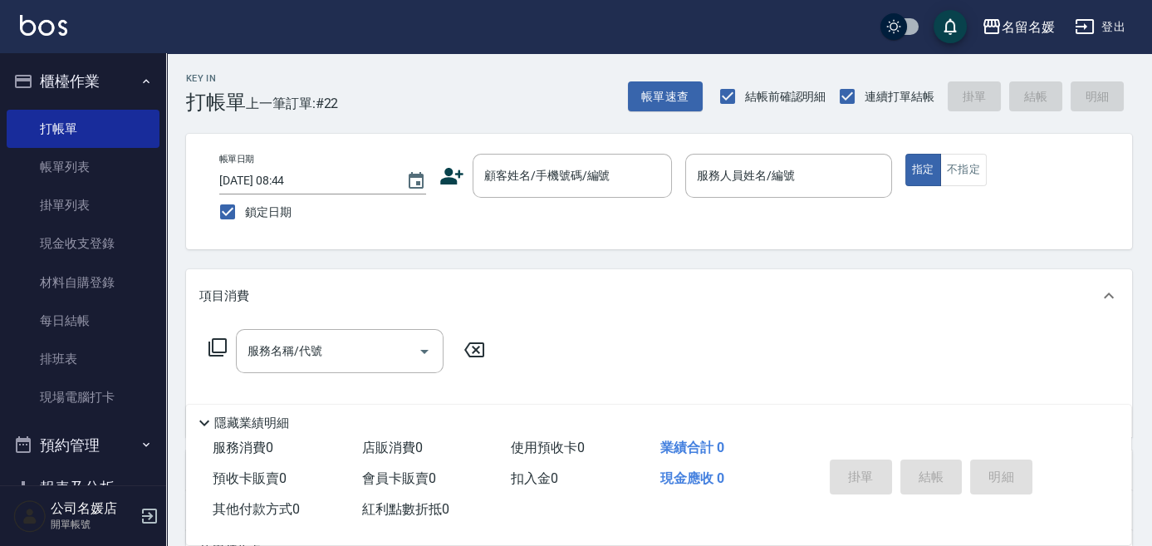
scroll to position [30, 0]
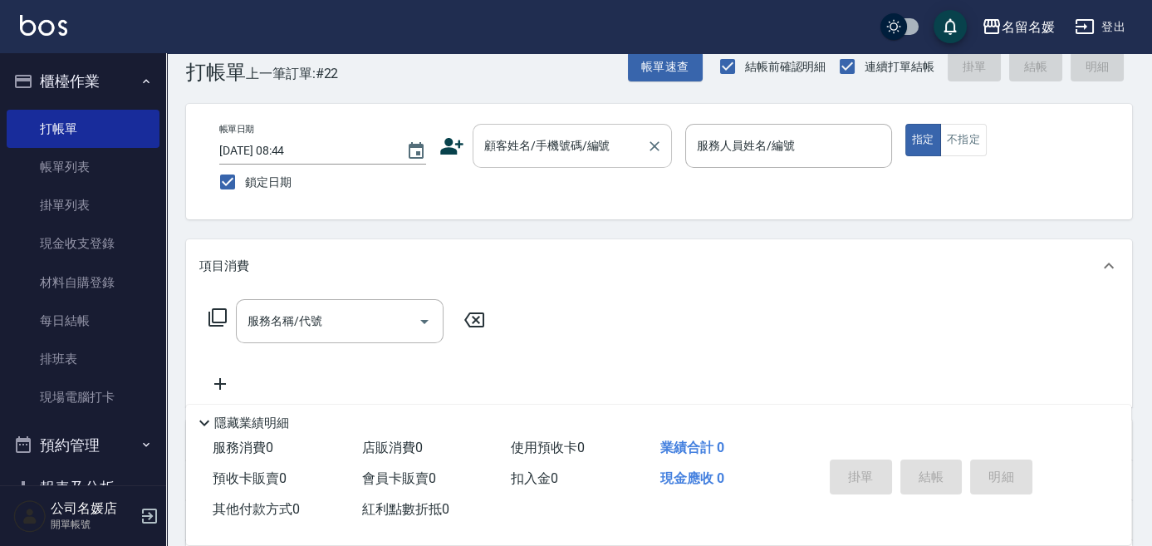
click at [587, 158] on input "顧客姓名/手機號碼/編號" at bounding box center [560, 145] width 160 height 29
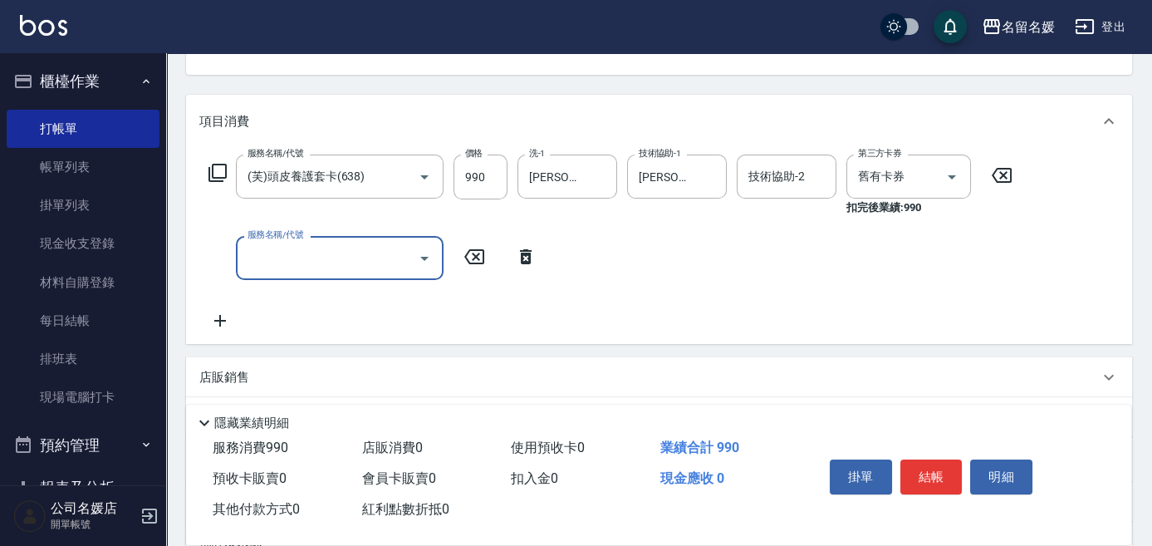
scroll to position [181, 0]
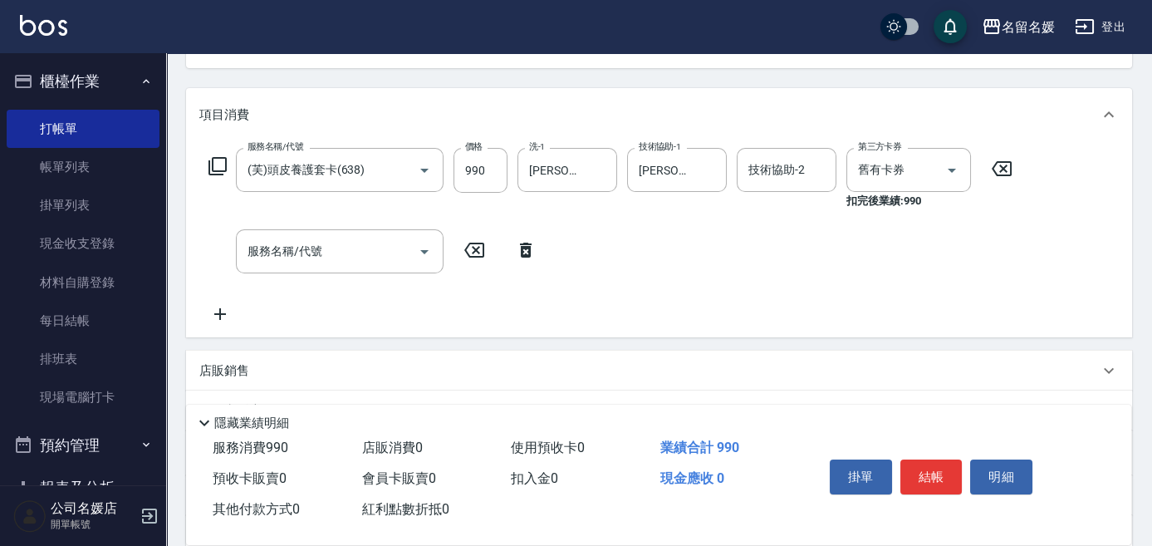
click at [522, 251] on icon at bounding box center [526, 250] width 12 height 15
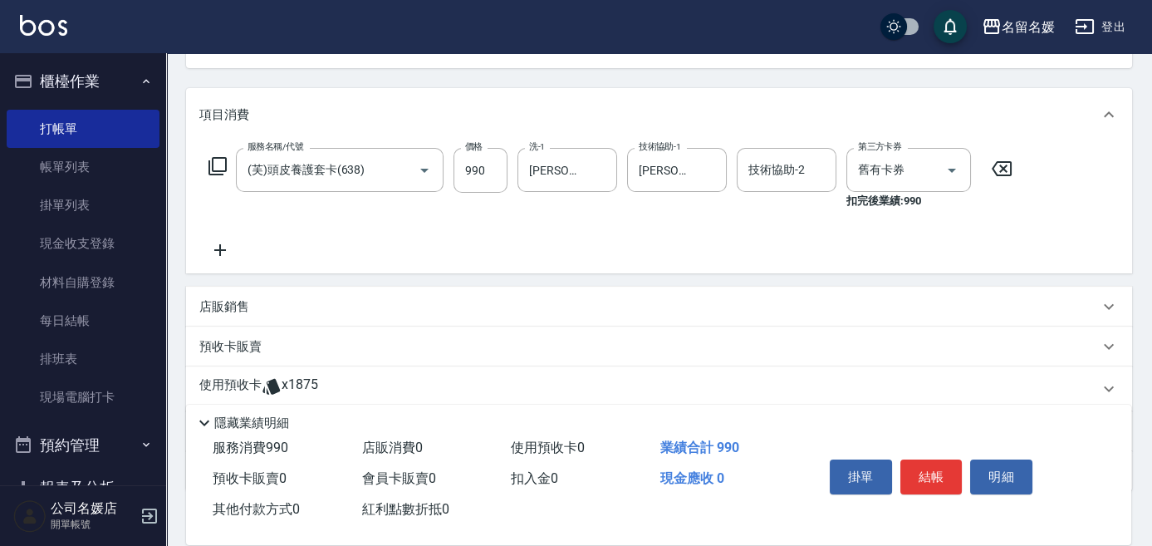
click at [221, 168] on icon at bounding box center [218, 166] width 20 height 20
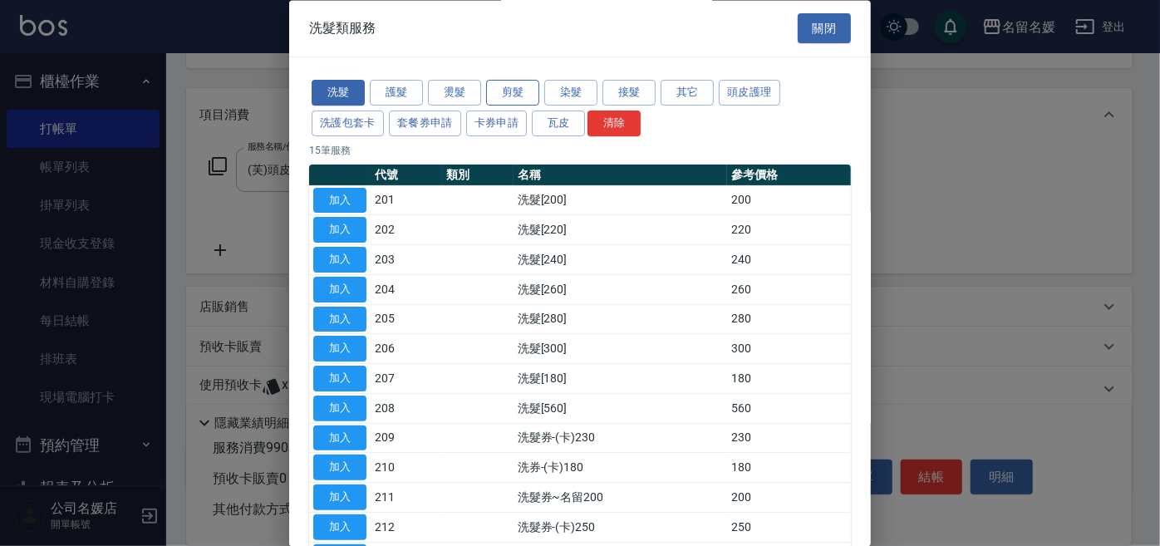
click at [513, 100] on button "剪髮" at bounding box center [512, 94] width 53 height 26
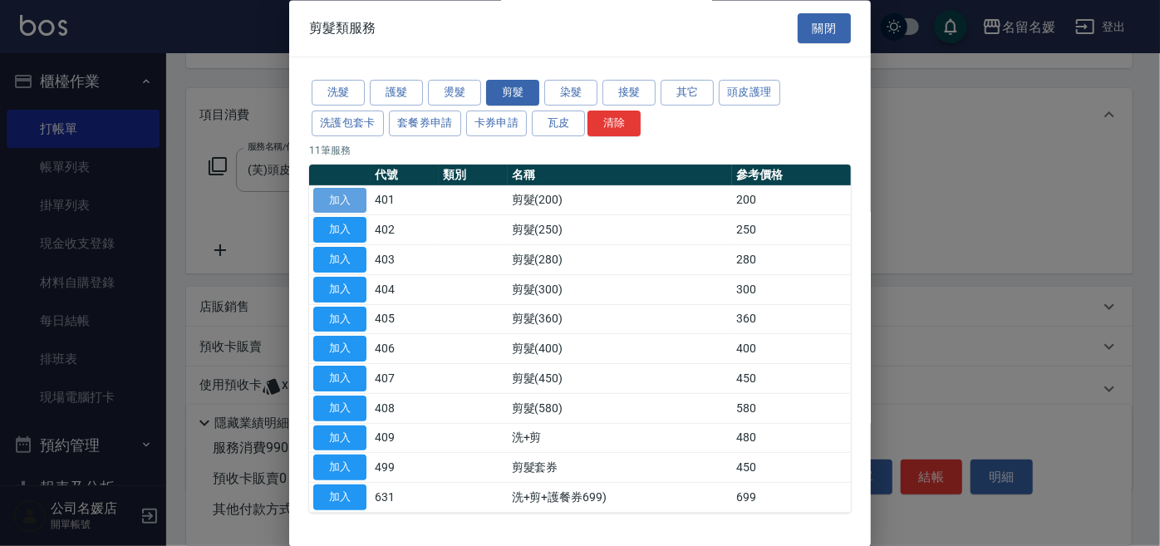
click at [348, 200] on button "加入" at bounding box center [339, 201] width 53 height 26
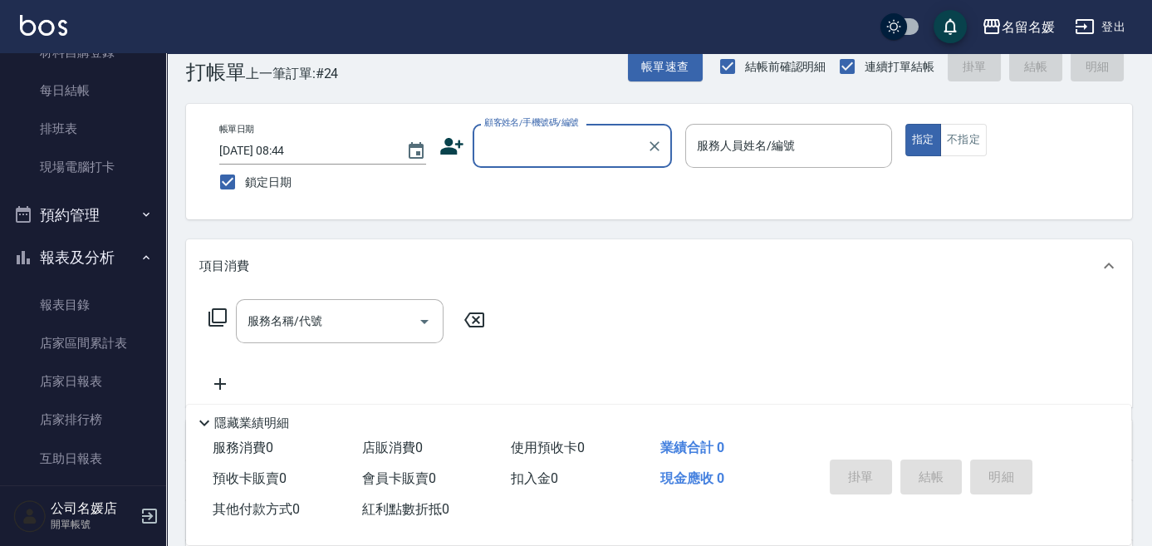
scroll to position [302, 0]
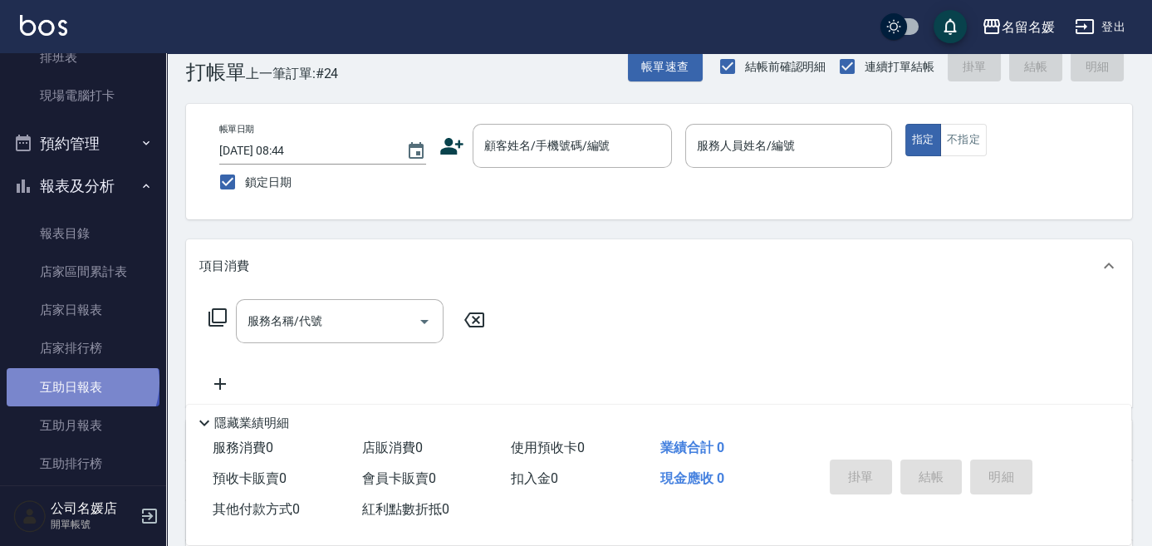
click at [81, 382] on link "互助日報表" at bounding box center [83, 387] width 153 height 38
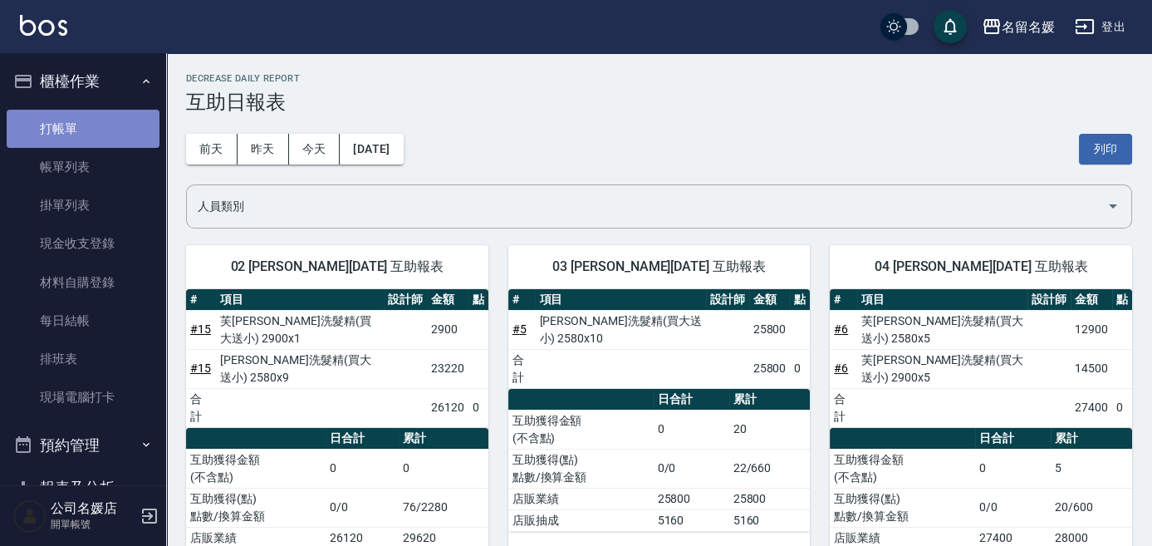
click at [85, 130] on link "打帳單" at bounding box center [83, 129] width 153 height 38
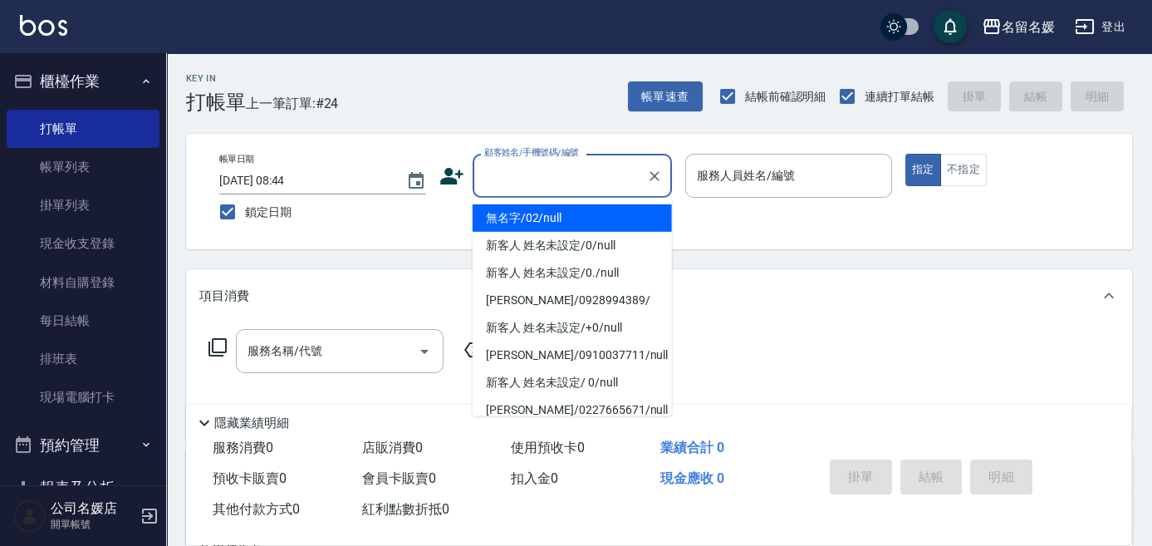
click at [500, 182] on input "顧客姓名/手機號碼/編號" at bounding box center [560, 175] width 160 height 29
click at [563, 219] on li "無名字/02/null" at bounding box center [572, 217] width 199 height 27
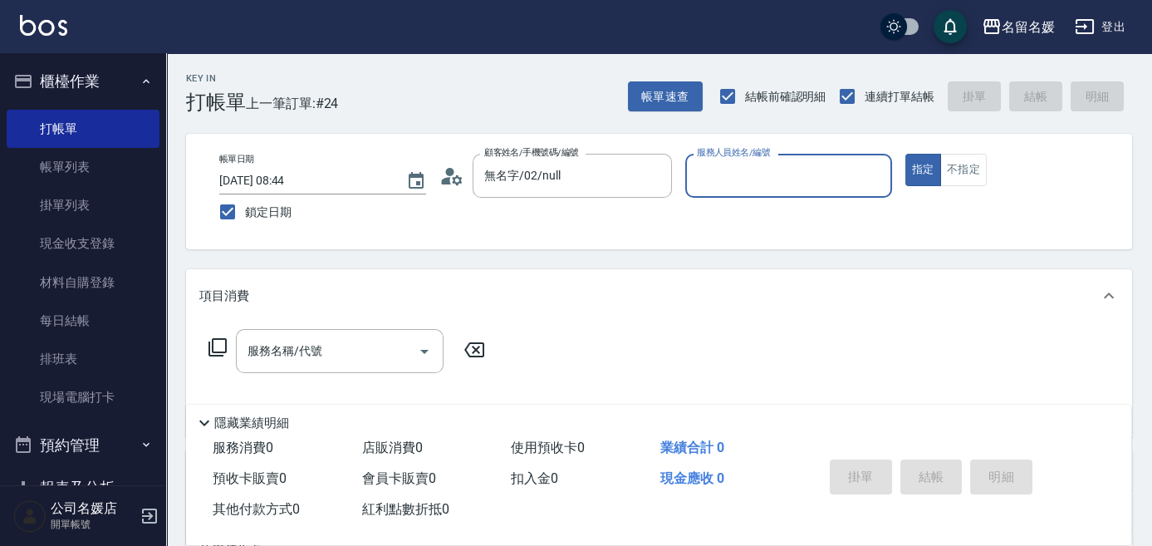
click at [737, 187] on input "服務人員姓名/編號" at bounding box center [789, 175] width 192 height 29
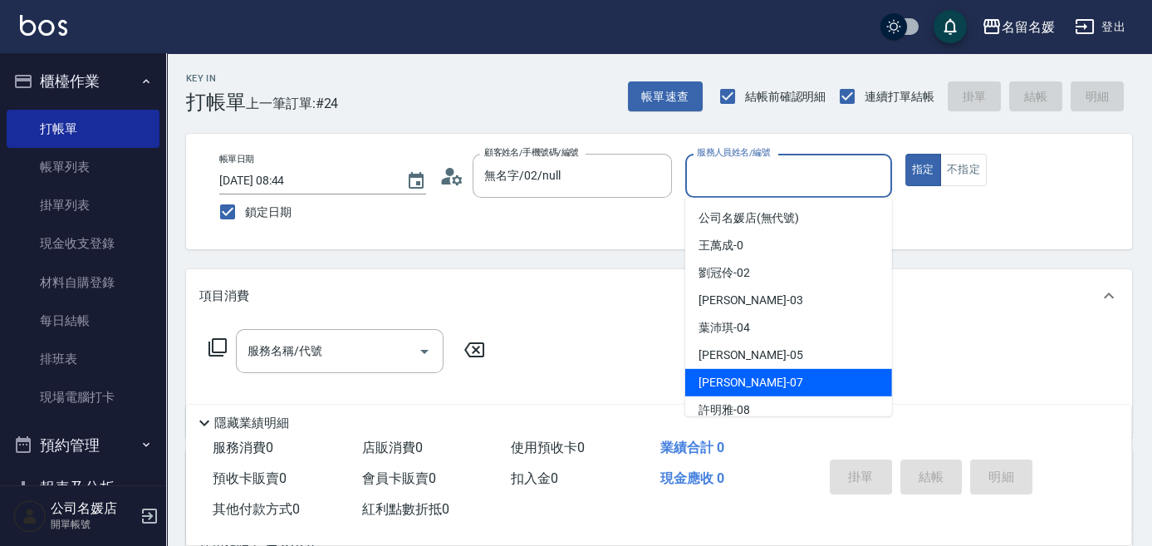
click at [753, 389] on div "[PERSON_NAME] -07" at bounding box center [788, 382] width 207 height 27
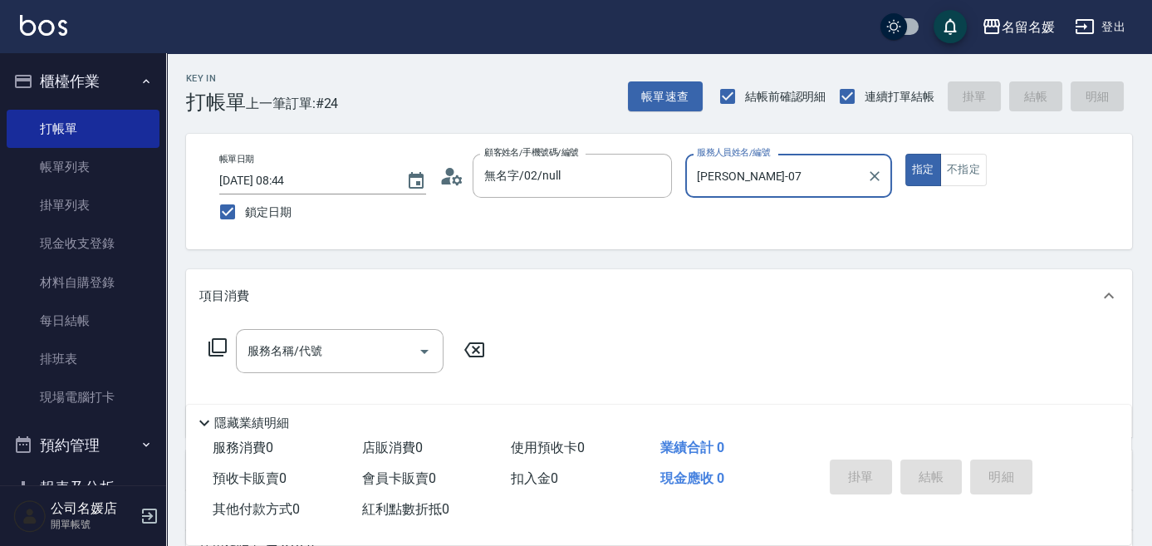
click at [219, 344] on icon at bounding box center [218, 347] width 20 height 20
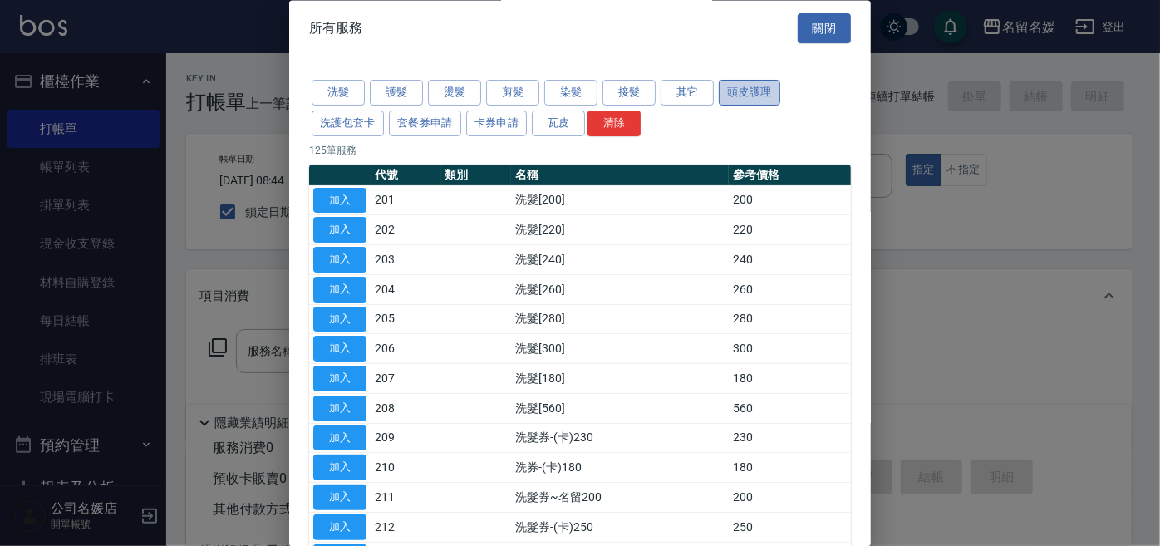
click at [759, 87] on button "頭皮護理" at bounding box center [749, 94] width 61 height 26
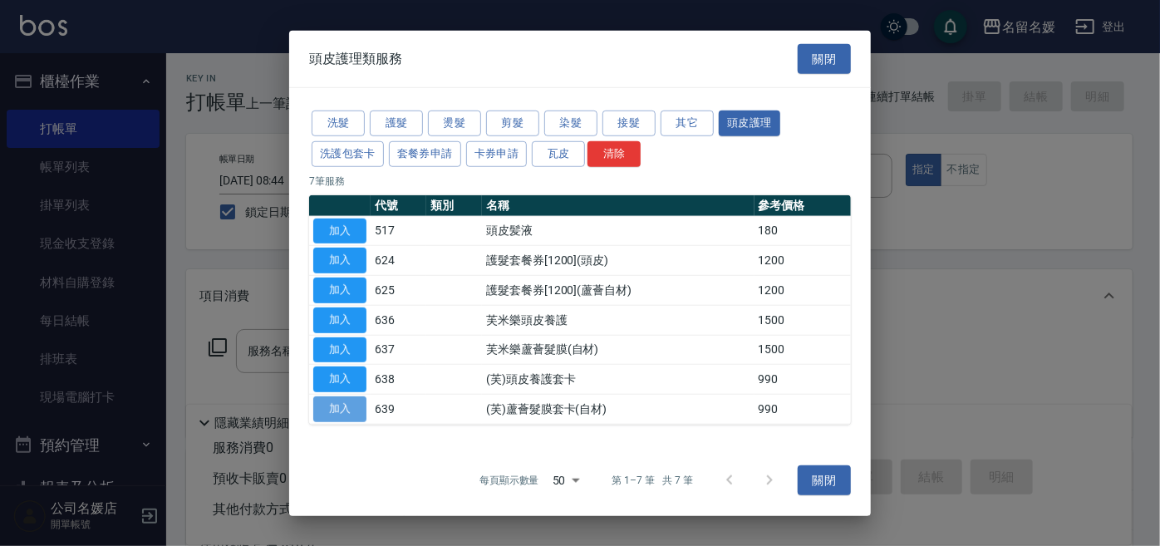
click at [359, 408] on button "加入" at bounding box center [339, 409] width 53 height 26
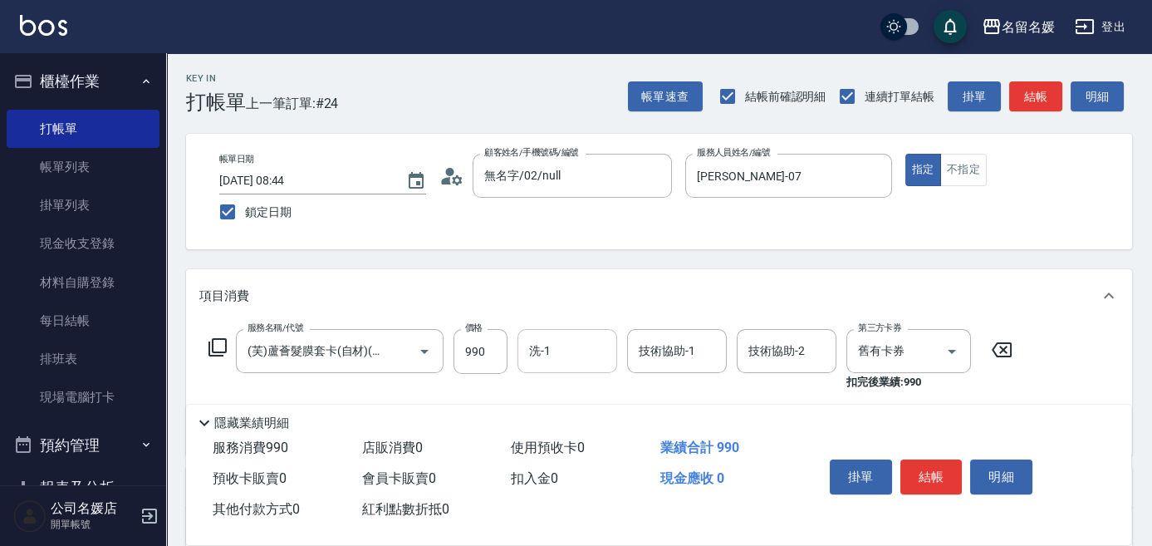
click at [561, 344] on input "洗-1" at bounding box center [567, 350] width 85 height 29
click at [601, 390] on div "[PERSON_NAME] -07" at bounding box center [568, 393] width 100 height 27
click at [686, 356] on div "技術協助-1 技術協助-1" at bounding box center [677, 351] width 100 height 44
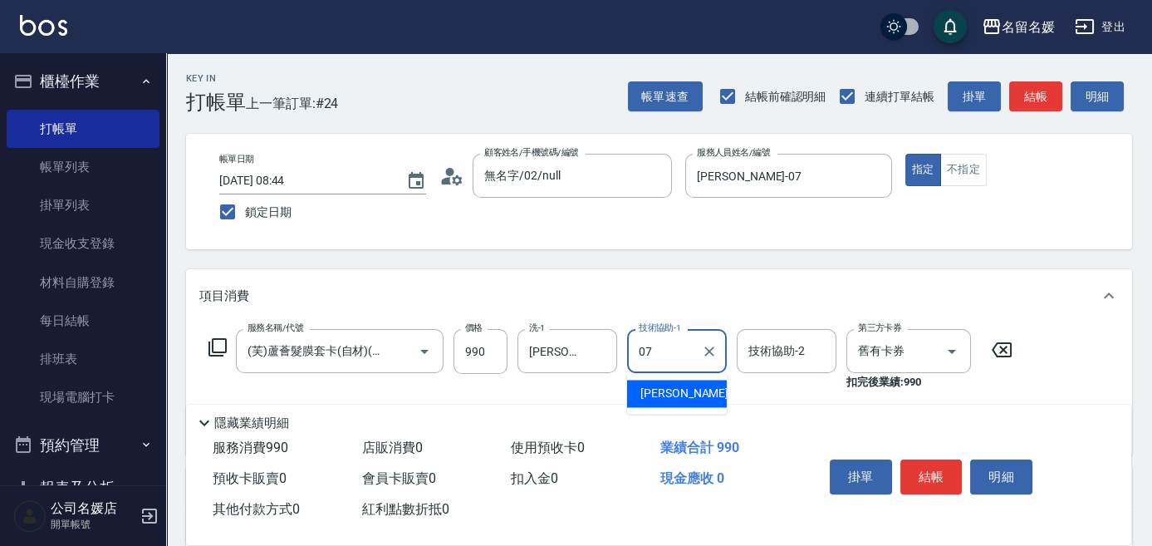
click at [685, 390] on span "[PERSON_NAME] -07" at bounding box center [693, 393] width 105 height 17
click at [881, 358] on input "舊有卡券" at bounding box center [885, 350] width 63 height 29
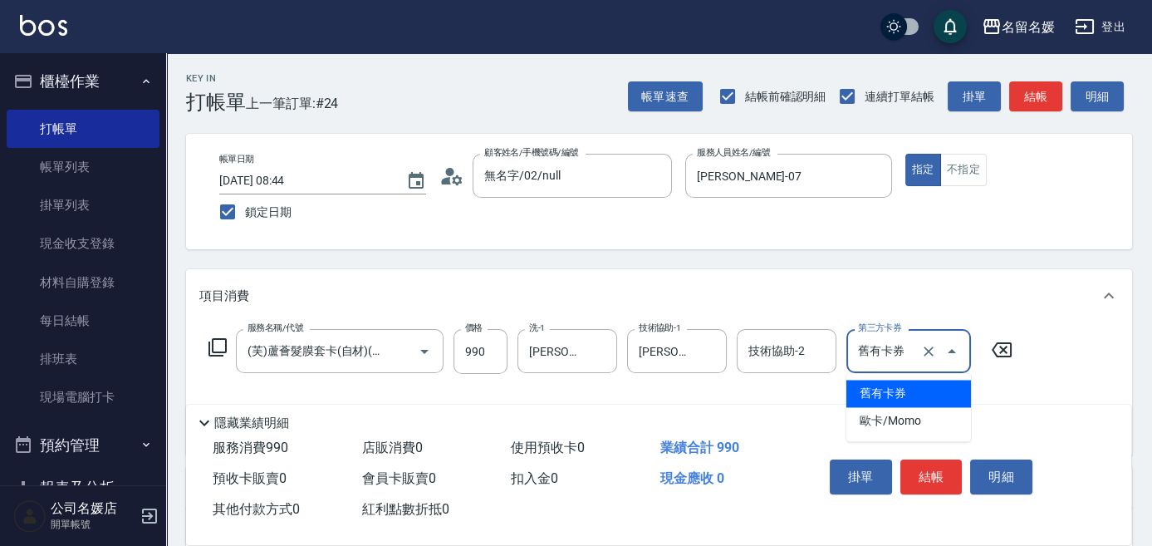
click at [897, 389] on span "舊有卡券" at bounding box center [909, 393] width 125 height 27
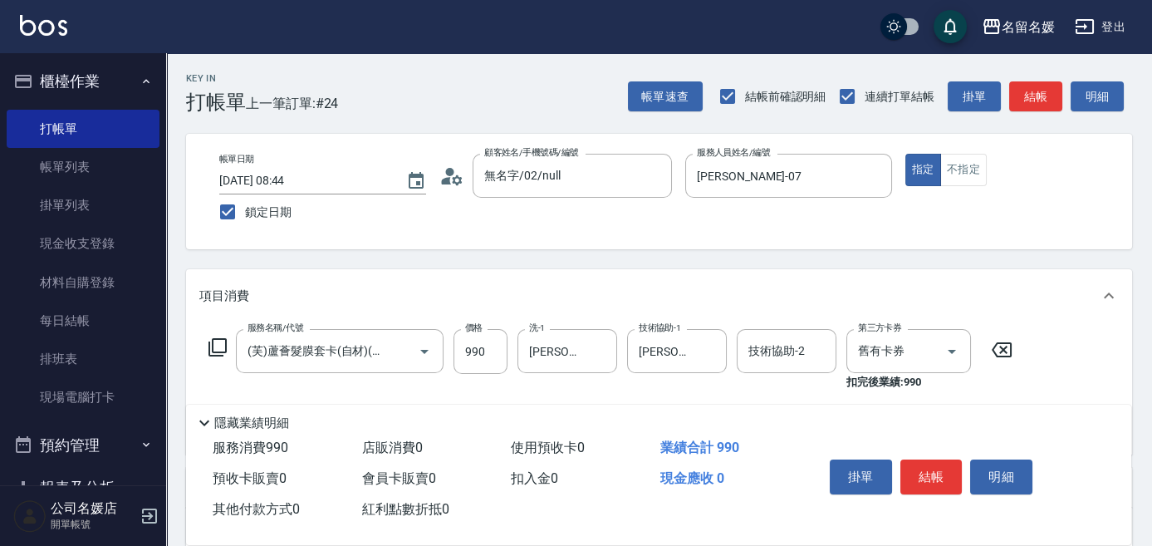
click at [222, 340] on icon at bounding box center [218, 347] width 20 height 20
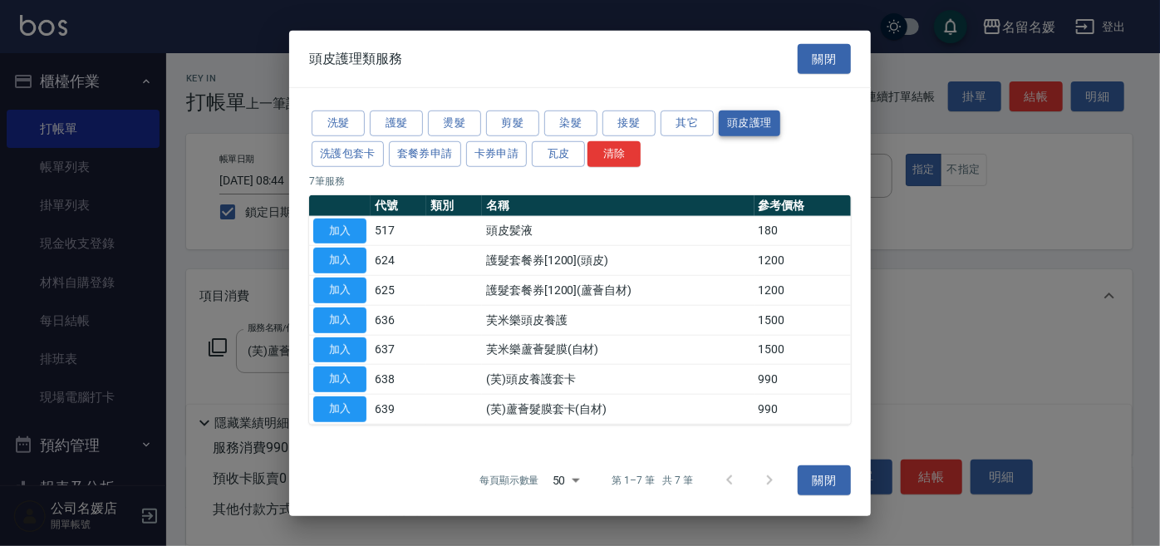
click at [753, 125] on button "頭皮護理" at bounding box center [749, 123] width 61 height 26
click at [334, 413] on button "加入" at bounding box center [339, 409] width 53 height 26
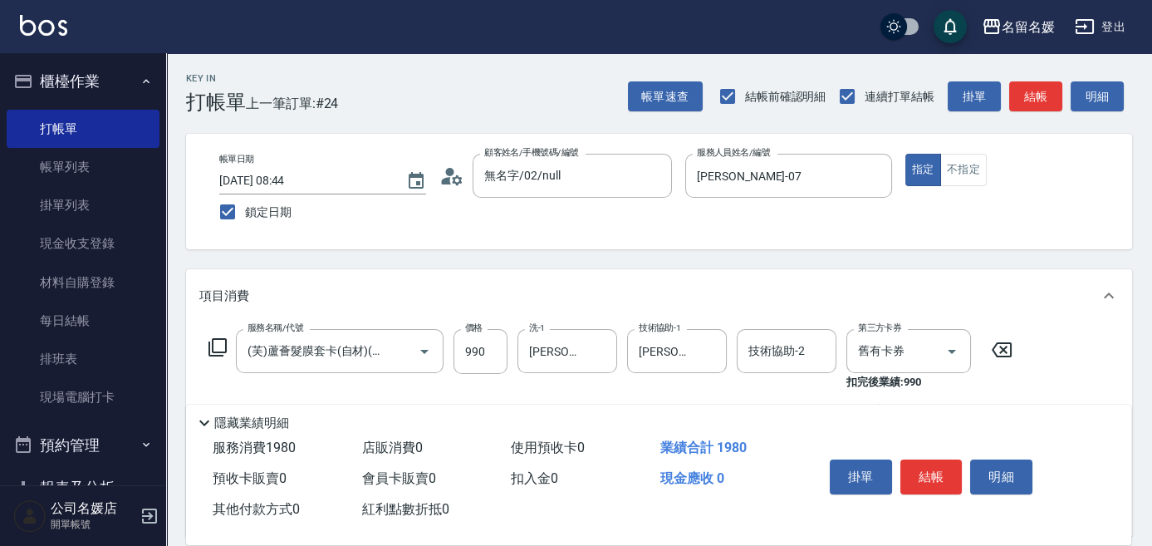
scroll to position [75, 0]
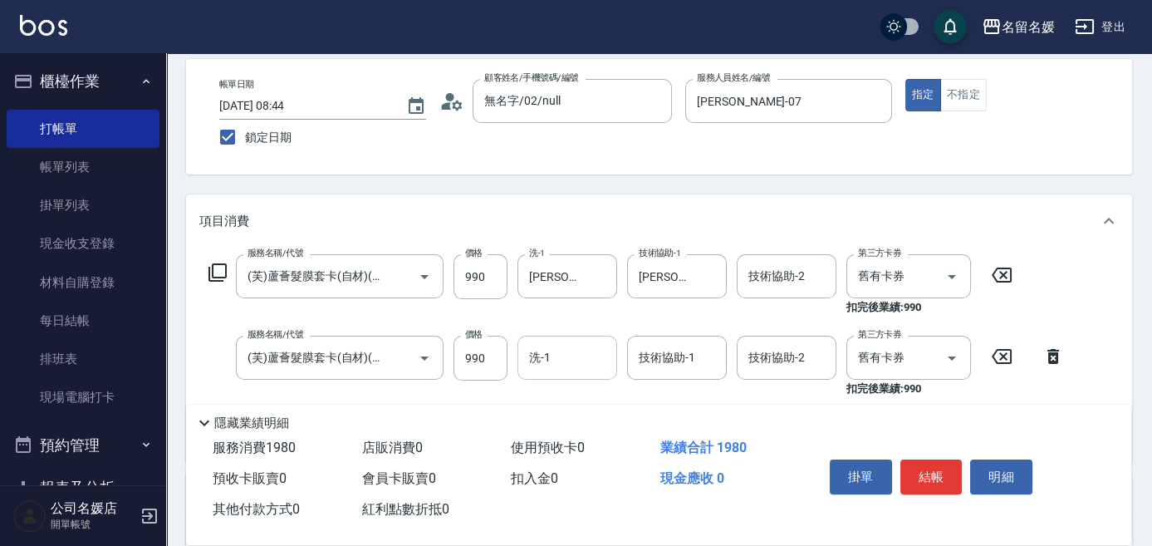
click at [555, 349] on input "洗-1" at bounding box center [567, 357] width 85 height 29
click at [570, 399] on span "[PERSON_NAME]-26" at bounding box center [583, 400] width 105 height 17
click at [671, 364] on div "技術協助-1 技術協助-1" at bounding box center [677, 358] width 100 height 44
drag, startPoint x: 678, startPoint y: 393, endPoint x: 826, endPoint y: 370, distance: 149.7
click at [680, 393] on span "[PERSON_NAME]-26" at bounding box center [693, 400] width 105 height 17
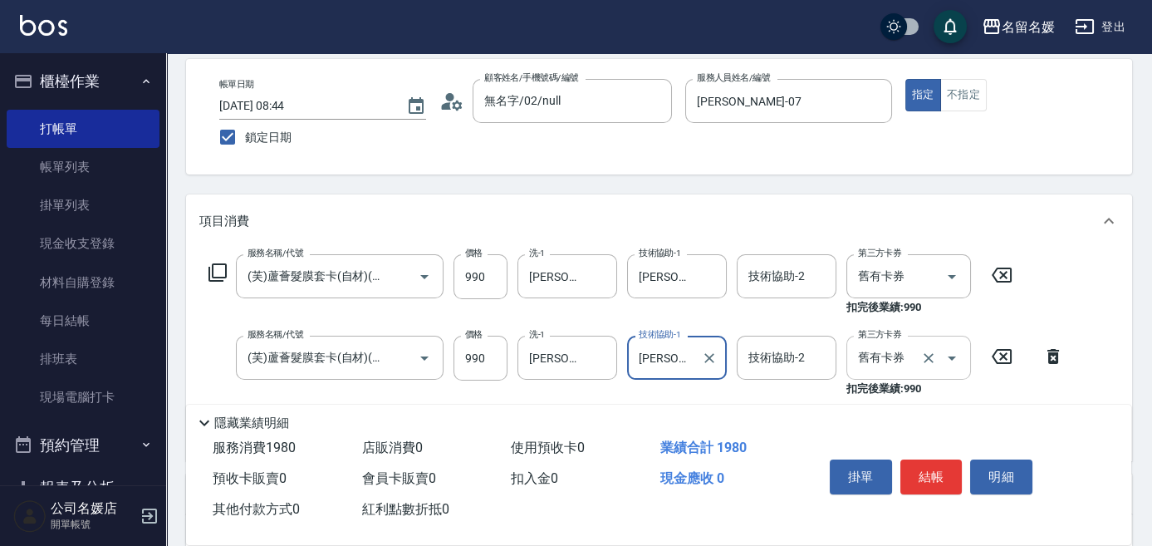
click at [888, 354] on input "舊有卡券" at bounding box center [885, 357] width 63 height 29
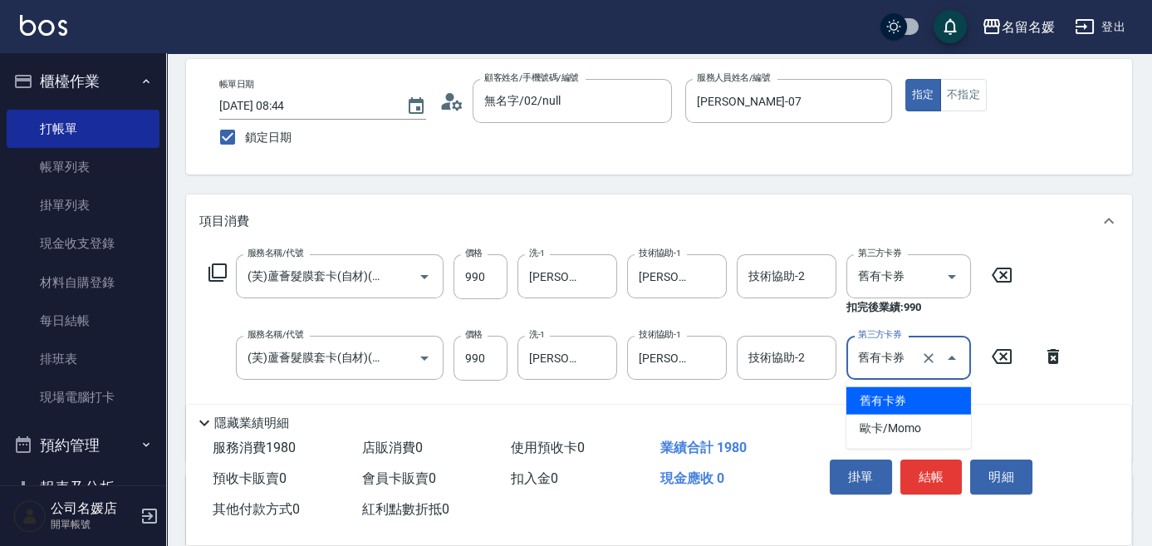
click at [879, 395] on span "舊有卡券" at bounding box center [909, 400] width 125 height 27
click at [221, 269] on icon at bounding box center [218, 273] width 20 height 20
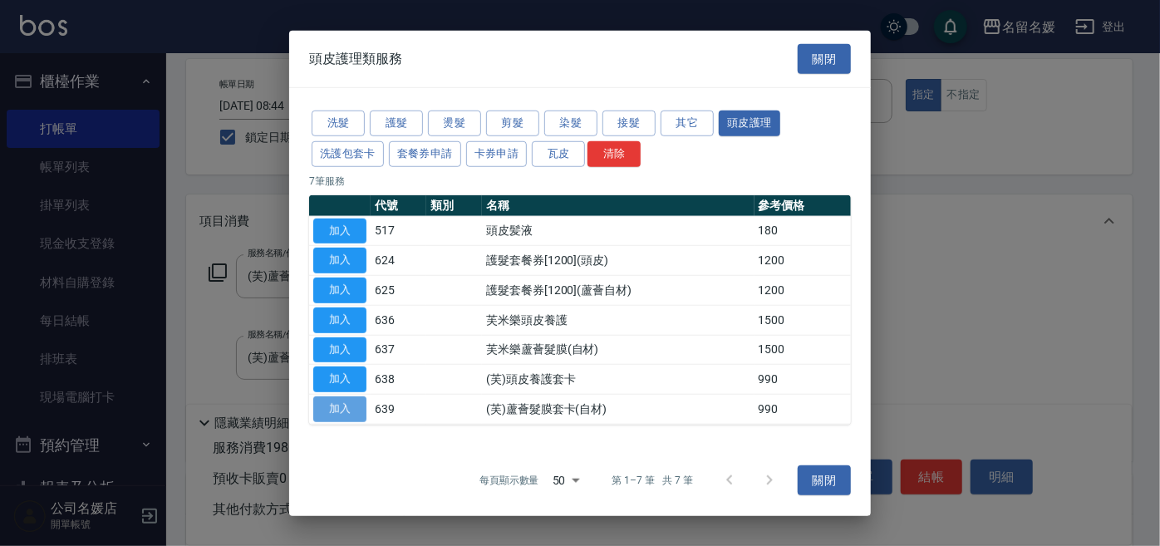
click at [336, 407] on button "加入" at bounding box center [339, 409] width 53 height 26
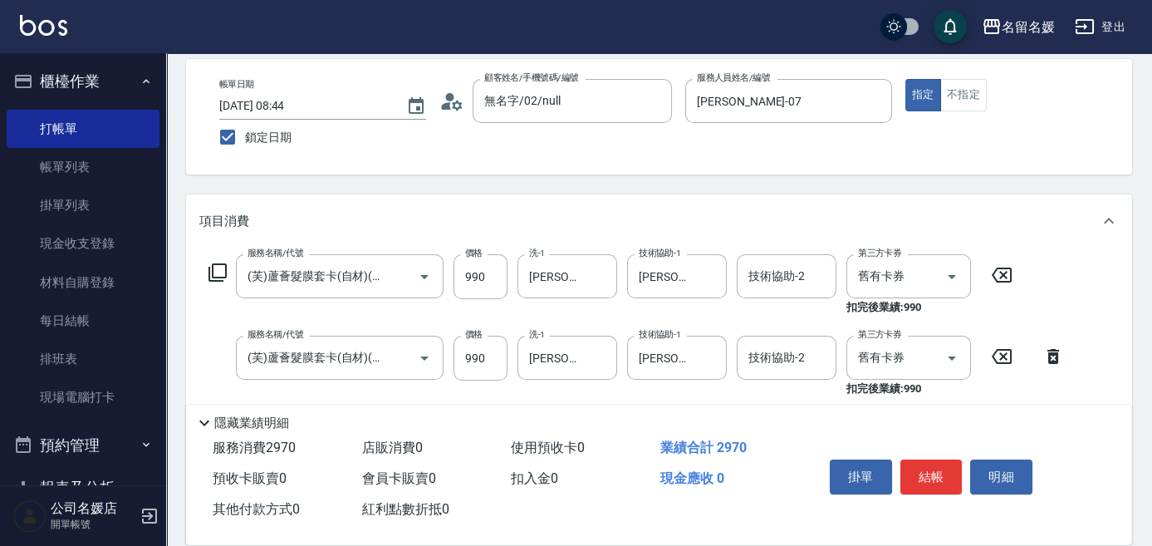
scroll to position [226, 0]
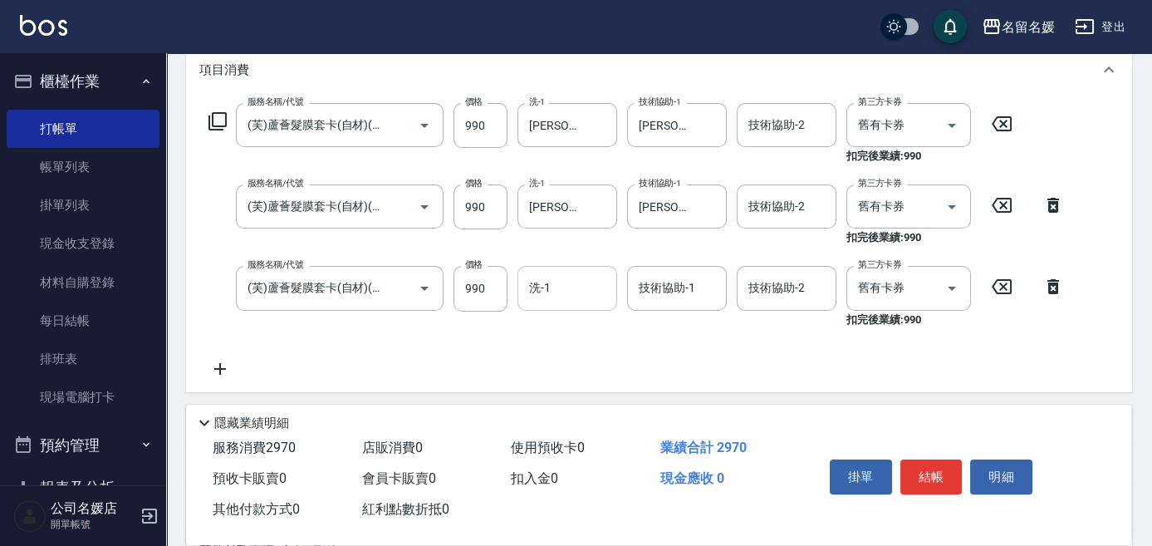
click at [572, 297] on input "洗-1" at bounding box center [567, 287] width 85 height 29
click at [581, 337] on span "[PERSON_NAME]-26" at bounding box center [583, 330] width 105 height 17
click at [660, 296] on input "技術協助-1" at bounding box center [677, 287] width 85 height 29
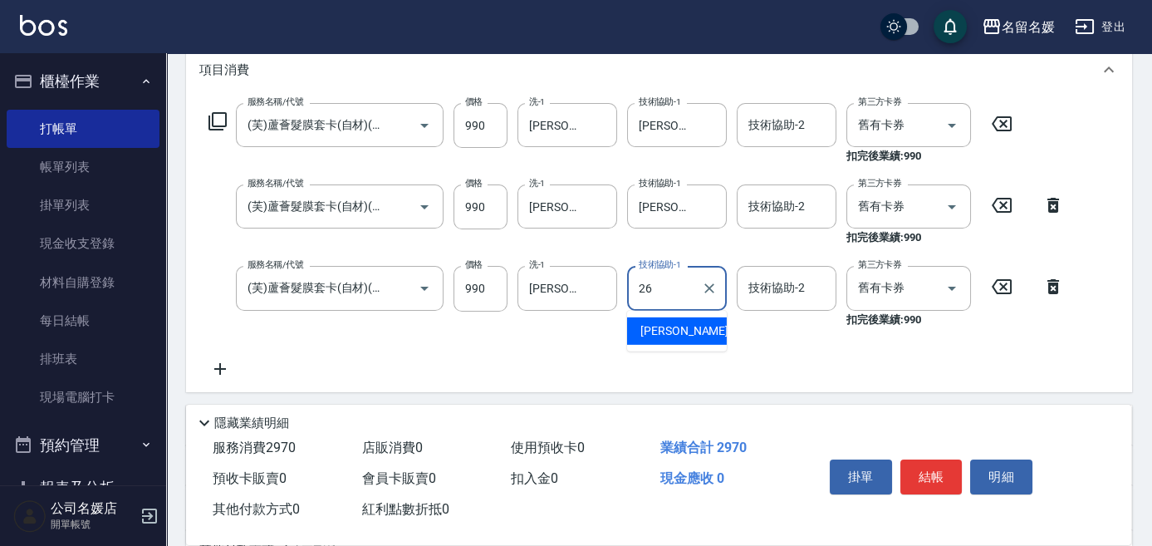
click at [685, 326] on span "[PERSON_NAME]-26" at bounding box center [693, 330] width 105 height 17
click at [861, 288] on input "舊有卡券" at bounding box center [885, 287] width 63 height 29
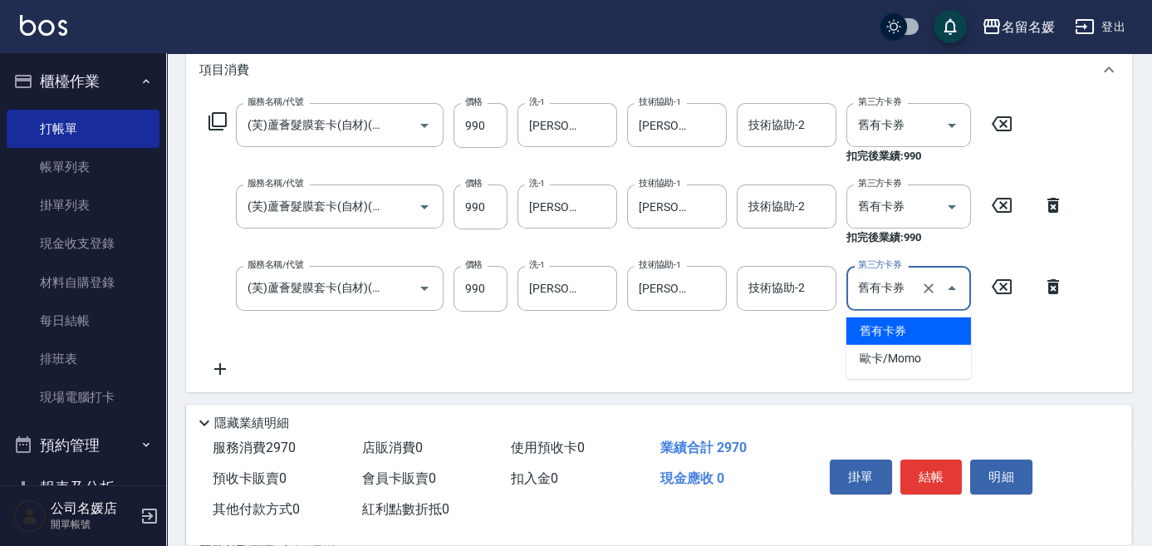
click at [893, 331] on span "舊有卡券" at bounding box center [909, 330] width 125 height 27
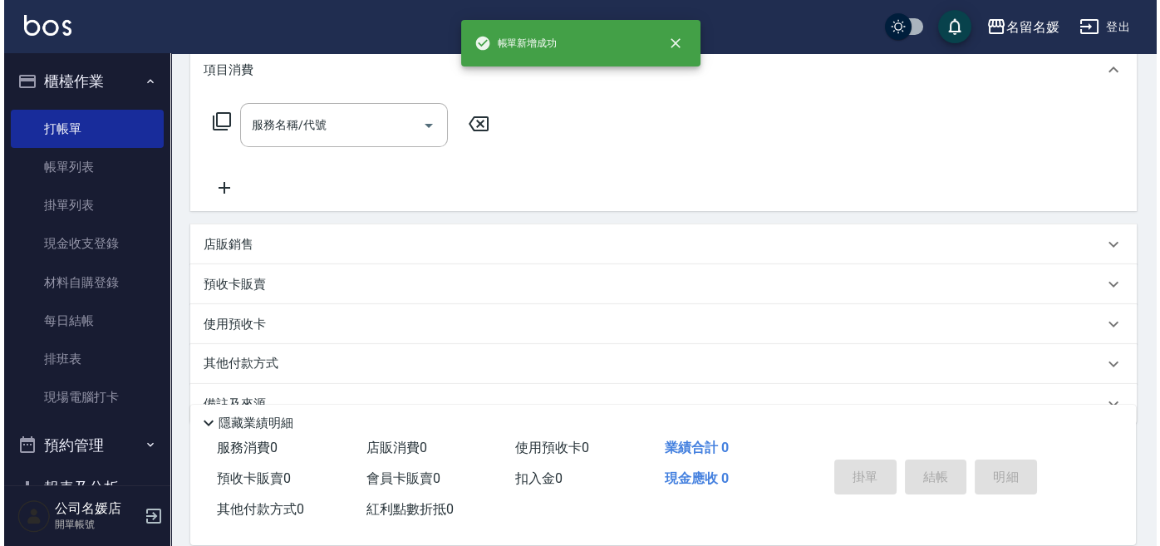
scroll to position [0, 0]
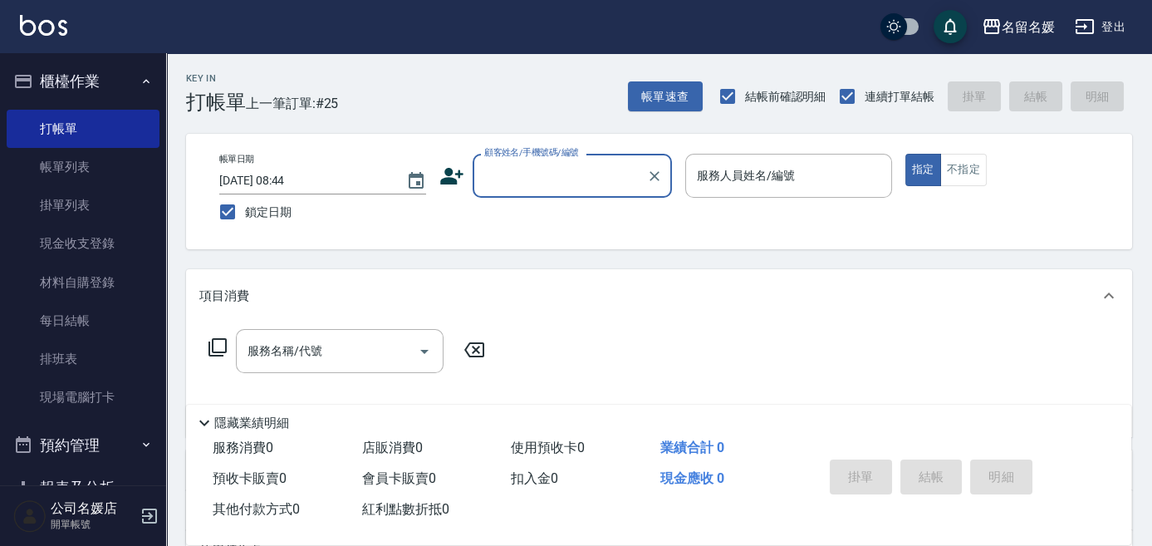
click at [558, 189] on input "顧客姓名/手機號碼/編號" at bounding box center [560, 175] width 160 height 29
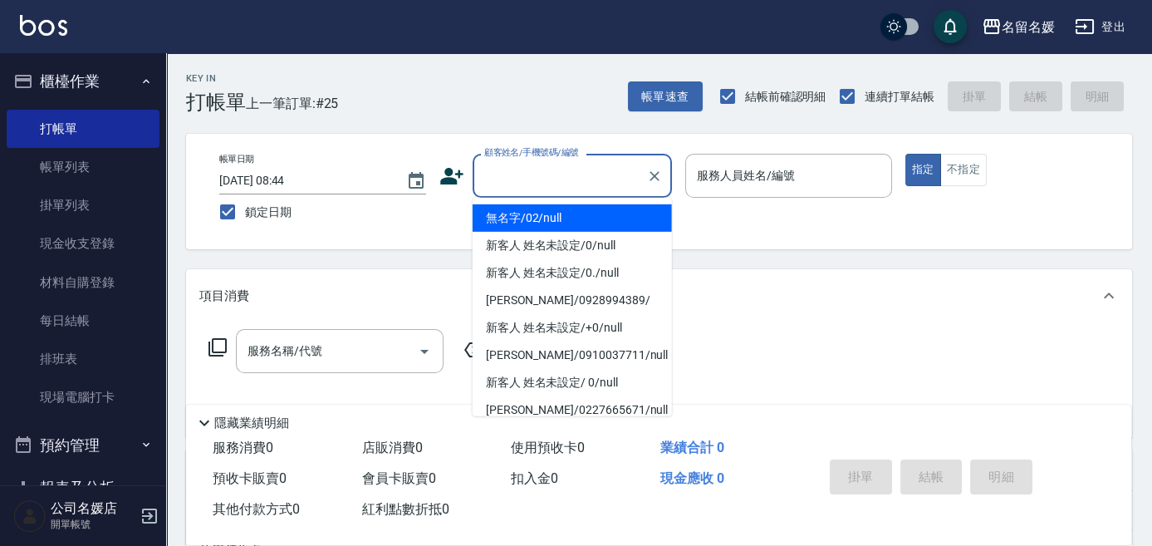
click at [557, 214] on li "無名字/02/null" at bounding box center [572, 217] width 199 height 27
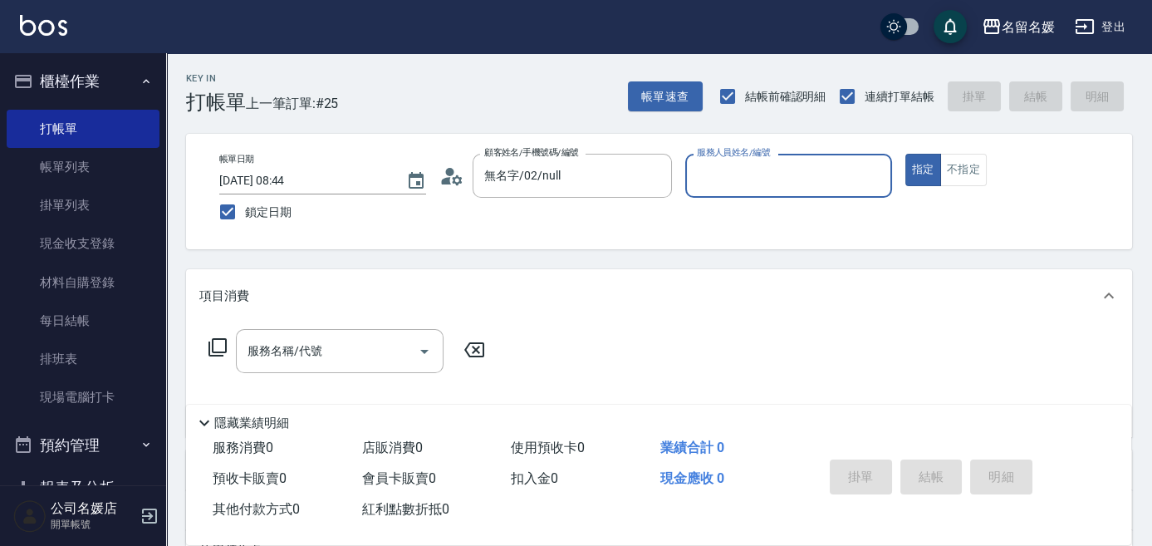
click at [744, 173] on input "服務人員姓名/編號" at bounding box center [789, 175] width 192 height 29
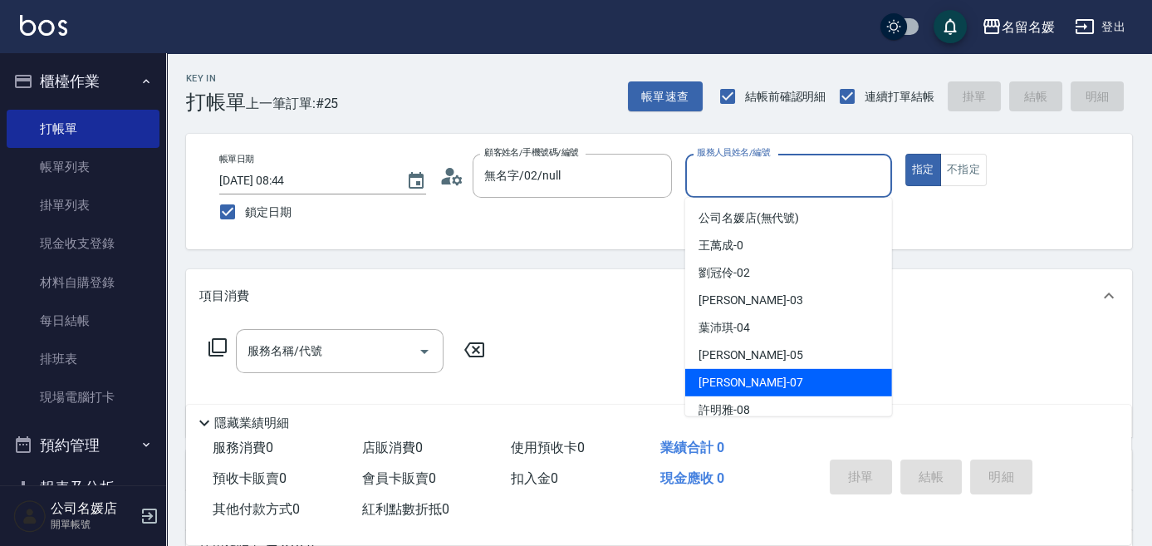
click at [742, 382] on span "[PERSON_NAME] -07" at bounding box center [751, 382] width 105 height 17
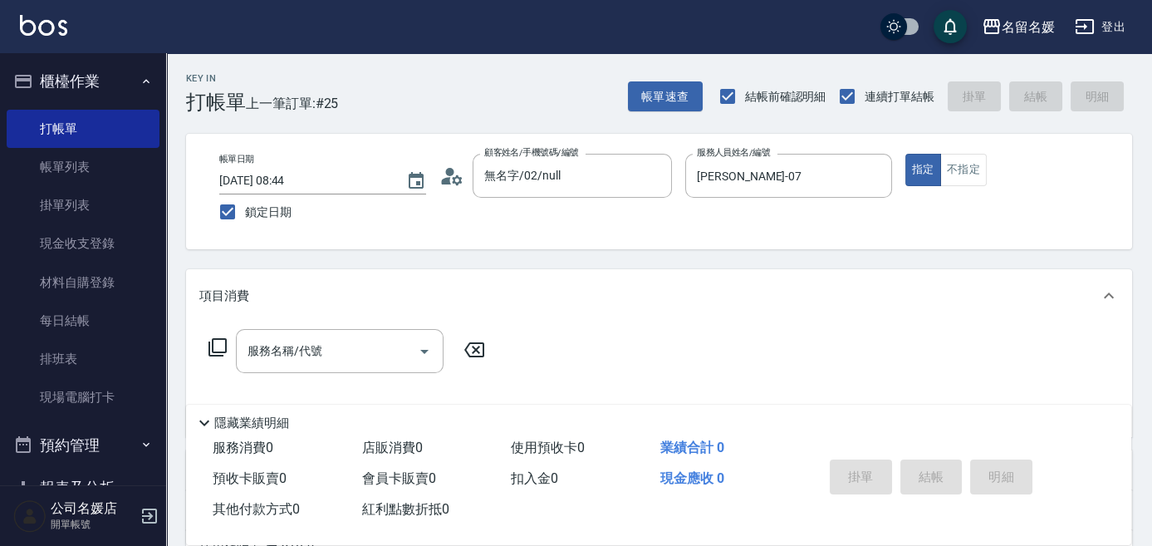
click at [220, 342] on icon at bounding box center [218, 347] width 20 height 20
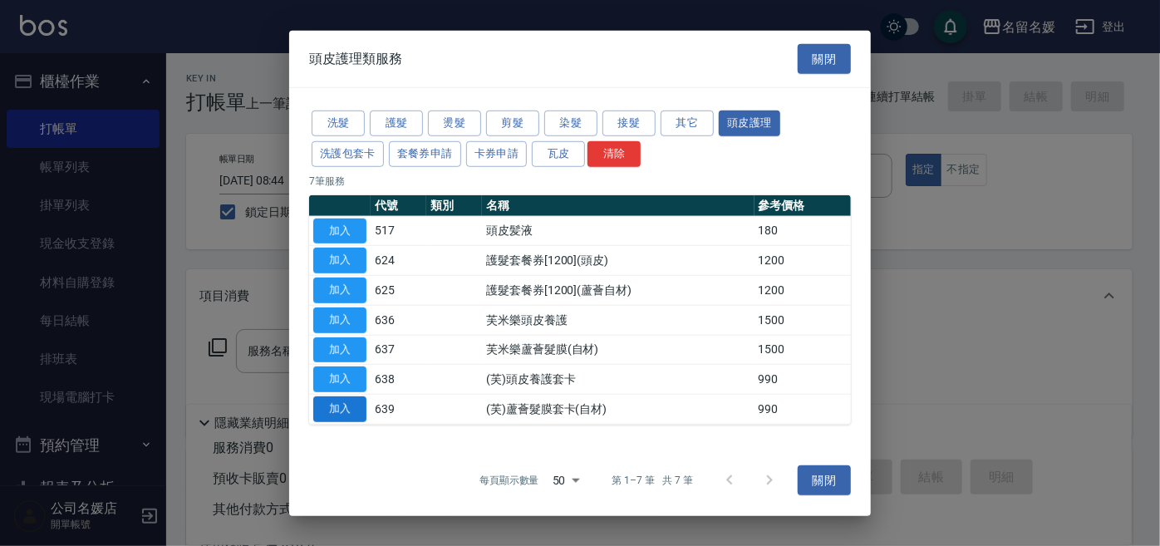
click at [342, 410] on button "加入" at bounding box center [339, 409] width 53 height 26
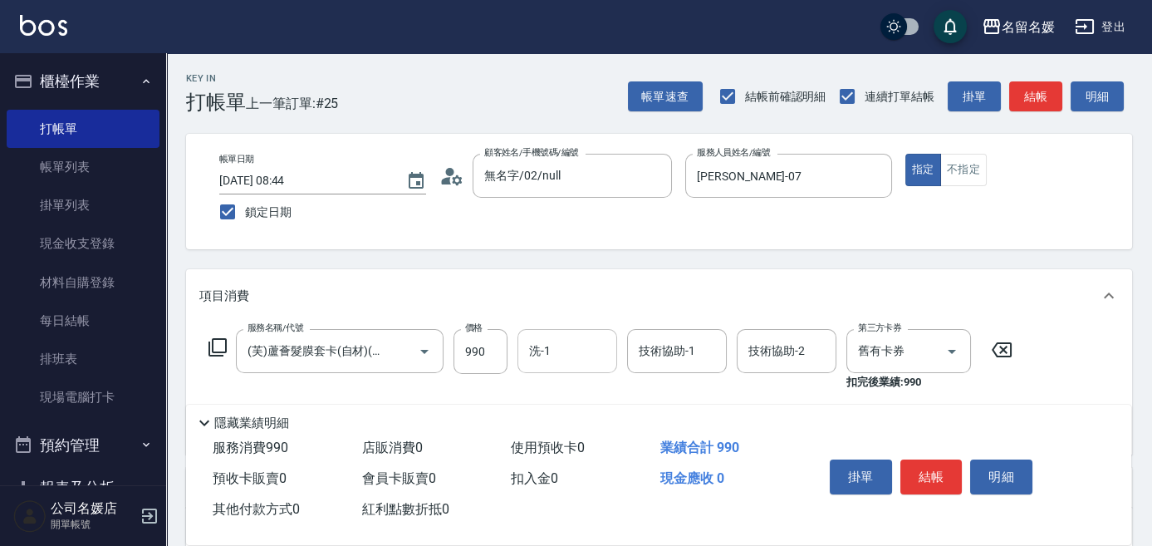
click at [563, 341] on input "洗-1" at bounding box center [567, 350] width 85 height 29
click at [576, 401] on span "[PERSON_NAME] -07" at bounding box center [583, 393] width 105 height 17
click at [670, 353] on div "技術協助-1 技術協助-1" at bounding box center [677, 351] width 100 height 44
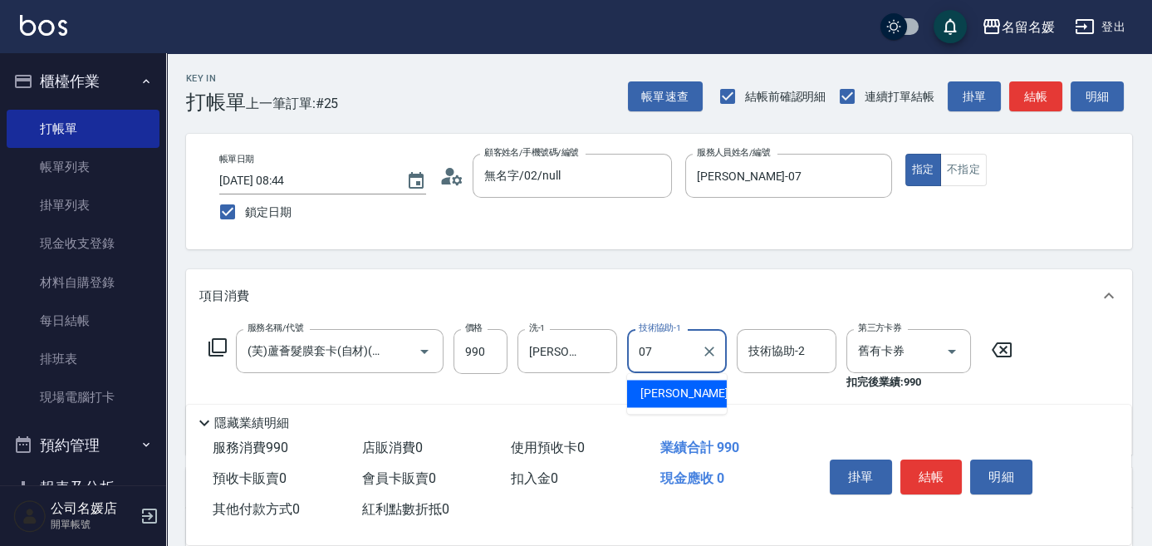
click at [670, 385] on span "[PERSON_NAME] -07" at bounding box center [693, 393] width 105 height 17
click at [864, 356] on input "舊有卡券" at bounding box center [885, 350] width 63 height 29
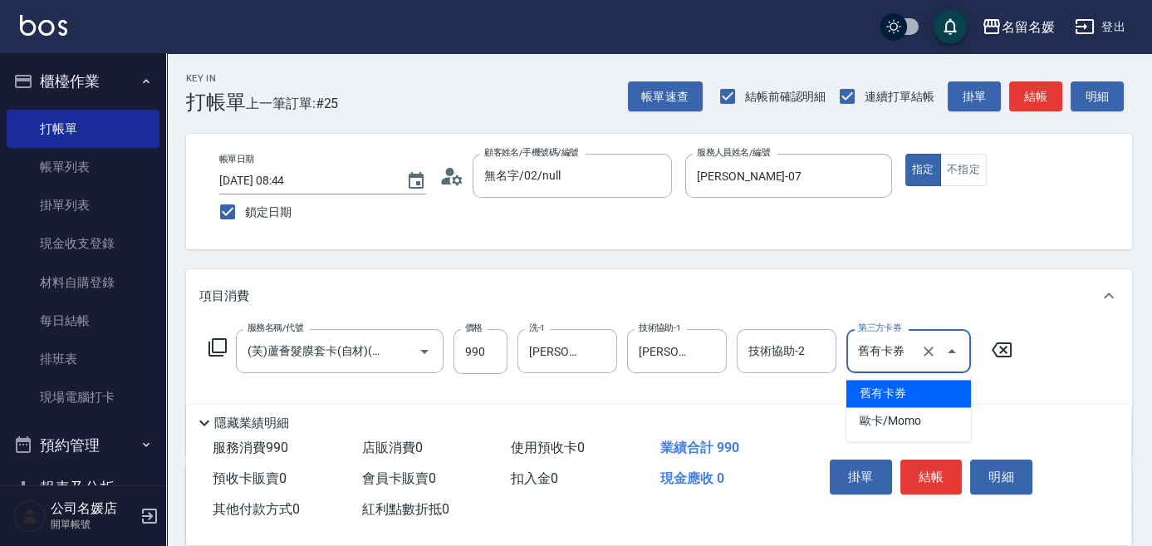
click at [862, 389] on span "舊有卡券" at bounding box center [909, 393] width 125 height 27
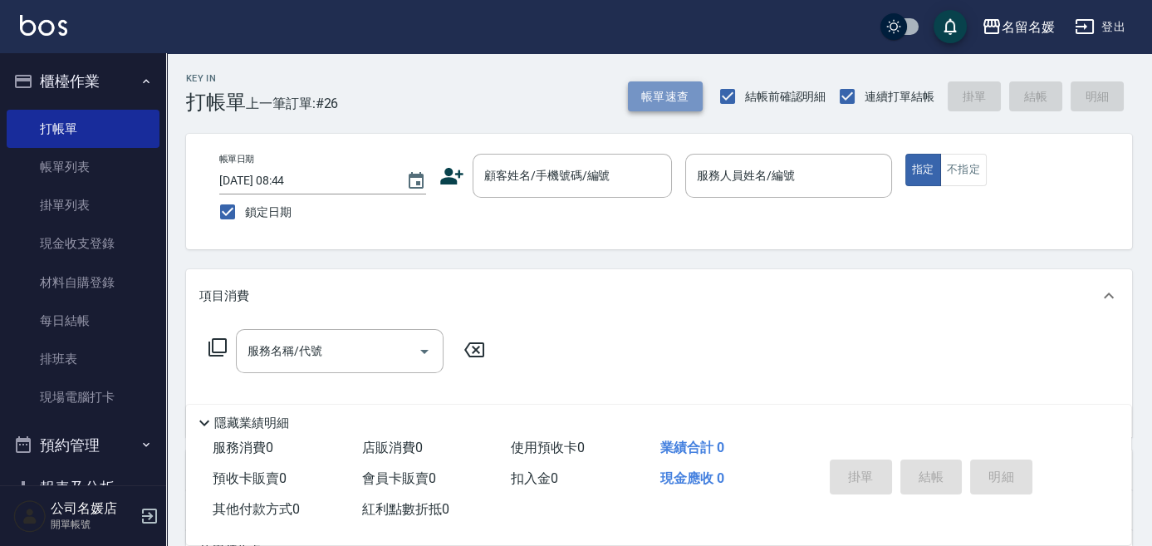
click at [665, 107] on button "帳單速查" at bounding box center [665, 96] width 75 height 31
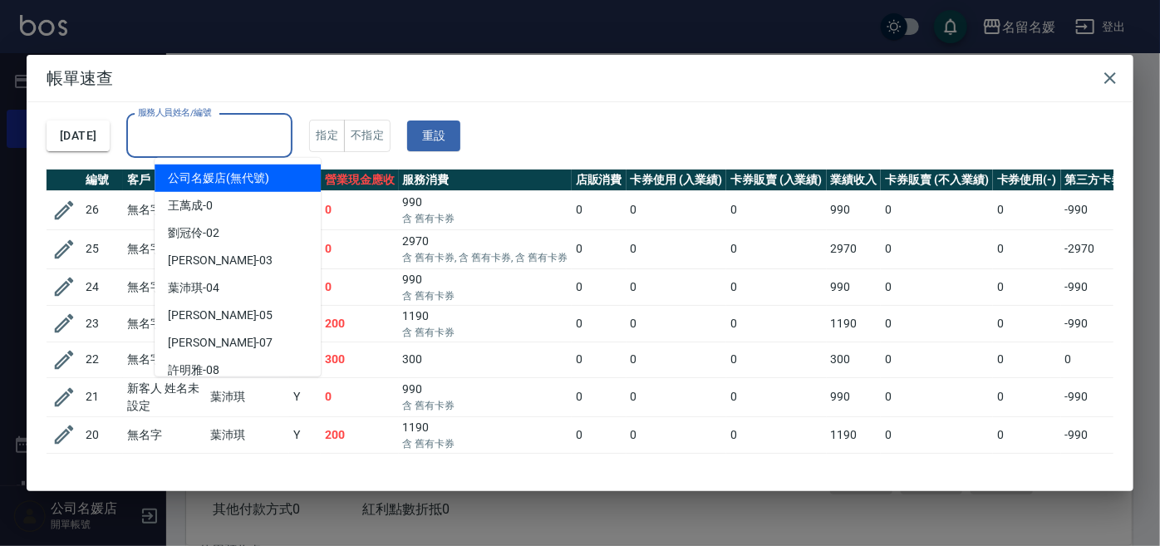
click at [254, 139] on div "服務人員姓名/編號 服務人員姓名/編號" at bounding box center [209, 136] width 166 height 44
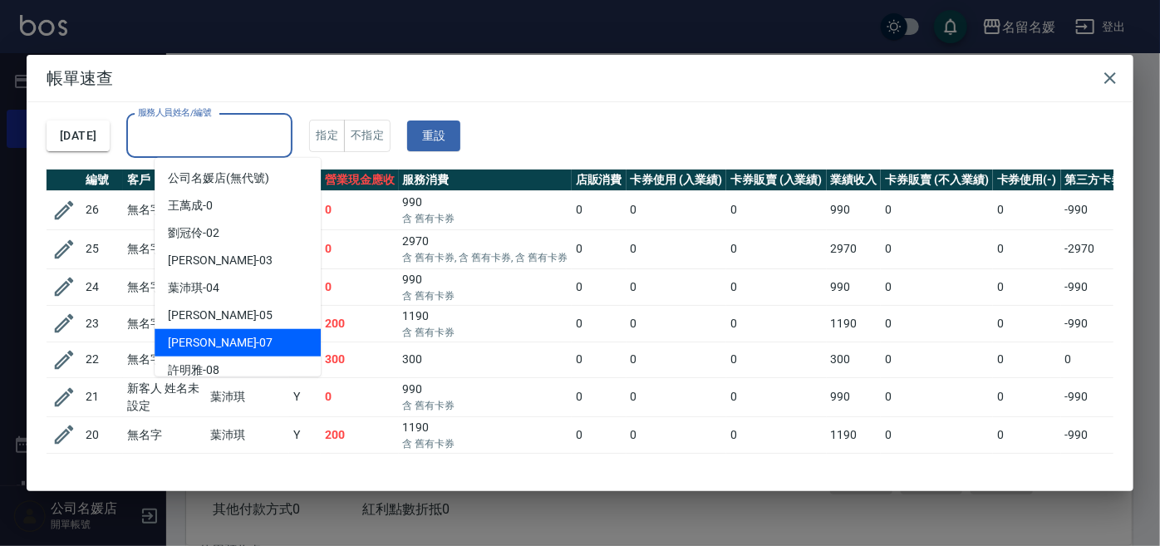
click at [287, 343] on div "[PERSON_NAME] -07" at bounding box center [238, 342] width 166 height 27
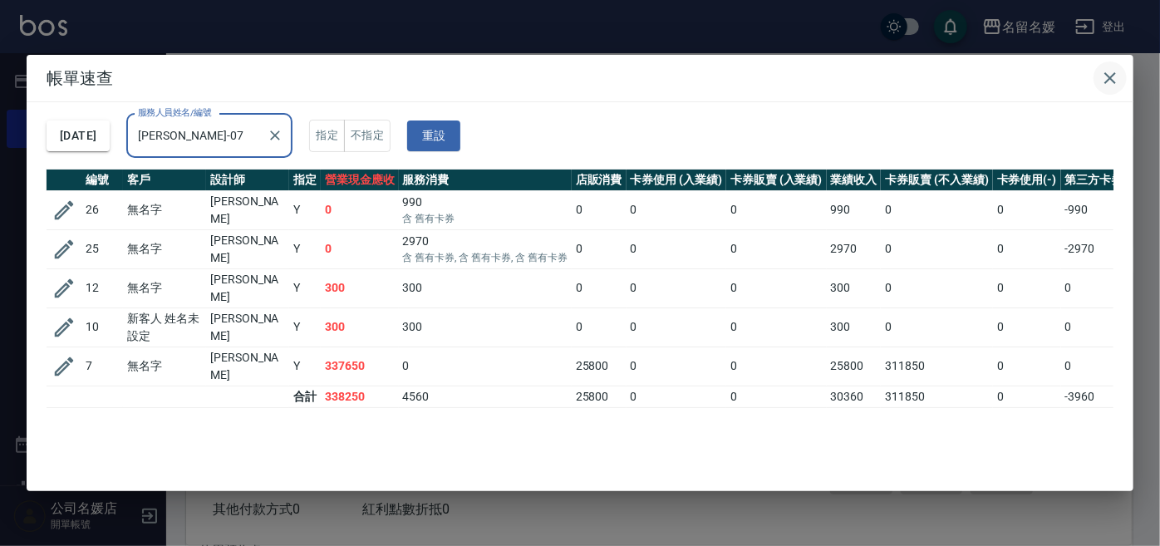
click at [1117, 71] on icon "button" at bounding box center [1110, 78] width 20 height 20
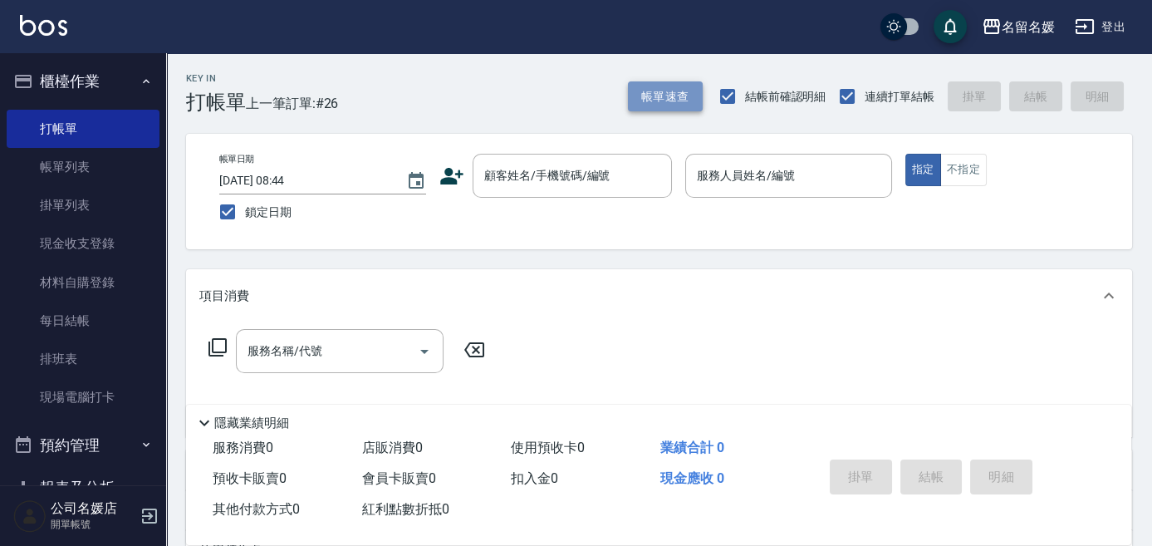
click at [657, 94] on button "帳單速查" at bounding box center [665, 96] width 75 height 31
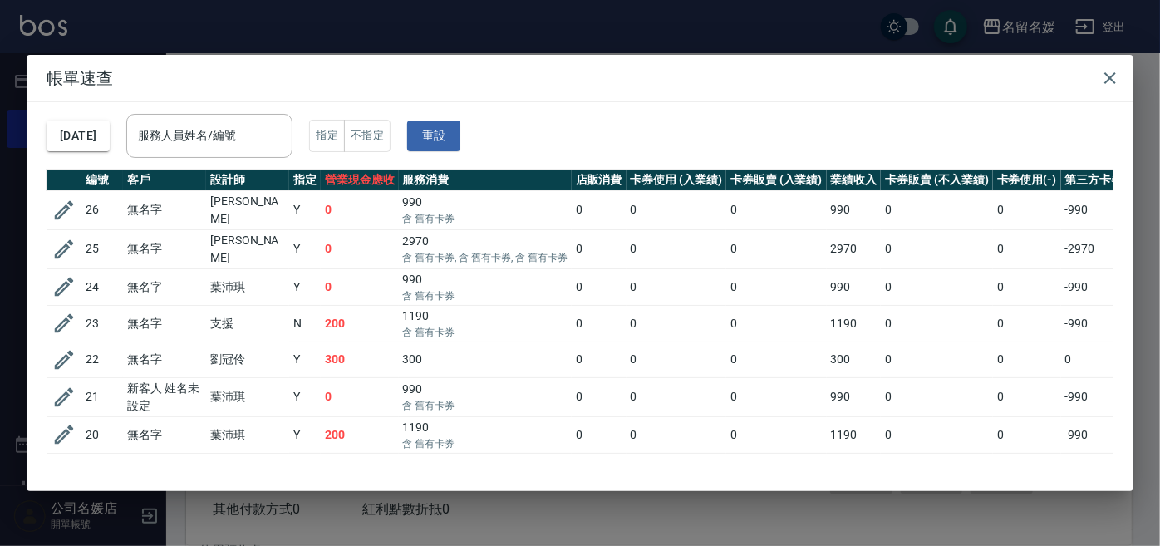
click at [223, 138] on div "服務人員姓名/編號 服務人員姓名/編號" at bounding box center [209, 136] width 166 height 44
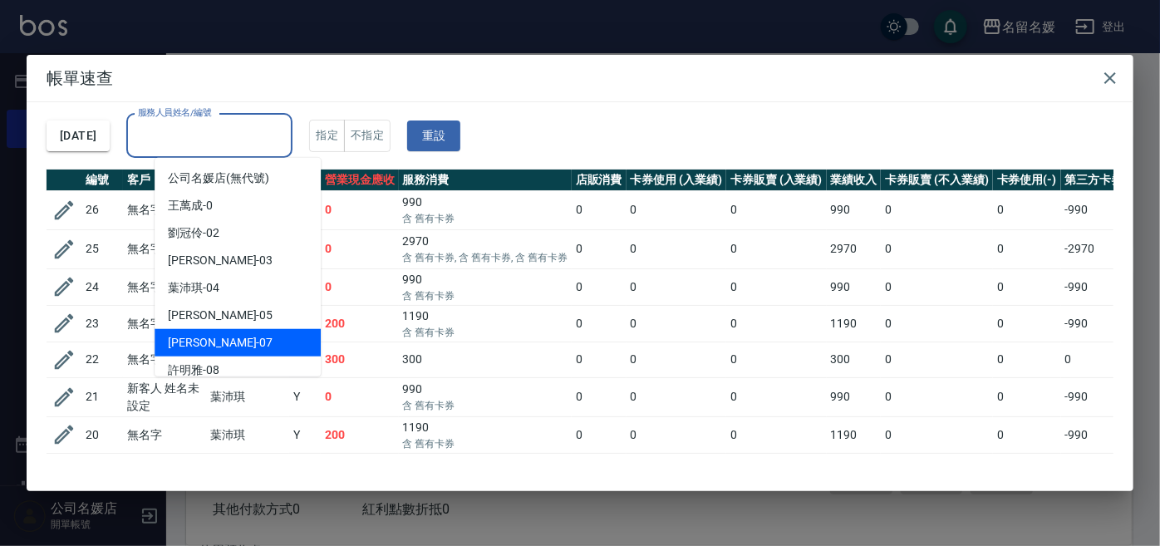
click at [240, 343] on div "[PERSON_NAME] -07" at bounding box center [238, 342] width 166 height 27
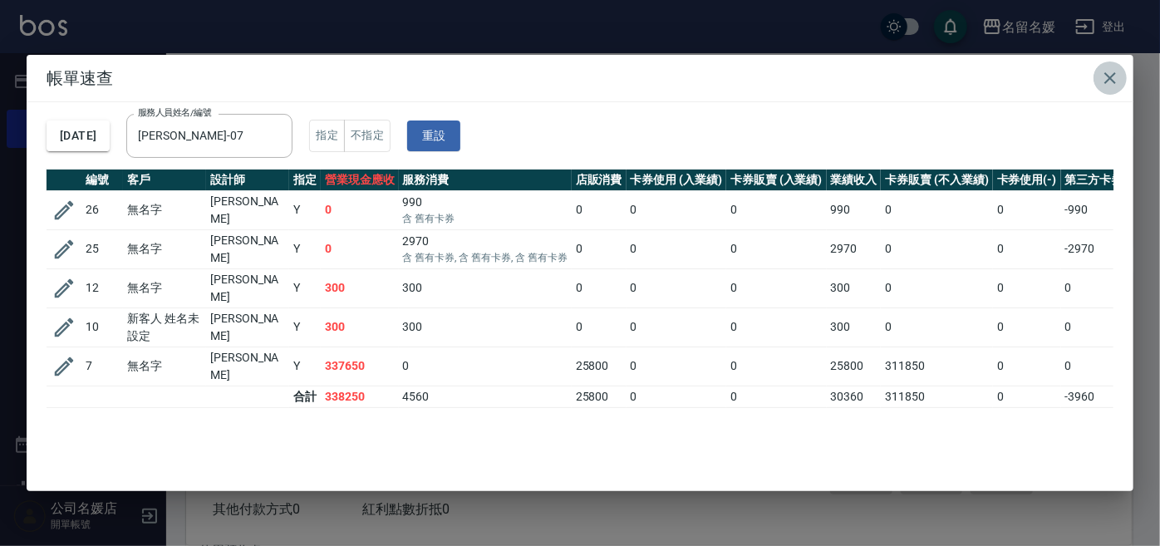
click at [1112, 78] on icon "button" at bounding box center [1110, 78] width 12 height 12
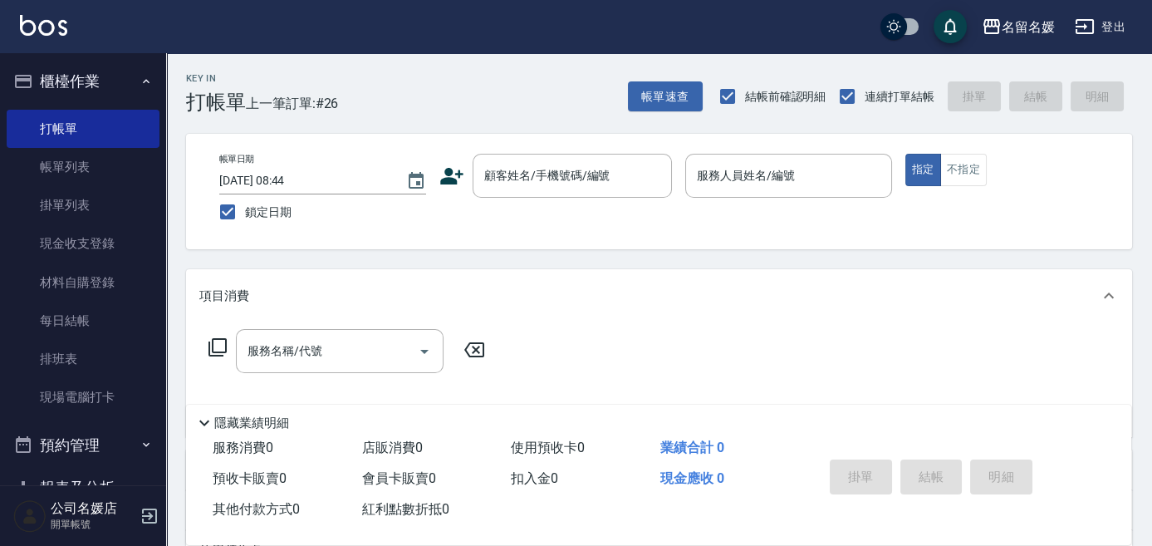
click at [0, 459] on nav "櫃檯作業 打帳單 帳單列表 掛單列表 現金收支登錄 材料自購登錄 每日結帳 排班表 現場電腦打卡 預約管理 預約管理 單日預約紀錄 單週預約紀錄 報表及分析 …" at bounding box center [83, 269] width 166 height 432
click at [636, 101] on button "帳單速查" at bounding box center [665, 96] width 75 height 31
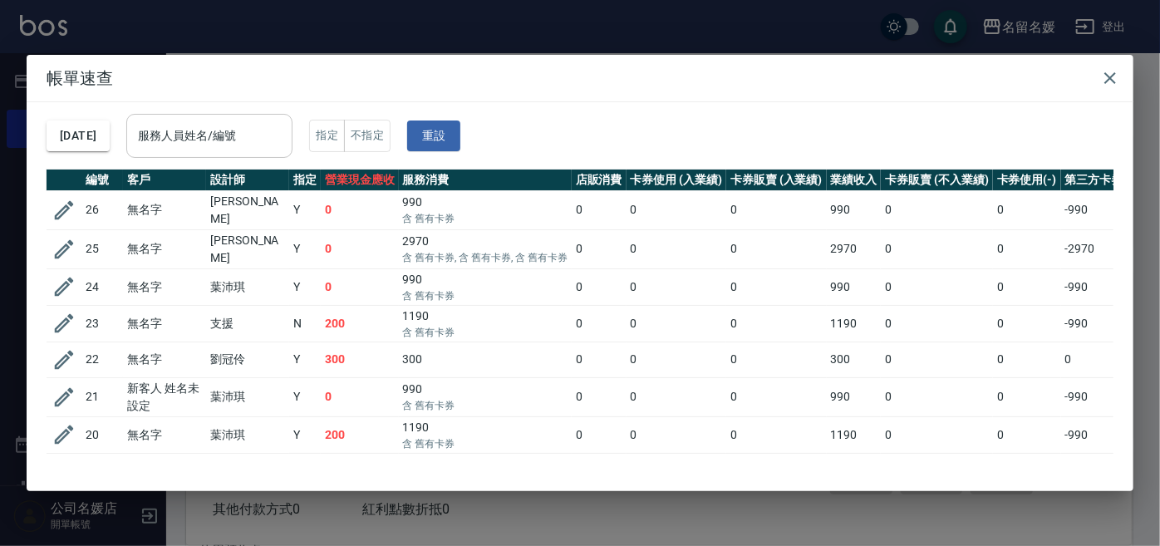
click at [186, 139] on div "服務人員姓名/編號 服務人員姓名/編號" at bounding box center [209, 136] width 166 height 44
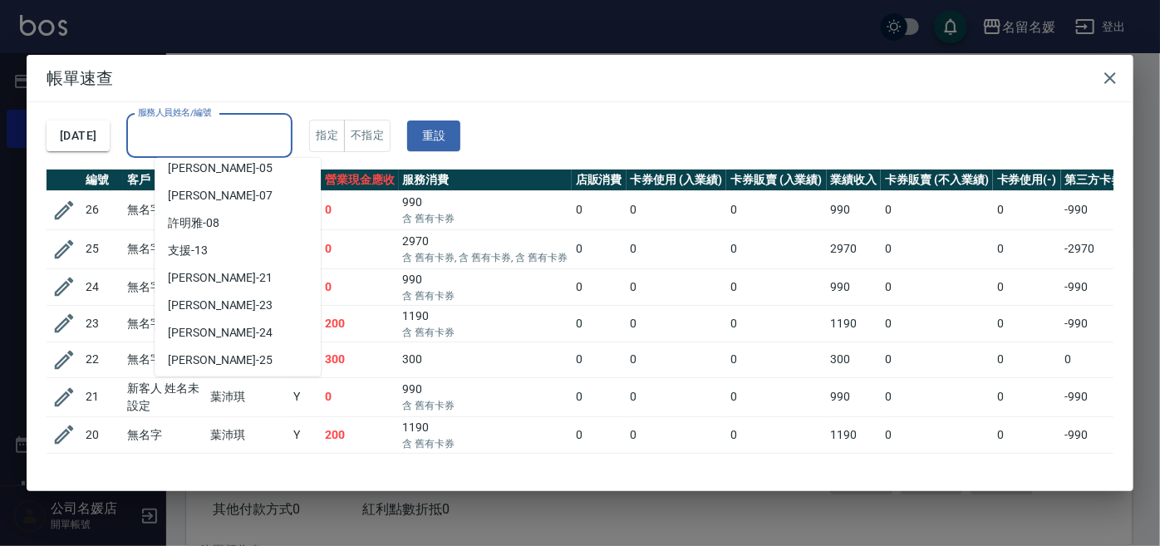
scroll to position [150, 0]
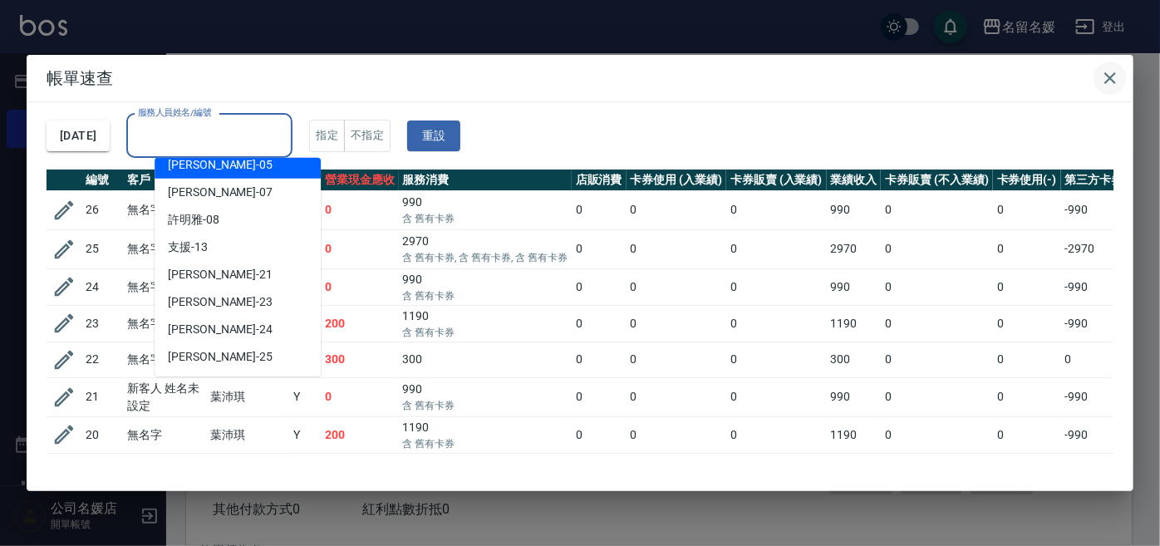
click at [1112, 75] on icon "button" at bounding box center [1110, 78] width 12 height 12
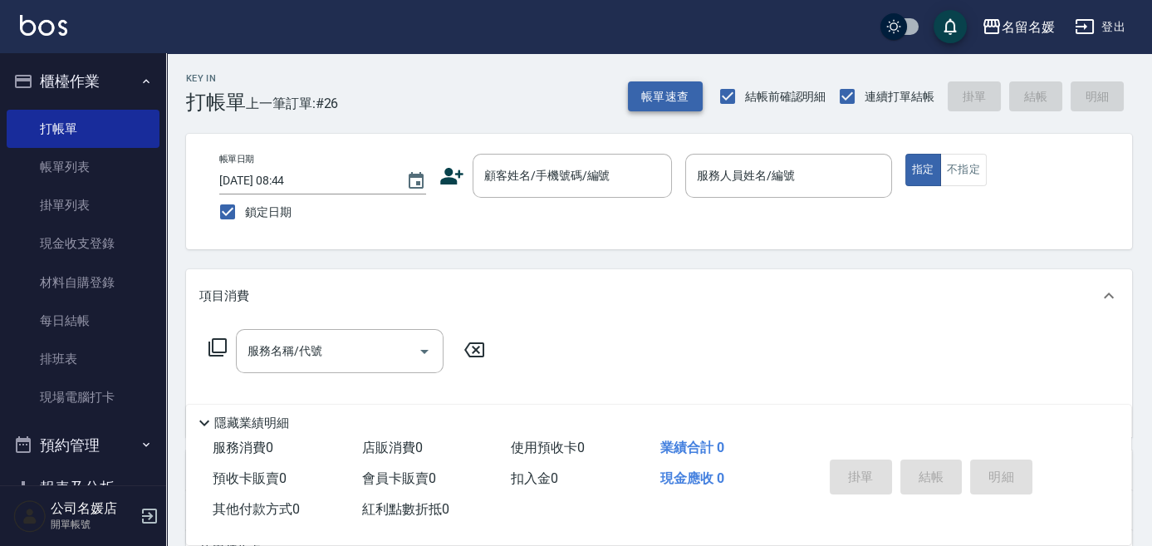
click at [676, 98] on button "帳單速查" at bounding box center [665, 96] width 75 height 31
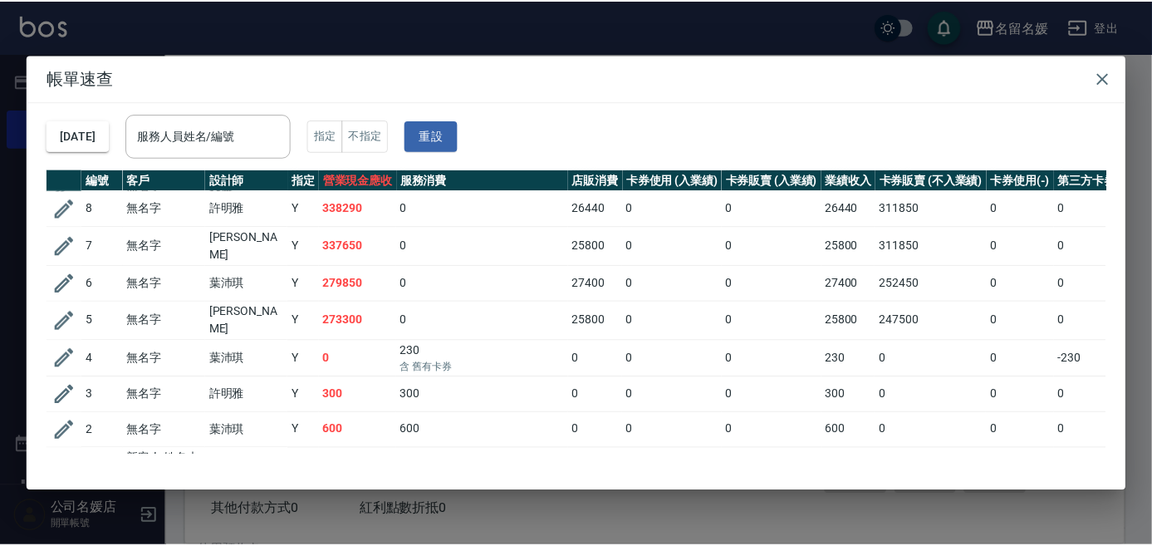
scroll to position [706, 0]
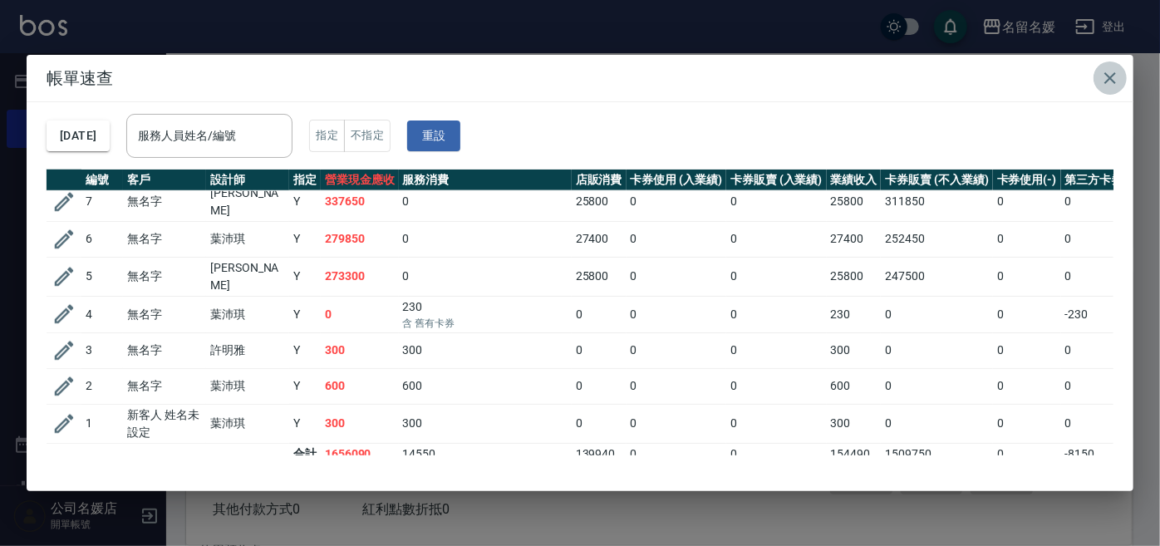
click at [1110, 76] on icon "button" at bounding box center [1110, 78] width 12 height 12
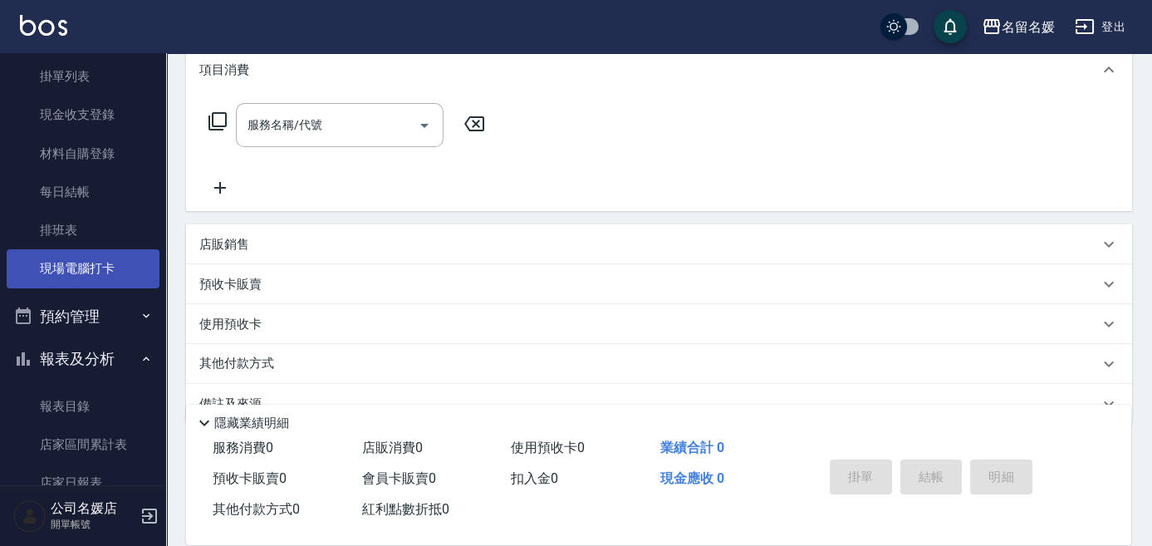
scroll to position [302, 0]
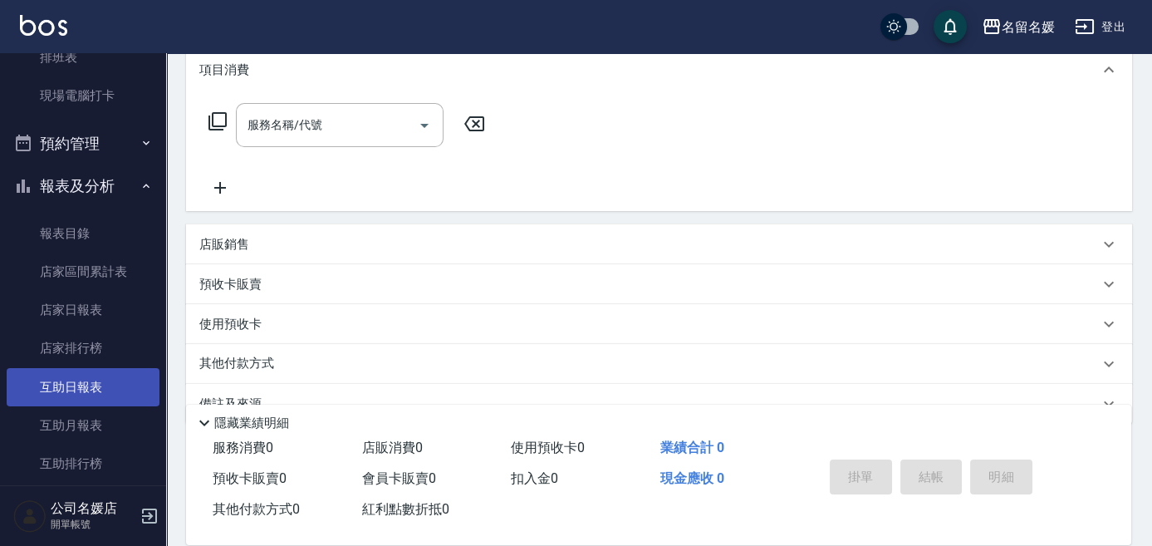
click at [53, 388] on link "互助日報表" at bounding box center [83, 387] width 153 height 38
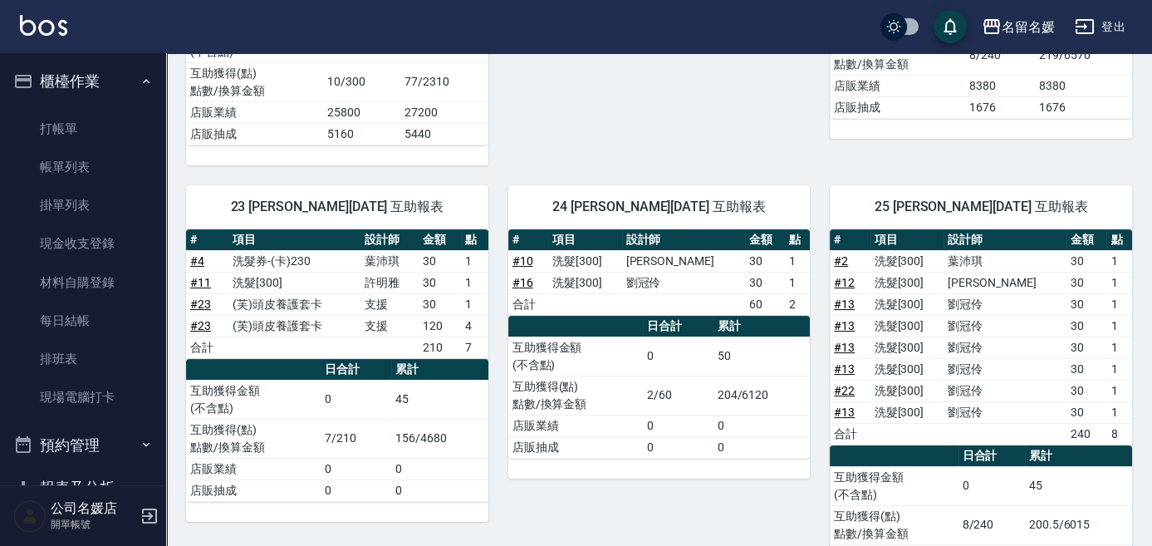
scroll to position [925, 0]
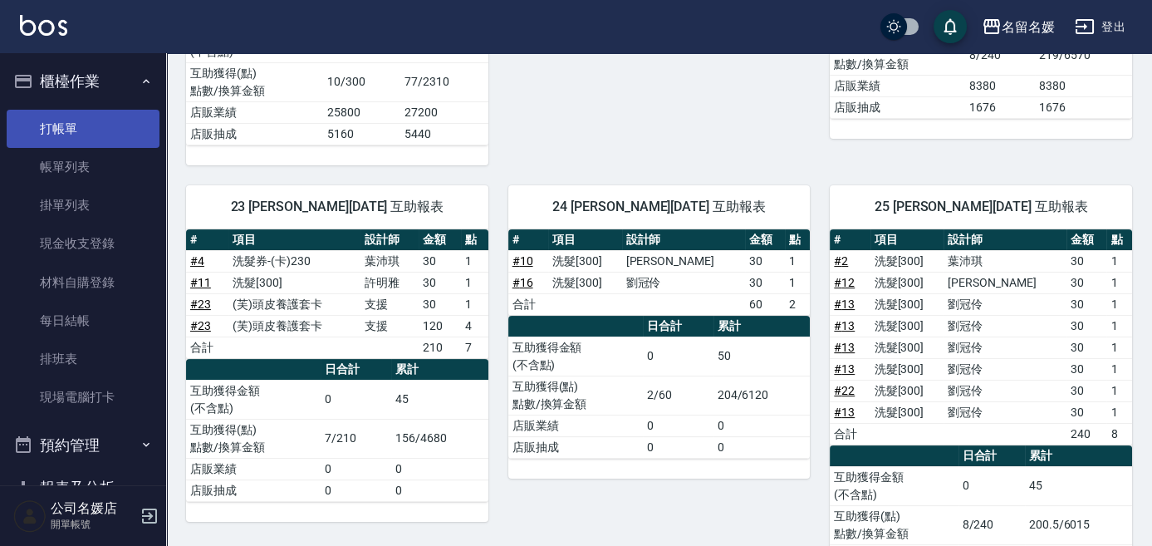
click at [35, 130] on link "打帳單" at bounding box center [83, 129] width 153 height 38
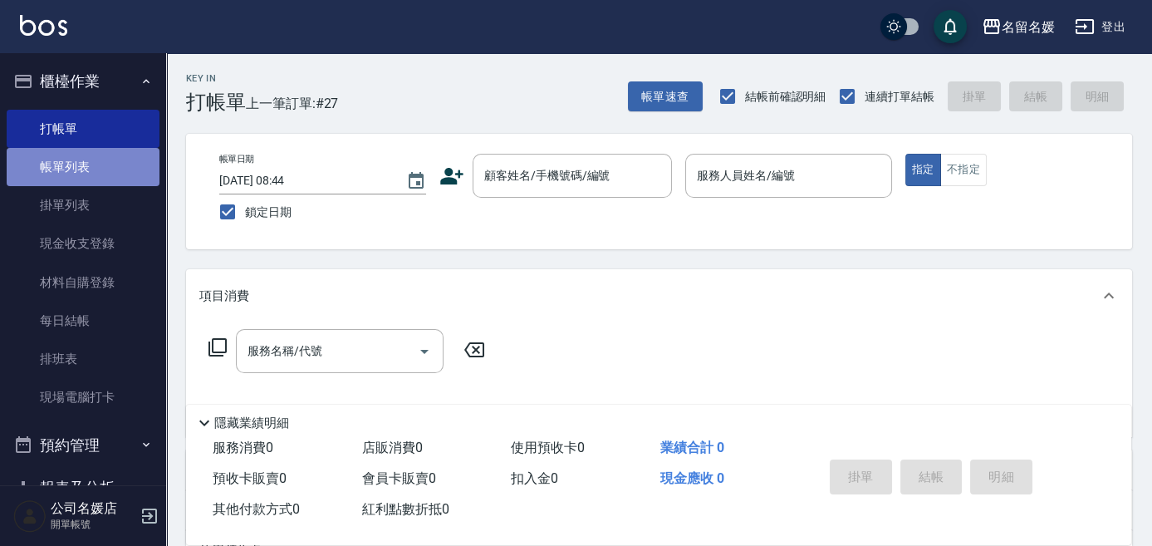
click at [115, 165] on link "帳單列表" at bounding box center [83, 167] width 153 height 38
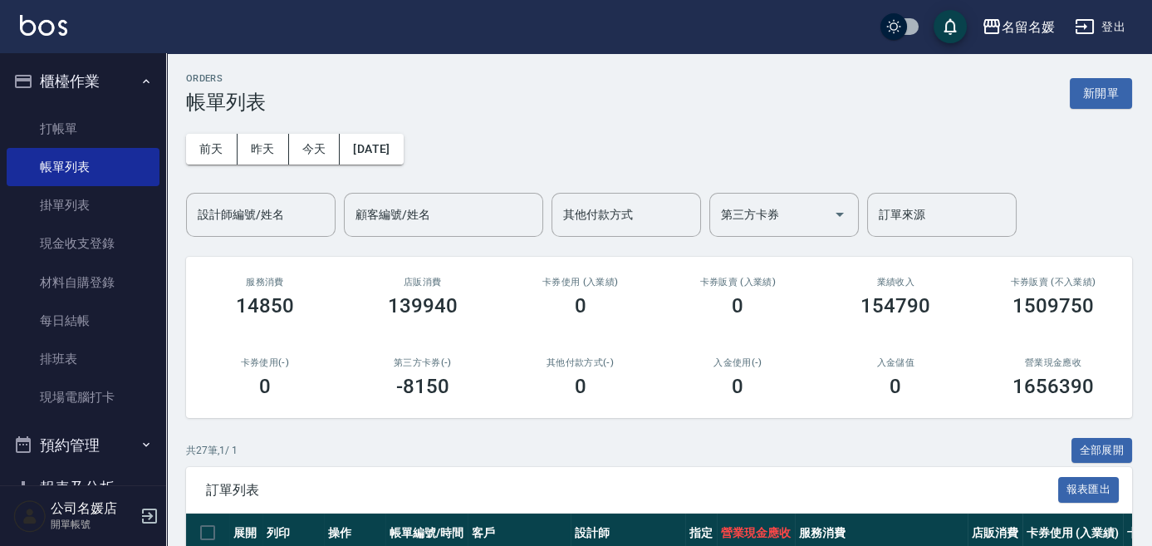
scroll to position [75, 0]
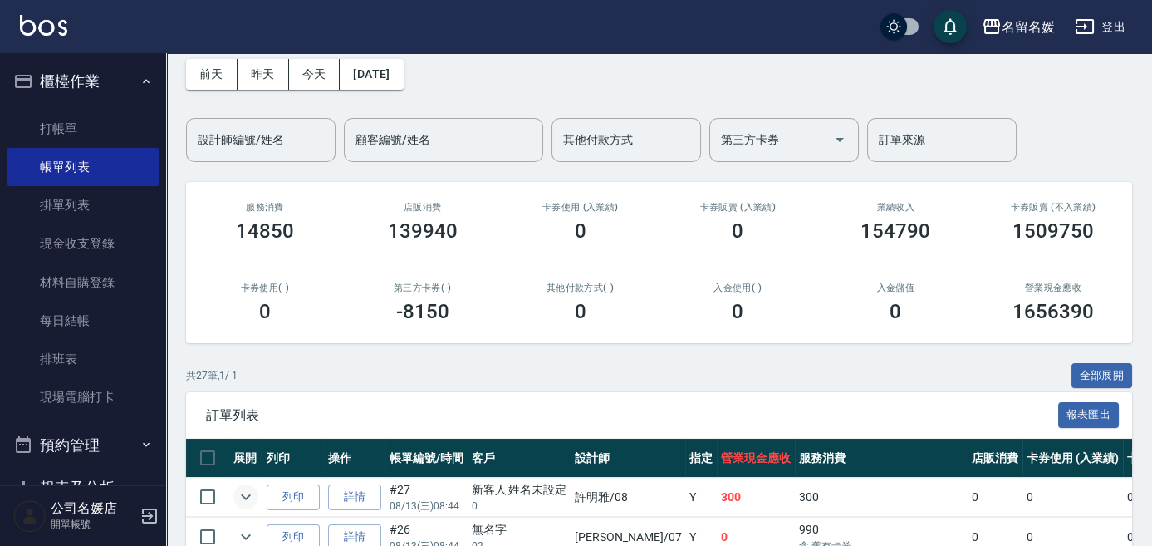
click at [242, 499] on icon "expand row" at bounding box center [246, 497] width 20 height 20
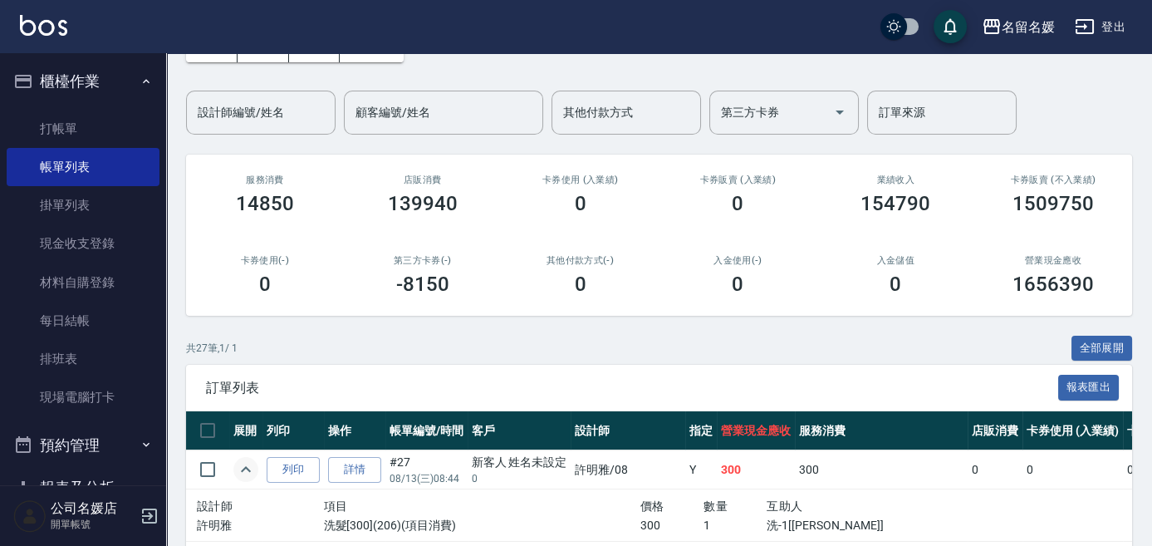
scroll to position [150, 0]
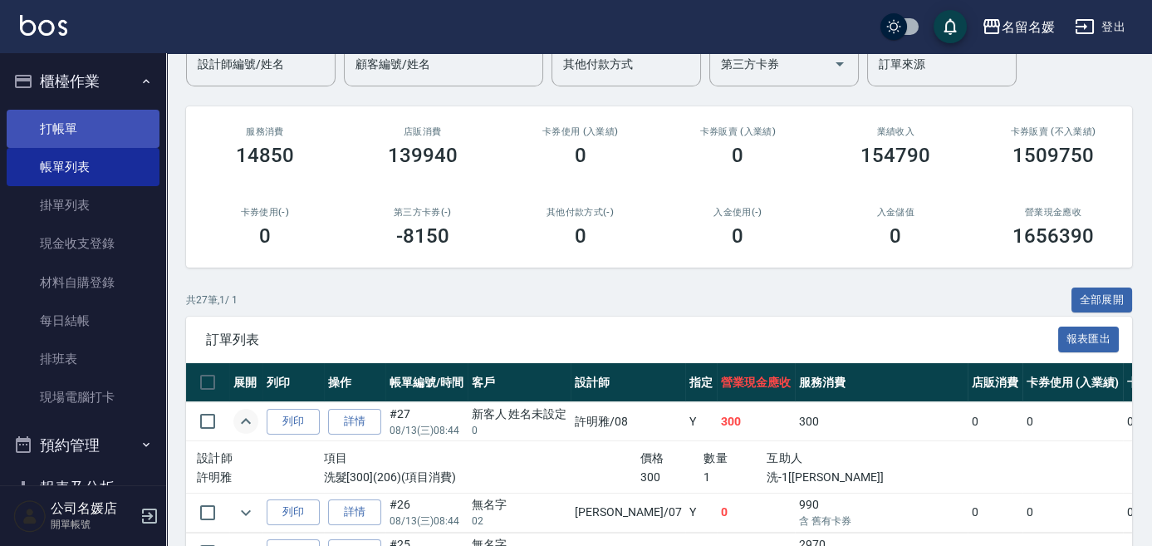
click at [68, 133] on link "打帳單" at bounding box center [83, 129] width 153 height 38
